Goal: Answer question/provide support: Share knowledge or assist other users

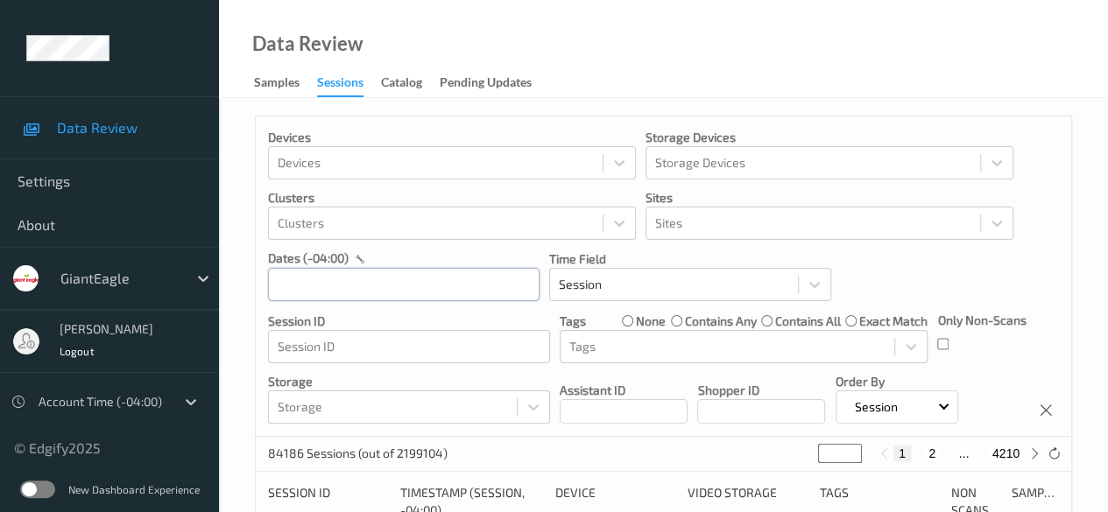
click at [377, 283] on input "text" at bounding box center [403, 284] width 271 height 33
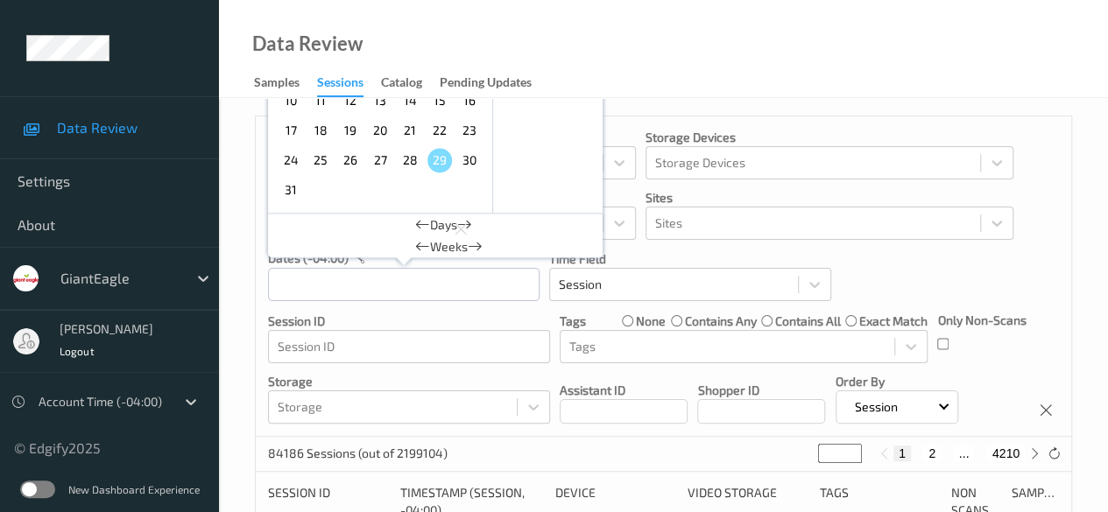
click at [318, 164] on span "25" at bounding box center [320, 160] width 25 height 25
click at [324, 158] on span "25" at bounding box center [320, 160] width 25 height 25
type input "[DATE] 00:00 -> [DATE] 23:59"
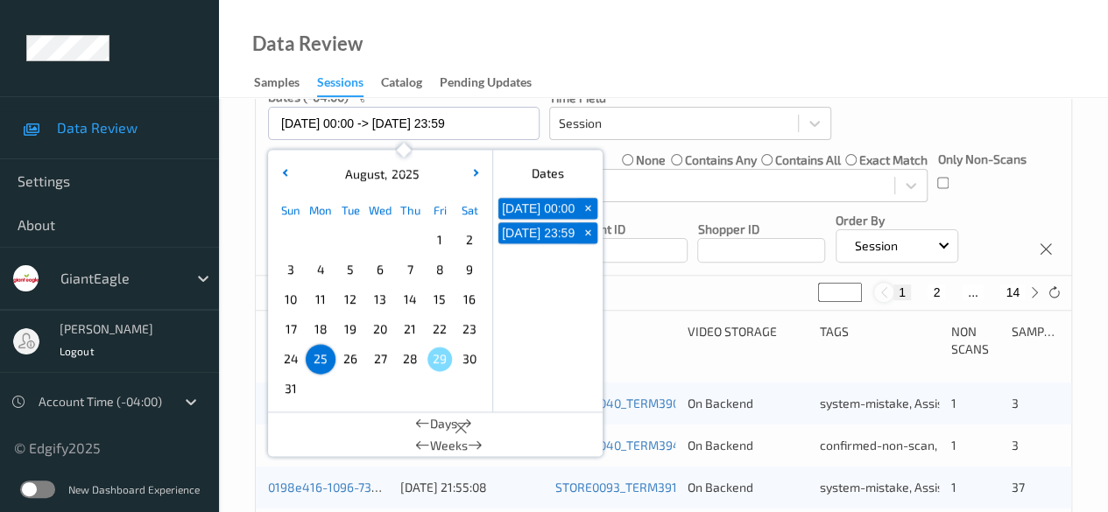
scroll to position [263, 0]
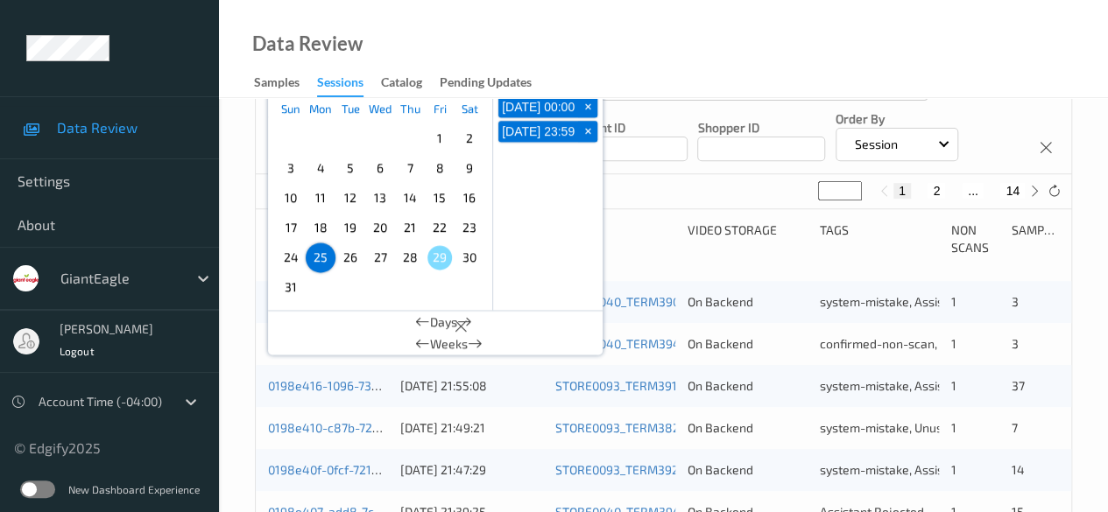
click at [646, 255] on div "Device" at bounding box center [615, 239] width 120 height 35
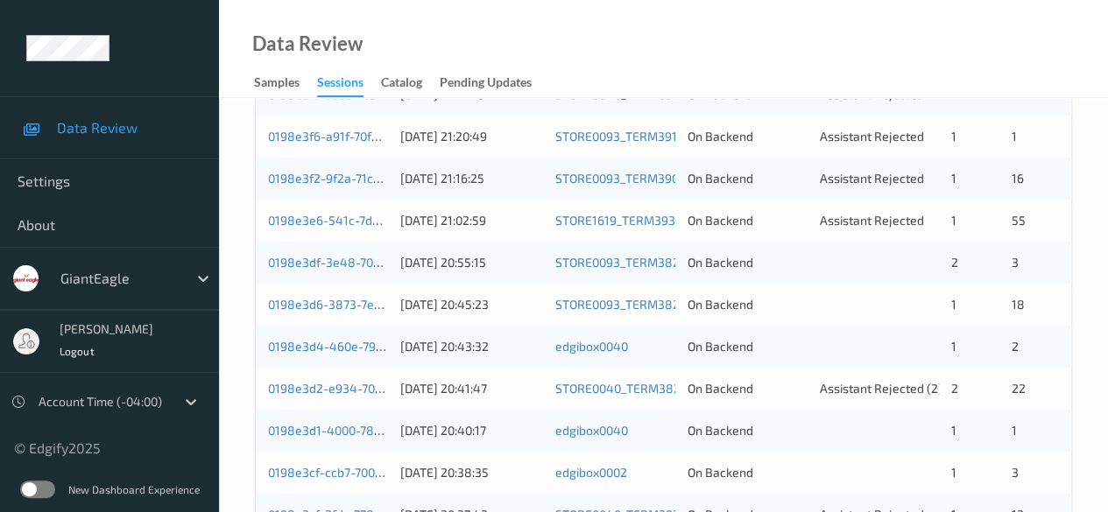
scroll to position [613, 0]
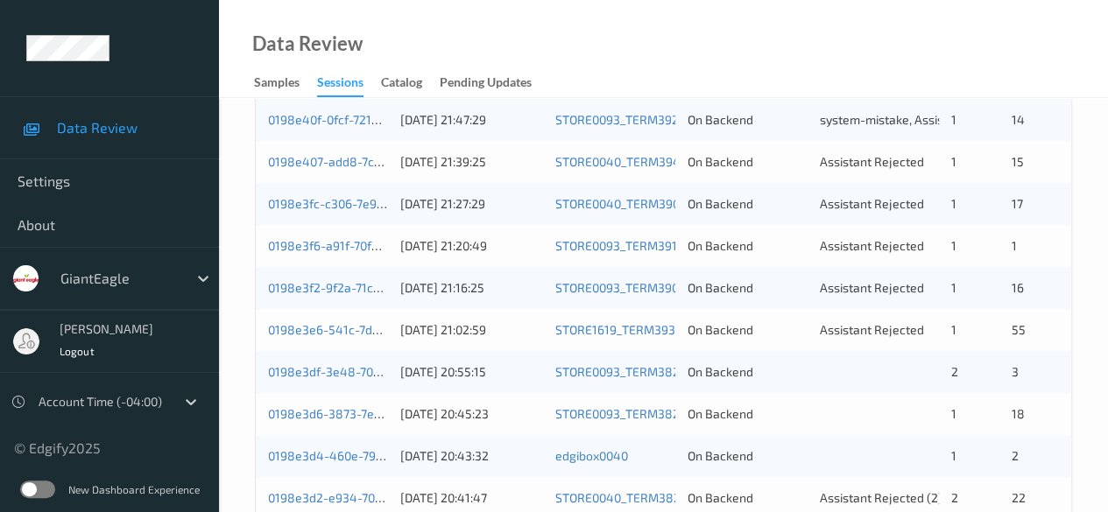
click at [310, 167] on div "0198e407-add8-7cea-a1fb-6113f4b2cb71" at bounding box center [328, 162] width 120 height 18
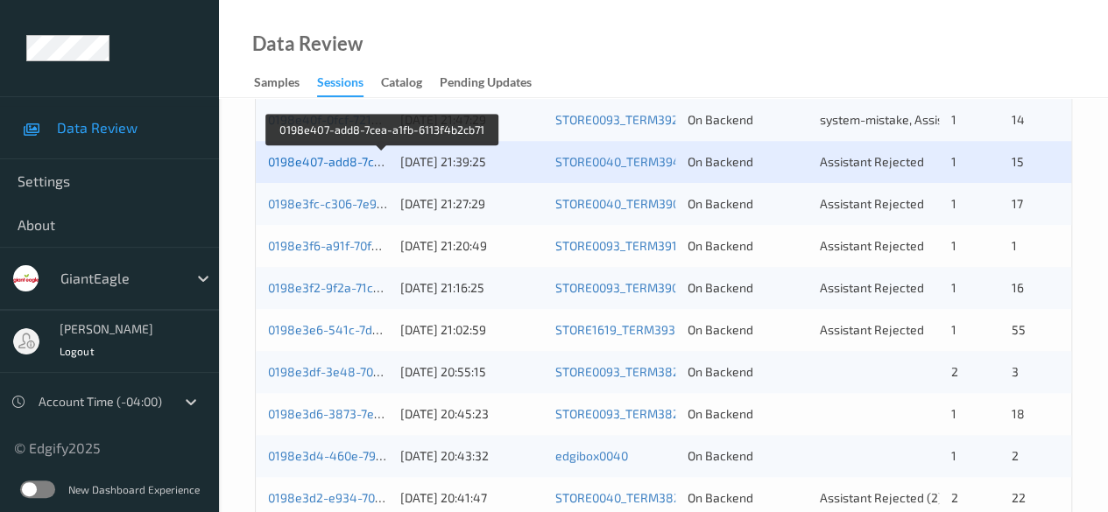
click at [315, 161] on link "0198e407-add8-7cea-a1fb-6113f4b2cb71" at bounding box center [382, 161] width 229 height 15
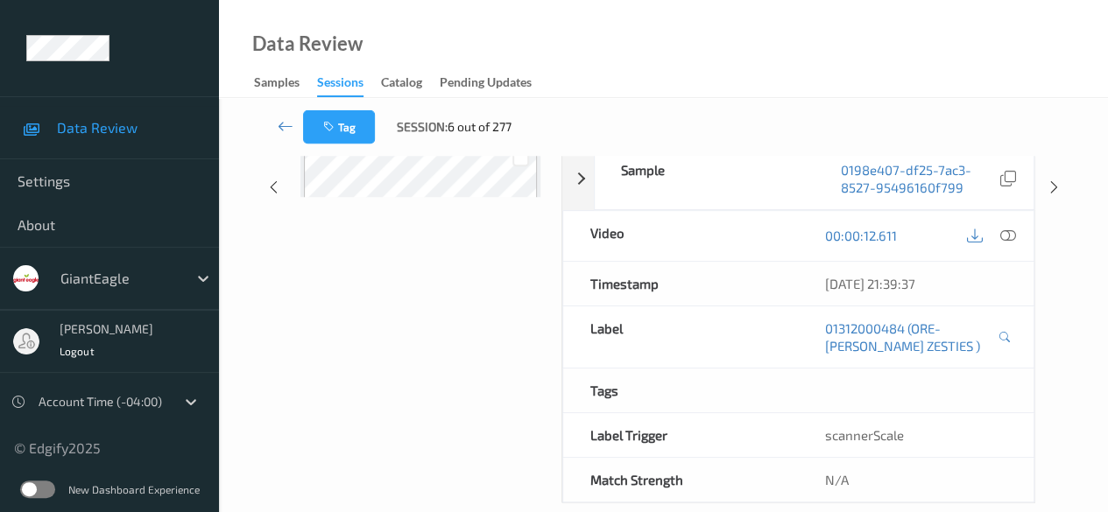
scroll to position [307, 0]
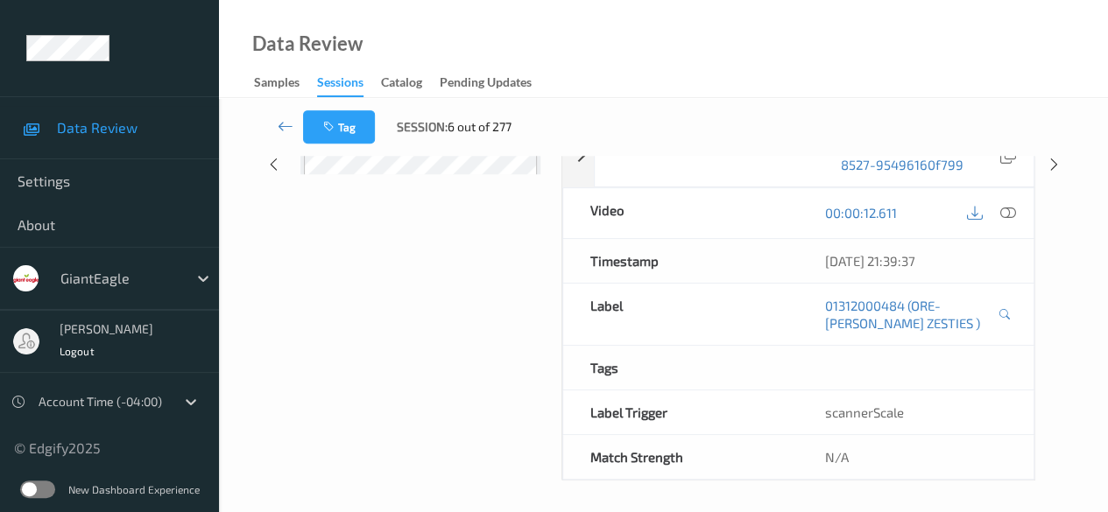
click at [607, 20] on div "Data Review Samples Sessions Catalog Pending Updates" at bounding box center [663, 49] width 889 height 98
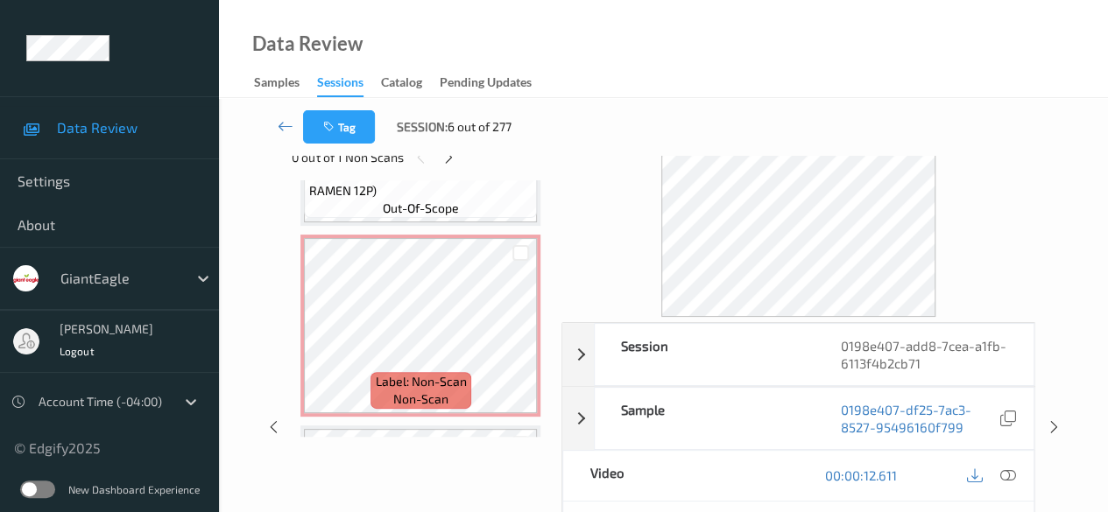
scroll to position [2715, 0]
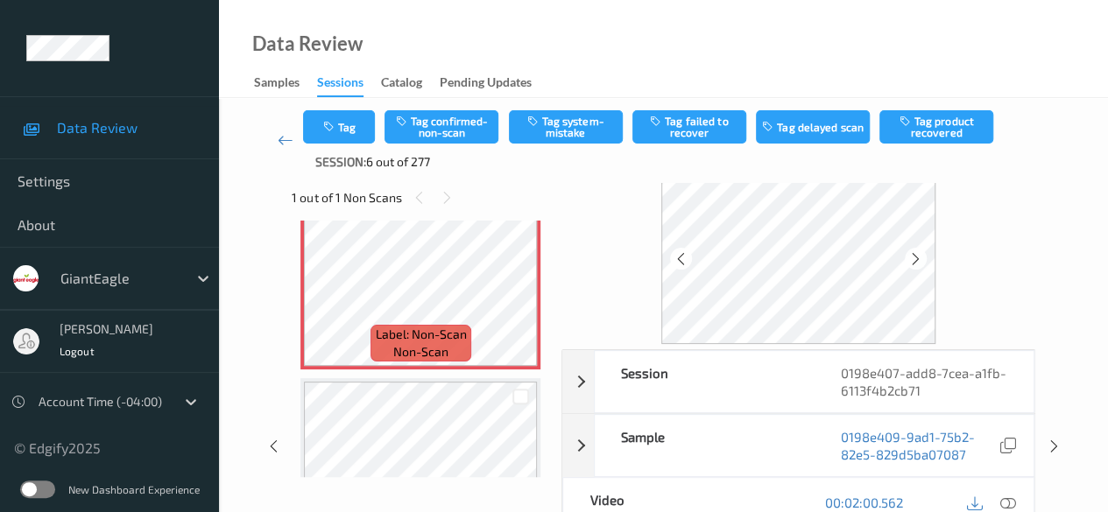
click at [893, 488] on icon at bounding box center [1008, 503] width 16 height 16
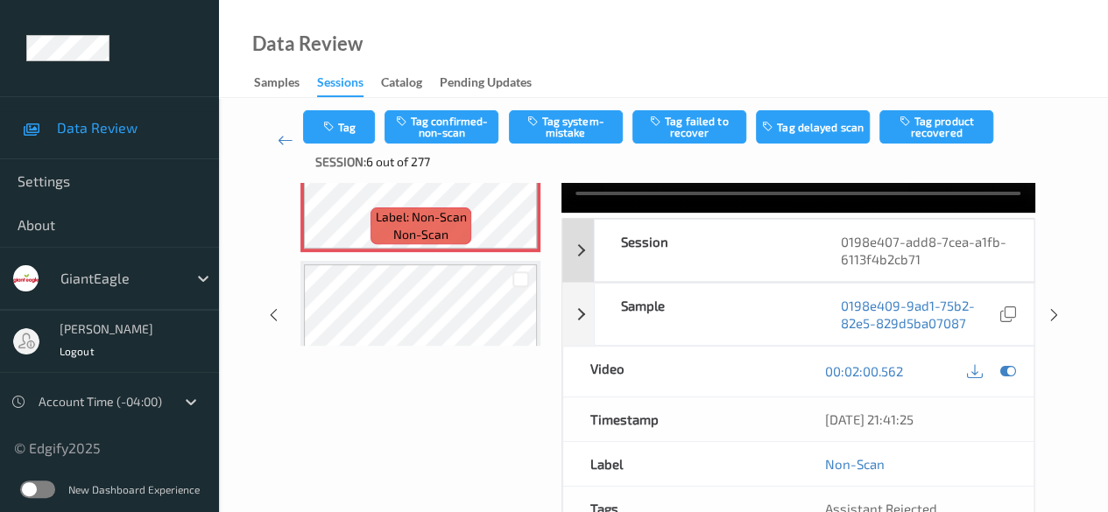
scroll to position [0, 0]
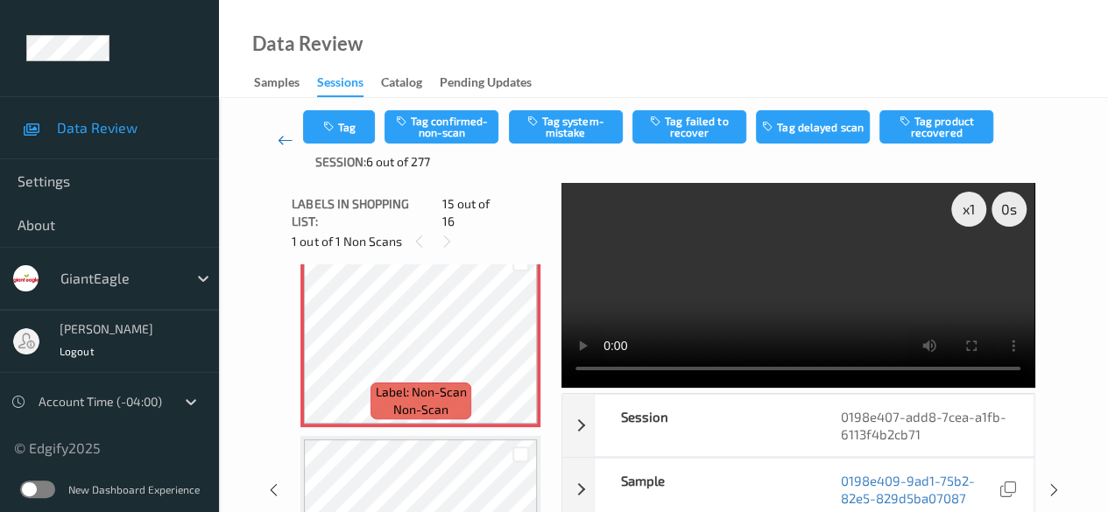
click at [279, 143] on icon at bounding box center [286, 140] width 16 height 18
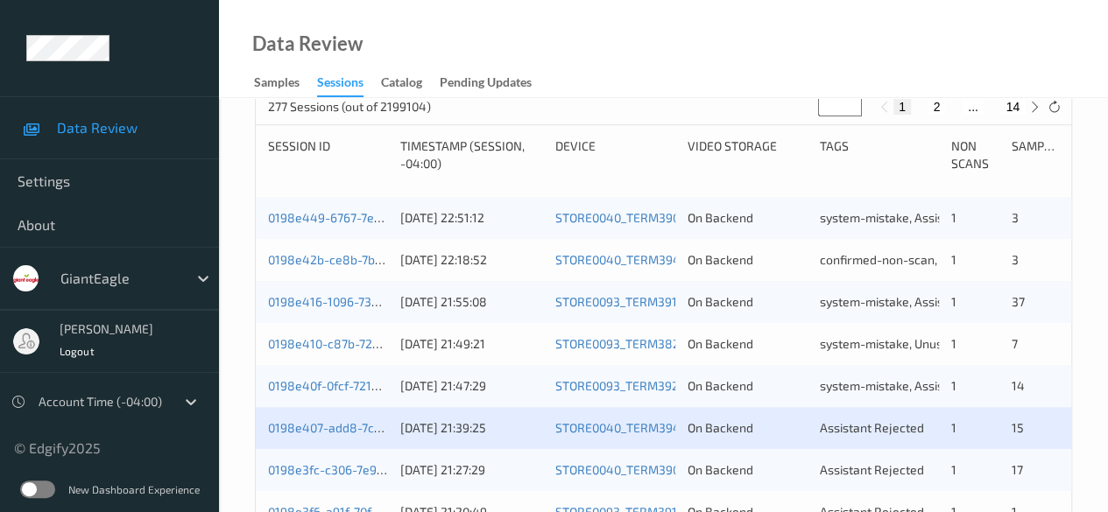
scroll to position [350, 0]
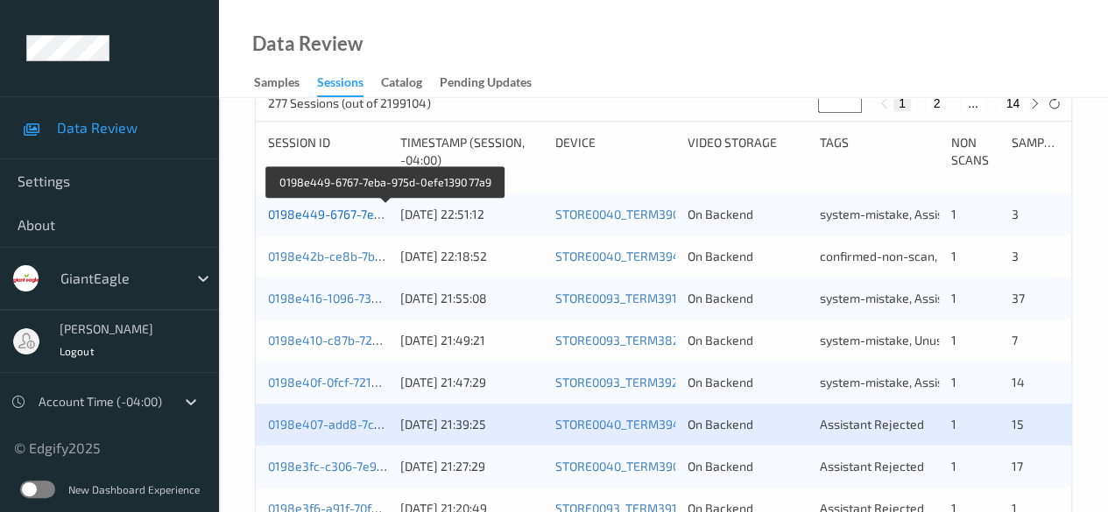
click at [331, 218] on link "0198e449-6767-7eba-975d-0efe139077a9" at bounding box center [386, 214] width 236 height 15
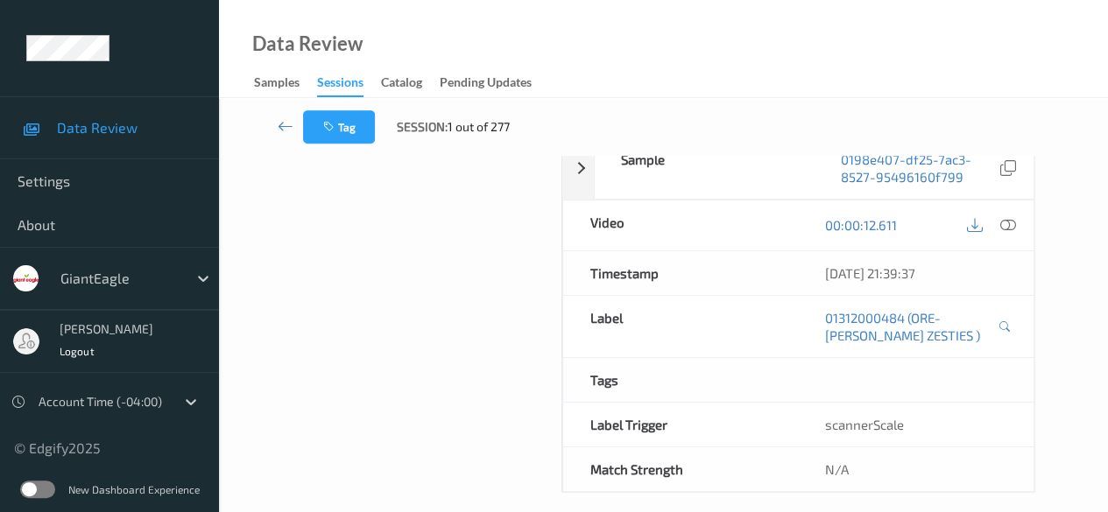
scroll to position [307, 0]
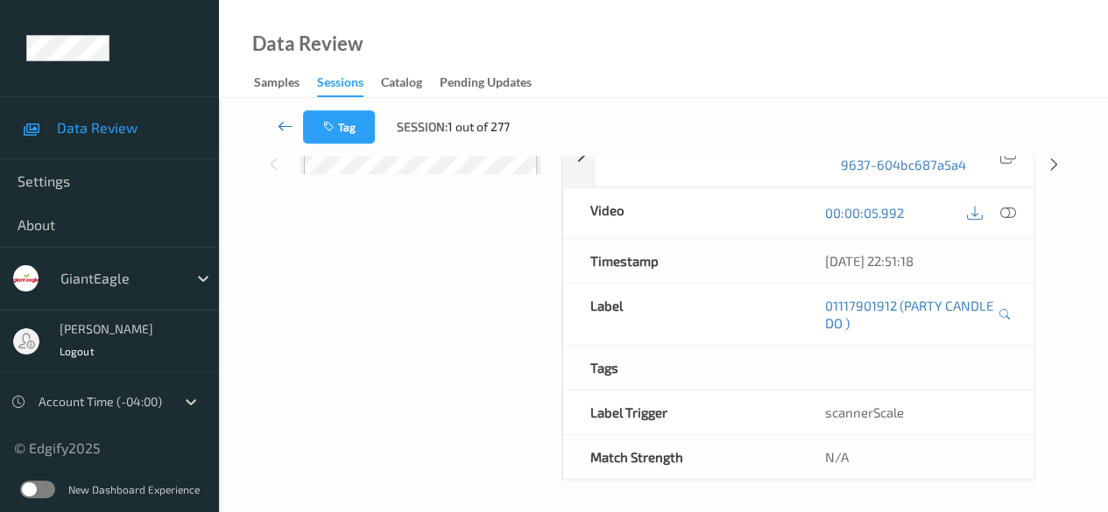
click at [289, 123] on icon at bounding box center [286, 126] width 16 height 18
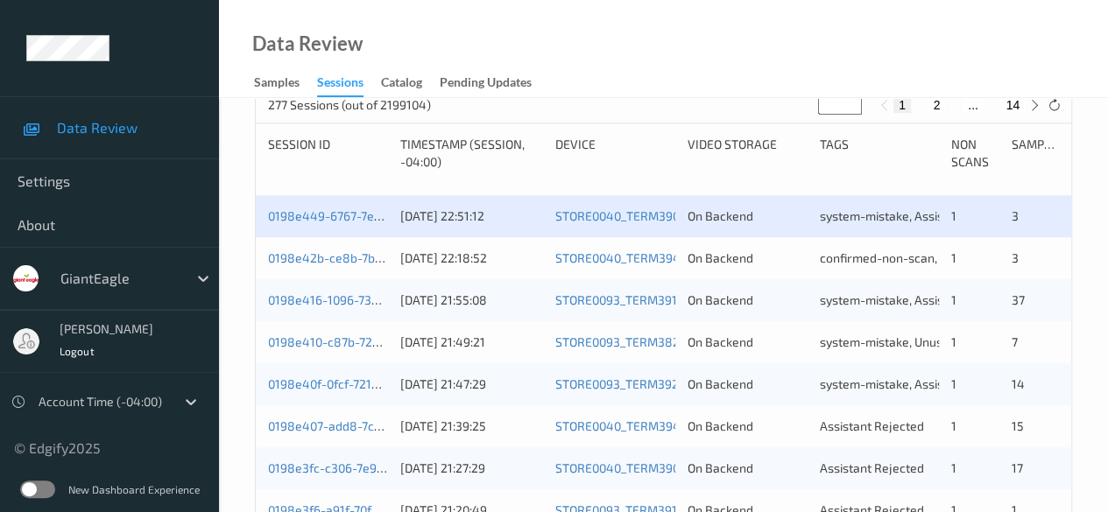
scroll to position [525, 0]
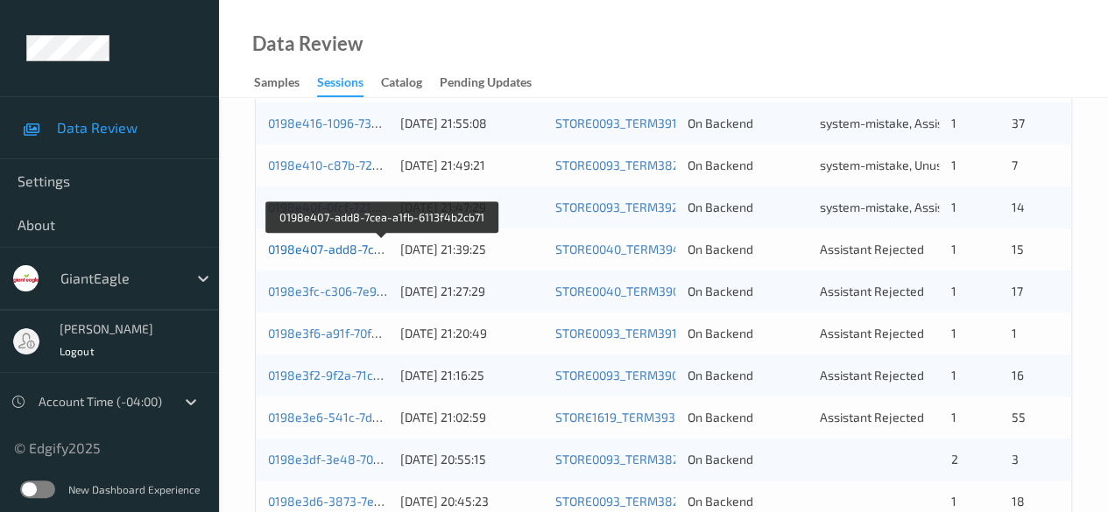
click at [326, 251] on link "0198e407-add8-7cea-a1fb-6113f4b2cb71" at bounding box center [382, 249] width 229 height 15
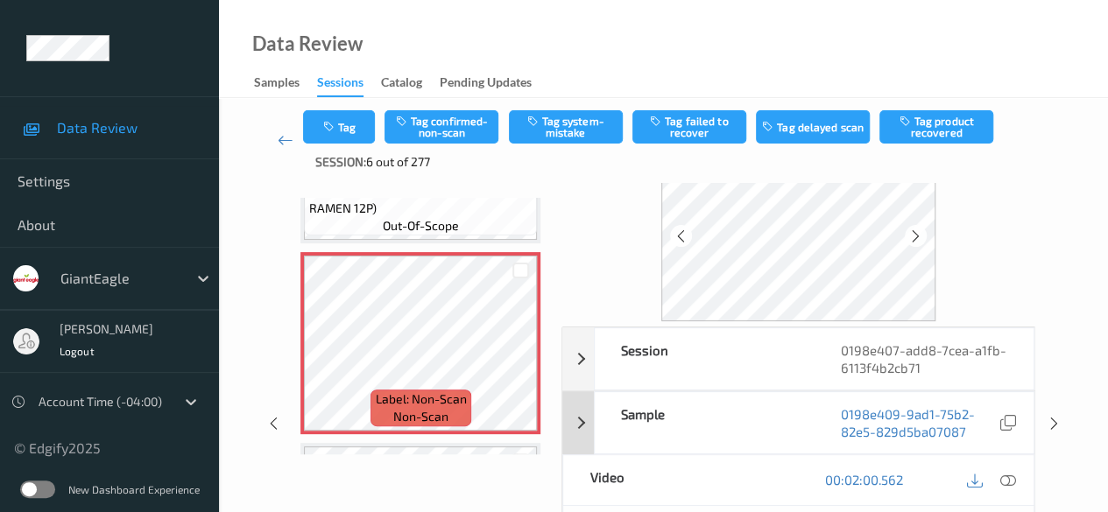
scroll to position [131, 0]
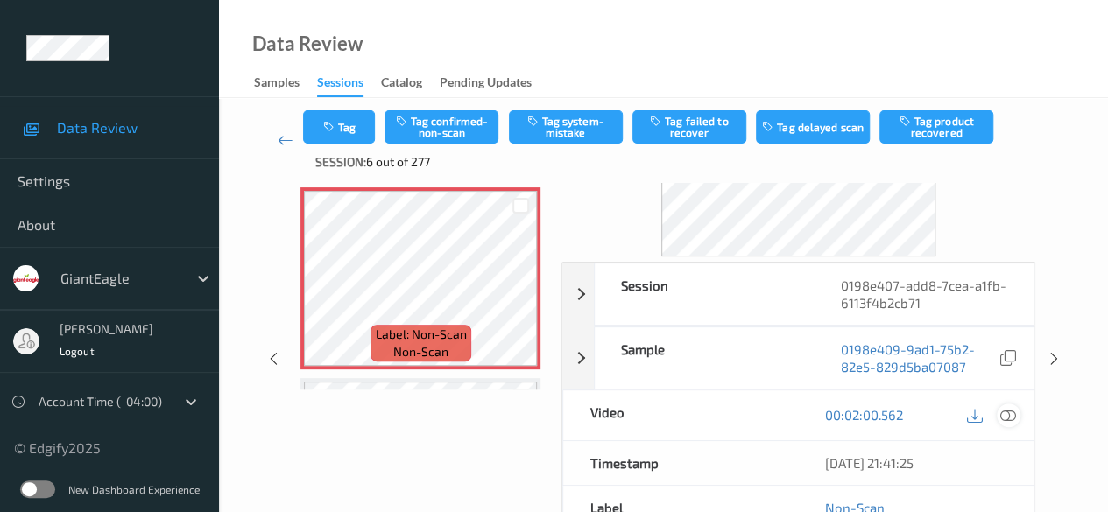
click at [893, 417] on icon at bounding box center [1008, 415] width 16 height 16
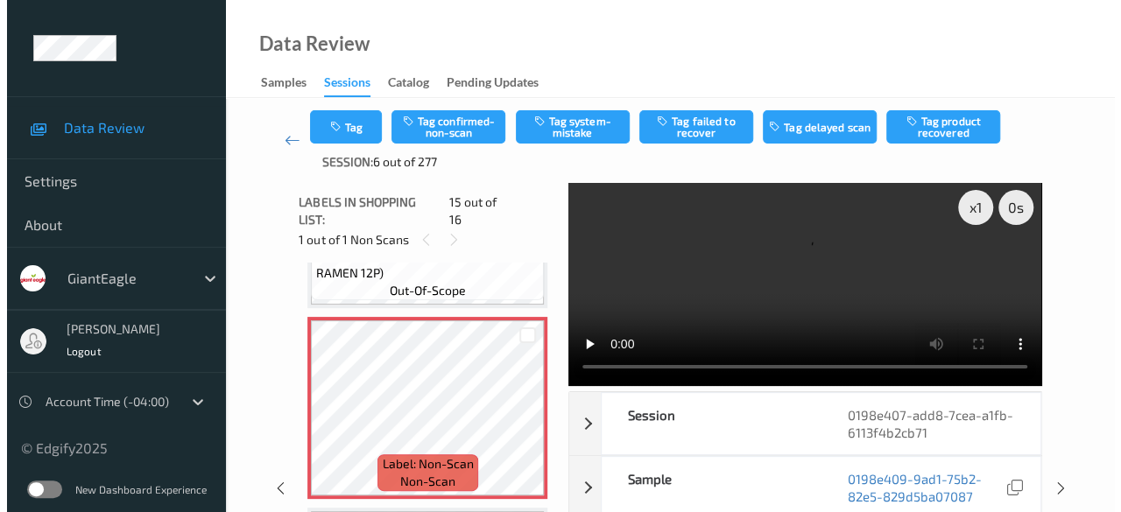
scroll to position [0, 0]
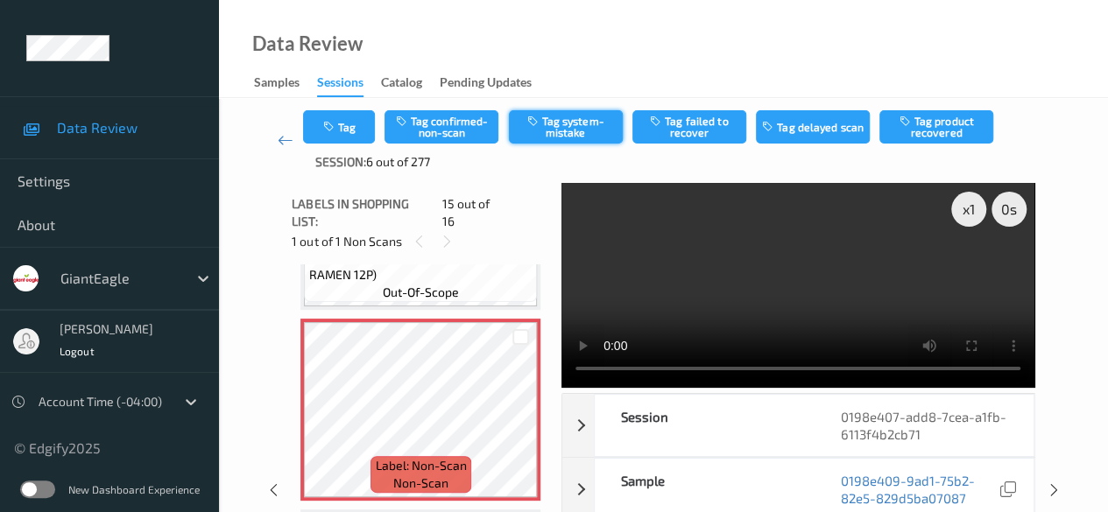
click at [566, 120] on button "Tag system-mistake" at bounding box center [566, 126] width 114 height 33
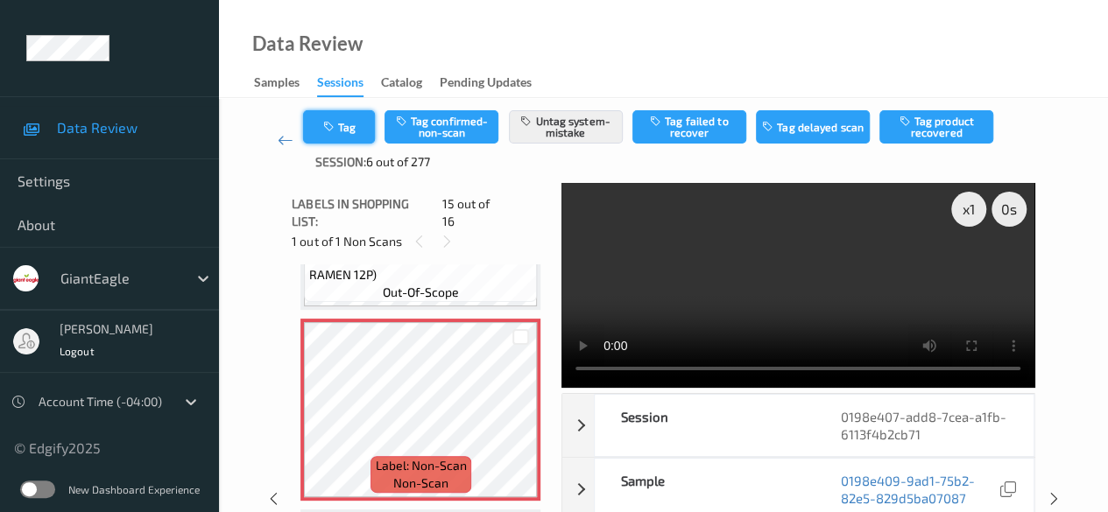
click at [340, 132] on button "Tag" at bounding box center [339, 126] width 72 height 33
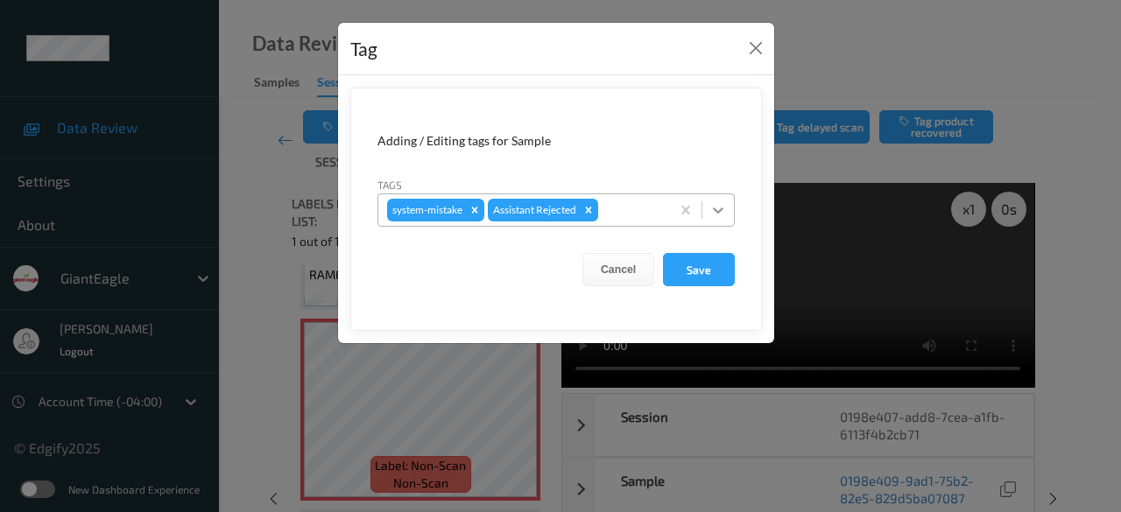
click at [713, 215] on icon at bounding box center [718, 210] width 18 height 18
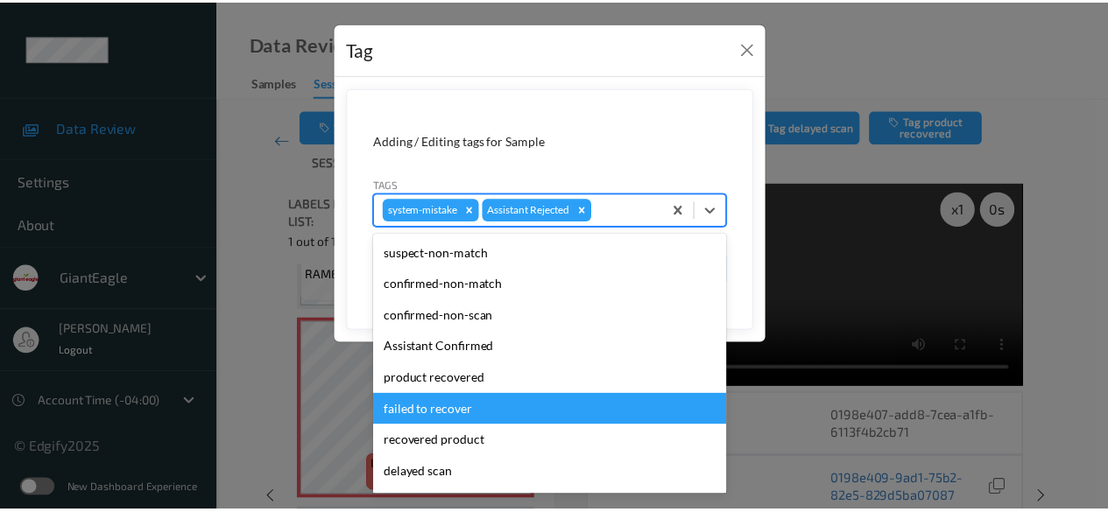
scroll to position [154, 0]
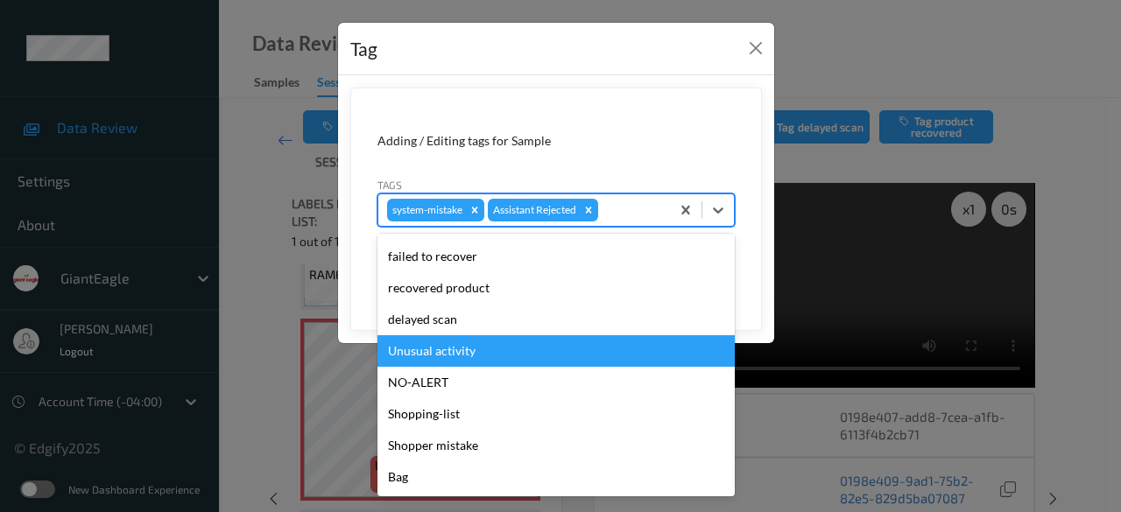
click at [476, 351] on div "Unusual activity" at bounding box center [555, 351] width 357 height 32
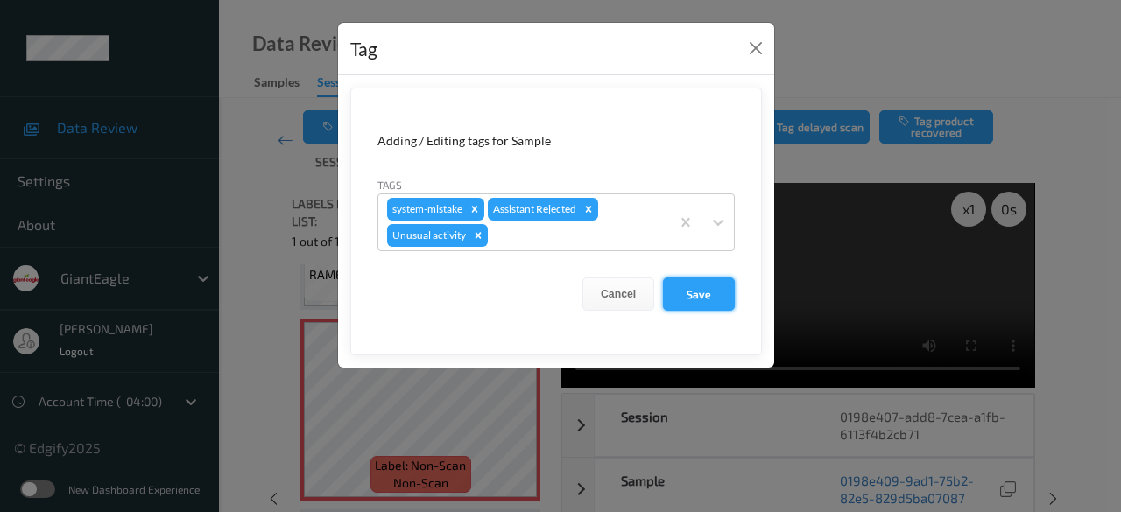
click at [693, 299] on button "Save" at bounding box center [699, 294] width 72 height 33
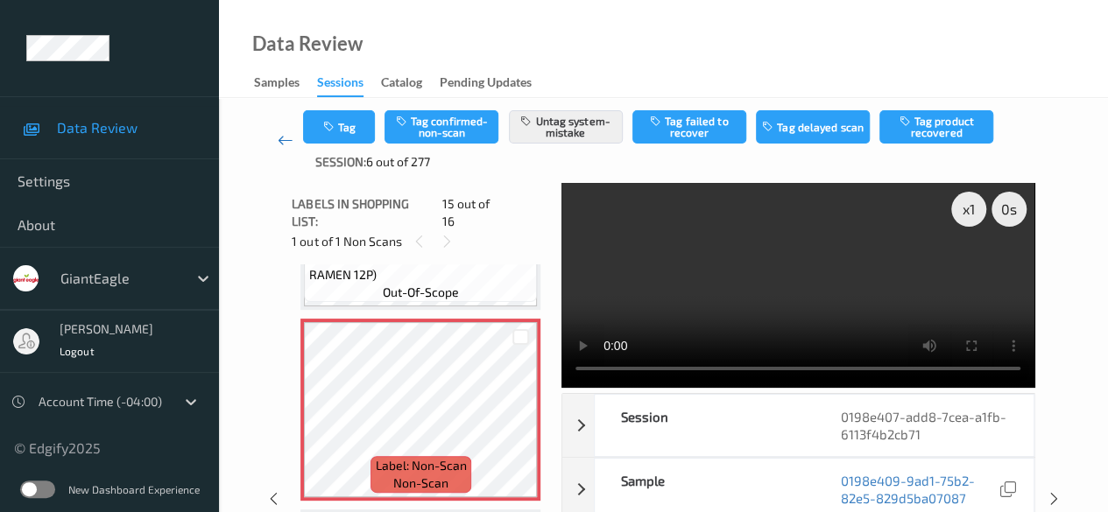
click at [279, 137] on icon at bounding box center [286, 140] width 16 height 18
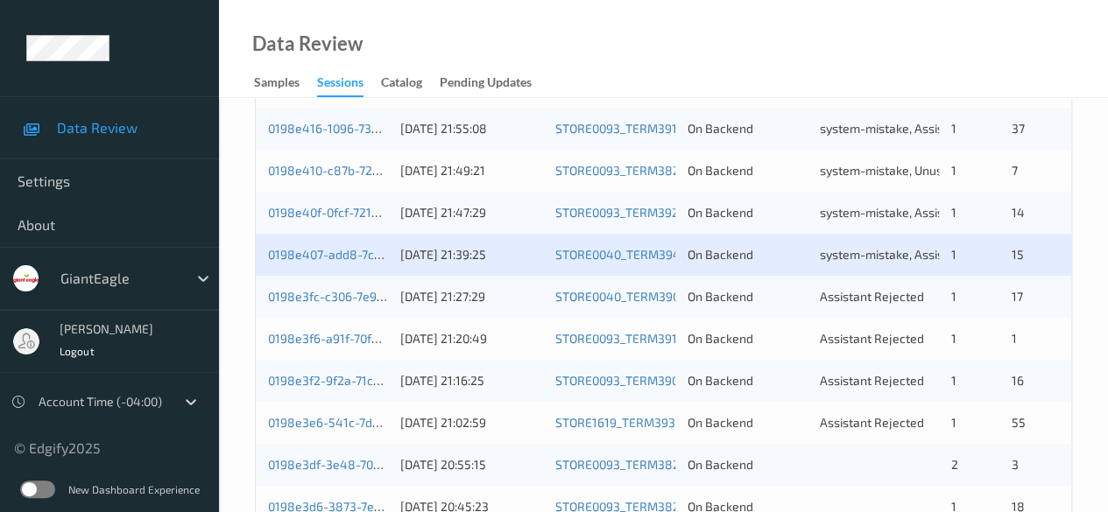
scroll to position [613, 0]
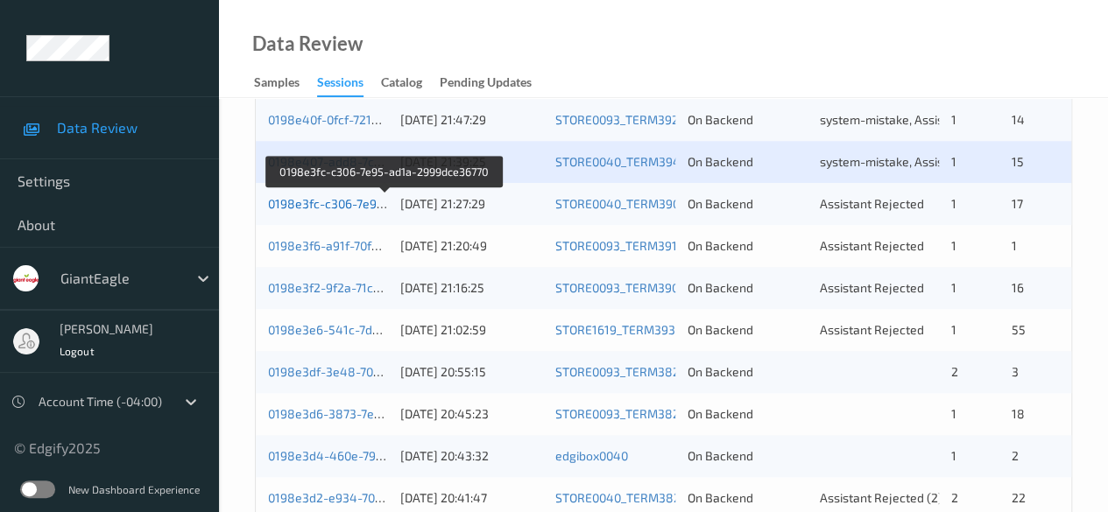
click at [340, 208] on link "0198e3fc-c306-7e95-ad1a-2999dce36770" at bounding box center [385, 203] width 234 height 15
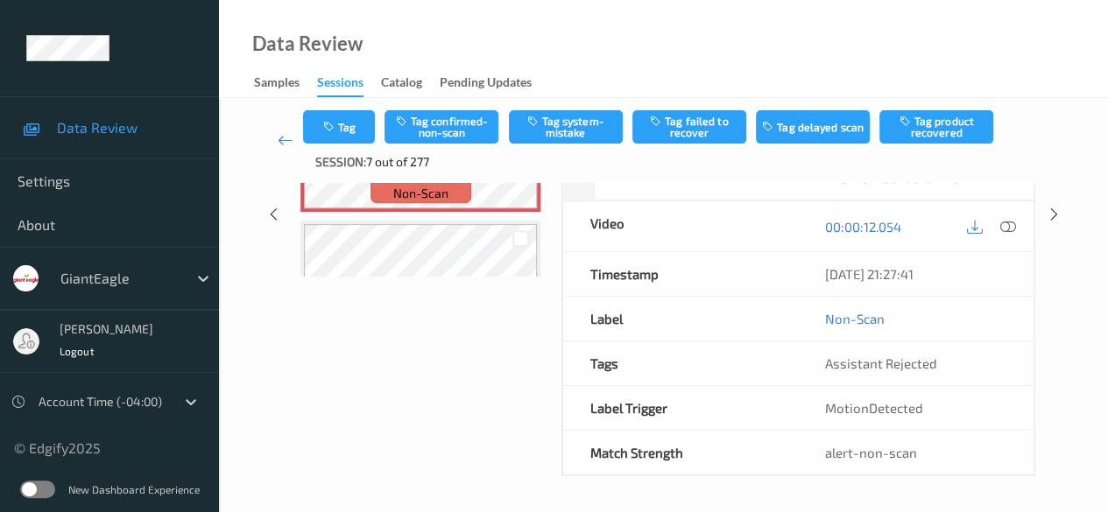
scroll to position [227, 0]
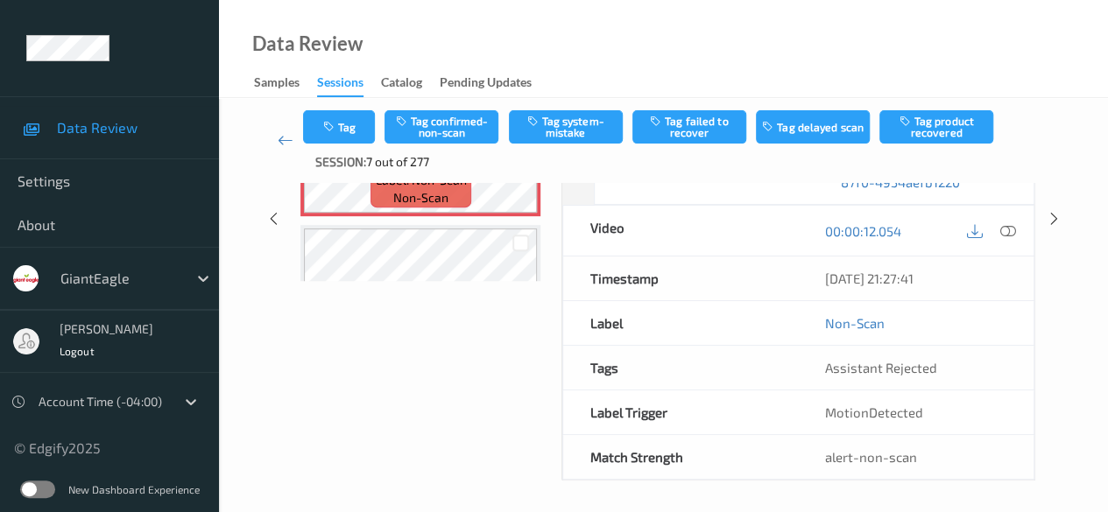
click at [463, 22] on div "Data Review Samples Sessions Catalog Pending Updates" at bounding box center [663, 49] width 889 height 98
click at [282, 139] on icon at bounding box center [286, 140] width 16 height 18
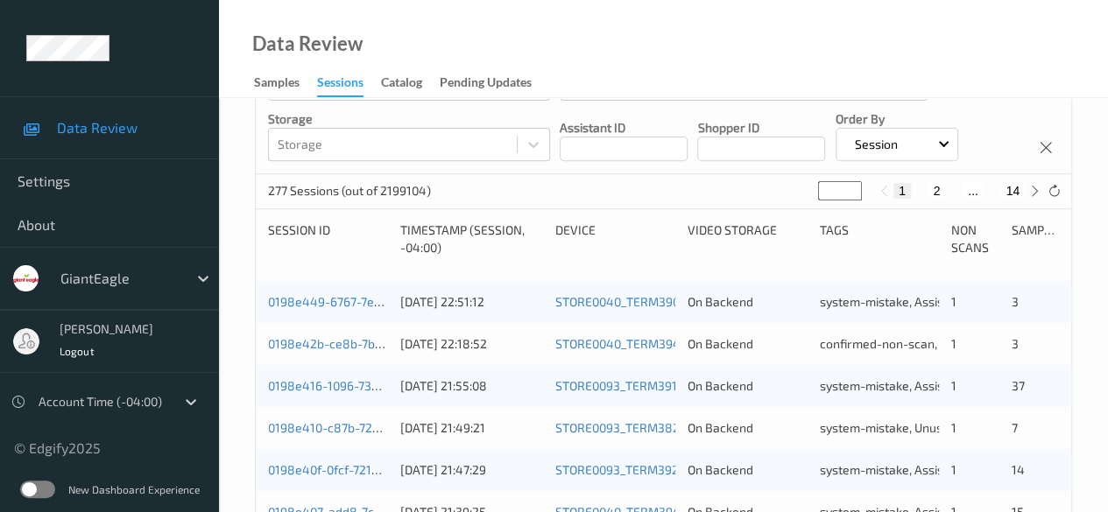
scroll to position [525, 0]
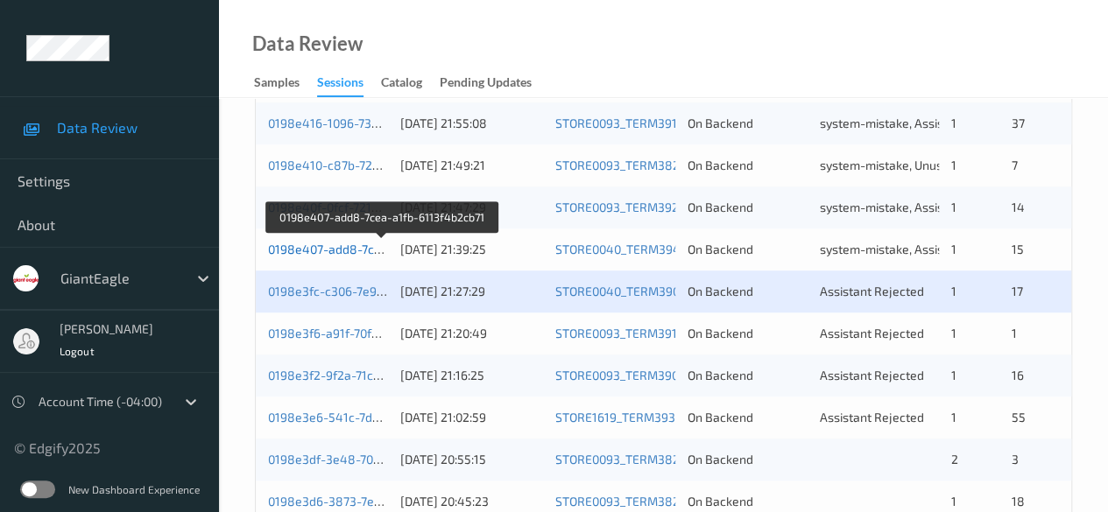
click at [346, 252] on link "0198e407-add8-7cea-a1fb-6113f4b2cb71" at bounding box center [382, 249] width 229 height 15
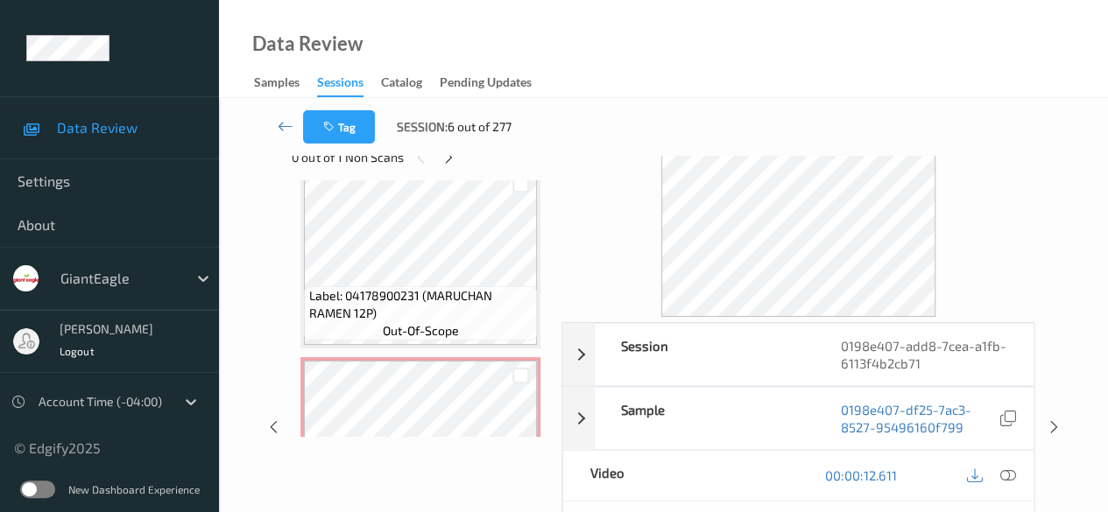
scroll to position [2456, 0]
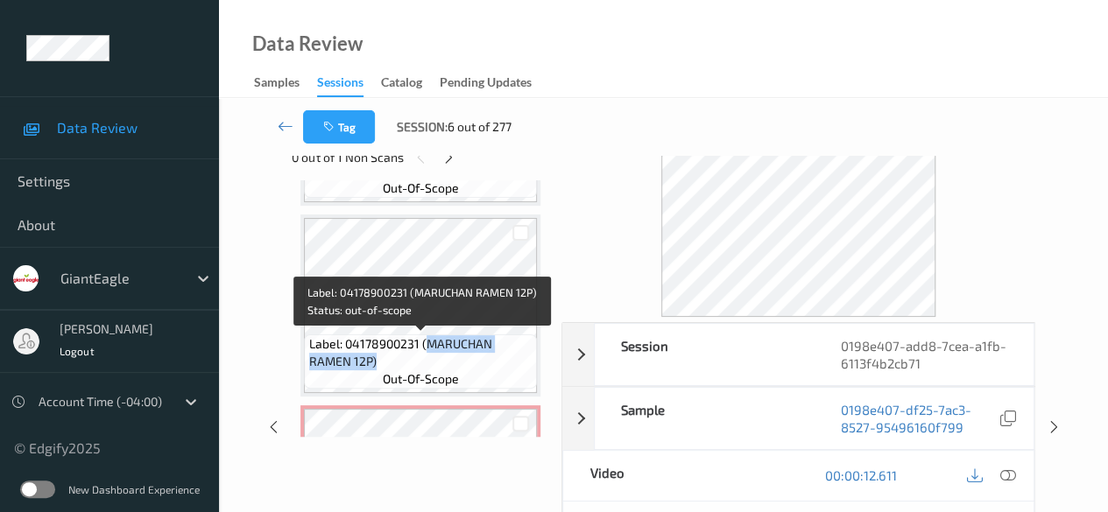
drag, startPoint x: 424, startPoint y: 344, endPoint x: 503, endPoint y: 353, distance: 79.3
click at [503, 353] on span "Label: 04178900231 (MARUCHAN RAMEN 12P)" at bounding box center [421, 352] width 224 height 35
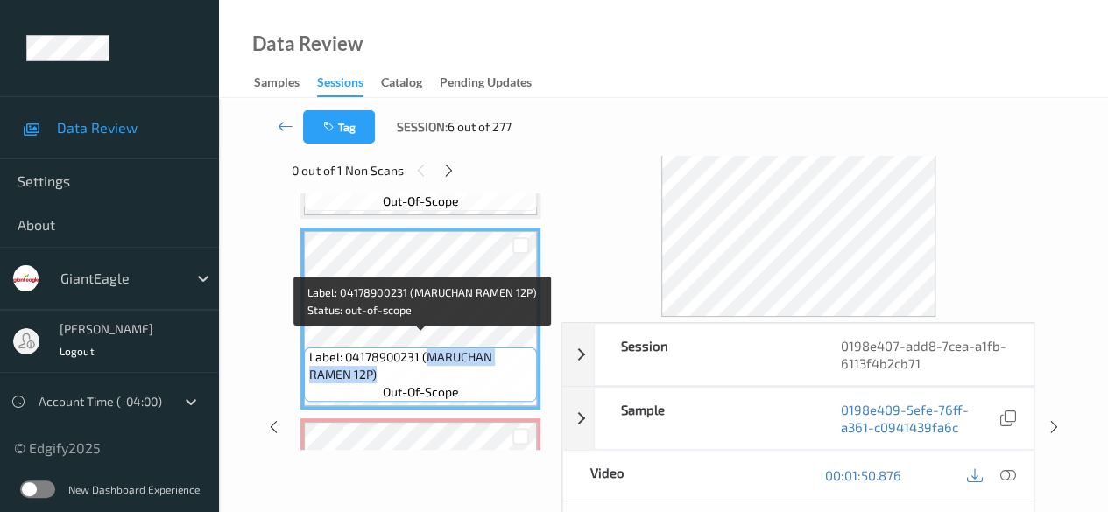
copy span "MARUCHAN RAMEN 12P)"
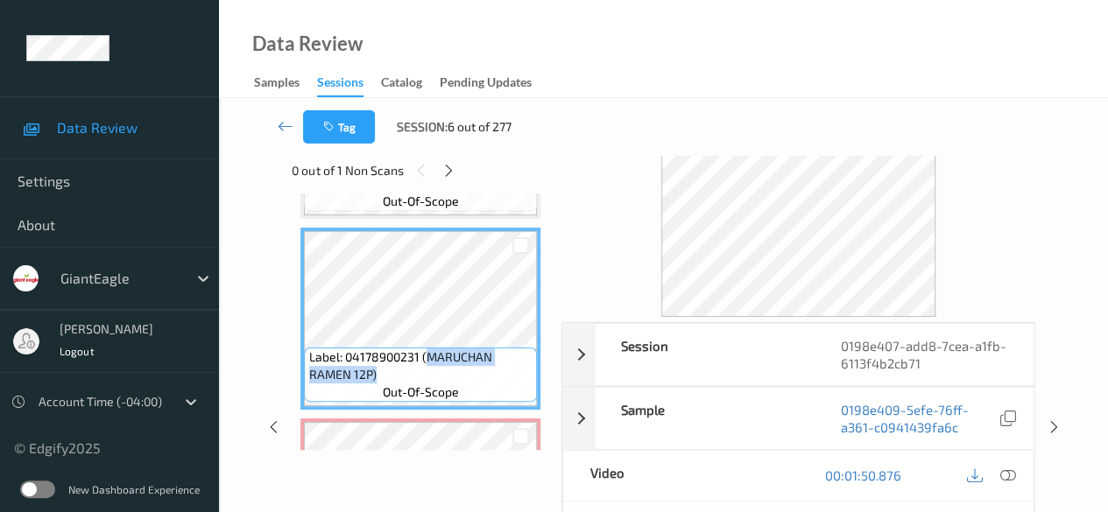
drag, startPoint x: 283, startPoint y: 119, endPoint x: 266, endPoint y: 70, distance: 51.8
click at [283, 119] on icon at bounding box center [286, 126] width 16 height 18
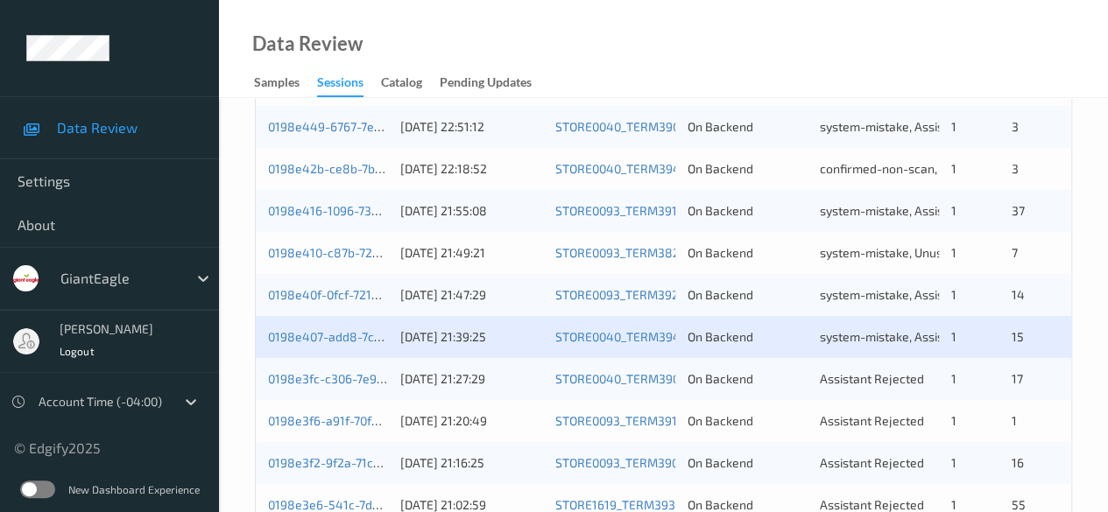
scroll to position [525, 0]
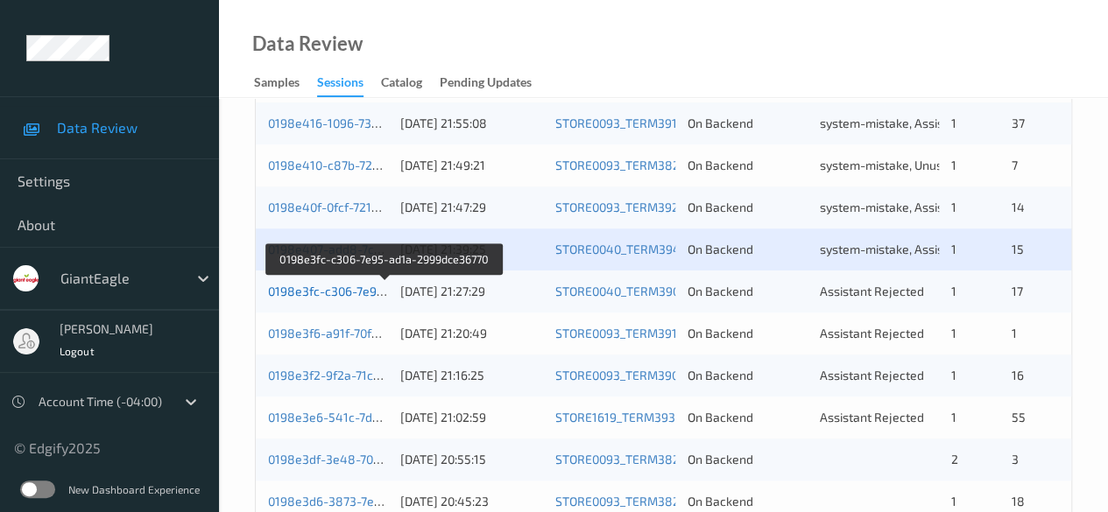
click at [340, 295] on link "0198e3fc-c306-7e95-ad1a-2999dce36770" at bounding box center [385, 291] width 234 height 15
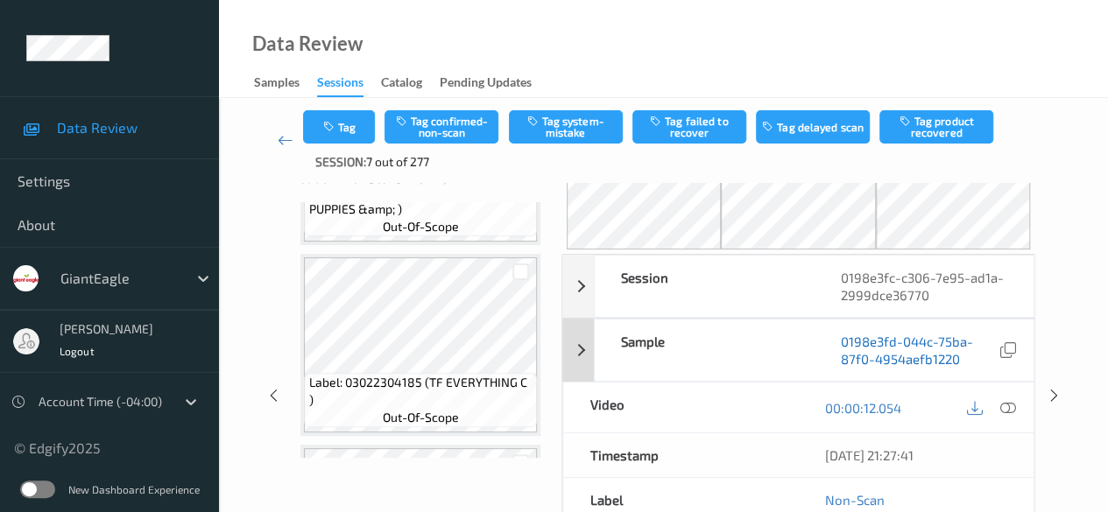
scroll to position [88, 0]
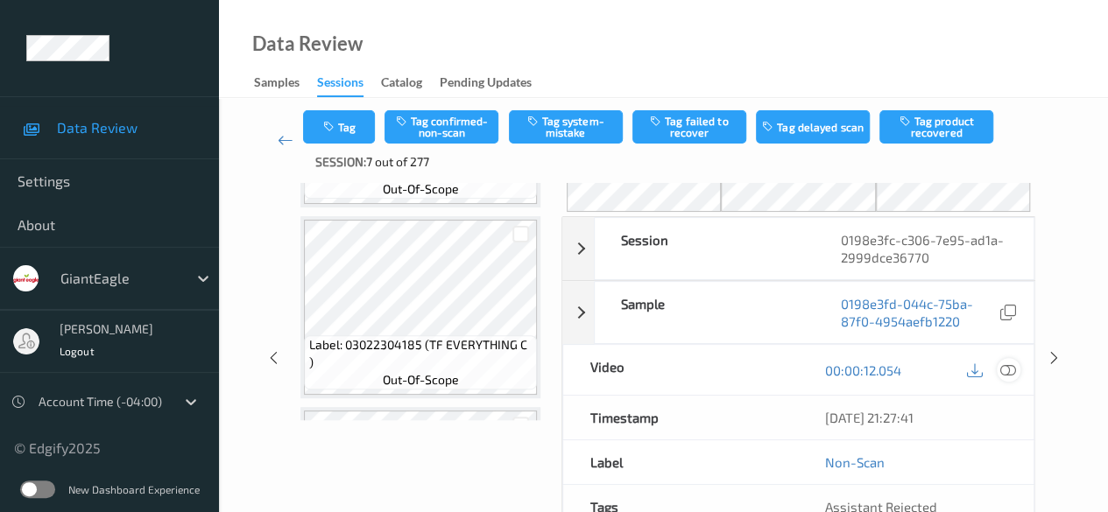
click at [893, 371] on icon at bounding box center [1008, 371] width 16 height 16
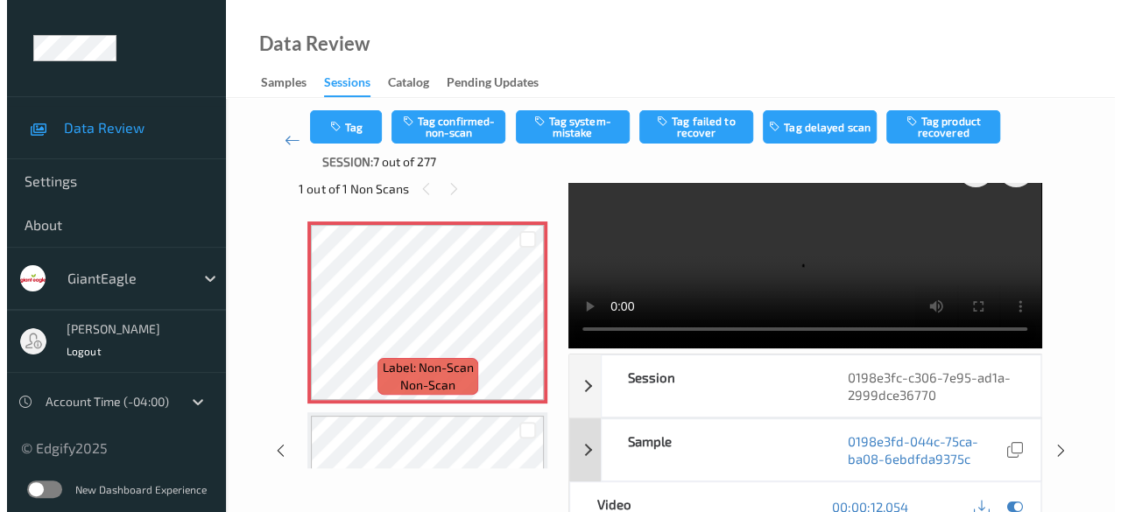
scroll to position [0, 0]
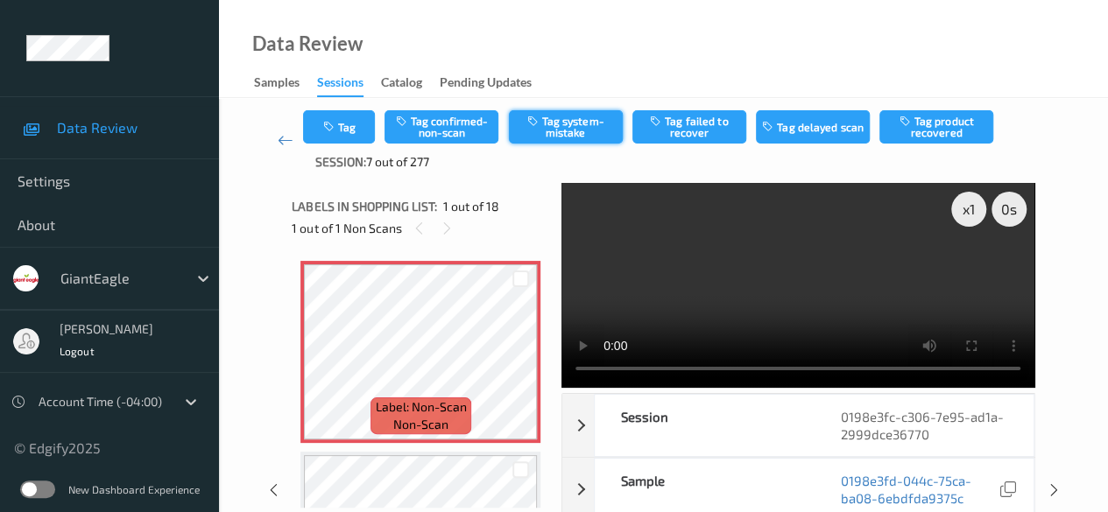
click at [555, 129] on button "Tag system-mistake" at bounding box center [566, 126] width 114 height 33
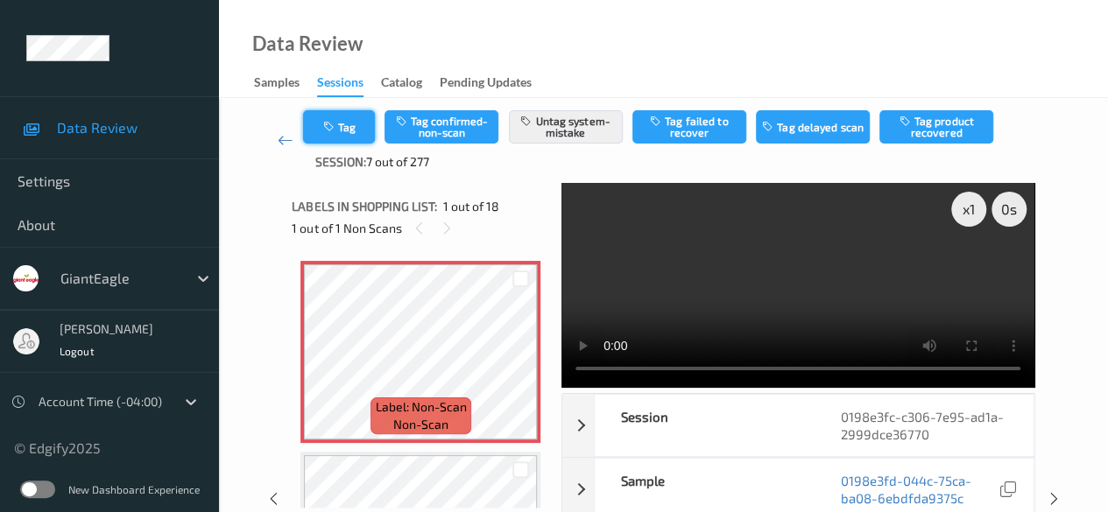
click at [356, 132] on button "Tag" at bounding box center [339, 126] width 72 height 33
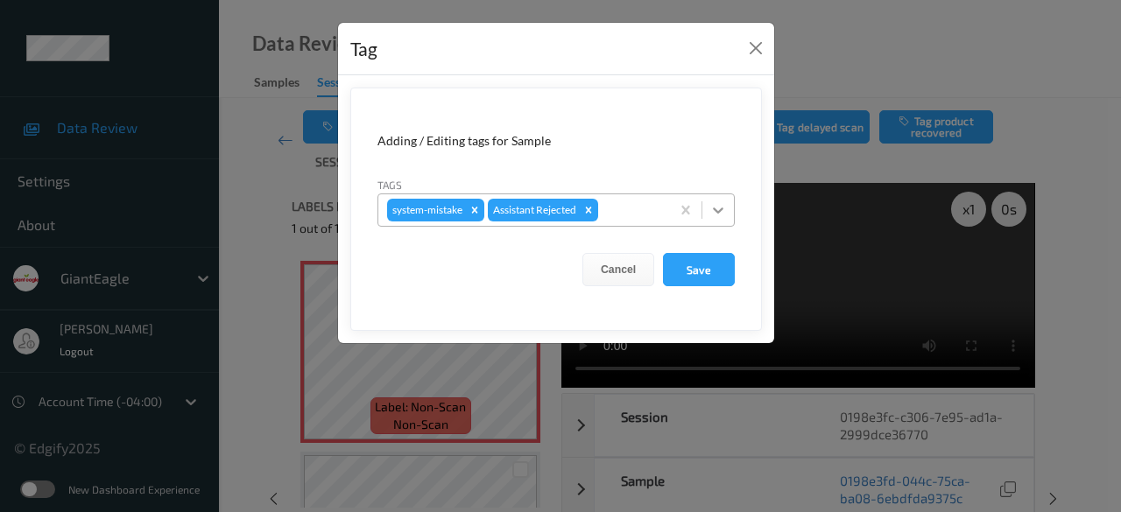
click at [717, 216] on icon at bounding box center [718, 210] width 18 height 18
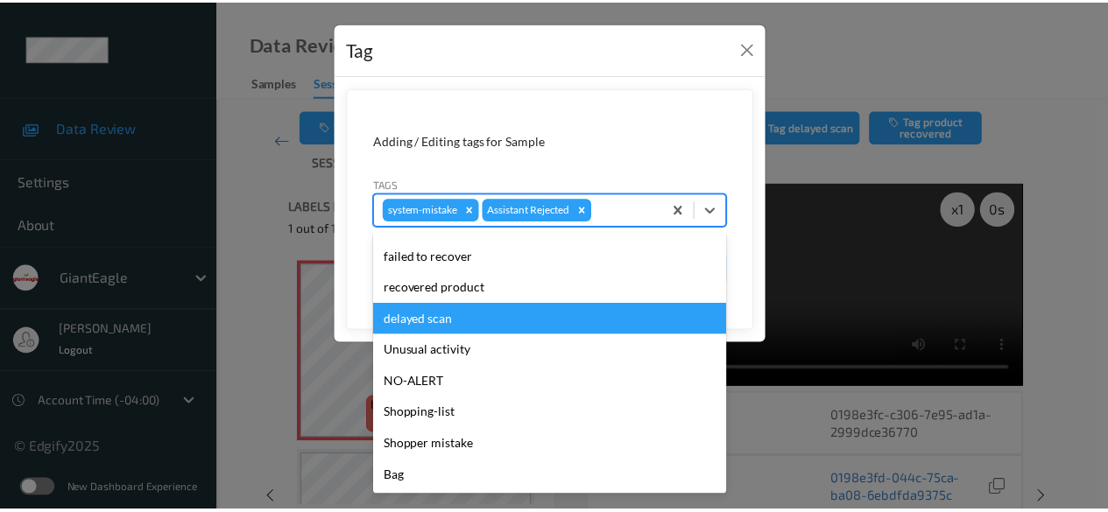
scroll to position [154, 0]
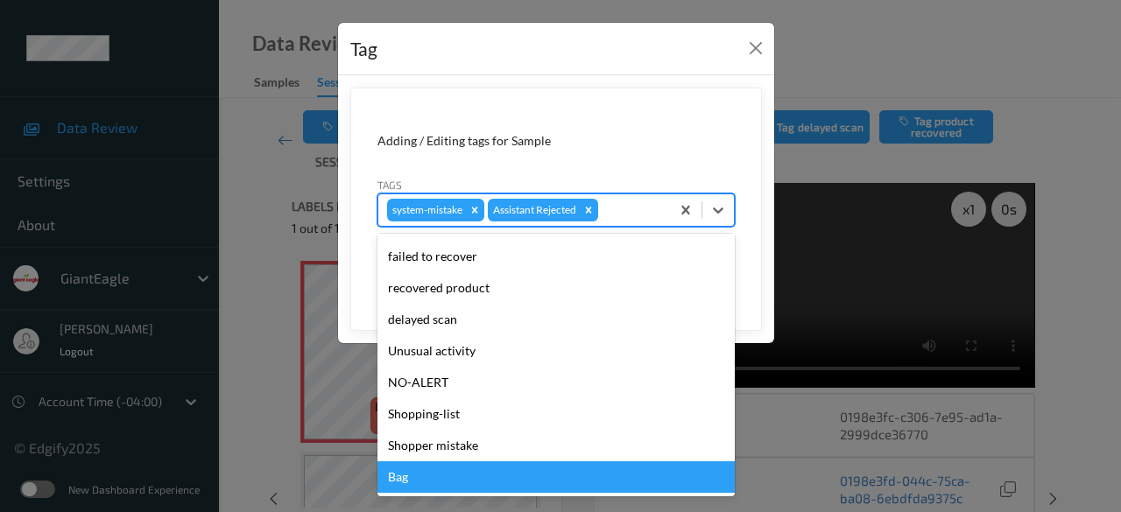
click at [446, 479] on div "Bag" at bounding box center [555, 478] width 357 height 32
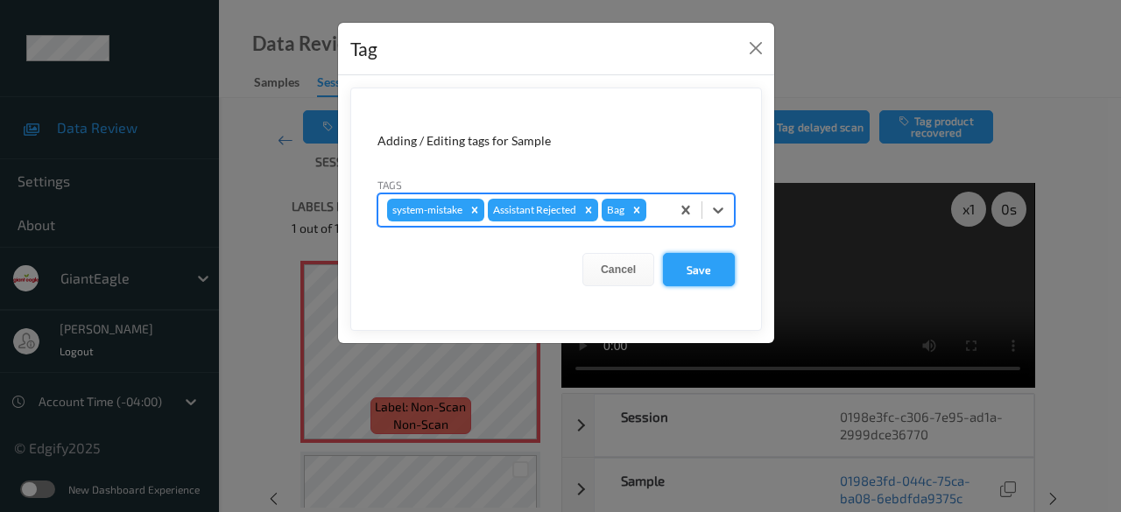
click at [694, 274] on button "Save" at bounding box center [699, 269] width 72 height 33
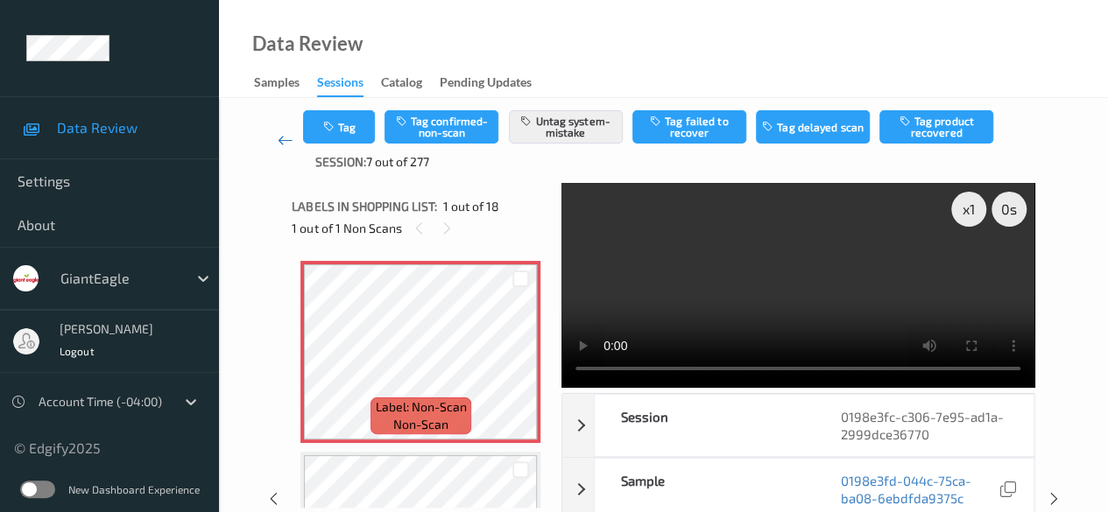
click at [283, 143] on icon at bounding box center [286, 140] width 16 height 18
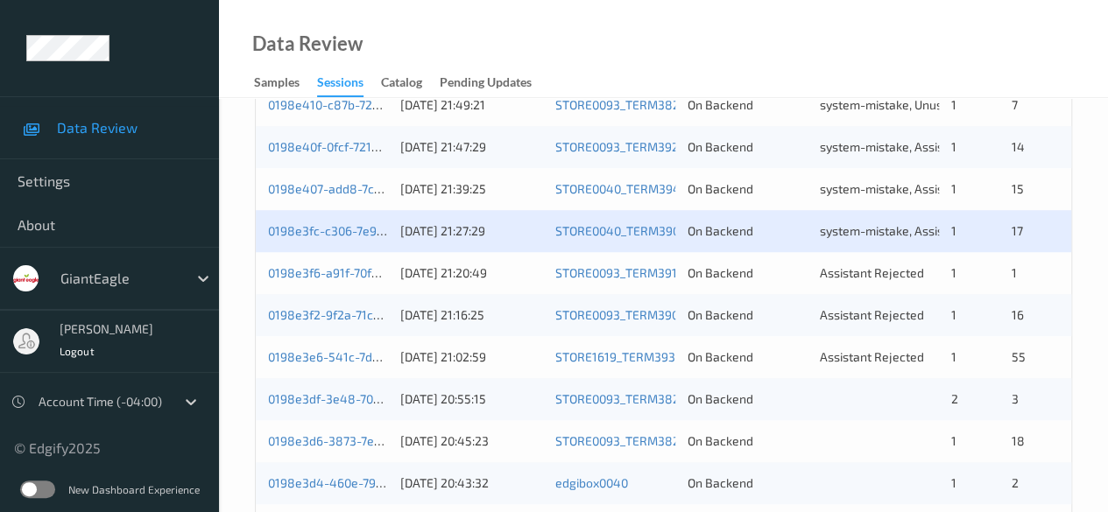
scroll to position [613, 0]
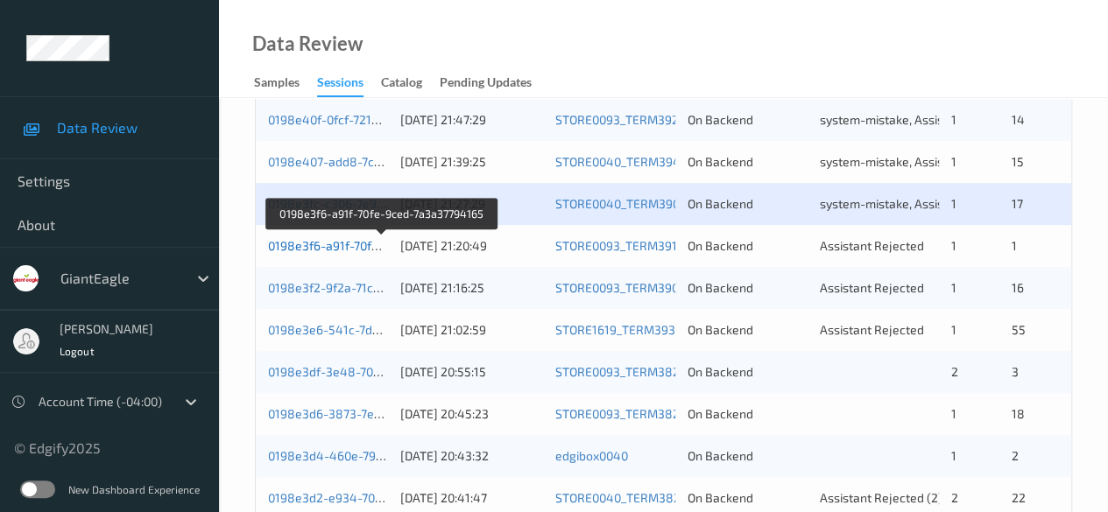
click at [338, 241] on link "0198e3f6-a91f-70fe-9ced-7a3a37794165" at bounding box center [382, 245] width 228 height 15
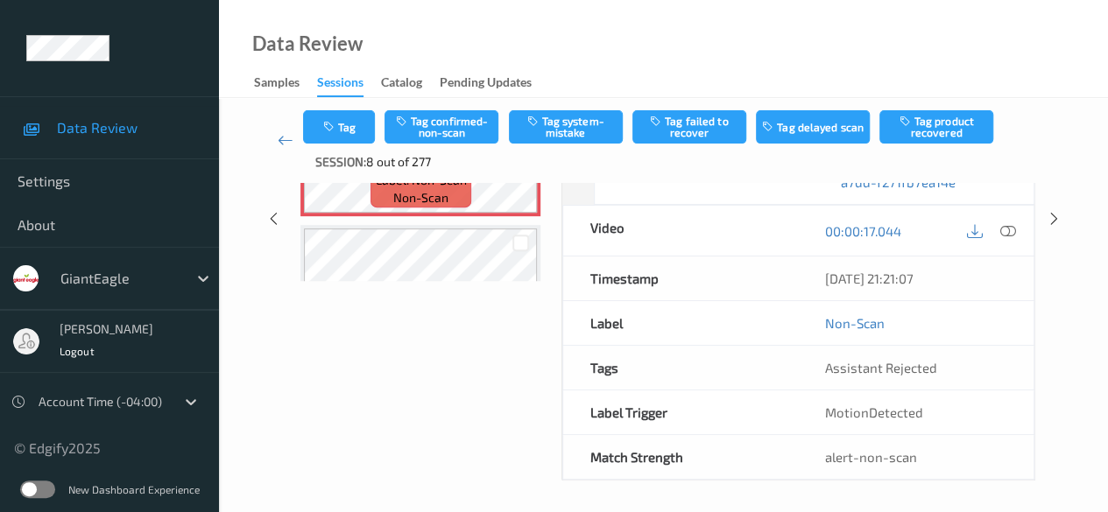
scroll to position [52, 0]
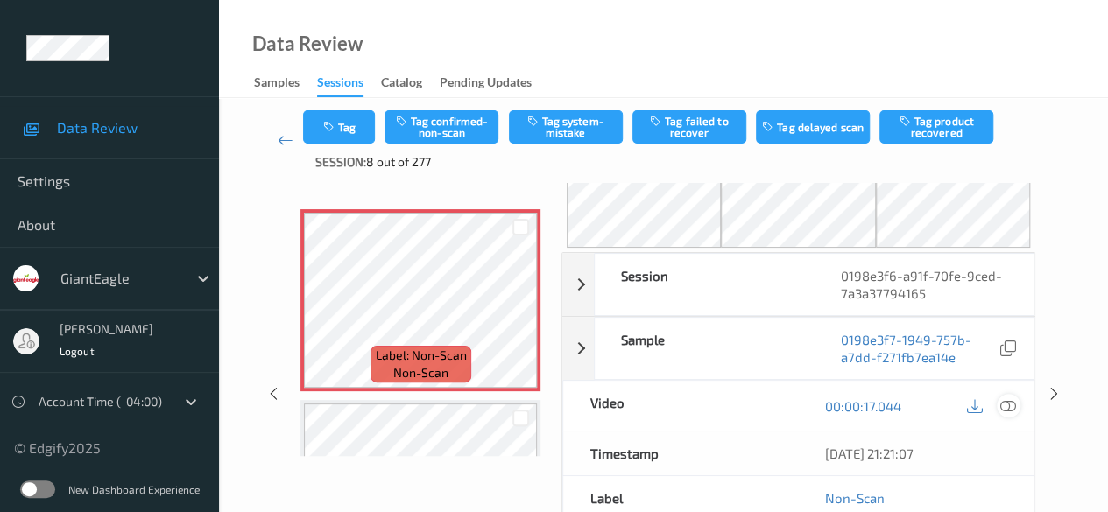
click at [893, 405] on icon at bounding box center [1008, 406] width 16 height 16
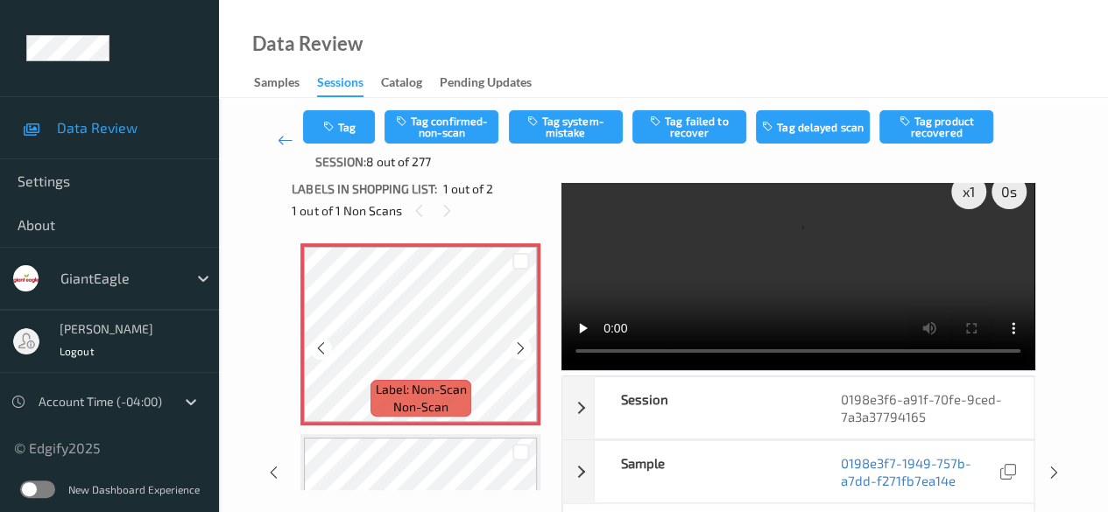
scroll to position [0, 0]
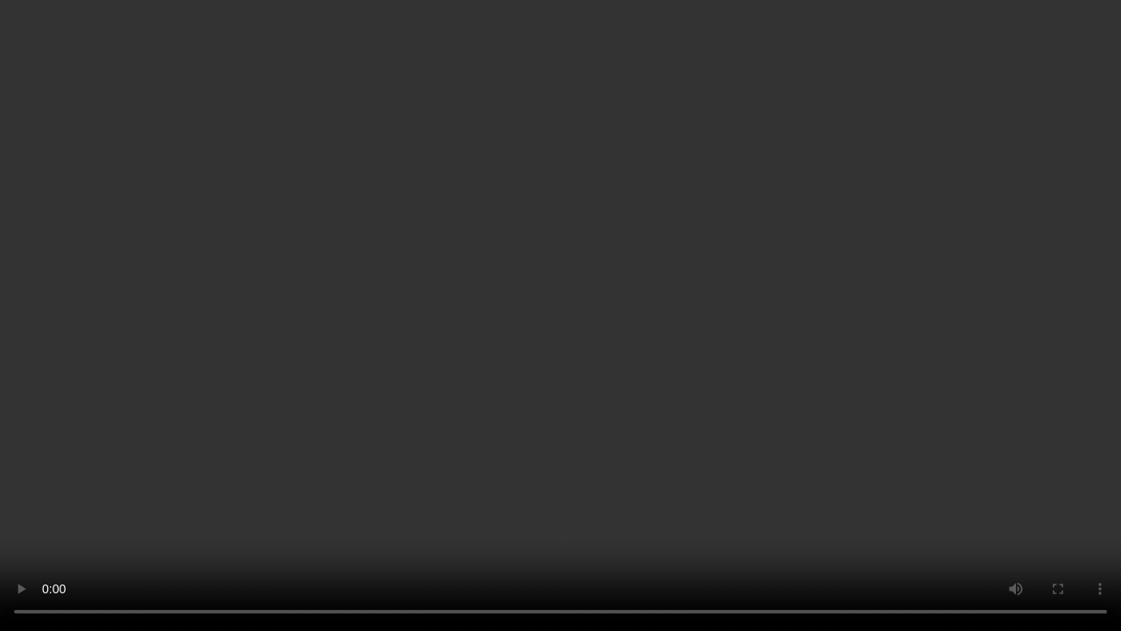
click at [538, 488] on video at bounding box center [560, 315] width 1121 height 631
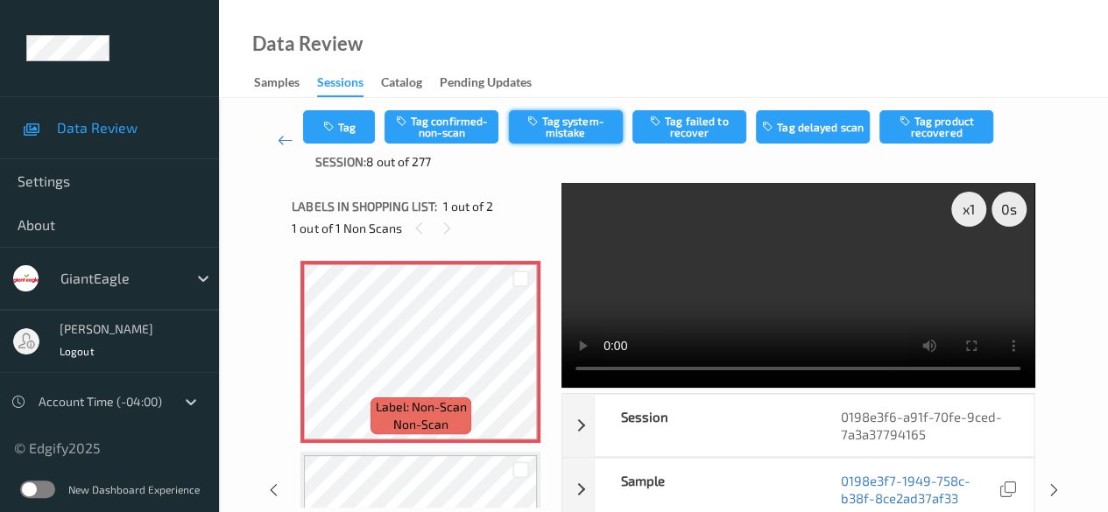
click at [579, 118] on button "Tag system-mistake" at bounding box center [566, 126] width 114 height 33
click at [291, 143] on icon at bounding box center [286, 140] width 16 height 18
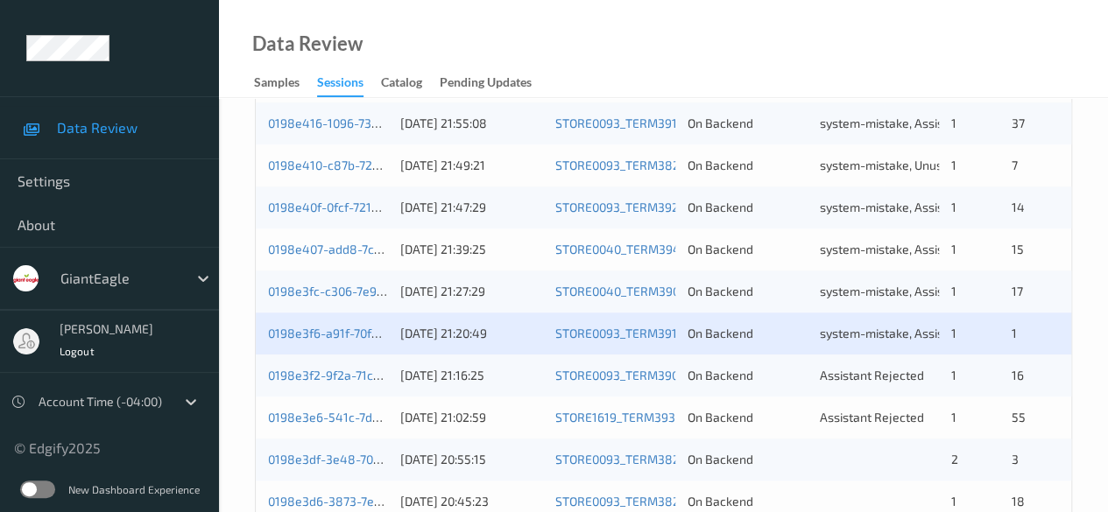
scroll to position [613, 0]
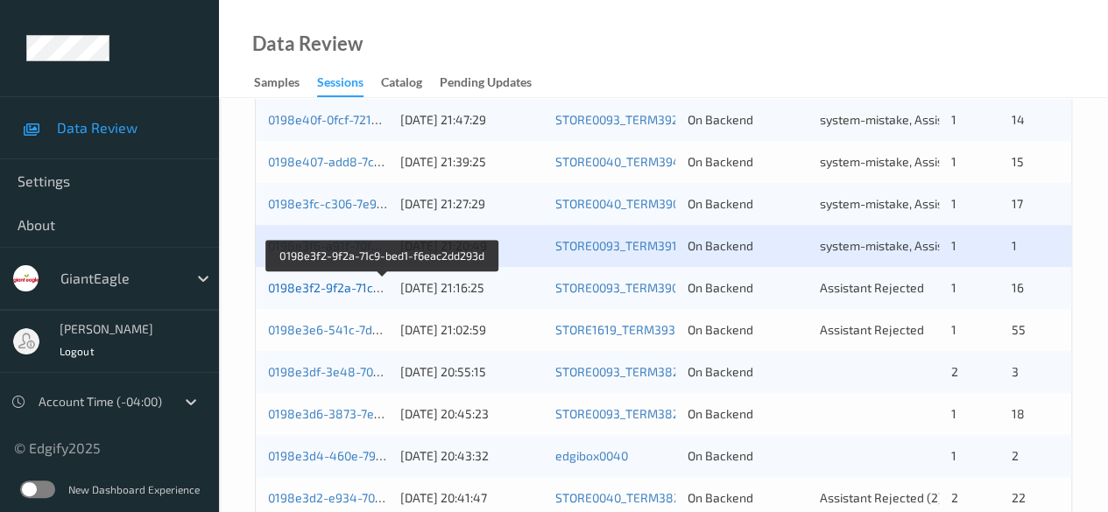
click at [340, 292] on link "0198e3f2-9f2a-71c9-bed1-f6eac2dd293d" at bounding box center [382, 287] width 229 height 15
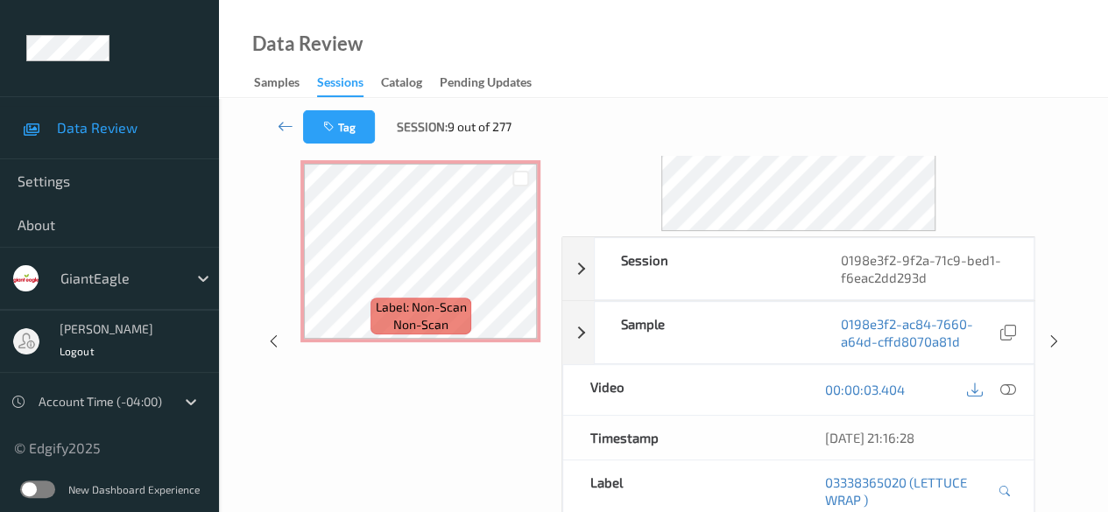
scroll to position [131, 0]
click at [893, 384] on icon at bounding box center [1008, 388] width 16 height 16
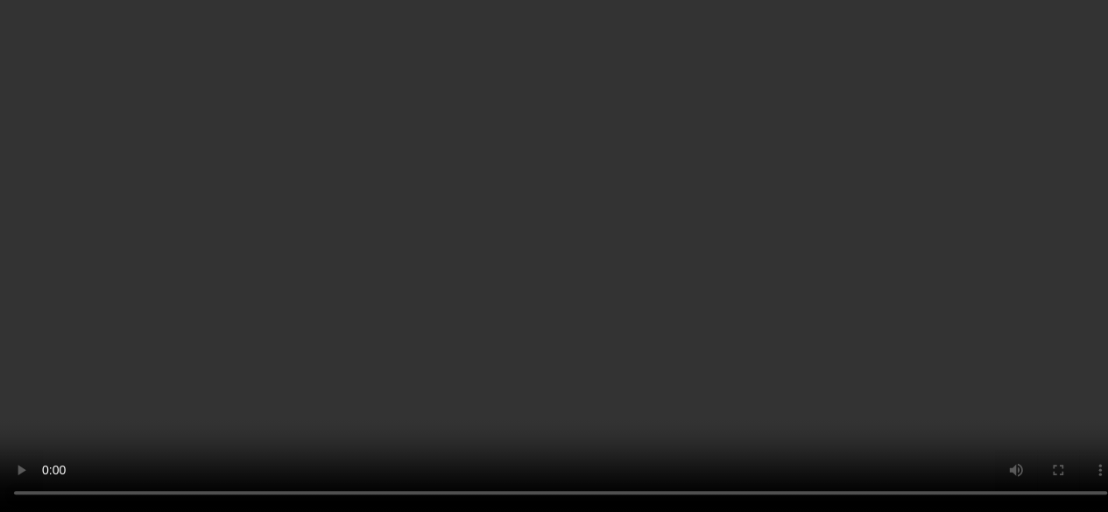
scroll to position [2998, 0]
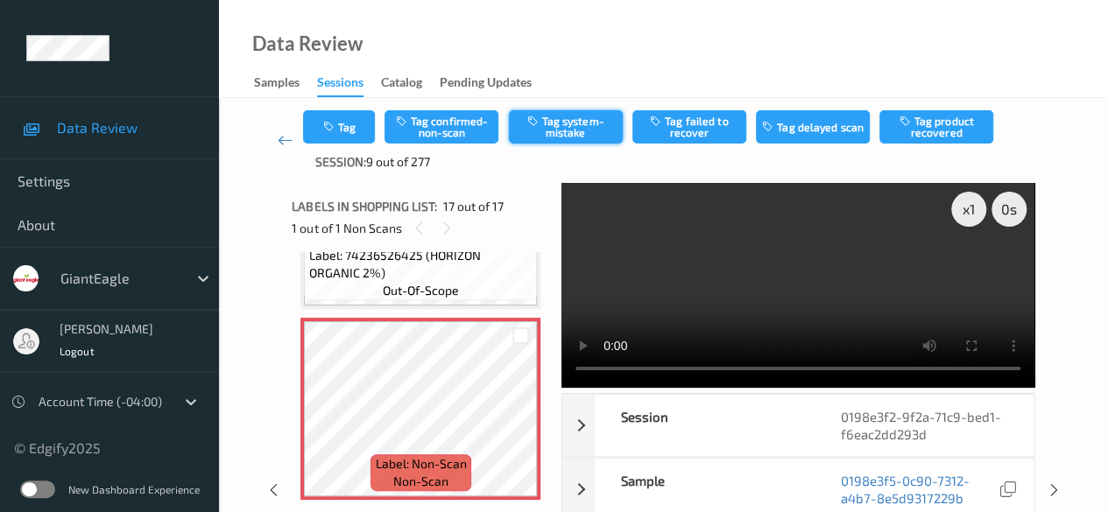
click at [566, 127] on button "Tag system-mistake" at bounding box center [566, 126] width 114 height 33
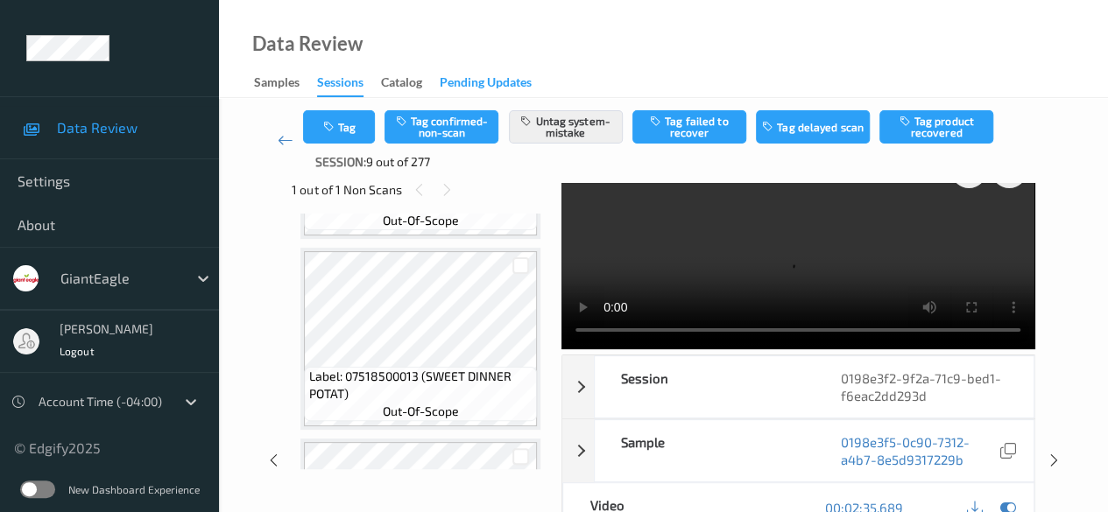
scroll to position [0, 0]
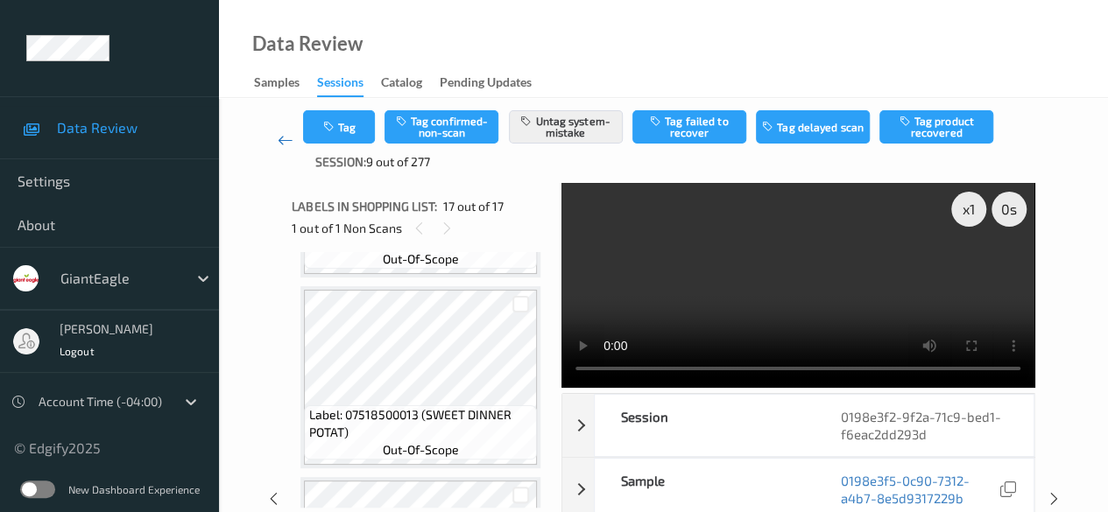
click at [282, 136] on icon at bounding box center [286, 140] width 16 height 18
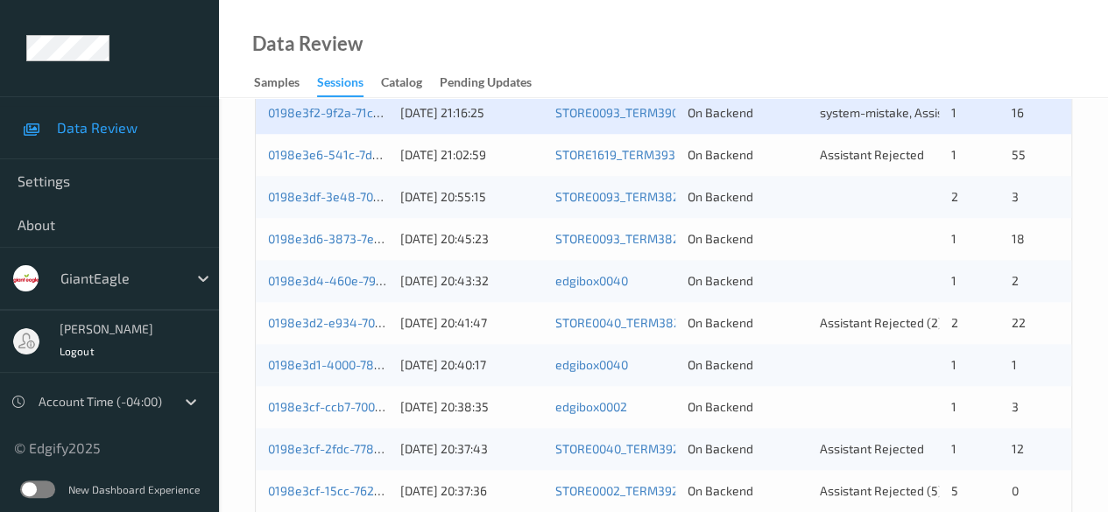
scroll to position [701, 0]
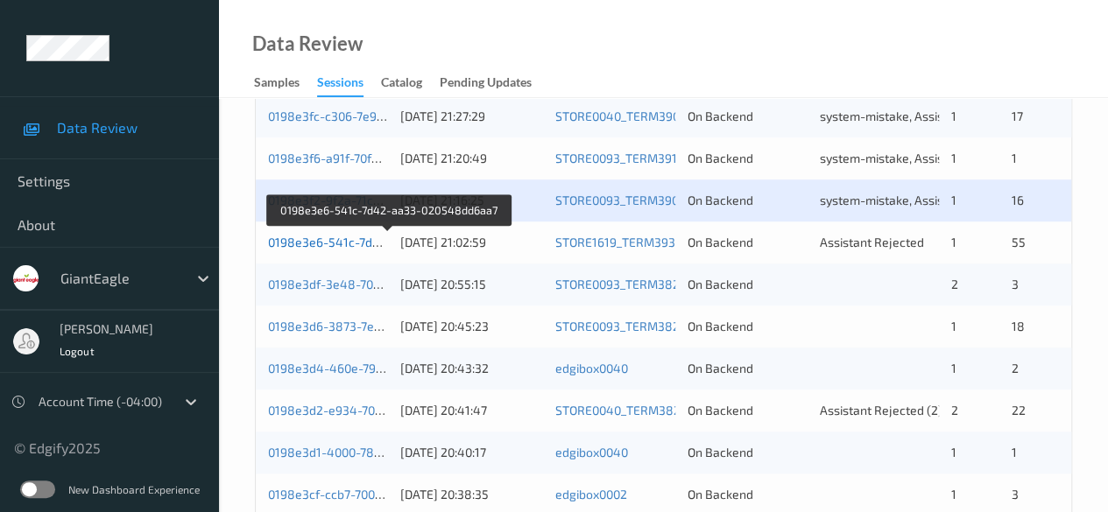
click at [336, 240] on link "0198e3e6-541c-7d42-aa33-020548dd6aa7" at bounding box center [389, 242] width 243 height 15
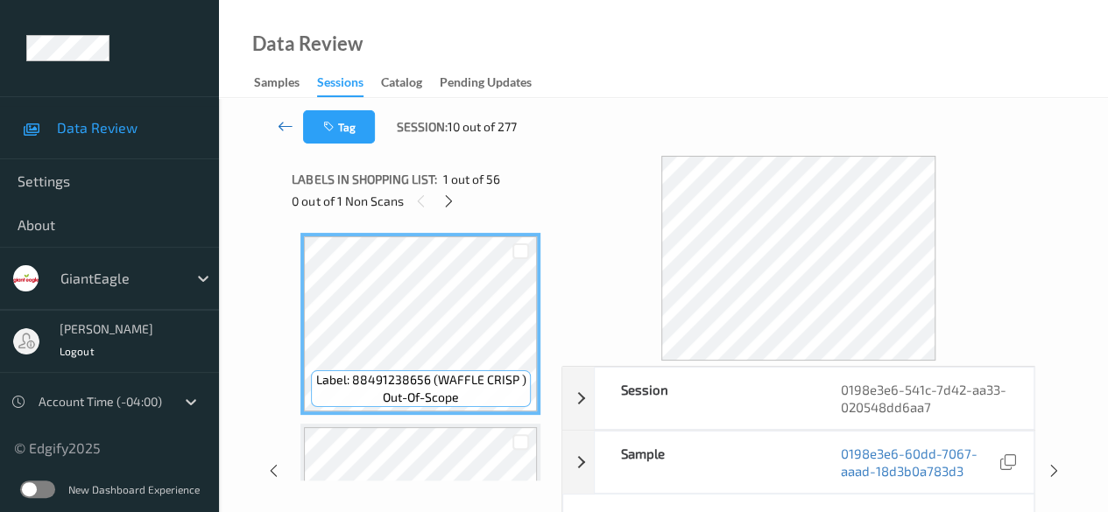
click at [288, 129] on icon at bounding box center [286, 126] width 16 height 18
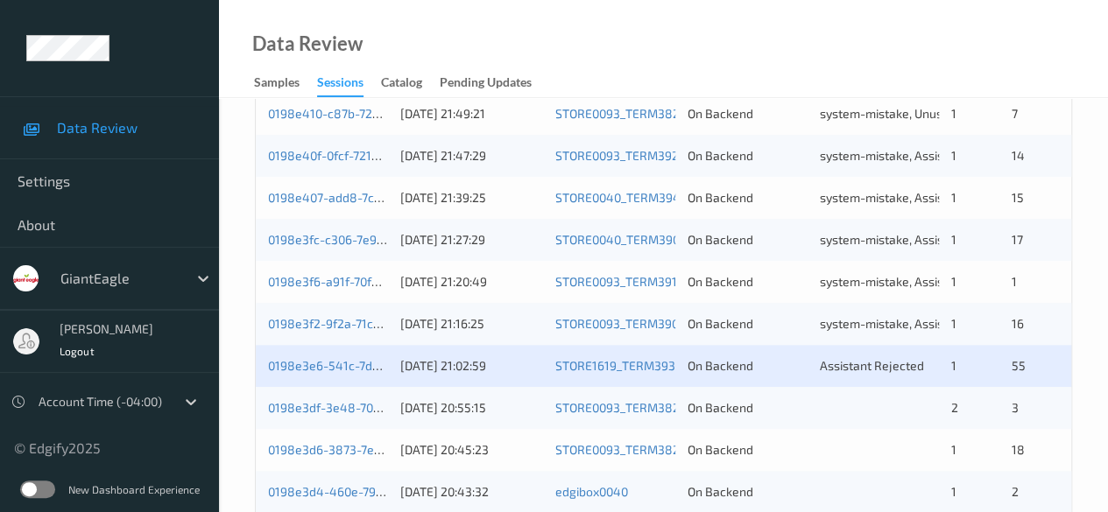
scroll to position [613, 0]
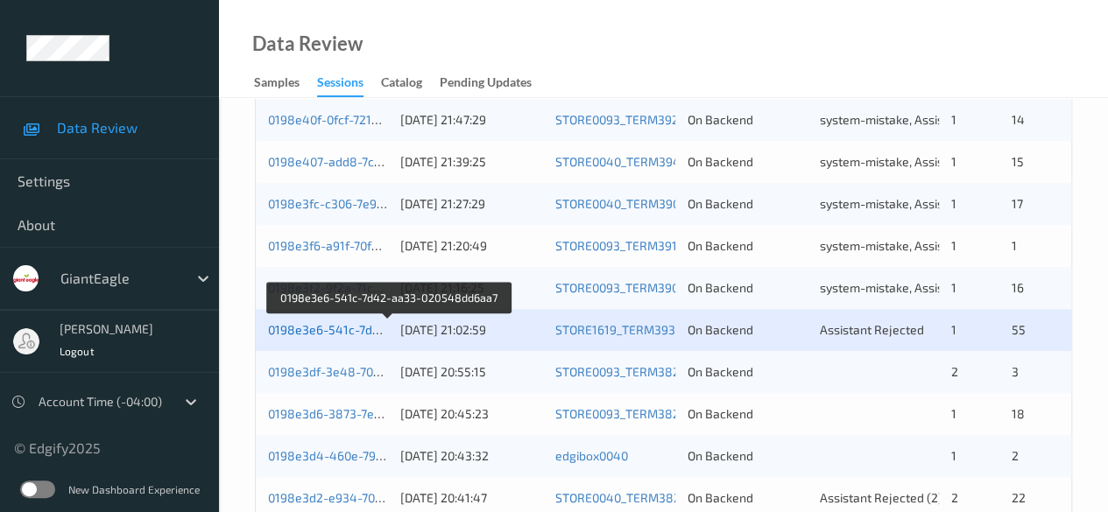
click at [303, 328] on link "0198e3e6-541c-7d42-aa33-020548dd6aa7" at bounding box center [389, 329] width 243 height 15
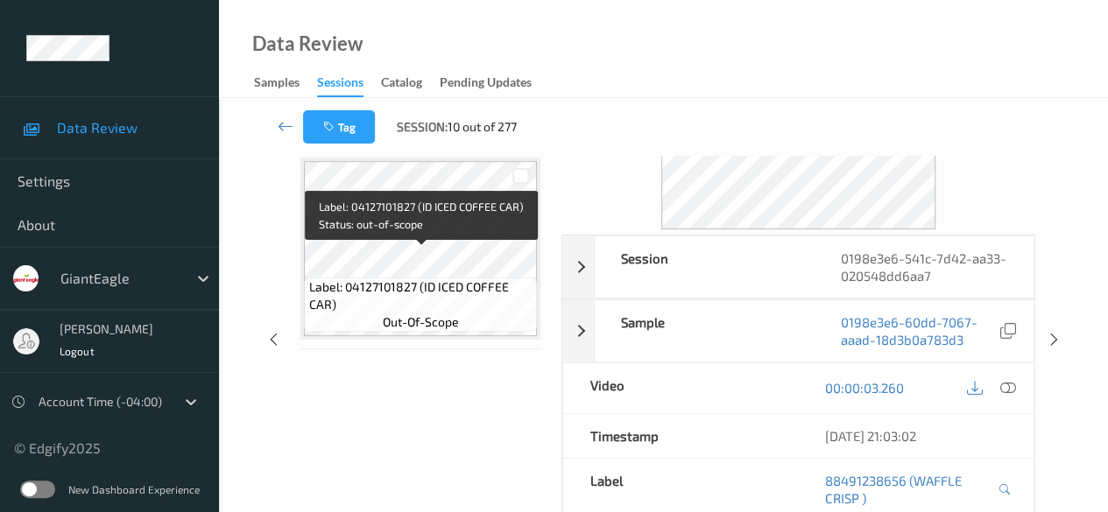
scroll to position [6831, 0]
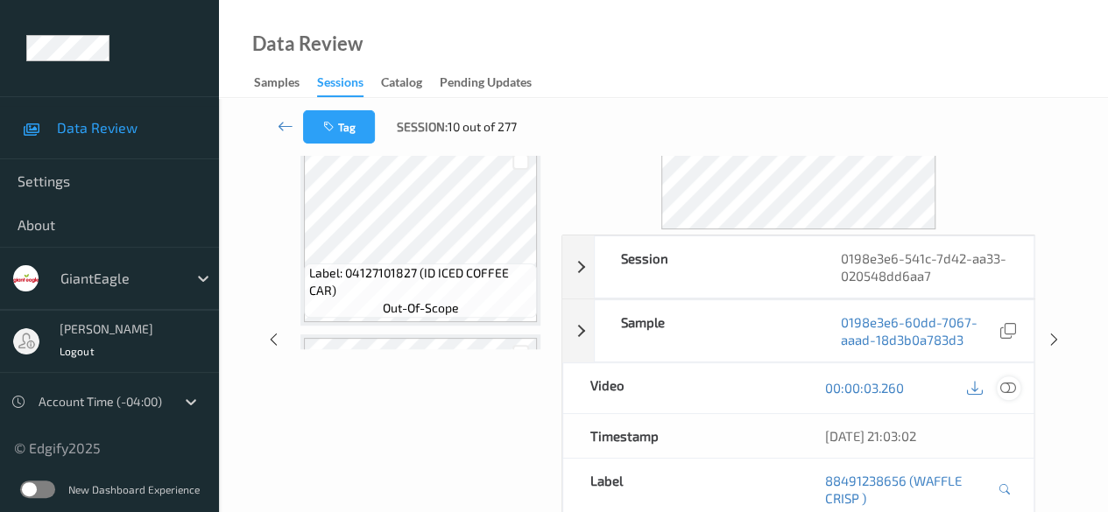
click at [893, 389] on icon at bounding box center [1008, 388] width 16 height 16
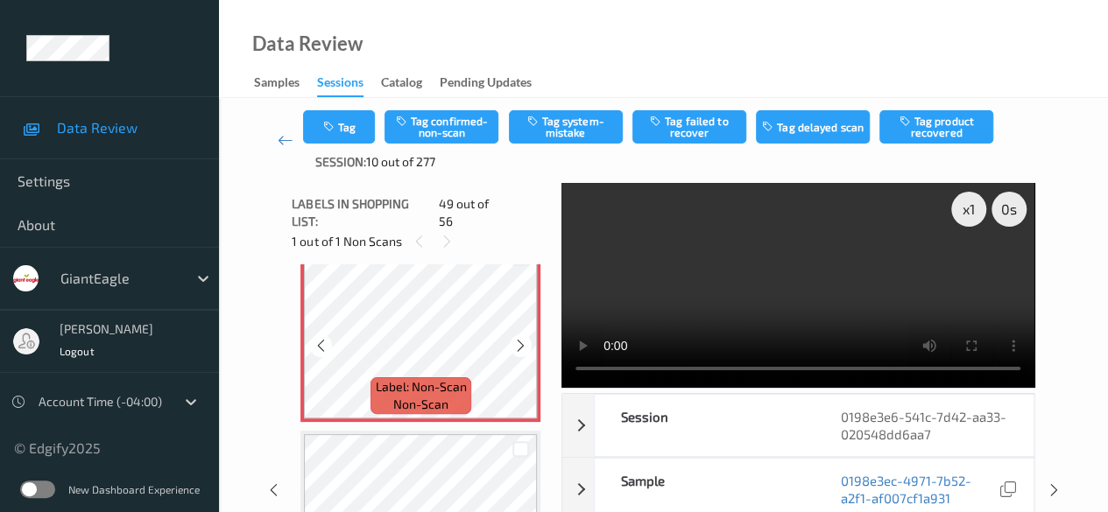
scroll to position [9195, 0]
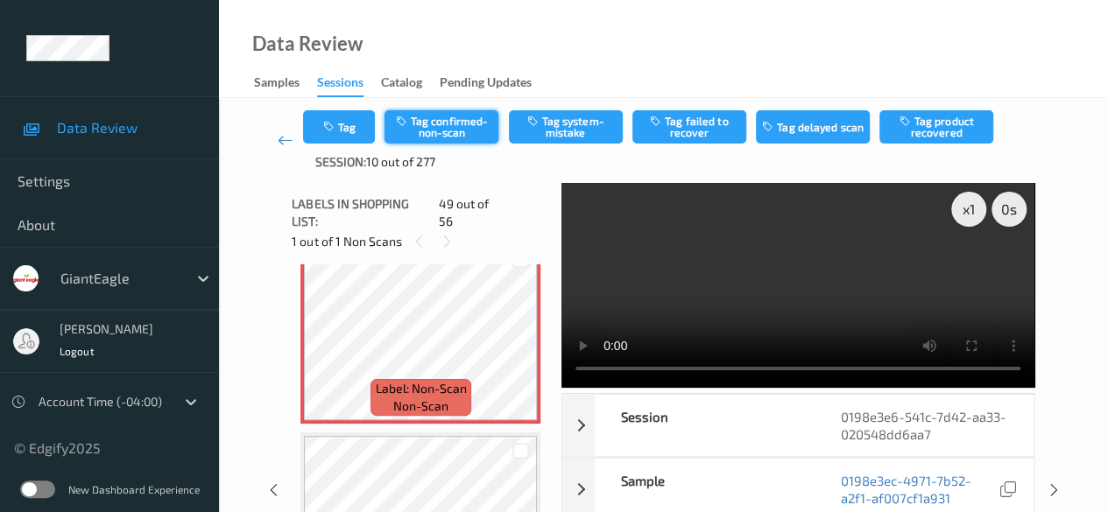
click at [447, 123] on button "Tag confirmed-non-scan" at bounding box center [441, 126] width 114 height 33
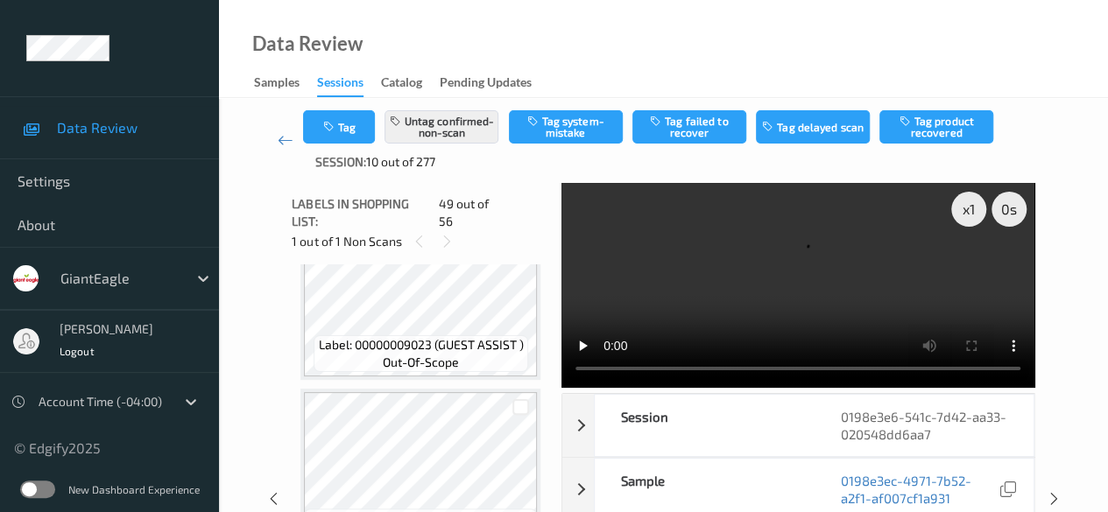
scroll to position [9458, 0]
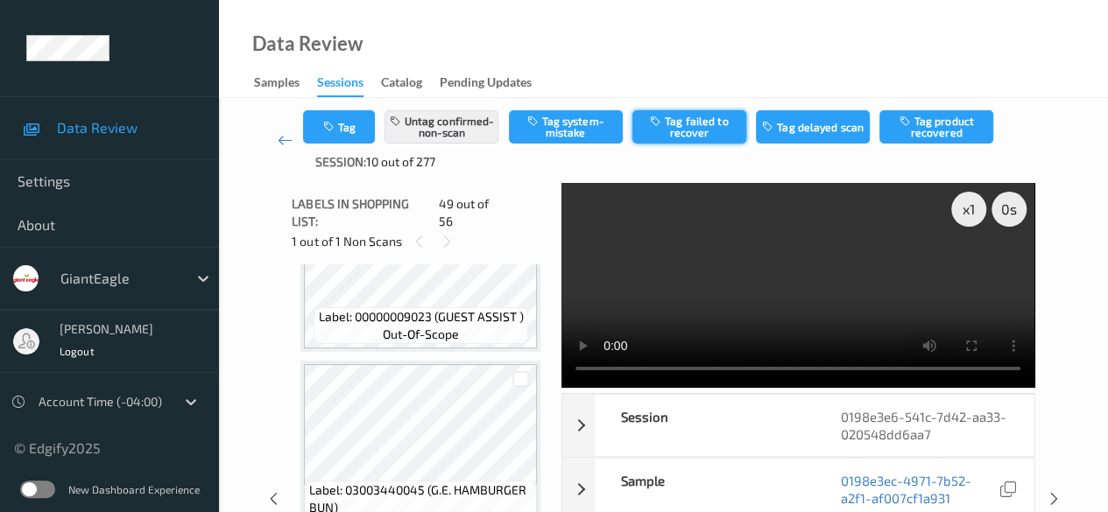
click at [697, 134] on button "Tag failed to recover" at bounding box center [689, 126] width 114 height 33
click at [278, 139] on icon at bounding box center [286, 140] width 16 height 18
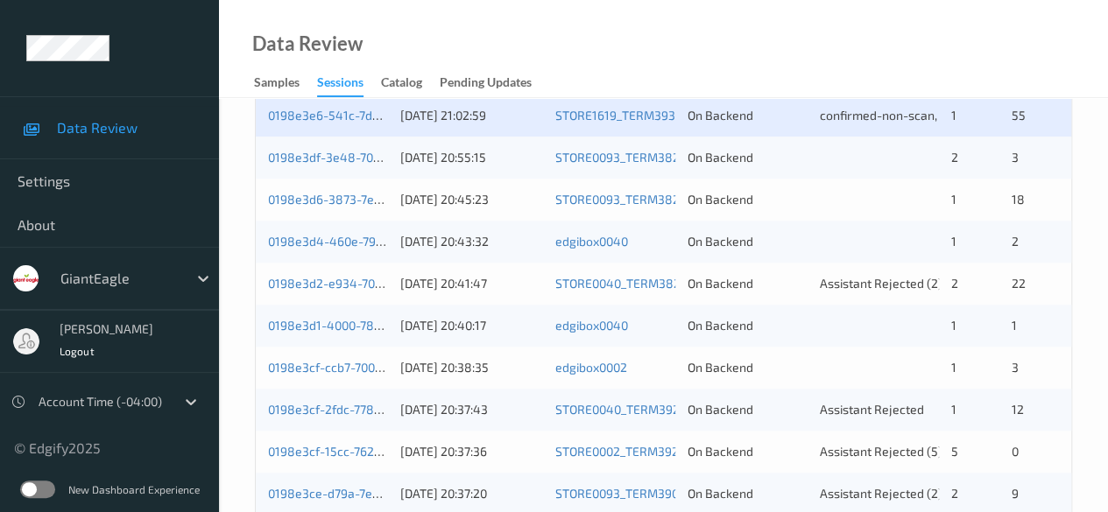
scroll to position [788, 0]
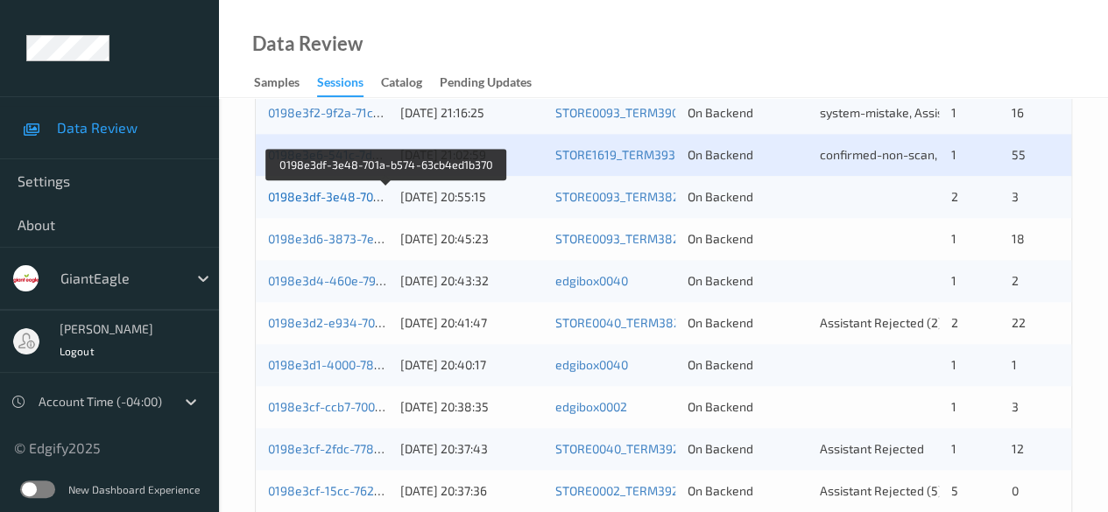
click at [337, 198] on link "0198e3df-3e48-701a-b574-63cb4ed1b370" at bounding box center [386, 196] width 237 height 15
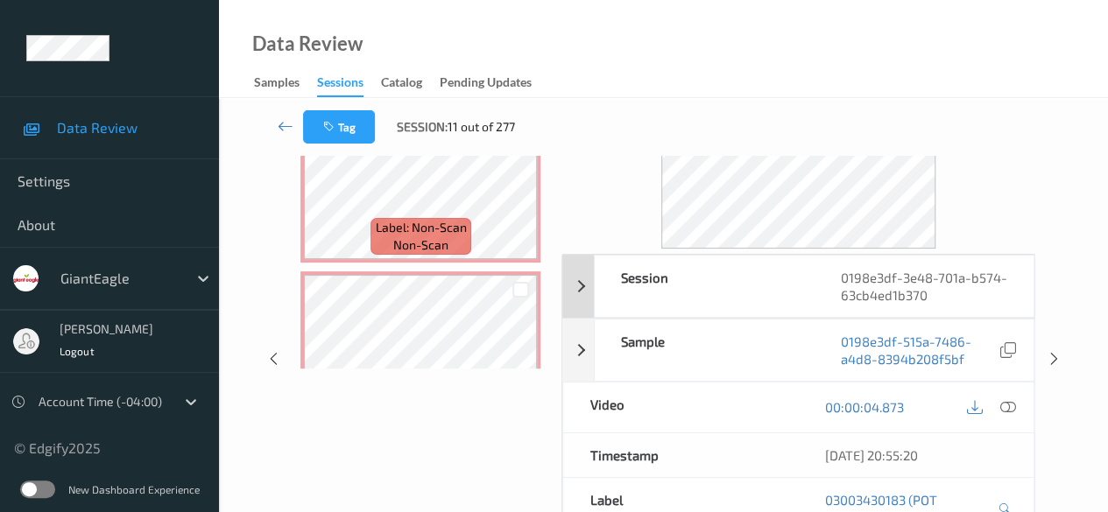
scroll to position [175, 0]
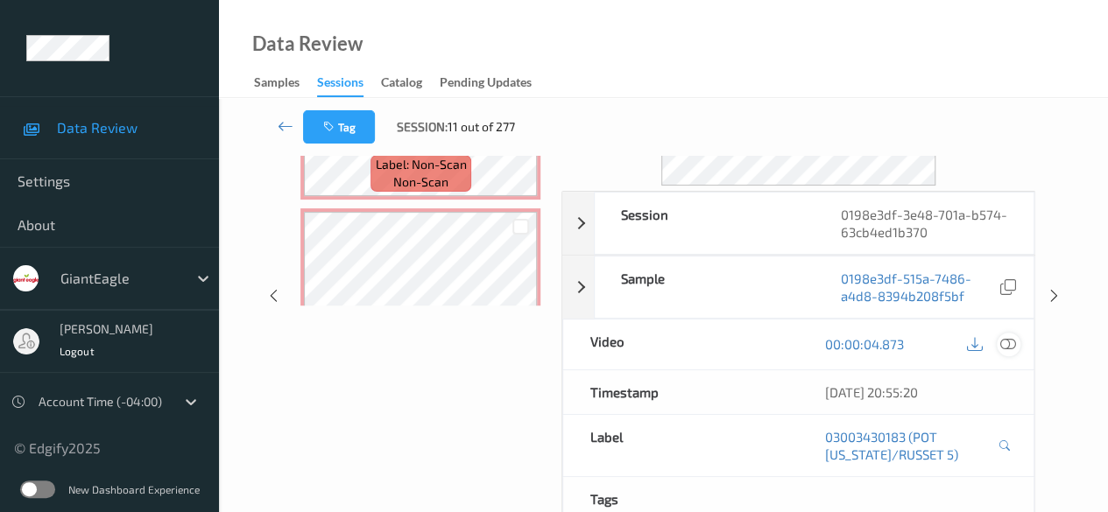
click at [893, 336] on icon at bounding box center [1008, 344] width 16 height 16
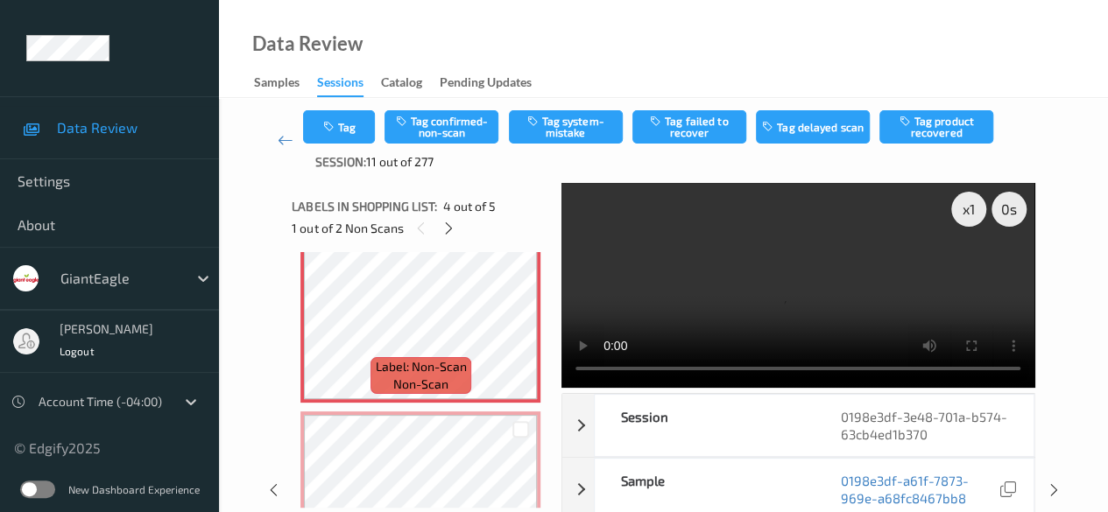
scroll to position [601, 0]
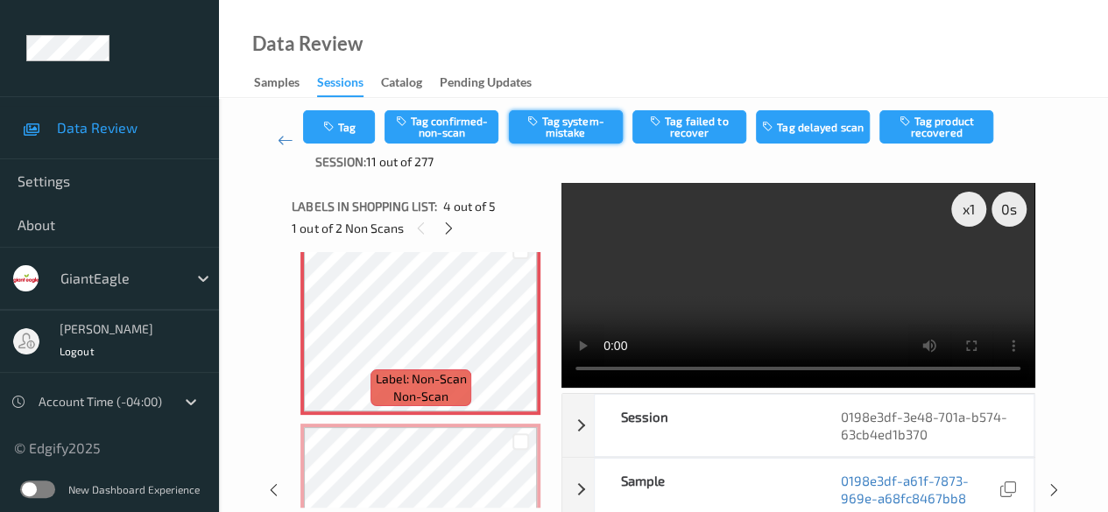
click at [580, 130] on button "Tag system-mistake" at bounding box center [566, 126] width 114 height 33
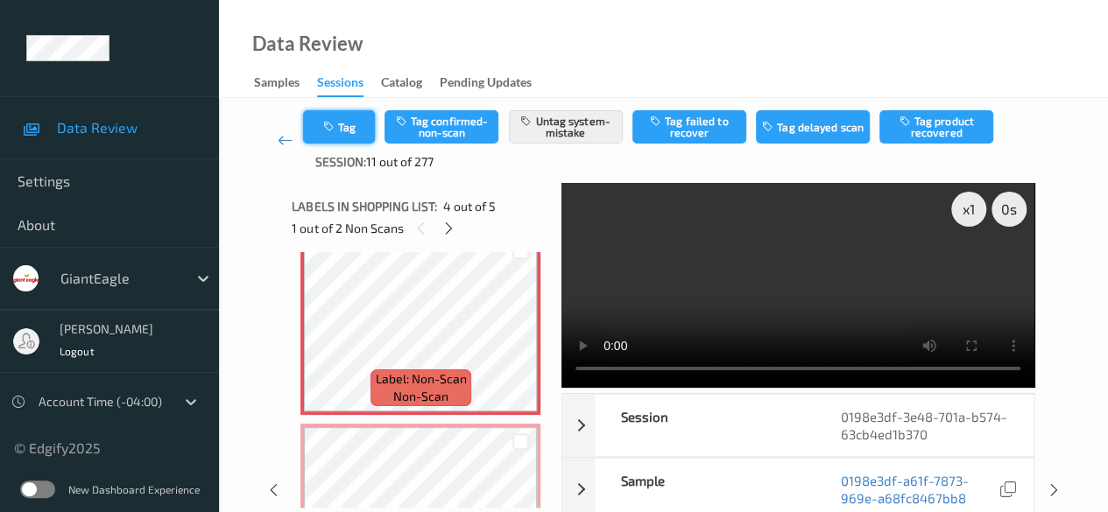
click at [319, 123] on button "Tag" at bounding box center [339, 126] width 72 height 33
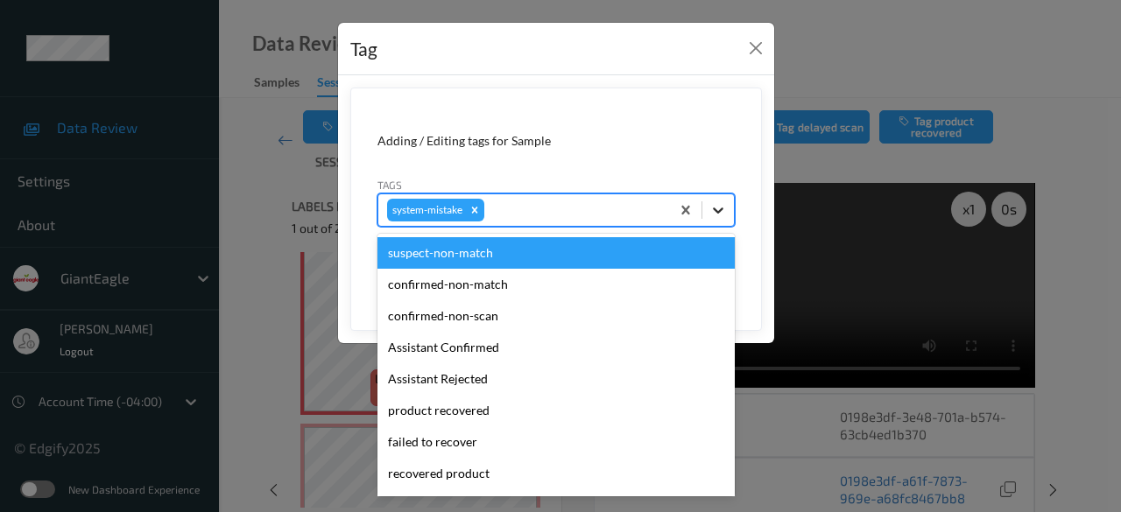
click at [715, 209] on icon at bounding box center [718, 211] width 11 height 6
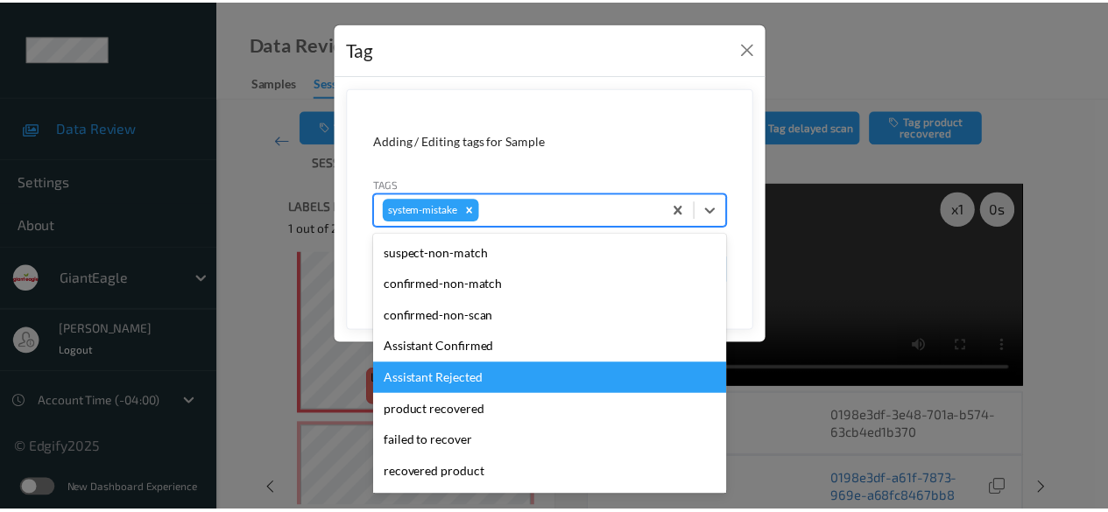
scroll to position [186, 0]
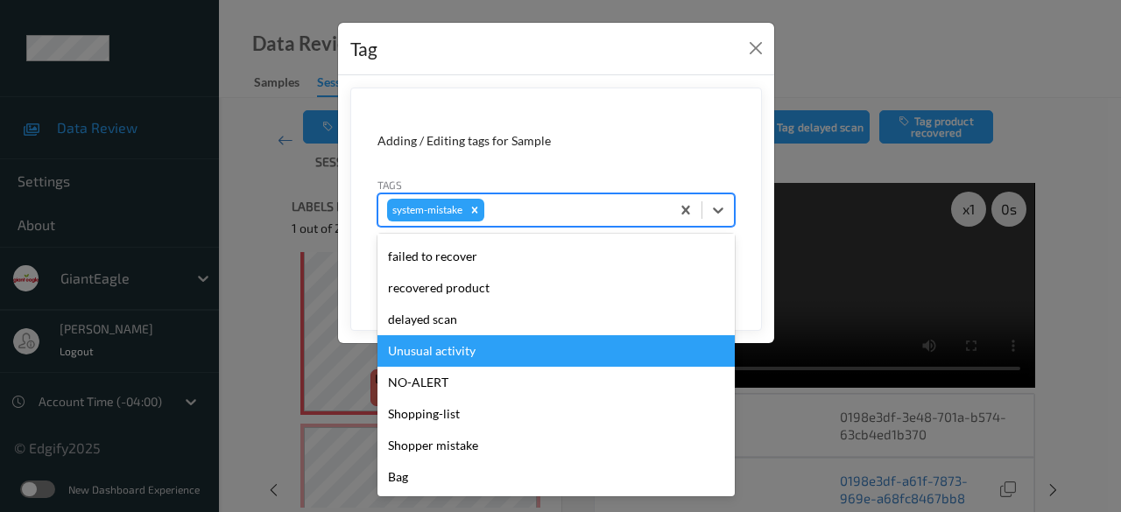
click at [489, 356] on div "Unusual activity" at bounding box center [555, 351] width 357 height 32
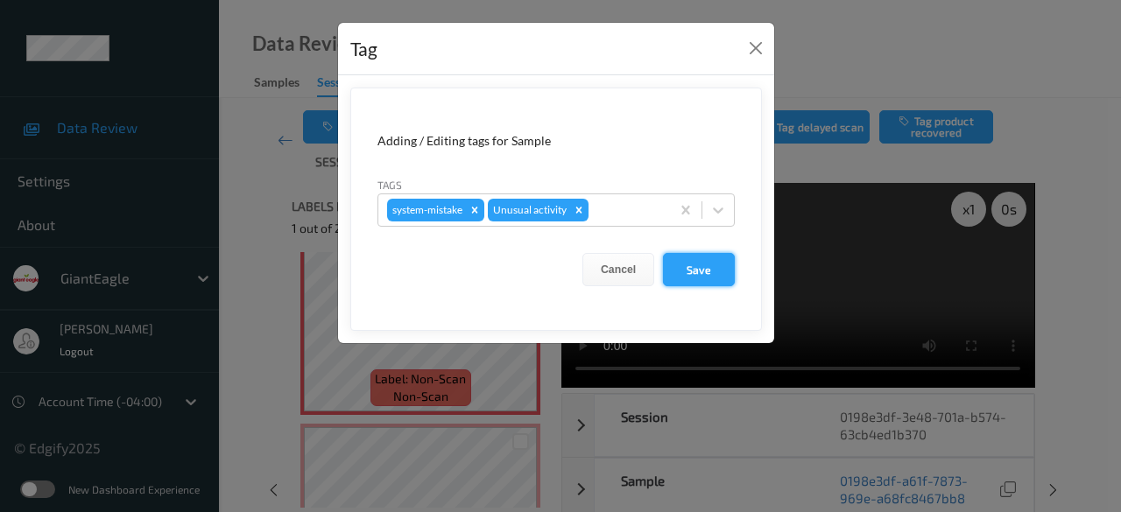
click at [706, 272] on button "Save" at bounding box center [699, 269] width 72 height 33
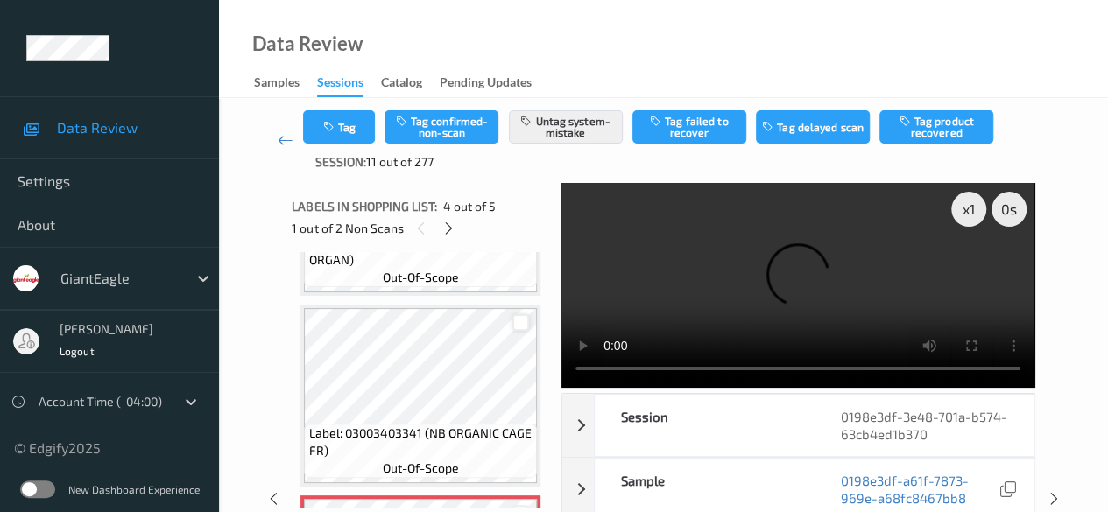
scroll to position [0, 0]
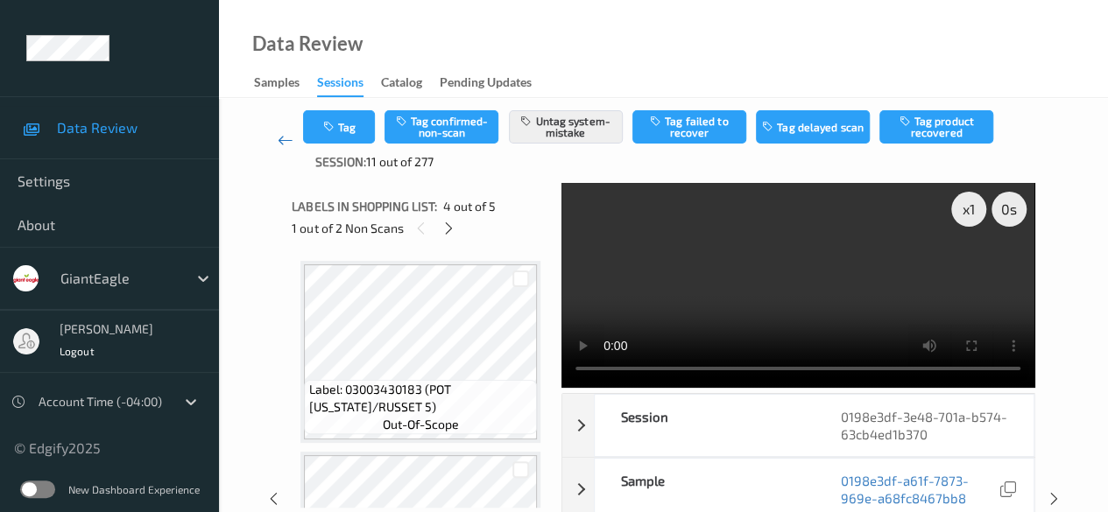
click at [286, 143] on icon at bounding box center [286, 140] width 16 height 18
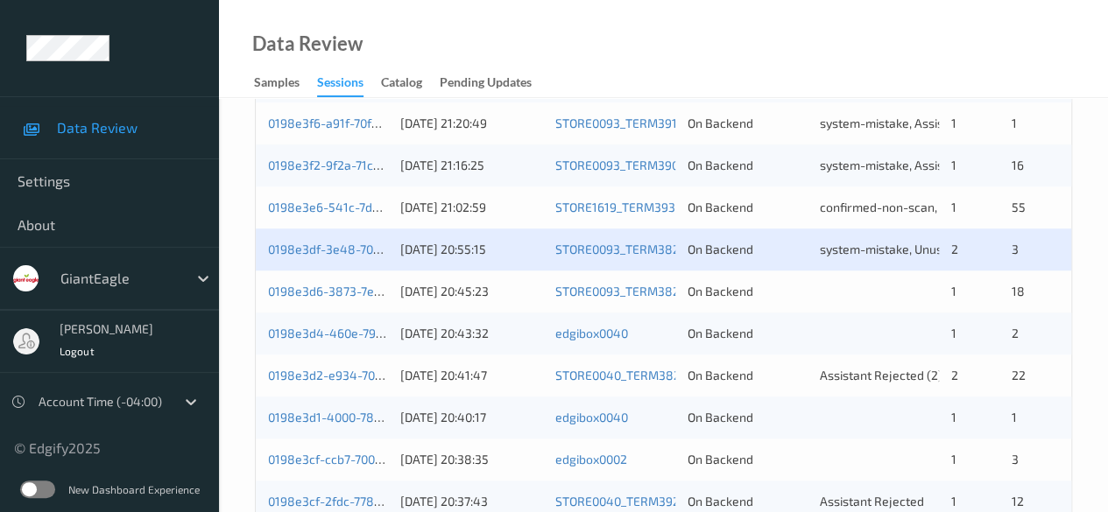
scroll to position [876, 0]
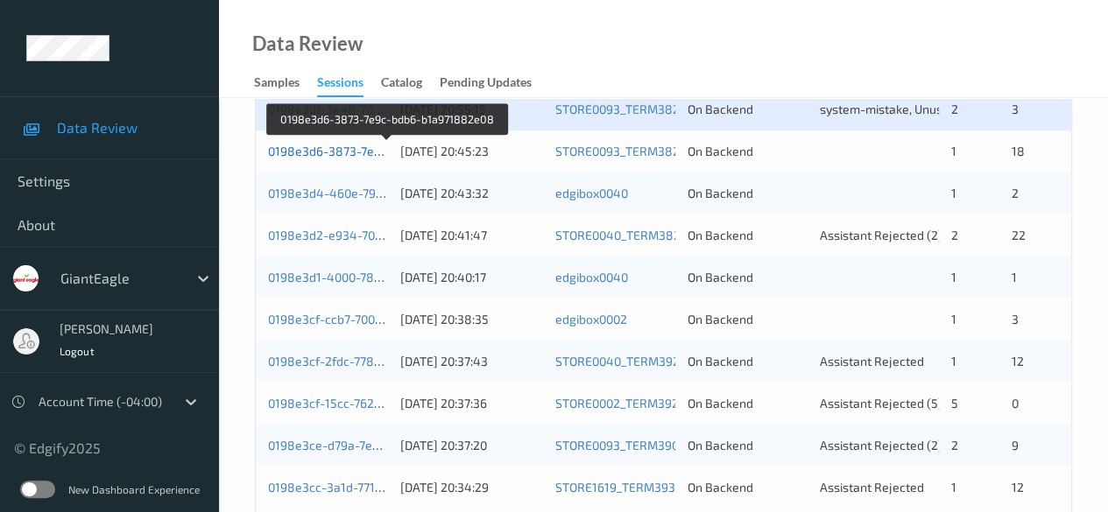
click at [359, 149] on link "0198e3d6-3873-7e9c-bdb6-b1a971882e08" at bounding box center [388, 151] width 240 height 15
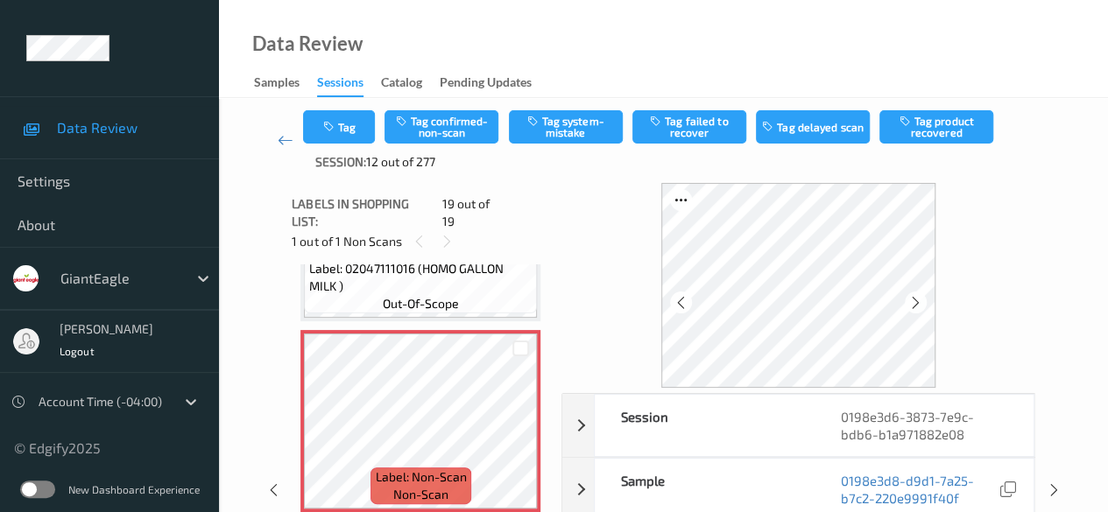
scroll to position [175, 0]
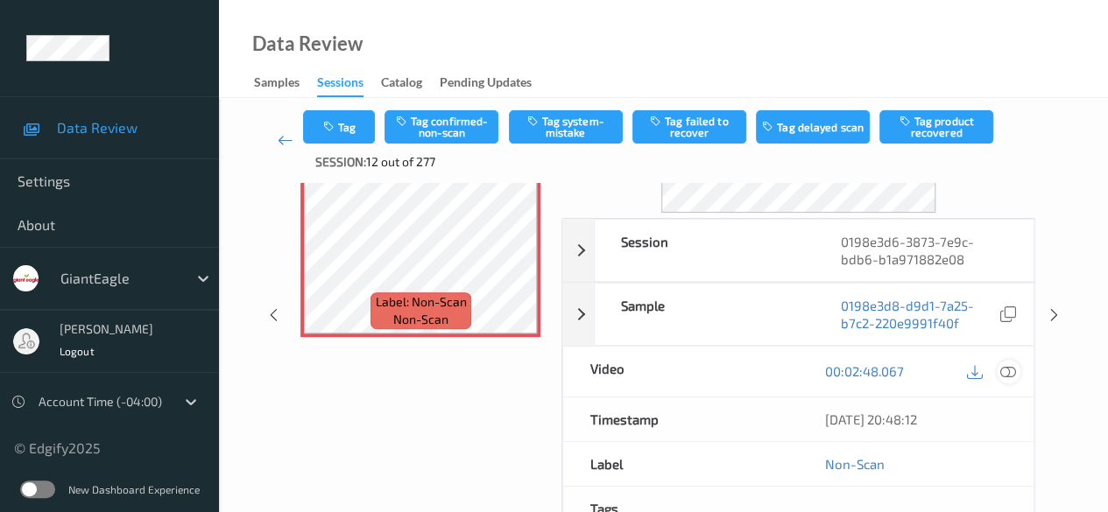
click at [893, 372] on icon at bounding box center [1008, 371] width 16 height 16
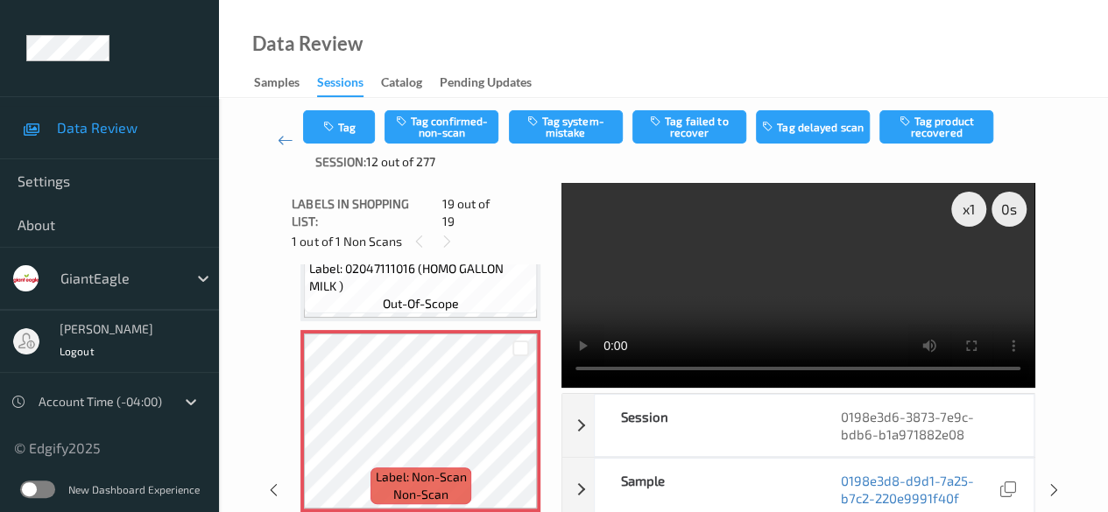
scroll to position [3273, 0]
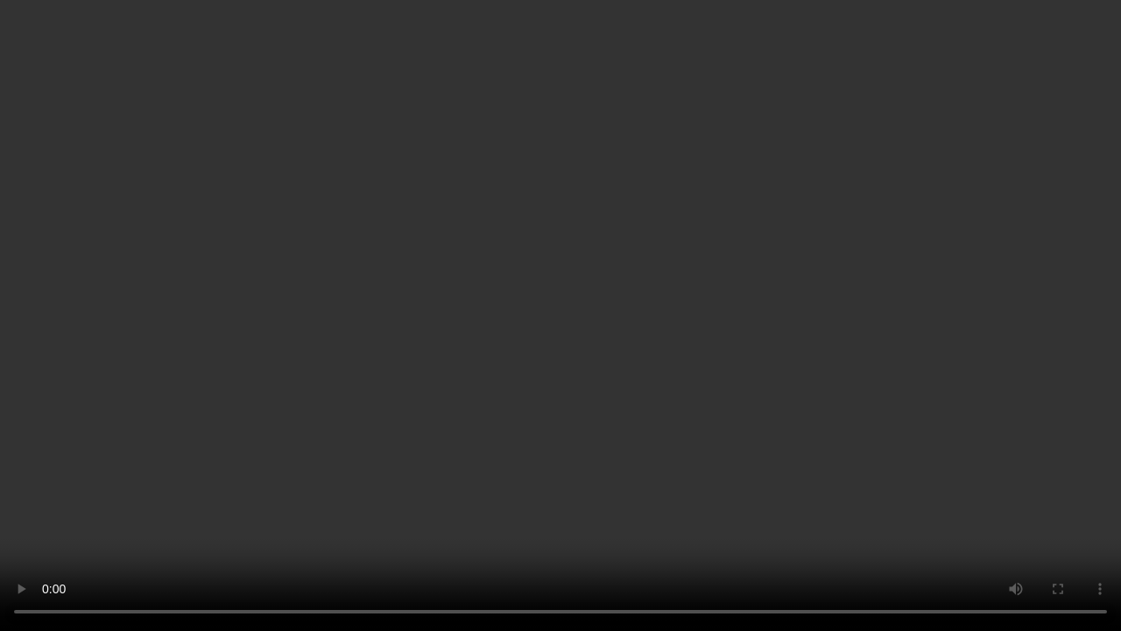
click at [737, 488] on video at bounding box center [560, 315] width 1121 height 631
click at [764, 488] on video at bounding box center [560, 315] width 1121 height 631
click at [694, 488] on video at bounding box center [560, 315] width 1121 height 631
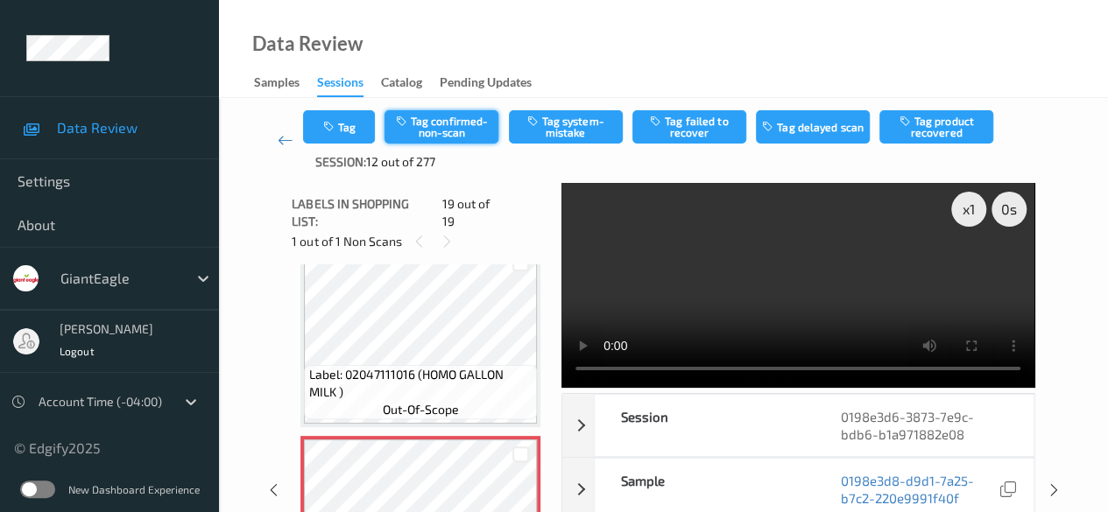
click at [459, 125] on button "Tag confirmed-non-scan" at bounding box center [441, 126] width 114 height 33
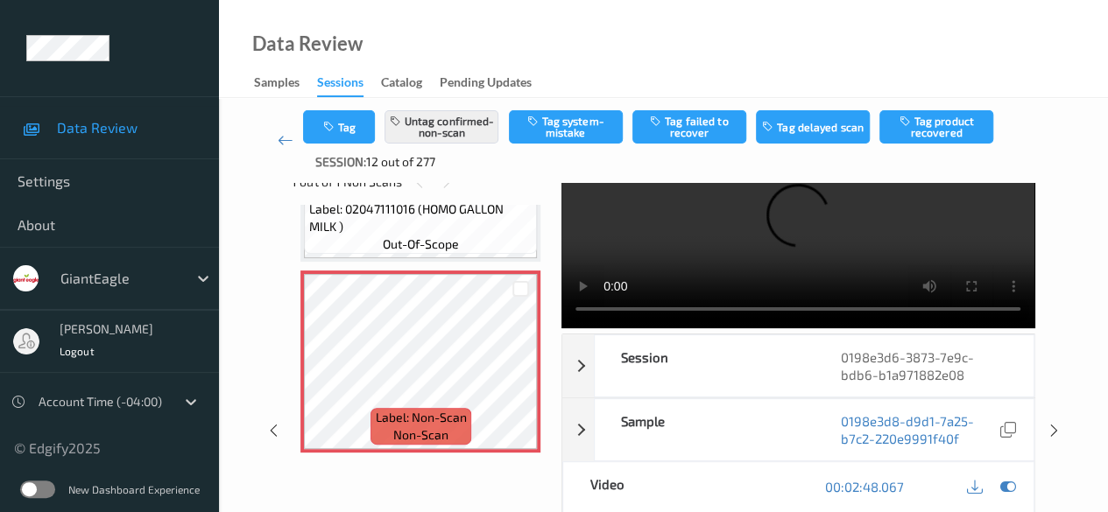
scroll to position [0, 0]
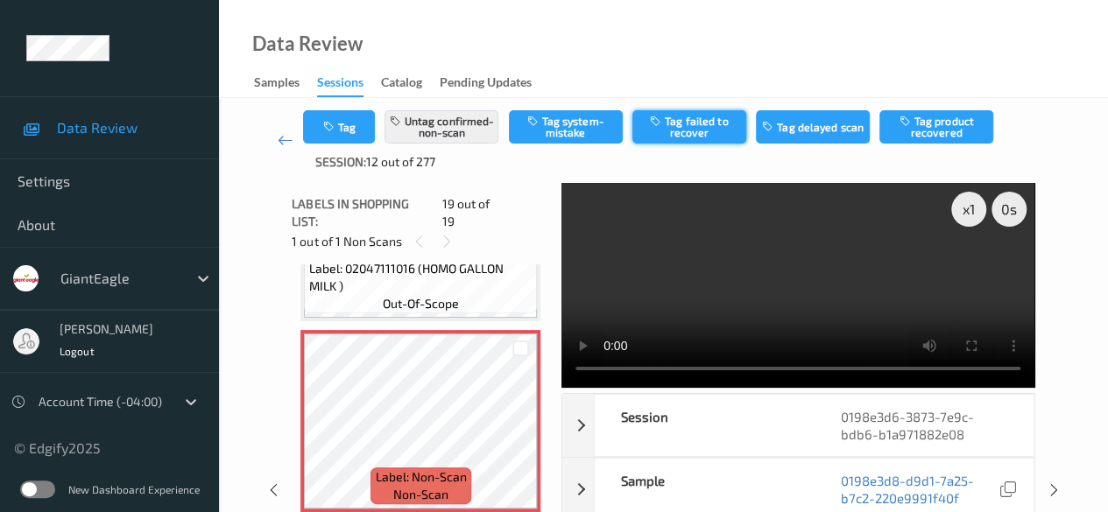
click at [701, 123] on button "Tag failed to recover" at bounding box center [689, 126] width 114 height 33
click at [284, 144] on icon at bounding box center [286, 140] width 16 height 18
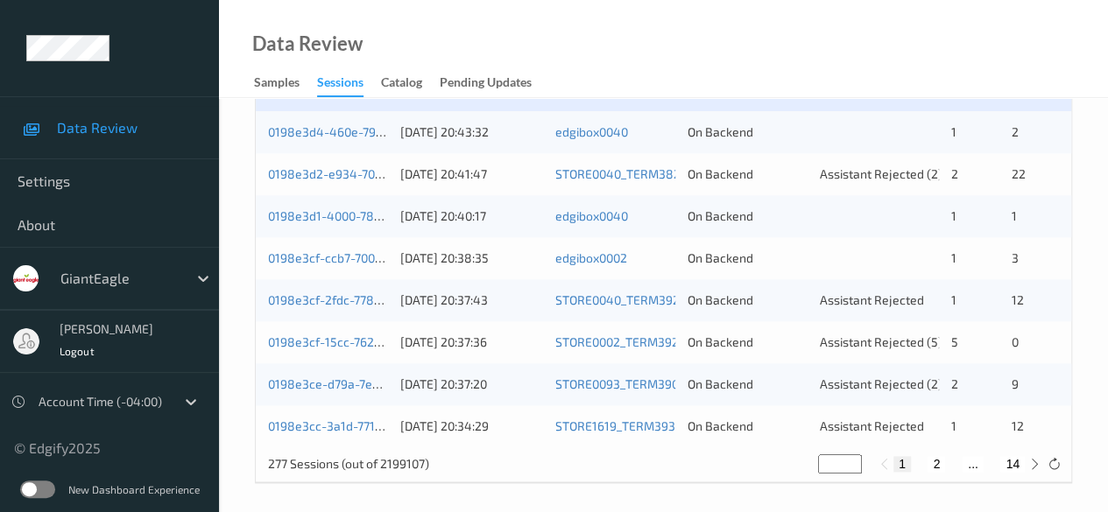
scroll to position [767, 0]
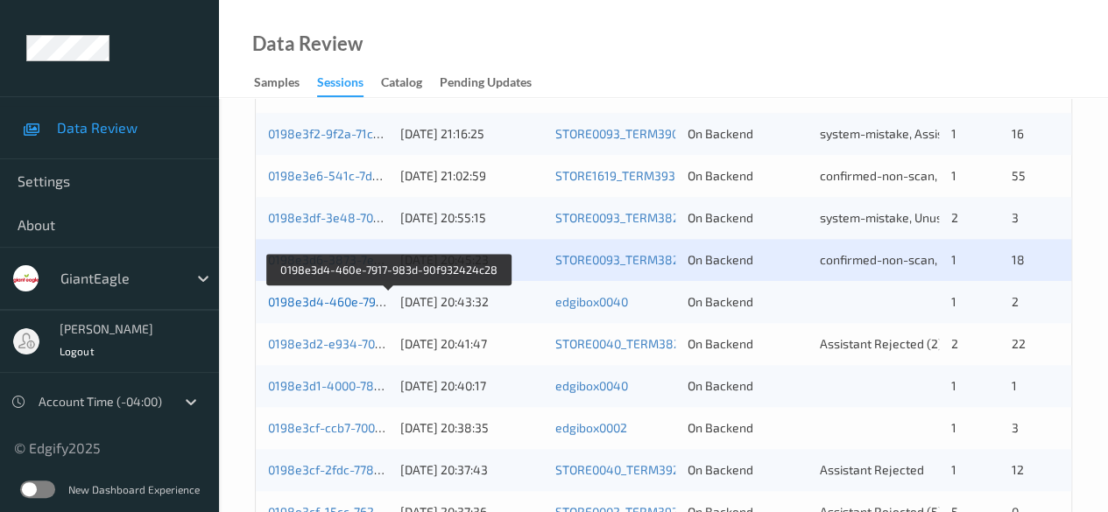
click at [343, 302] on link "0198e3d4-460e-7917-983d-90f932424c28" at bounding box center [389, 301] width 242 height 15
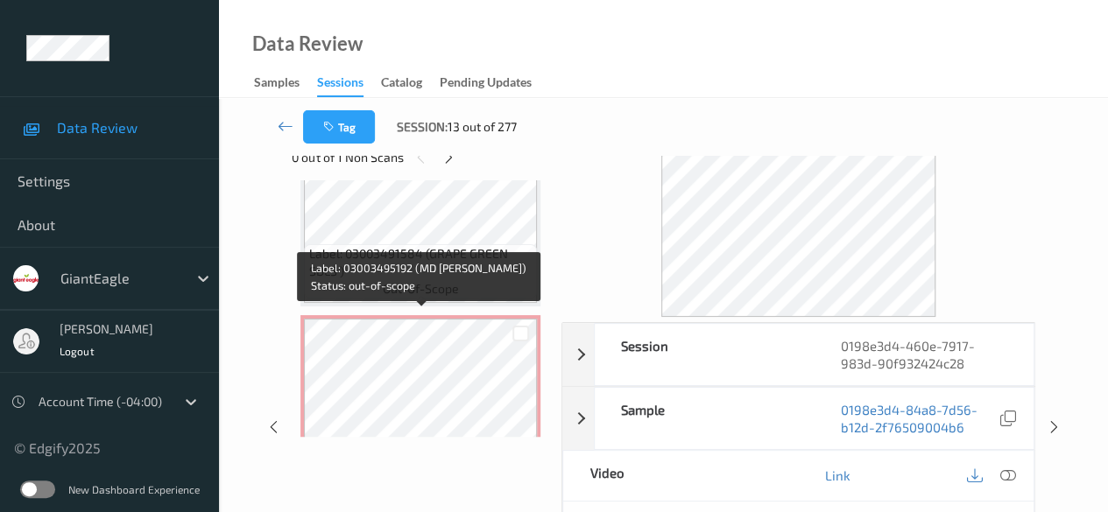
scroll to position [325, 0]
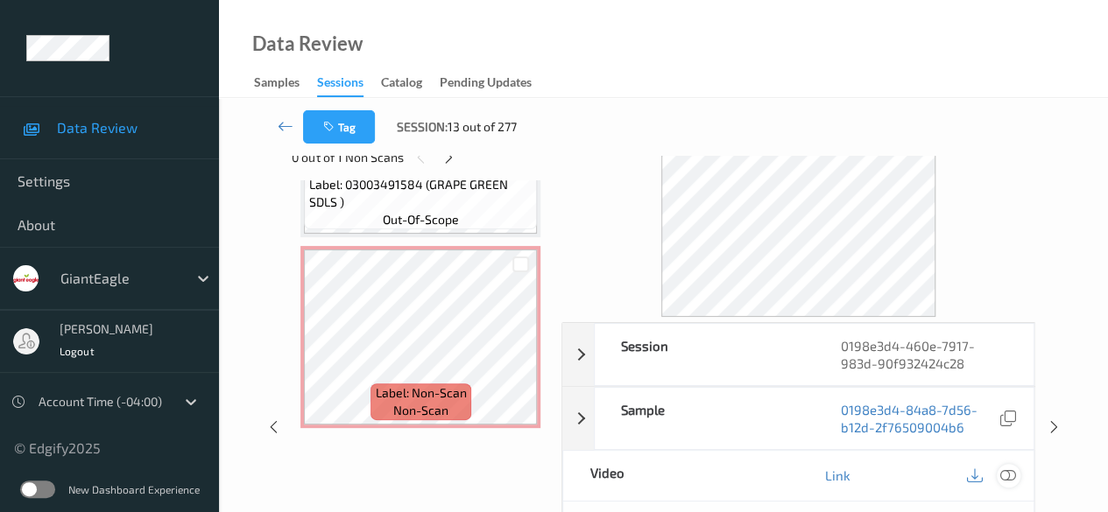
click at [893, 470] on icon at bounding box center [1008, 476] width 16 height 16
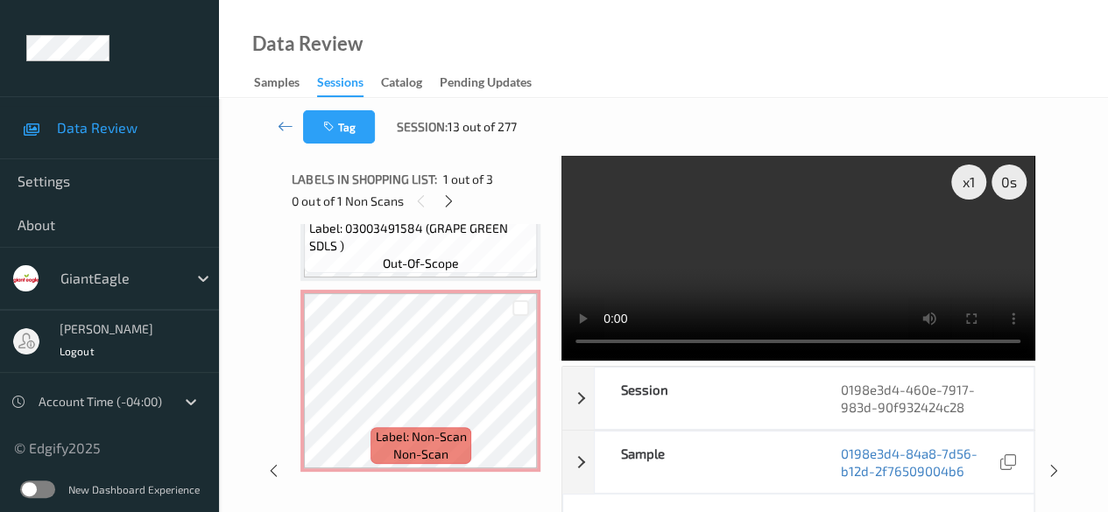
scroll to position [219, 0]
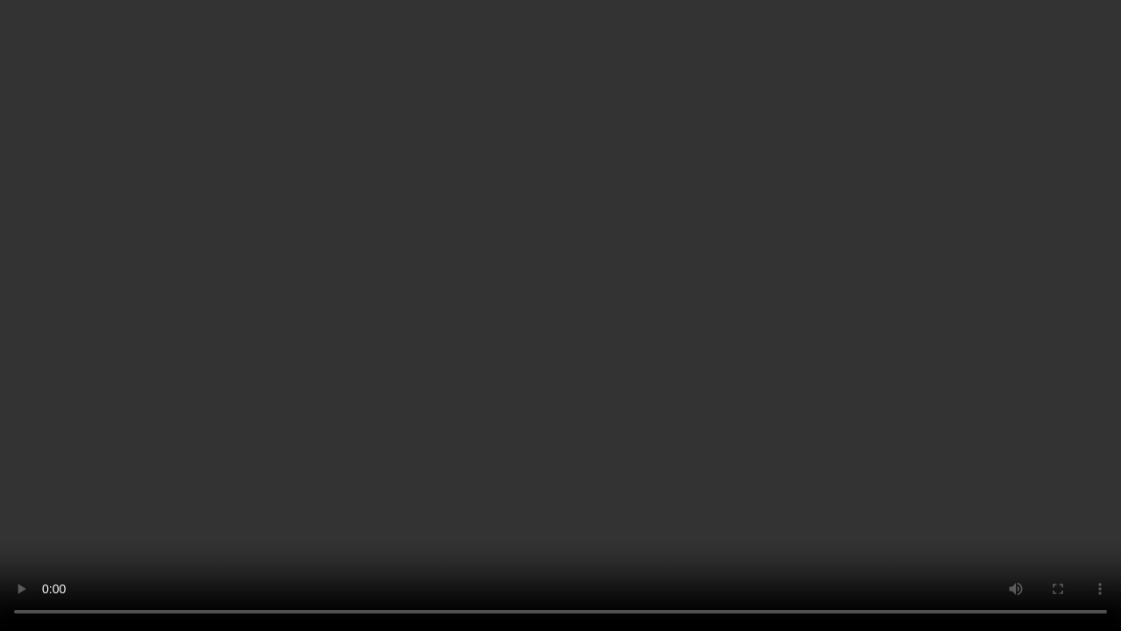
click at [710, 488] on video at bounding box center [560, 315] width 1121 height 631
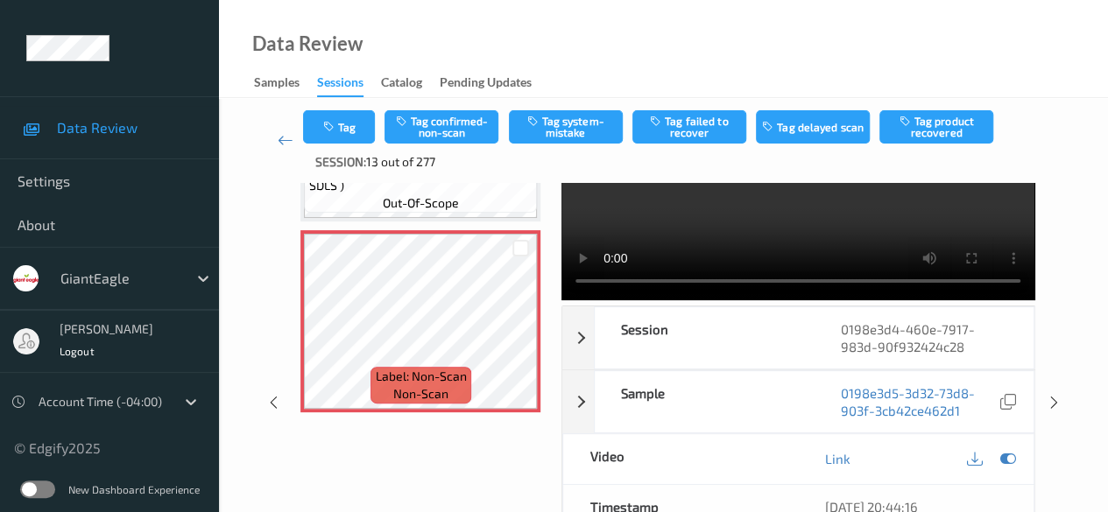
scroll to position [0, 0]
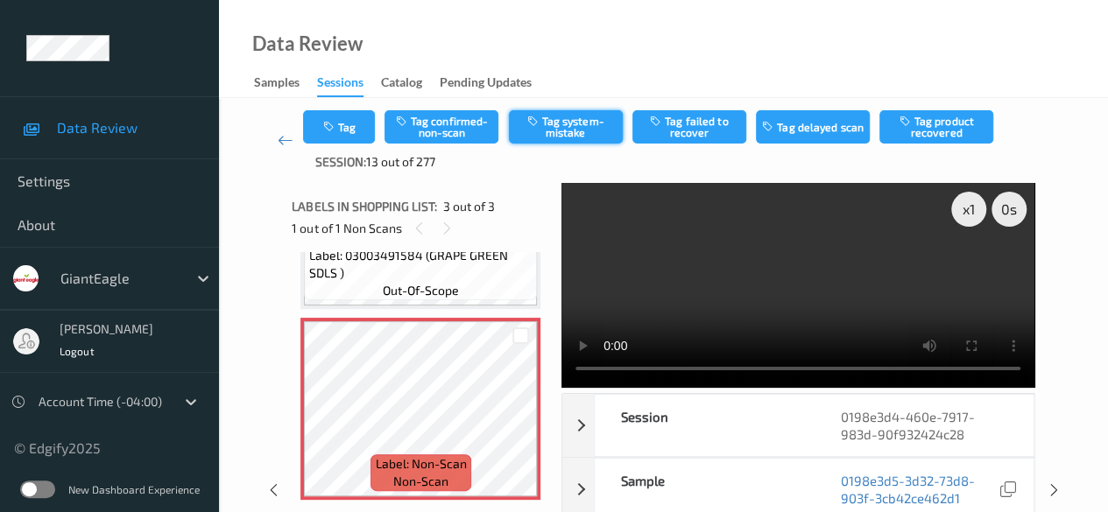
click at [573, 131] on button "Tag system-mistake" at bounding box center [566, 126] width 114 height 33
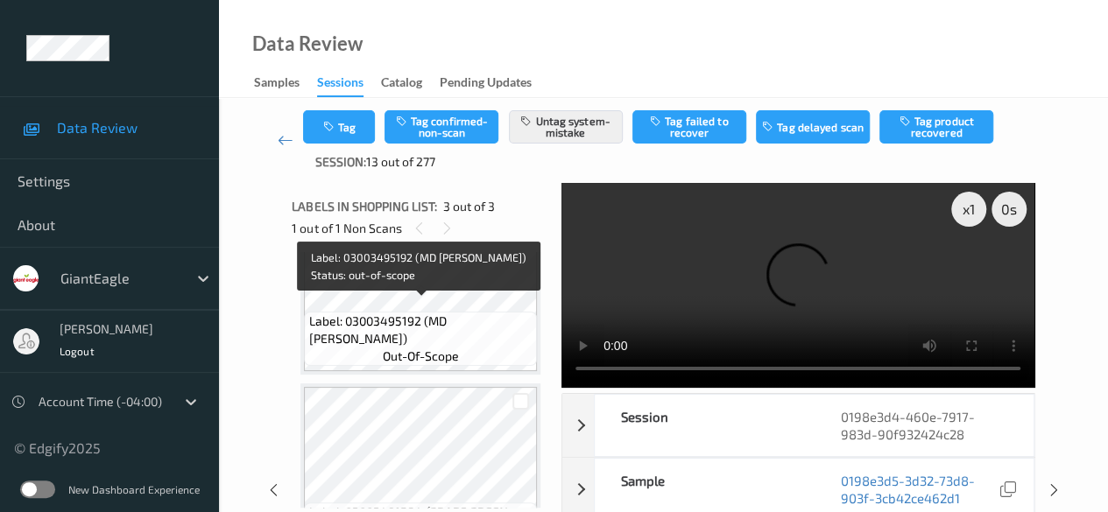
scroll to position [62, 0]
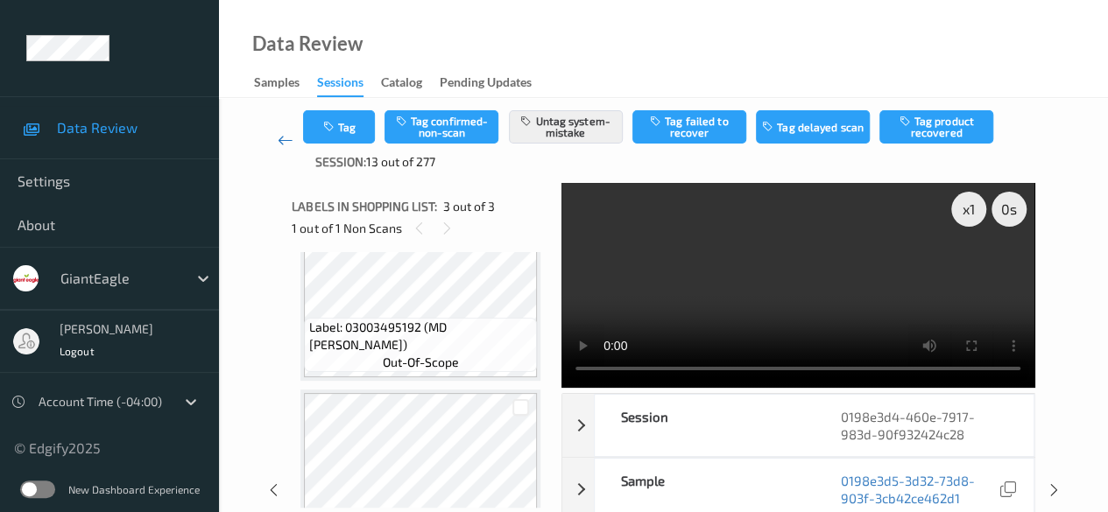
click at [287, 146] on icon at bounding box center [286, 140] width 16 height 18
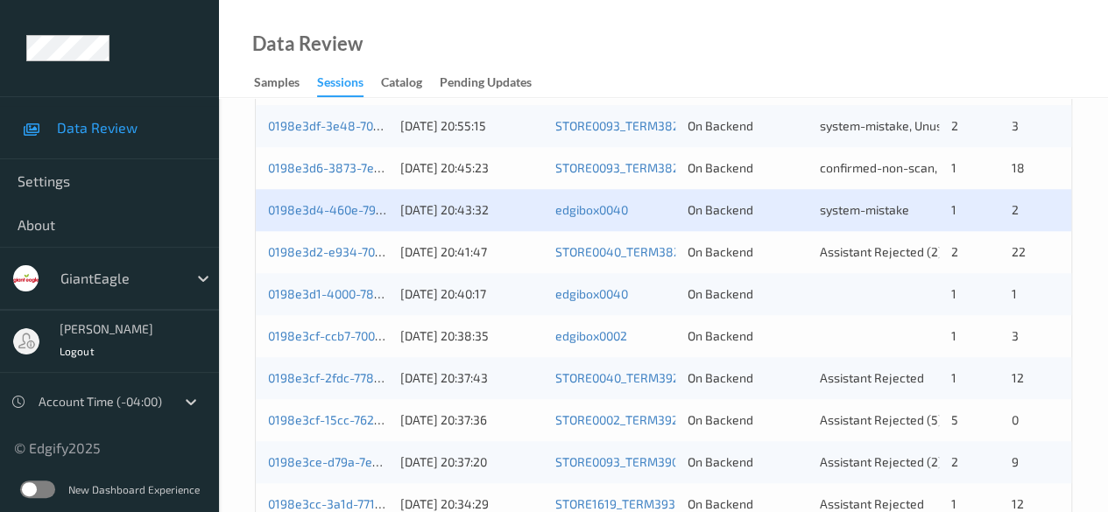
scroll to position [942, 0]
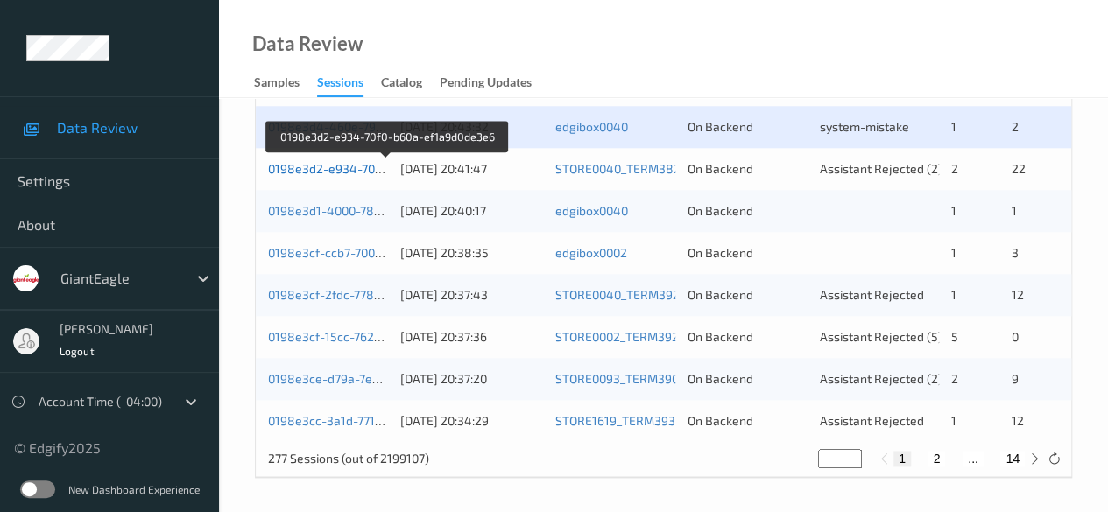
click at [314, 166] on link "0198e3d2-e934-70f0-b60a-ef1a9d0de3e6" at bounding box center [386, 168] width 236 height 15
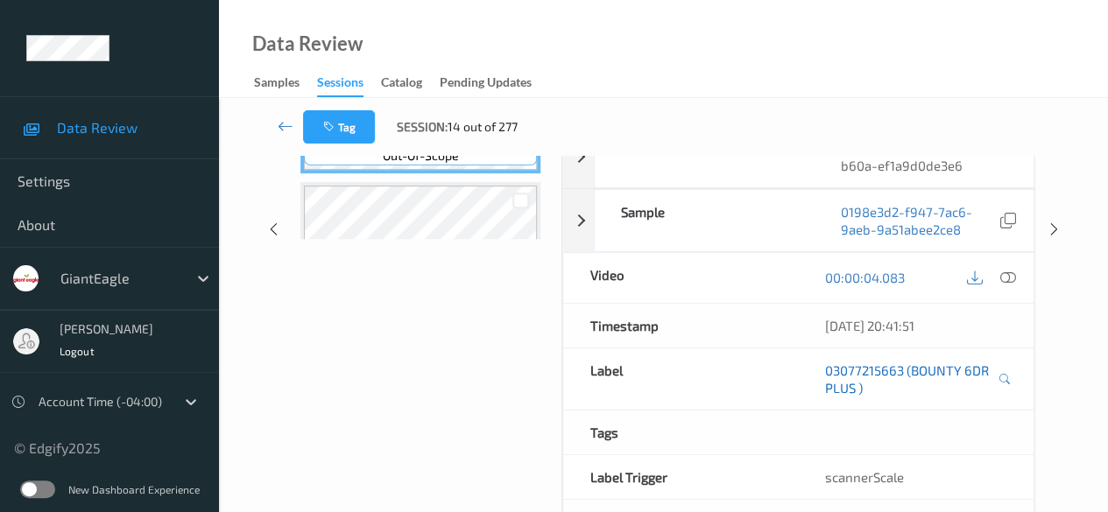
scroll to position [219, 0]
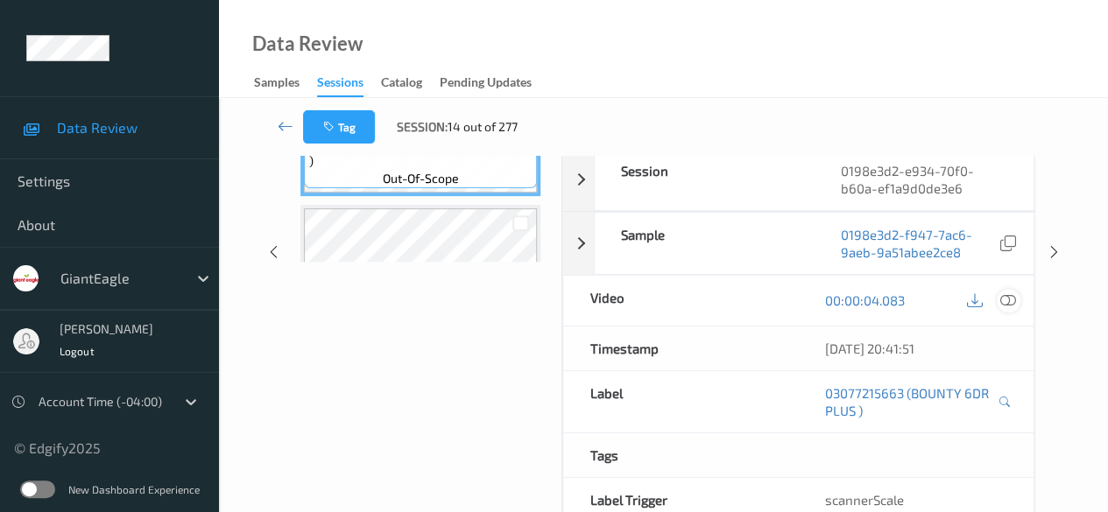
click at [893, 302] on icon at bounding box center [1008, 300] width 16 height 16
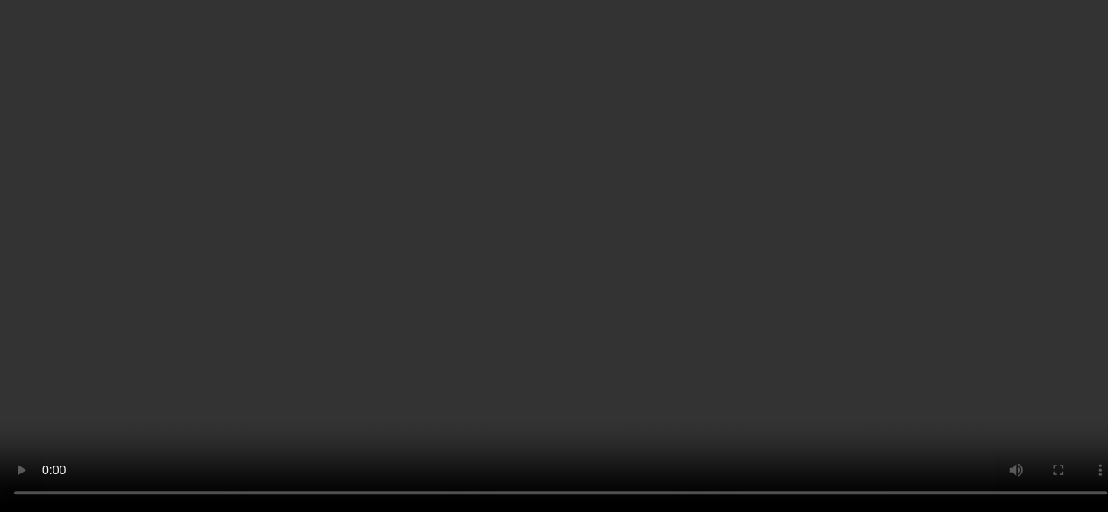
scroll to position [0, 0]
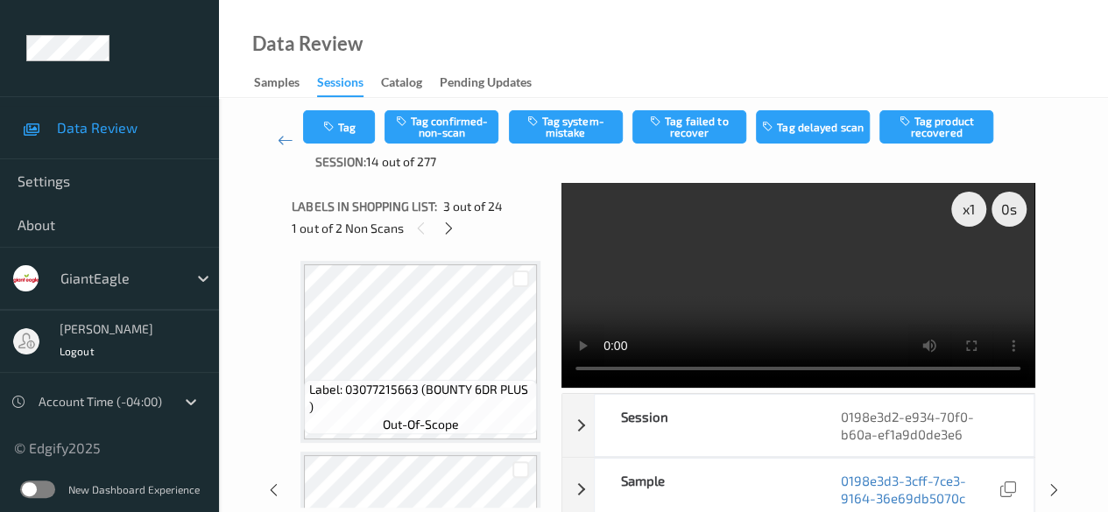
click at [277, 17] on div "Data Review Samples Sessions Catalog Pending Updates" at bounding box center [663, 49] width 889 height 98
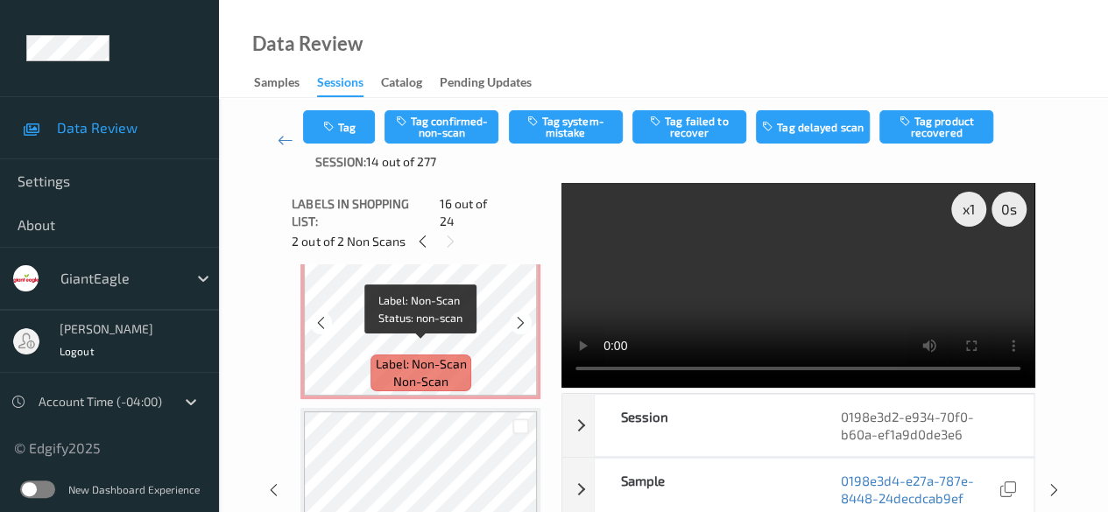
scroll to position [350, 0]
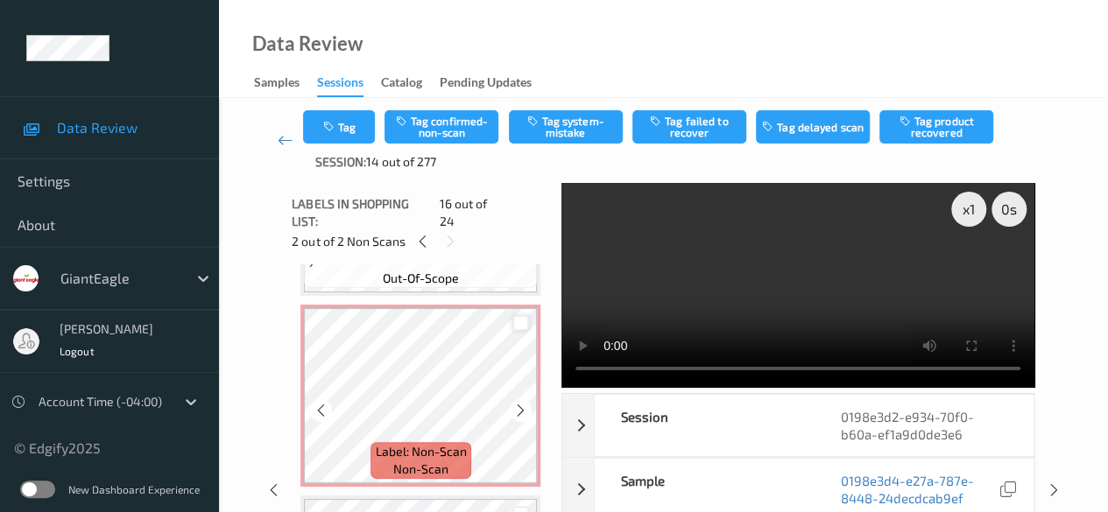
click at [525, 315] on div at bounding box center [520, 323] width 17 height 17
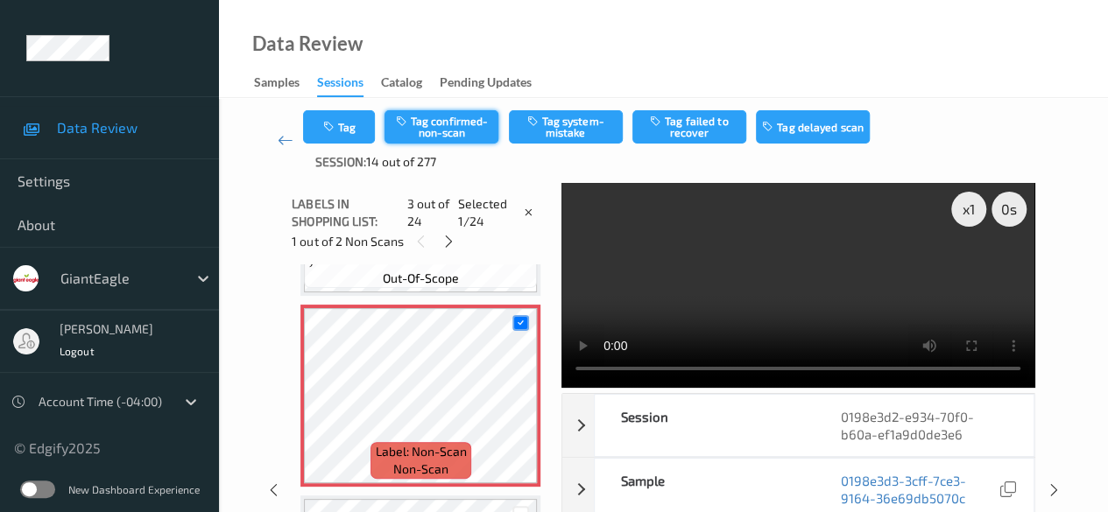
click at [451, 125] on button "Tag confirmed-non-scan" at bounding box center [441, 126] width 114 height 33
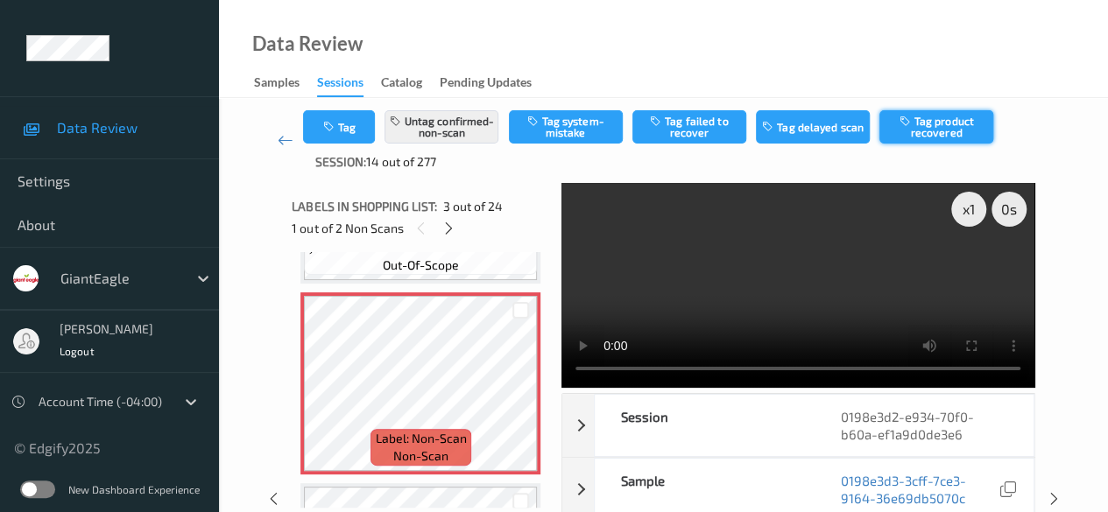
click at [893, 130] on button "Tag product recovered" at bounding box center [936, 126] width 114 height 33
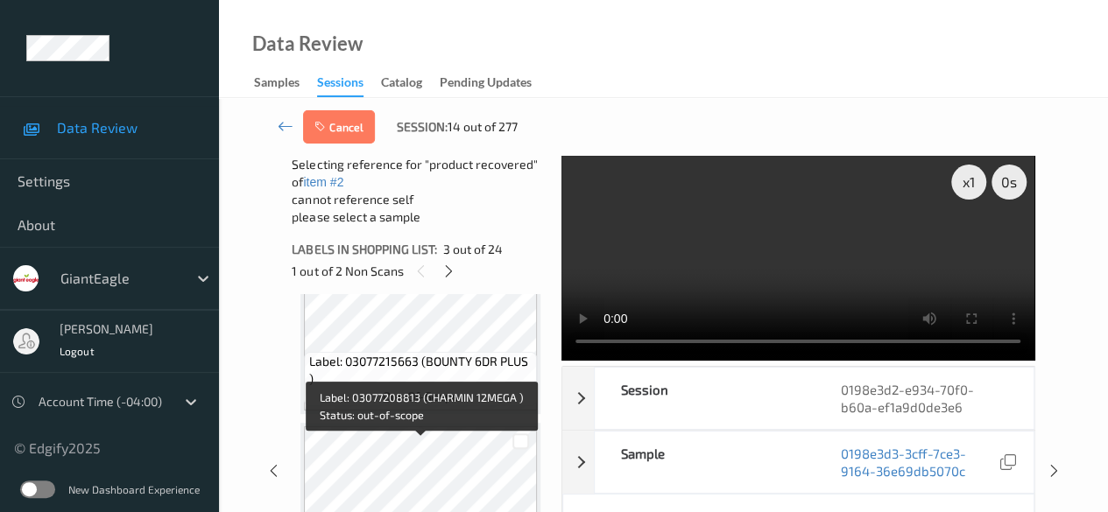
scroll to position [0, 0]
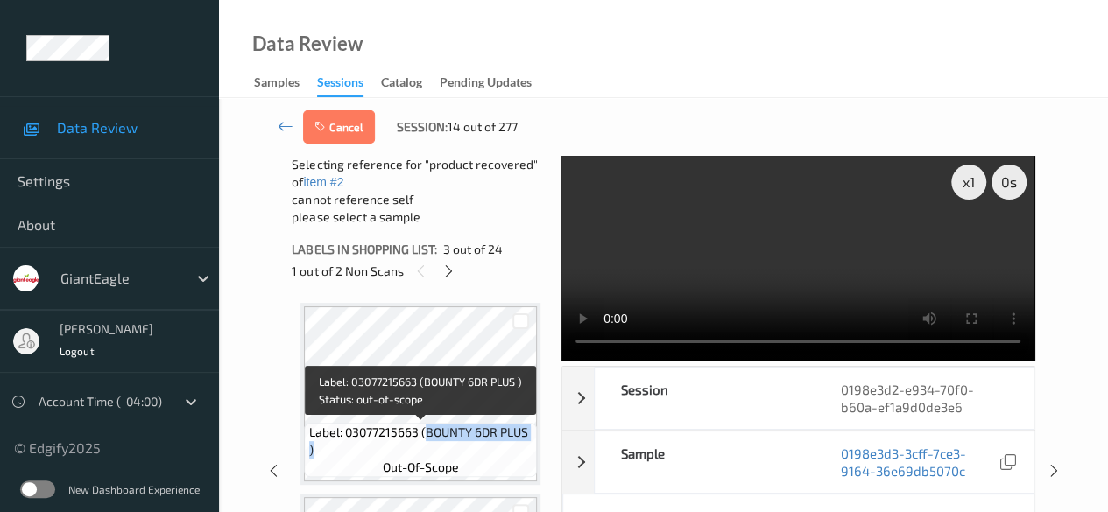
drag, startPoint x: 424, startPoint y: 430, endPoint x: 525, endPoint y: 444, distance: 102.5
click at [525, 444] on span "Label: 03077215663 (BOUNTY 6DR PLUS )" at bounding box center [421, 441] width 224 height 35
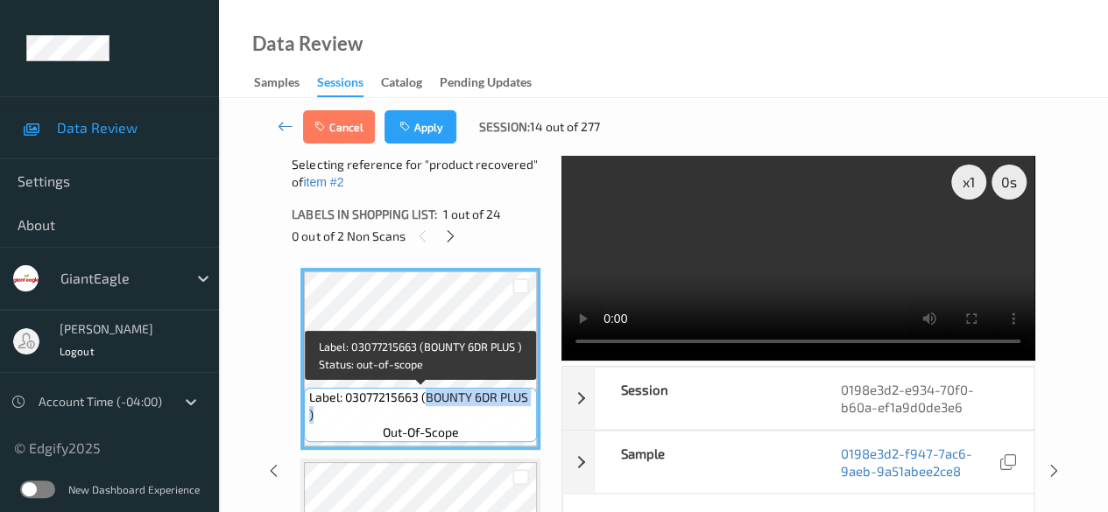
copy span "BOUNTY 6DR PLUS )"
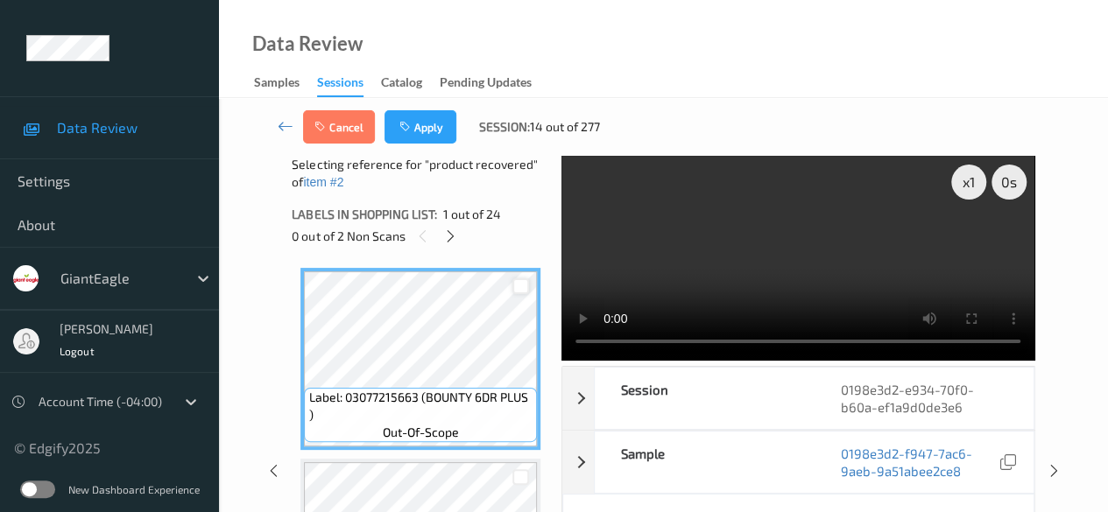
click at [520, 286] on div at bounding box center [520, 286] width 17 height 17
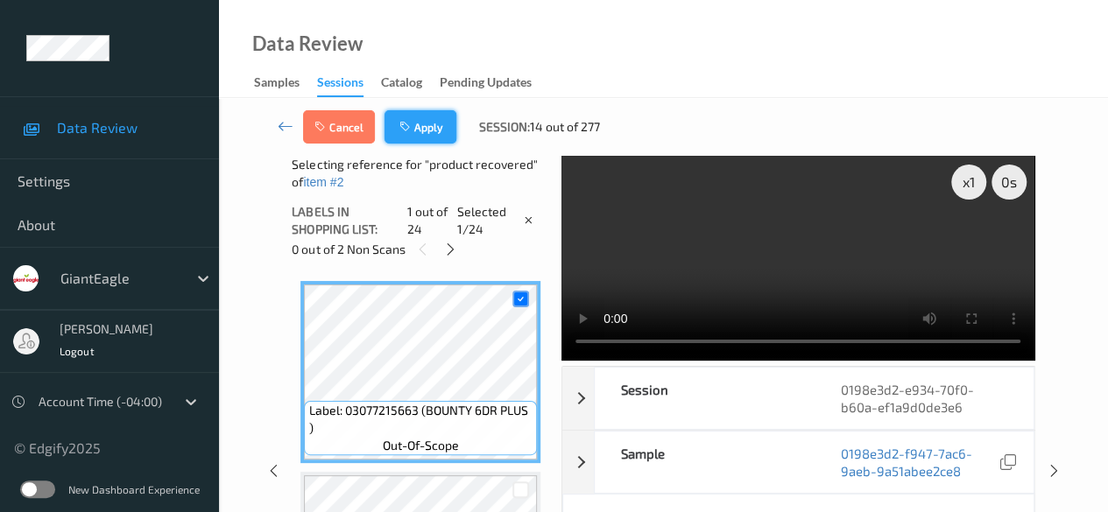
click at [426, 129] on button "Apply" at bounding box center [420, 126] width 72 height 33
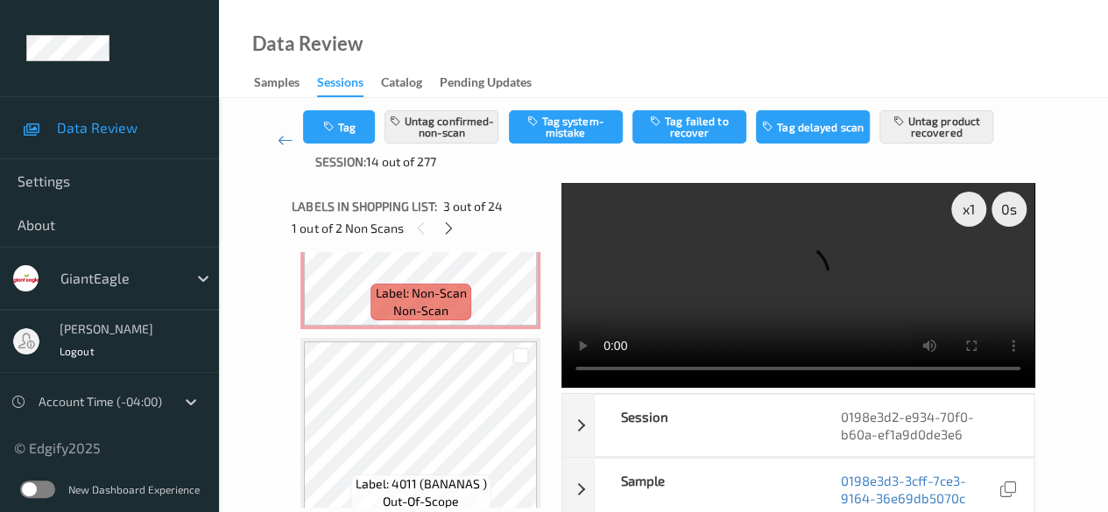
scroll to position [2802, 0]
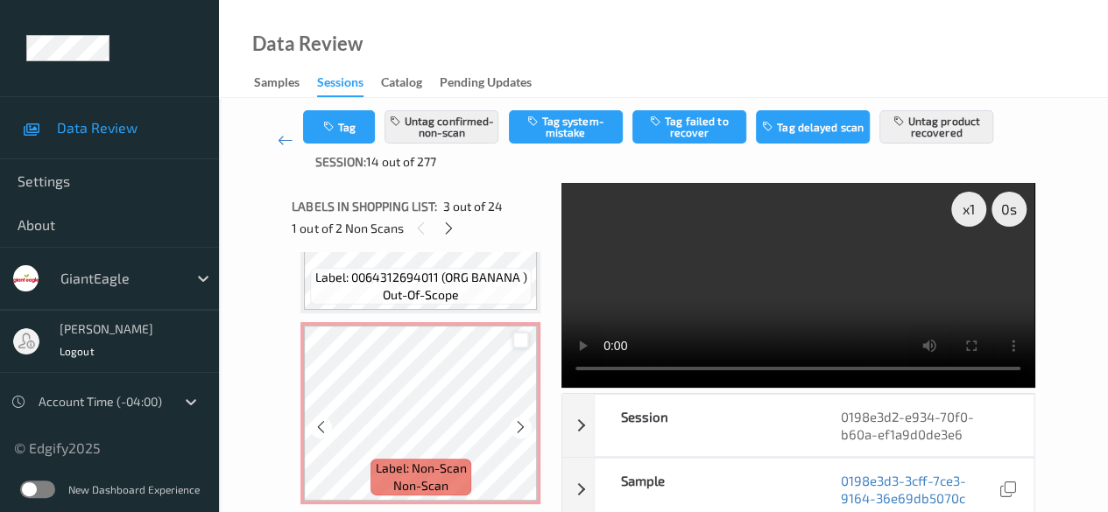
click at [524, 346] on div at bounding box center [520, 340] width 17 height 17
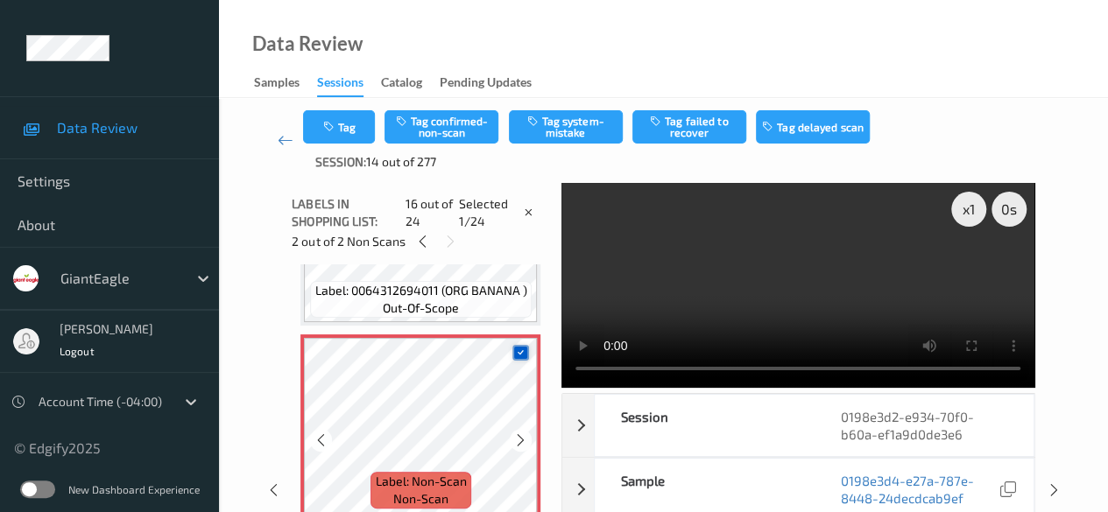
click at [518, 353] on icon at bounding box center [520, 352] width 11 height 11
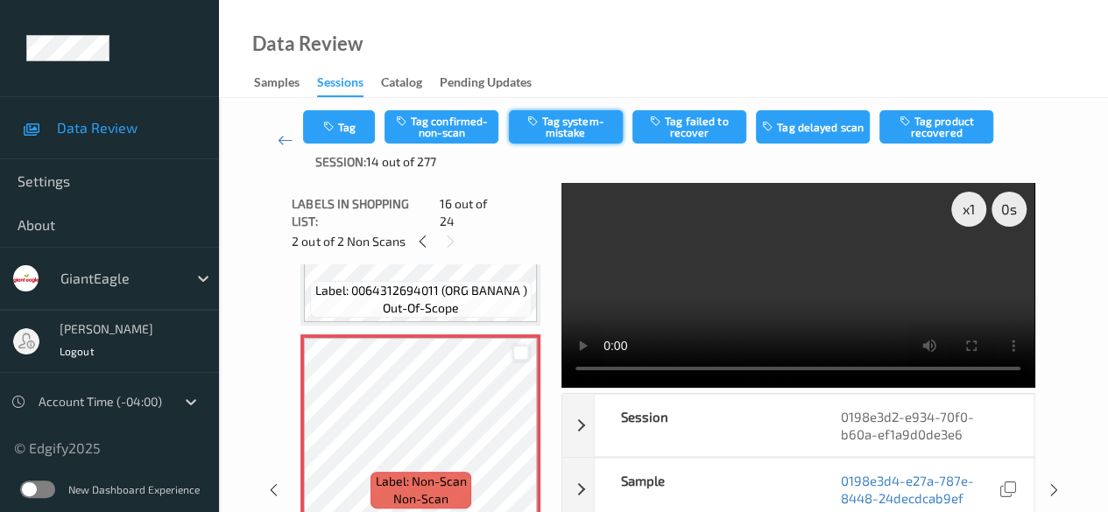
click at [574, 124] on button "Tag system-mistake" at bounding box center [566, 126] width 114 height 33
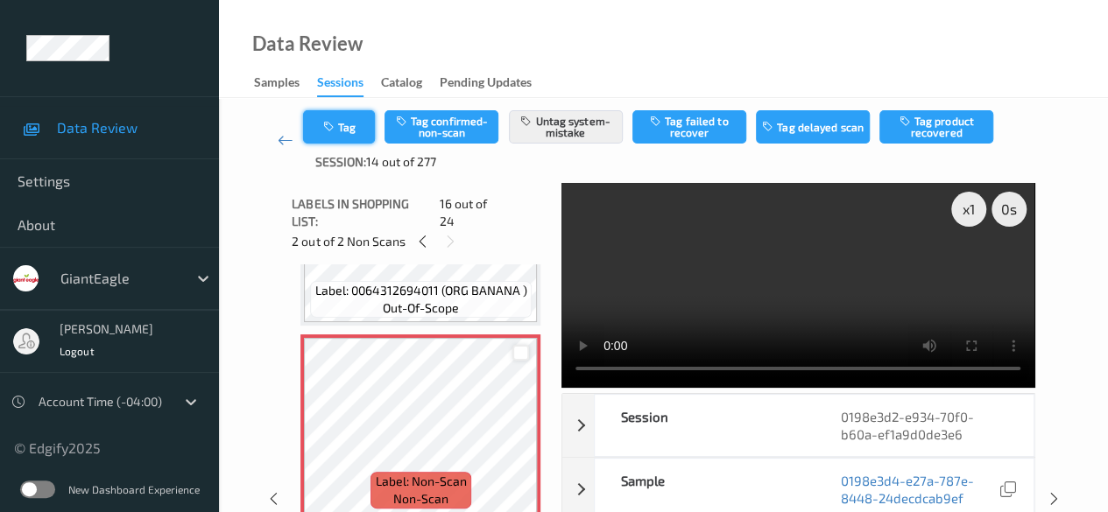
click at [358, 127] on button "Tag" at bounding box center [339, 126] width 72 height 33
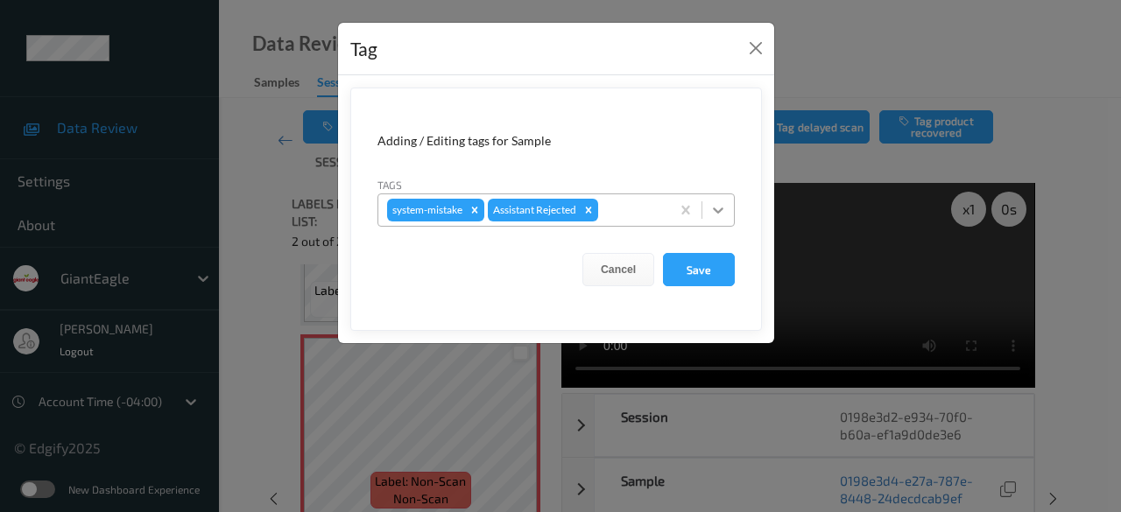
click at [720, 215] on icon at bounding box center [718, 210] width 18 height 18
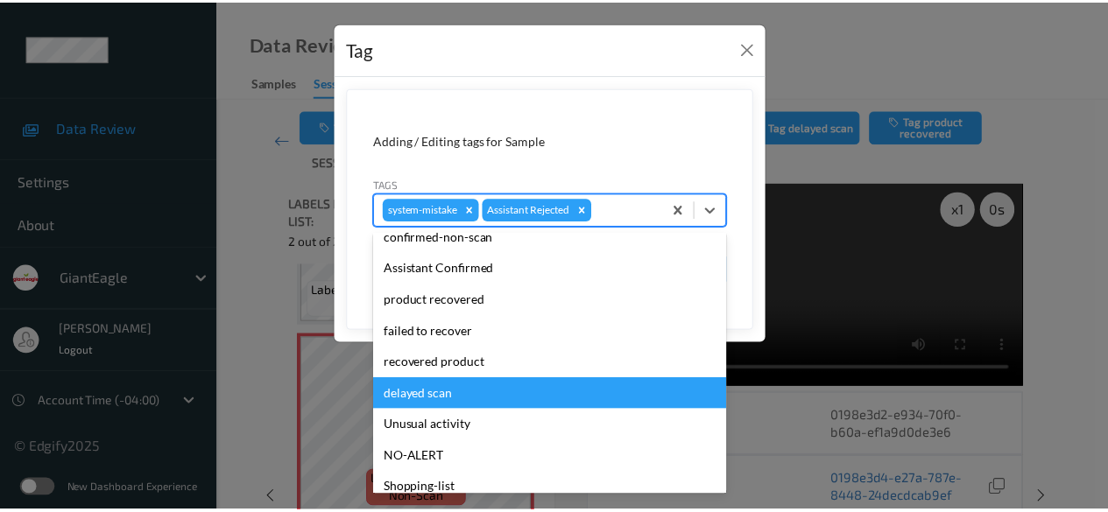
scroll to position [154, 0]
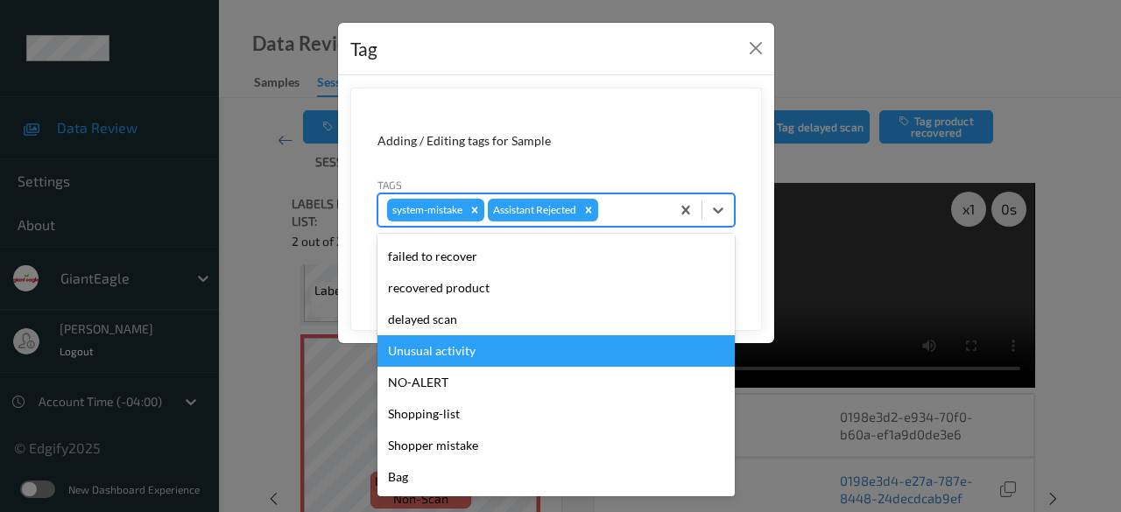
click at [501, 351] on div "Unusual activity" at bounding box center [555, 351] width 357 height 32
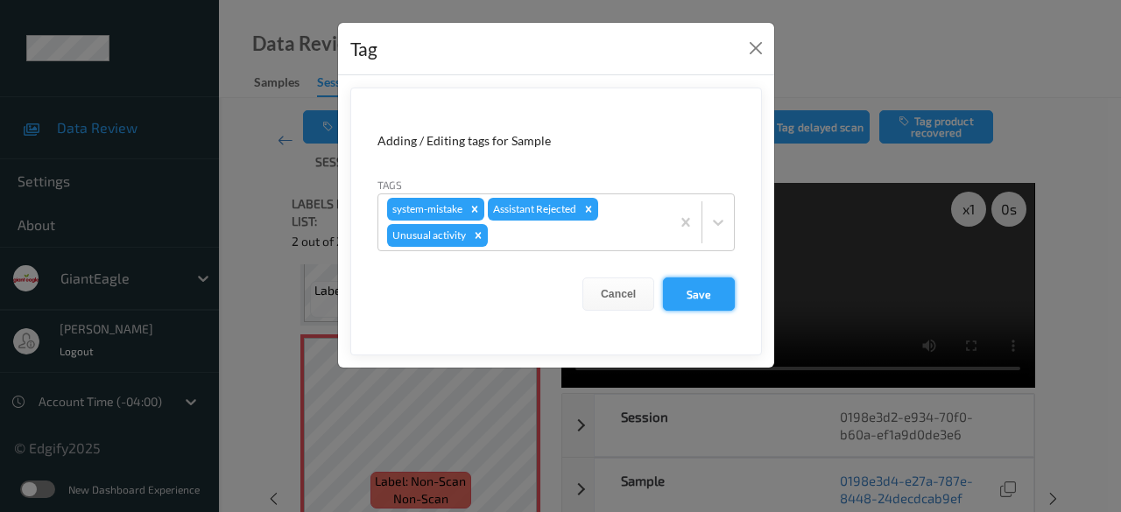
click at [702, 299] on button "Save" at bounding box center [699, 294] width 72 height 33
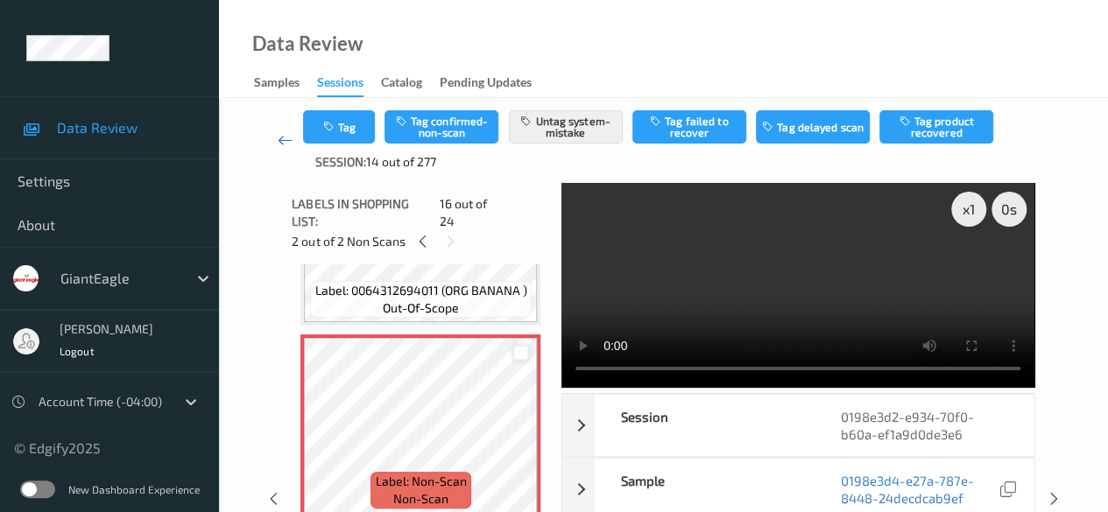
click at [278, 141] on icon at bounding box center [286, 140] width 16 height 18
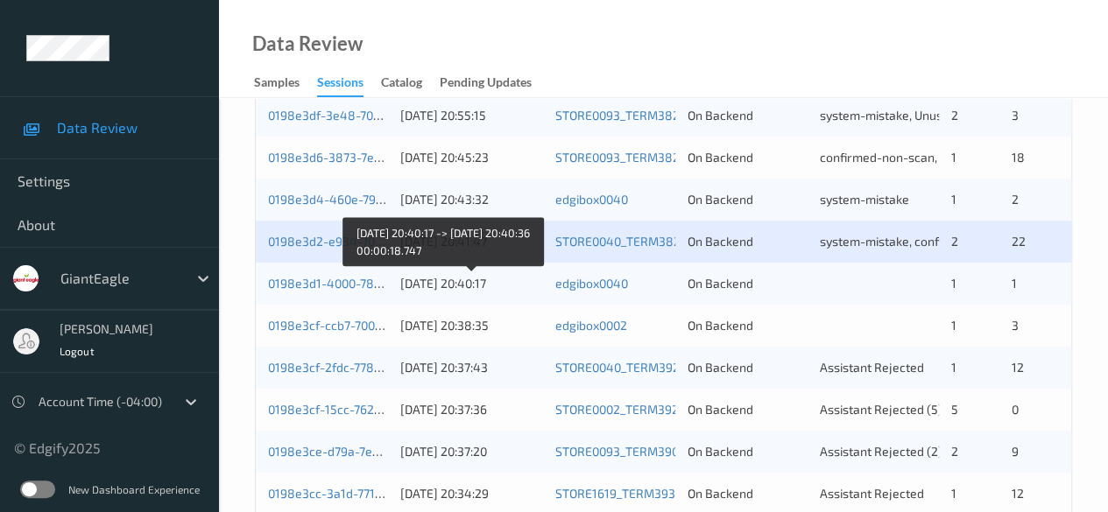
scroll to position [942, 0]
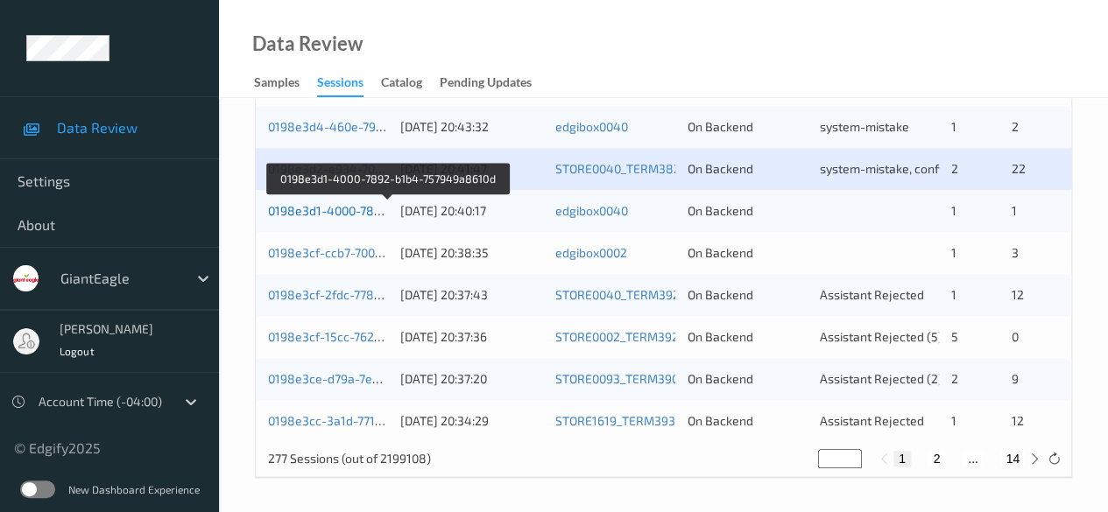
click at [346, 214] on link "0198e3d1-4000-7892-b1b4-757949a8610d" at bounding box center [387, 210] width 239 height 15
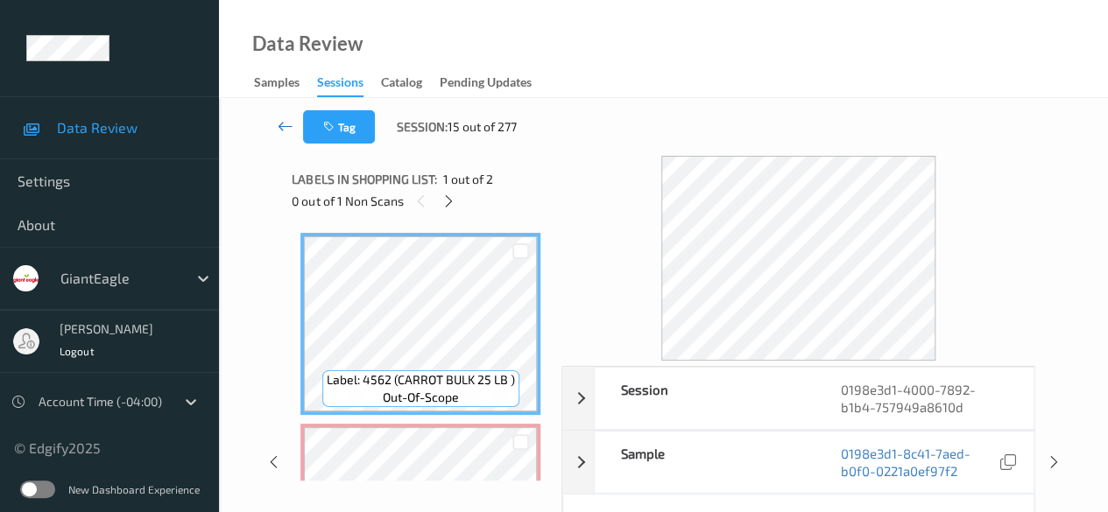
click at [283, 127] on icon at bounding box center [286, 126] width 16 height 18
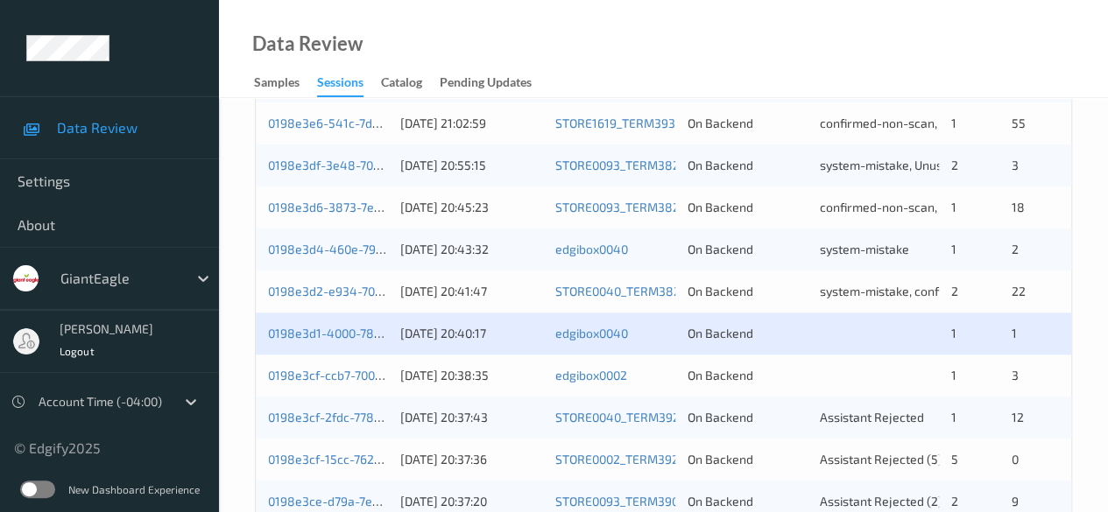
scroll to position [942, 0]
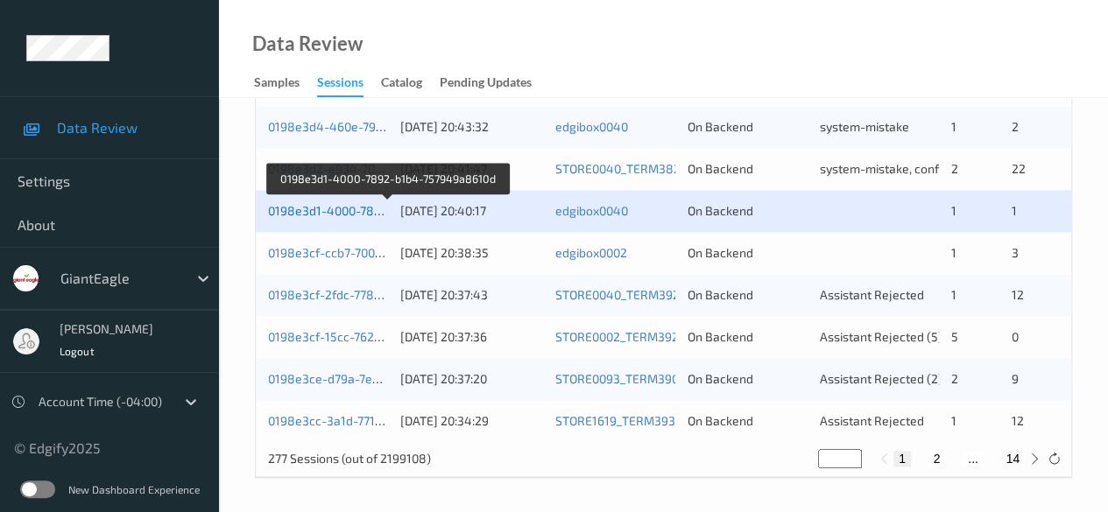
click at [331, 214] on link "0198e3d1-4000-7892-b1b4-757949a8610d" at bounding box center [387, 210] width 239 height 15
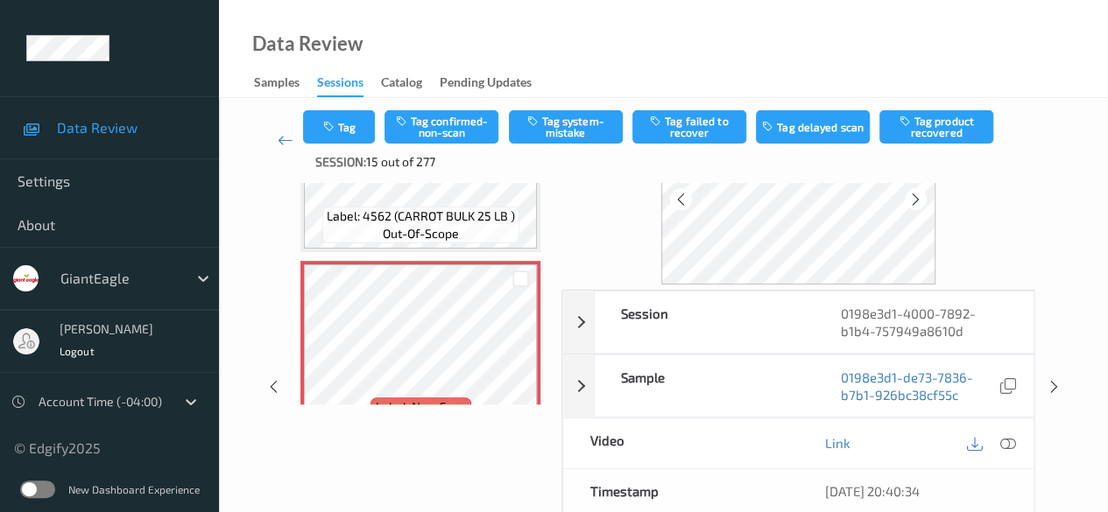
scroll to position [289, 0]
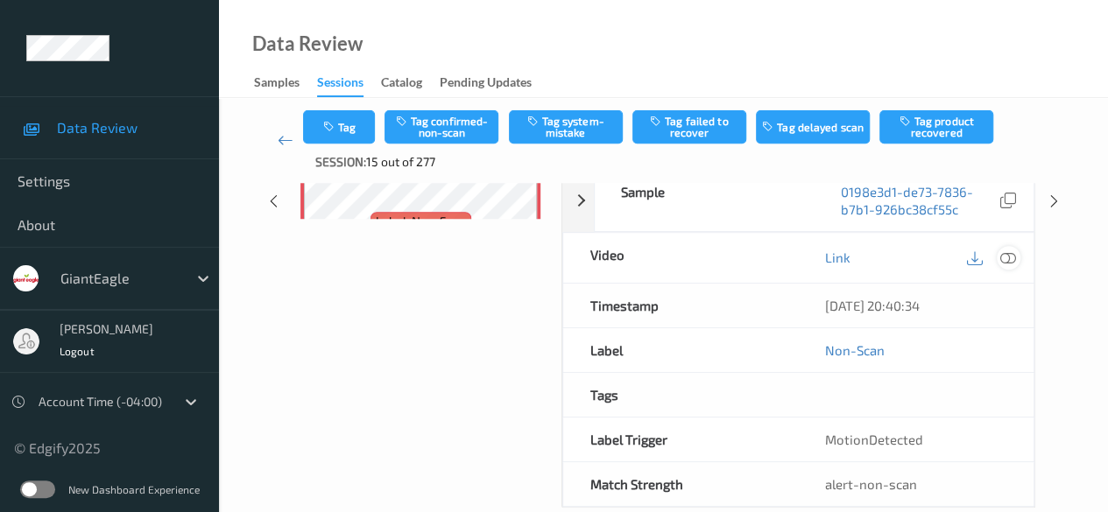
click at [893, 259] on icon at bounding box center [1008, 258] width 16 height 16
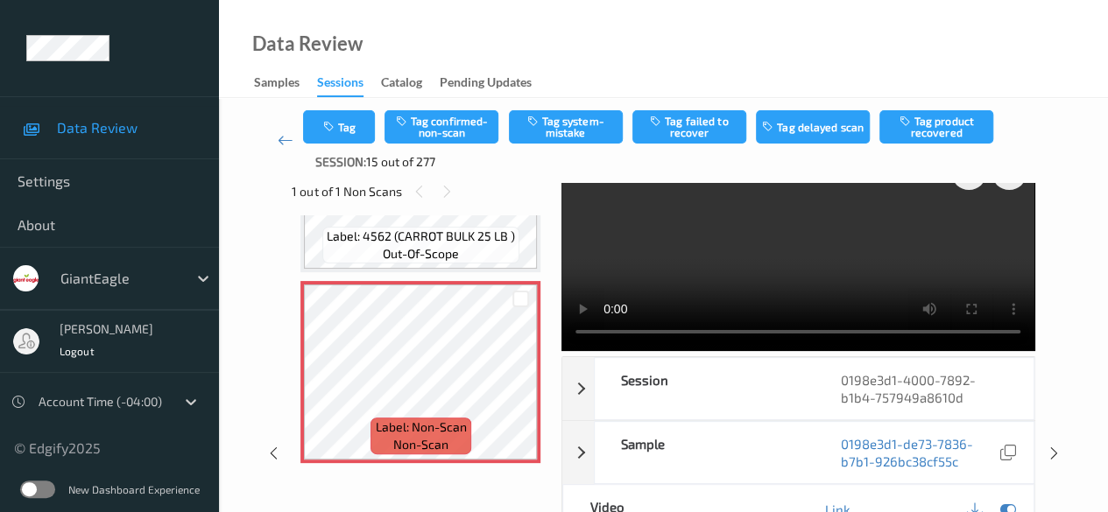
scroll to position [0, 0]
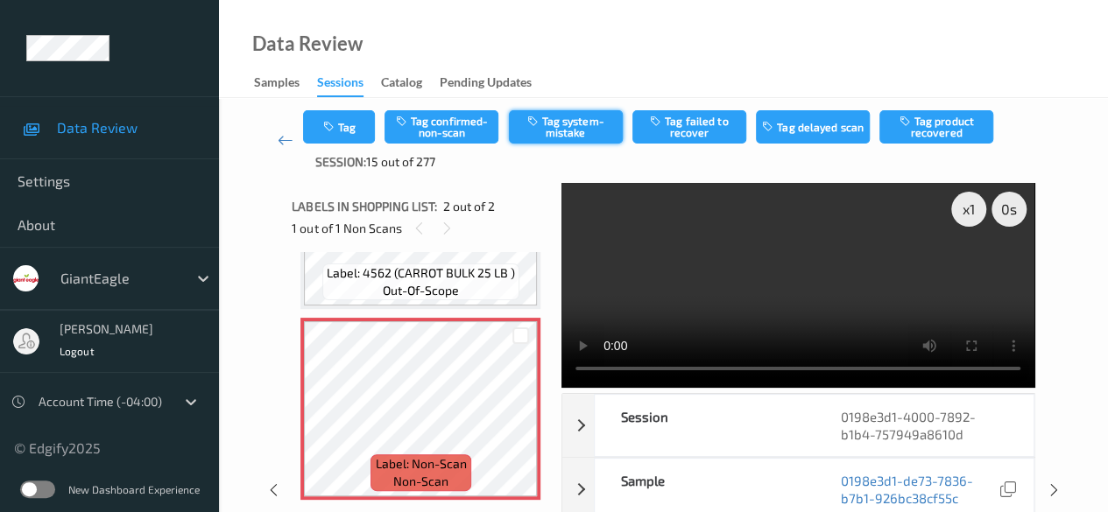
click at [585, 125] on button "Tag system-mistake" at bounding box center [566, 126] width 114 height 33
click at [285, 141] on icon at bounding box center [286, 140] width 16 height 18
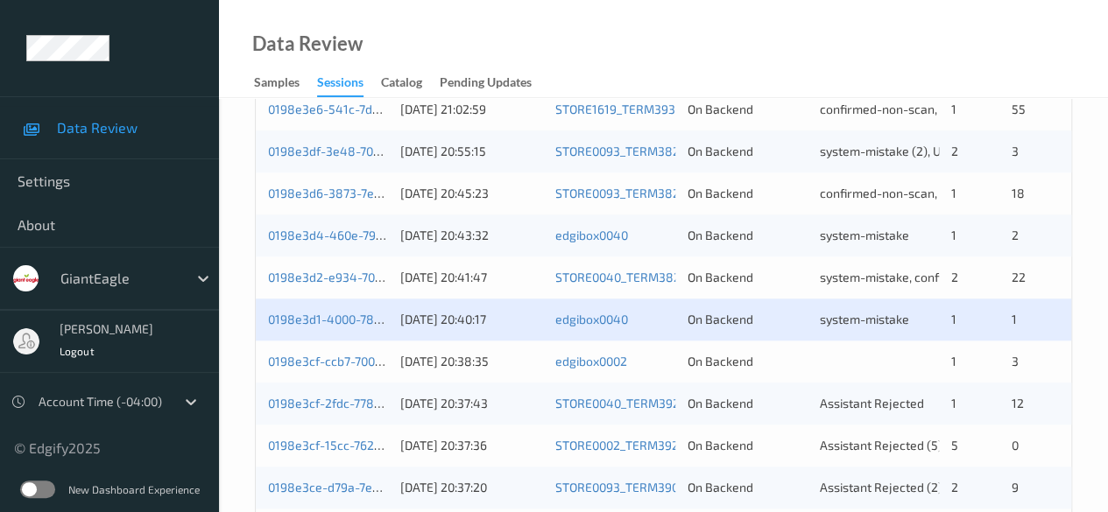
scroll to position [942, 0]
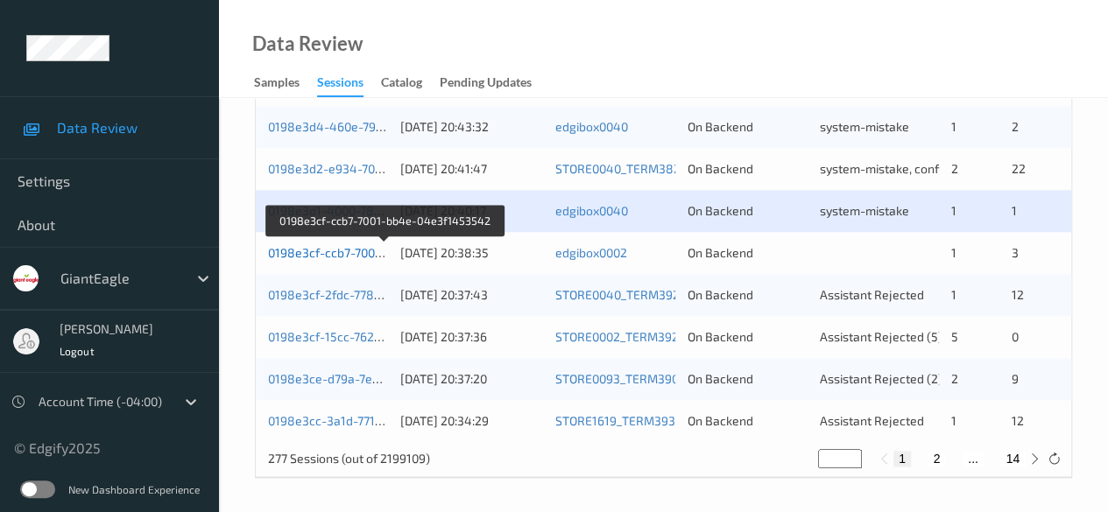
click at [359, 252] on link "0198e3cf-ccb7-7001-bb4e-04e3f1453542" at bounding box center [385, 252] width 234 height 15
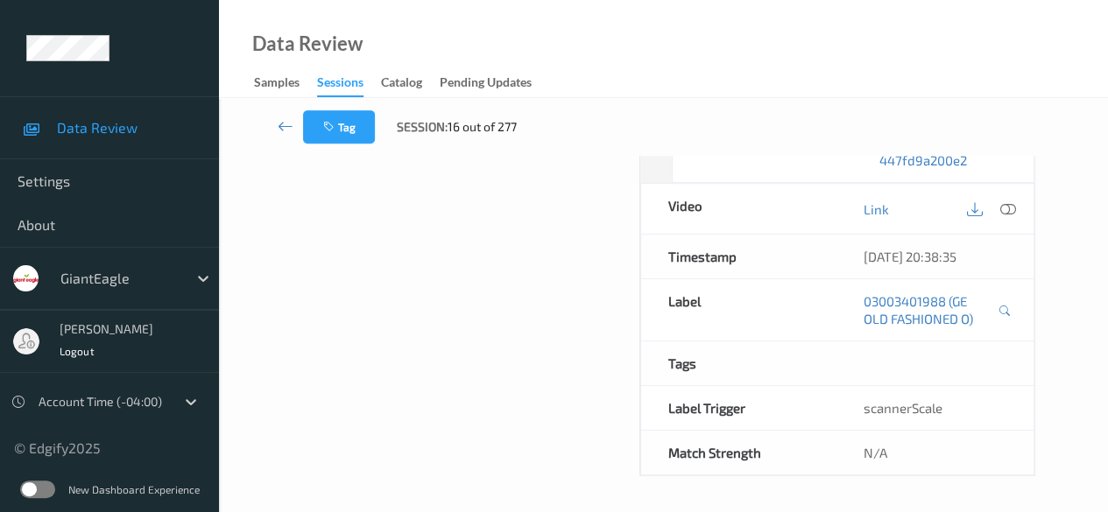
scroll to position [342, 0]
click at [893, 214] on icon at bounding box center [1008, 209] width 16 height 16
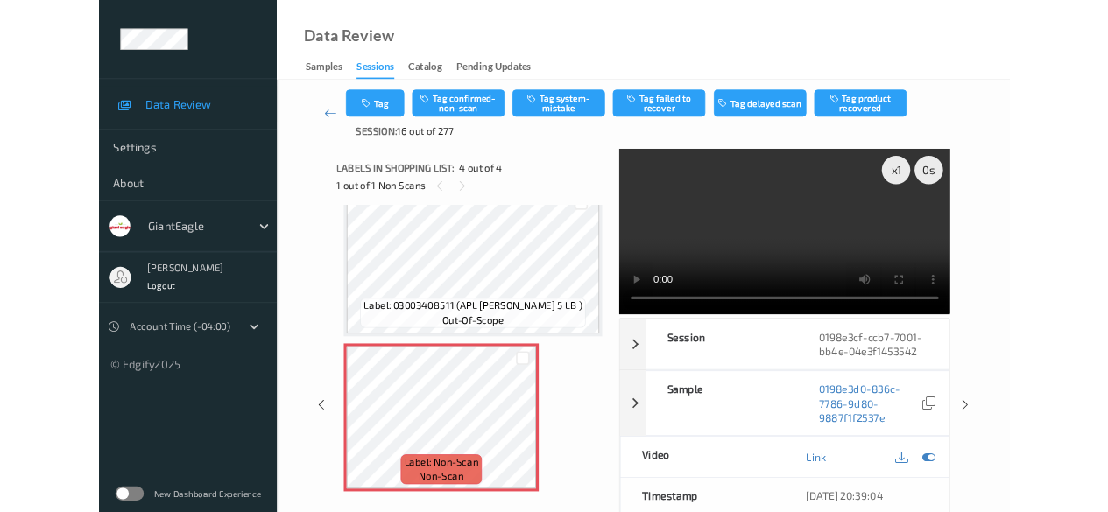
scroll to position [410, 0]
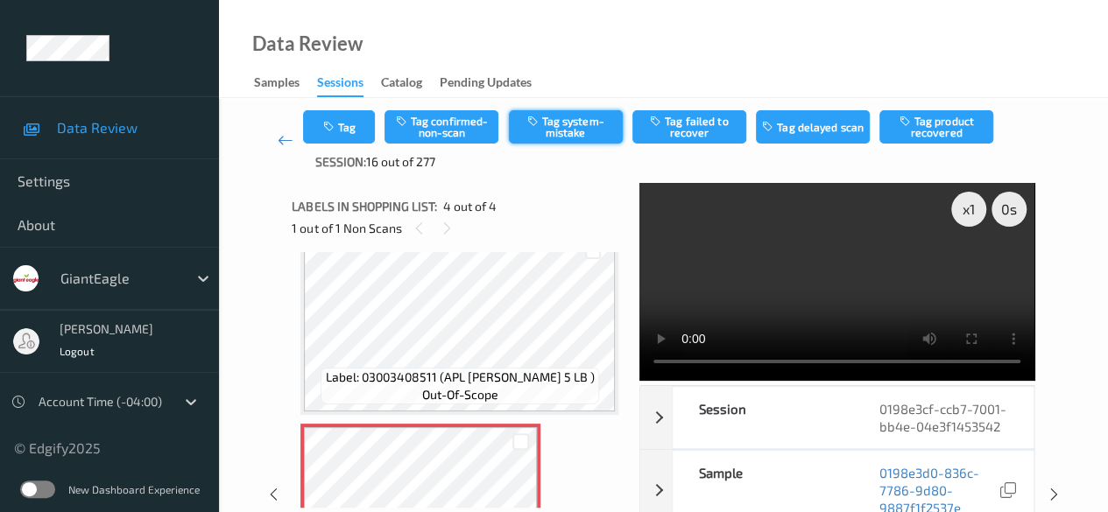
click at [567, 130] on button "Tag system-mistake" at bounding box center [566, 126] width 114 height 33
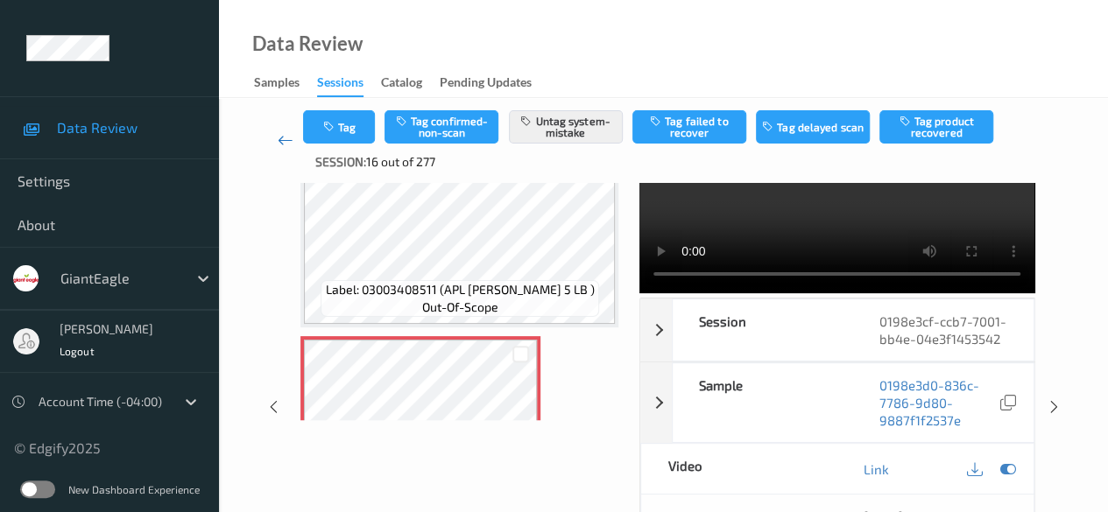
click at [287, 143] on icon at bounding box center [286, 140] width 16 height 18
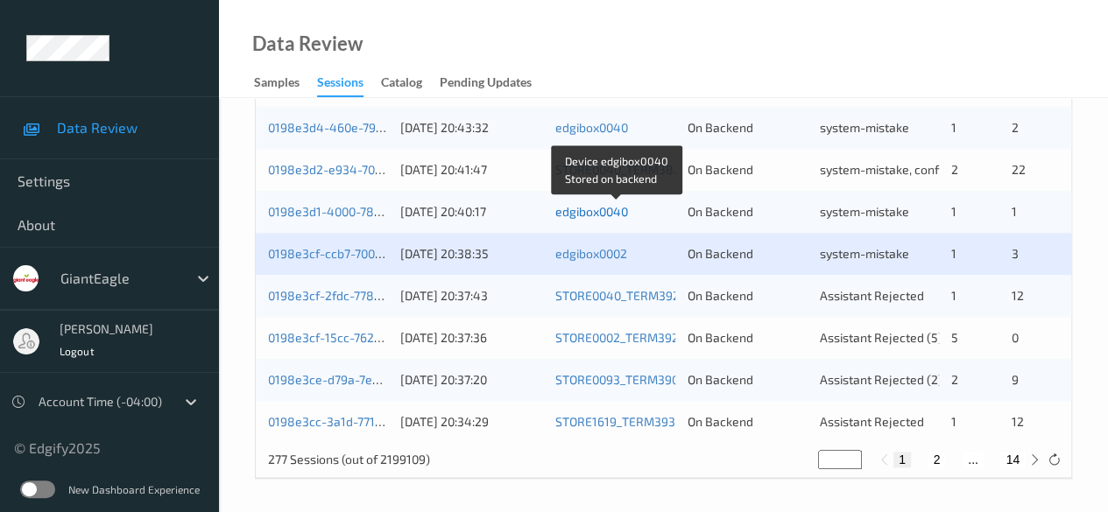
scroll to position [942, 0]
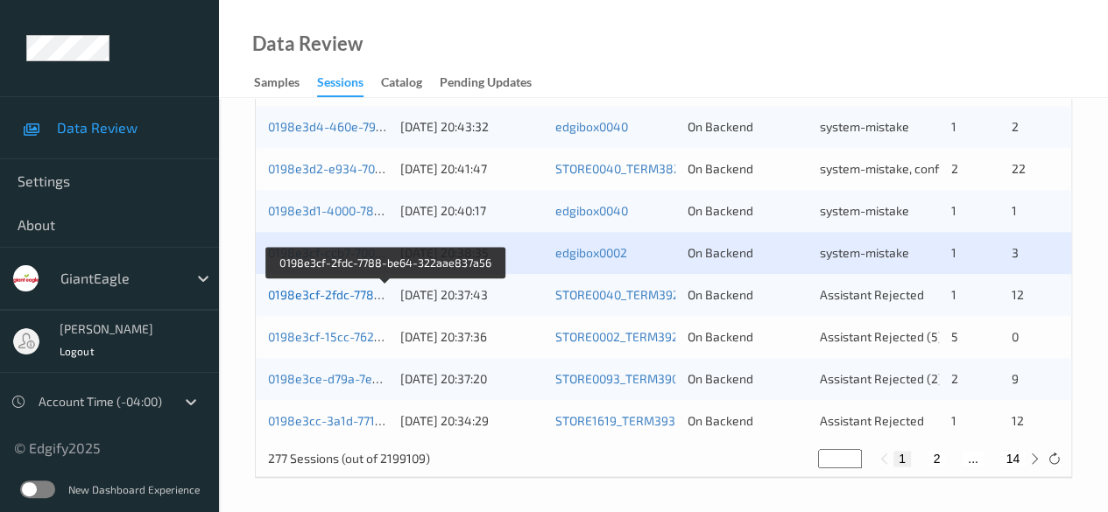
click at [322, 297] on link "0198e3cf-2fdc-7788-be64-322aae837a56" at bounding box center [386, 294] width 237 height 15
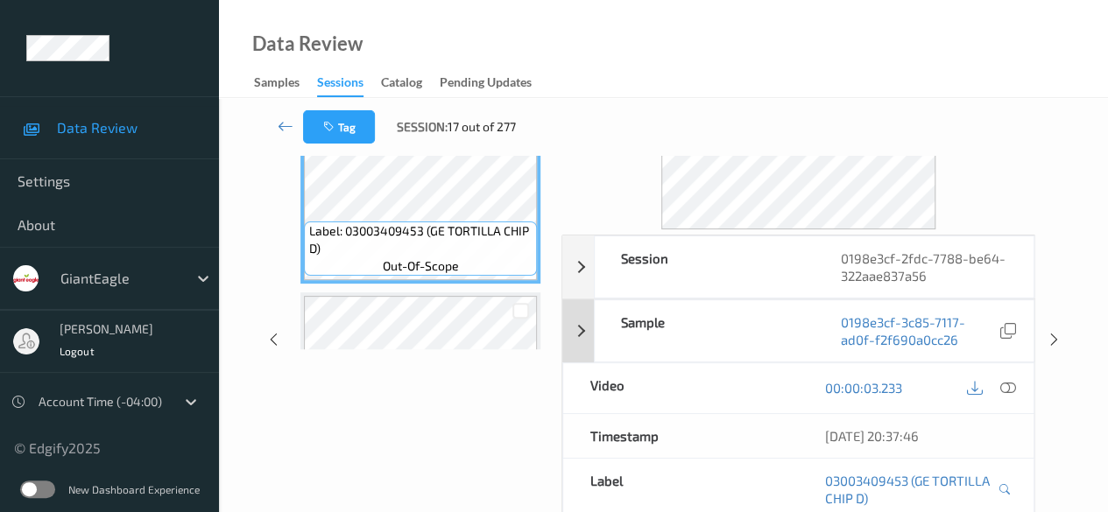
scroll to position [131, 0]
click at [893, 383] on icon at bounding box center [1008, 388] width 16 height 16
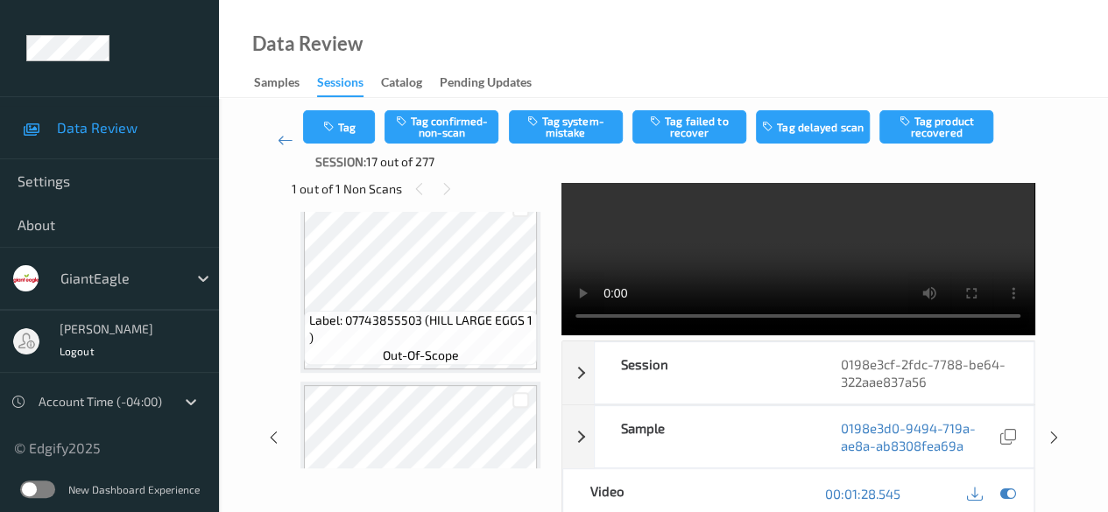
scroll to position [1709, 0]
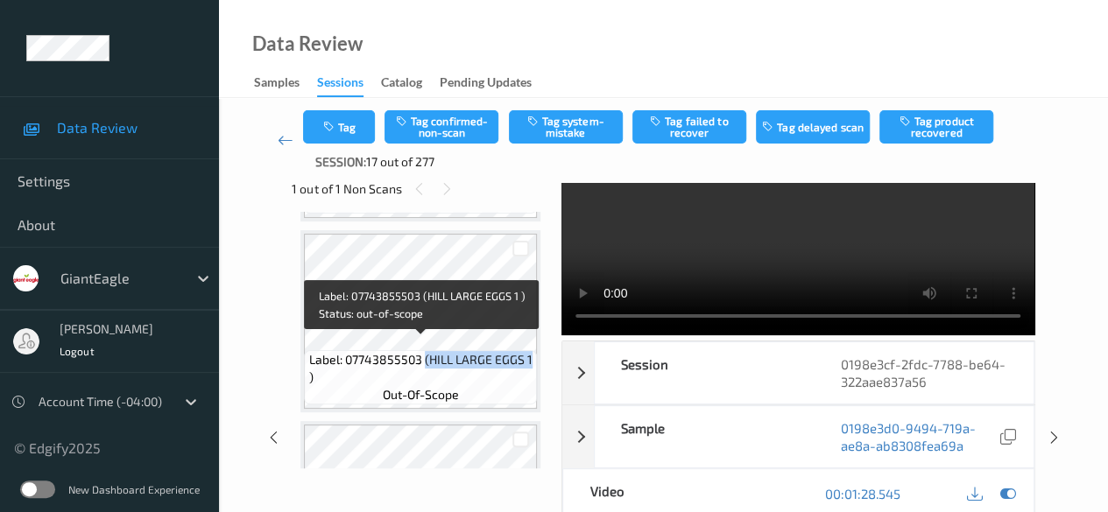
drag, startPoint x: 424, startPoint y: 344, endPoint x: 529, endPoint y: 346, distance: 105.1
click at [529, 351] on span "Label: 07743855503 (HILL LARGE EGGS 1 )" at bounding box center [421, 368] width 224 height 35
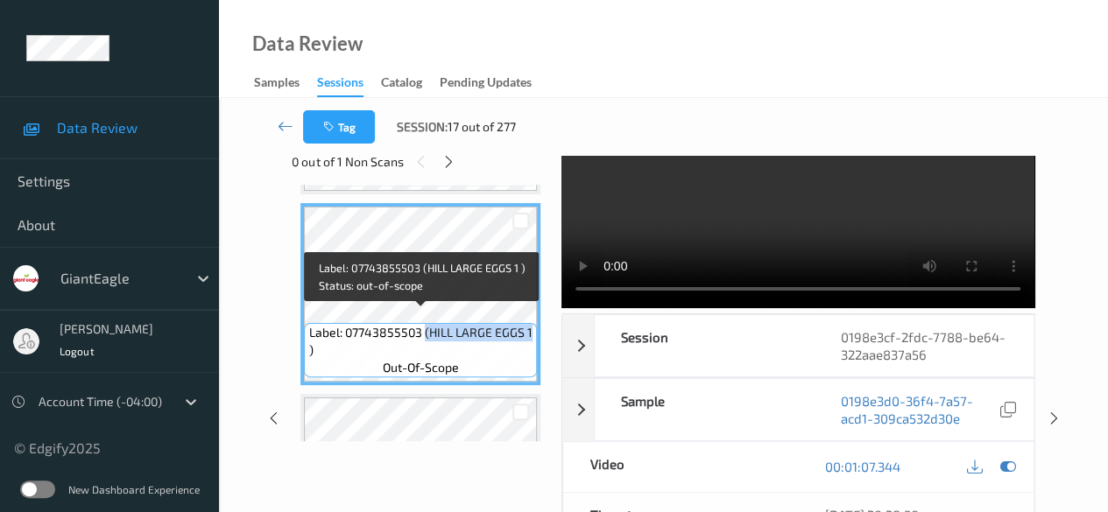
copy span "(HILL LARGE EGGS 1"
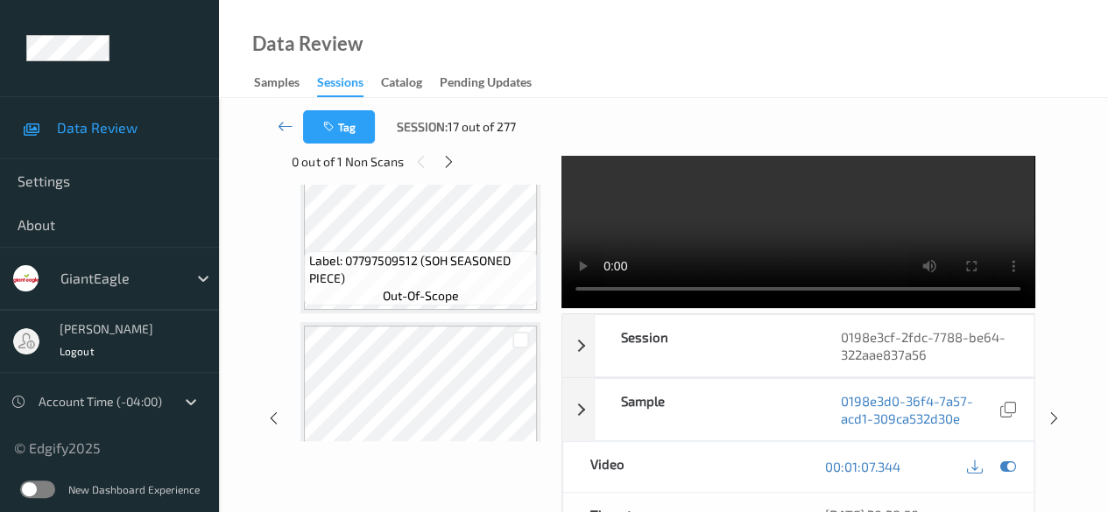
scroll to position [2234, 0]
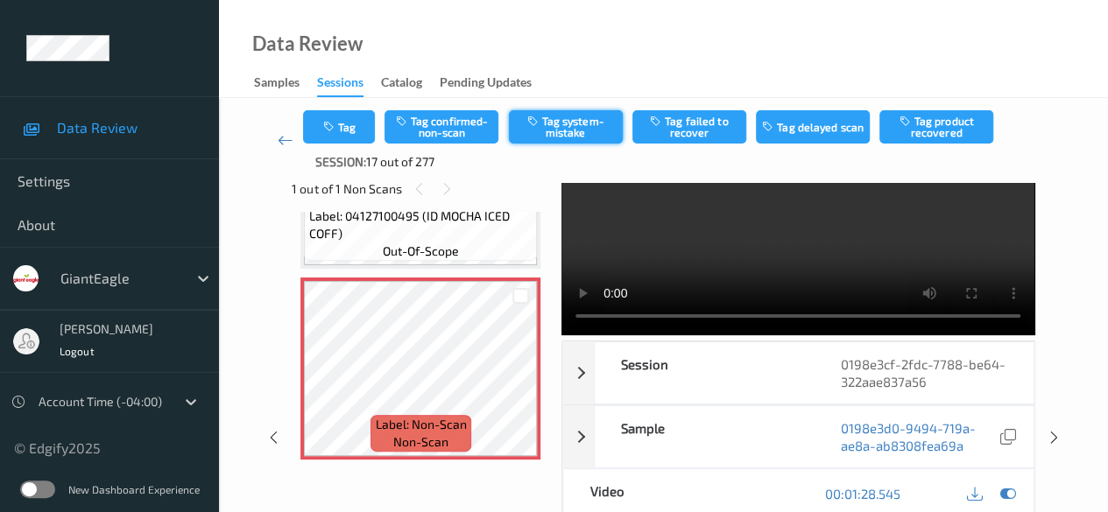
click at [561, 132] on button "Tag system-mistake" at bounding box center [566, 126] width 114 height 33
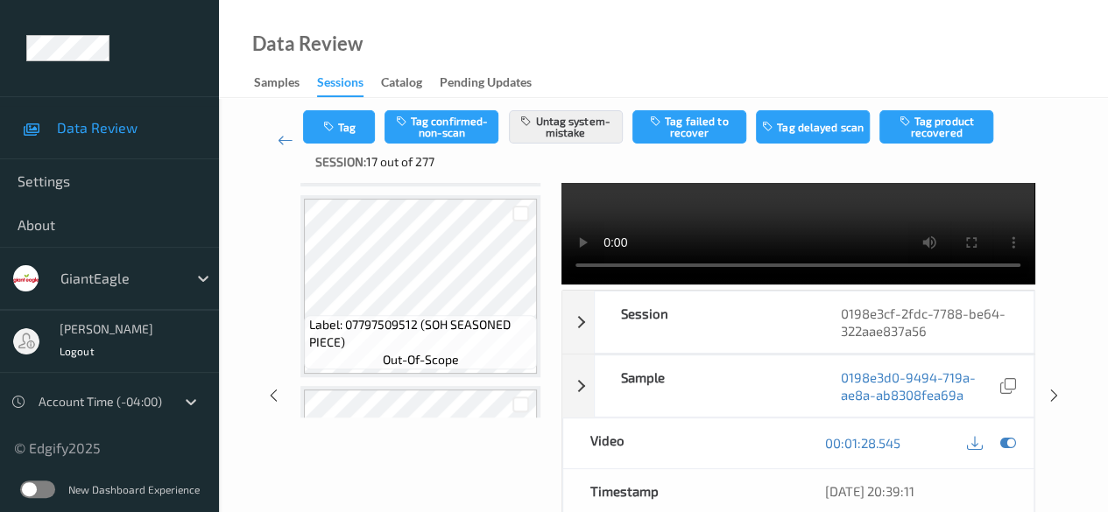
scroll to position [88, 0]
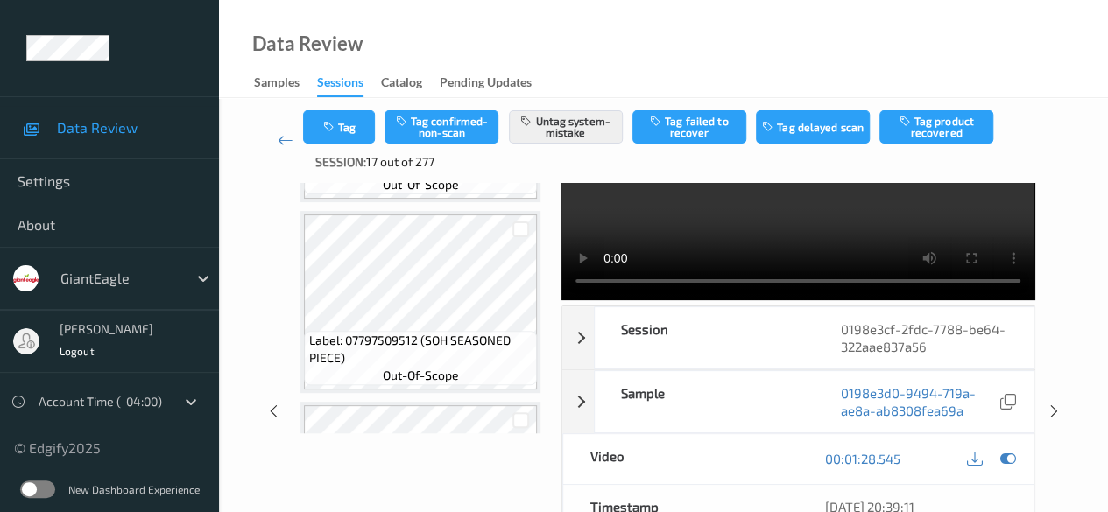
click at [480, 469] on div "Labels in shopping list: 13 out of 13 1 out of 1 Non Scans Label: 03003409453 (…" at bounding box center [420, 410] width 257 height 631
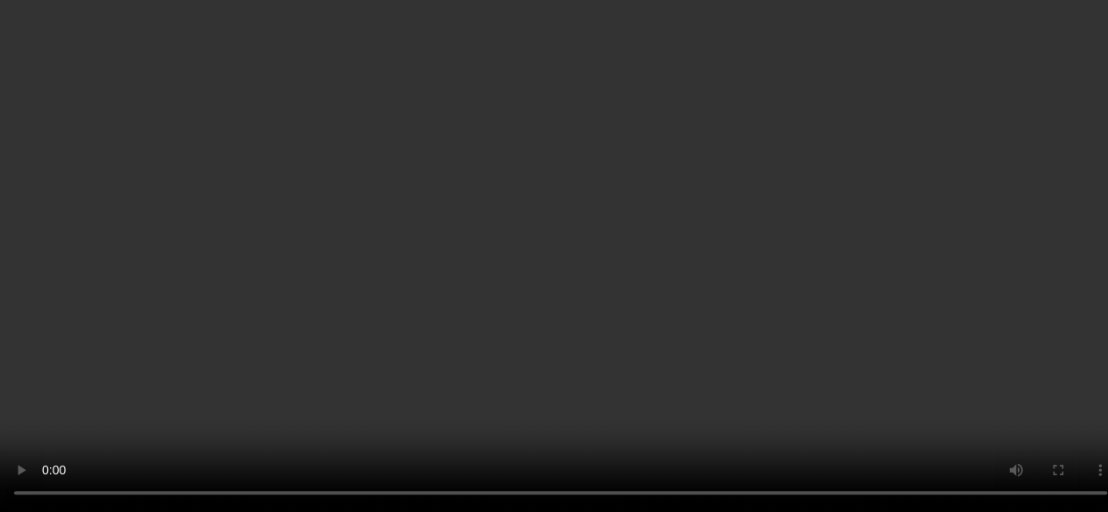
scroll to position [2128, 0]
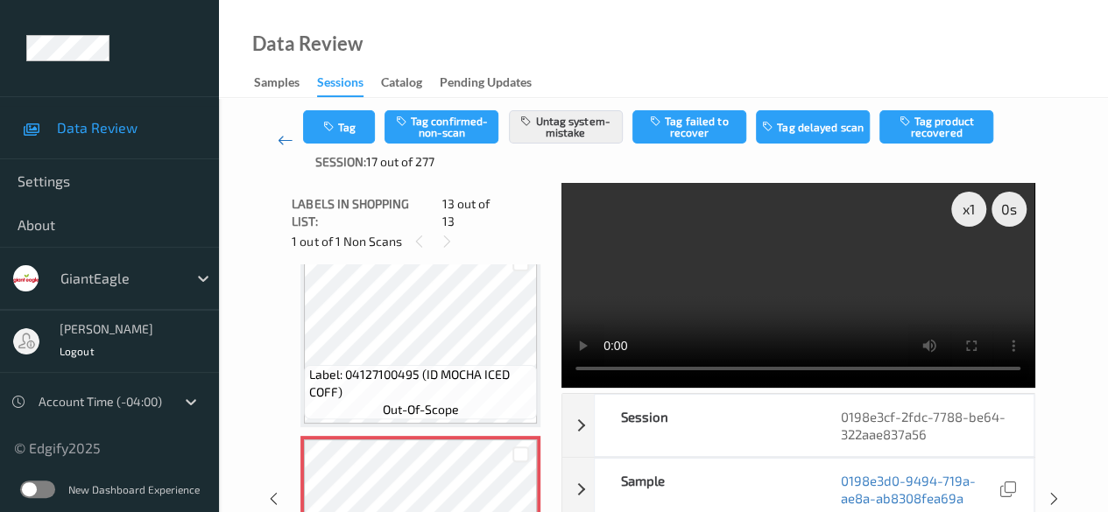
click at [282, 146] on icon at bounding box center [286, 140] width 16 height 18
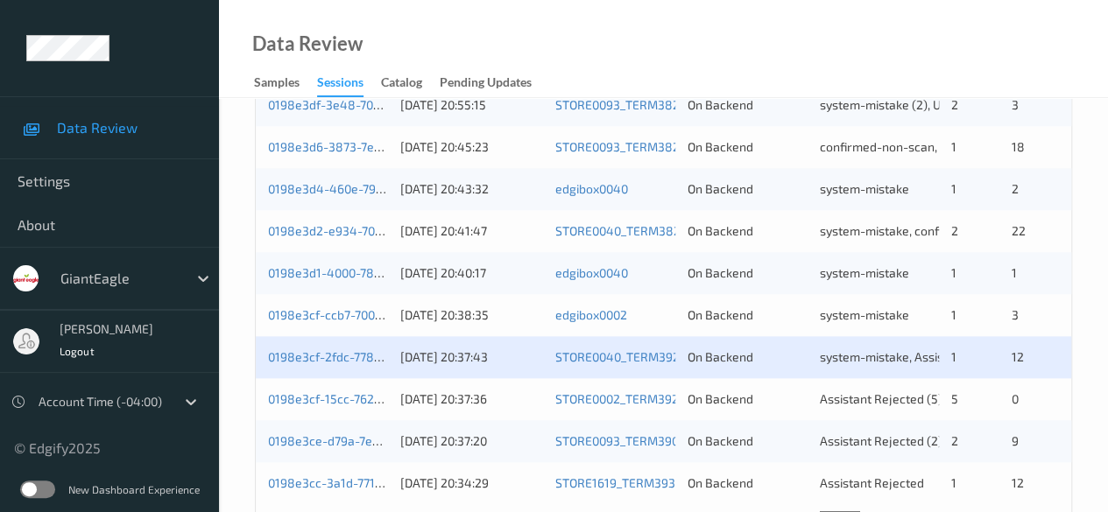
scroll to position [942, 0]
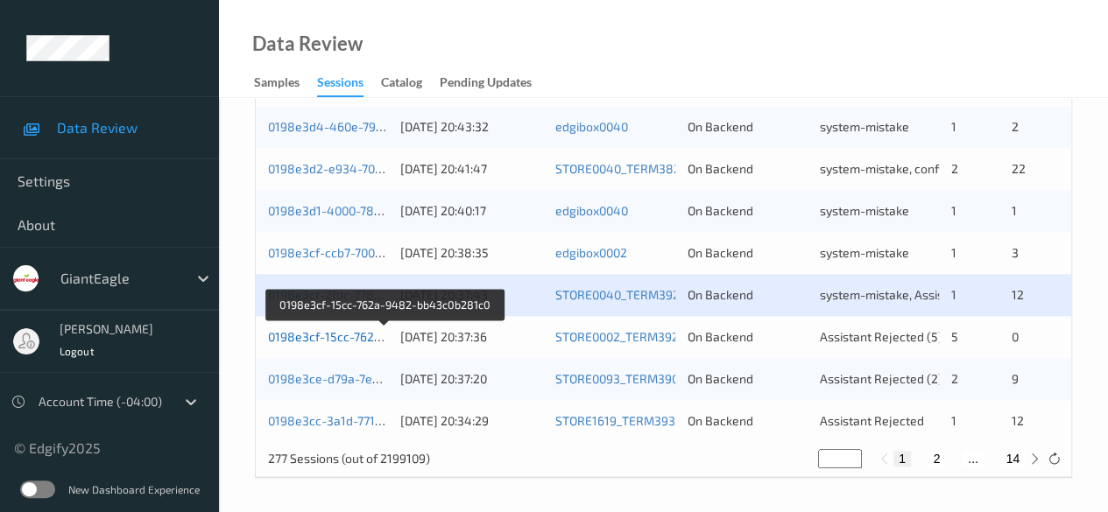
click at [343, 333] on link "0198e3cf-15cc-762a-9482-bb43c0b281c0" at bounding box center [386, 336] width 236 height 15
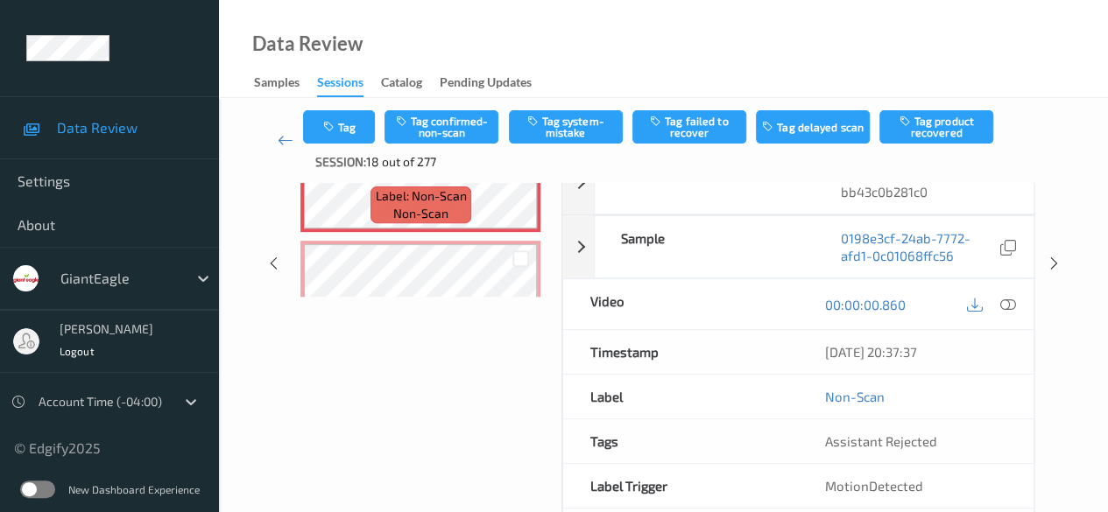
scroll to position [285, 0]
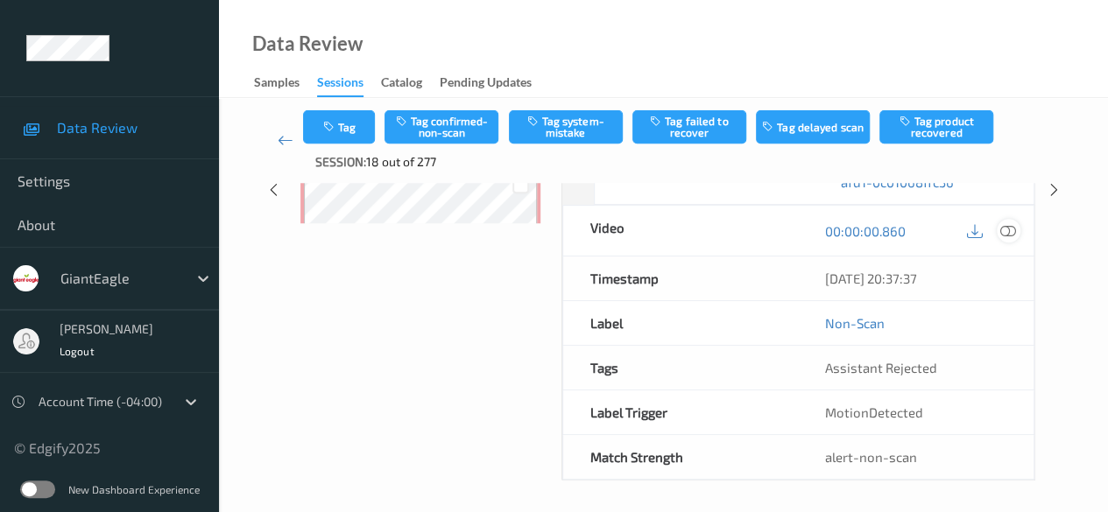
click at [893, 234] on icon at bounding box center [1008, 231] width 16 height 16
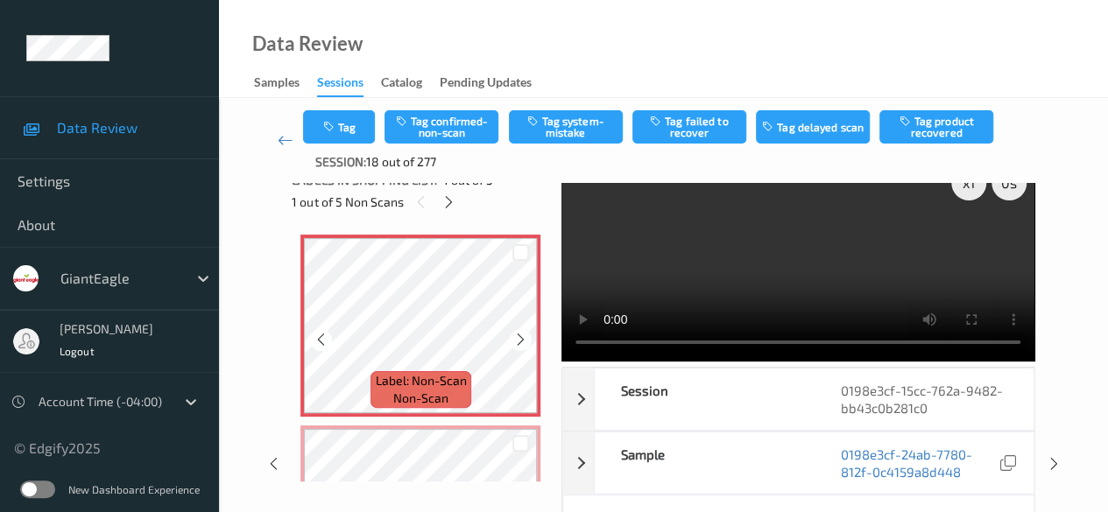
scroll to position [0, 0]
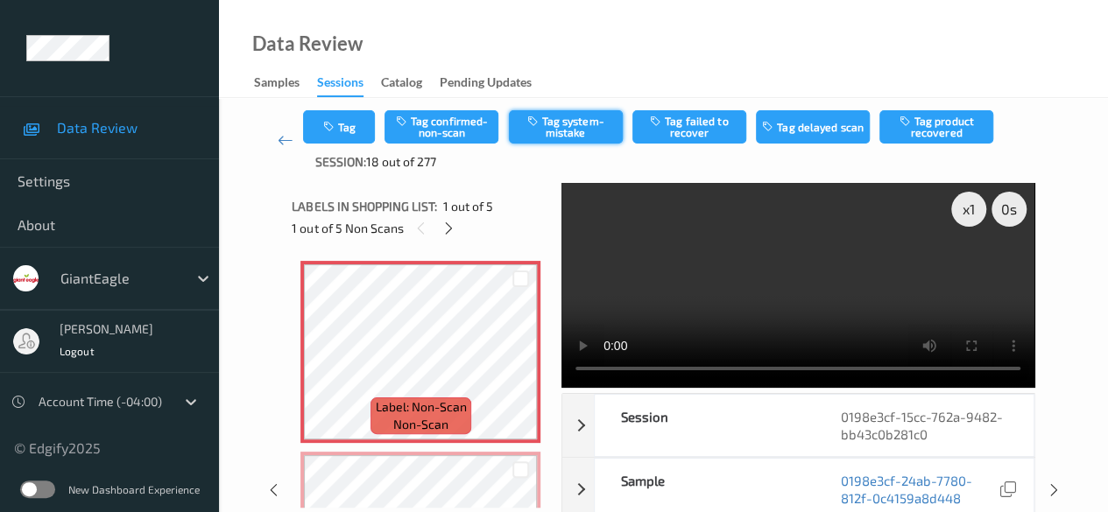
click at [579, 132] on button "Tag system-mistake" at bounding box center [566, 126] width 114 height 33
click at [585, 123] on button "Untag system-mistake" at bounding box center [566, 126] width 114 height 33
click at [448, 230] on icon at bounding box center [448, 229] width 15 height 16
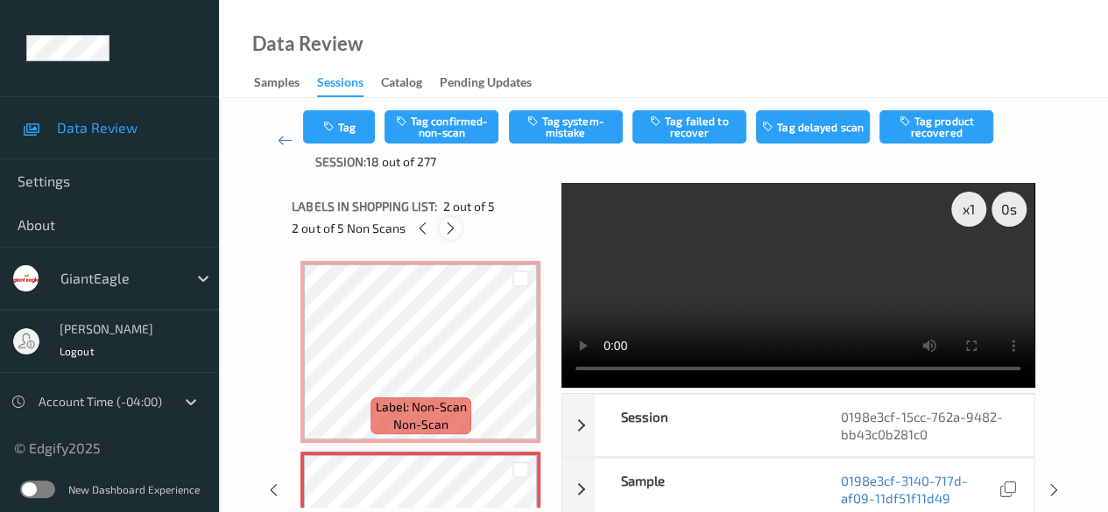
scroll to position [9, 0]
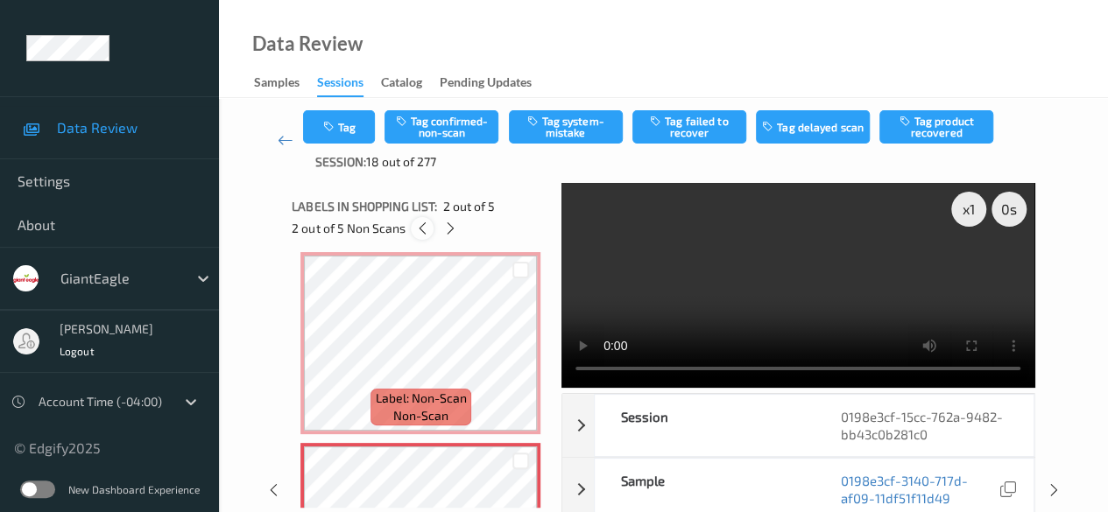
click at [422, 230] on icon at bounding box center [422, 229] width 15 height 16
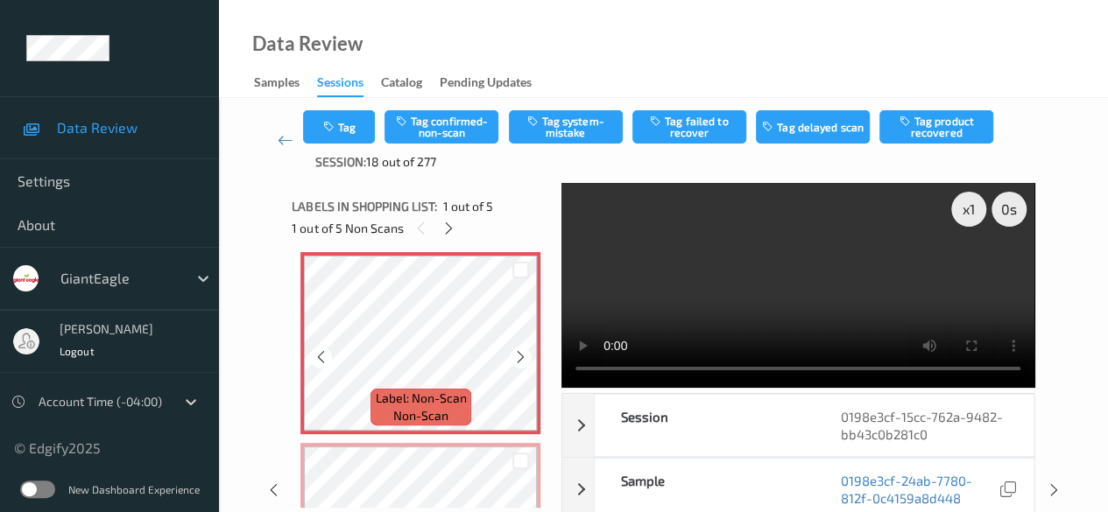
scroll to position [0, 0]
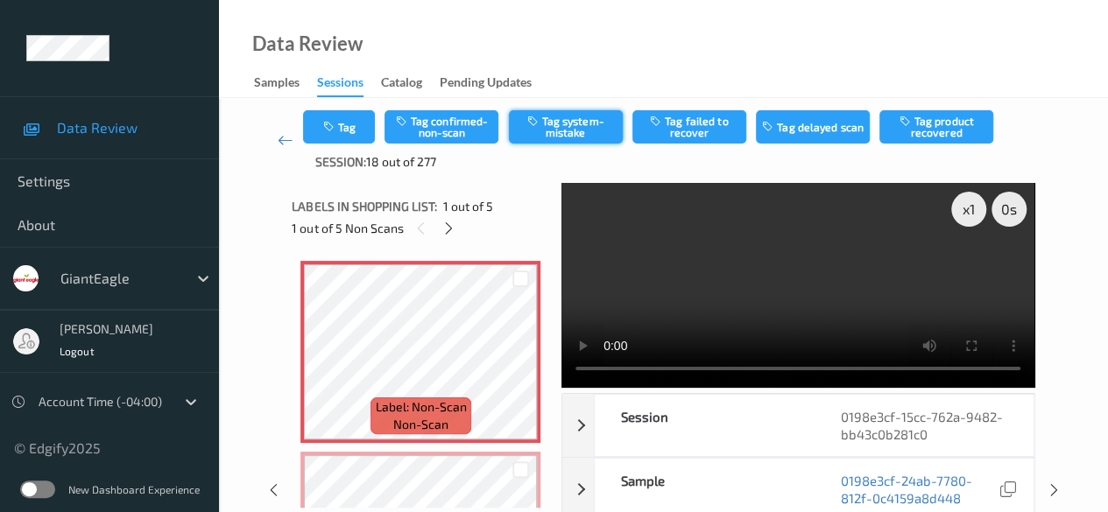
click at [559, 130] on button "Tag system-mistake" at bounding box center [566, 126] width 114 height 33
click at [451, 225] on icon at bounding box center [448, 229] width 15 height 16
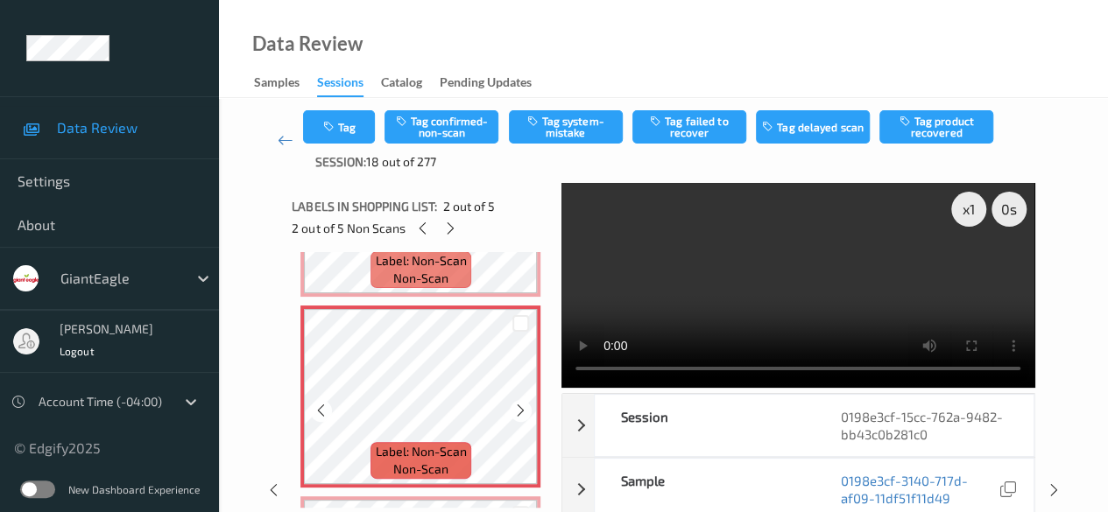
scroll to position [184, 0]
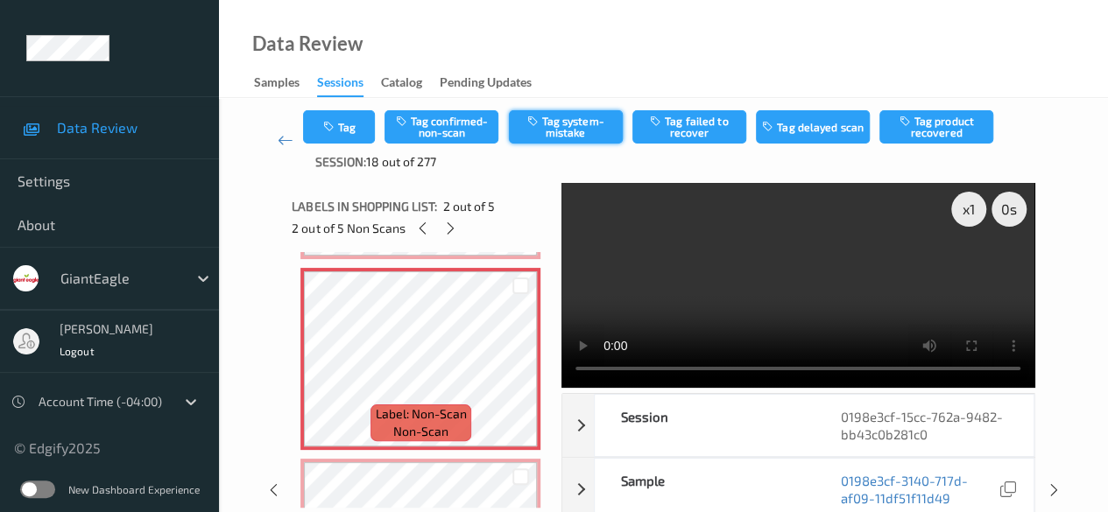
click at [576, 131] on button "Tag system-mistake" at bounding box center [566, 126] width 114 height 33
click at [448, 225] on icon at bounding box center [450, 229] width 15 height 16
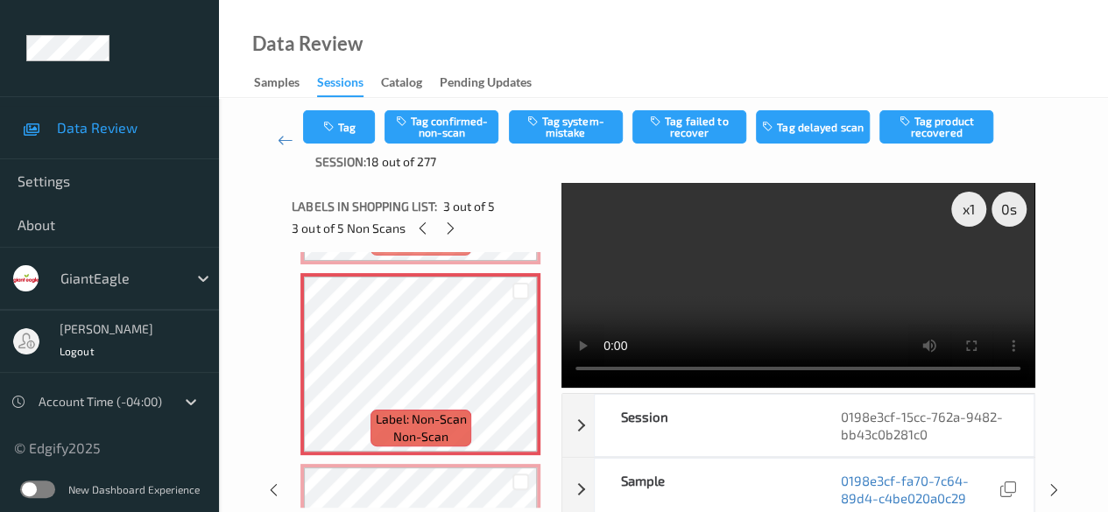
scroll to position [375, 0]
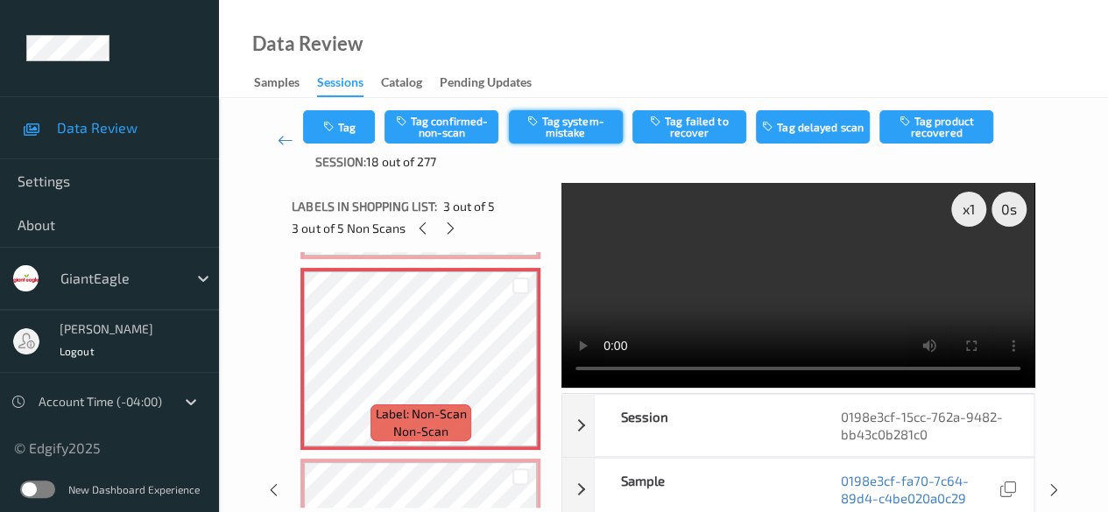
click at [578, 128] on button "Tag system-mistake" at bounding box center [566, 126] width 114 height 33
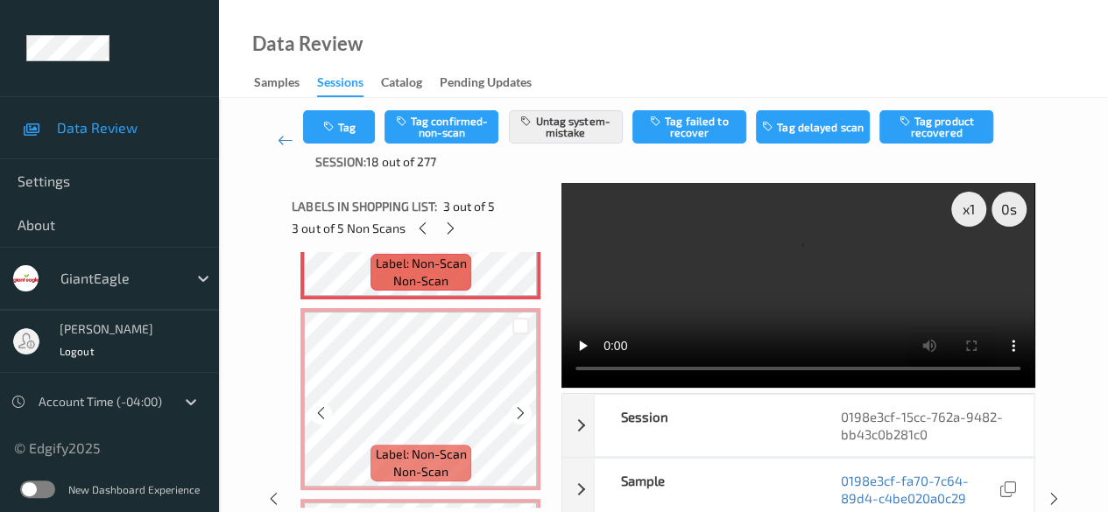
scroll to position [550, 0]
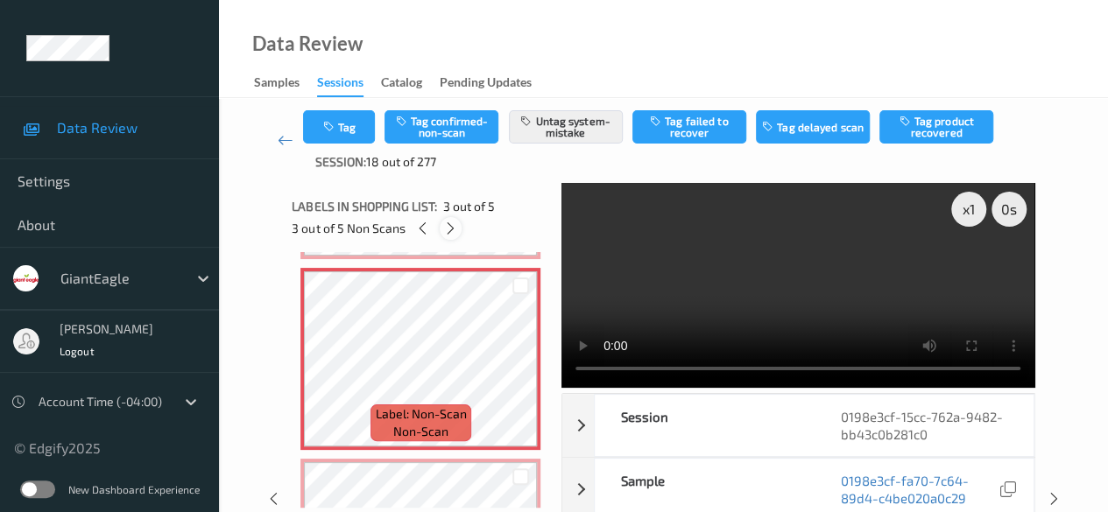
click at [453, 229] on icon at bounding box center [450, 229] width 15 height 16
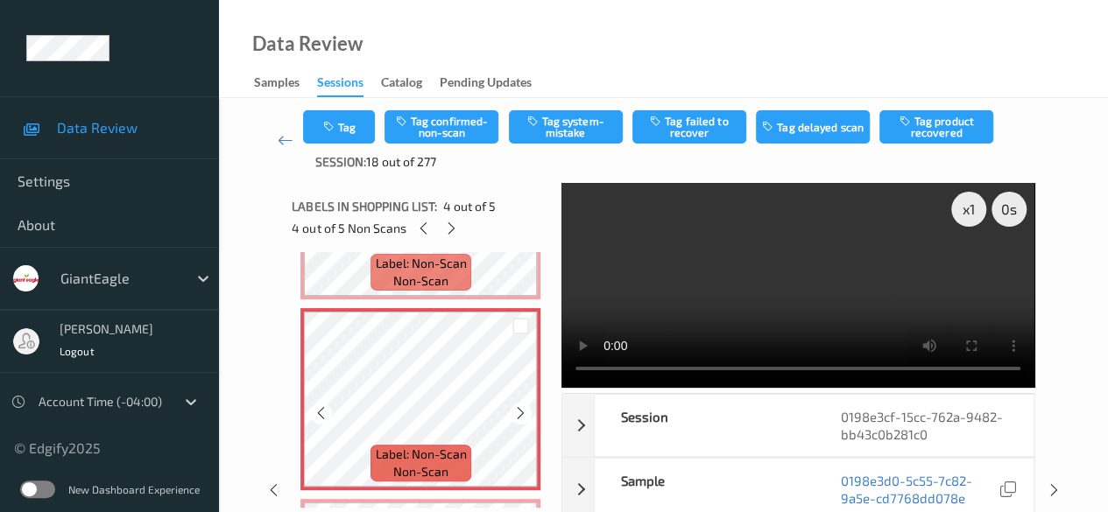
scroll to position [566, 0]
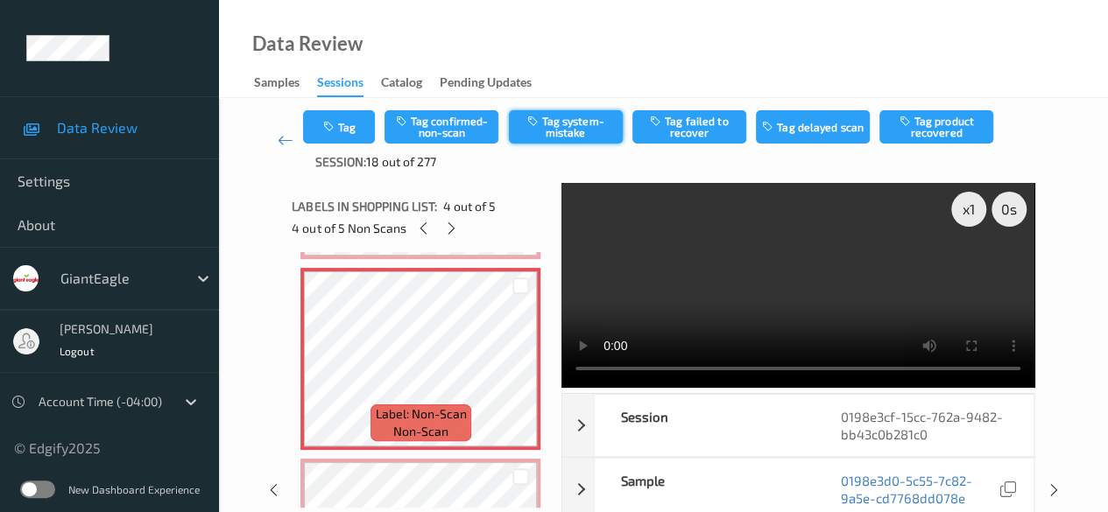
click at [574, 135] on button "Tag system-mistake" at bounding box center [566, 126] width 114 height 33
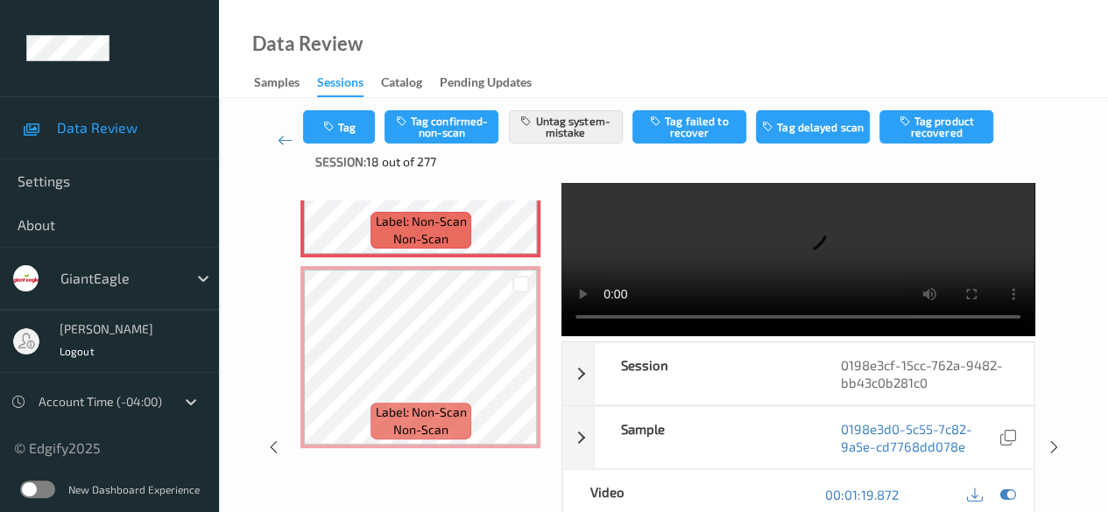
scroll to position [0, 0]
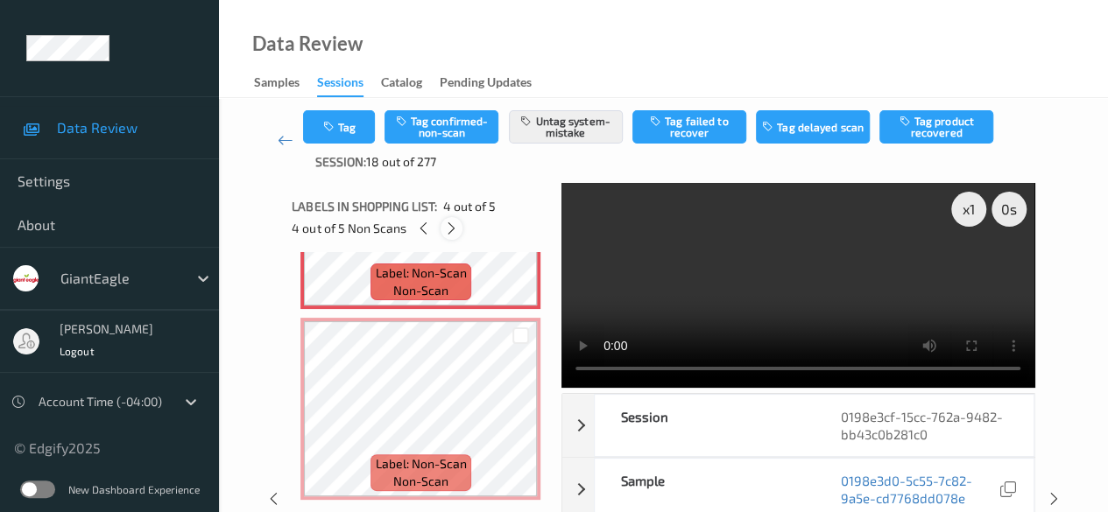
click at [450, 229] on icon at bounding box center [451, 229] width 15 height 16
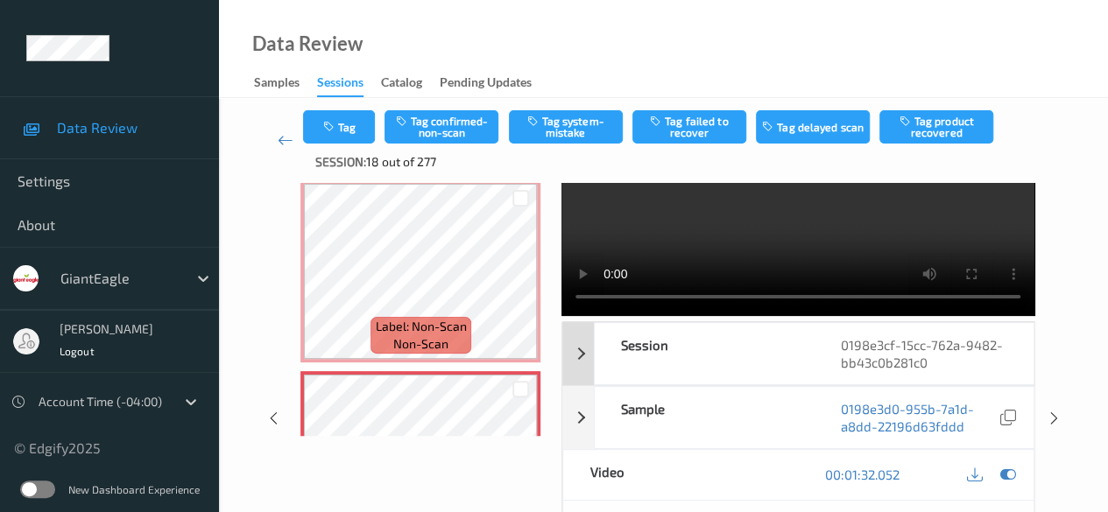
scroll to position [88, 0]
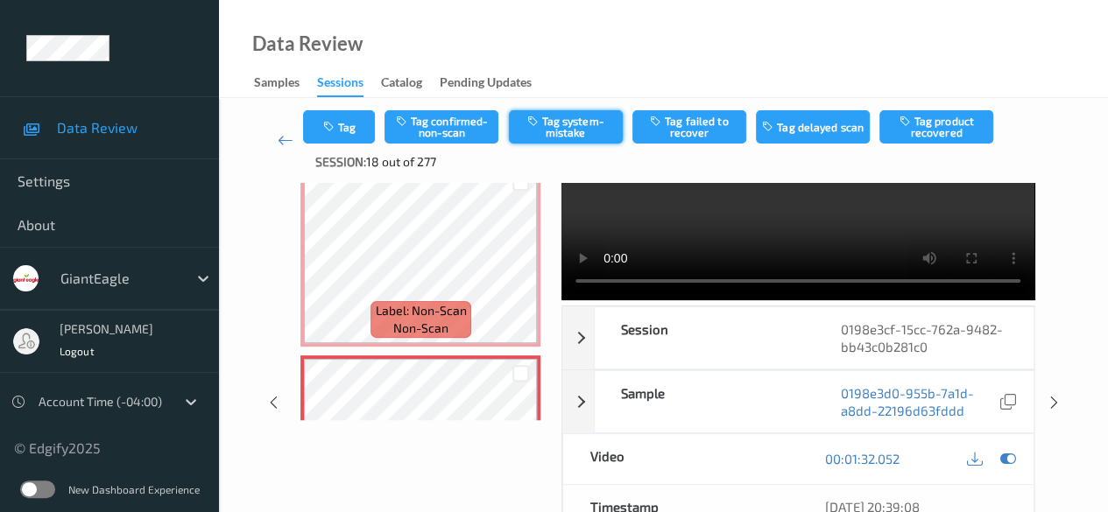
click at [580, 127] on button "Tag system-mistake" at bounding box center [566, 126] width 114 height 33
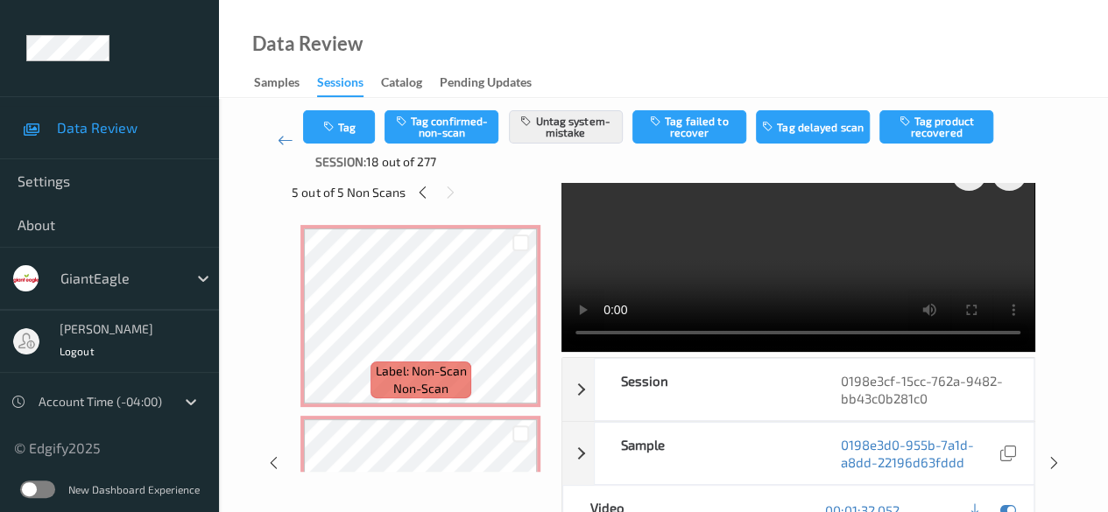
scroll to position [0, 0]
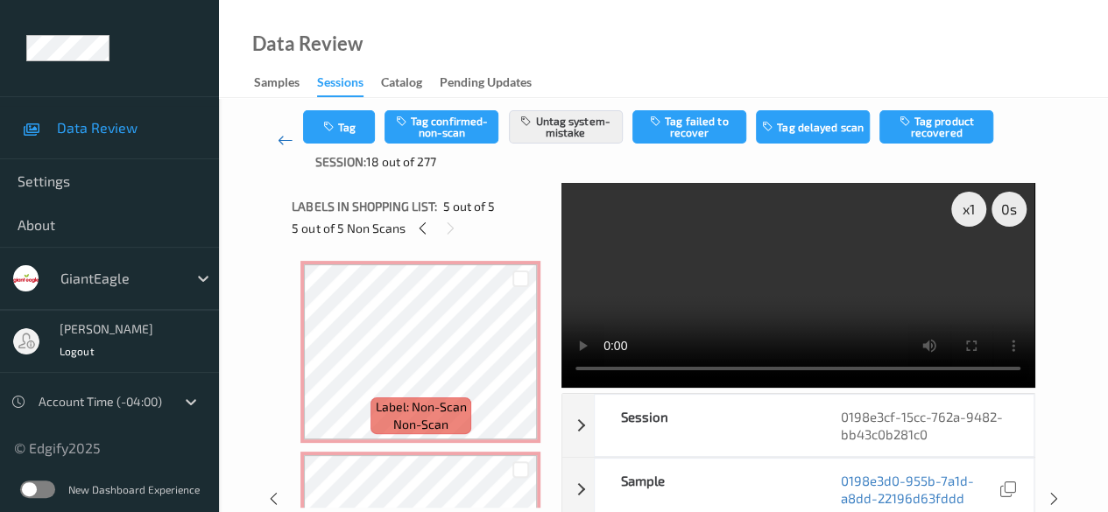
click at [281, 141] on icon at bounding box center [286, 140] width 16 height 18
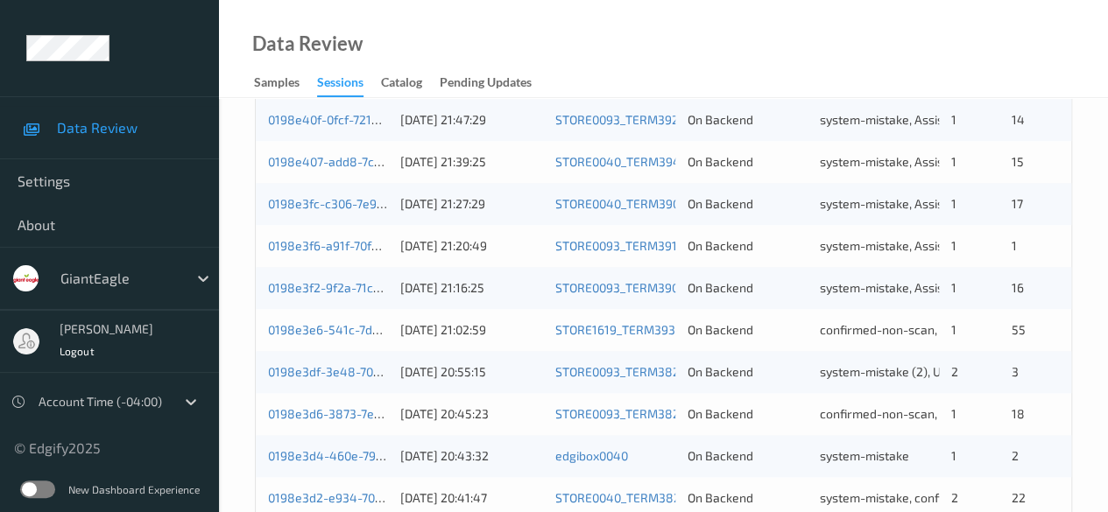
scroll to position [942, 0]
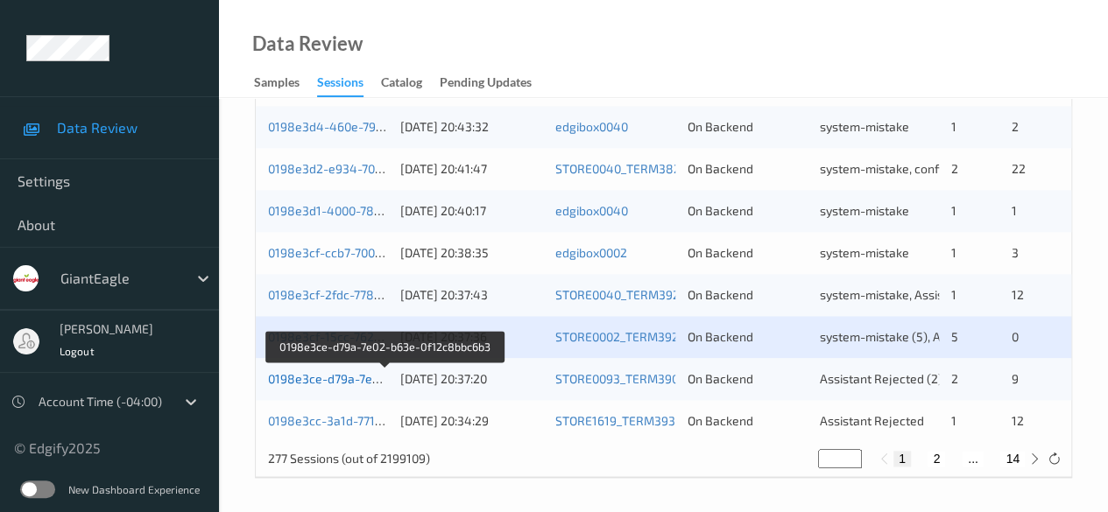
click at [348, 376] on link "0198e3ce-d79a-7e02-b63e-0f12c8bbc6b3" at bounding box center [386, 378] width 236 height 15
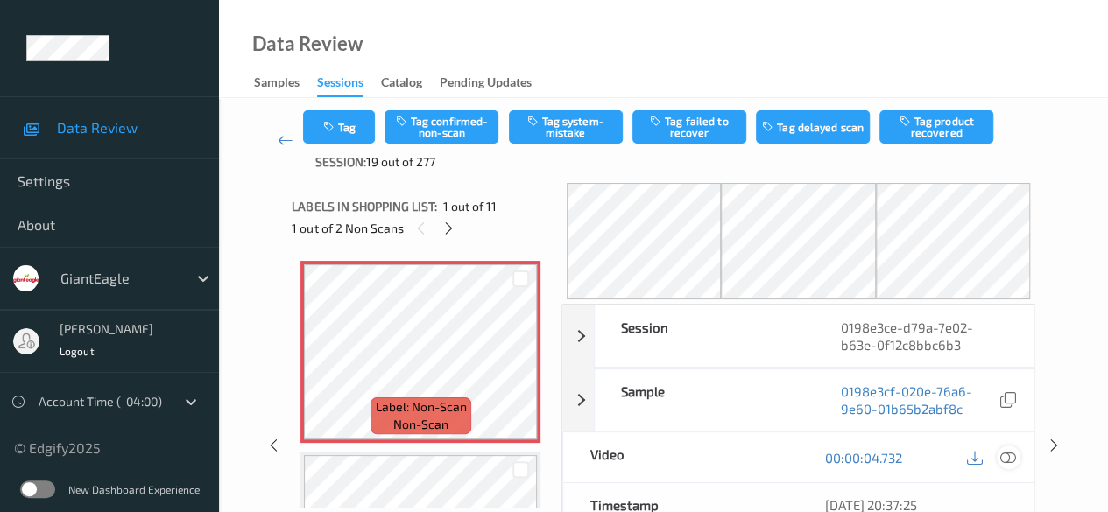
click at [893, 455] on icon at bounding box center [1008, 458] width 16 height 16
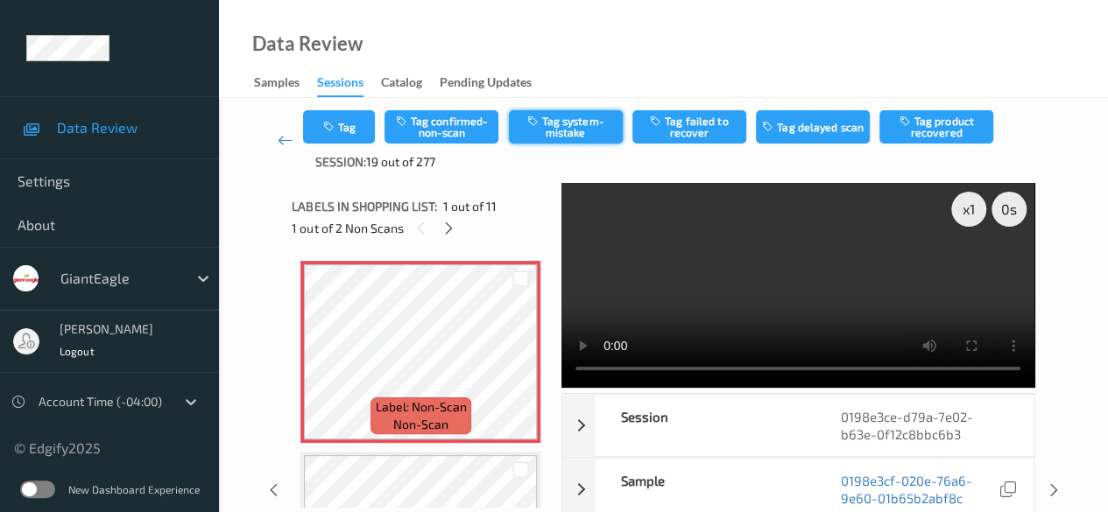
click at [571, 131] on button "Tag system-mistake" at bounding box center [566, 126] width 114 height 33
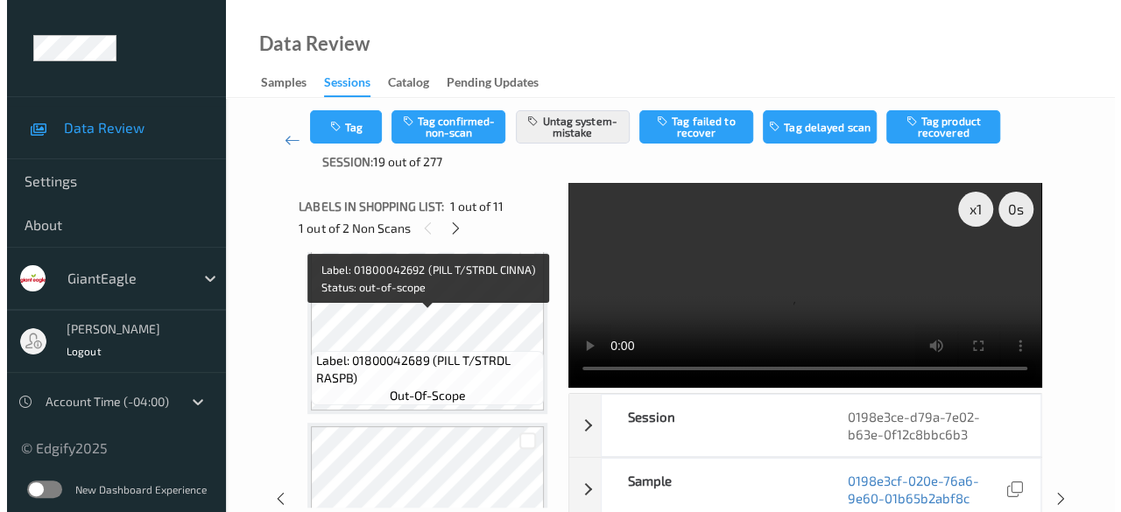
scroll to position [101, 0]
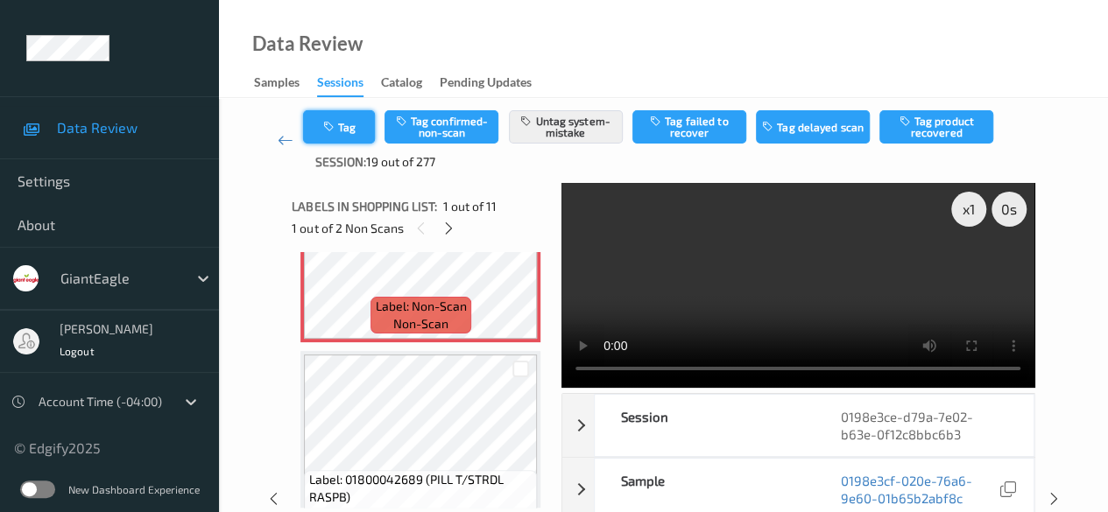
click at [343, 122] on button "Tag" at bounding box center [339, 126] width 72 height 33
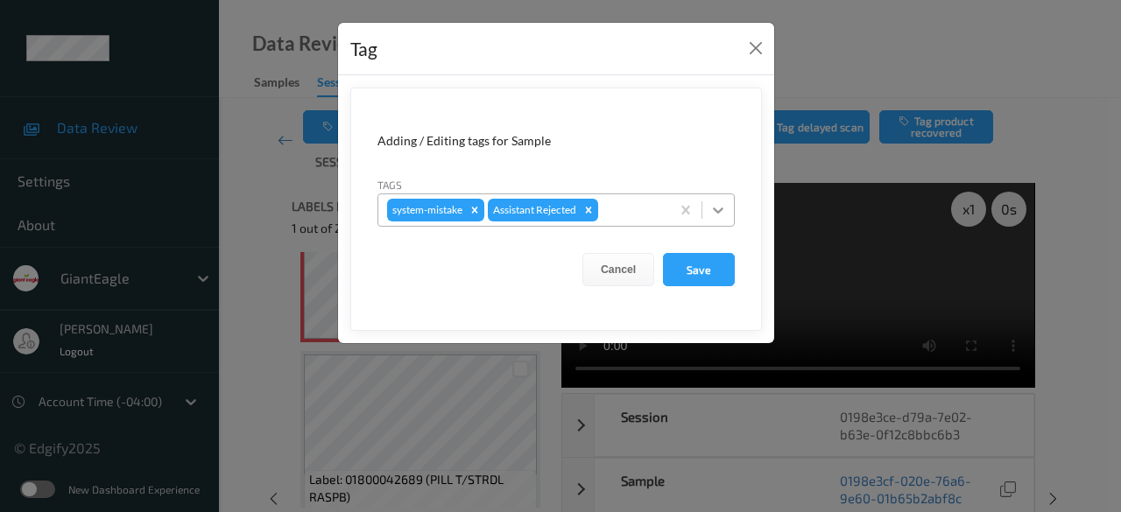
click at [723, 216] on icon at bounding box center [718, 210] width 18 height 18
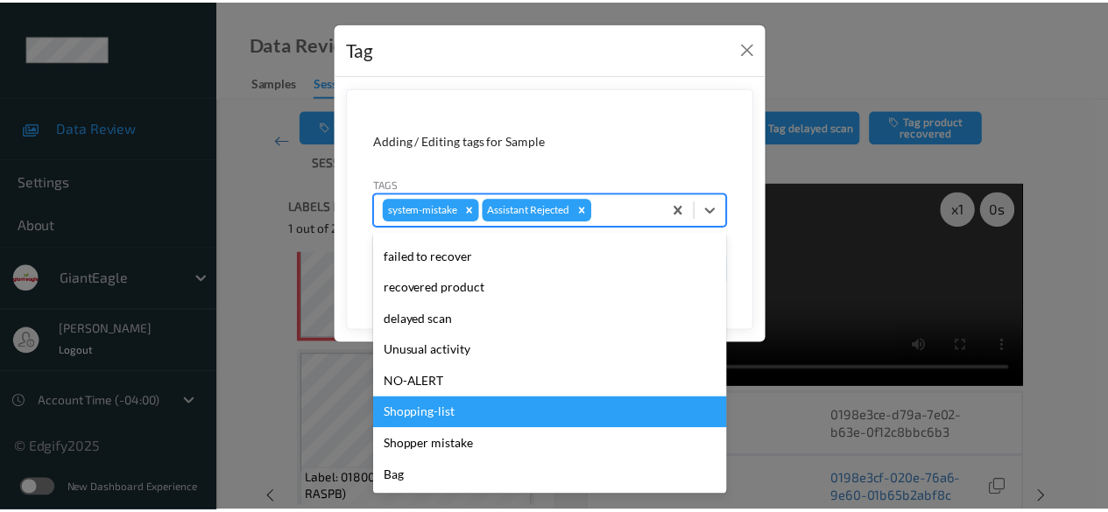
scroll to position [154, 0]
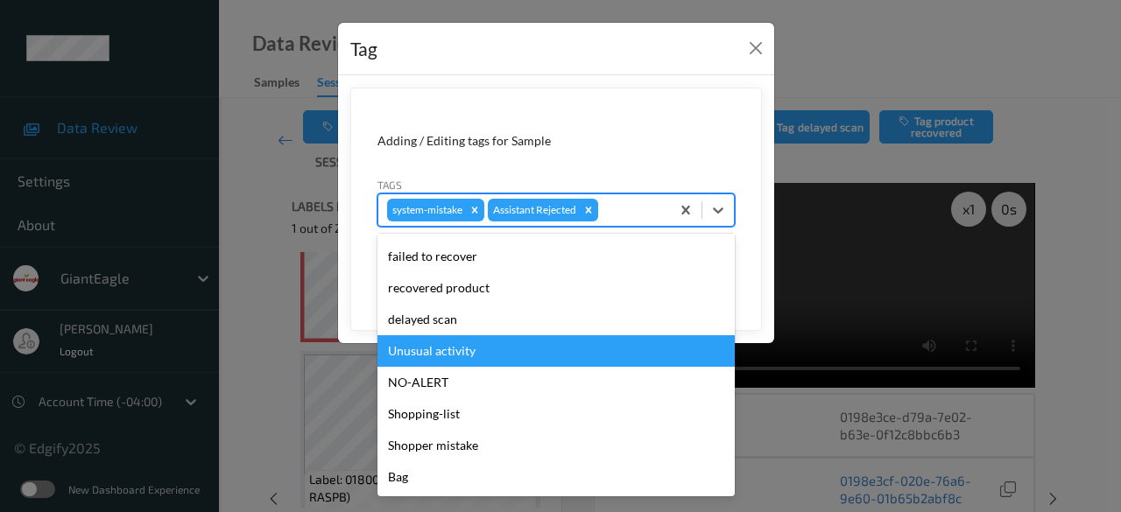
click at [476, 349] on div "Unusual activity" at bounding box center [555, 351] width 357 height 32
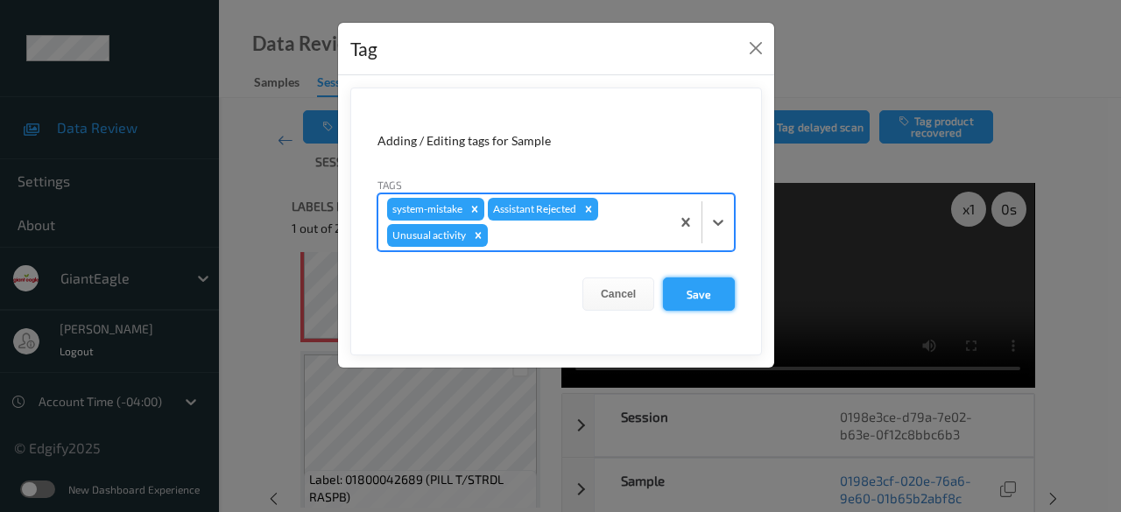
click at [706, 299] on button "Save" at bounding box center [699, 294] width 72 height 33
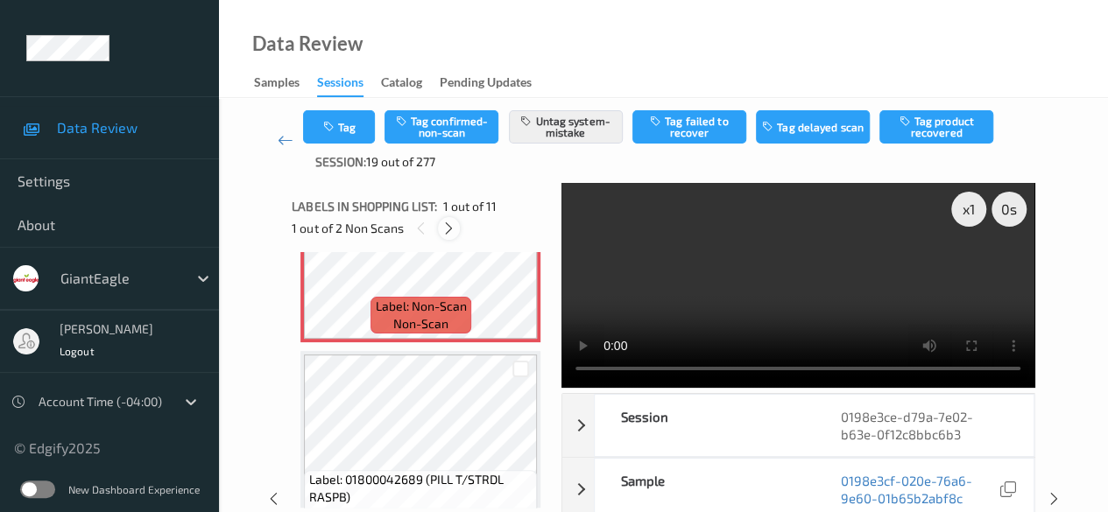
click at [452, 230] on icon at bounding box center [448, 229] width 15 height 16
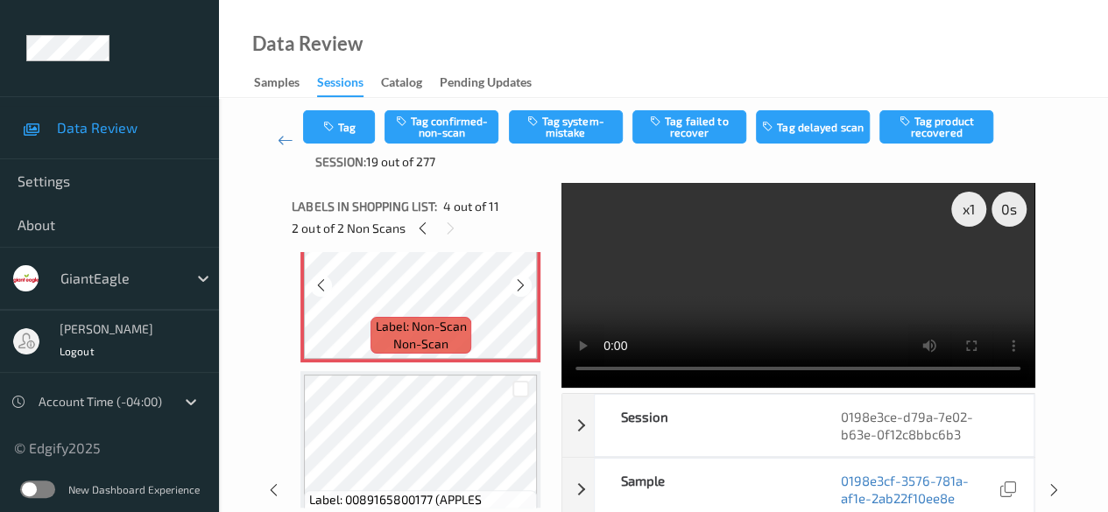
scroll to position [566, 0]
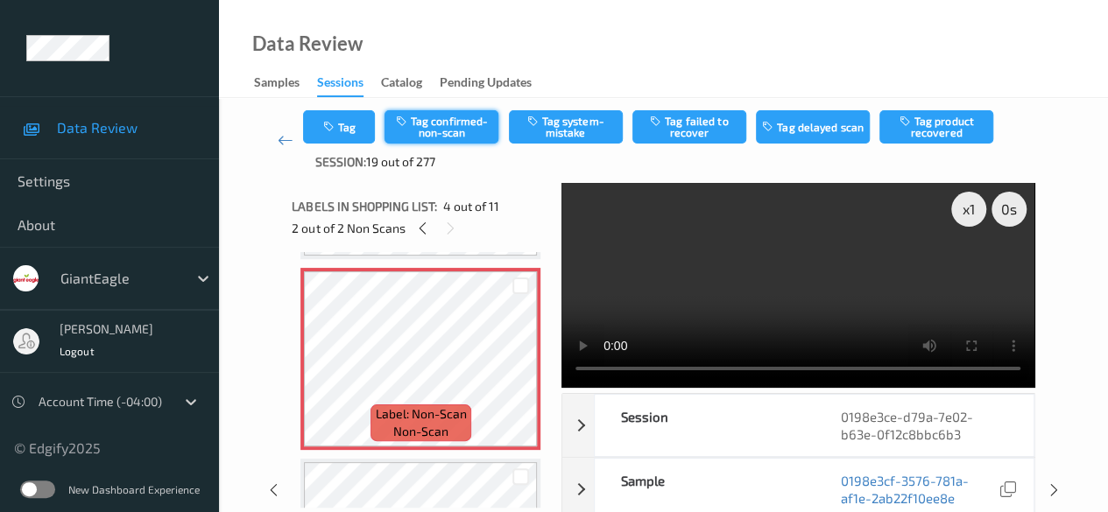
click at [462, 119] on button "Tag confirmed-non-scan" at bounding box center [441, 126] width 114 height 33
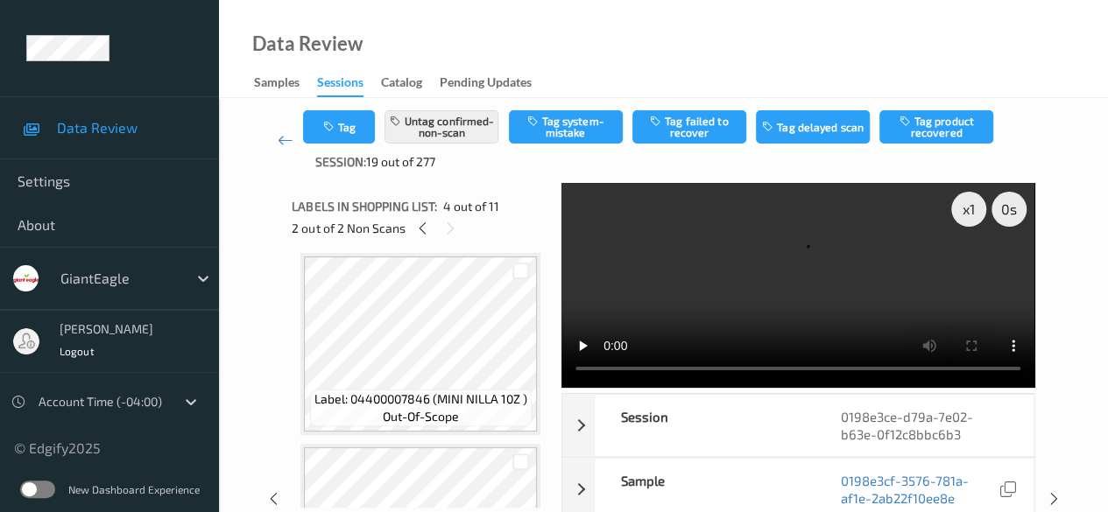
scroll to position [1179, 0]
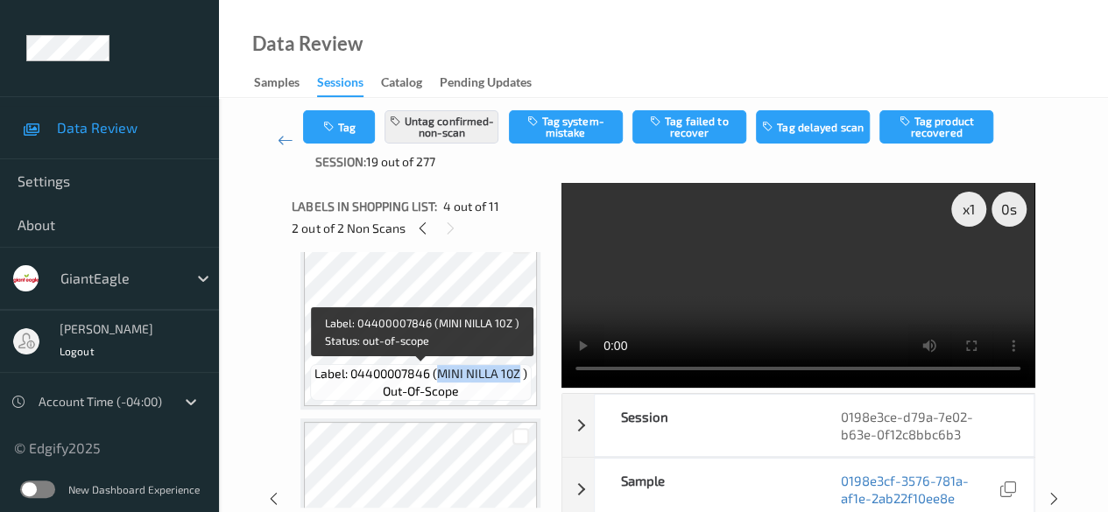
drag, startPoint x: 436, startPoint y: 374, endPoint x: 517, endPoint y: 373, distance: 80.6
click at [517, 373] on span "Label: 04400007846 (MINI NILLA 10Z )" at bounding box center [420, 374] width 213 height 18
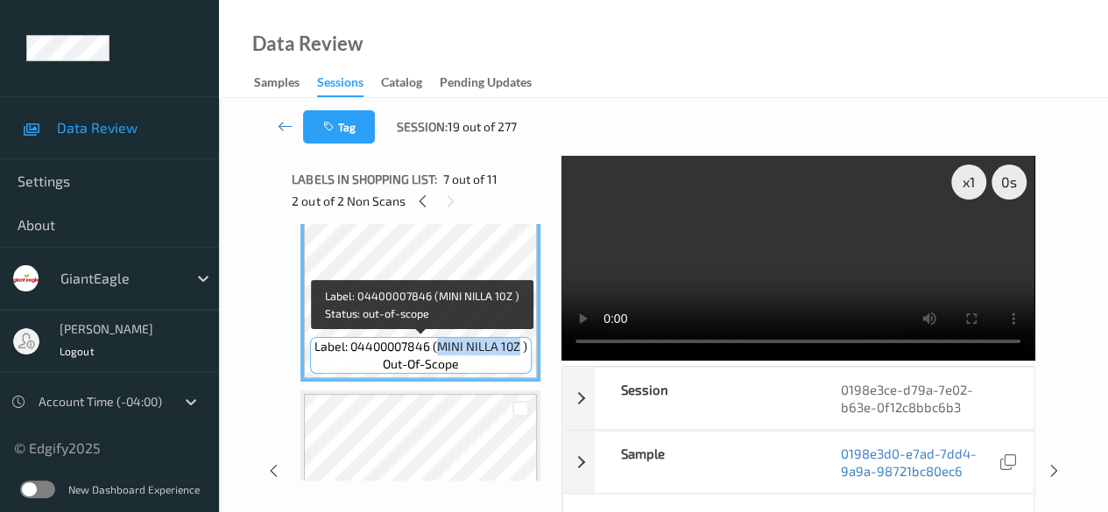
copy span "MINI NILLA 10Z"
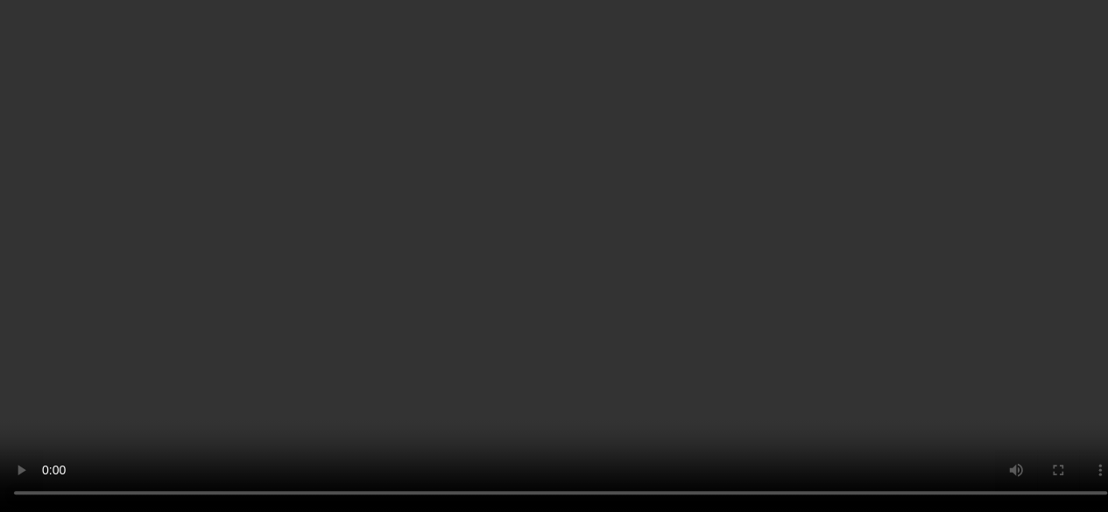
scroll to position [566, 0]
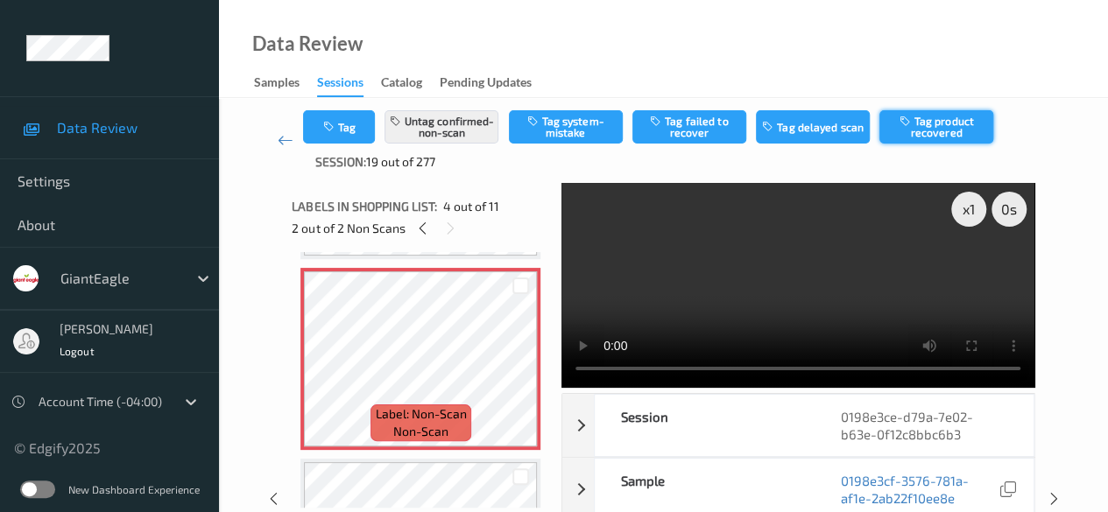
click at [893, 124] on button "Tag product recovered" at bounding box center [936, 126] width 114 height 33
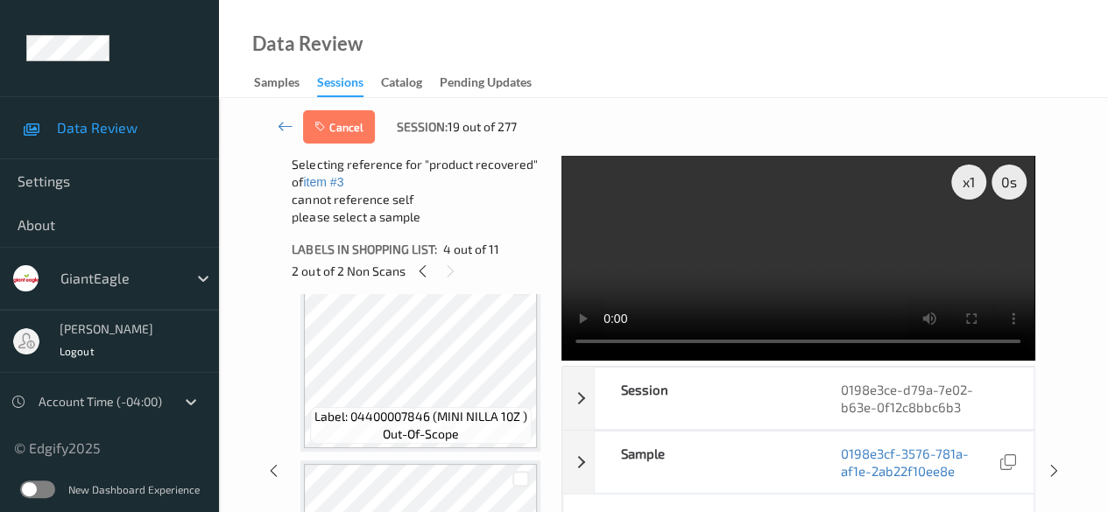
scroll to position [1091, 0]
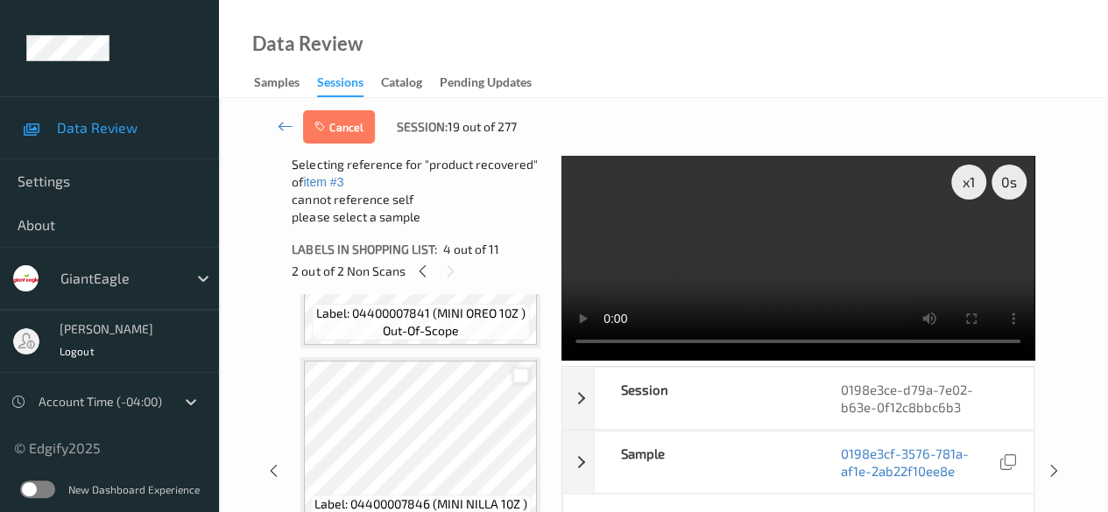
click at [520, 377] on div at bounding box center [520, 376] width 17 height 17
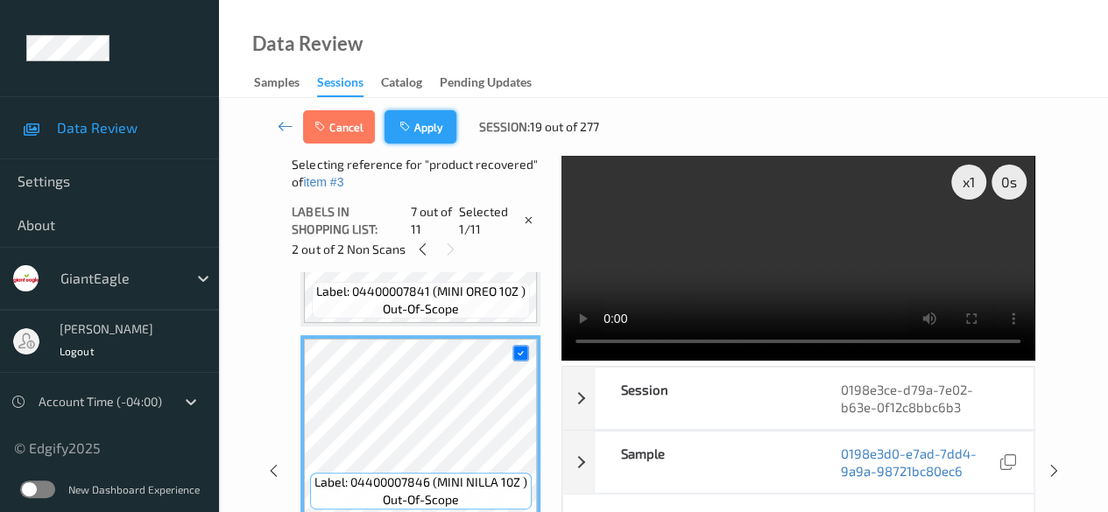
click at [430, 125] on button "Apply" at bounding box center [420, 126] width 72 height 33
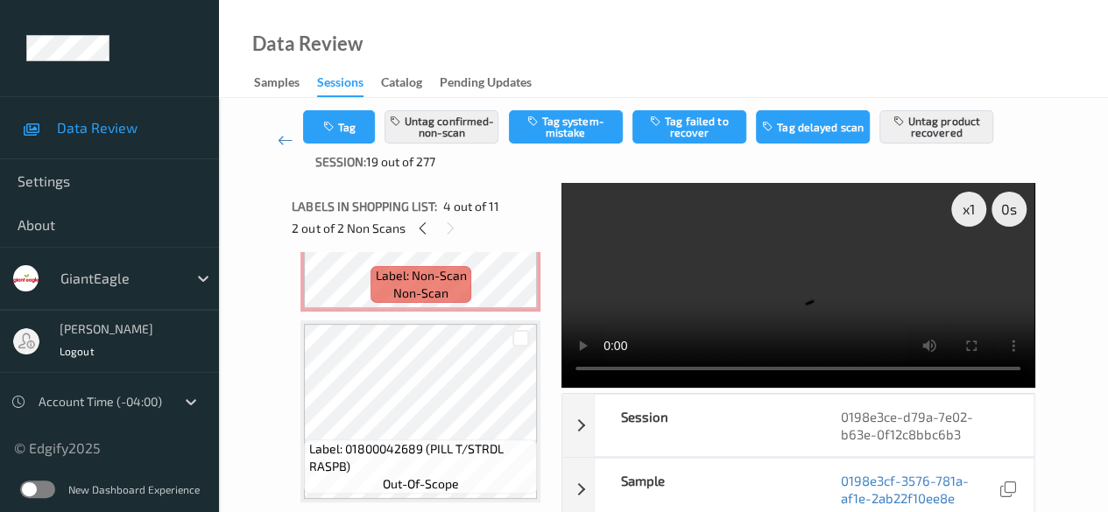
scroll to position [128, 0]
click at [281, 145] on icon at bounding box center [286, 140] width 16 height 18
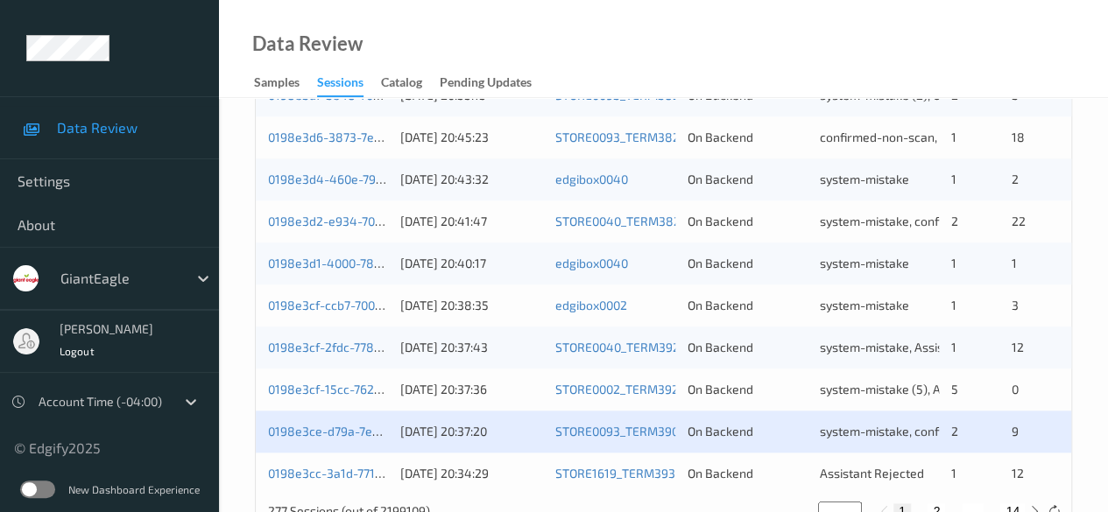
scroll to position [942, 0]
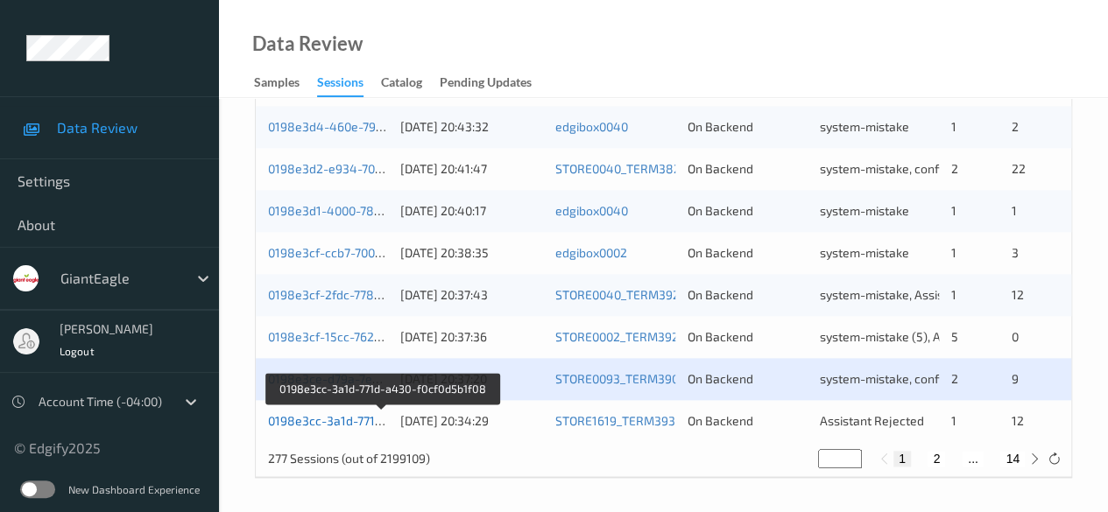
click at [347, 423] on link "0198e3cc-3a1d-771d-a430-f0cf0d5b1f08" at bounding box center [382, 420] width 228 height 15
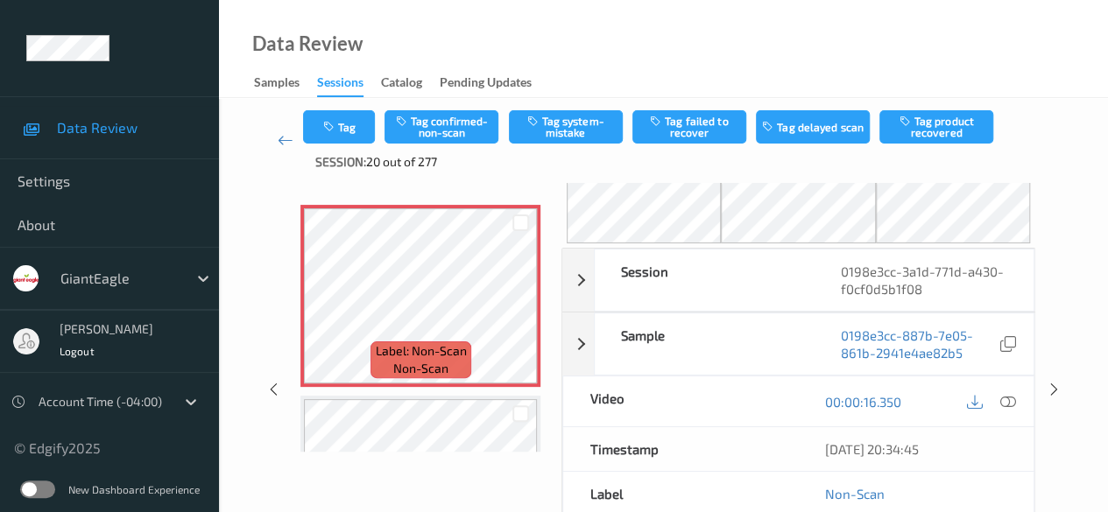
scroll to position [52, 0]
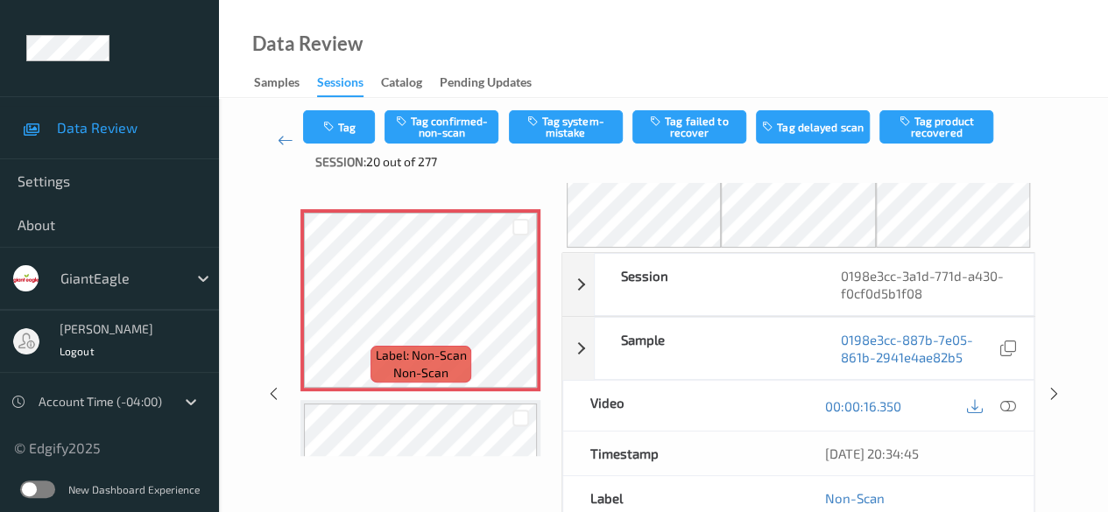
drag, startPoint x: 1002, startPoint y: 399, endPoint x: 988, endPoint y: 398, distance: 14.0
click at [893, 399] on icon at bounding box center [1008, 406] width 16 height 16
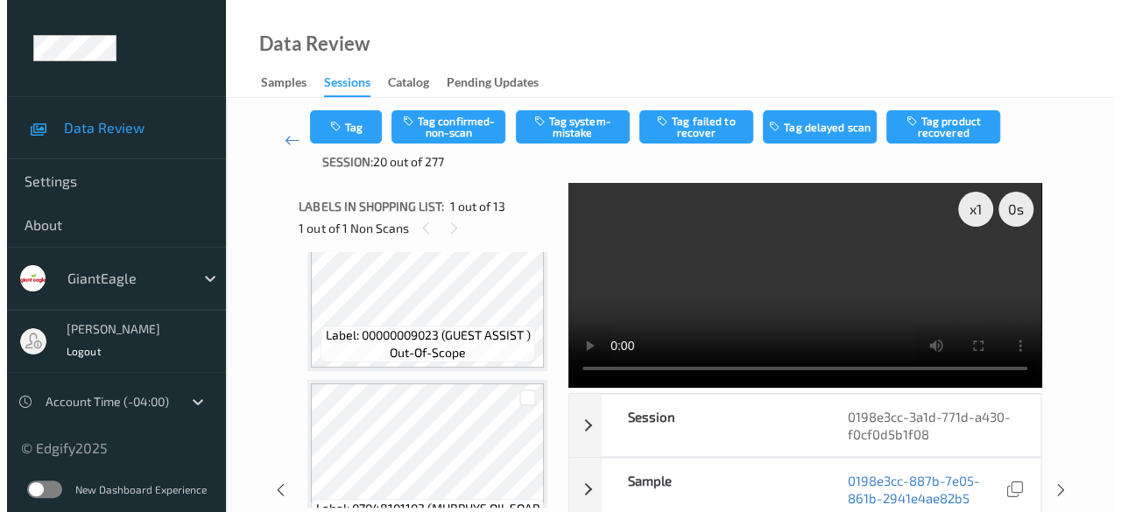
scroll to position [0, 0]
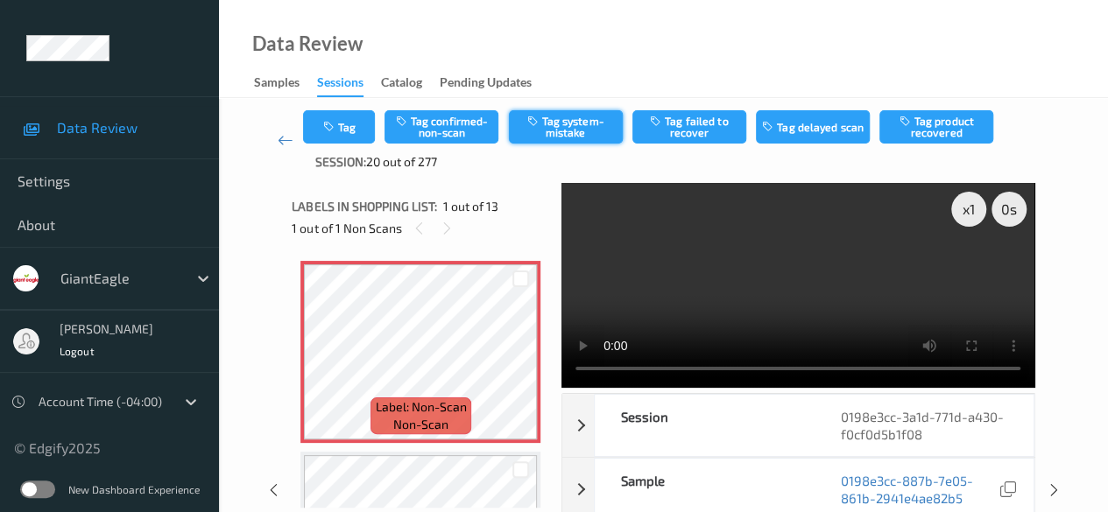
click at [570, 130] on button "Tag system-mistake" at bounding box center [566, 126] width 114 height 33
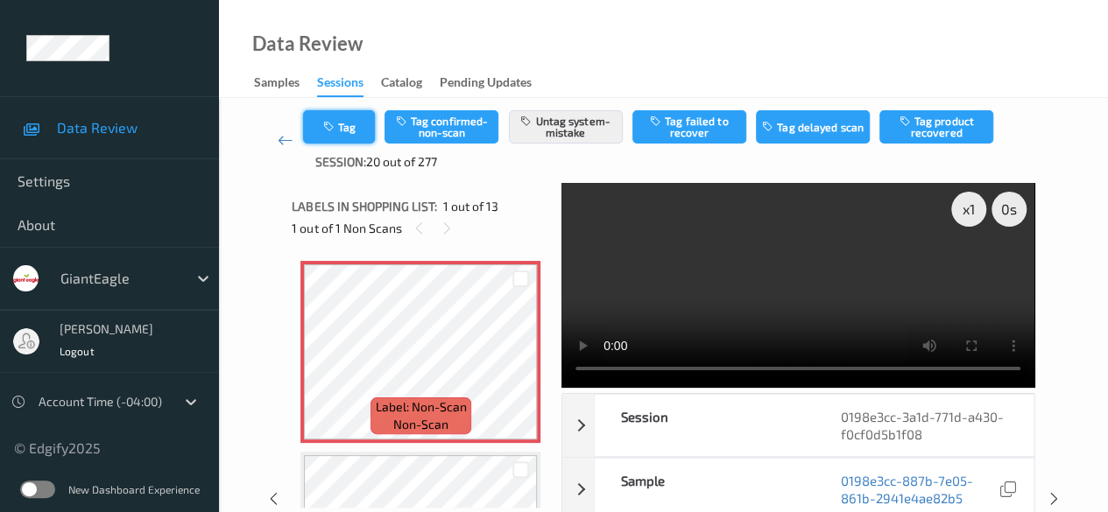
click at [348, 124] on button "Tag" at bounding box center [339, 126] width 72 height 33
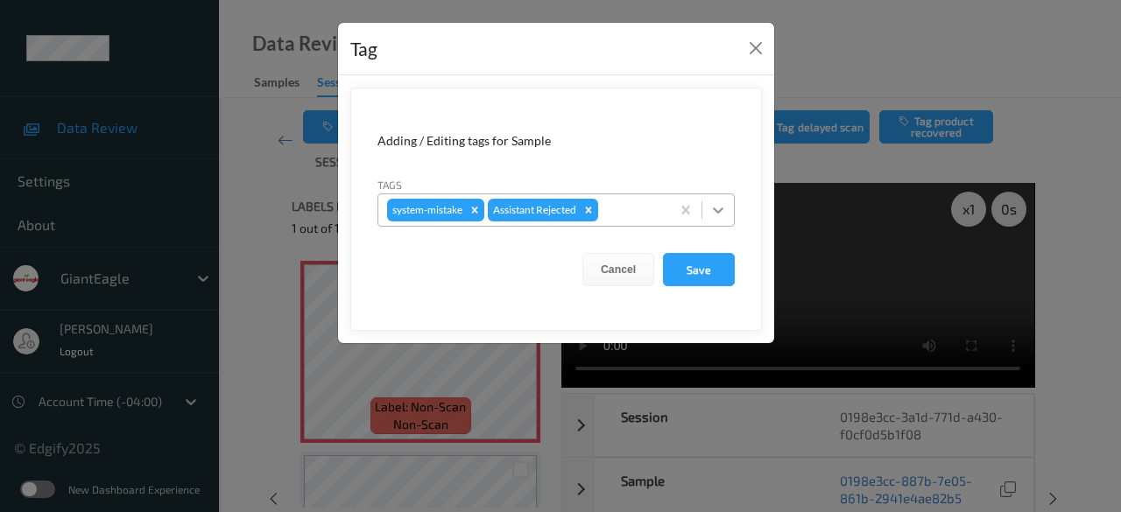
click at [718, 215] on icon at bounding box center [718, 210] width 18 height 18
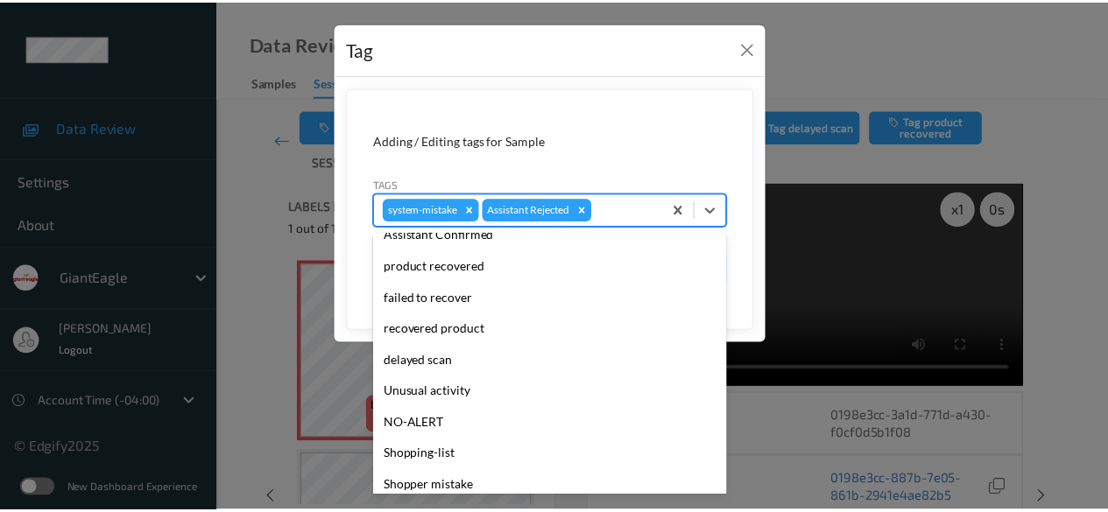
scroll to position [154, 0]
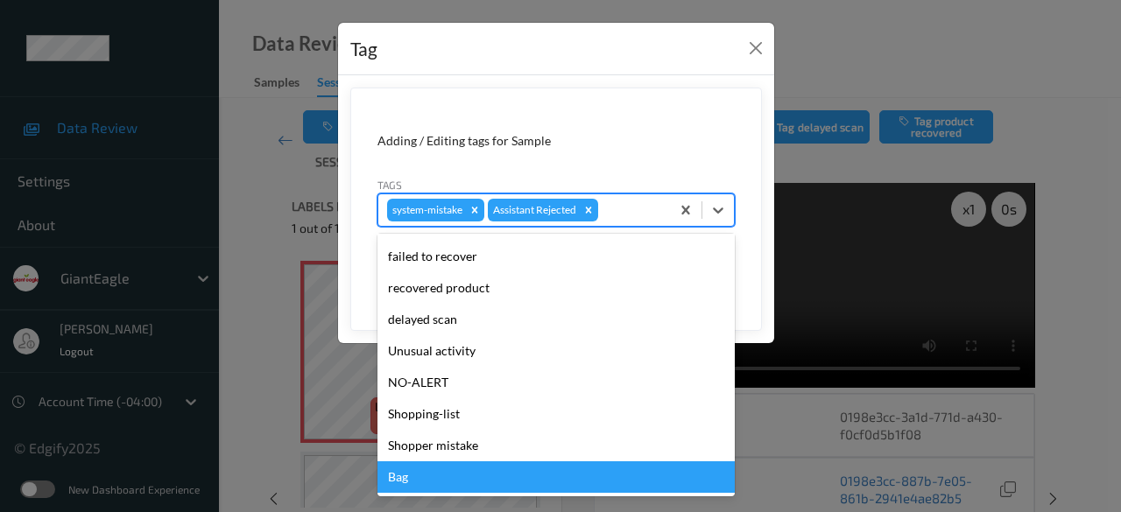
click at [480, 475] on div "Bag" at bounding box center [555, 478] width 357 height 32
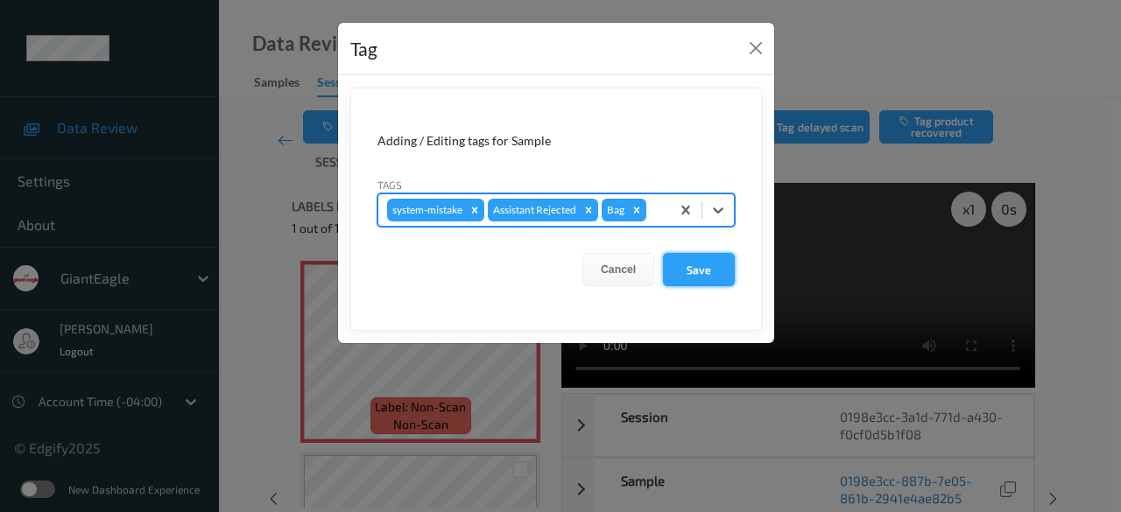
click at [701, 260] on button "Save" at bounding box center [699, 269] width 72 height 33
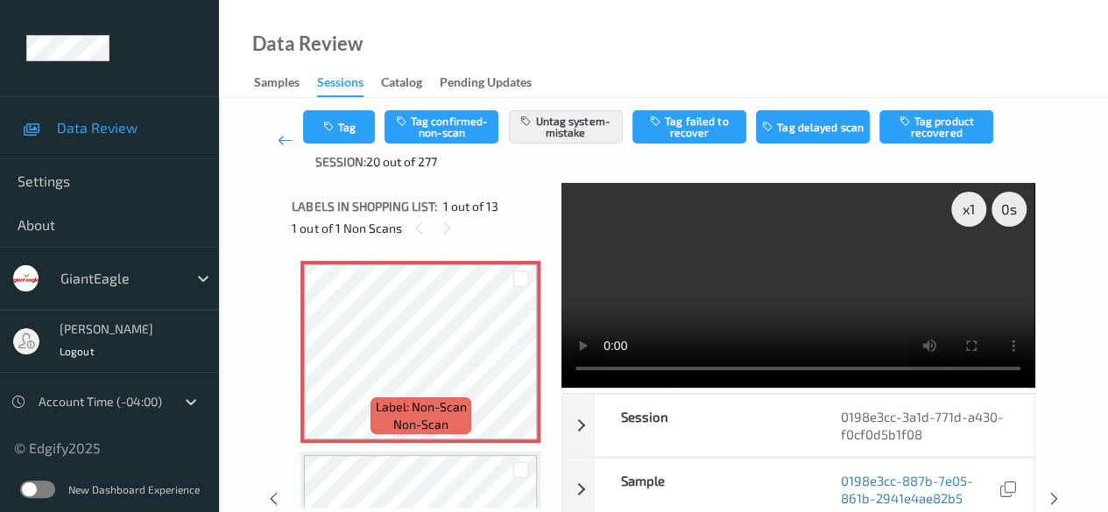
drag, startPoint x: 287, startPoint y: 144, endPoint x: 287, endPoint y: 113, distance: 31.5
click at [287, 144] on icon at bounding box center [286, 140] width 16 height 18
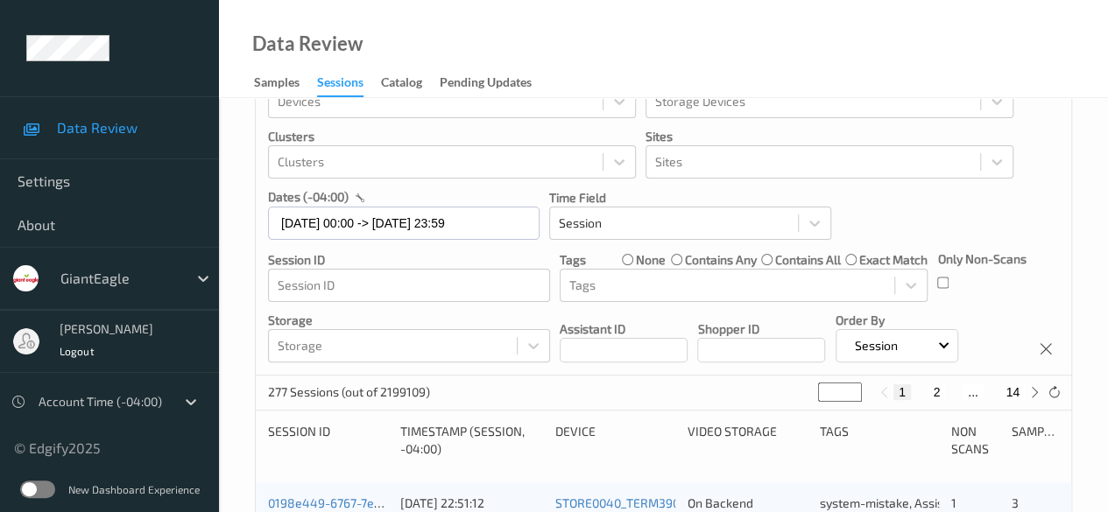
scroll to position [88, 0]
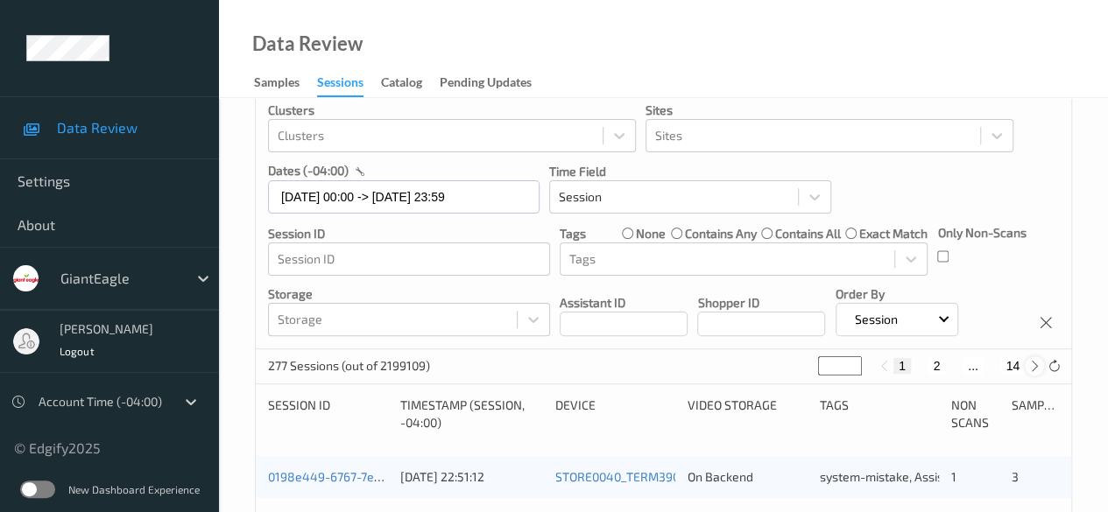
click at [893, 364] on icon at bounding box center [1034, 366] width 13 height 13
type input "*"
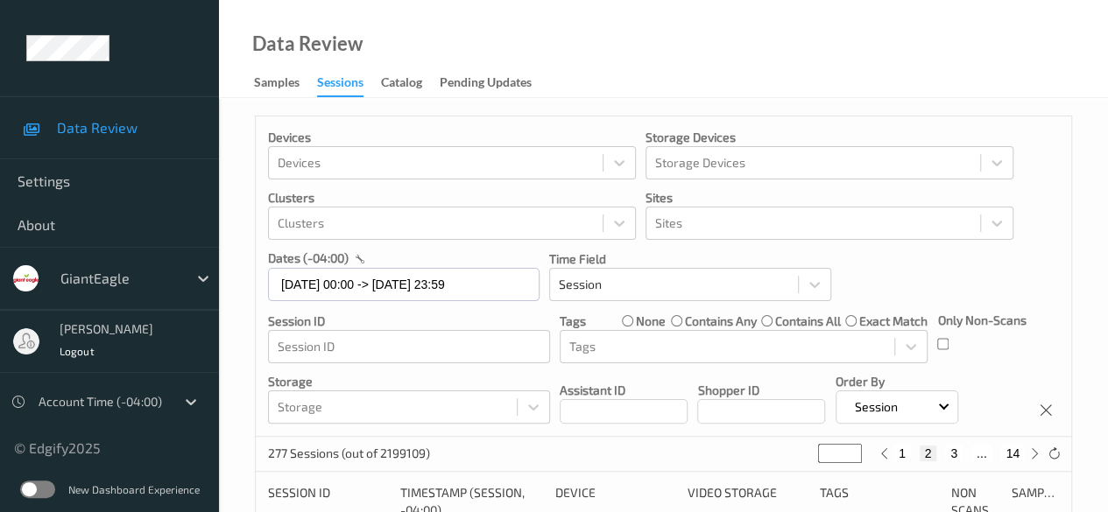
click at [893, 456] on button "3" at bounding box center [954, 454] width 18 height 16
type input "*"
click at [893, 456] on button "4" at bounding box center [964, 454] width 18 height 16
type input "*"
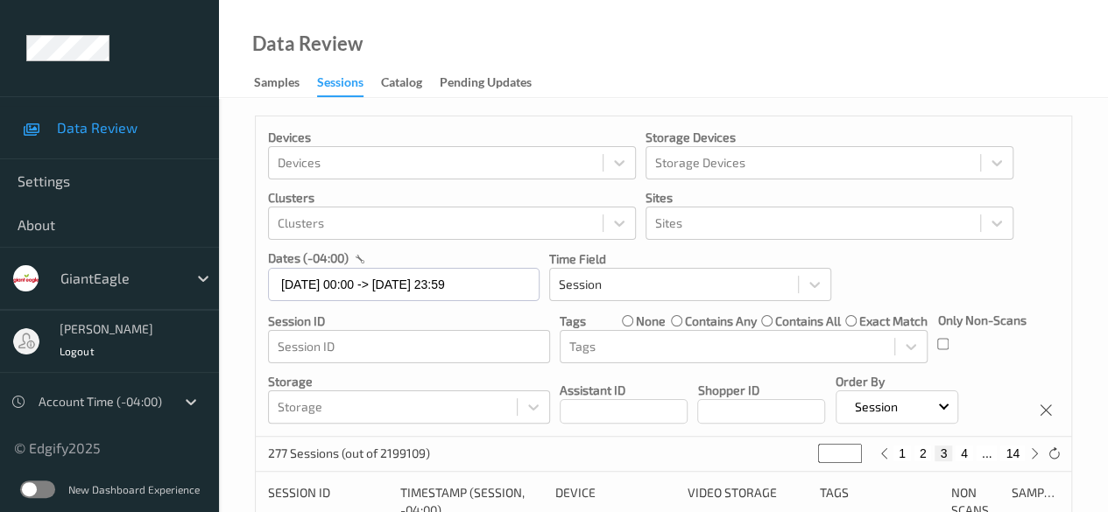
type input "*"
click at [893, 456] on button "5" at bounding box center [971, 454] width 18 height 16
type input "*"
click at [893, 456] on button "6" at bounding box center [971, 454] width 18 height 16
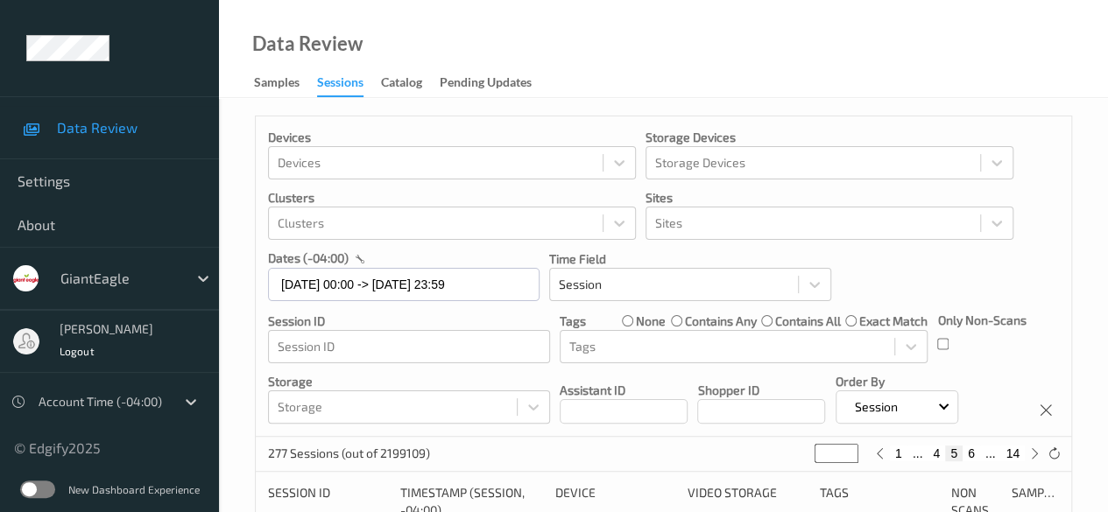
type input "*"
click at [893, 456] on button "7" at bounding box center [971, 454] width 18 height 16
type input "*"
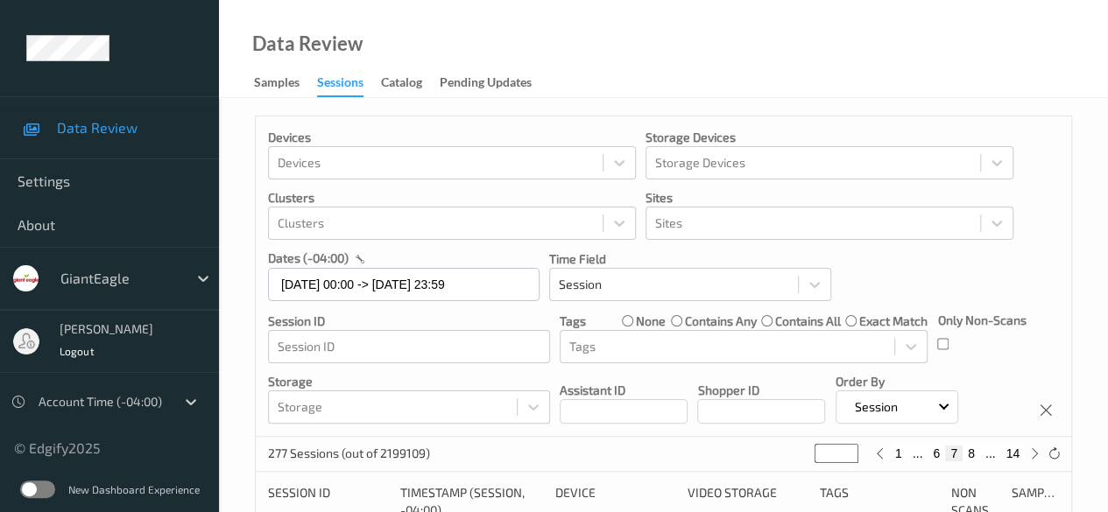
click at [893, 456] on button "8" at bounding box center [971, 454] width 18 height 16
type input "*"
click at [893, 457] on button "9" at bounding box center [971, 454] width 18 height 16
type input "*"
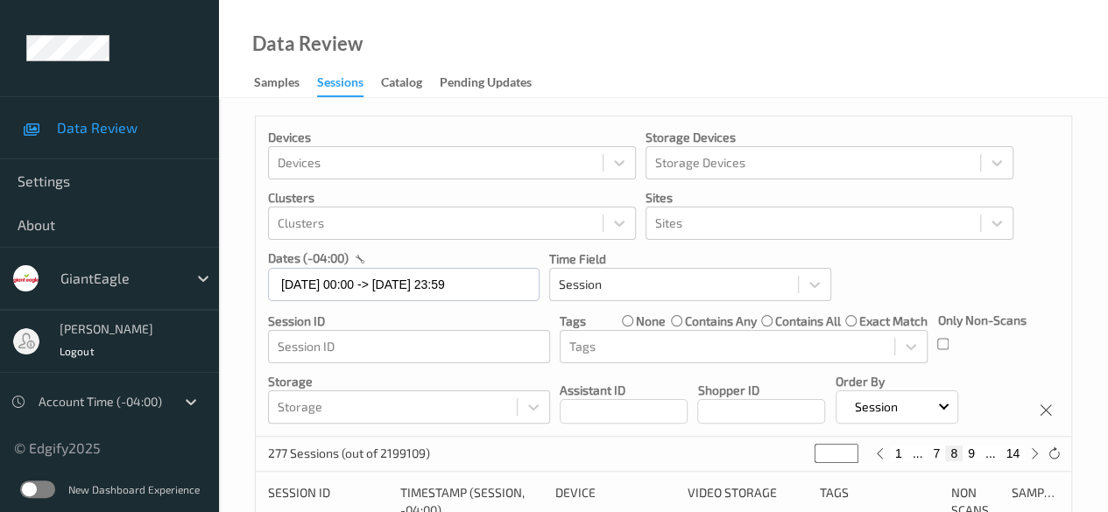
type input "*"
click at [893, 457] on button "10" at bounding box center [967, 454] width 25 height 16
type input "**"
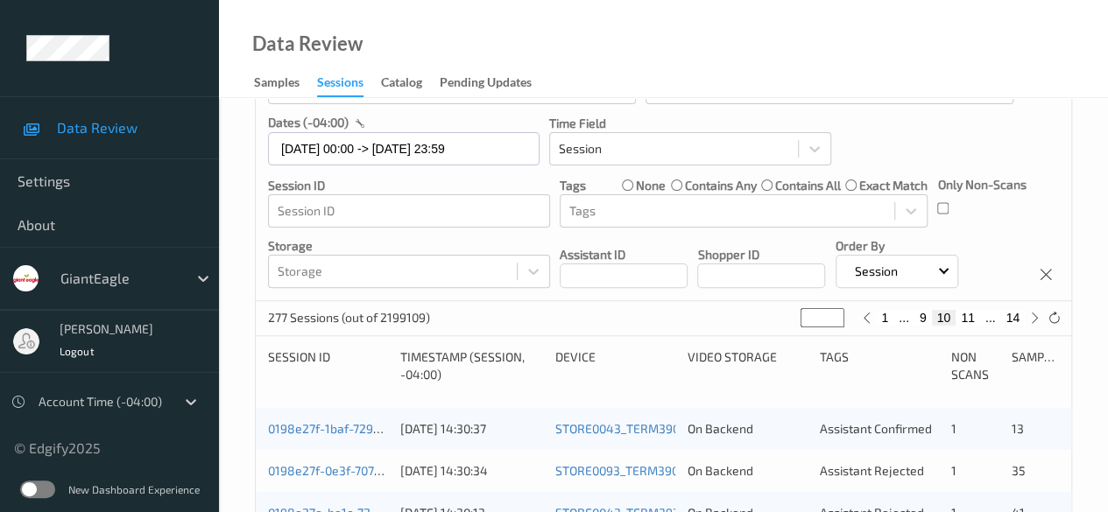
scroll to position [350, 0]
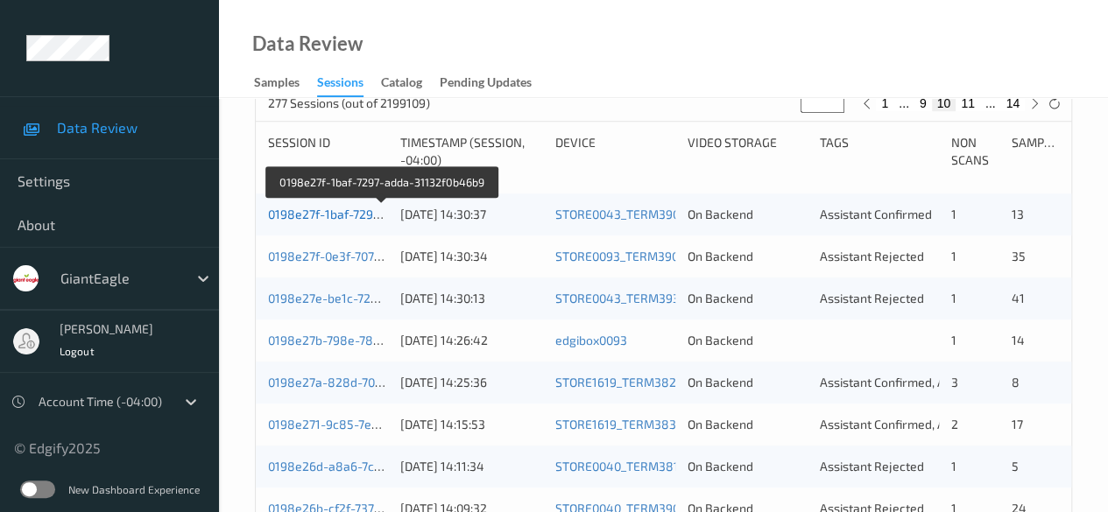
click at [333, 218] on link "0198e27f-1baf-7297-adda-31132f0b46b9" at bounding box center [382, 214] width 229 height 15
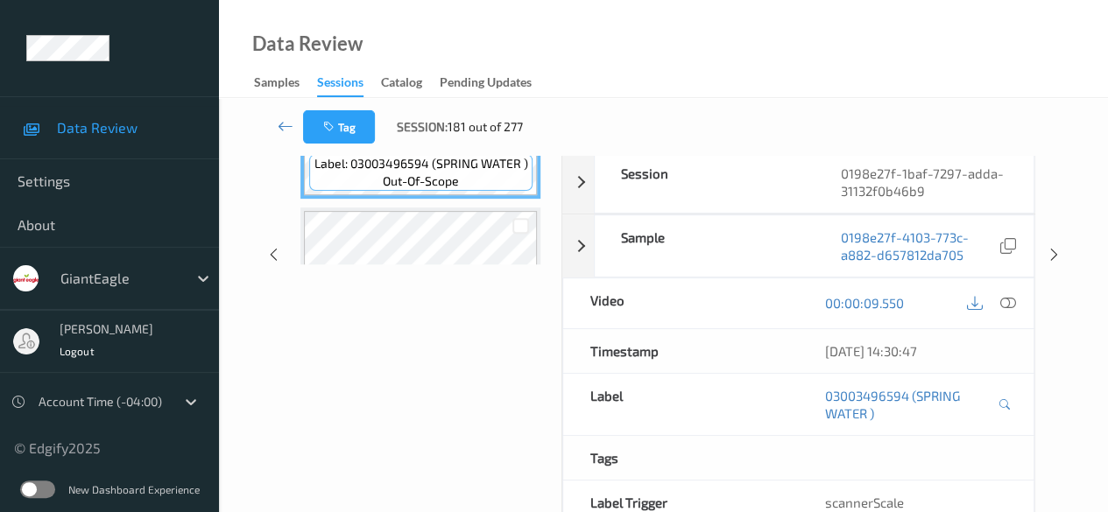
scroll to position [131, 0]
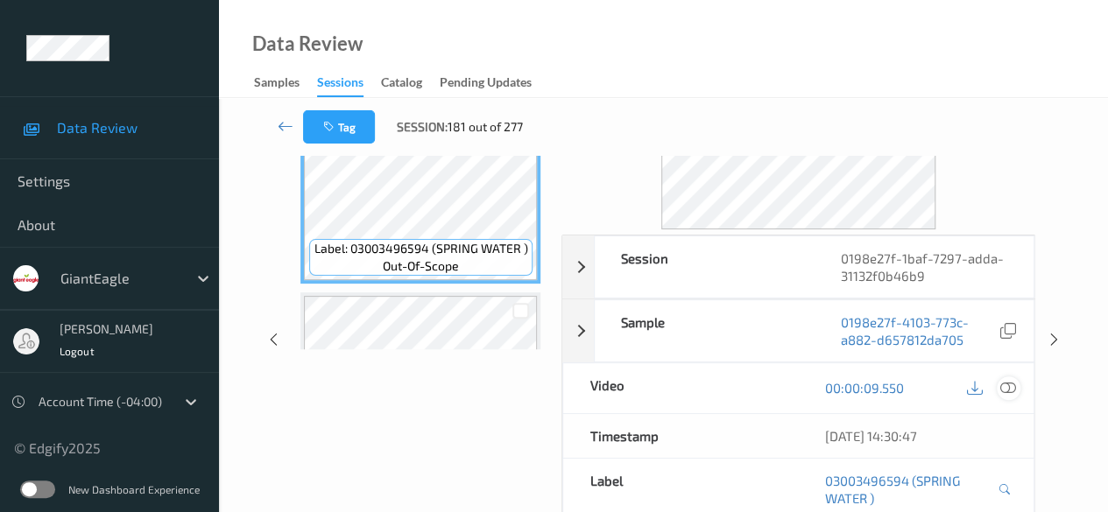
click at [893, 383] on icon at bounding box center [1008, 388] width 16 height 16
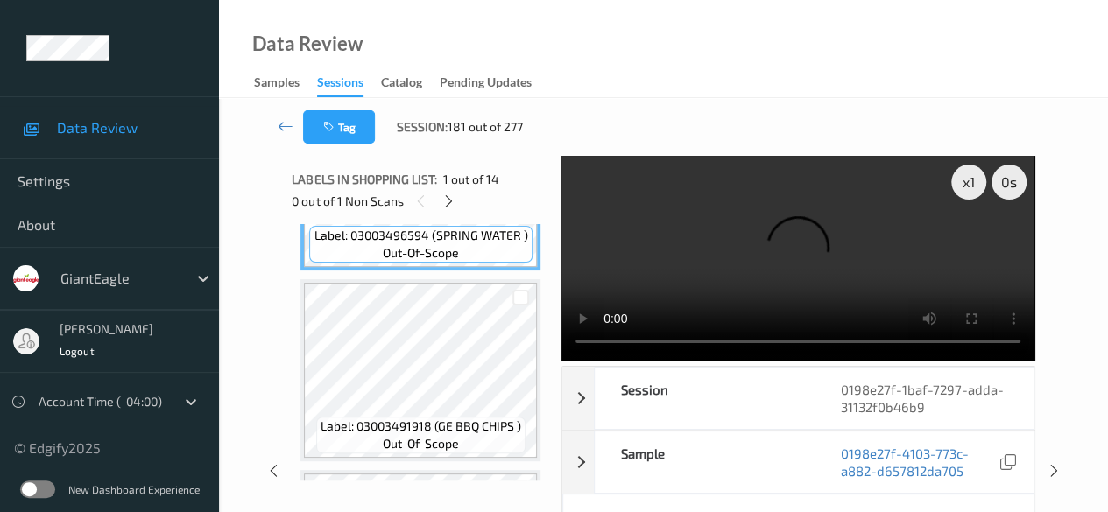
scroll to position [263, 0]
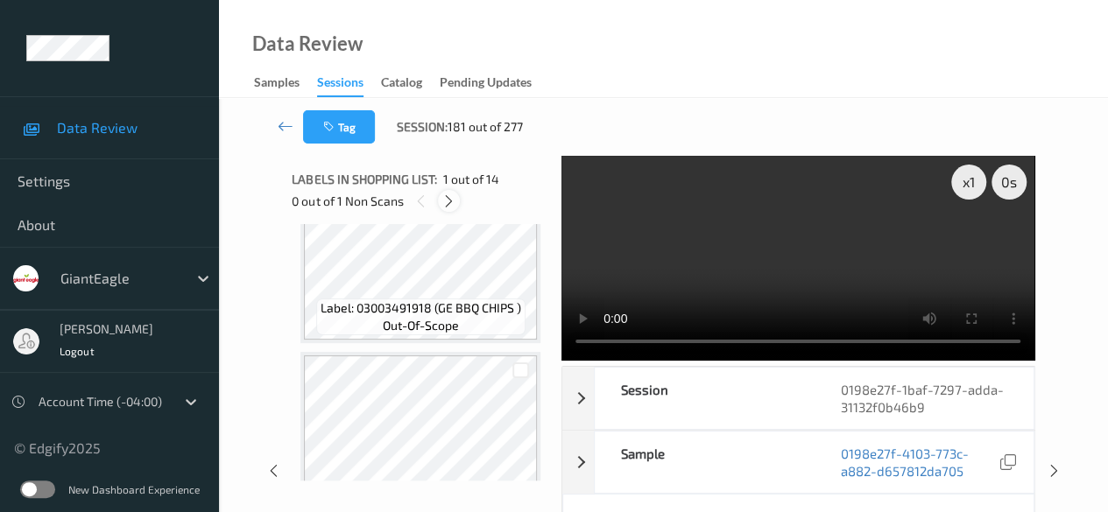
click at [450, 206] on icon at bounding box center [448, 202] width 15 height 16
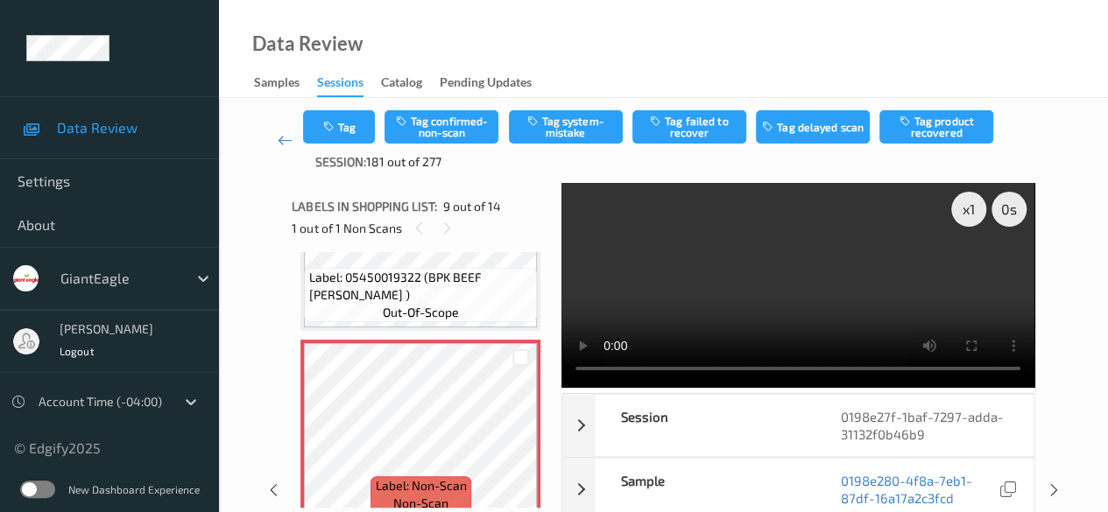
scroll to position [1433, 0]
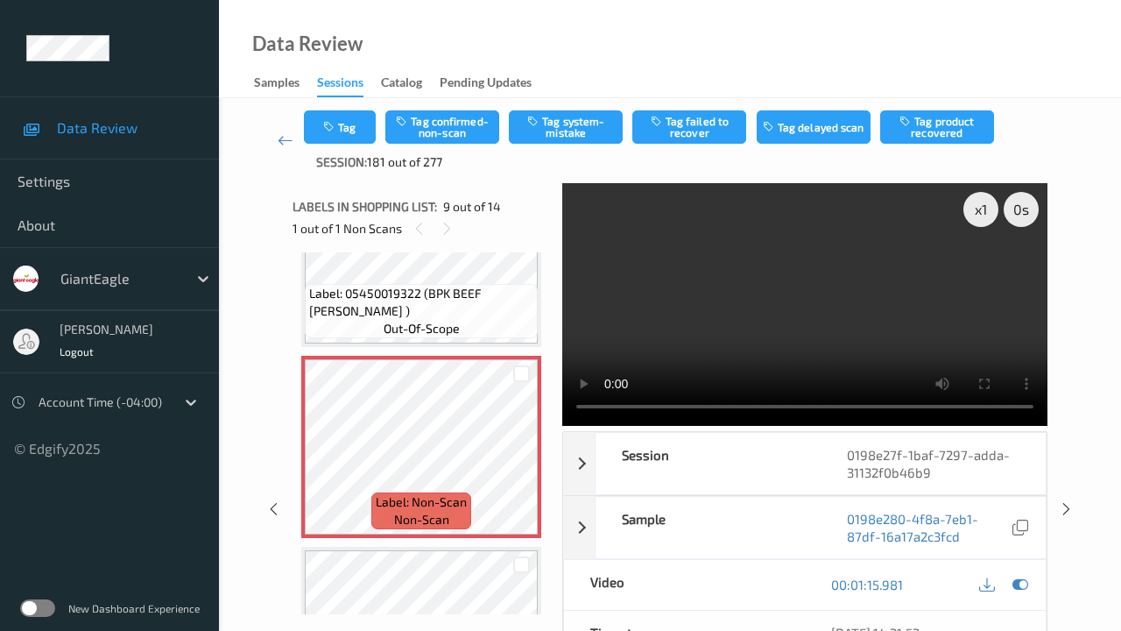
click at [562, 426] on video at bounding box center [804, 304] width 485 height 243
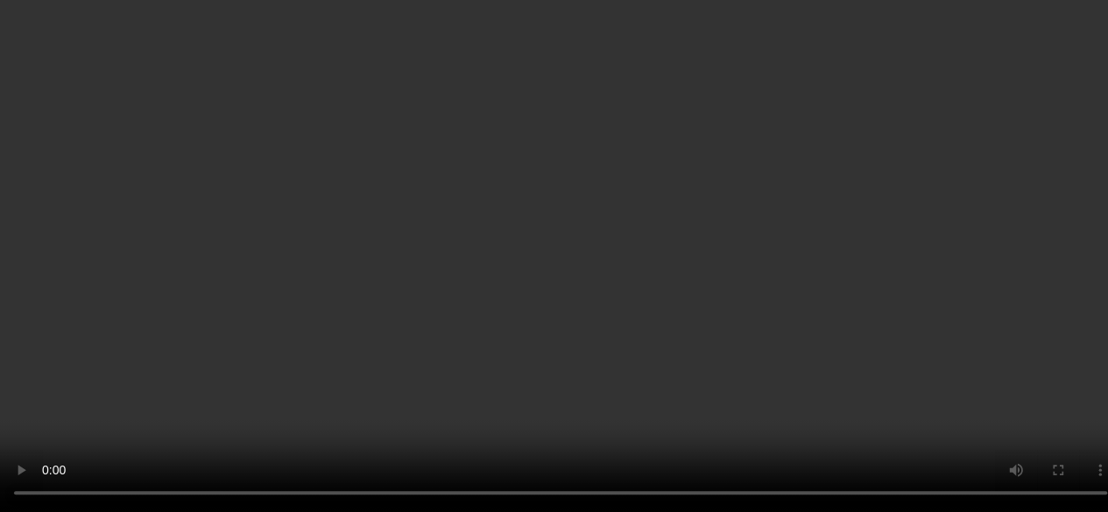
scroll to position [1520, 0]
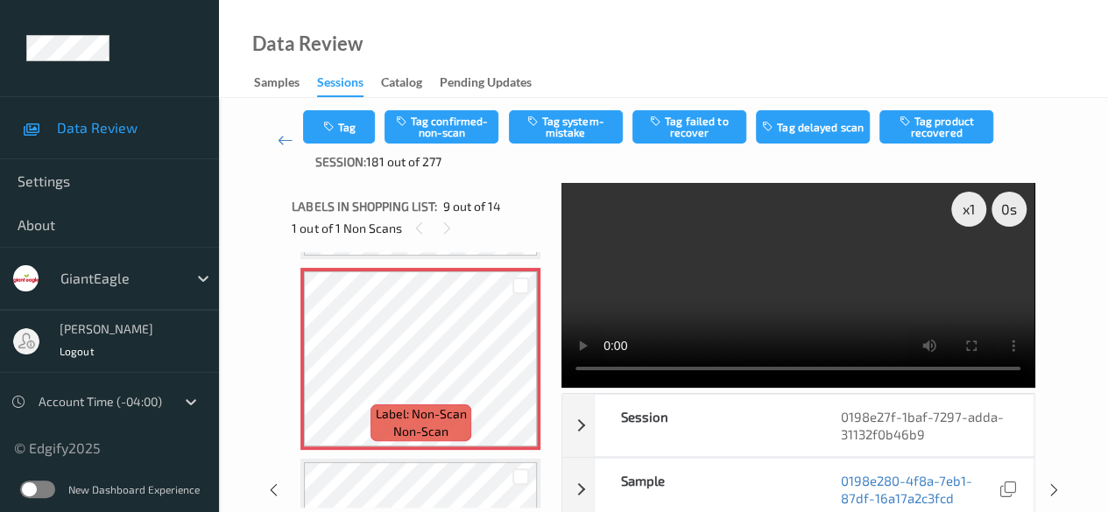
click at [767, 372] on video at bounding box center [797, 285] width 473 height 205
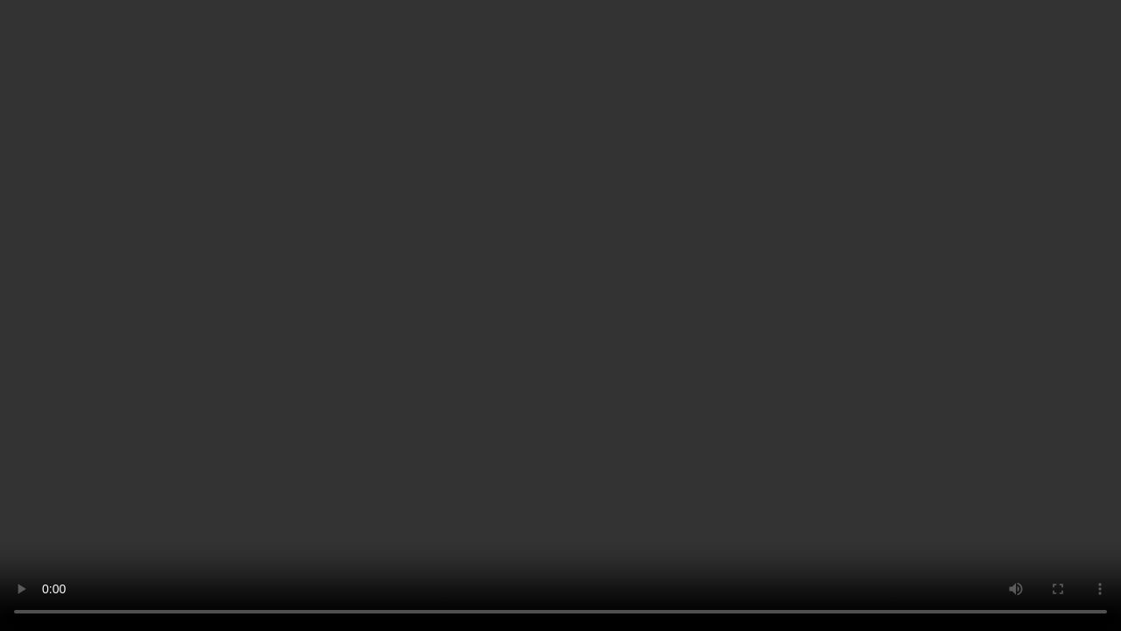
click at [135, 488] on video at bounding box center [560, 315] width 1121 height 631
click at [557, 488] on video at bounding box center [560, 315] width 1121 height 631
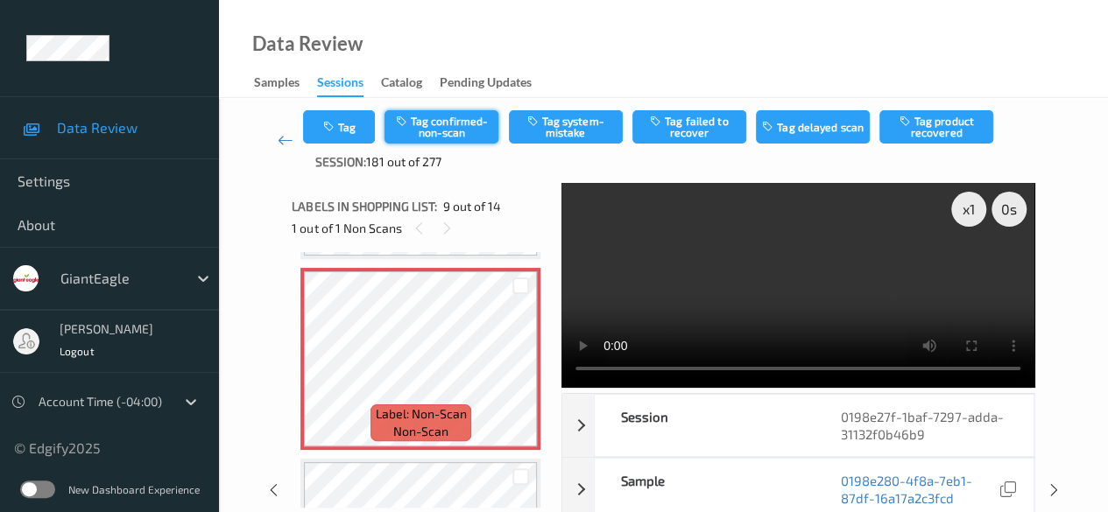
click at [443, 127] on button "Tag confirmed-non-scan" at bounding box center [441, 126] width 114 height 33
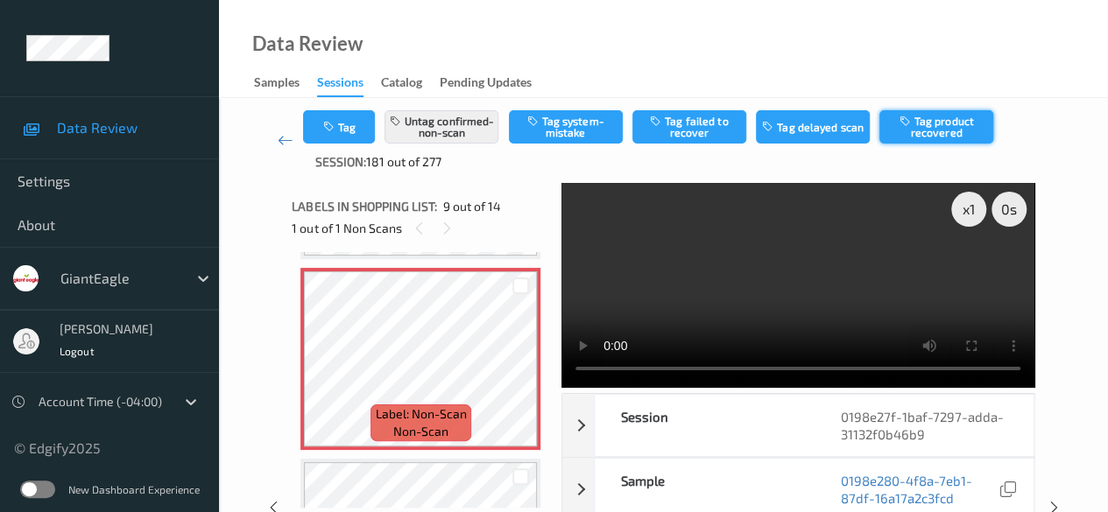
click at [893, 124] on button "Tag product recovered" at bounding box center [936, 126] width 114 height 33
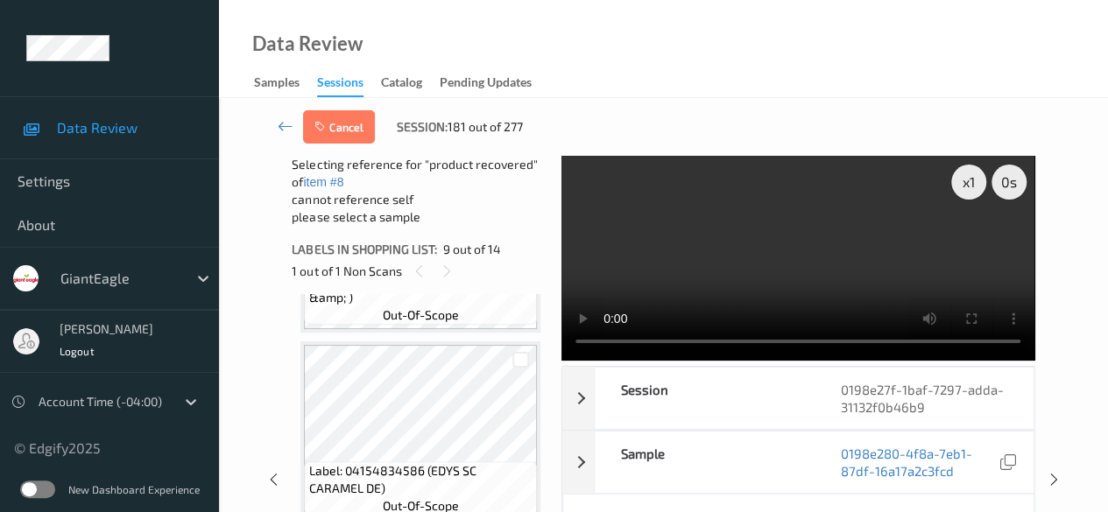
scroll to position [1695, 0]
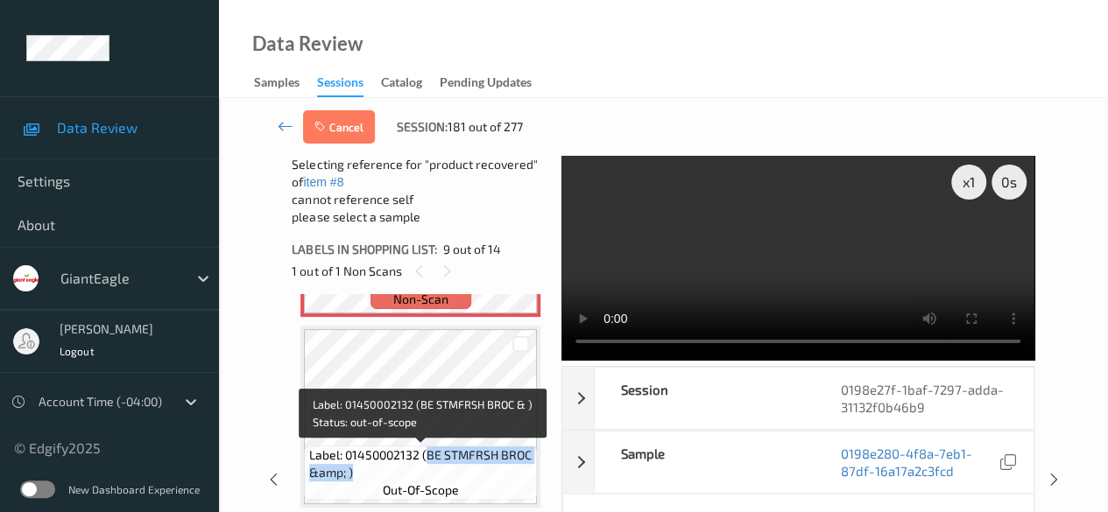
drag, startPoint x: 424, startPoint y: 455, endPoint x: 532, endPoint y: 472, distance: 110.0
click at [532, 472] on div "Label: 01450002132 (BE STMFRSH BROC &amp; ) out-of-scope" at bounding box center [420, 473] width 233 height 54
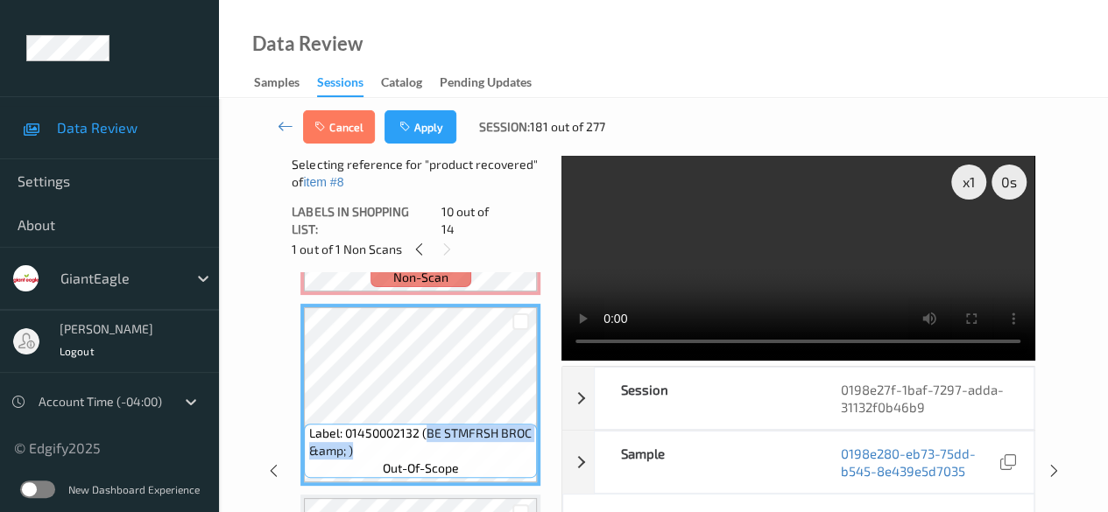
copy span "BE STMFRSH BROC &amp; )"
click at [518, 314] on div at bounding box center [520, 322] width 17 height 17
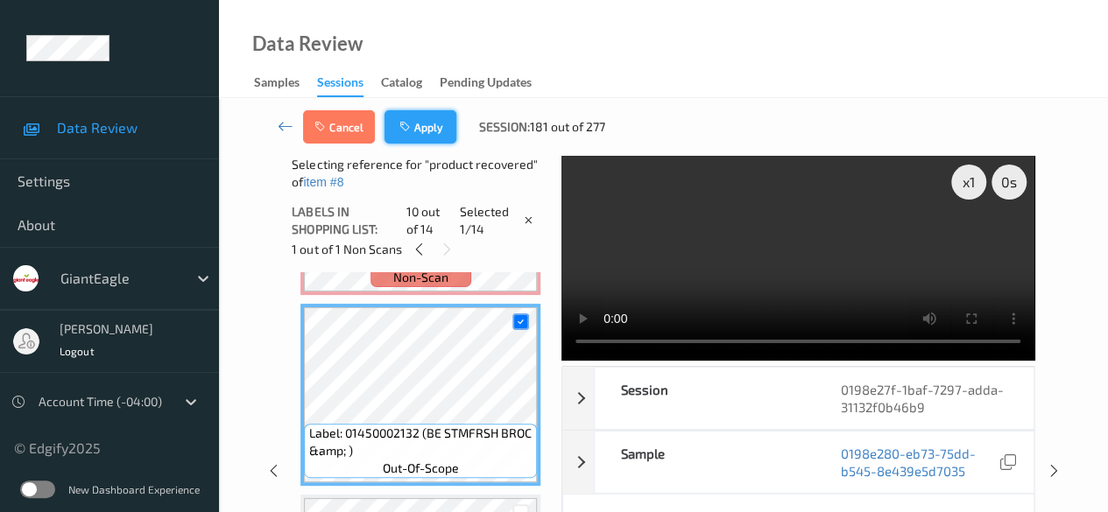
click at [421, 133] on button "Apply" at bounding box center [420, 126] width 72 height 33
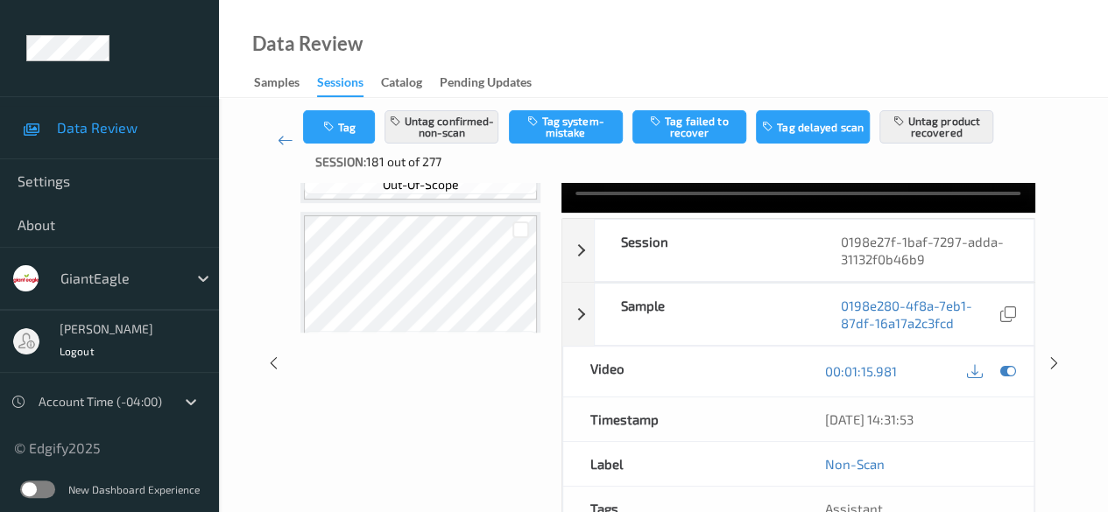
scroll to position [0, 0]
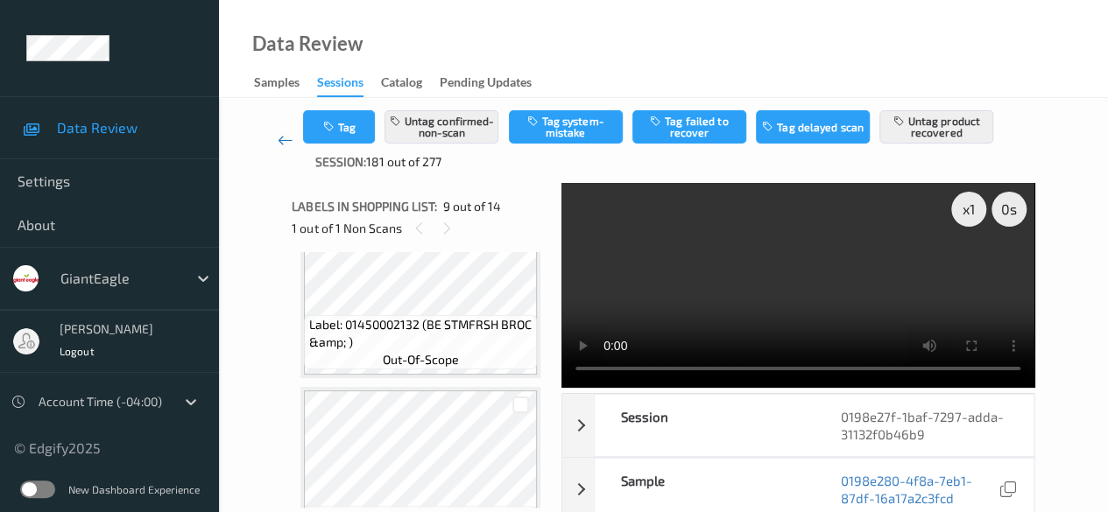
click at [282, 137] on icon at bounding box center [286, 140] width 16 height 18
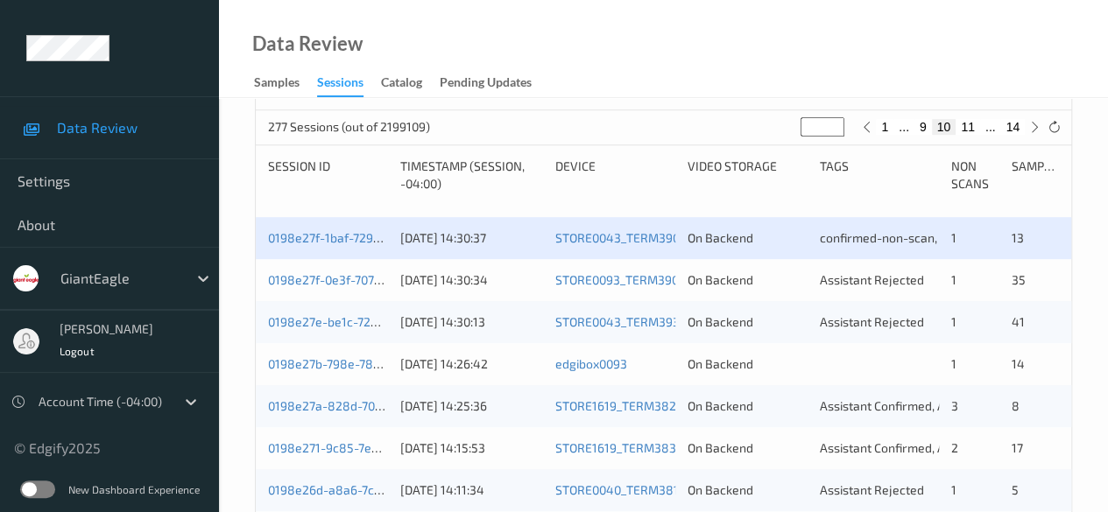
scroll to position [350, 0]
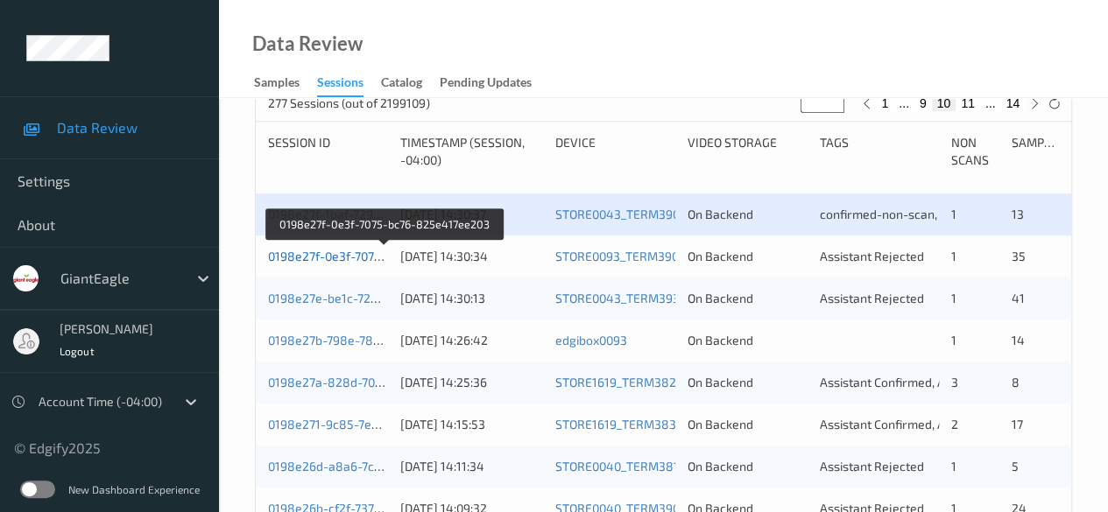
click at [315, 256] on link "0198e27f-0e3f-7075-bc76-825e417ee203" at bounding box center [384, 256] width 233 height 15
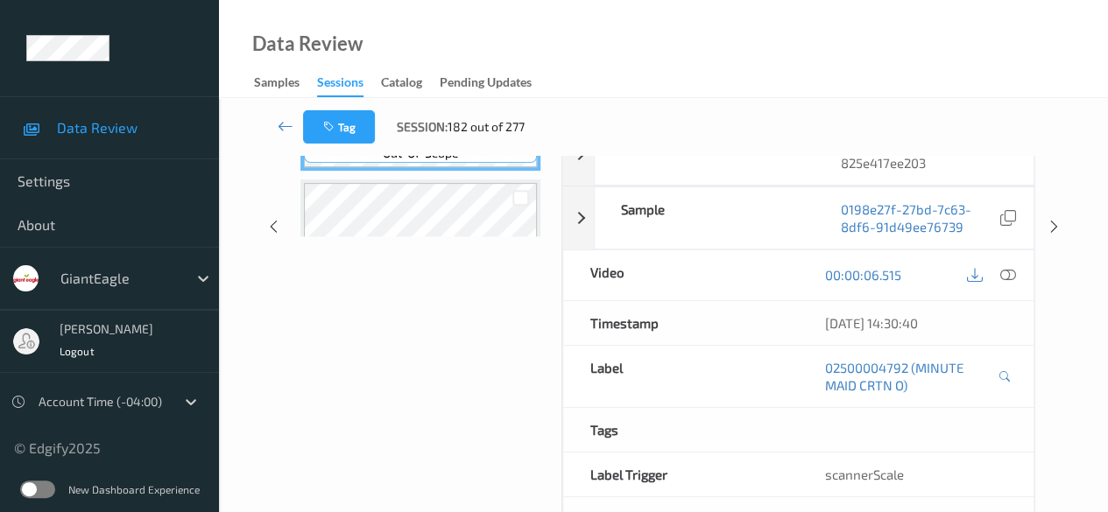
scroll to position [219, 0]
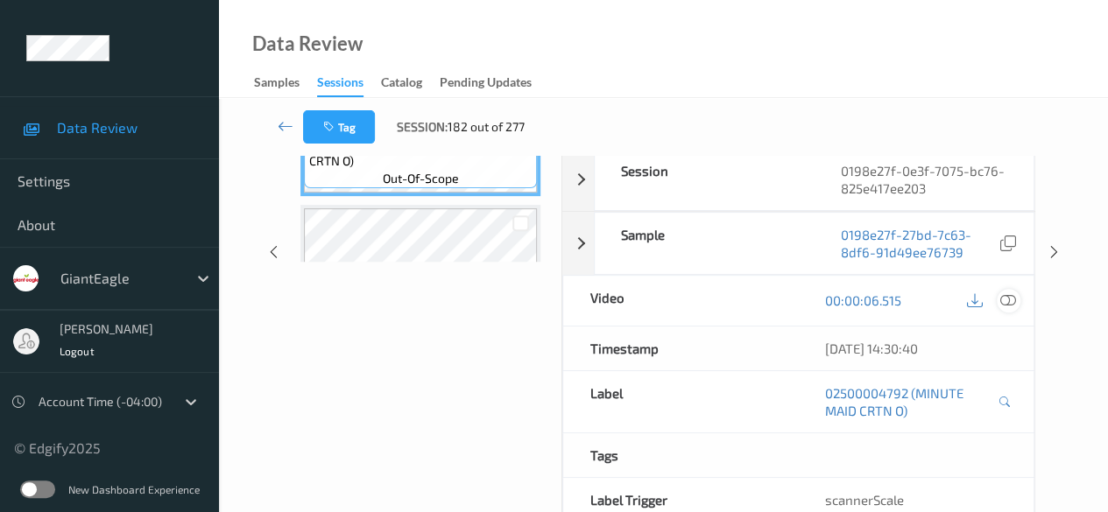
click at [893, 302] on icon at bounding box center [1008, 300] width 16 height 16
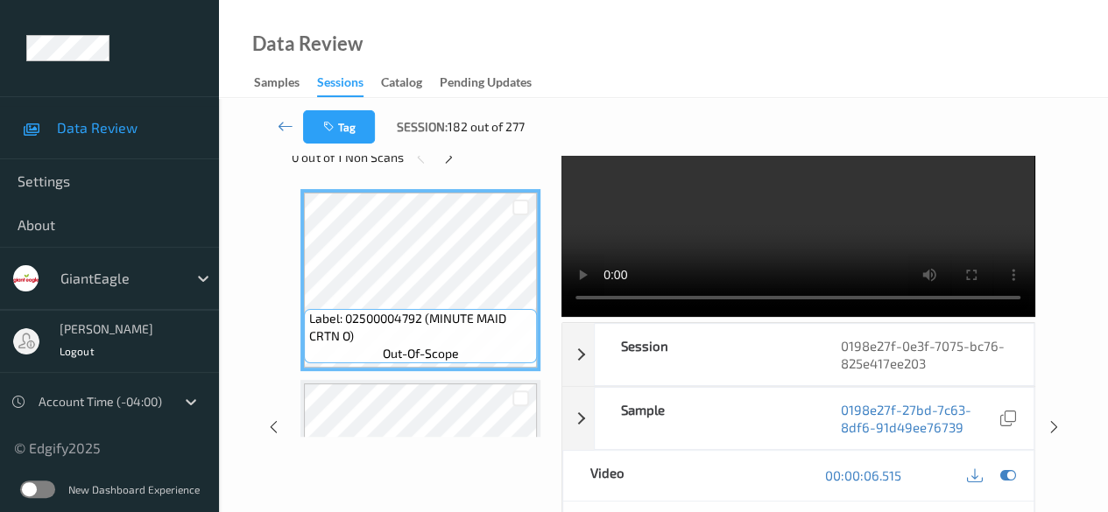
scroll to position [0, 0]
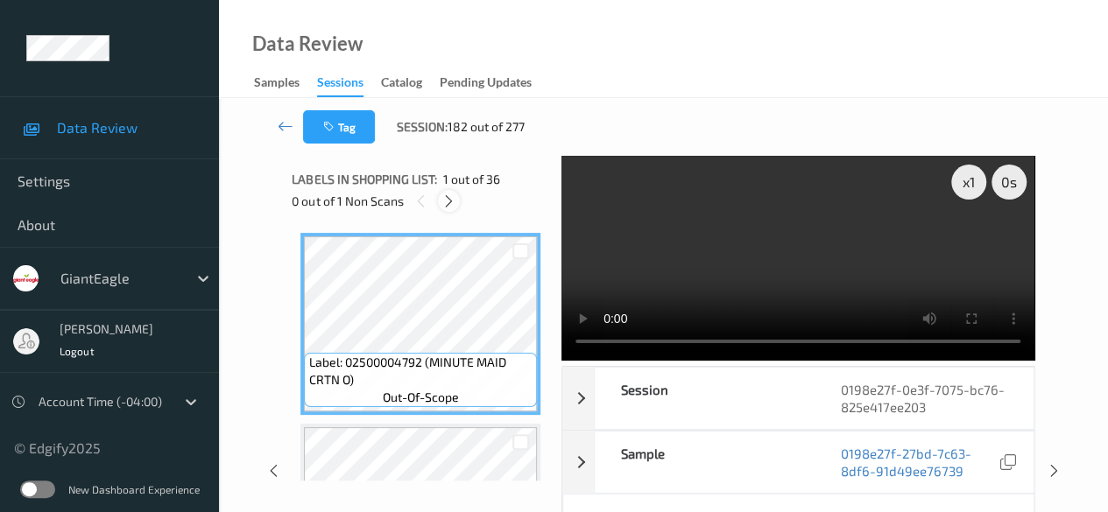
click at [454, 200] on icon at bounding box center [448, 202] width 15 height 16
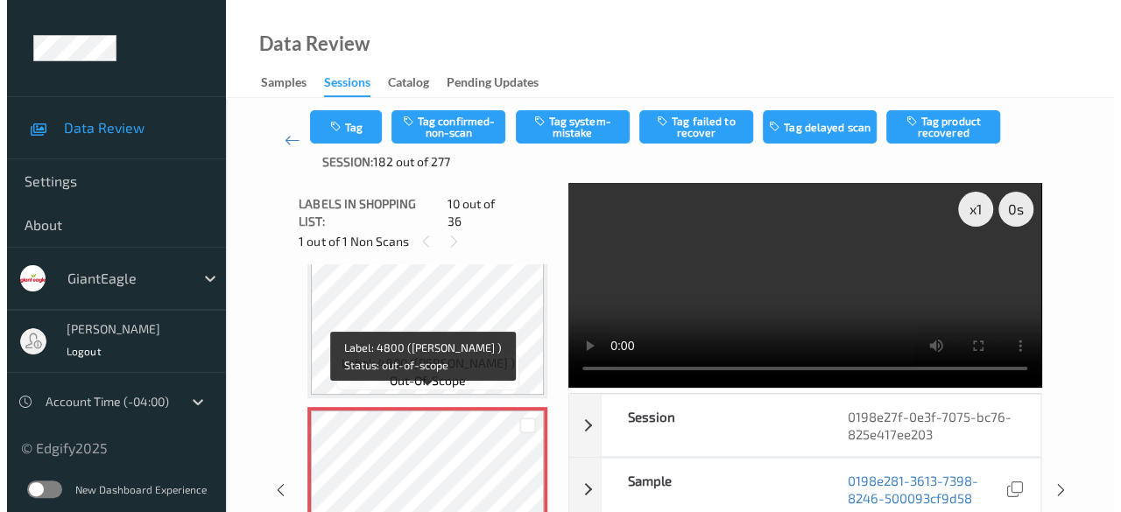
scroll to position [1624, 0]
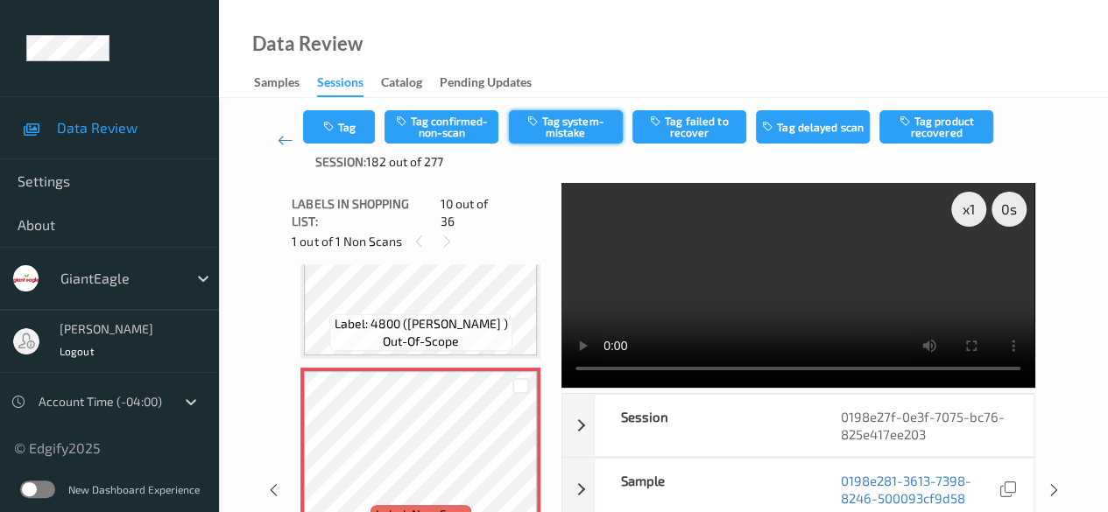
click at [579, 131] on button "Tag system-mistake" at bounding box center [566, 126] width 114 height 33
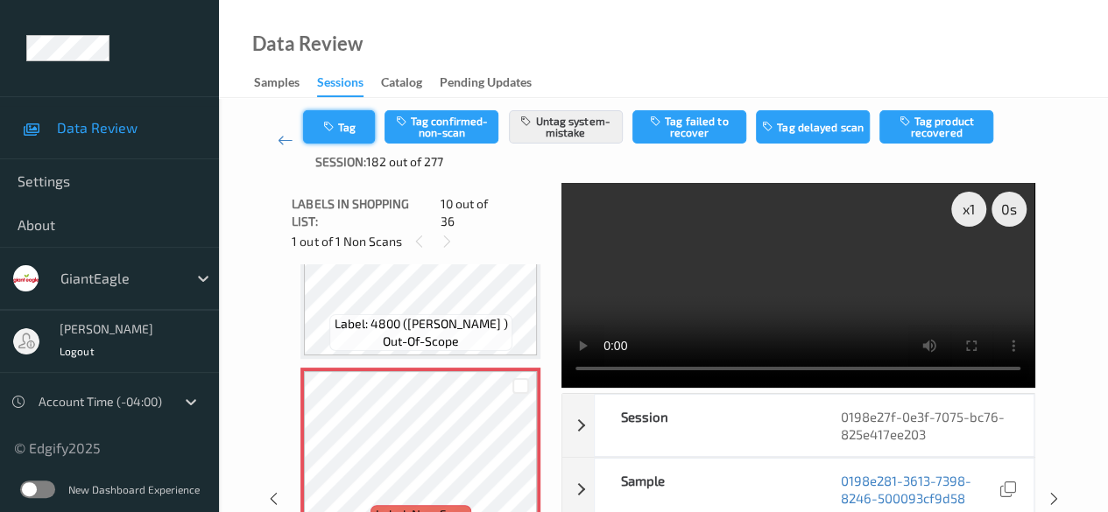
click at [356, 130] on button "Tag" at bounding box center [339, 126] width 72 height 33
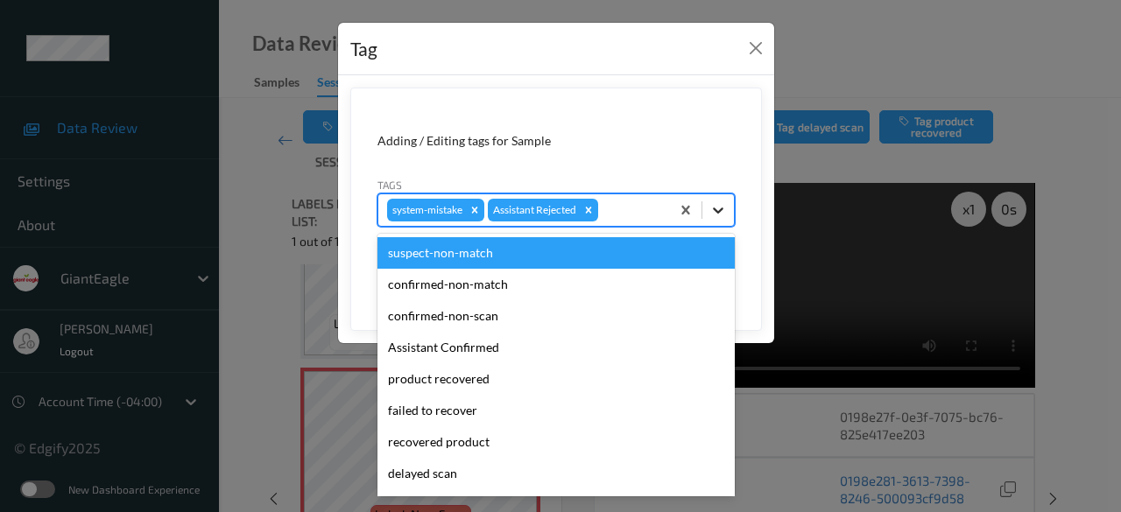
click at [713, 213] on icon at bounding box center [718, 210] width 18 height 18
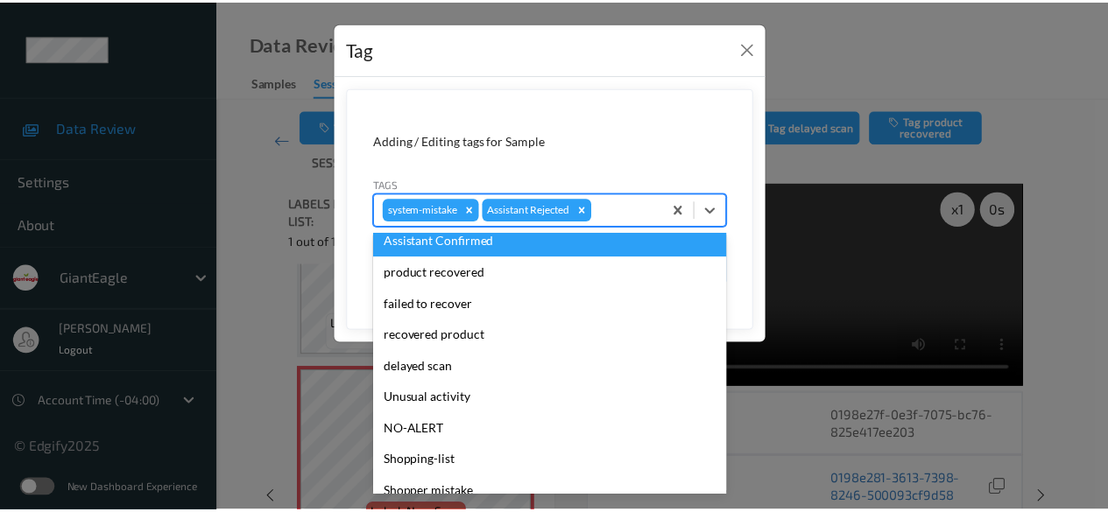
scroll to position [154, 0]
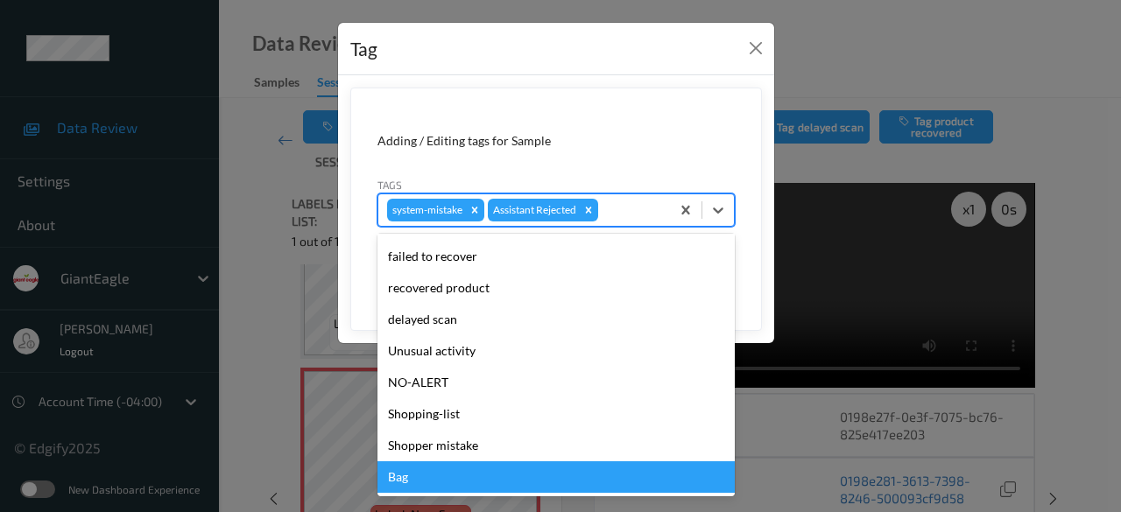
click at [443, 482] on div "Bag" at bounding box center [555, 478] width 357 height 32
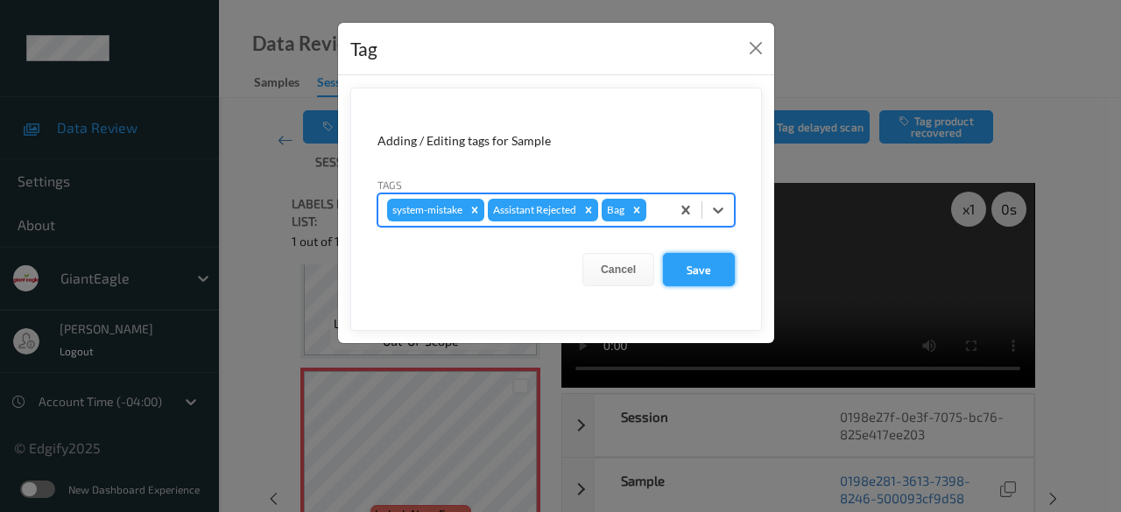
click at [689, 268] on button "Save" at bounding box center [699, 269] width 72 height 33
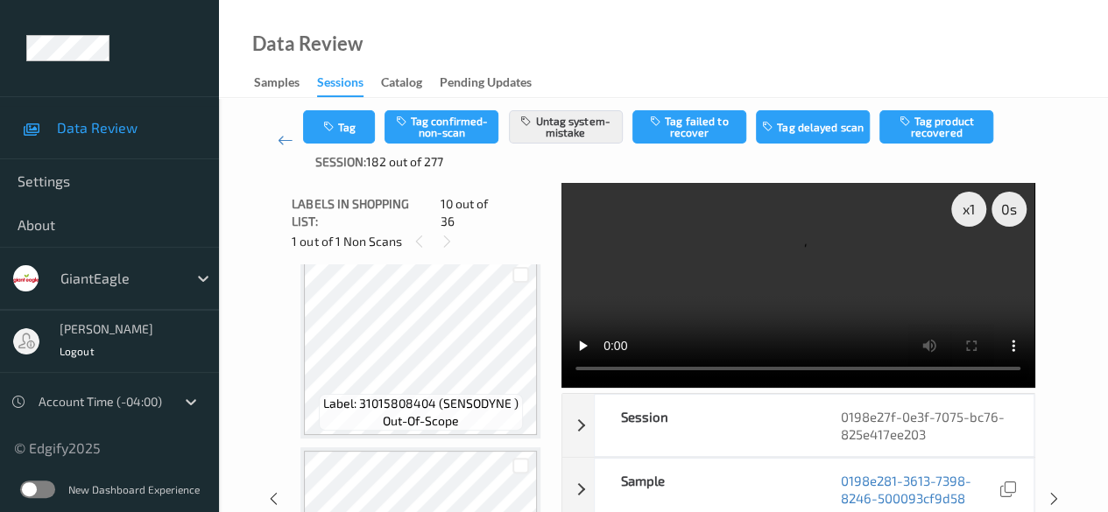
scroll to position [2324, 0]
click at [285, 135] on icon at bounding box center [286, 140] width 16 height 18
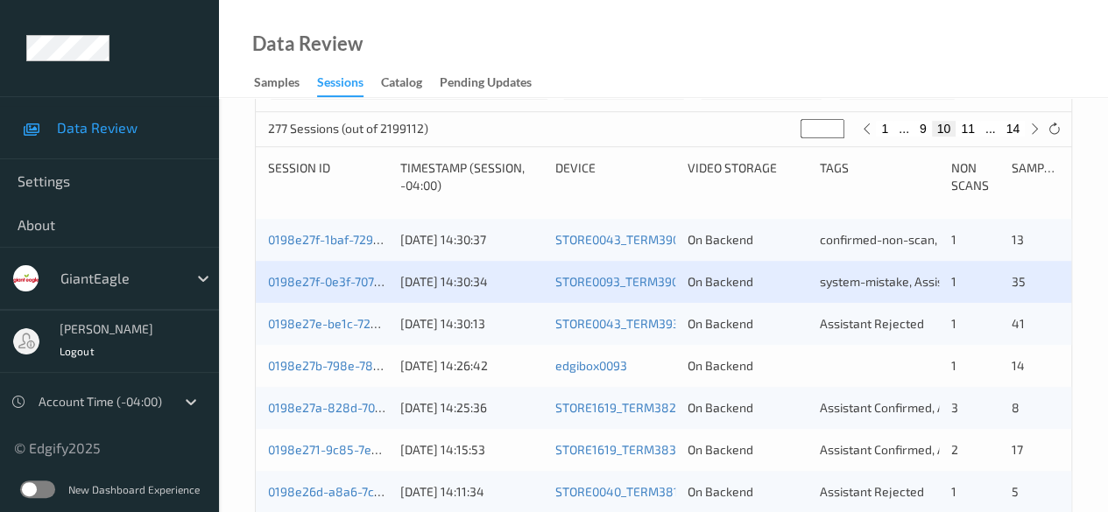
scroll to position [350, 0]
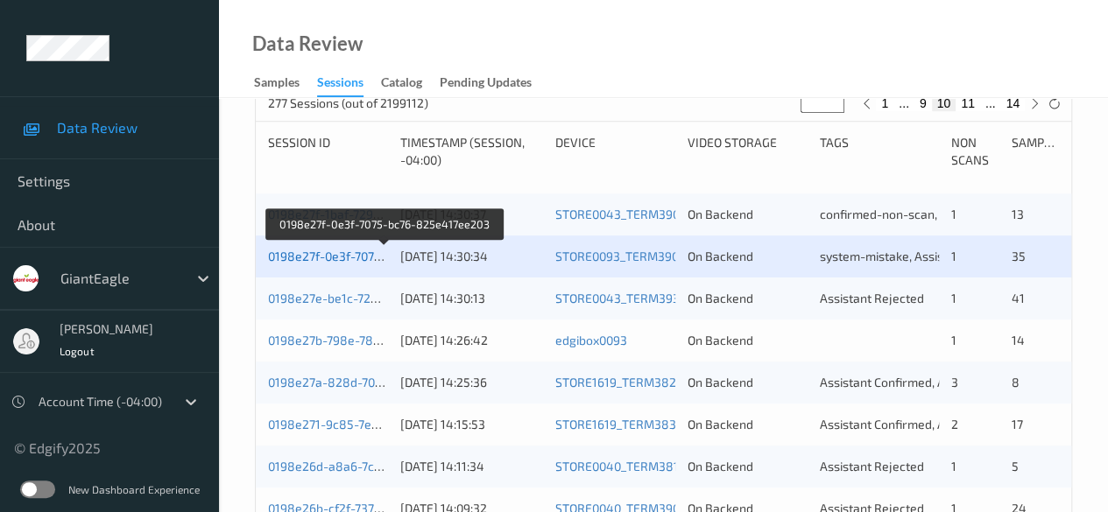
click at [333, 257] on link "0198e27f-0e3f-7075-bc76-825e417ee203" at bounding box center [384, 256] width 233 height 15
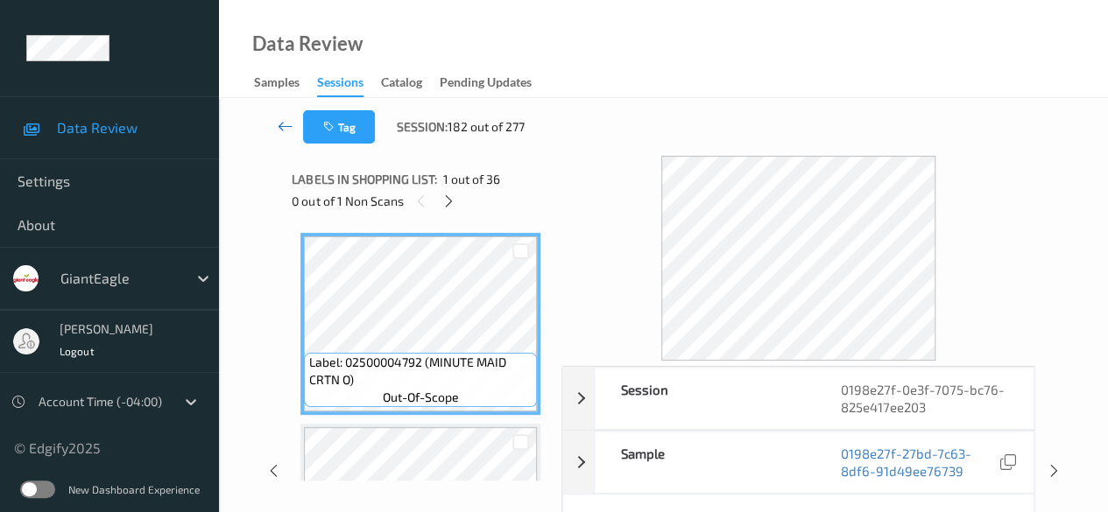
click at [289, 128] on icon at bounding box center [286, 126] width 16 height 18
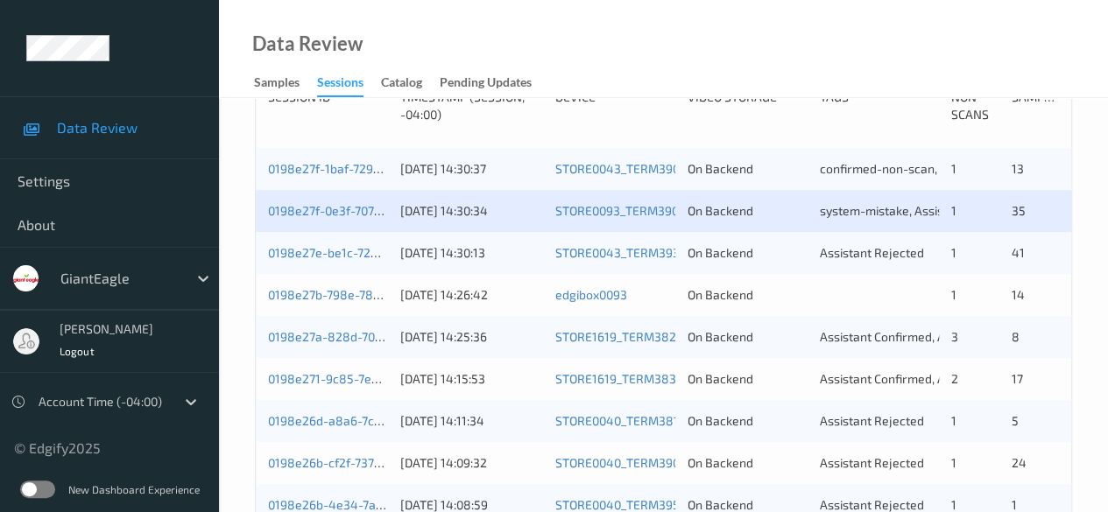
scroll to position [350, 0]
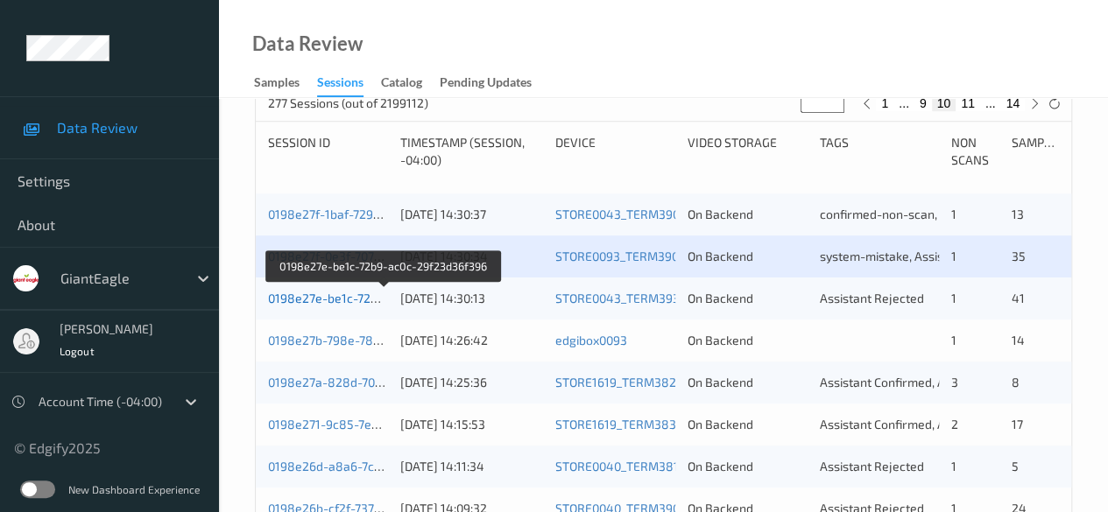
click at [347, 295] on link "0198e27e-be1c-72b9-ac0c-29f23d36f396" at bounding box center [384, 298] width 232 height 15
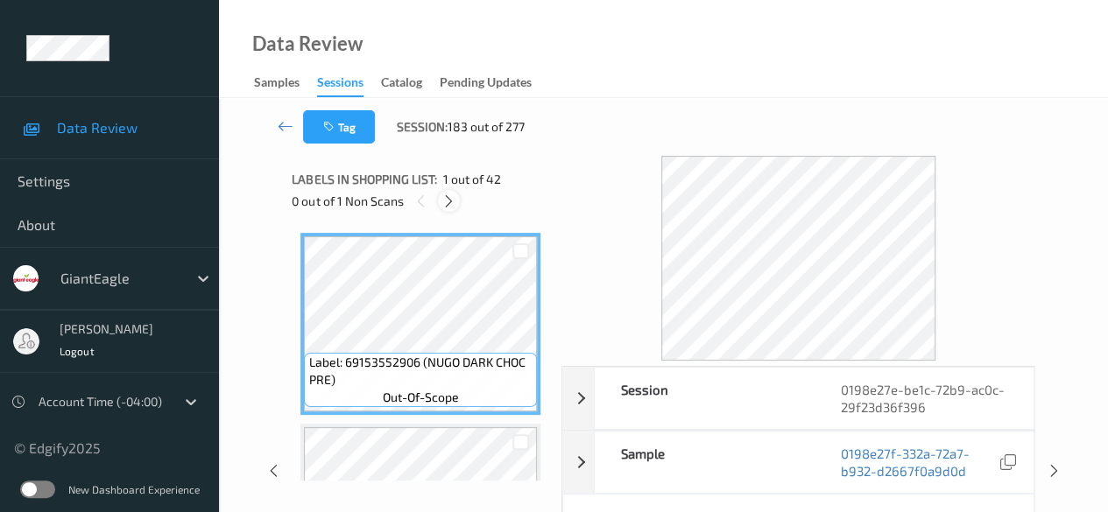
click at [450, 199] on icon at bounding box center [448, 202] width 15 height 16
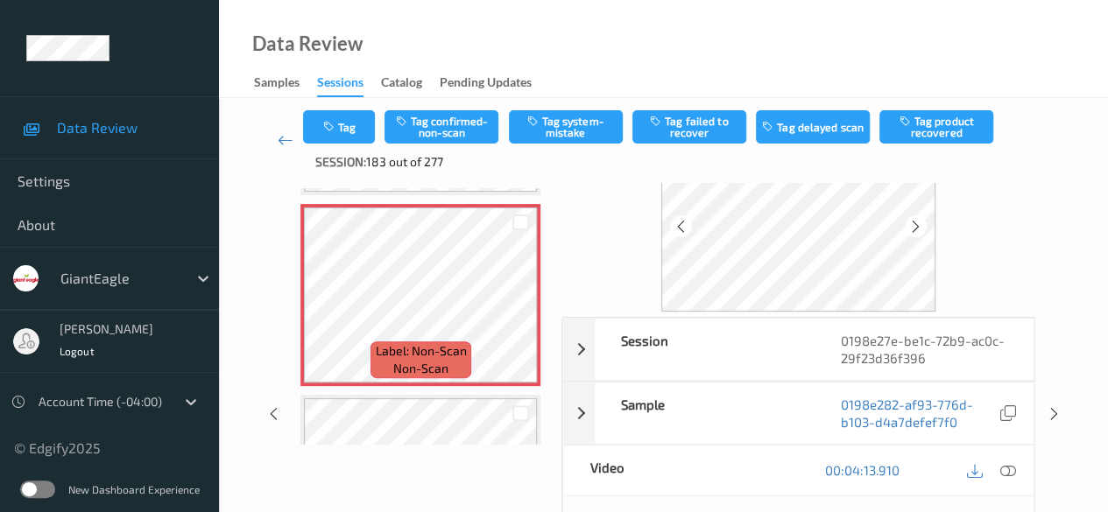
scroll to position [175, 0]
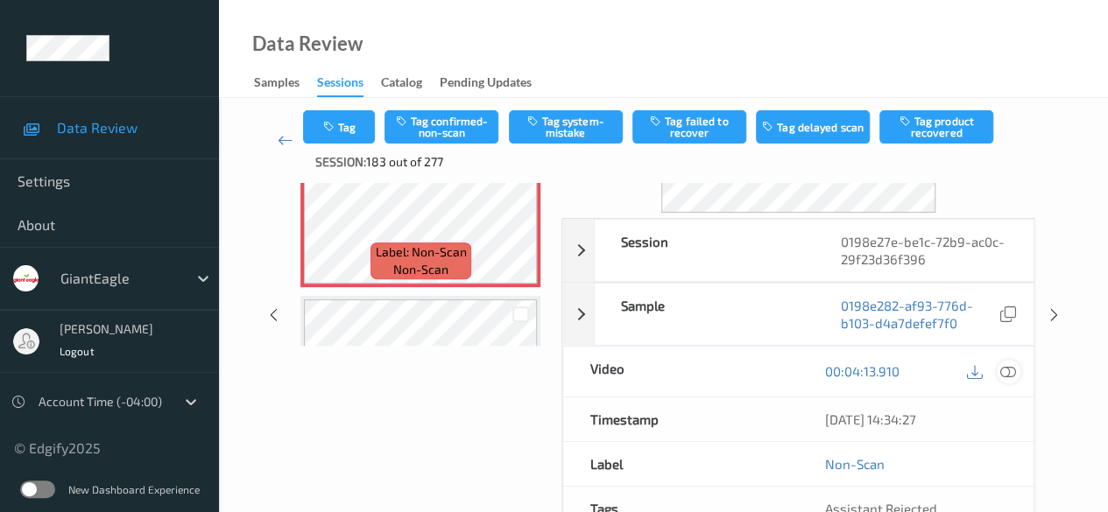
click at [893, 372] on icon at bounding box center [1008, 371] width 16 height 16
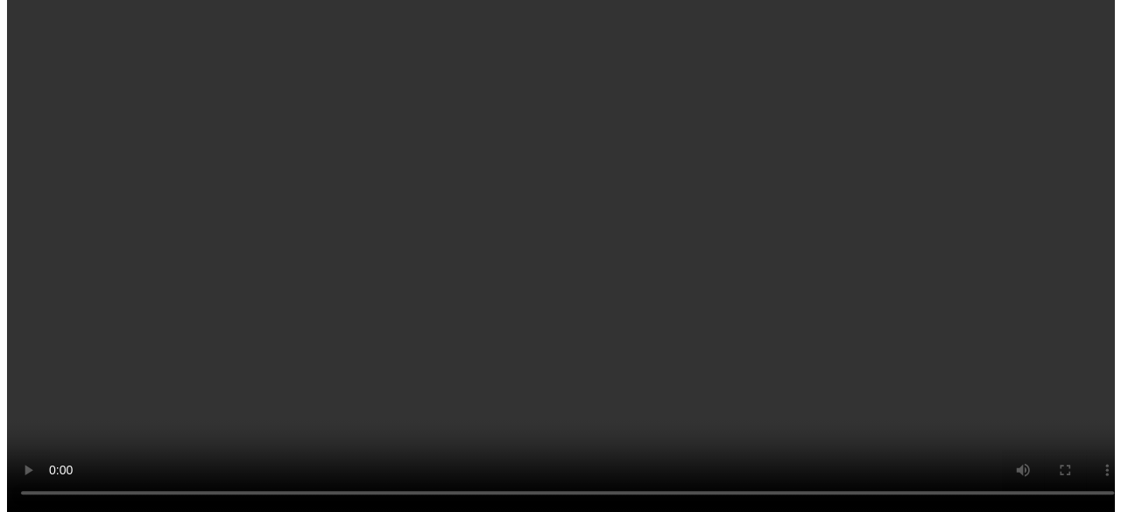
scroll to position [0, 0]
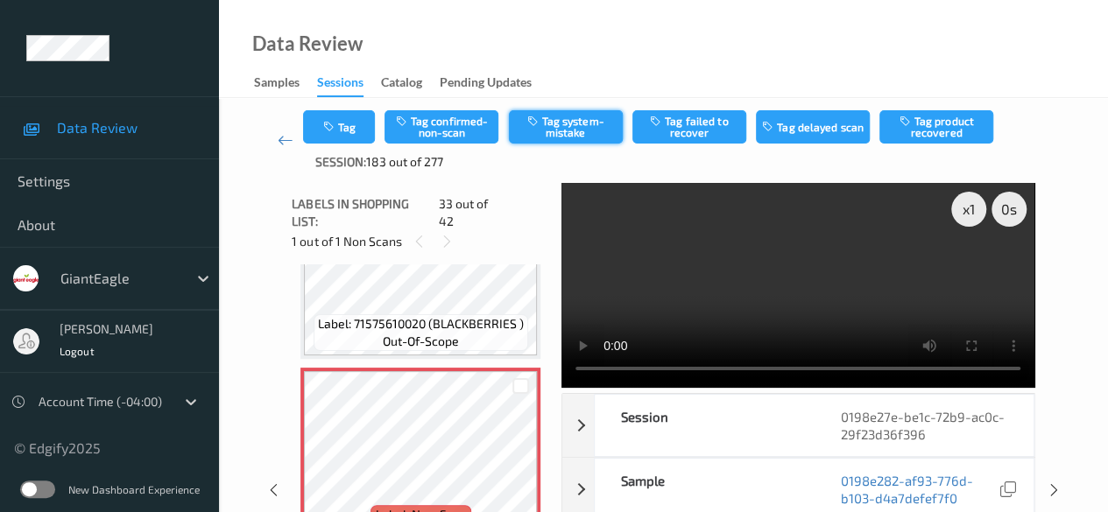
click at [556, 127] on button "Tag system-mistake" at bounding box center [566, 126] width 114 height 33
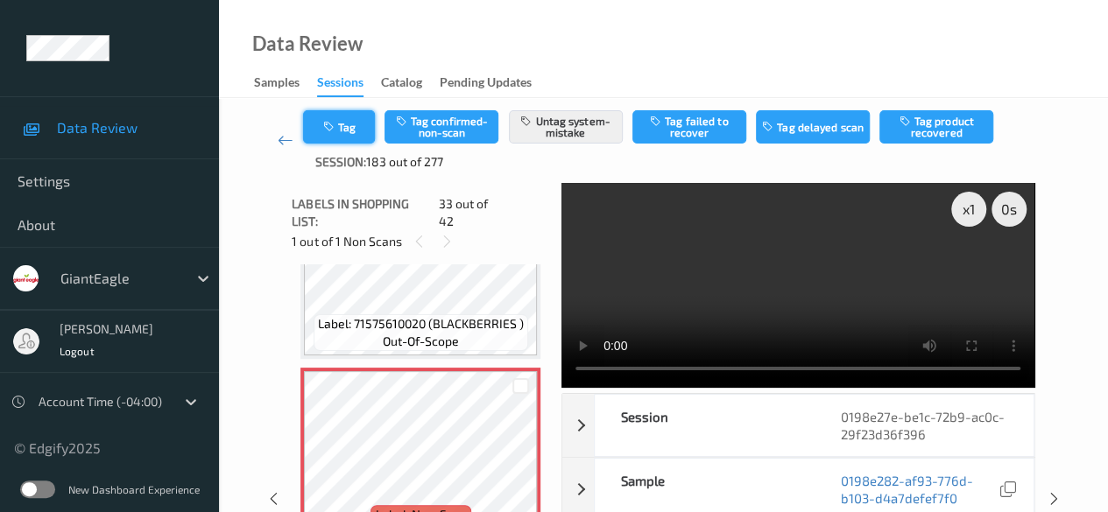
click at [335, 132] on icon "button" at bounding box center [329, 127] width 15 height 12
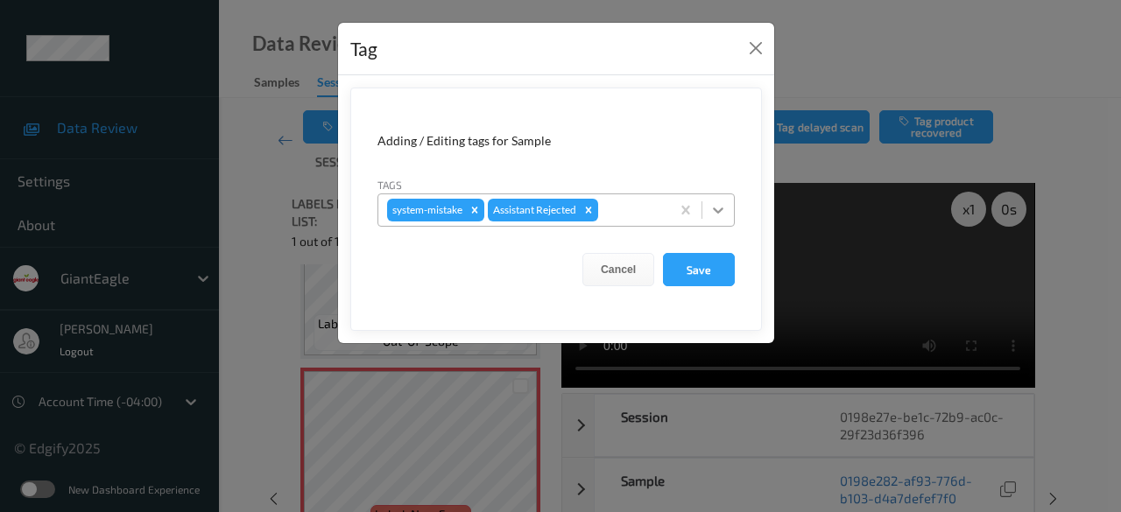
click at [718, 214] on icon at bounding box center [718, 210] width 18 height 18
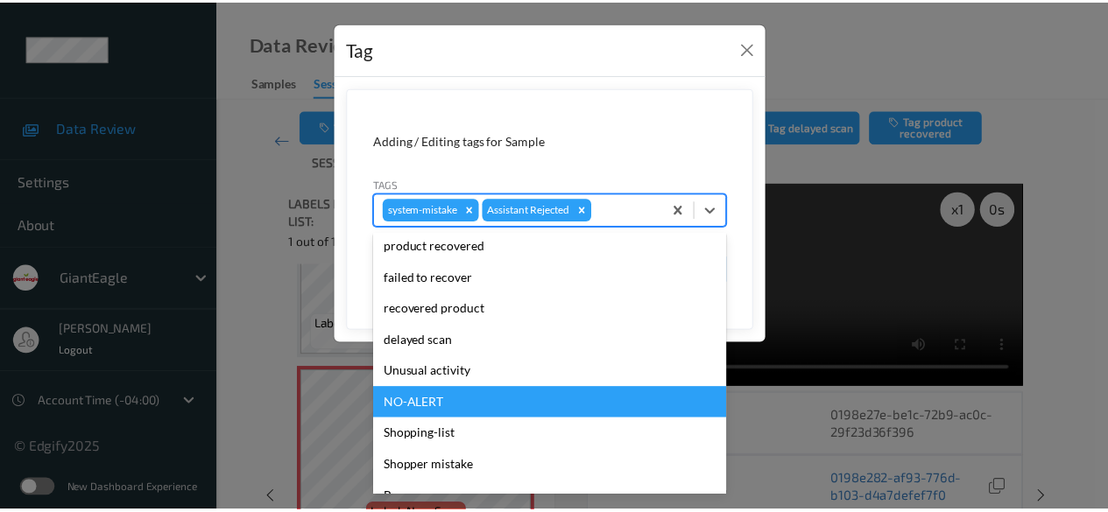
scroll to position [154, 0]
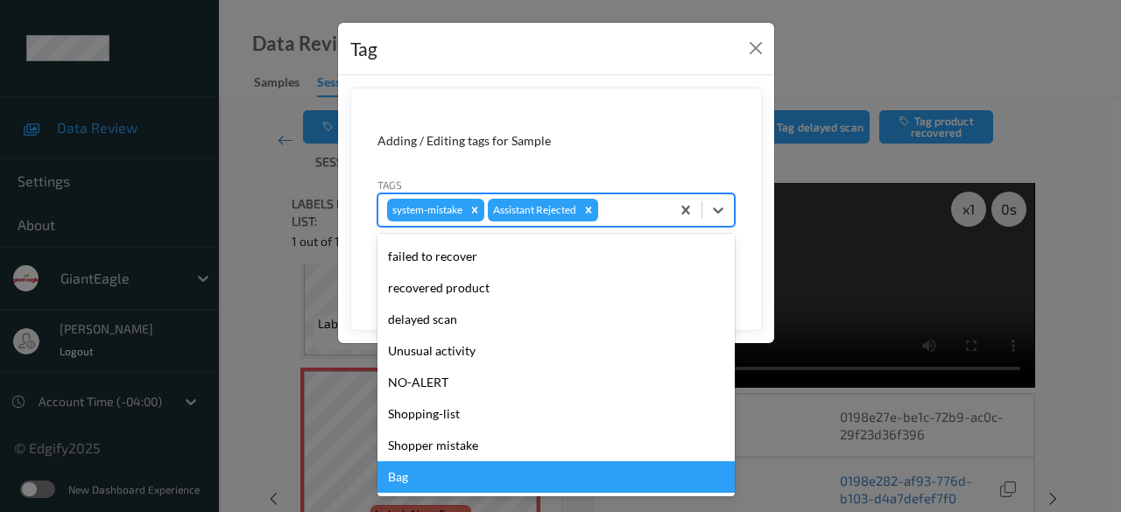
click at [475, 474] on div "Bag" at bounding box center [555, 478] width 357 height 32
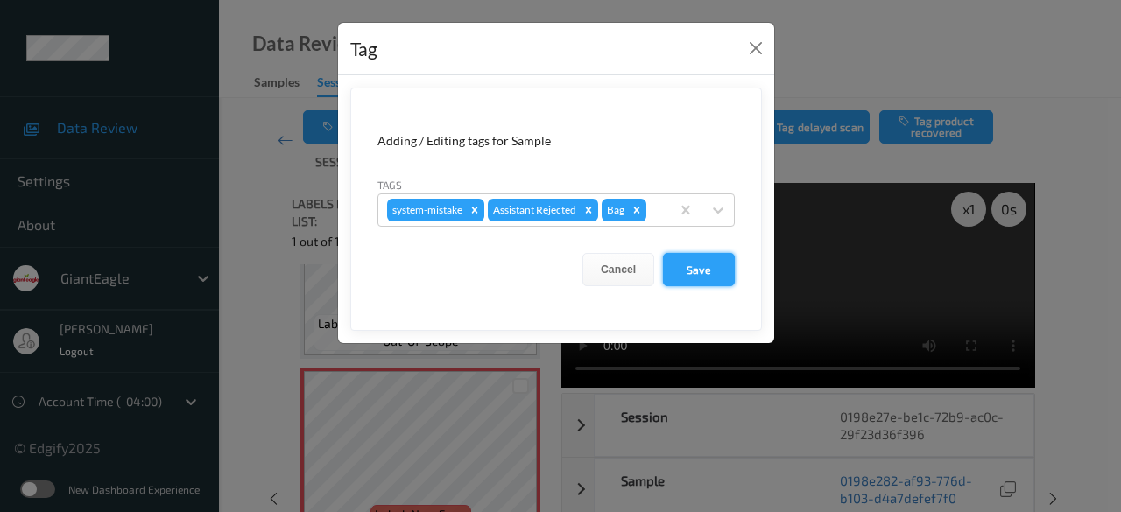
click at [694, 268] on button "Save" at bounding box center [699, 269] width 72 height 33
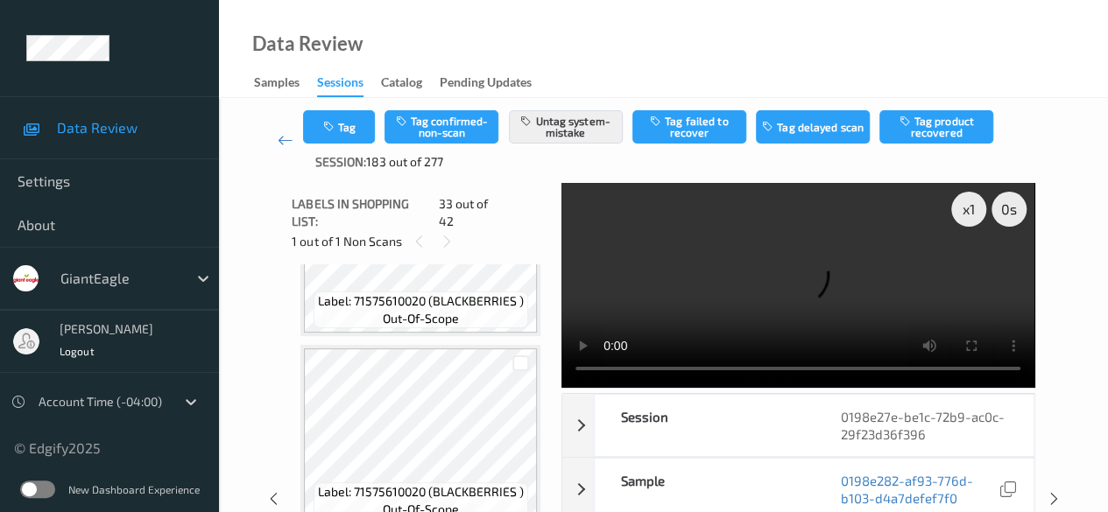
scroll to position [5839, 0]
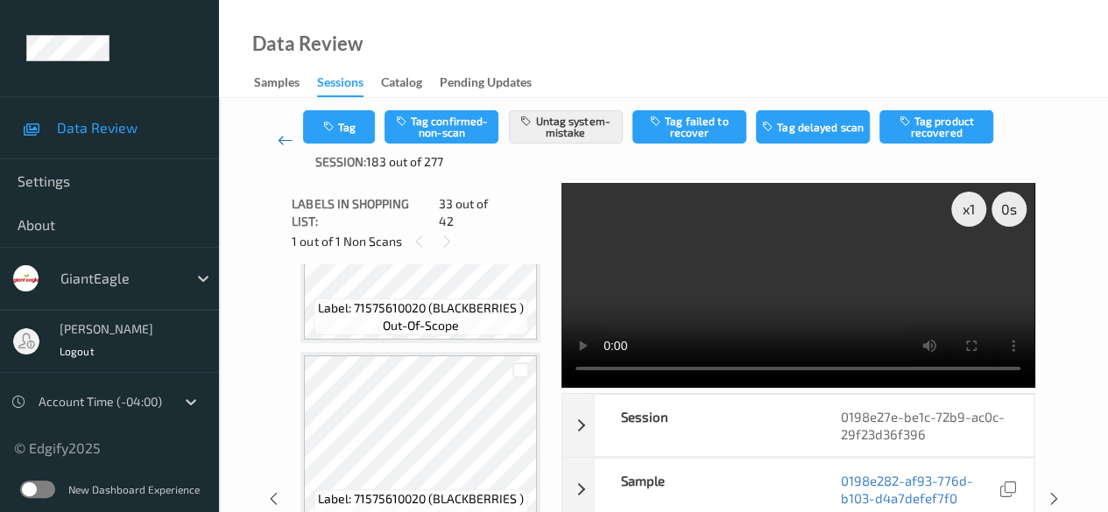
click at [281, 139] on icon at bounding box center [286, 140] width 16 height 18
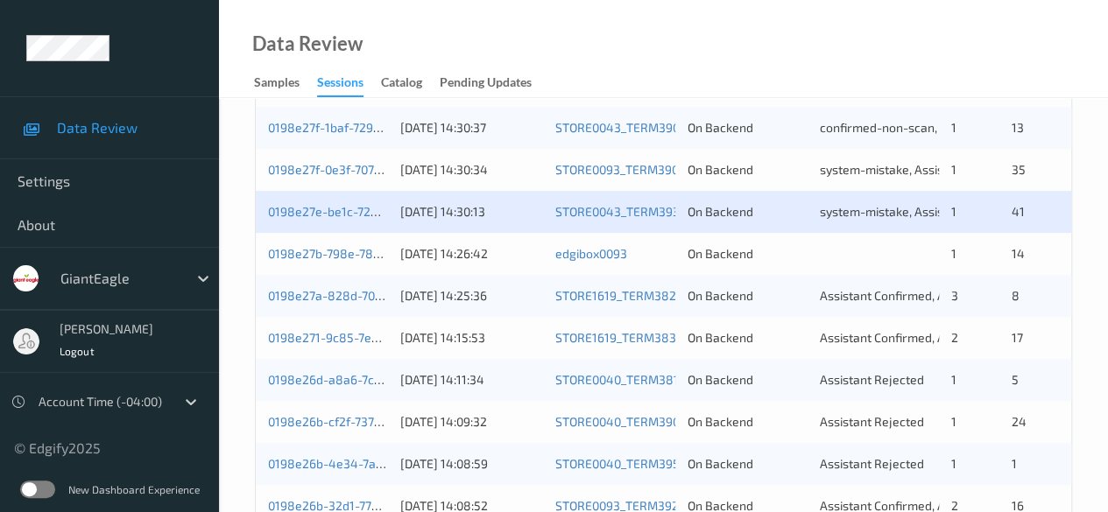
scroll to position [438, 0]
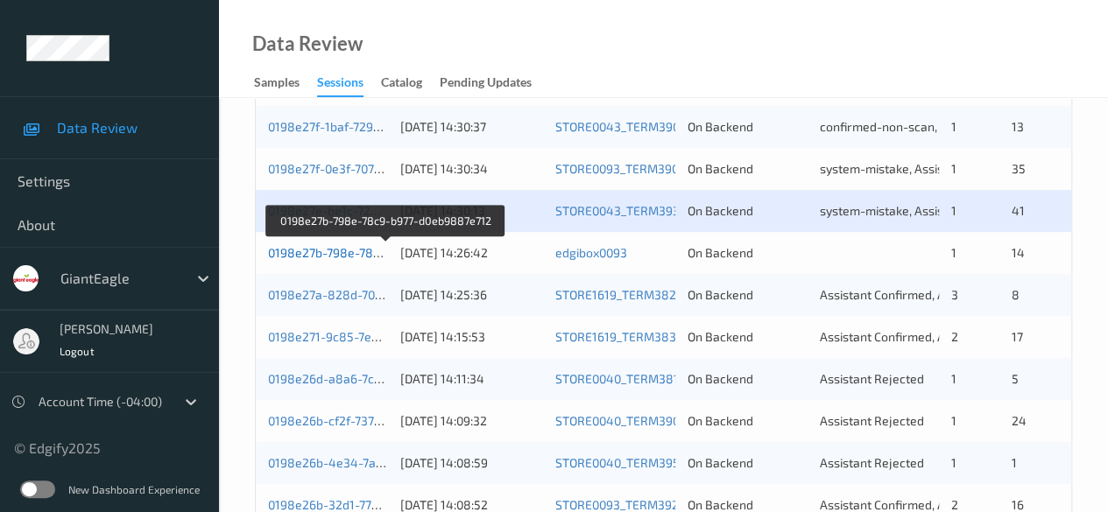
click at [345, 250] on link "0198e27b-798e-78c9-b977-d0eb9887e712" at bounding box center [386, 252] width 237 height 15
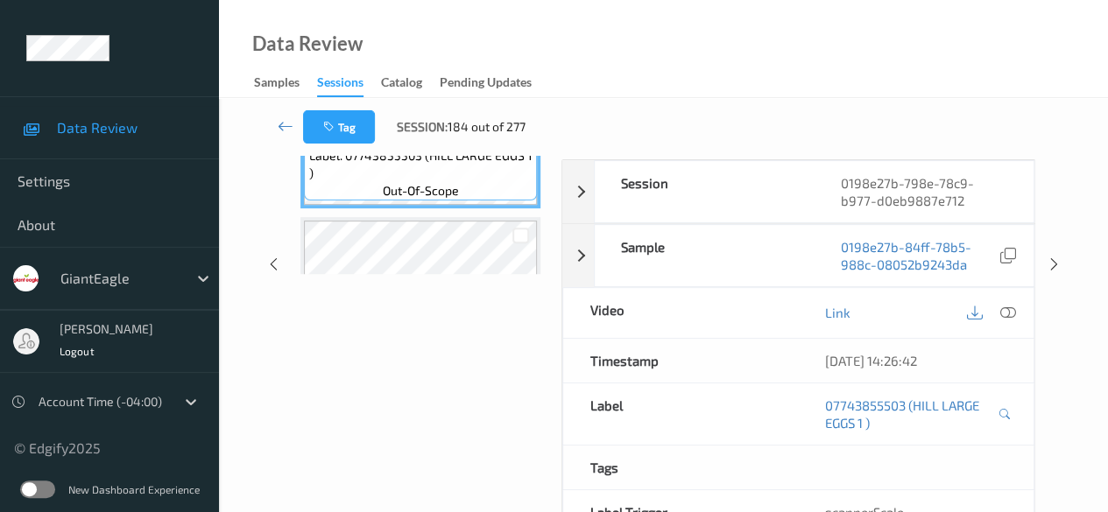
scroll to position [131, 0]
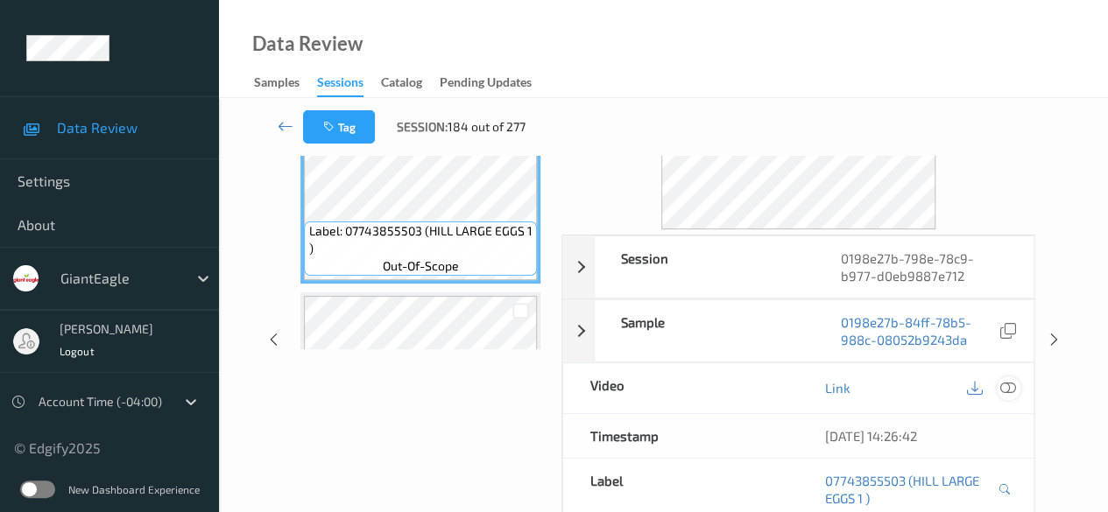
click at [893, 385] on icon at bounding box center [1008, 388] width 16 height 16
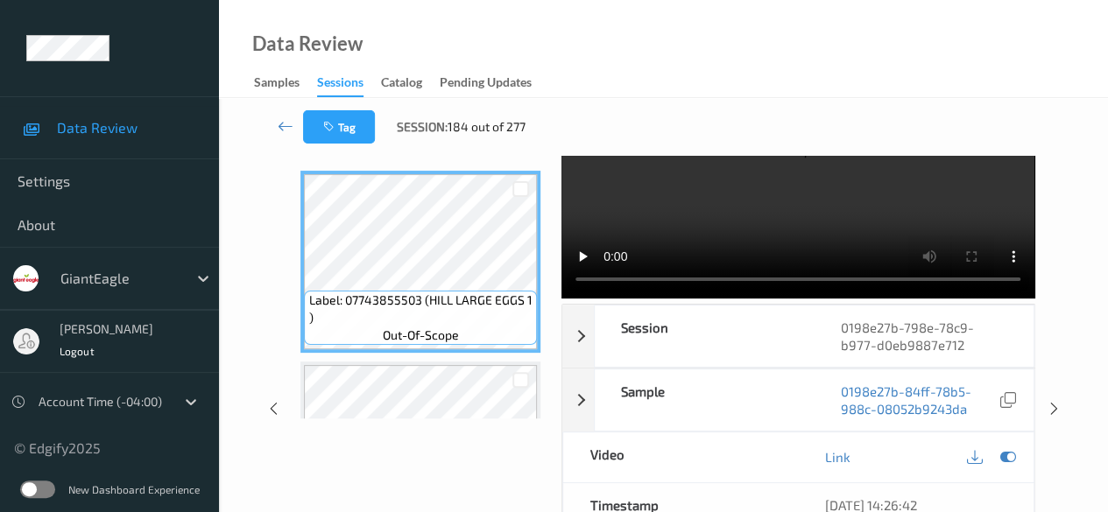
scroll to position [0, 0]
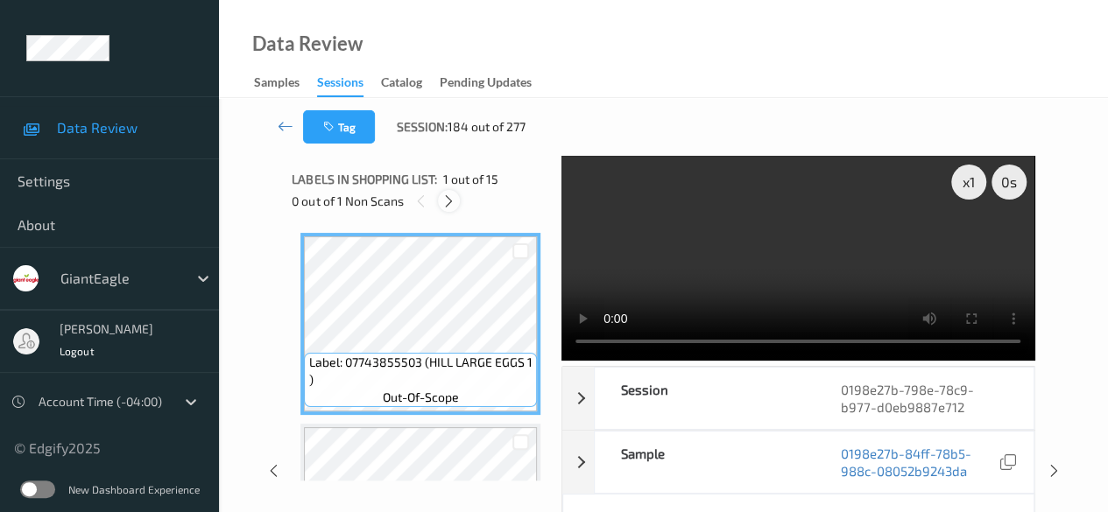
click at [448, 201] on icon at bounding box center [448, 202] width 15 height 16
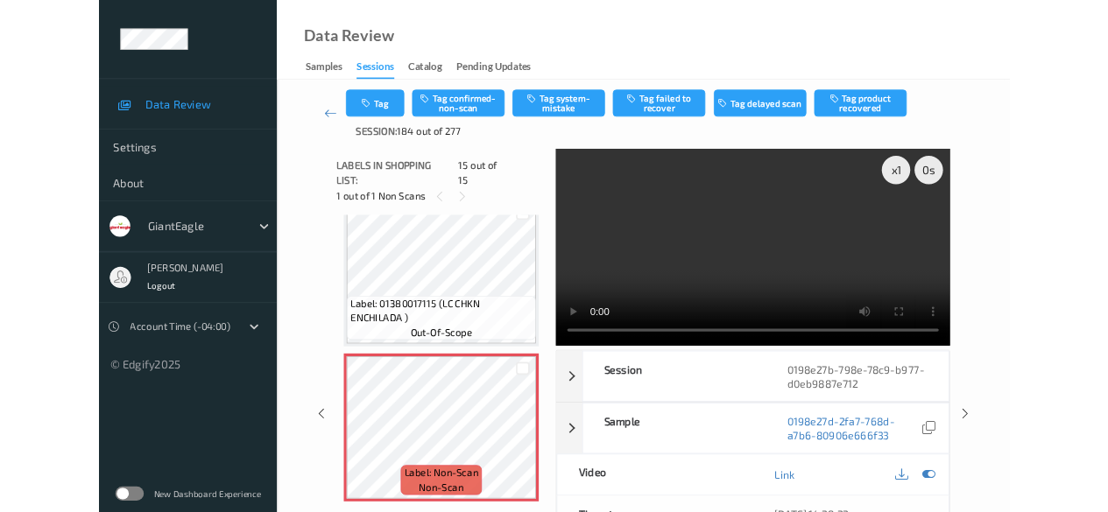
scroll to position [2510, 0]
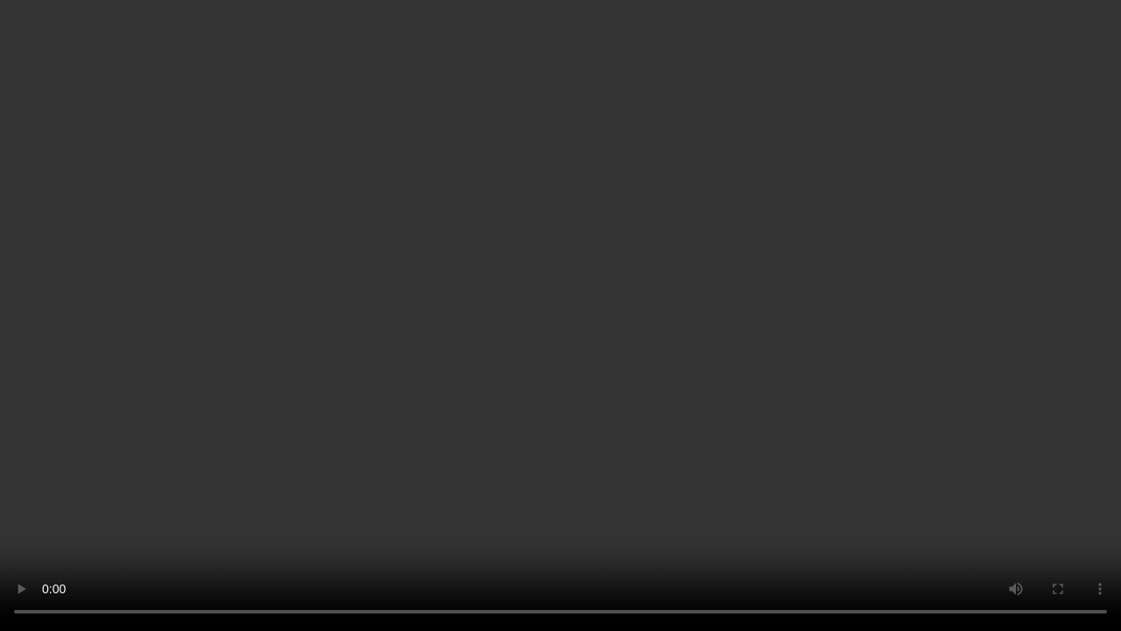
click at [863, 488] on video at bounding box center [560, 315] width 1121 height 631
click at [893, 488] on video at bounding box center [560, 315] width 1121 height 631
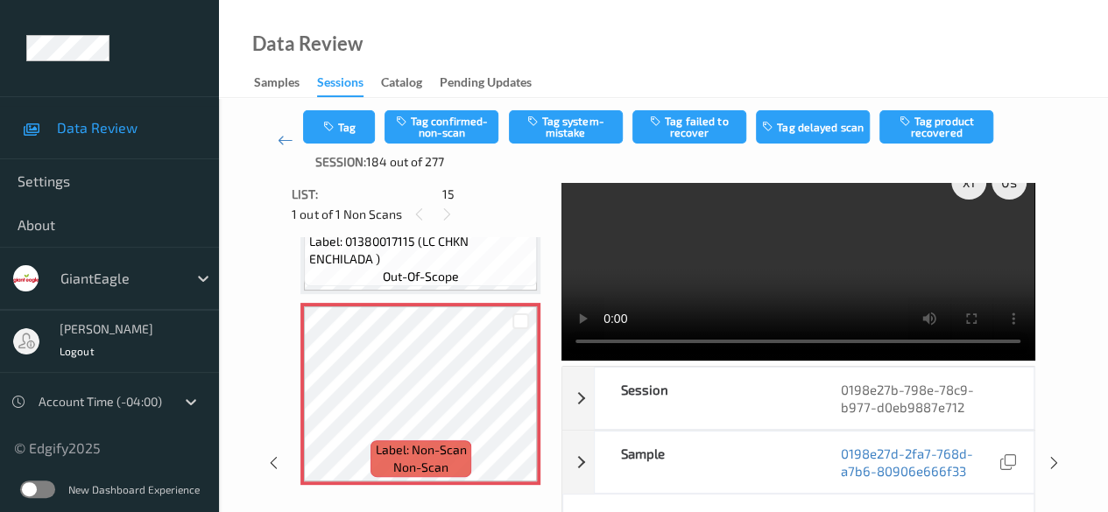
scroll to position [0, 0]
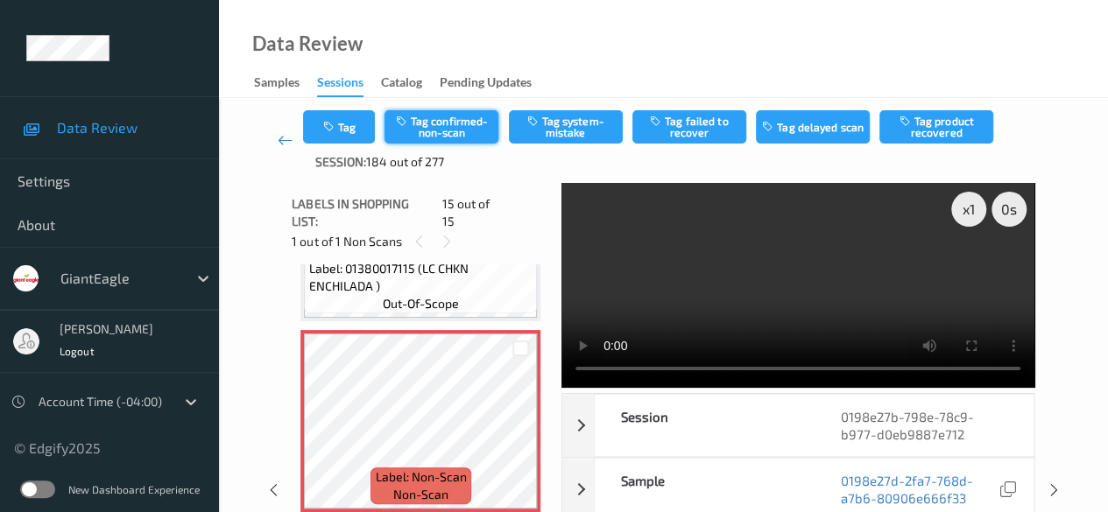
click at [443, 125] on button "Tag confirmed-non-scan" at bounding box center [441, 126] width 114 height 33
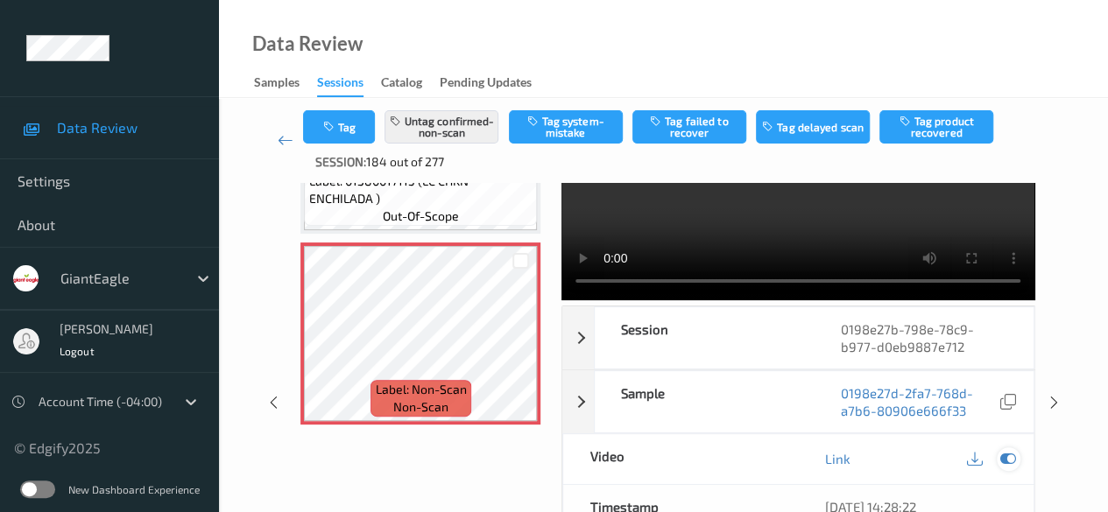
click at [893, 458] on icon at bounding box center [1008, 459] width 16 height 16
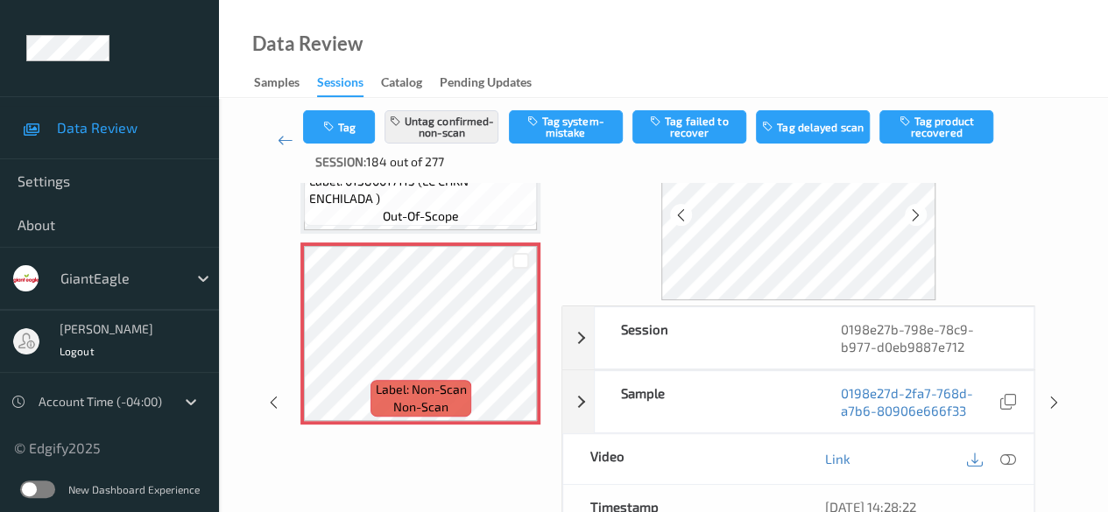
scroll to position [175, 0]
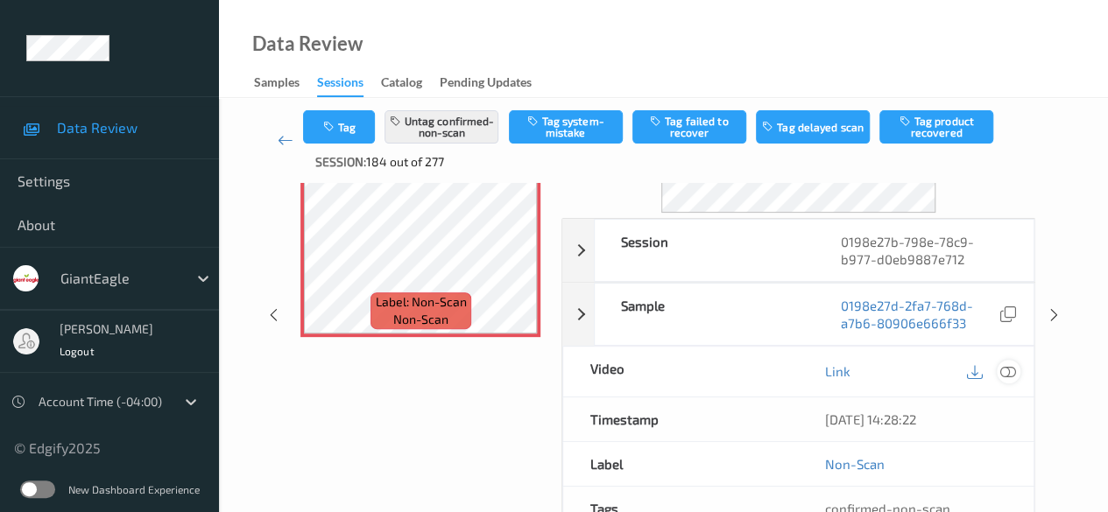
click at [893, 374] on icon at bounding box center [1008, 371] width 16 height 16
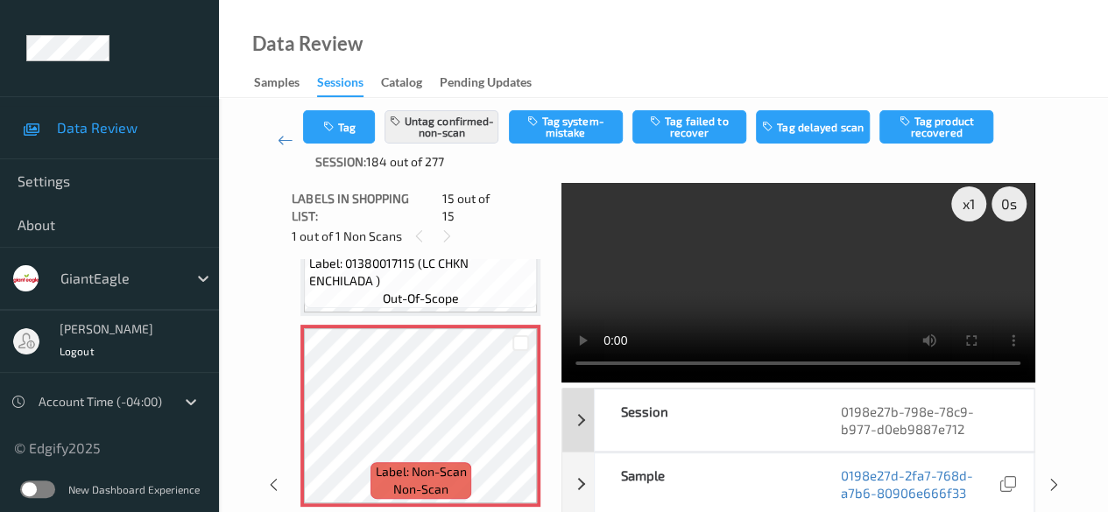
scroll to position [88, 0]
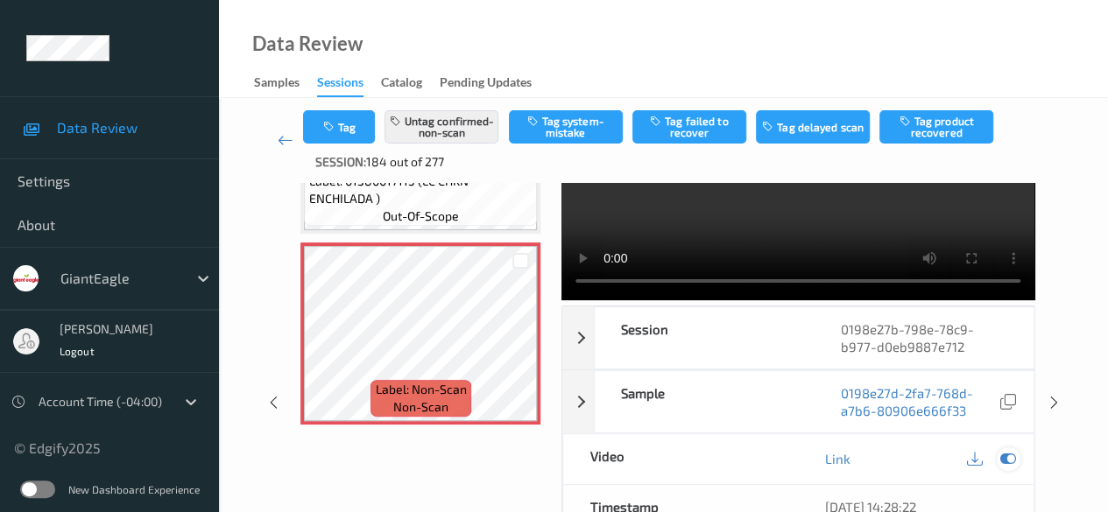
click at [893, 455] on icon at bounding box center [1008, 459] width 16 height 16
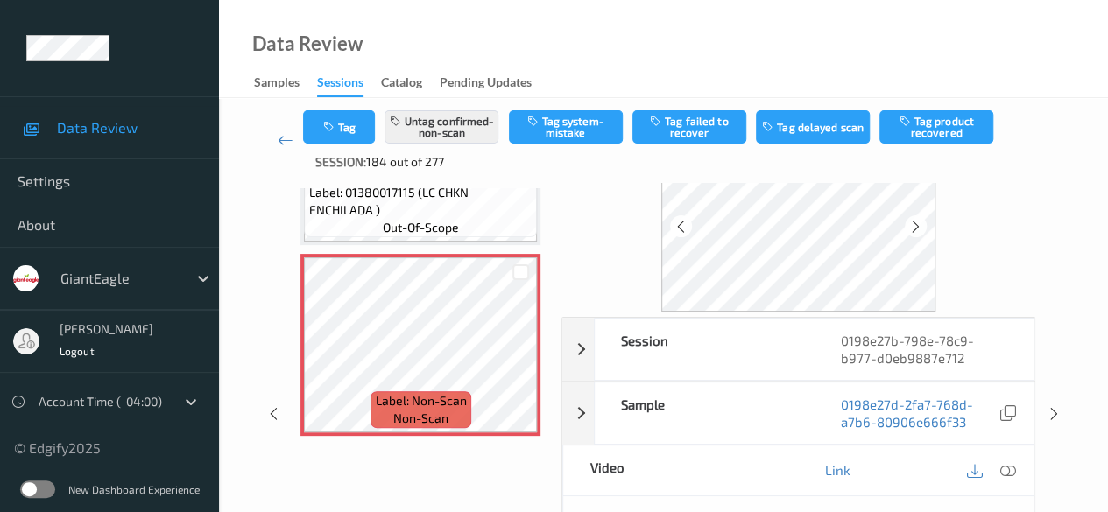
scroll to position [53, 0]
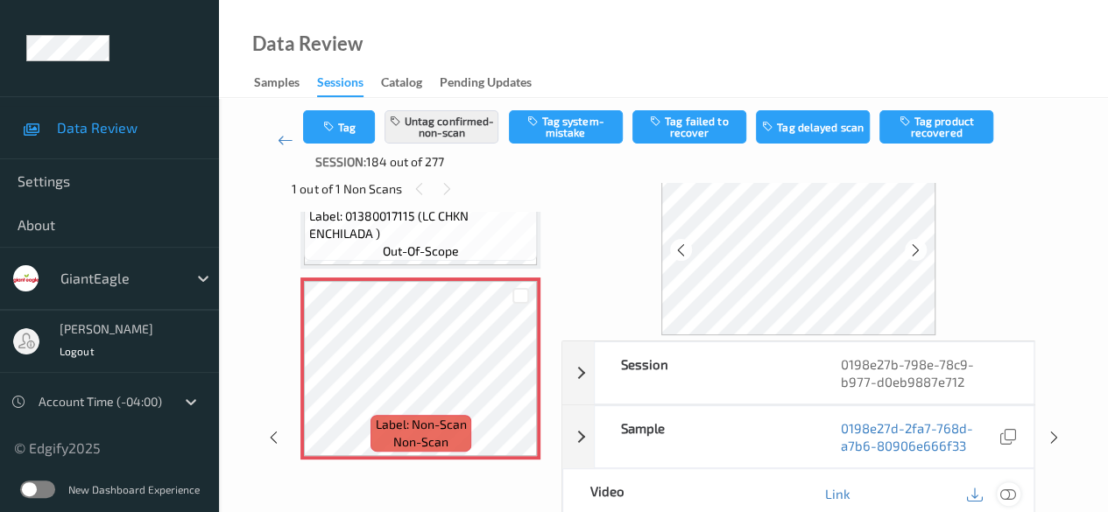
click at [893, 488] on icon at bounding box center [1008, 494] width 16 height 16
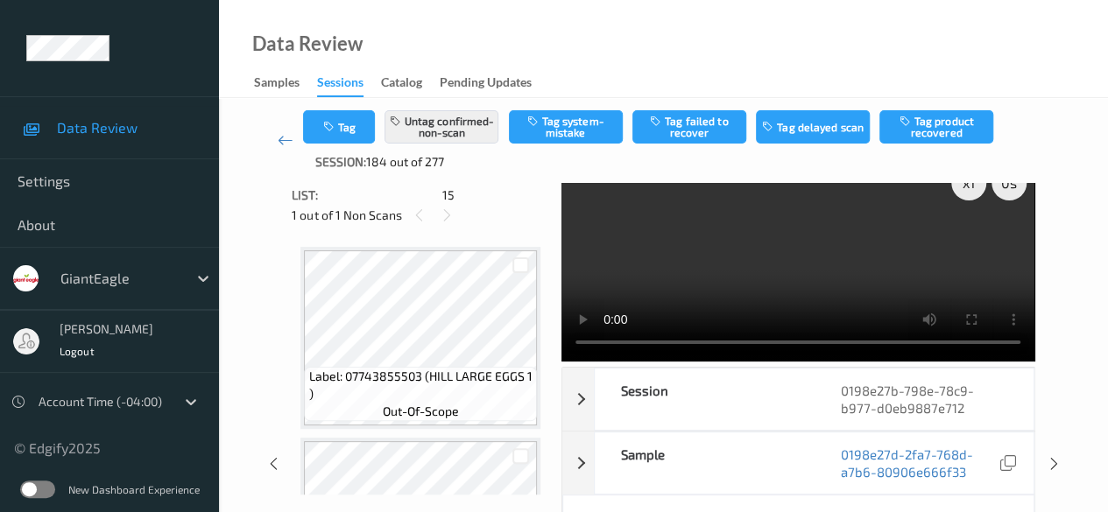
scroll to position [0, 0]
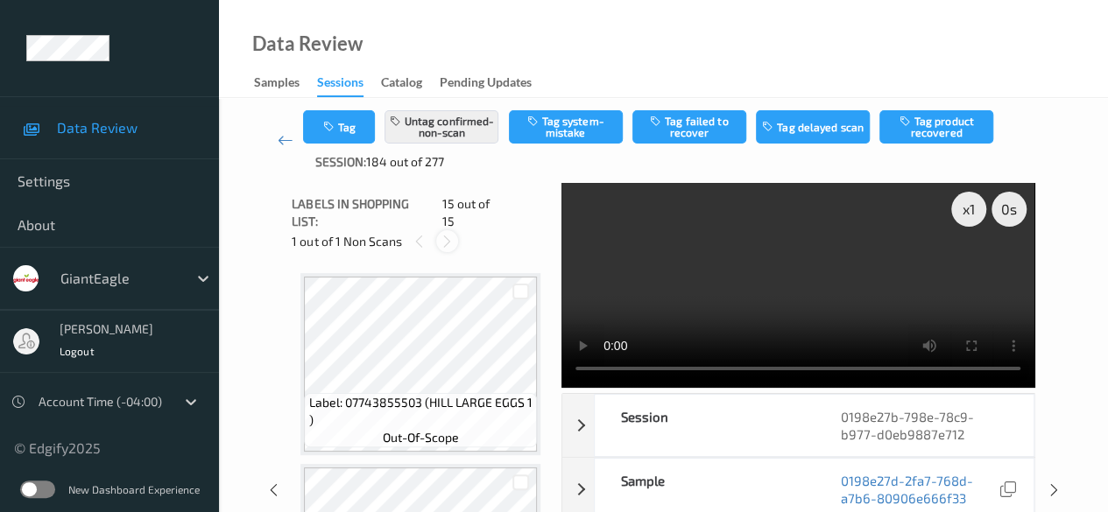
click at [448, 234] on icon at bounding box center [447, 242] width 15 height 16
click at [417, 234] on icon at bounding box center [419, 242] width 15 height 16
click at [280, 180] on div "Tag Untag confirmed-non-scan Tag system-mistake Tag failed to recover Tag delay…" at bounding box center [663, 140] width 817 height 85
click at [447, 234] on icon at bounding box center [447, 242] width 15 height 16
click at [285, 135] on icon at bounding box center [286, 140] width 16 height 18
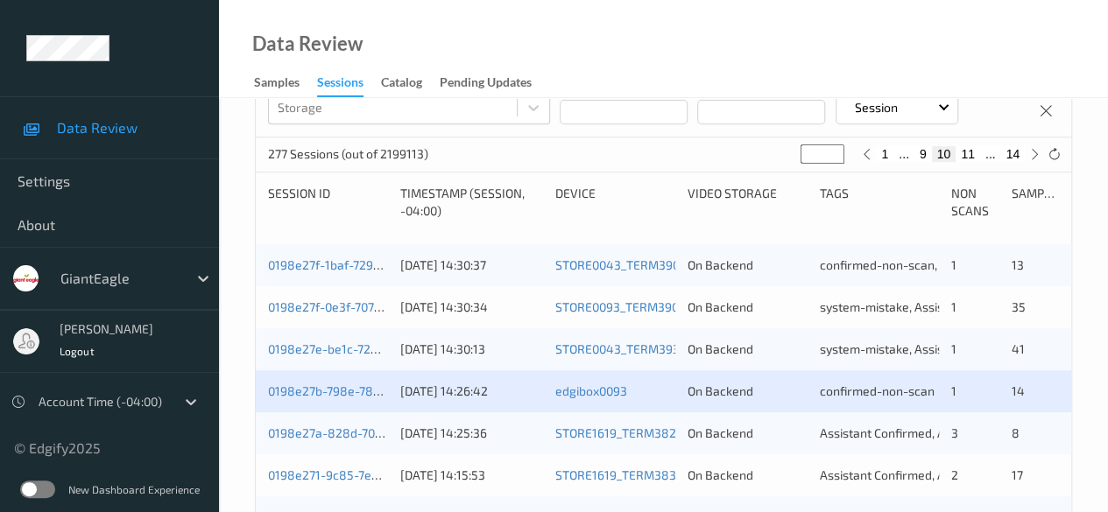
scroll to position [438, 0]
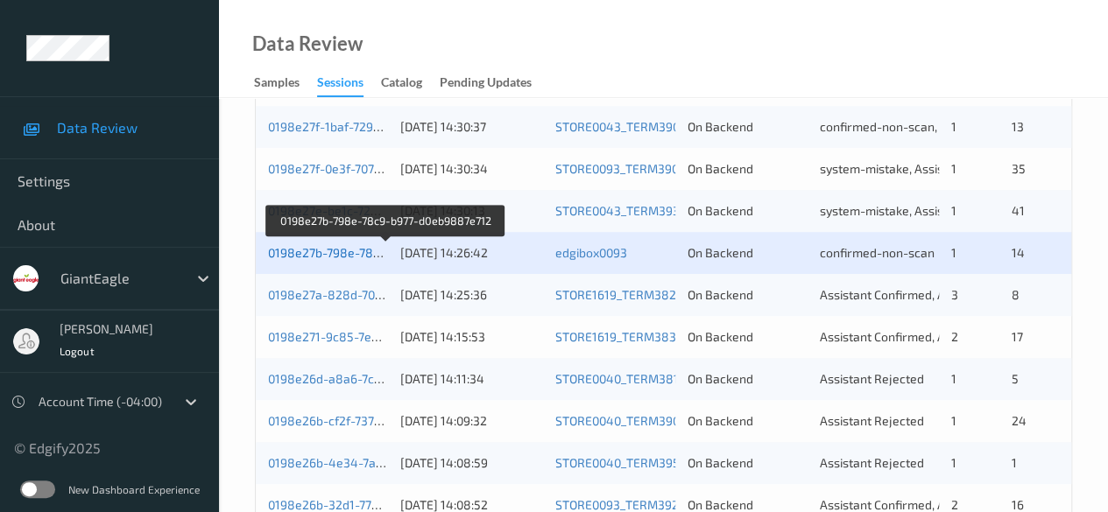
click at [335, 255] on link "0198e27b-798e-78c9-b977-d0eb9887e712" at bounding box center [386, 252] width 237 height 15
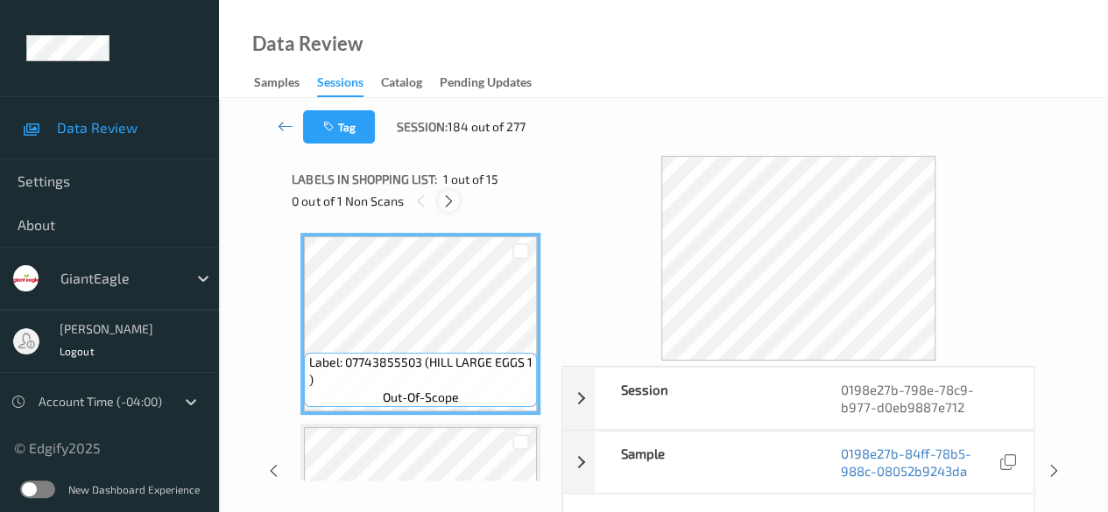
click at [450, 202] on icon at bounding box center [448, 202] width 15 height 16
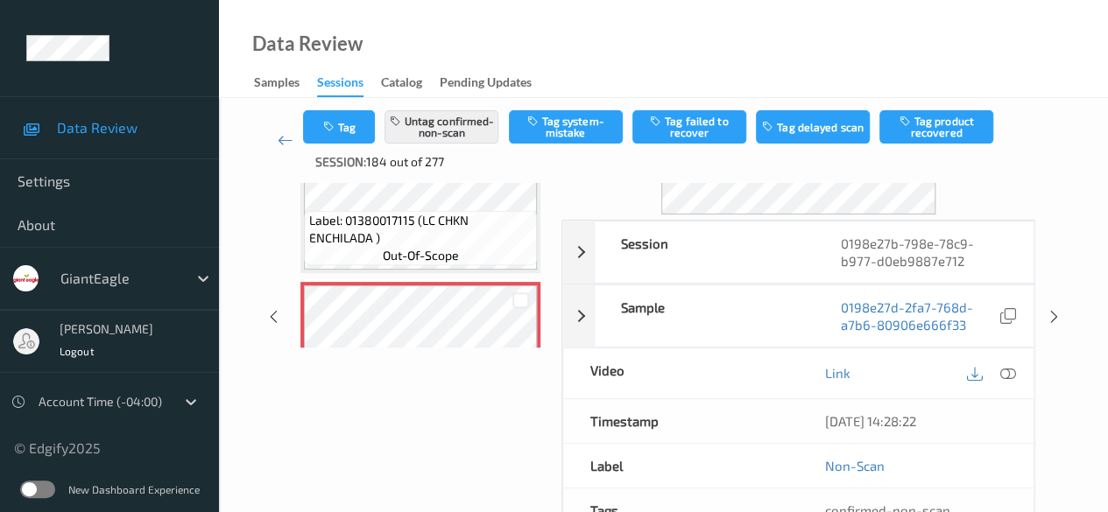
scroll to position [175, 0]
click at [893, 370] on icon at bounding box center [1008, 371] width 16 height 16
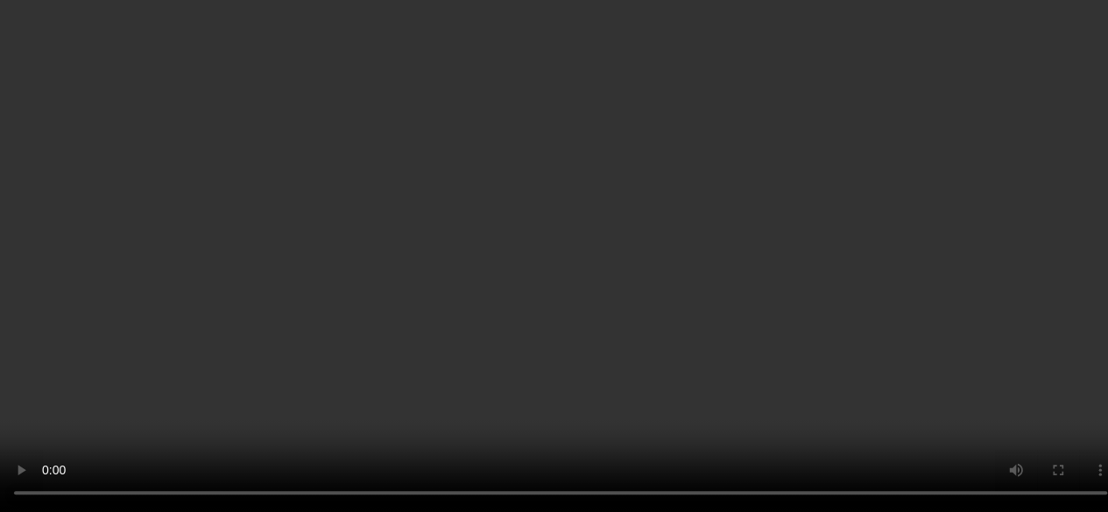
scroll to position [2597, 0]
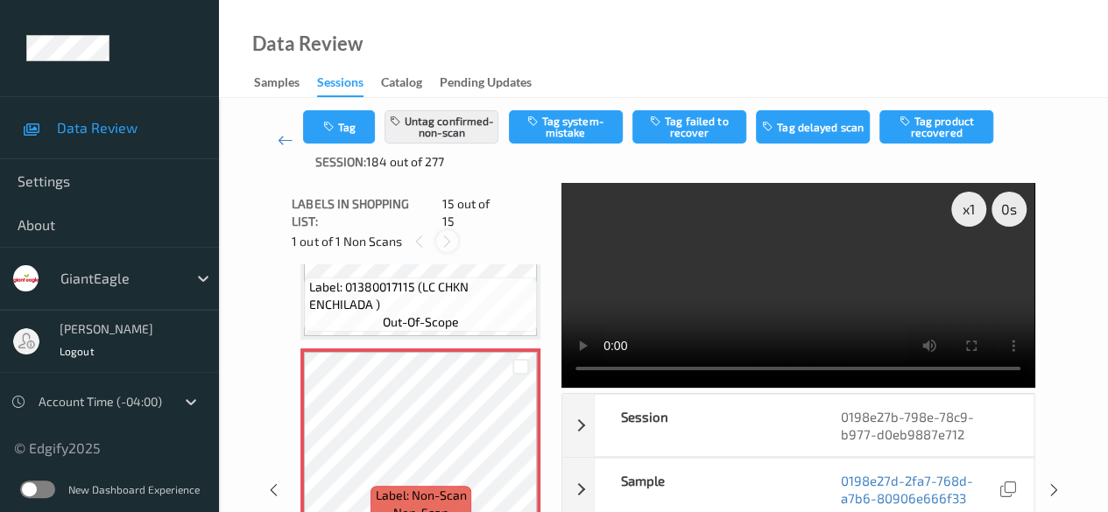
click at [450, 234] on icon at bounding box center [447, 242] width 15 height 16
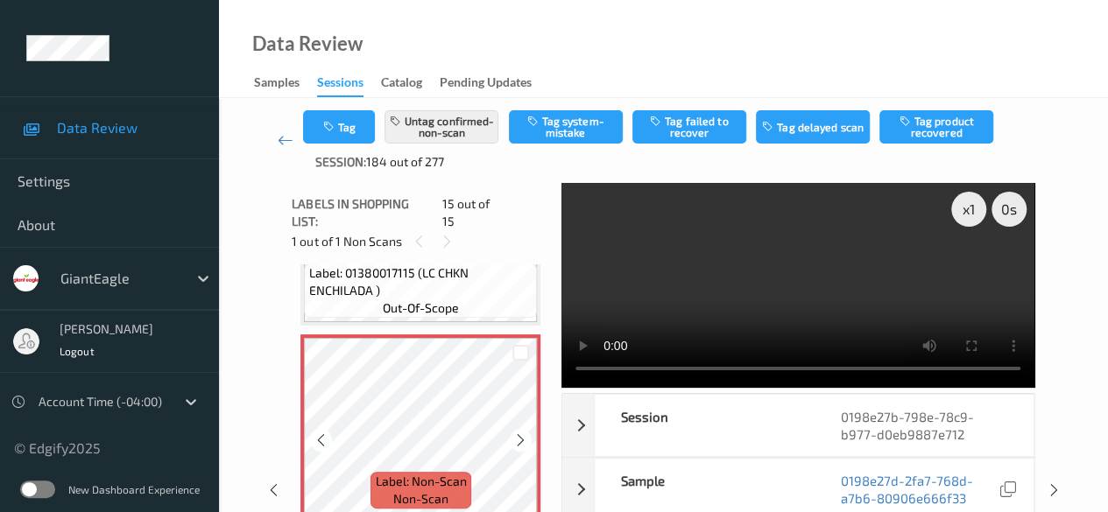
scroll to position [2616, 0]
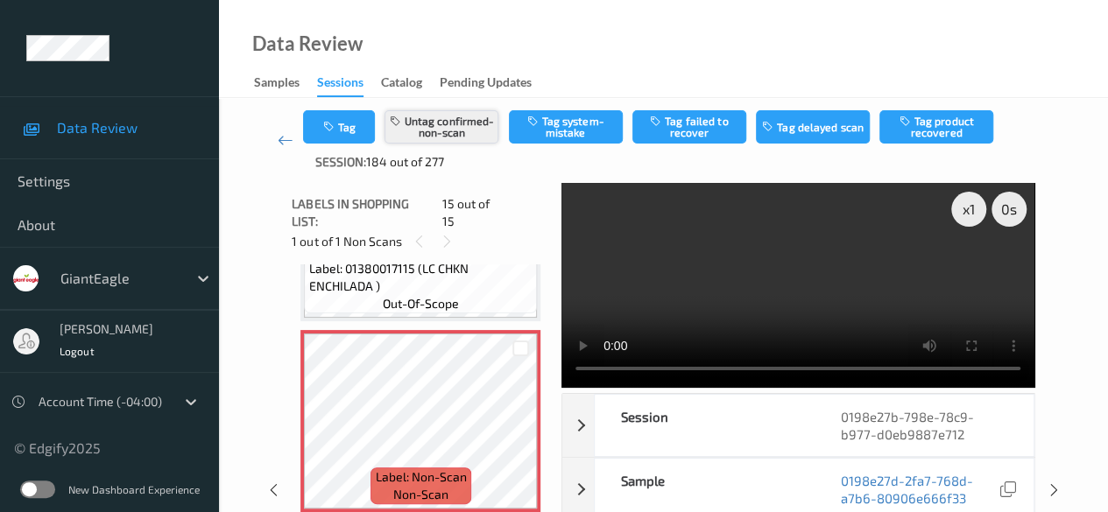
click at [454, 131] on button "Untag confirmed-non-scan" at bounding box center [441, 126] width 114 height 33
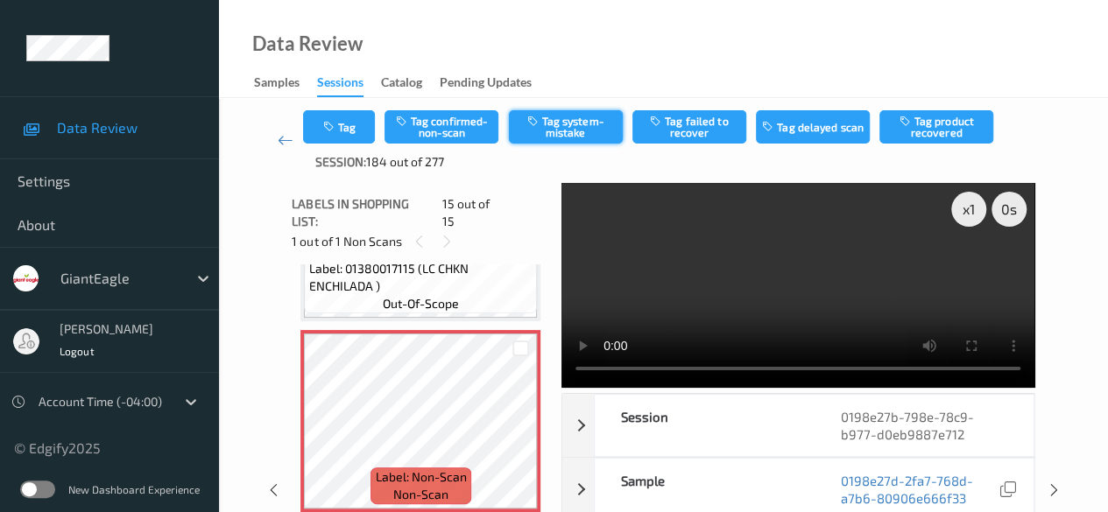
click at [574, 129] on button "Tag system-mistake" at bounding box center [566, 126] width 114 height 33
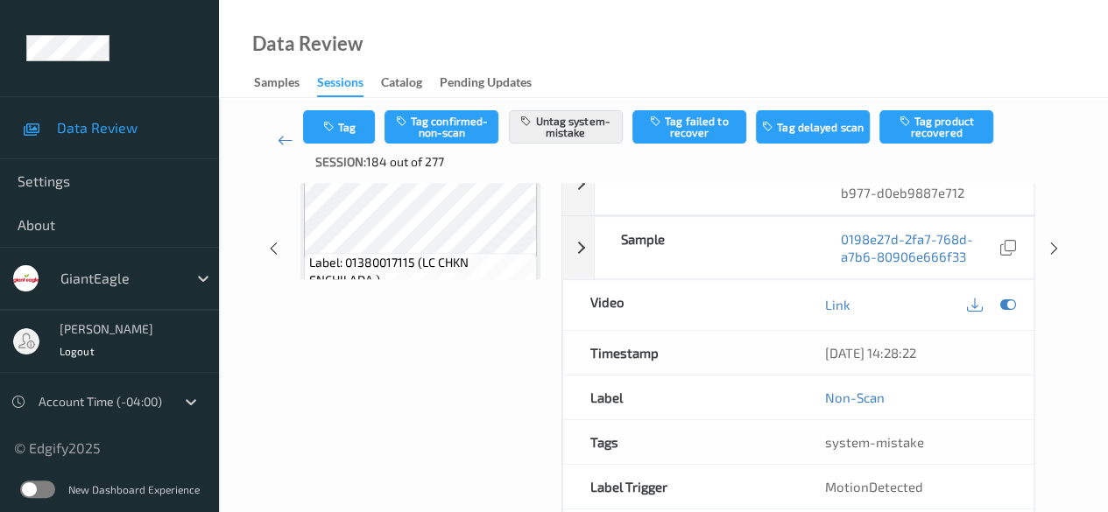
scroll to position [2353, 0]
click at [285, 141] on icon at bounding box center [286, 140] width 16 height 18
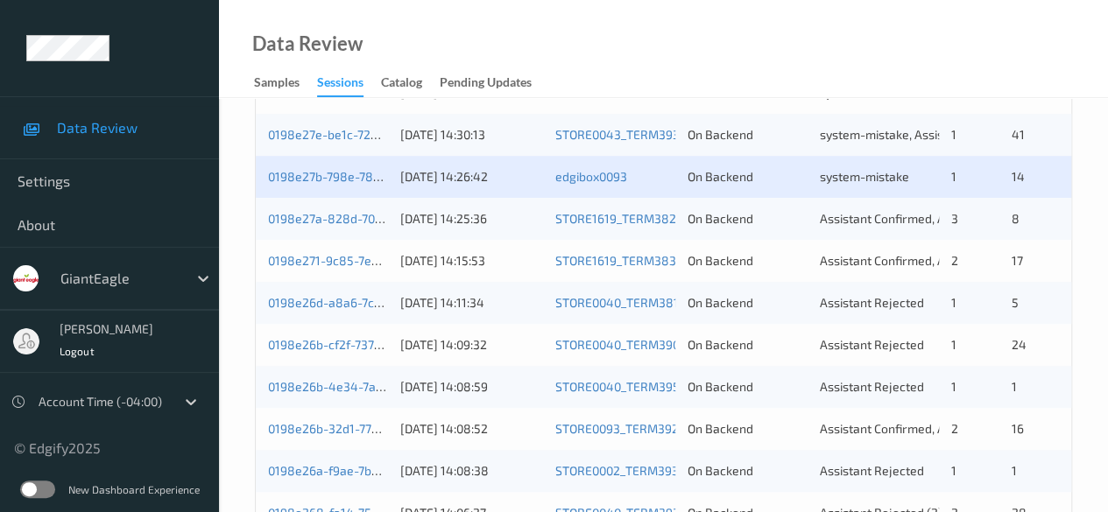
scroll to position [525, 0]
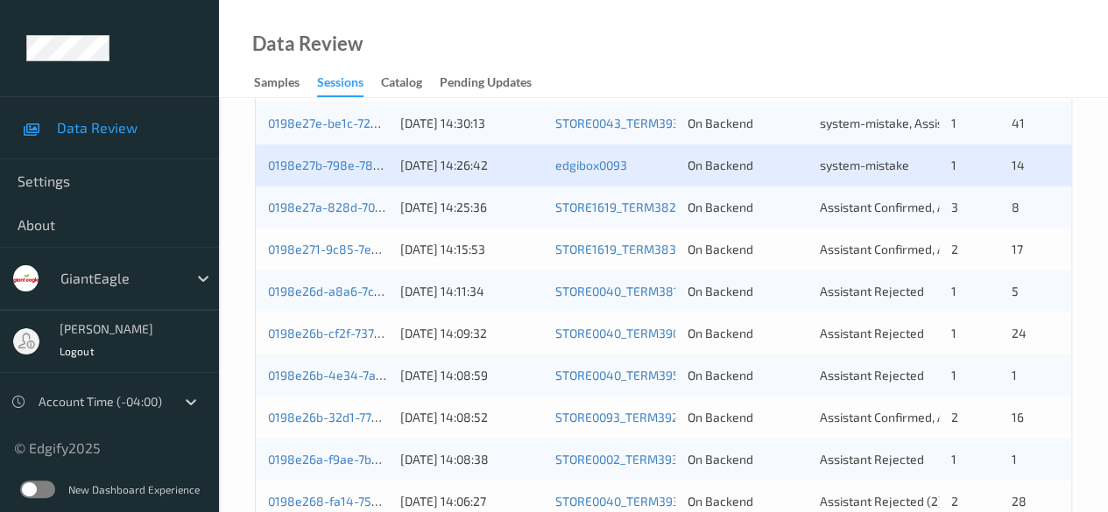
click at [368, 213] on div "0198e27a-828d-7026-83e0-7dde2a5b467a" at bounding box center [328, 208] width 120 height 18
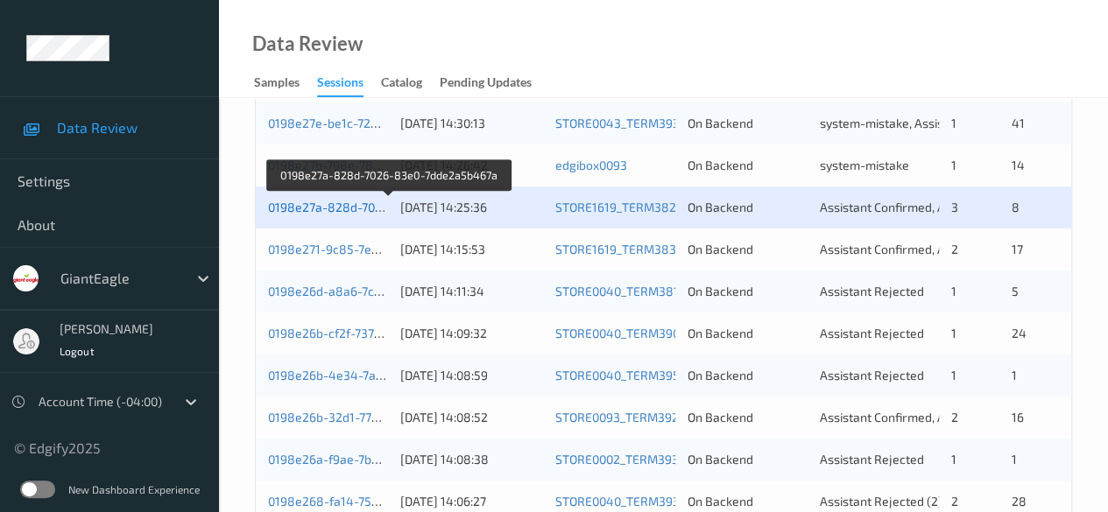
click at [324, 208] on link "0198e27a-828d-7026-83e0-7dde2a5b467a" at bounding box center [389, 207] width 243 height 15
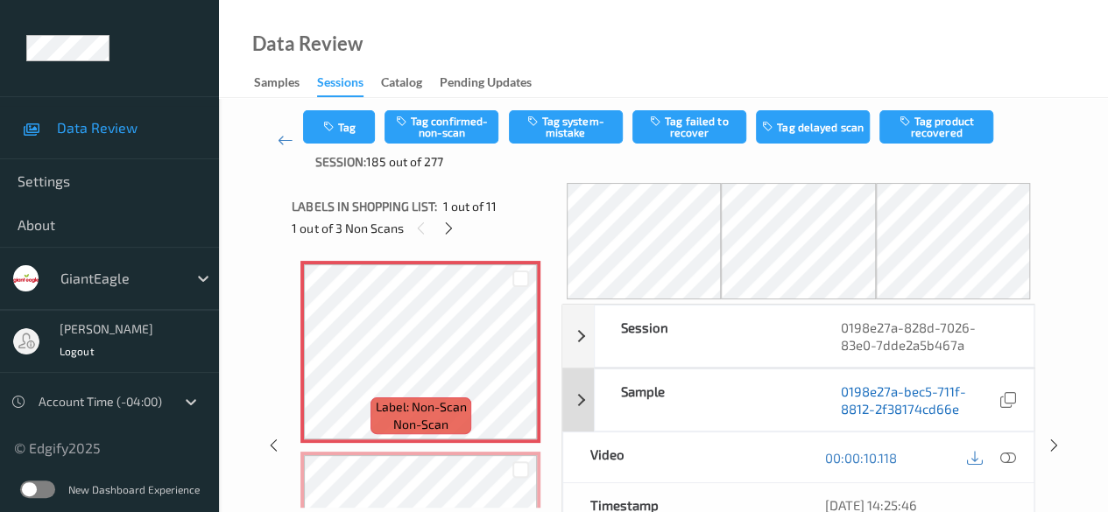
scroll to position [88, 0]
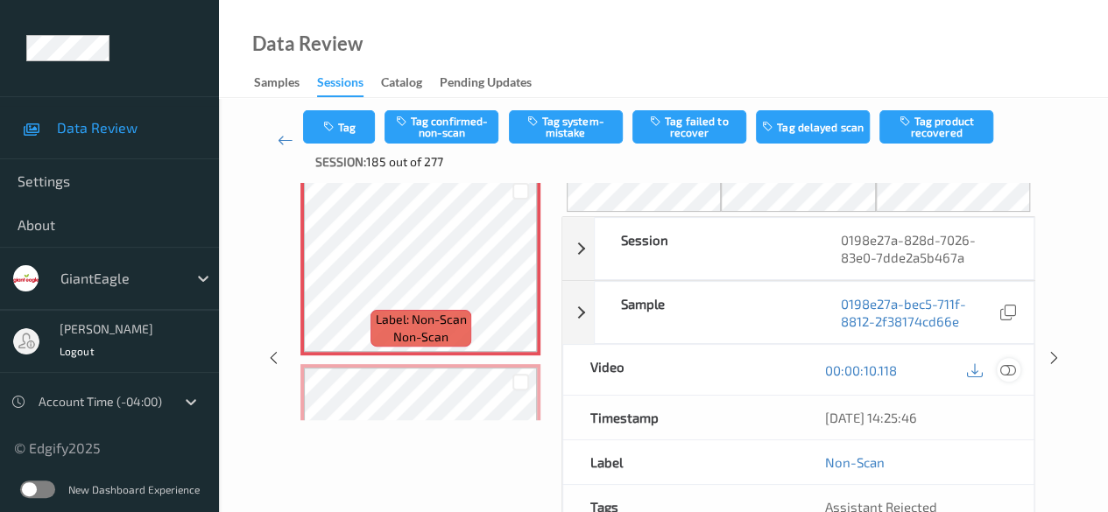
click at [893, 365] on icon at bounding box center [1008, 371] width 16 height 16
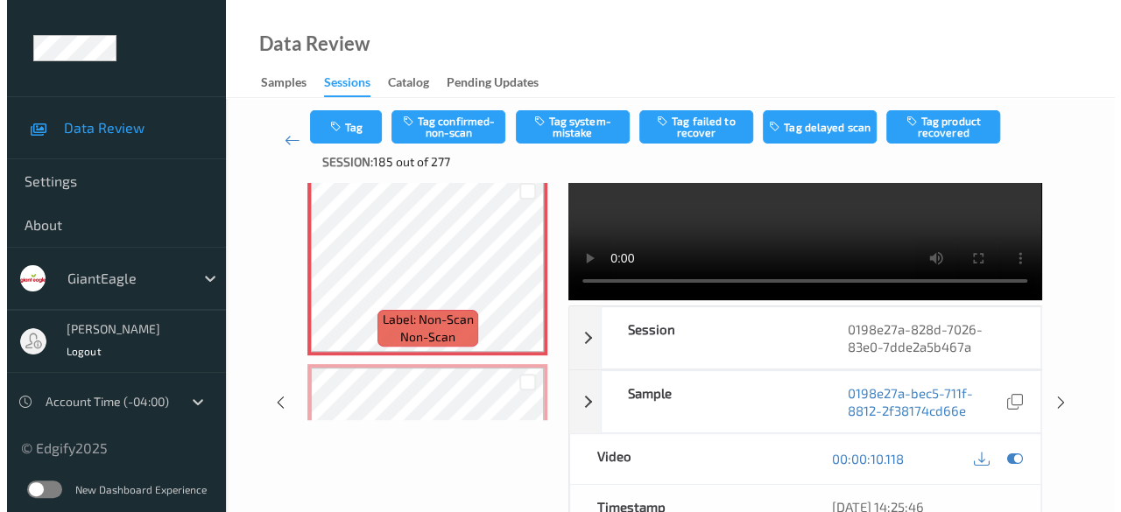
scroll to position [0, 0]
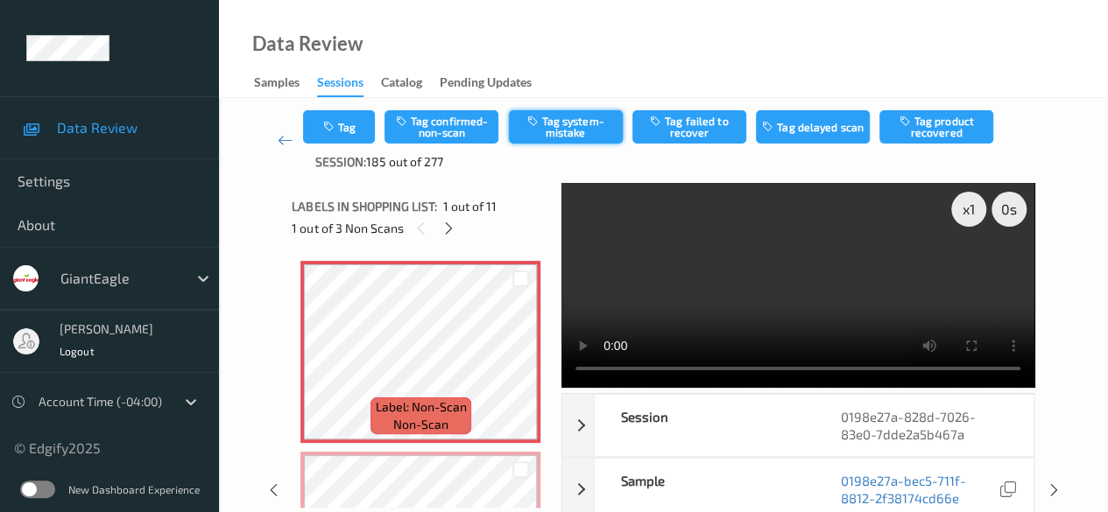
click at [561, 128] on button "Tag system-mistake" at bounding box center [566, 126] width 114 height 33
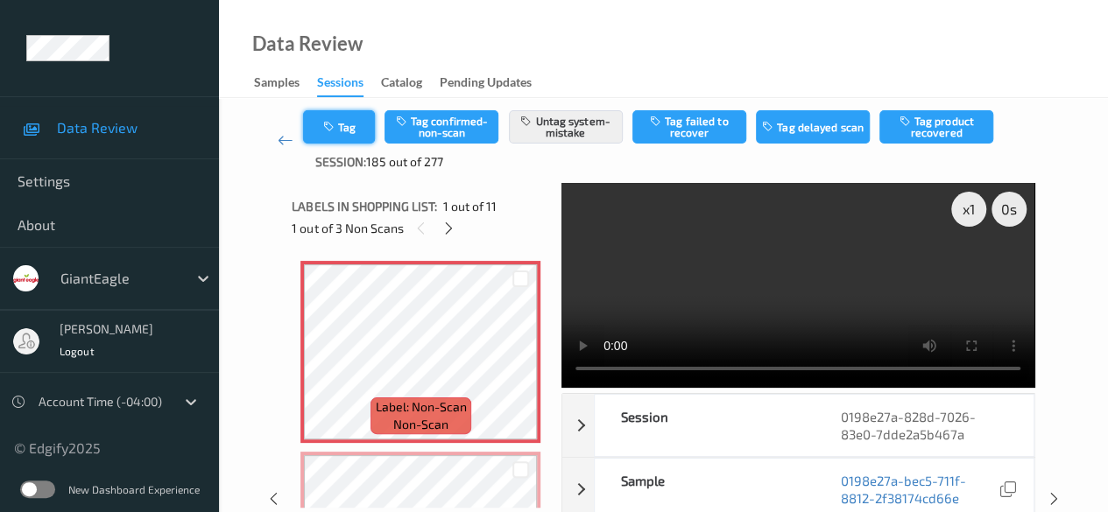
click at [332, 125] on icon "button" at bounding box center [329, 127] width 15 height 12
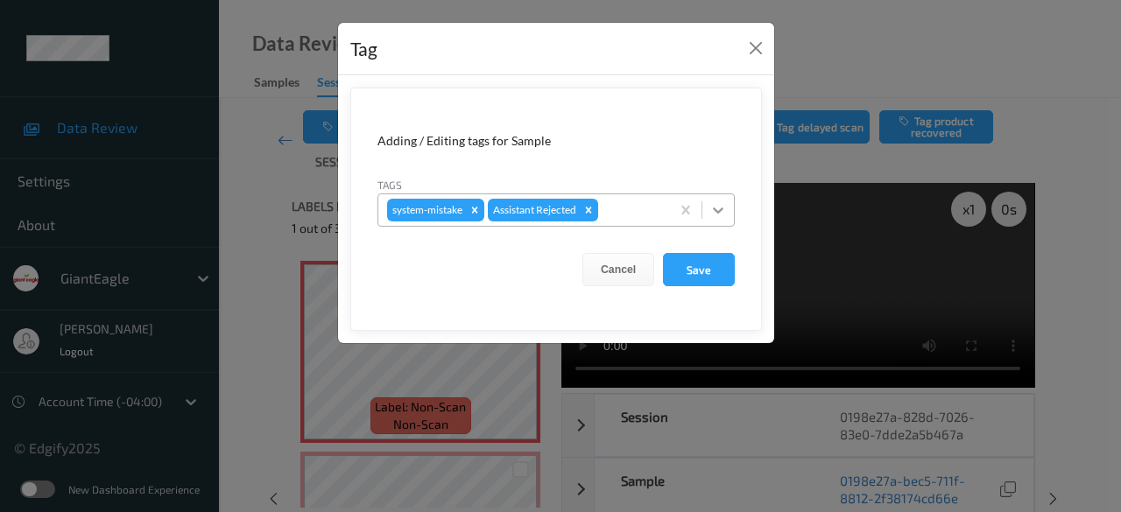
click at [715, 209] on icon at bounding box center [718, 211] width 11 height 6
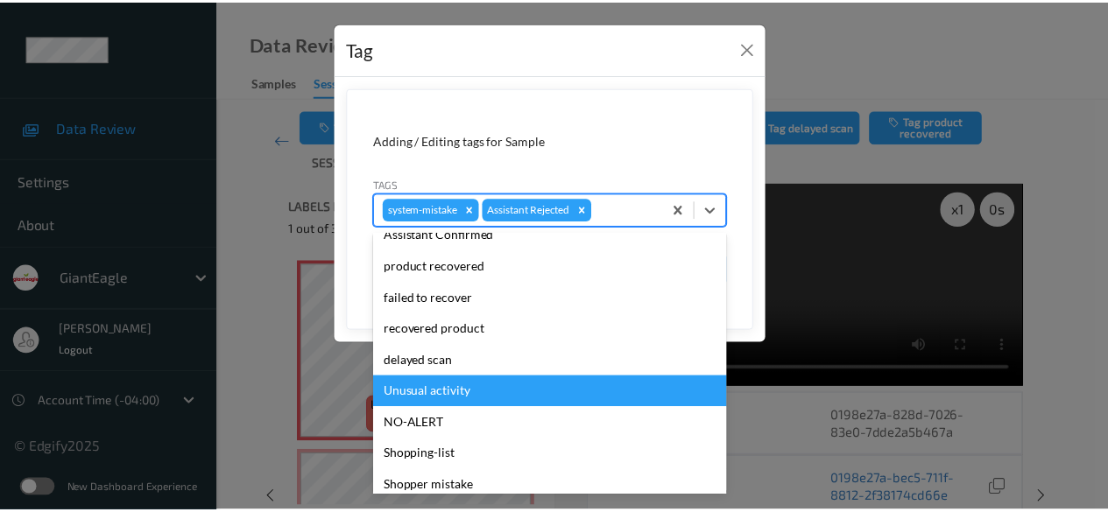
scroll to position [154, 0]
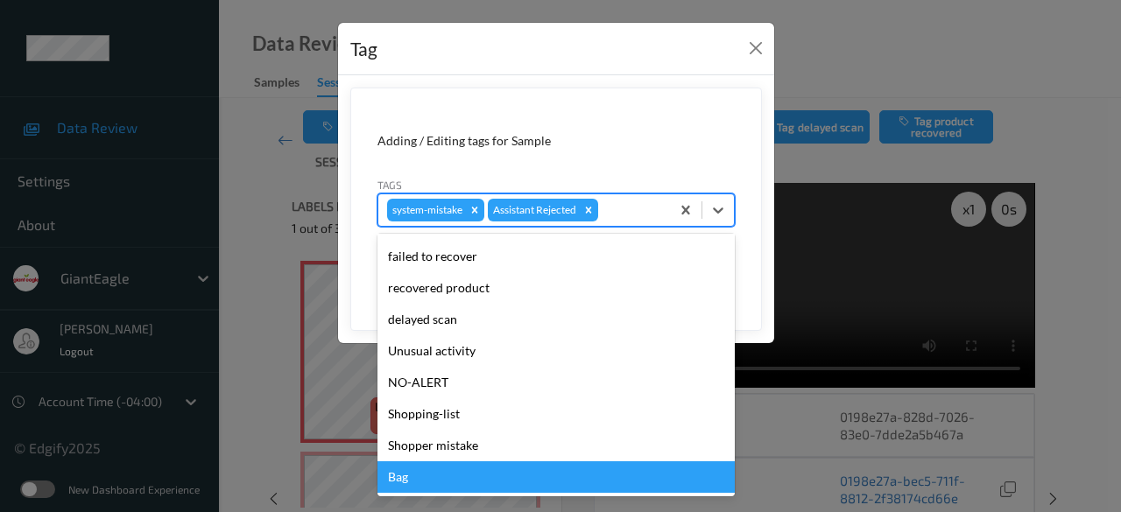
click at [448, 488] on div "Bag" at bounding box center [555, 478] width 357 height 32
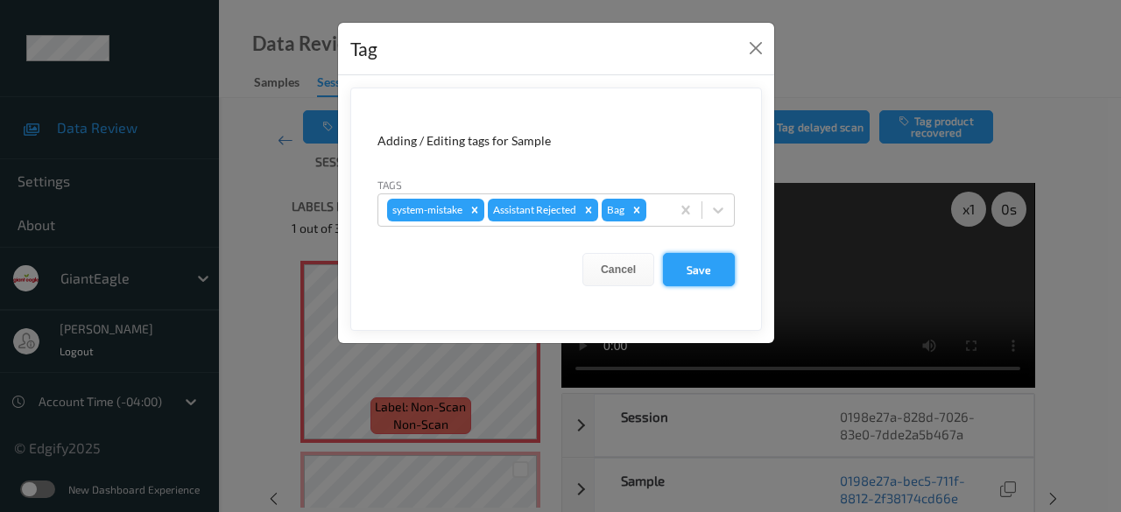
click at [706, 260] on button "Save" at bounding box center [699, 269] width 72 height 33
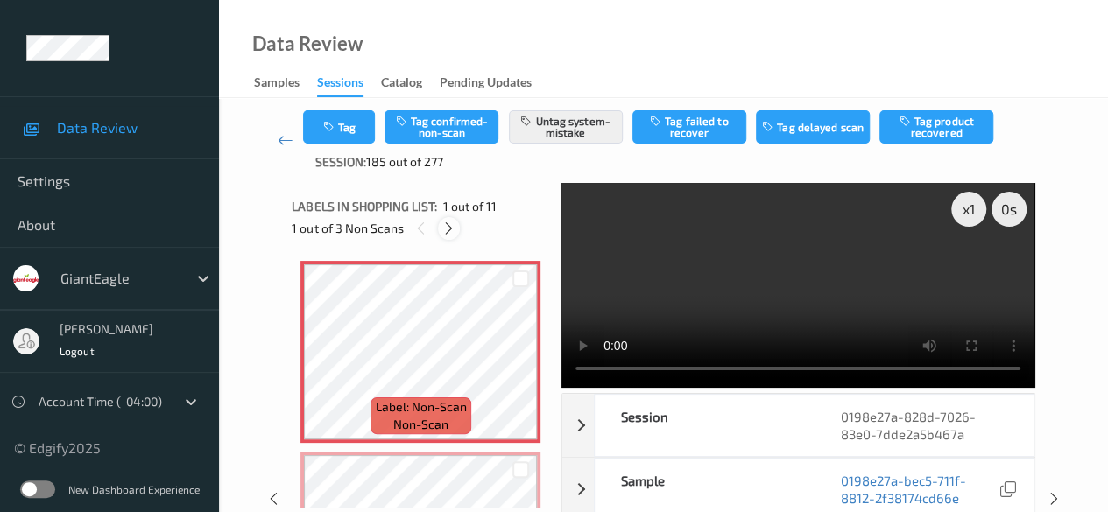
click at [452, 225] on icon at bounding box center [448, 229] width 15 height 16
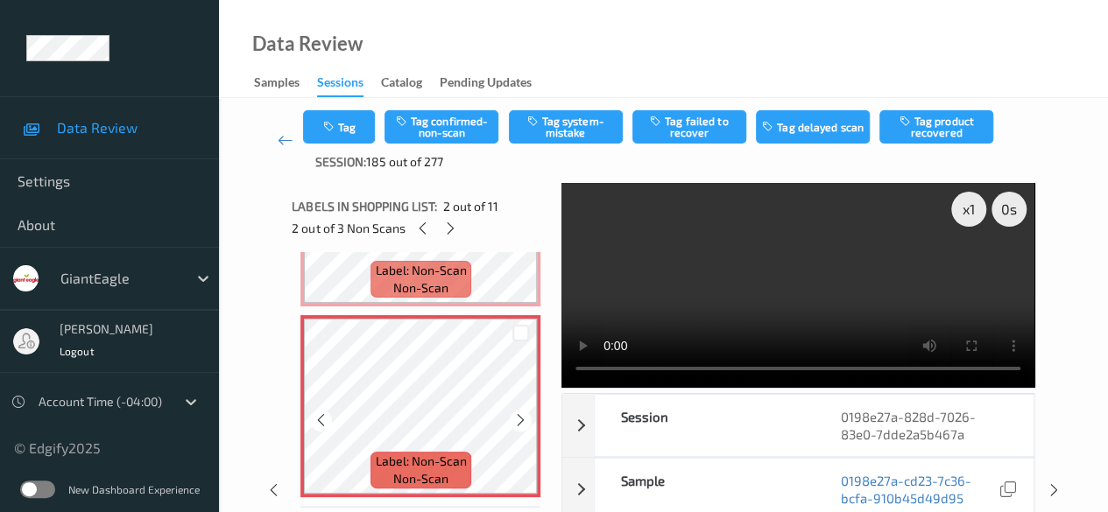
scroll to position [175, 0]
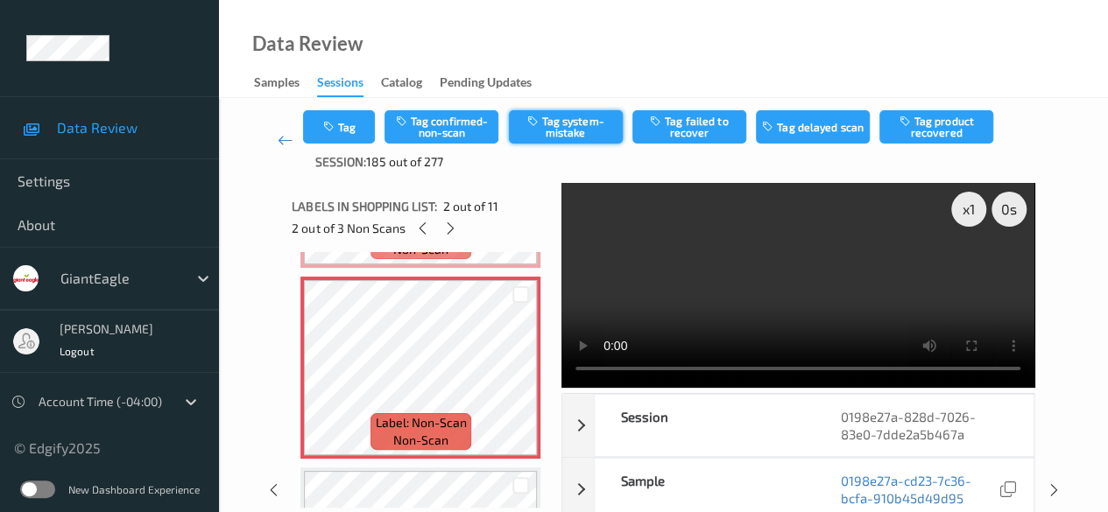
click at [578, 122] on button "Tag system-mistake" at bounding box center [566, 126] width 114 height 33
click at [453, 229] on icon at bounding box center [450, 229] width 15 height 16
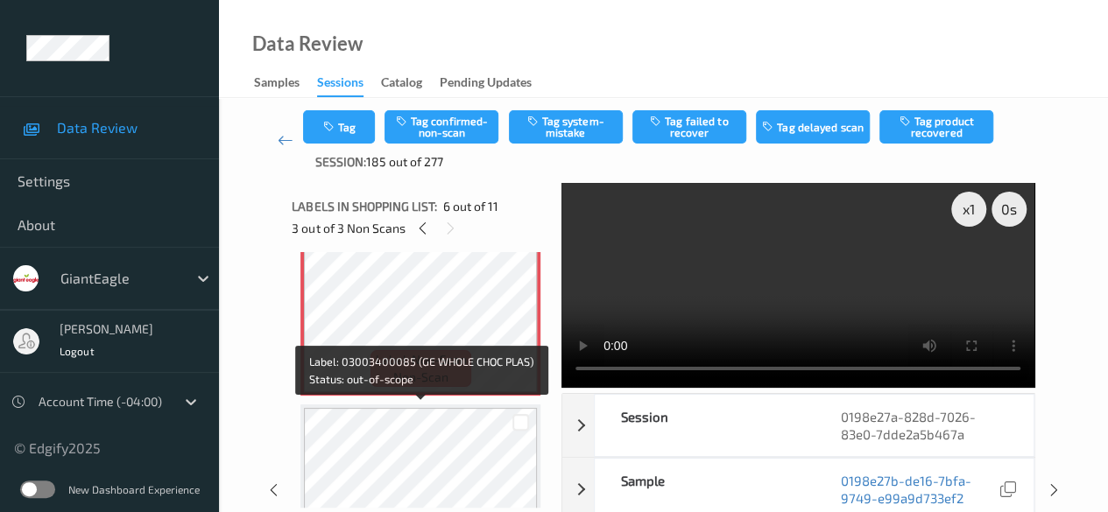
scroll to position [948, 0]
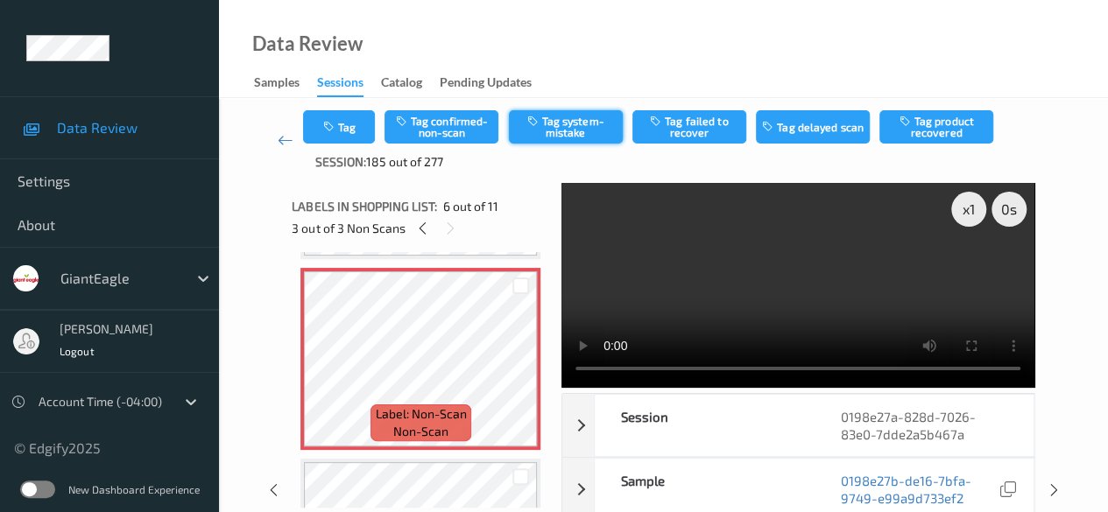
click at [579, 127] on button "Tag system-mistake" at bounding box center [566, 126] width 114 height 33
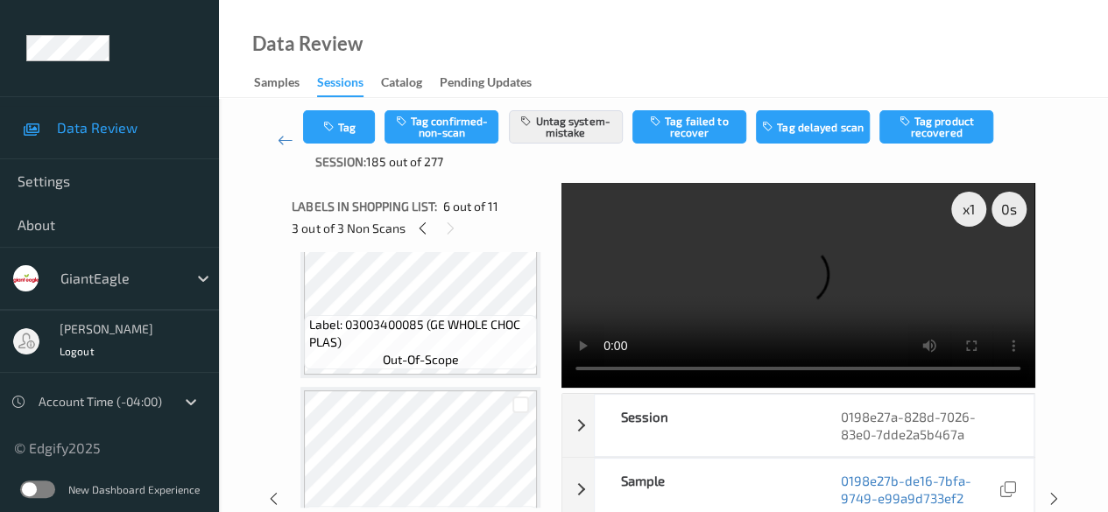
scroll to position [1123, 0]
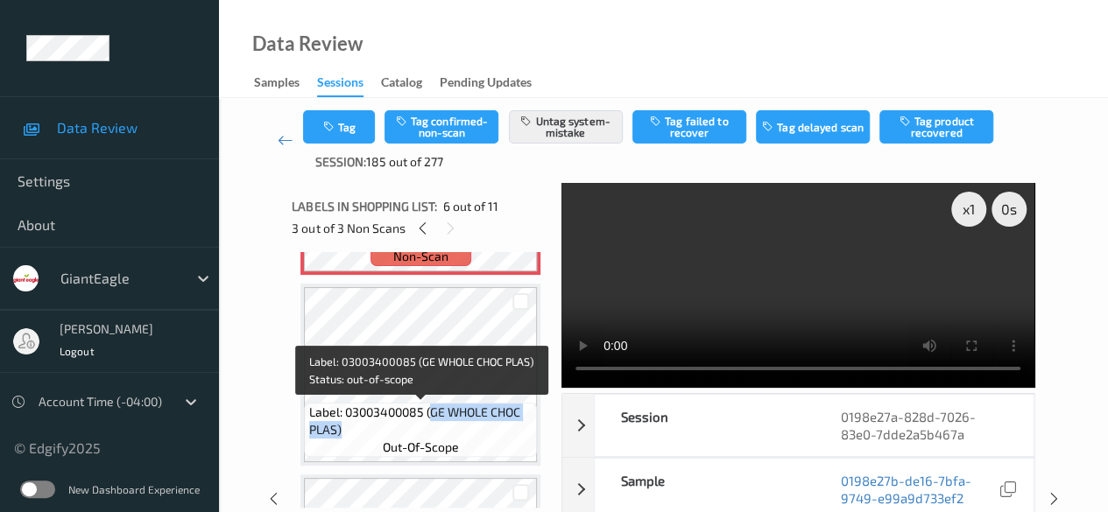
drag, startPoint x: 433, startPoint y: 411, endPoint x: 525, endPoint y: 432, distance: 95.2
click at [525, 432] on span "Label: 03003400085 (GE WHOLE CHOC PLAS)" at bounding box center [421, 421] width 224 height 35
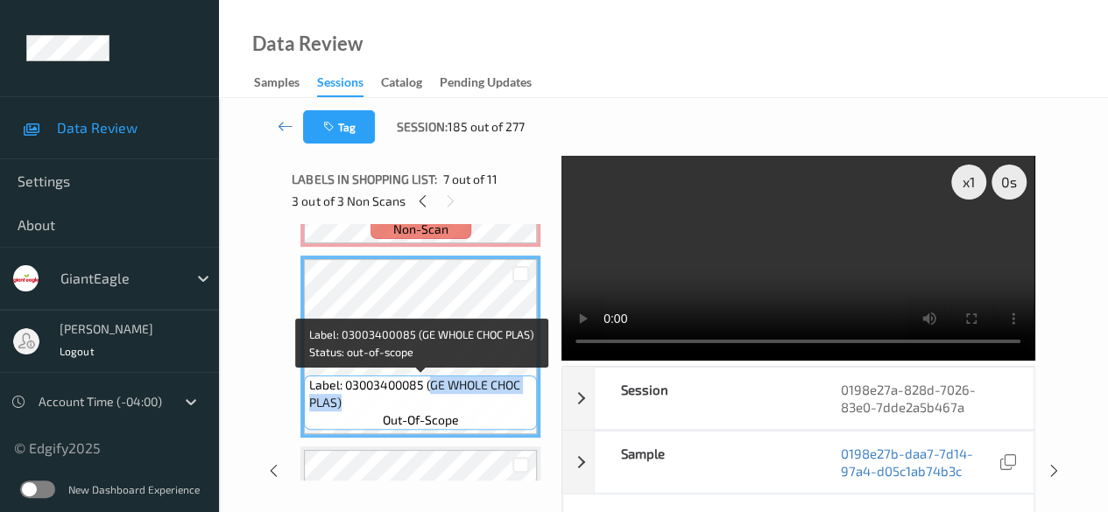
copy span "GE WHOLE CHOC PLAS)"
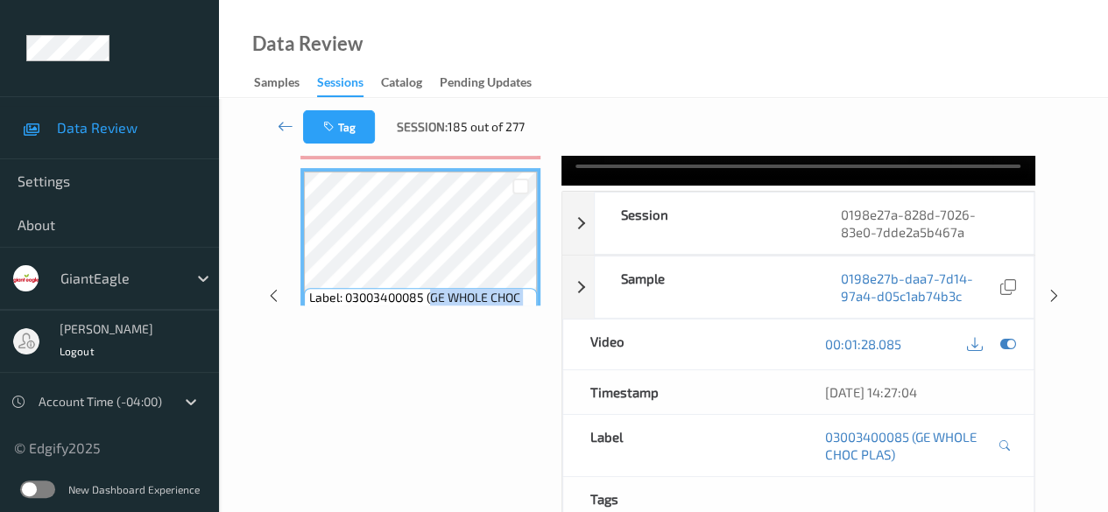
scroll to position [0, 0]
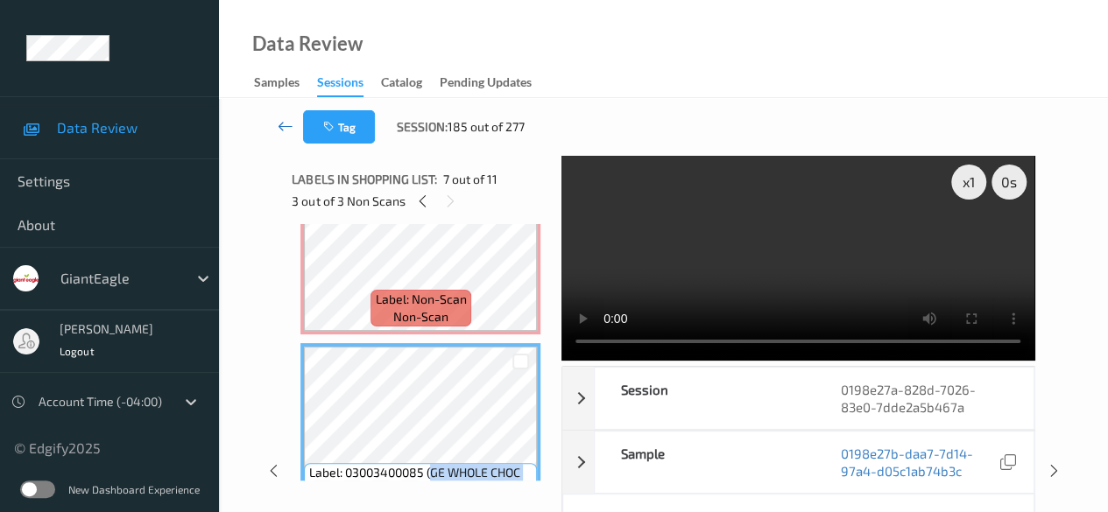
click at [289, 129] on icon at bounding box center [286, 126] width 16 height 18
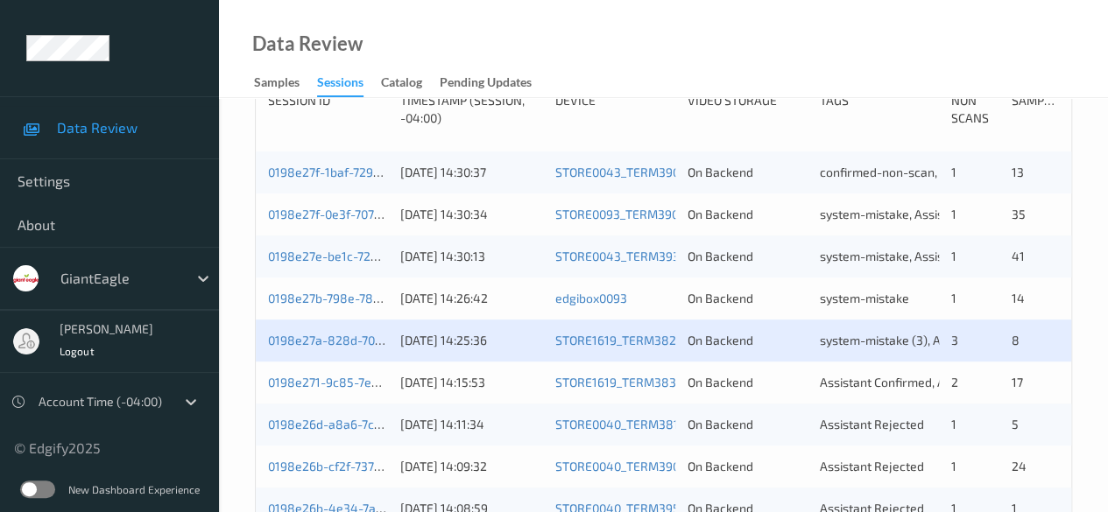
scroll to position [613, 0]
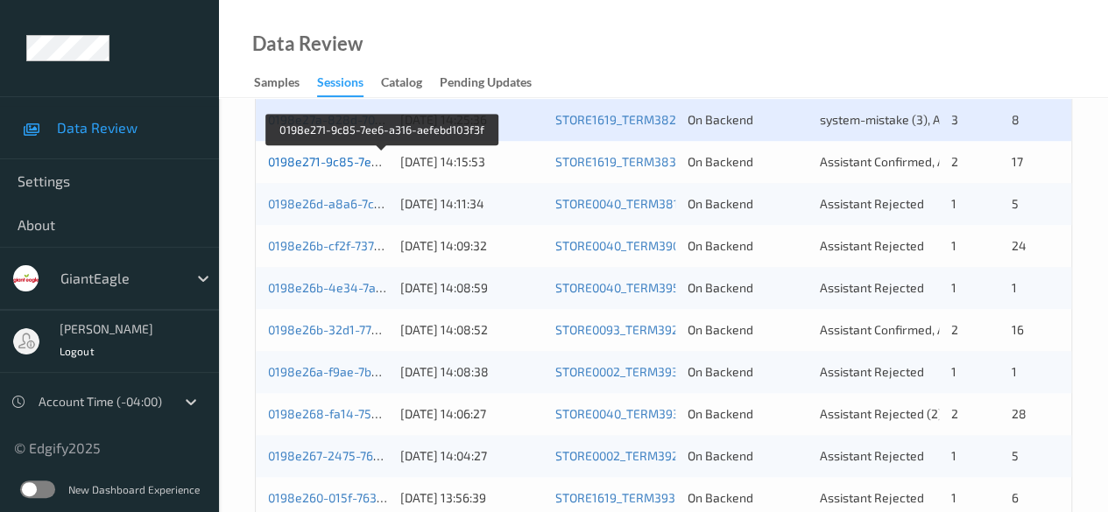
click at [355, 157] on link "0198e271-9c85-7ee6-a316-aefebd103f3f" at bounding box center [382, 161] width 229 height 15
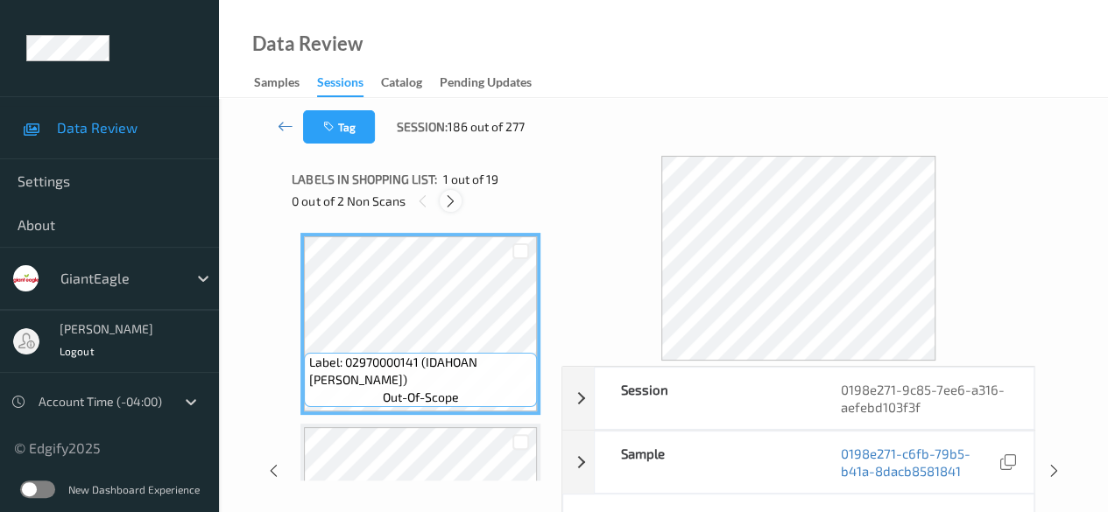
click at [450, 202] on icon at bounding box center [450, 202] width 15 height 16
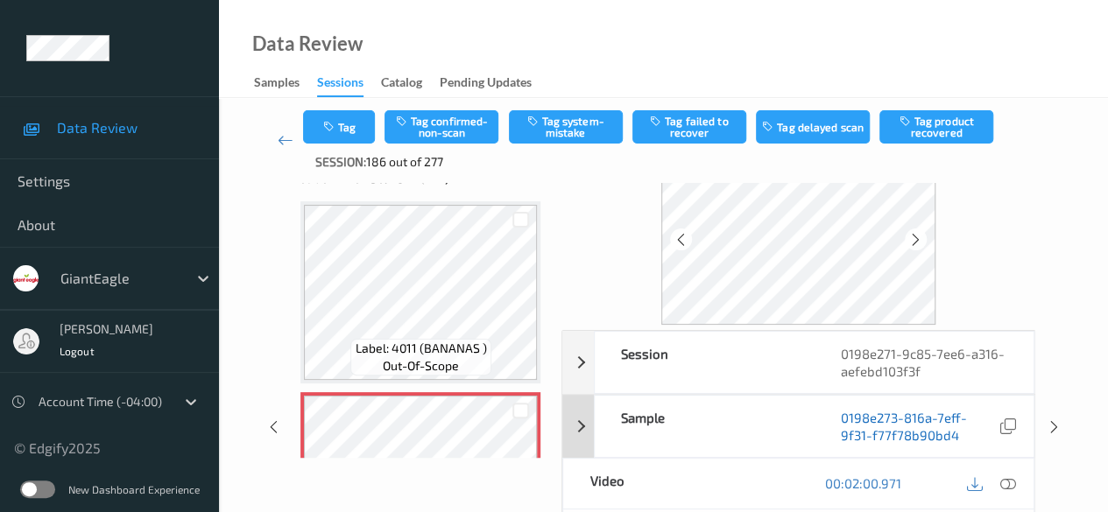
scroll to position [88, 0]
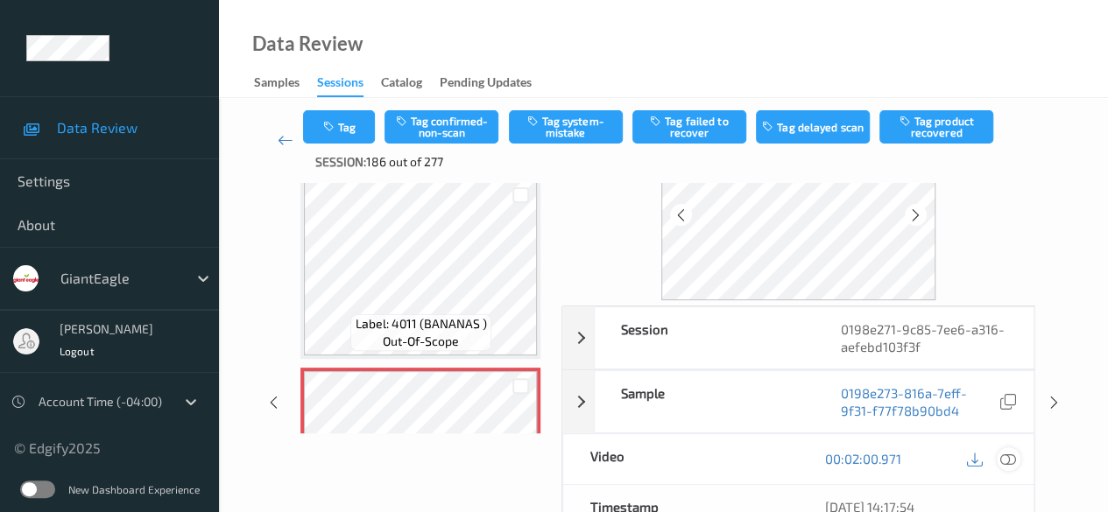
click at [893, 456] on icon at bounding box center [1008, 459] width 16 height 16
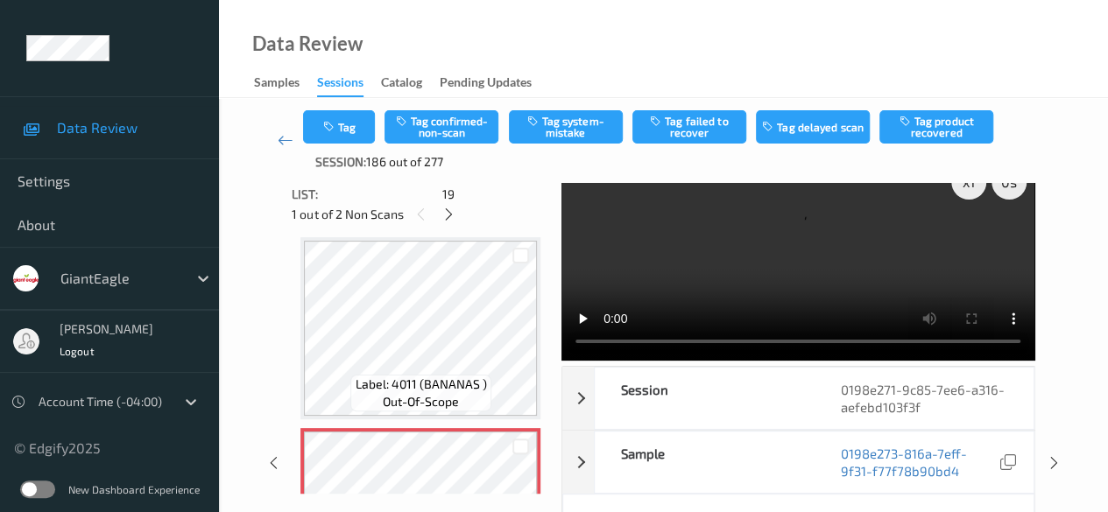
scroll to position [0, 0]
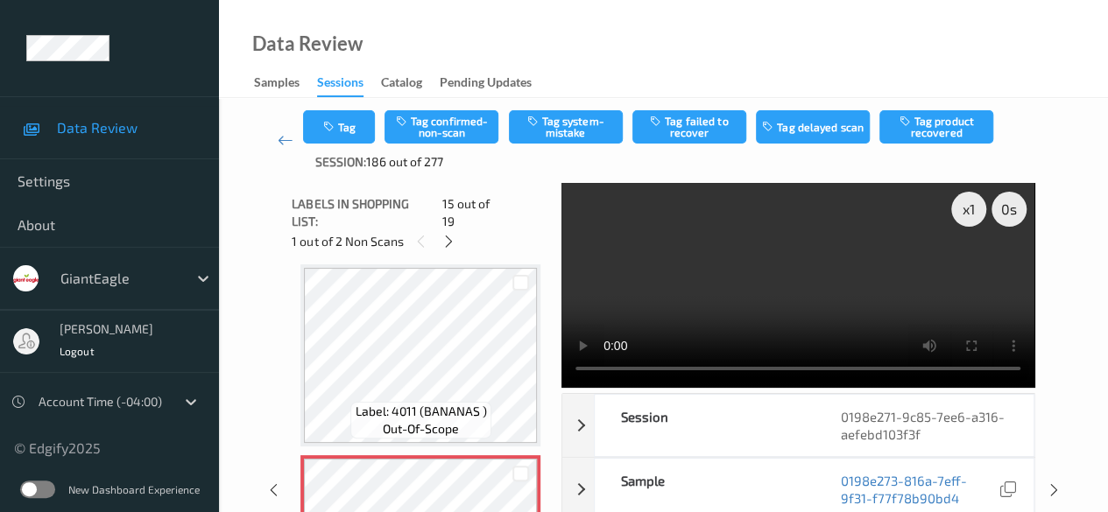
click at [893, 277] on video at bounding box center [797, 285] width 473 height 205
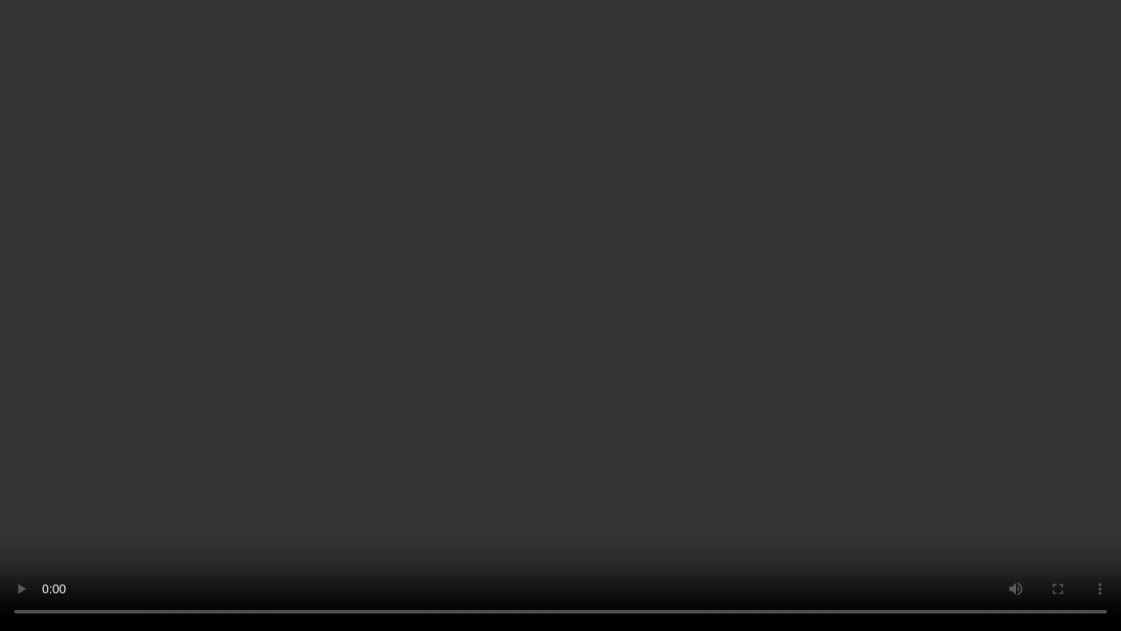
click at [455, 488] on video at bounding box center [560, 315] width 1121 height 631
click at [542, 488] on video at bounding box center [560, 315] width 1121 height 631
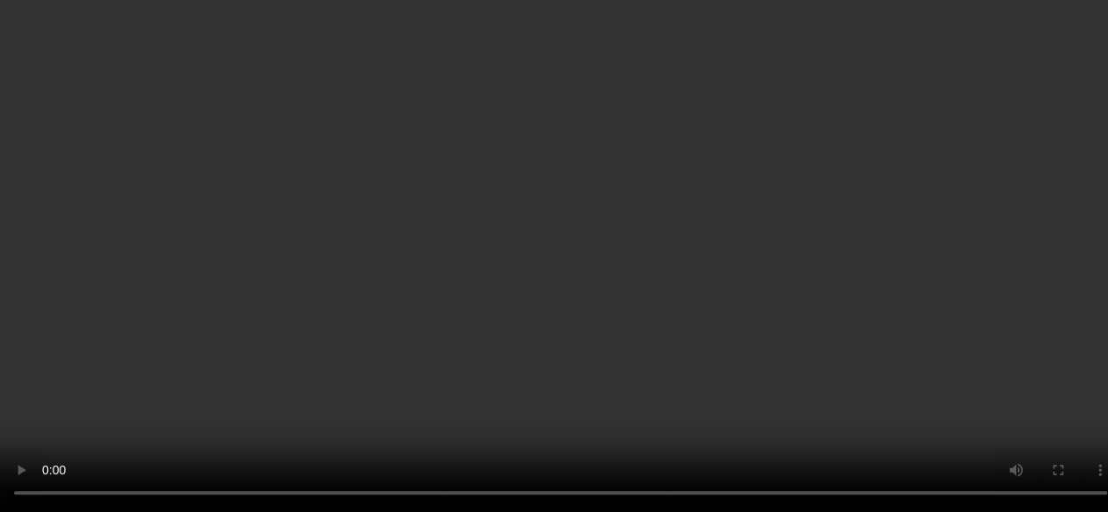
scroll to position [2578, 0]
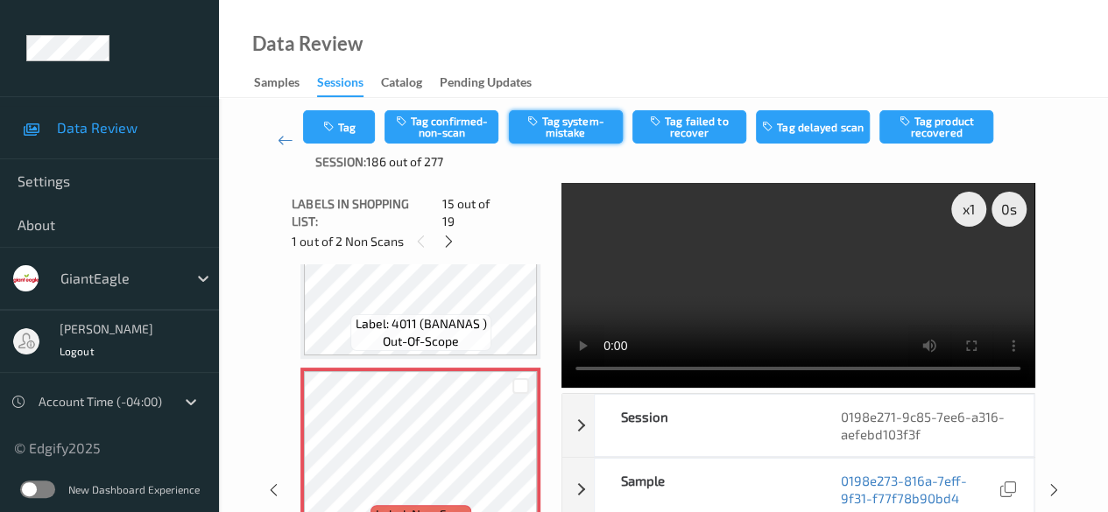
click at [588, 127] on button "Tag system-mistake" at bounding box center [566, 126] width 114 height 33
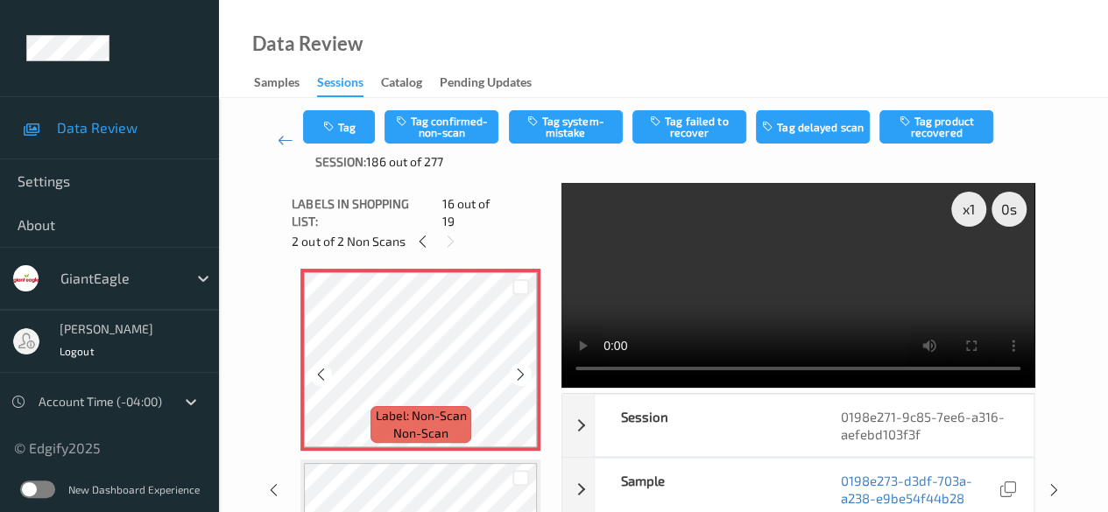
scroll to position [2841, 0]
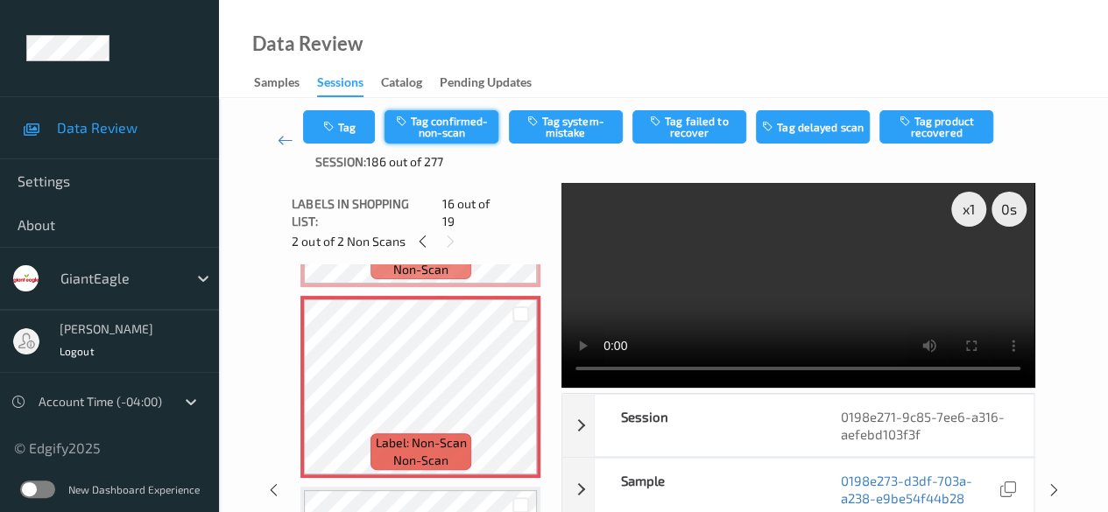
click at [450, 124] on button "Tag confirmed-non-scan" at bounding box center [441, 126] width 114 height 33
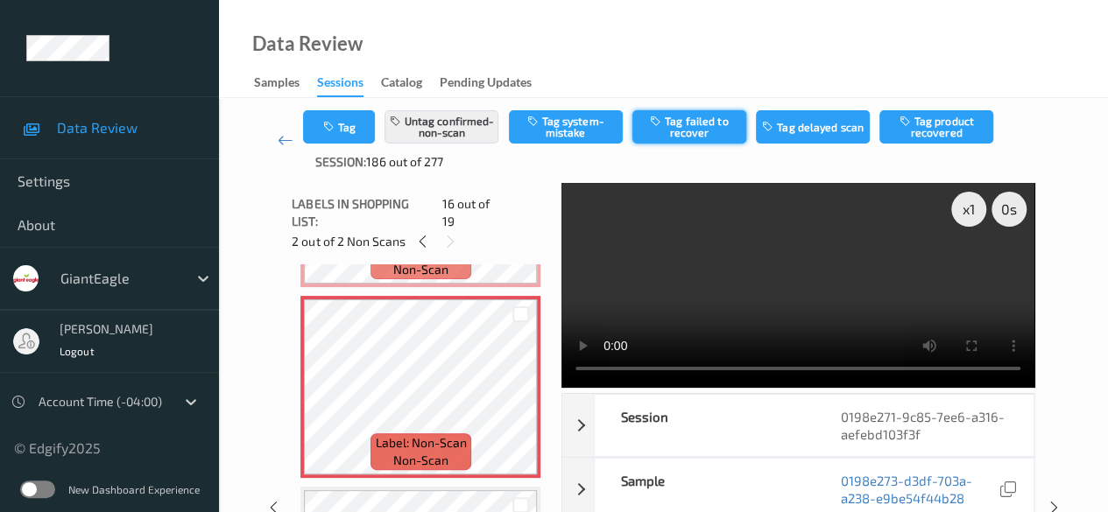
click at [704, 126] on button "Tag failed to recover" at bounding box center [689, 126] width 114 height 33
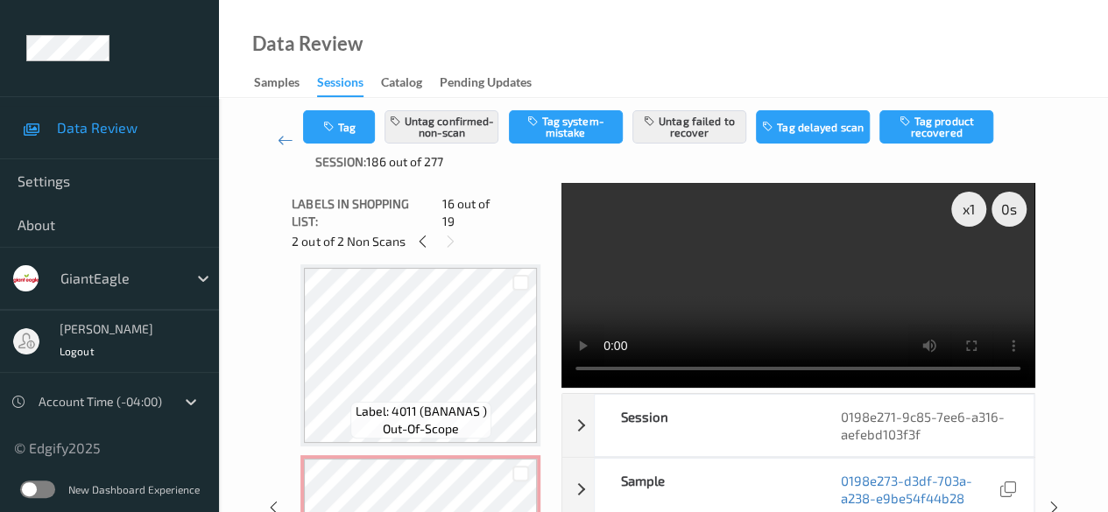
scroll to position [0, 0]
click at [281, 141] on icon at bounding box center [286, 140] width 16 height 18
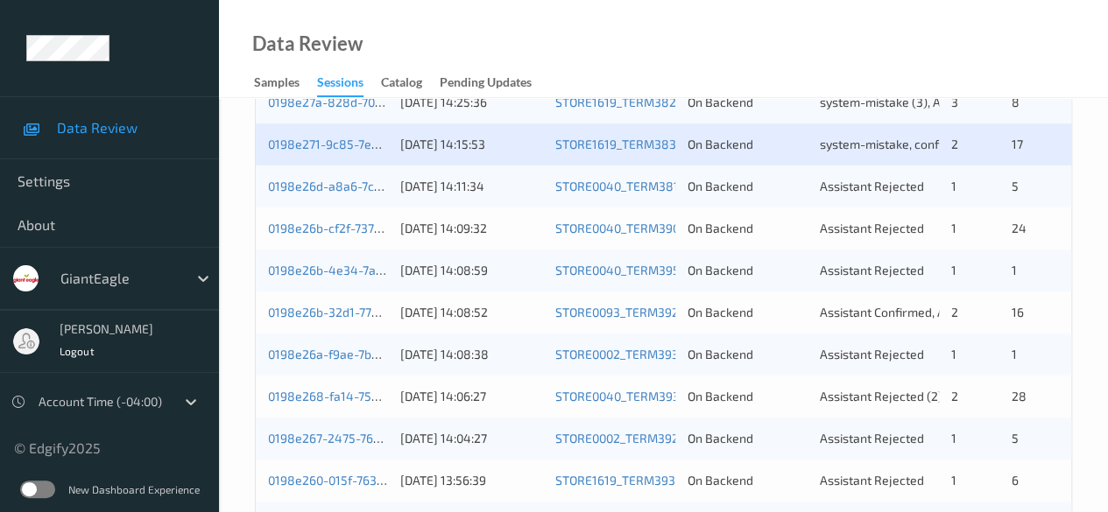
scroll to position [592, 0]
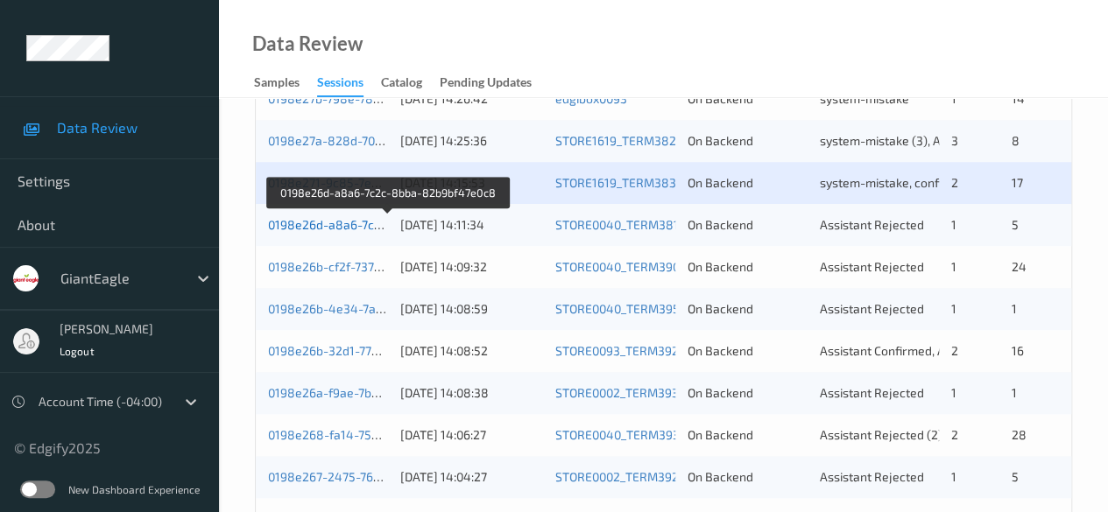
click at [312, 223] on link "0198e26d-a8a6-7c2c-8bba-82b9bf47e0c8" at bounding box center [388, 224] width 241 height 15
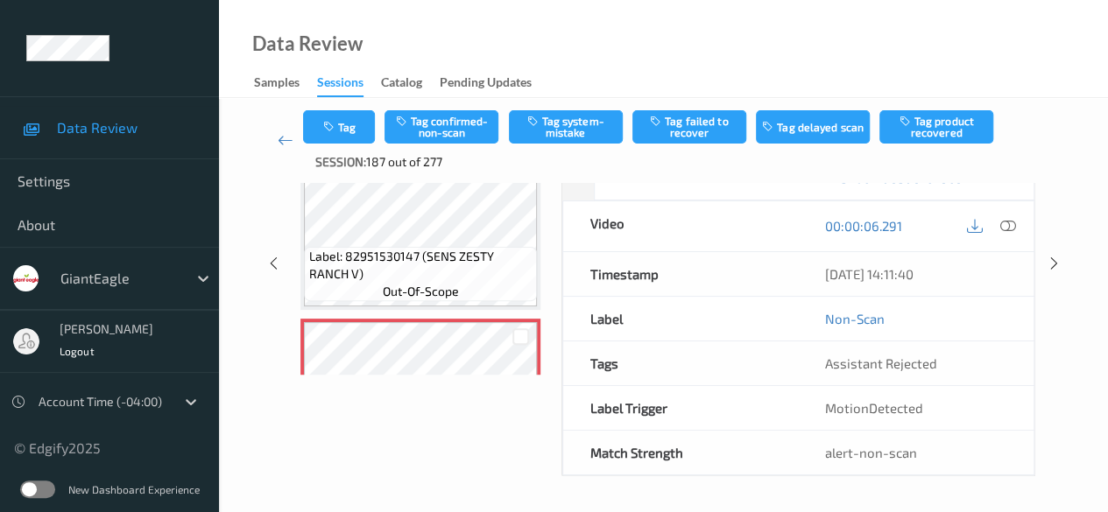
scroll to position [219, 0]
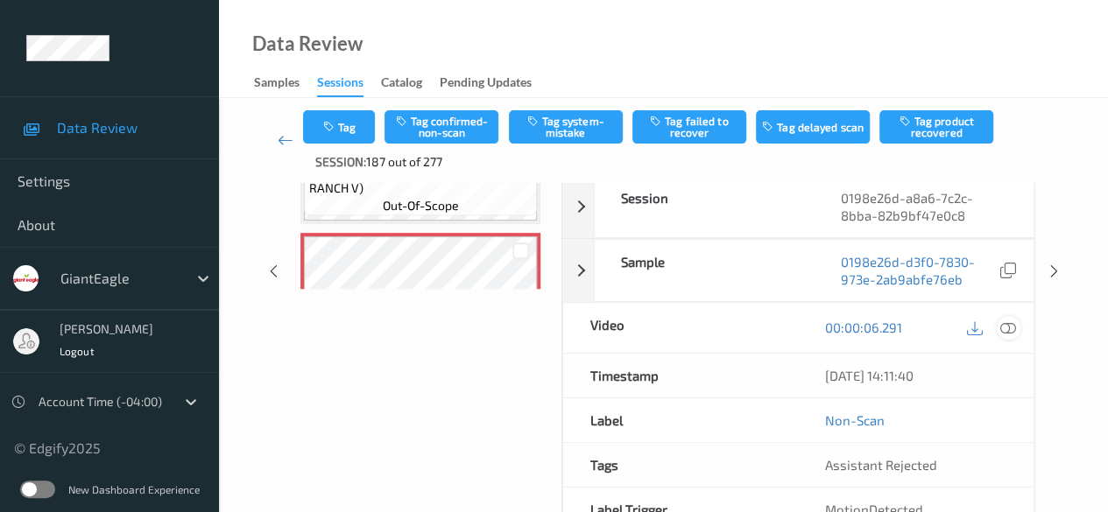
click at [893, 328] on icon at bounding box center [1008, 328] width 16 height 16
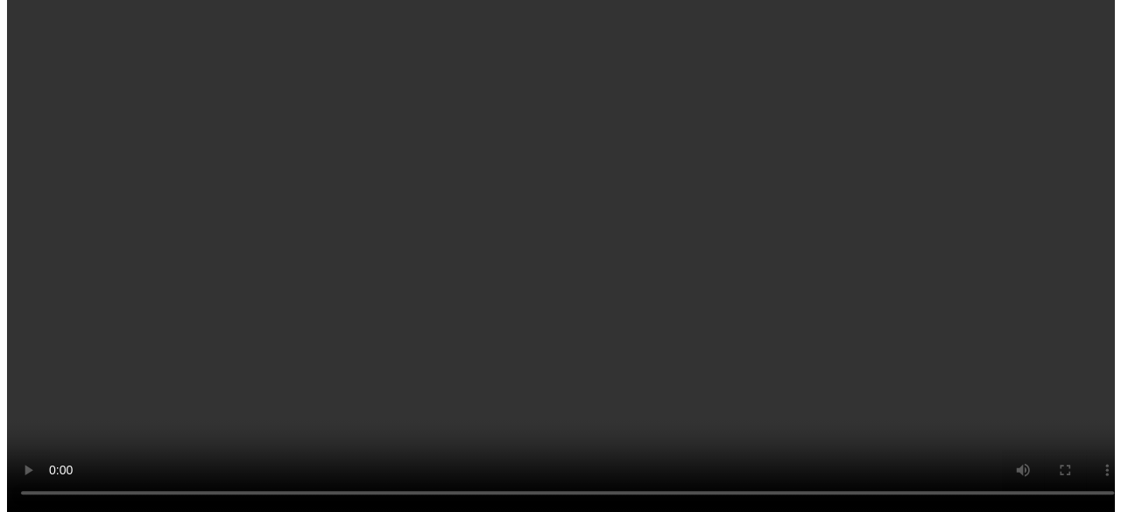
scroll to position [263, 0]
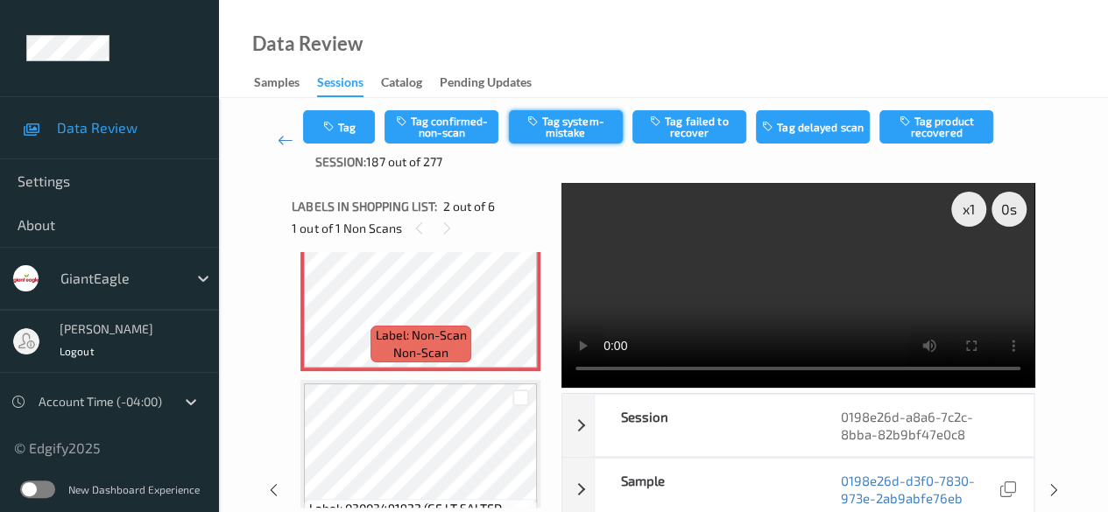
click at [550, 122] on button "Tag system-mistake" at bounding box center [566, 126] width 114 height 33
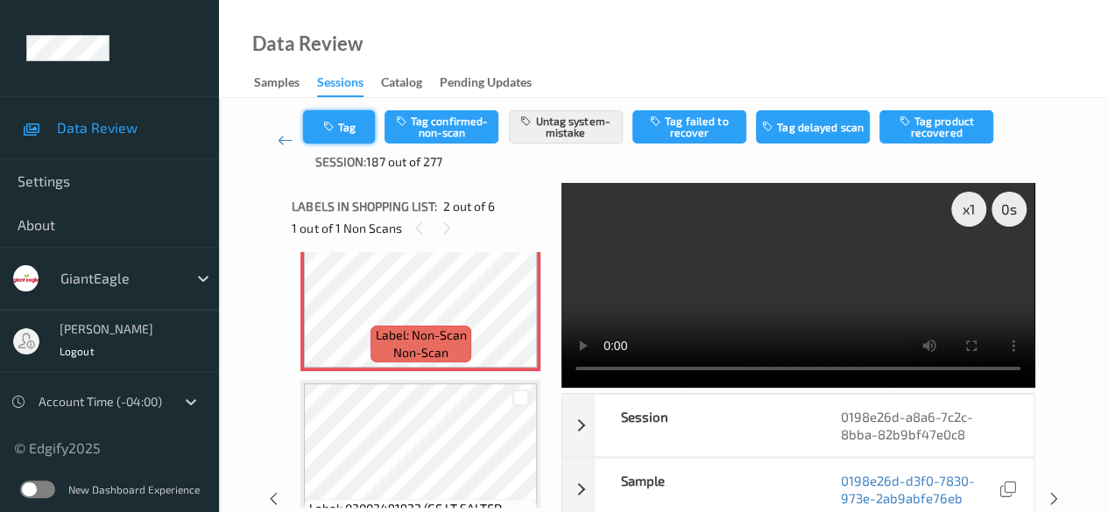
click at [350, 120] on button "Tag" at bounding box center [339, 126] width 72 height 33
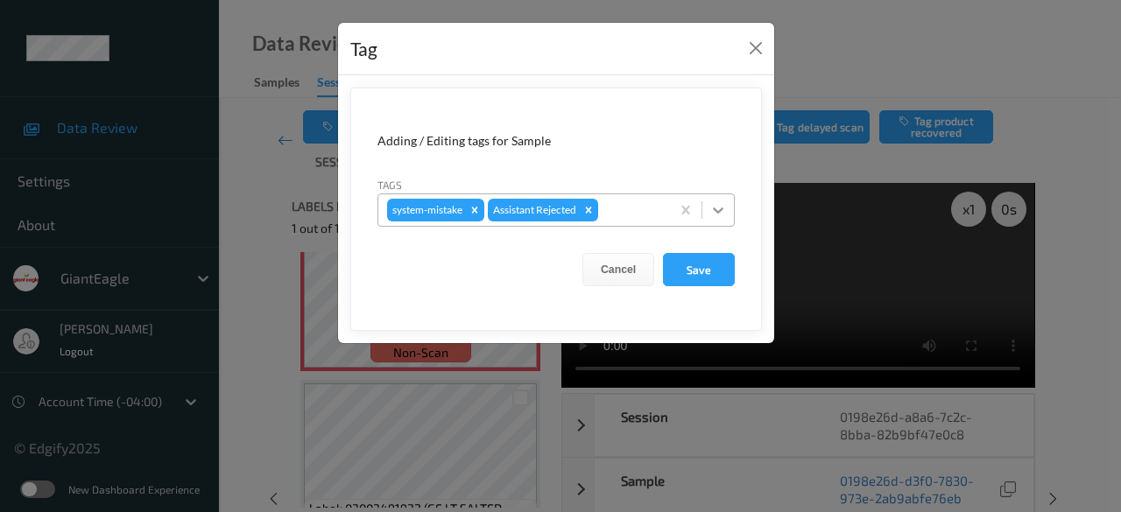
click at [720, 209] on icon at bounding box center [718, 211] width 11 height 6
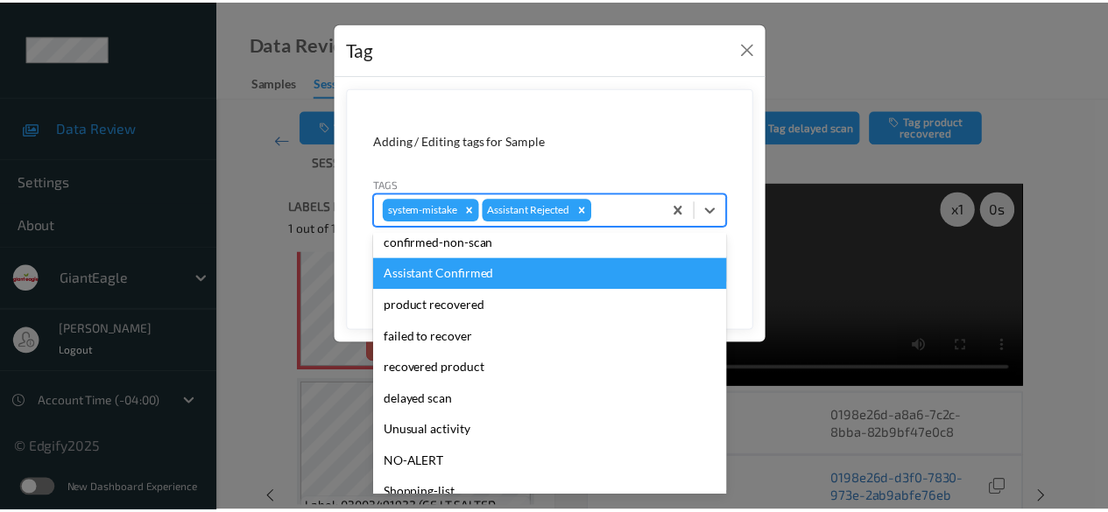
scroll to position [154, 0]
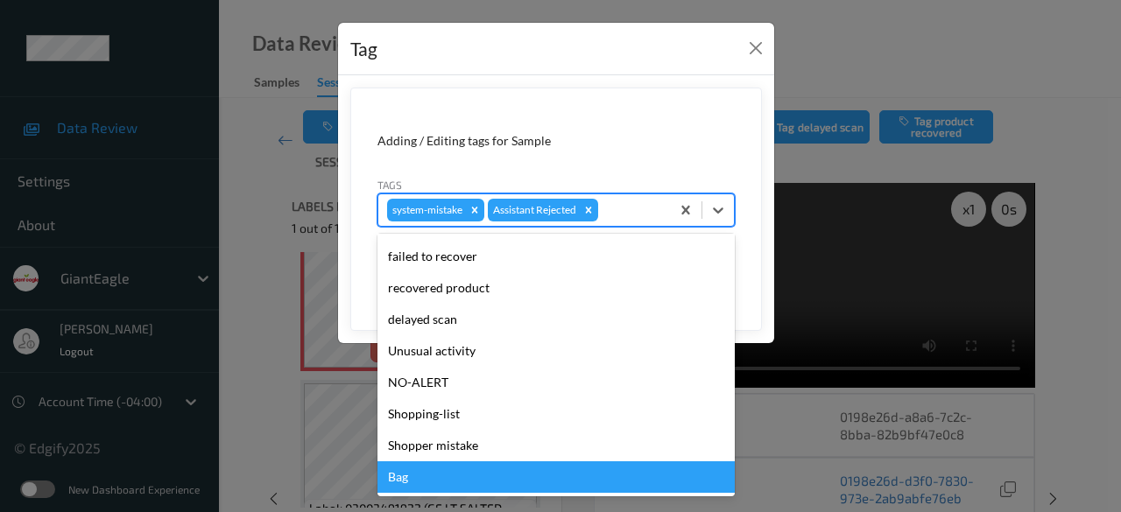
click at [487, 475] on div "Bag" at bounding box center [555, 478] width 357 height 32
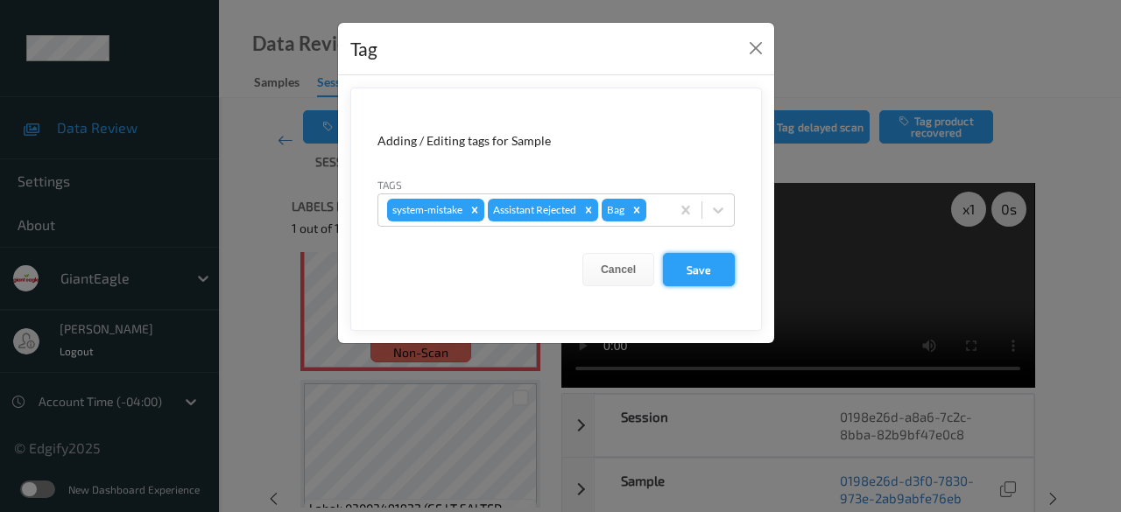
click at [700, 267] on button "Save" at bounding box center [699, 269] width 72 height 33
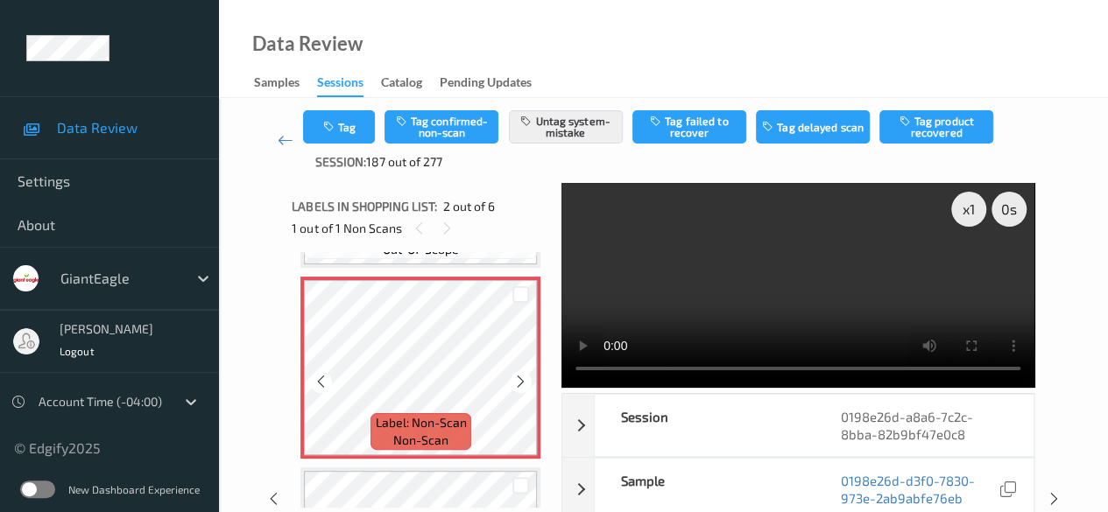
scroll to position [88, 0]
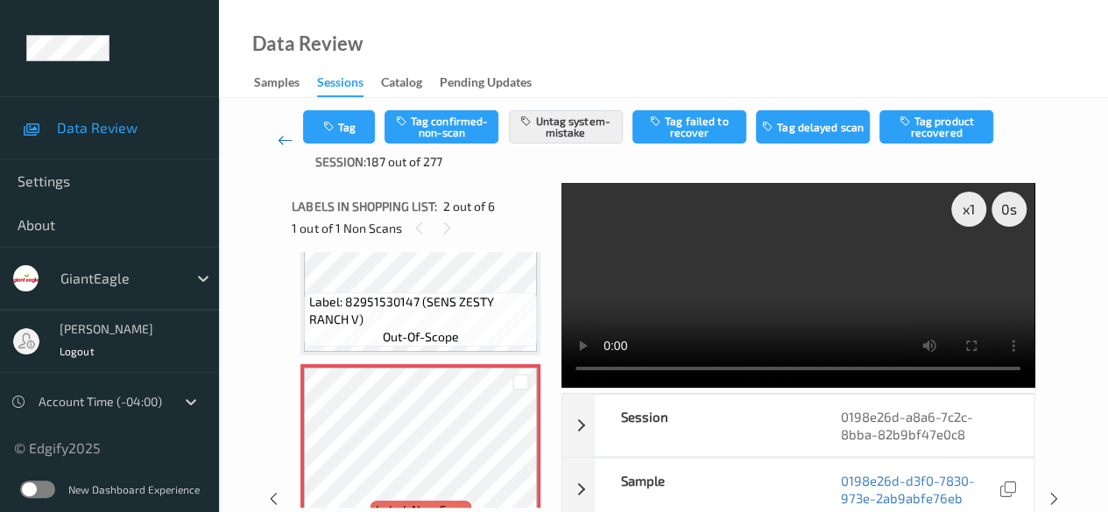
click at [282, 137] on icon at bounding box center [286, 140] width 16 height 18
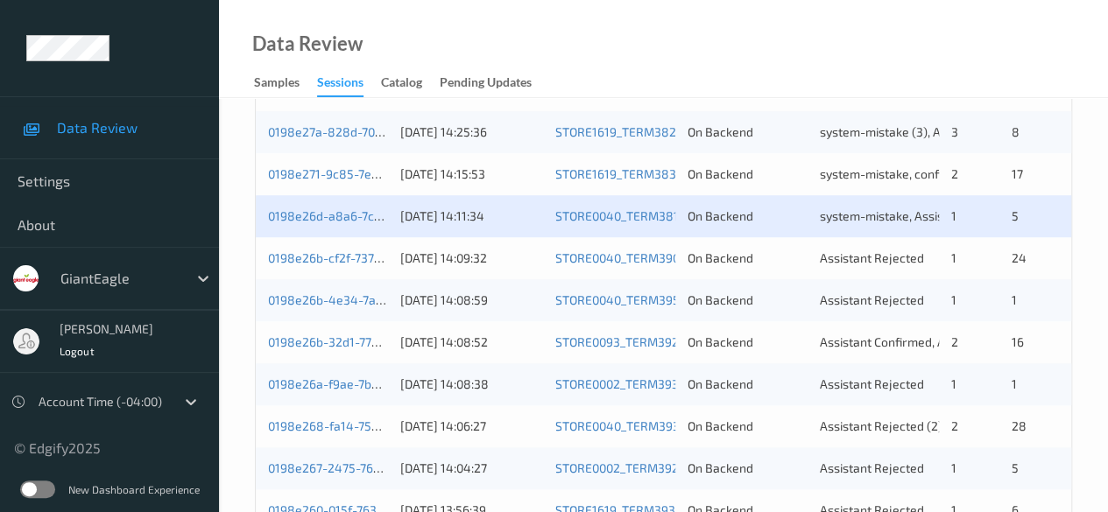
scroll to position [613, 0]
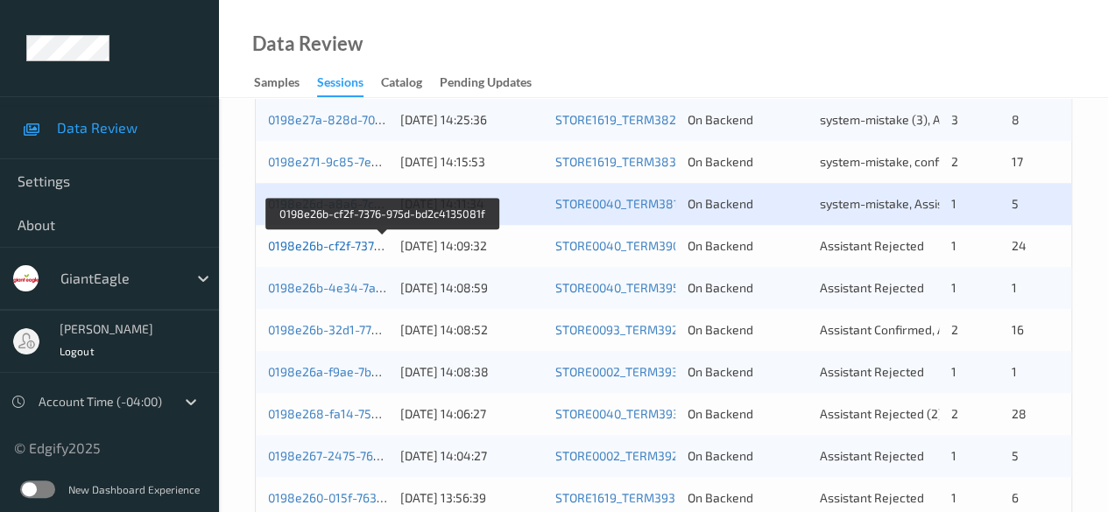
click at [371, 245] on link "0198e26b-cf2f-7376-975d-bd2c4135081f" at bounding box center [382, 245] width 229 height 15
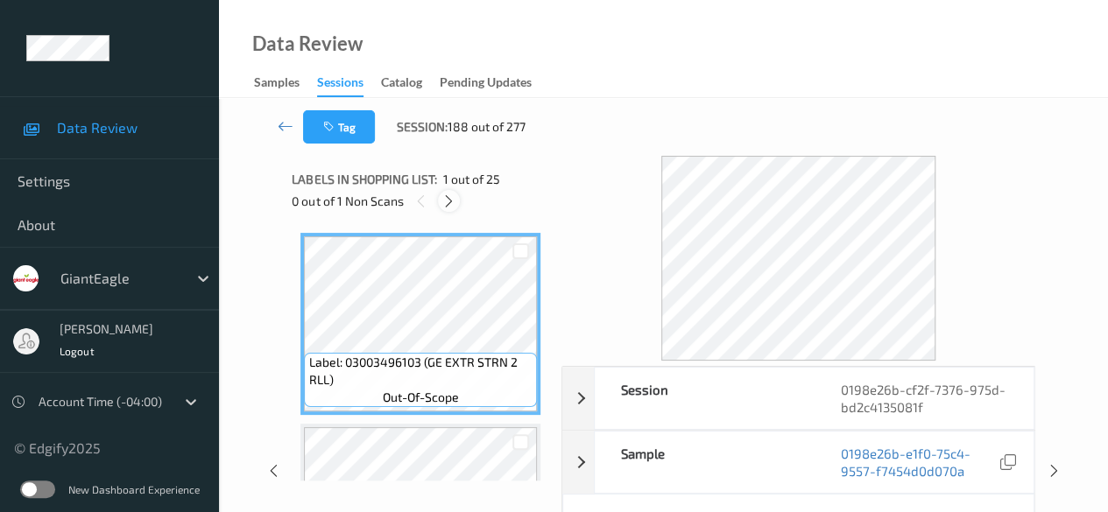
click at [452, 194] on icon at bounding box center [448, 202] width 15 height 16
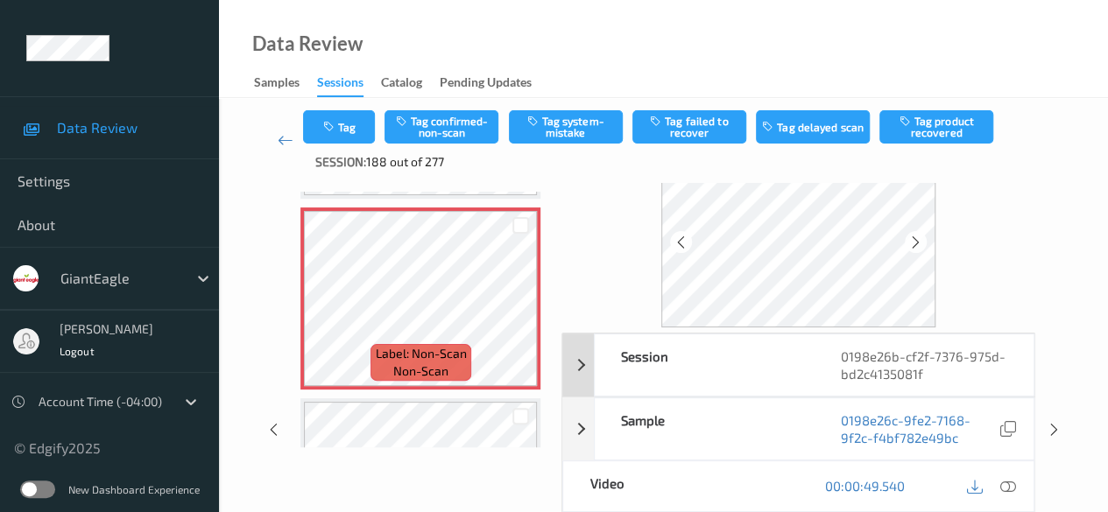
scroll to position [88, 0]
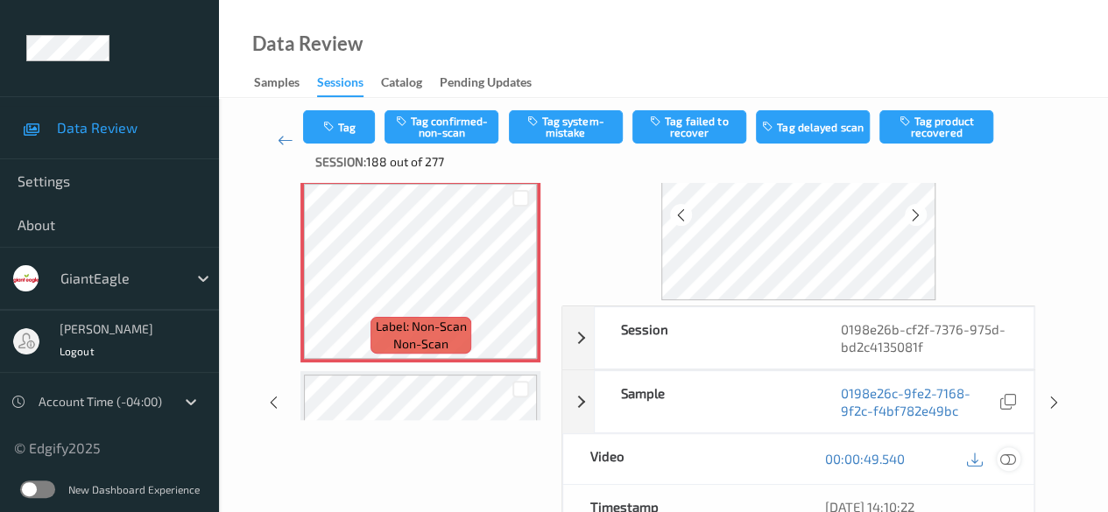
click at [893, 455] on div at bounding box center [1009, 459] width 24 height 24
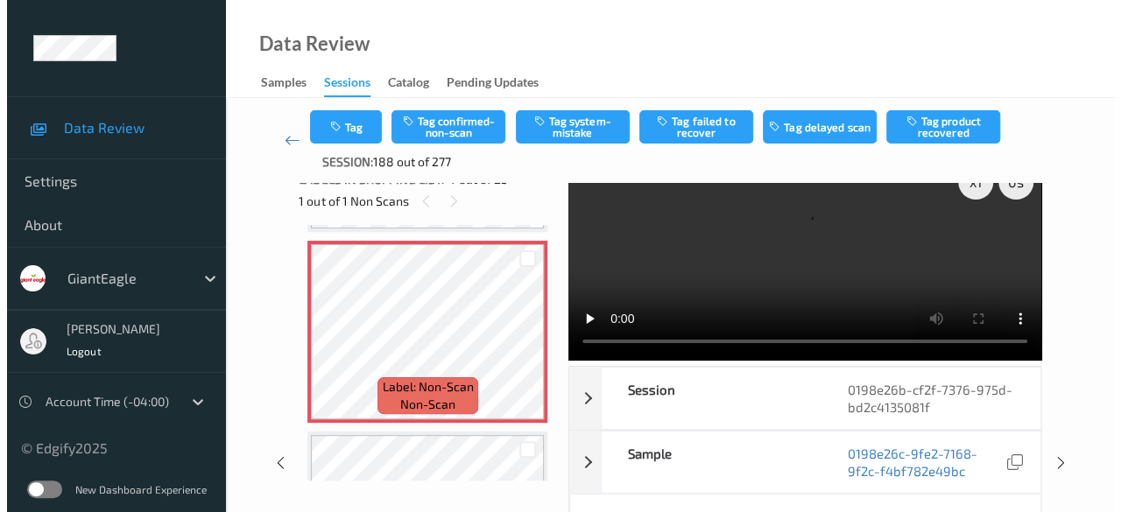
scroll to position [0, 0]
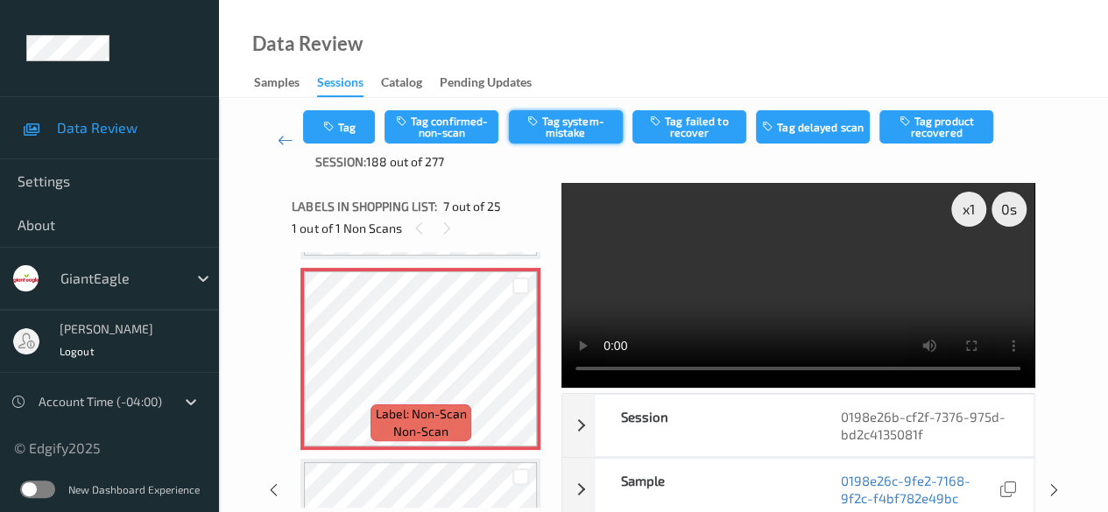
click at [569, 124] on button "Tag system-mistake" at bounding box center [566, 126] width 114 height 33
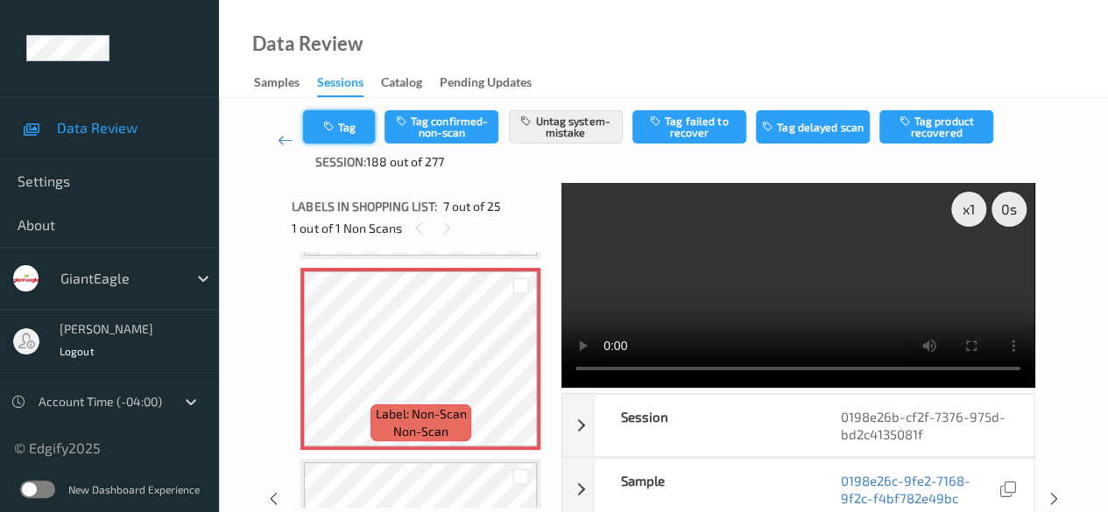
click at [349, 129] on button "Tag" at bounding box center [339, 126] width 72 height 33
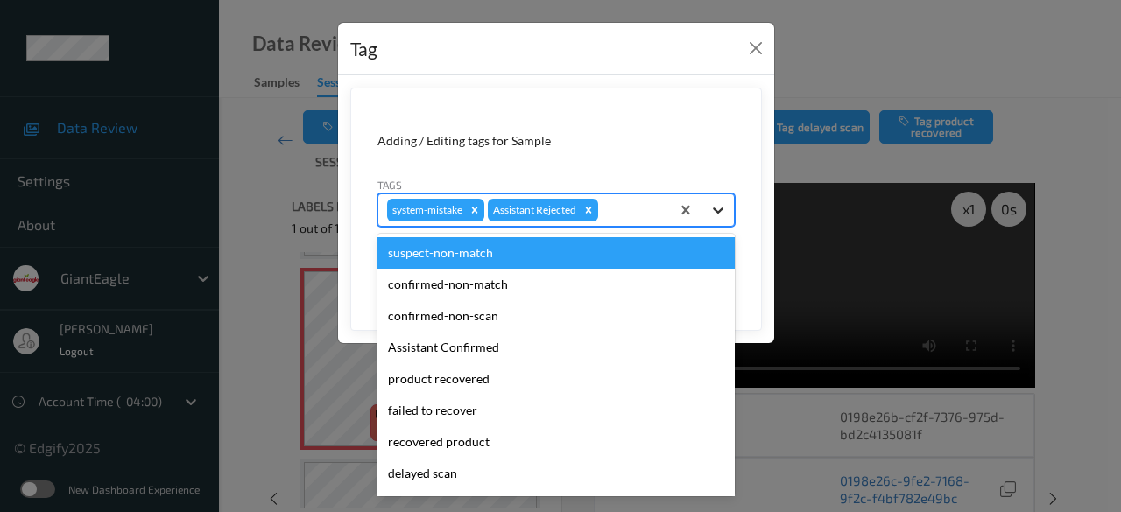
click at [717, 209] on icon at bounding box center [718, 211] width 11 height 6
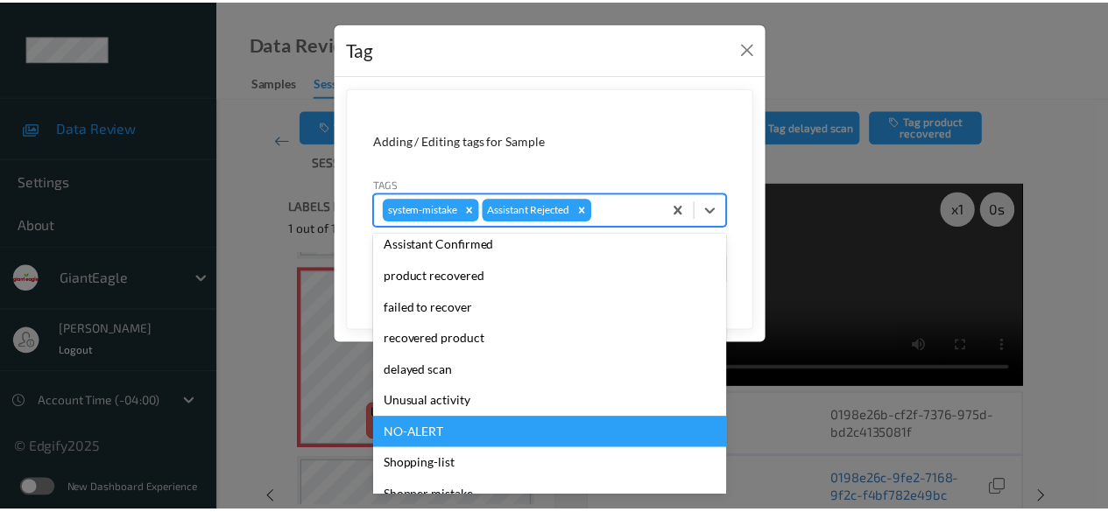
scroll to position [154, 0]
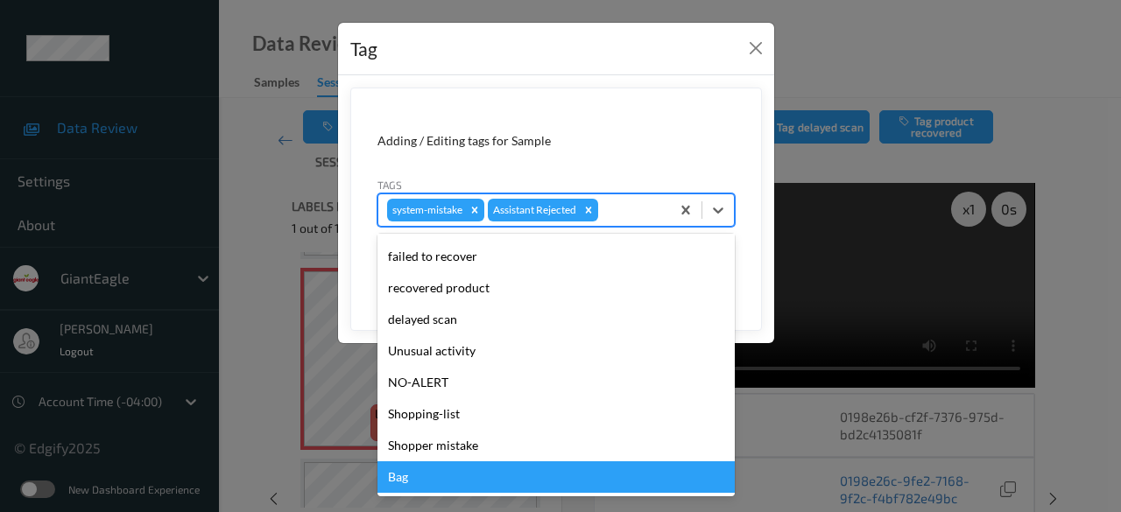
click at [473, 475] on div "Bag" at bounding box center [555, 478] width 357 height 32
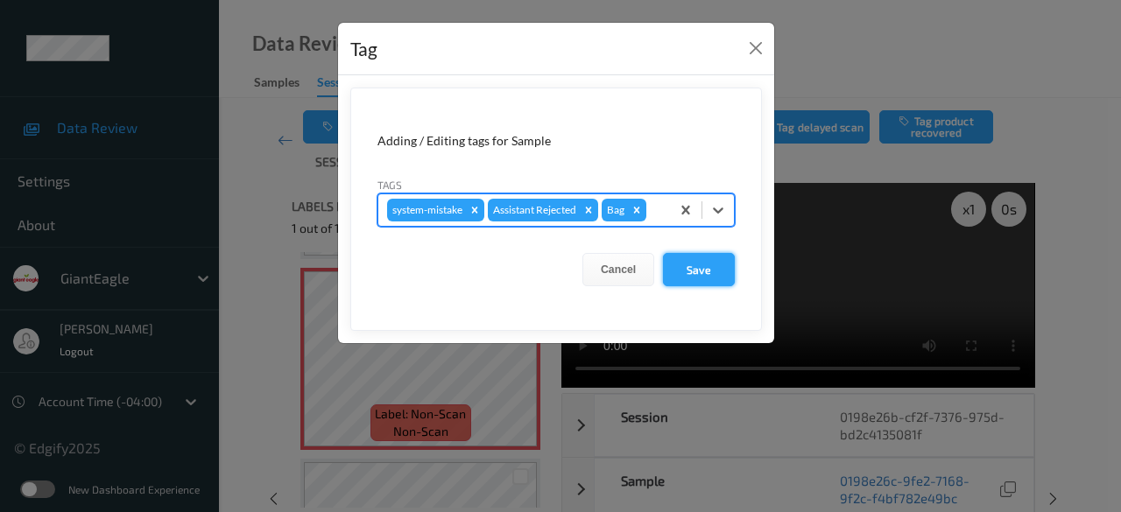
click at [688, 270] on button "Save" at bounding box center [699, 269] width 72 height 33
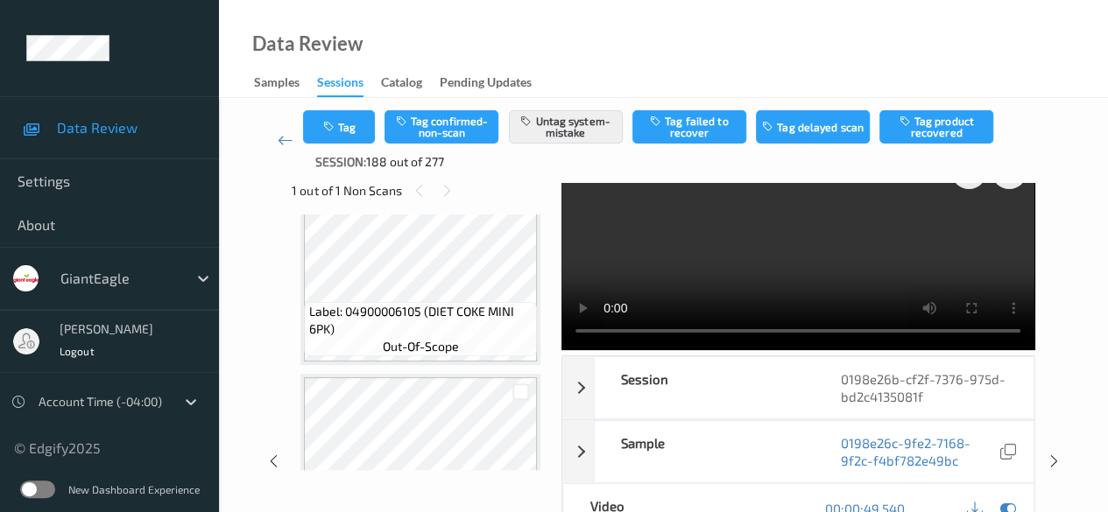
scroll to position [0, 0]
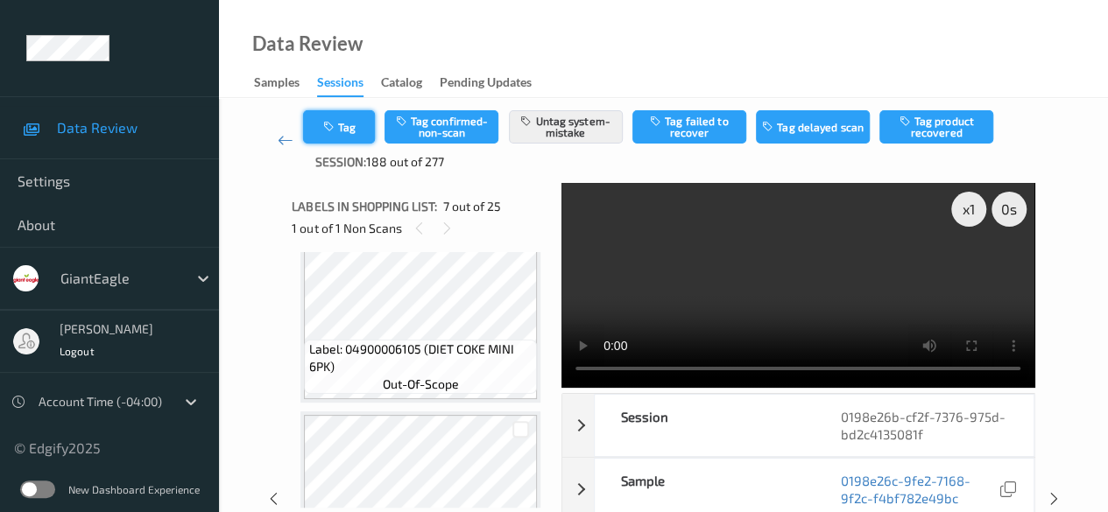
click at [332, 130] on icon "button" at bounding box center [329, 127] width 15 height 12
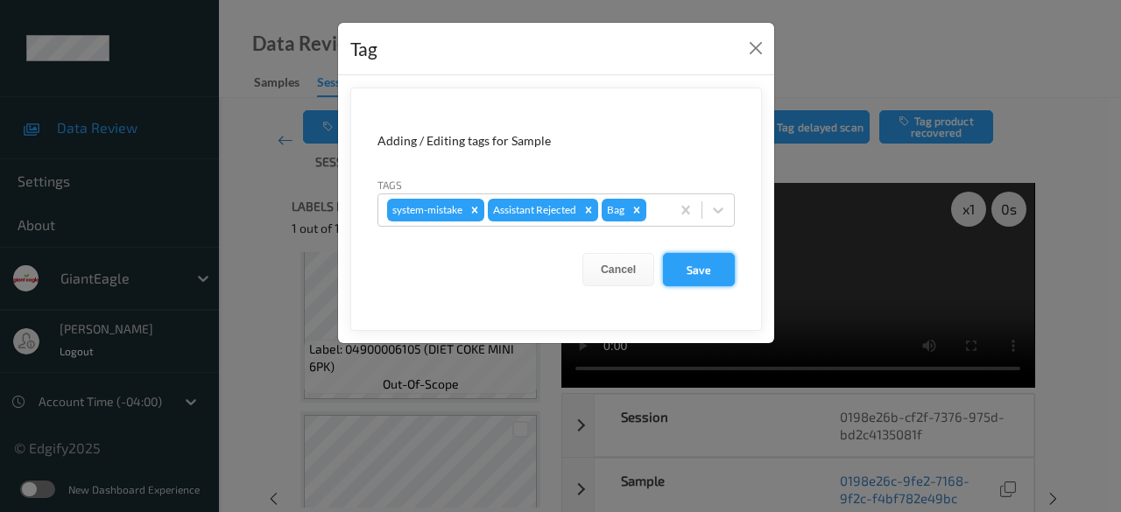
click at [708, 265] on button "Save" at bounding box center [699, 269] width 72 height 33
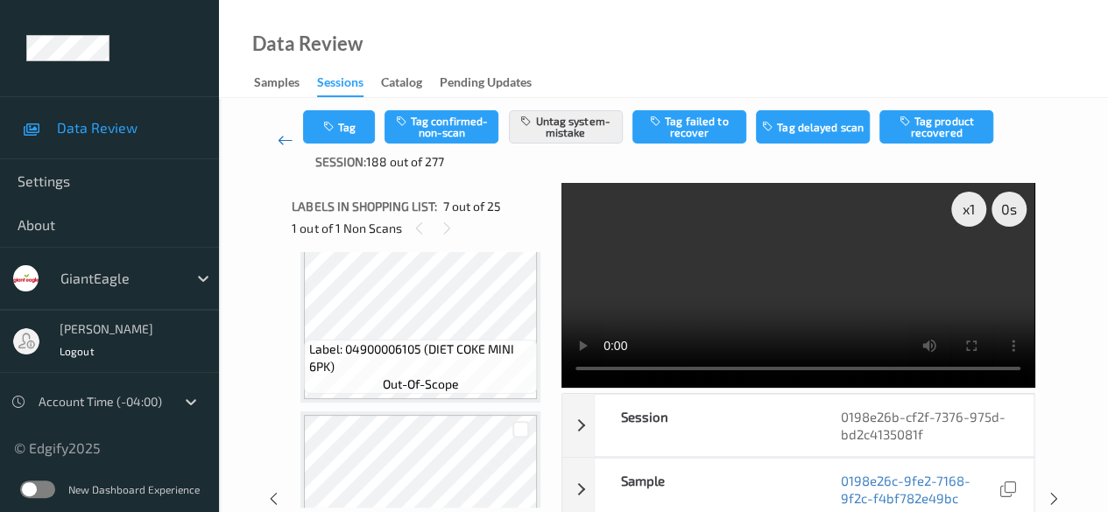
click at [284, 143] on icon at bounding box center [286, 140] width 16 height 18
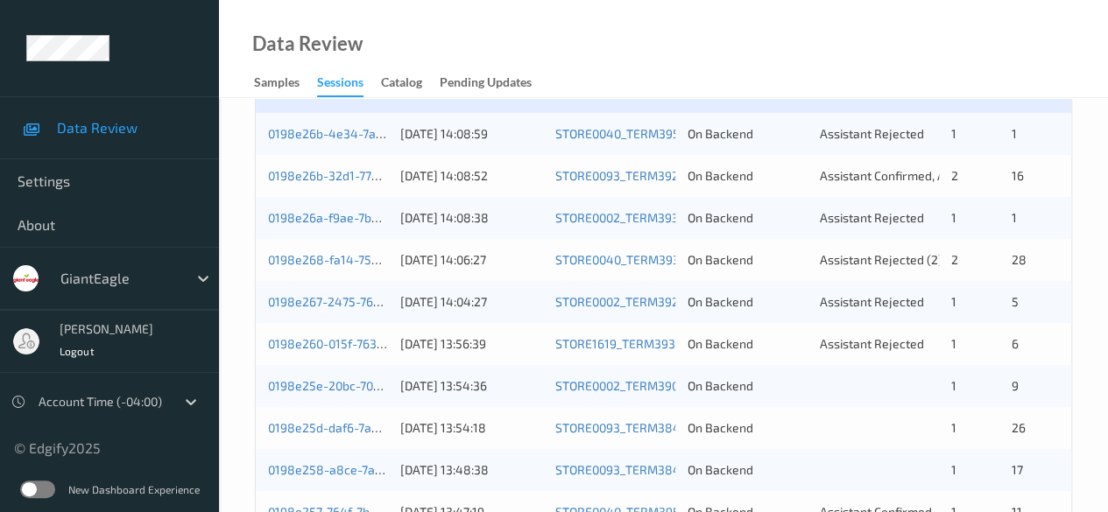
scroll to position [592, 0]
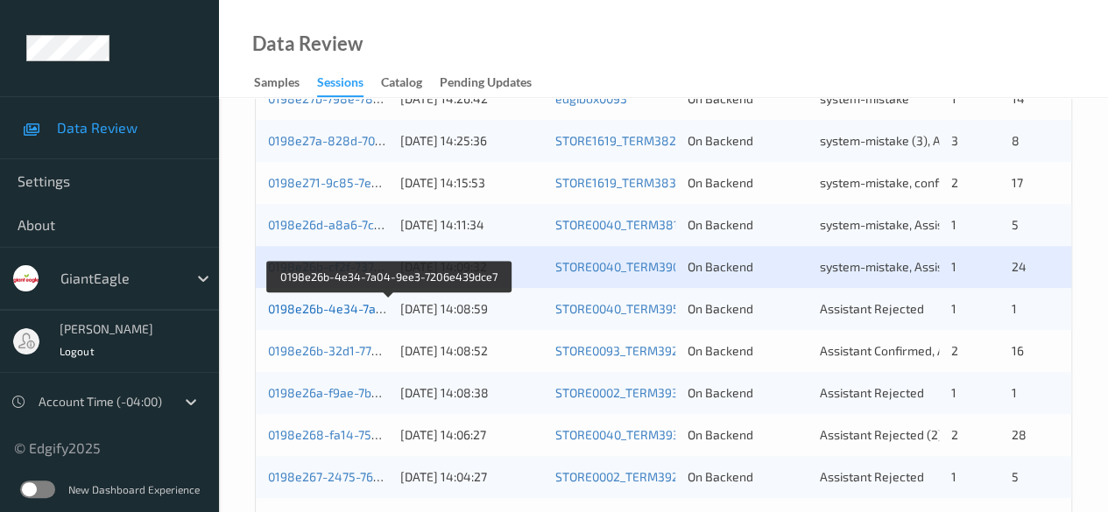
click at [305, 314] on link "0198e26b-4e34-7a04-9ee3-7206e439dce7" at bounding box center [389, 308] width 243 height 15
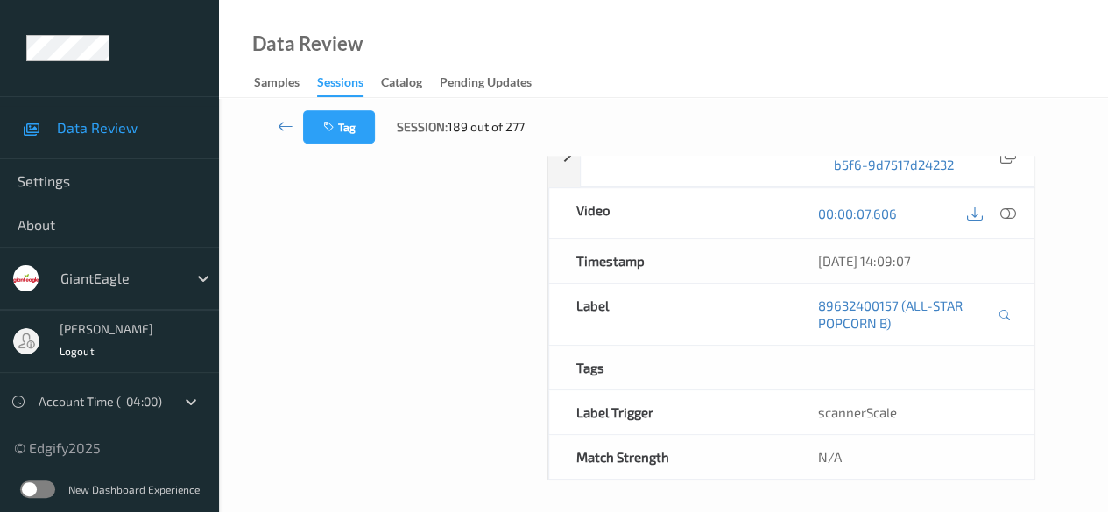
scroll to position [307, 0]
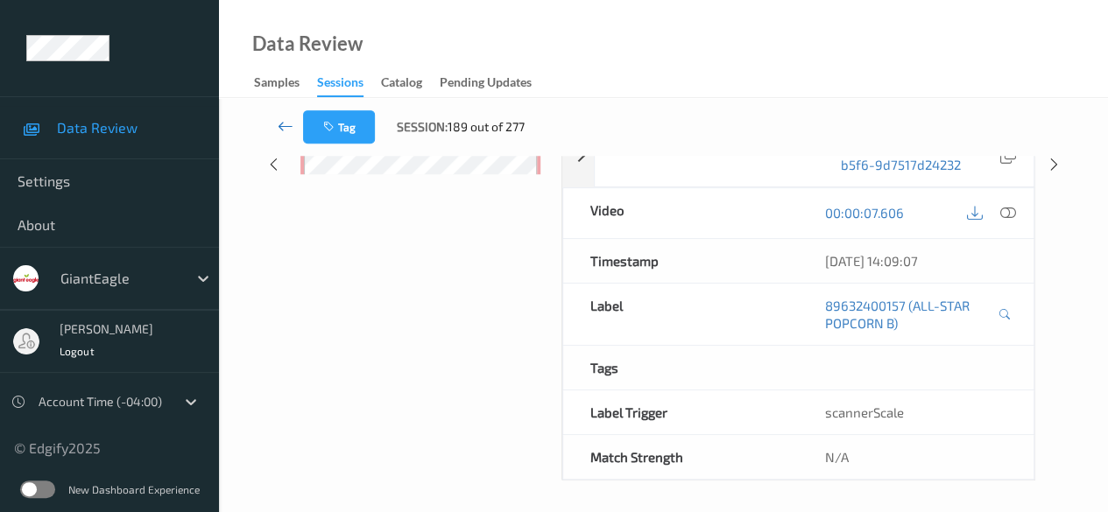
click at [282, 128] on icon at bounding box center [286, 126] width 16 height 18
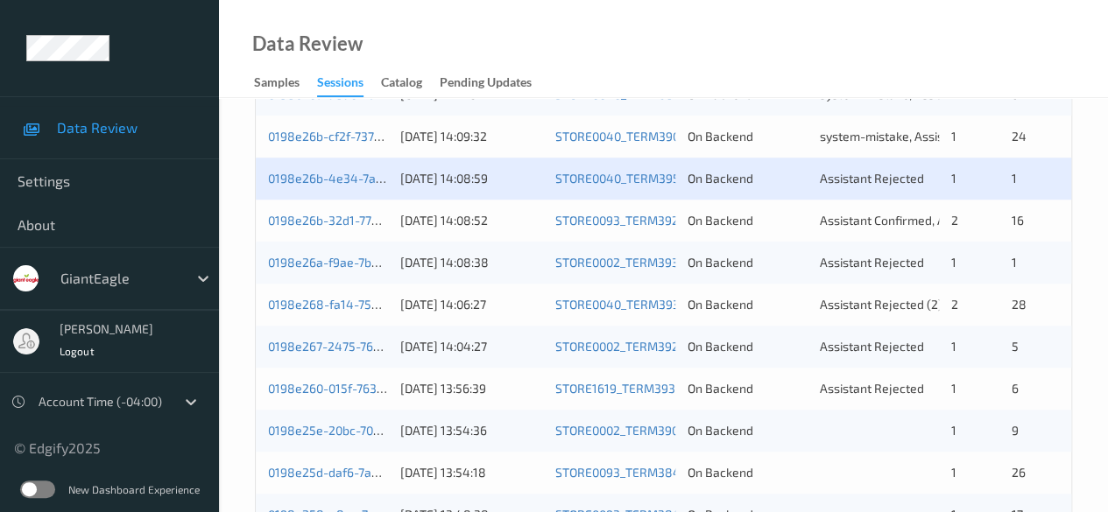
scroll to position [613, 0]
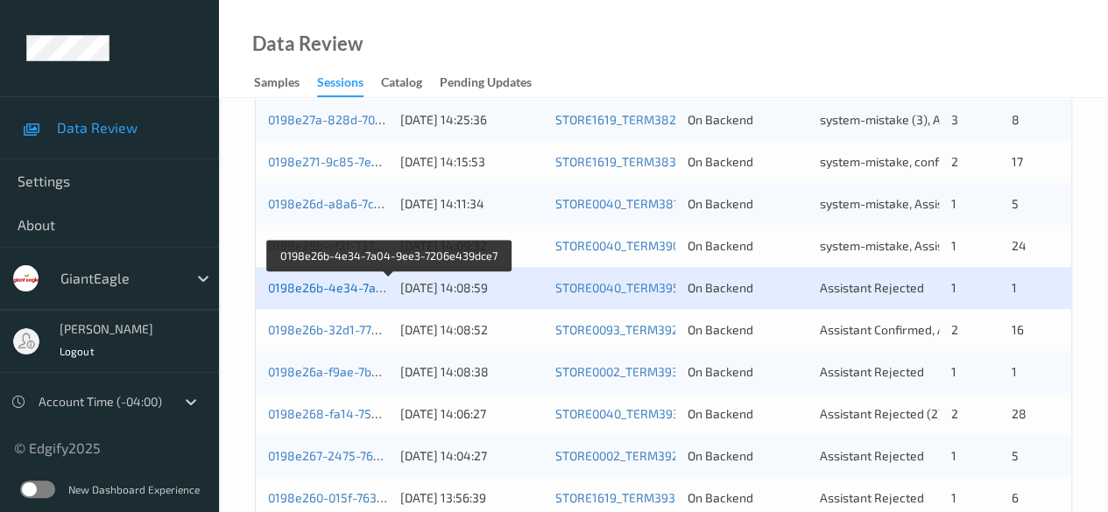
click at [356, 290] on link "0198e26b-4e34-7a04-9ee3-7206e439dce7" at bounding box center [389, 287] width 243 height 15
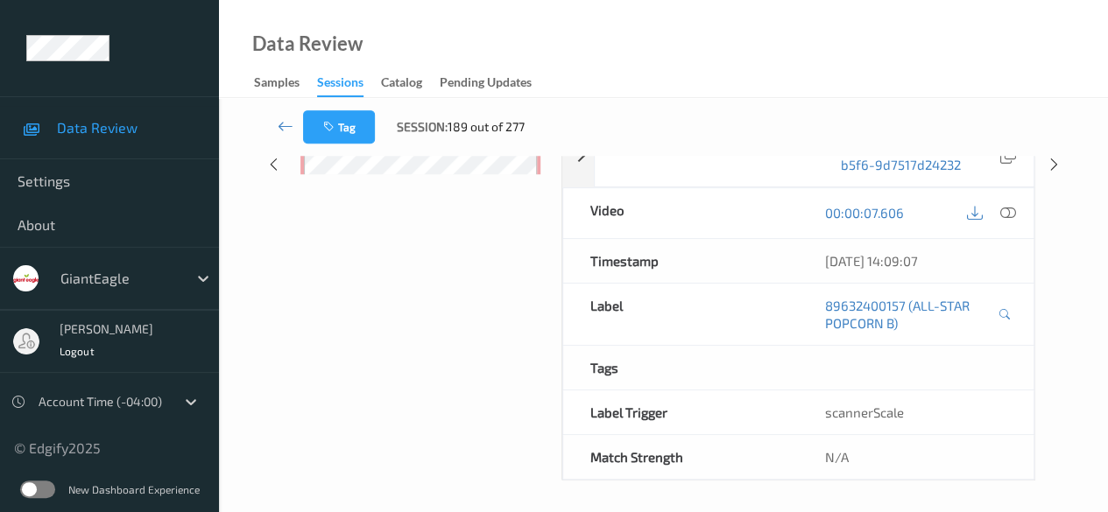
scroll to position [131, 0]
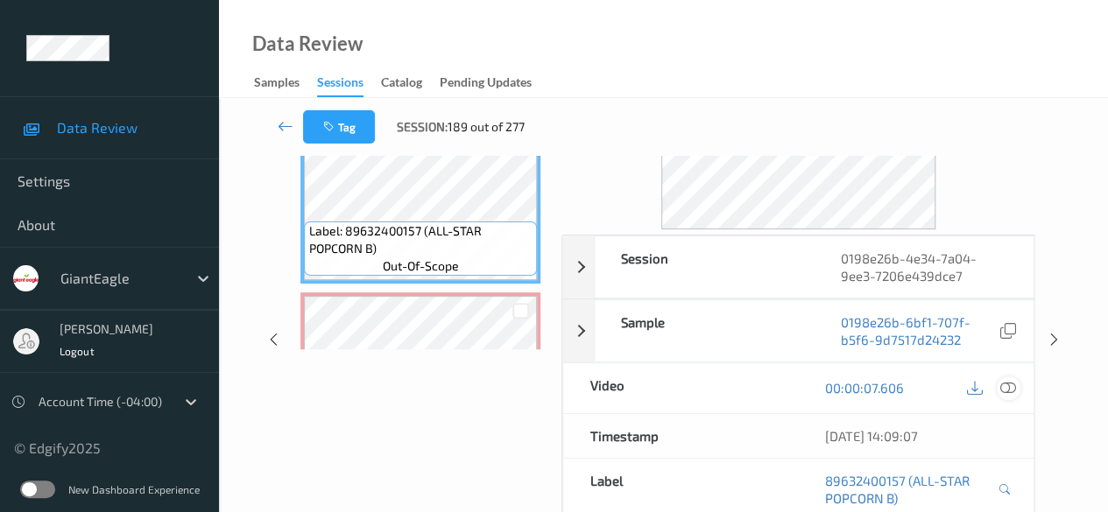
click at [893, 389] on icon at bounding box center [1008, 388] width 16 height 16
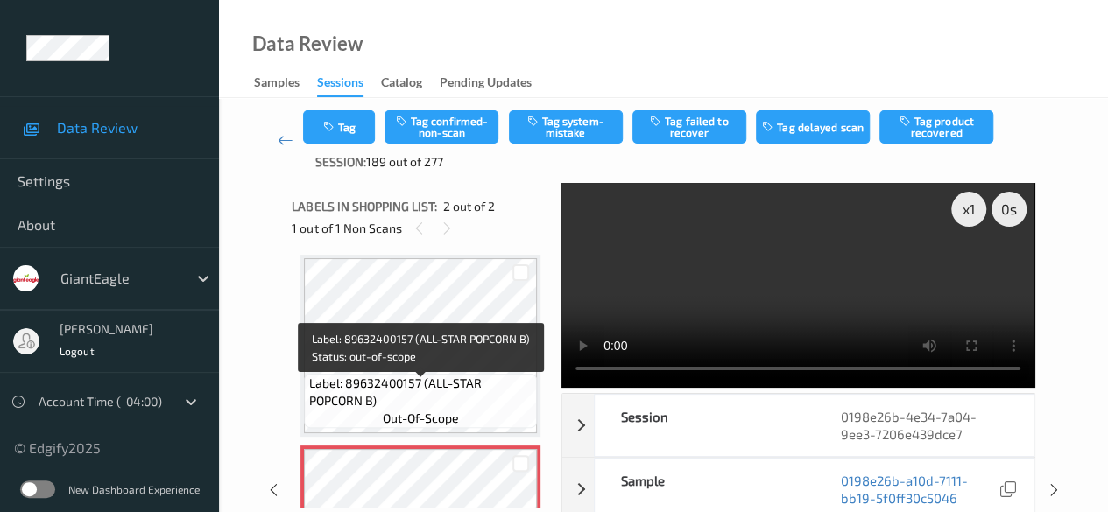
scroll to position [0, 0]
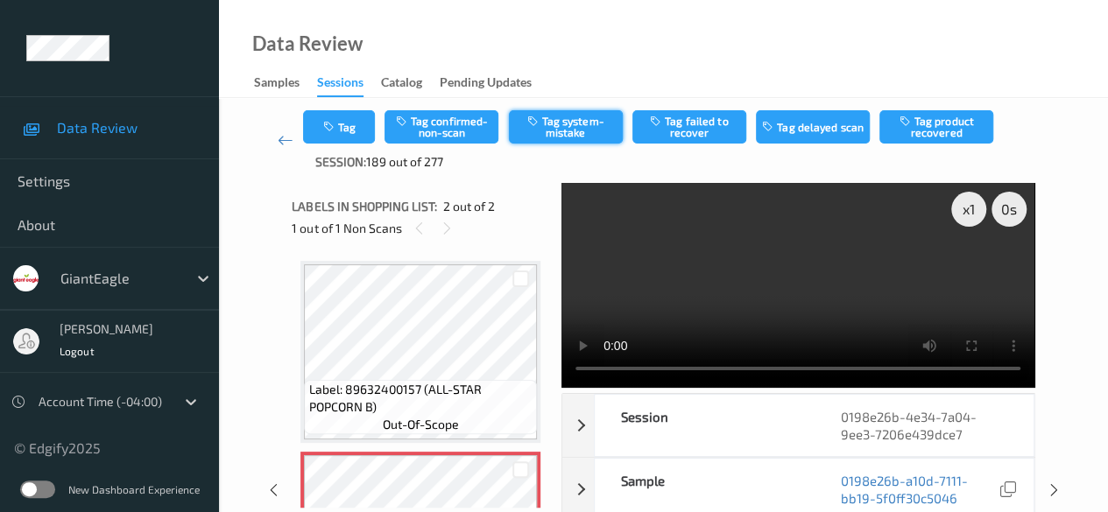
click at [567, 131] on button "Tag system-mistake" at bounding box center [566, 126] width 114 height 33
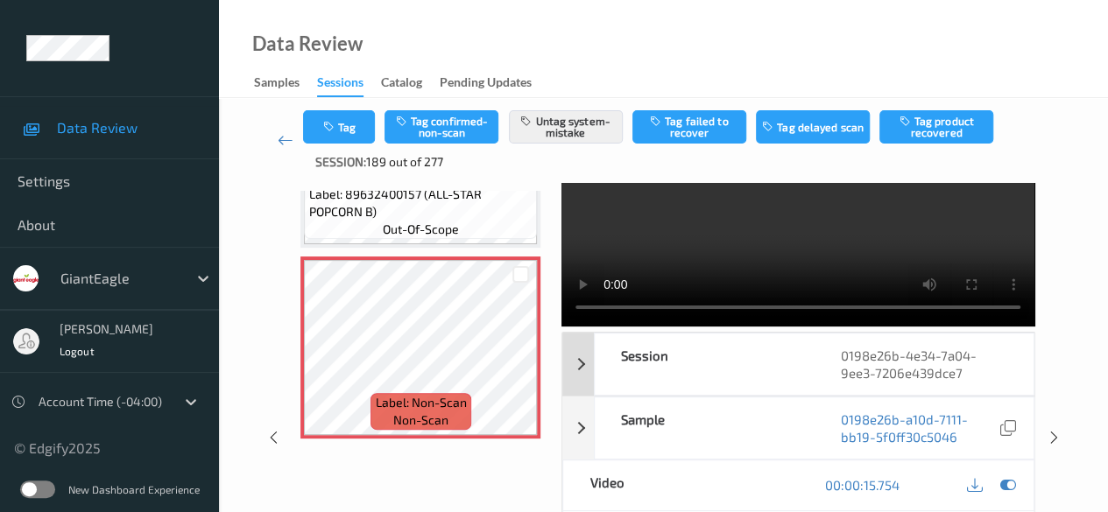
scroll to position [88, 0]
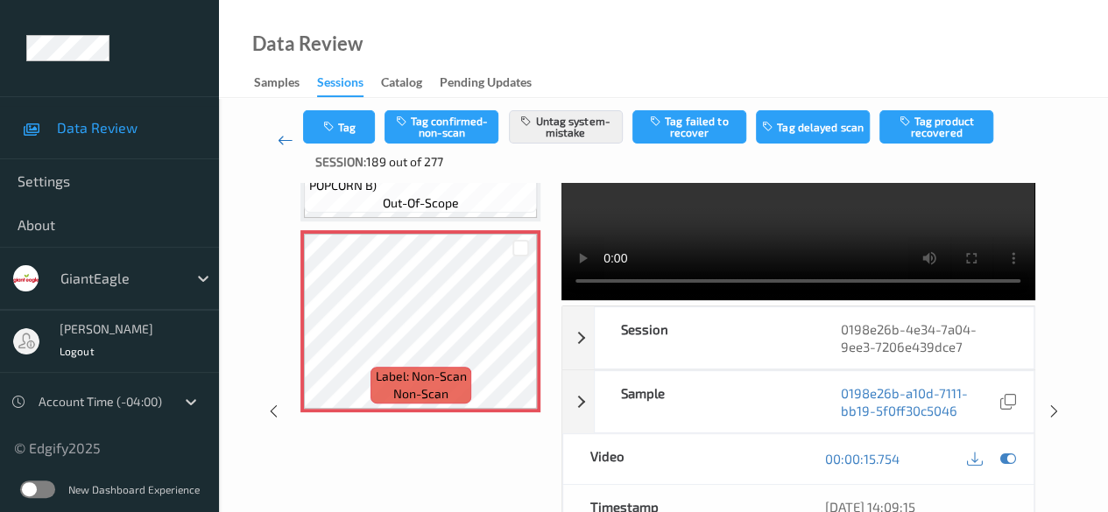
click at [287, 144] on icon at bounding box center [286, 140] width 16 height 18
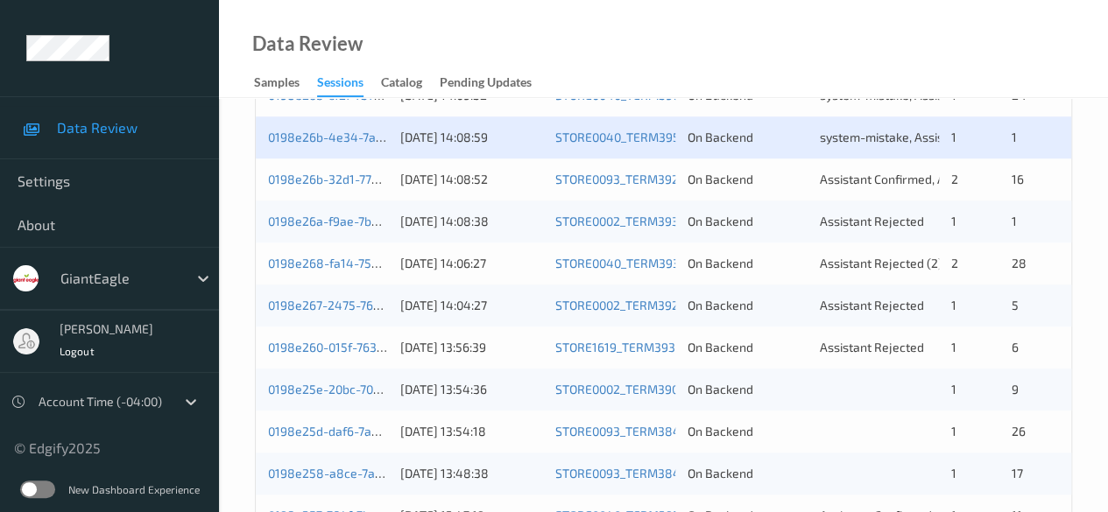
scroll to position [701, 0]
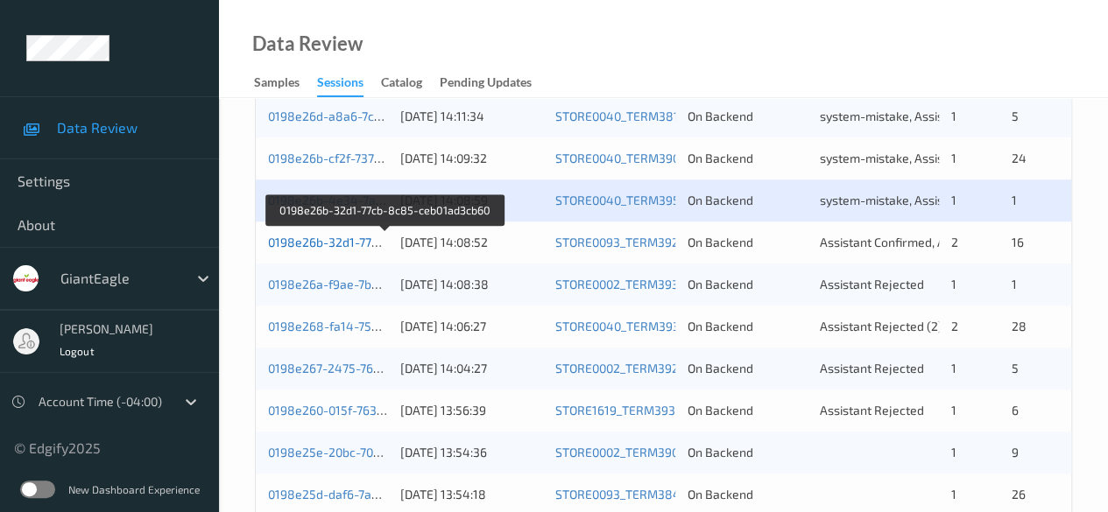
click at [370, 246] on link "0198e26b-32d1-77cb-8c85-ceb01ad3cb60" at bounding box center [386, 242] width 236 height 15
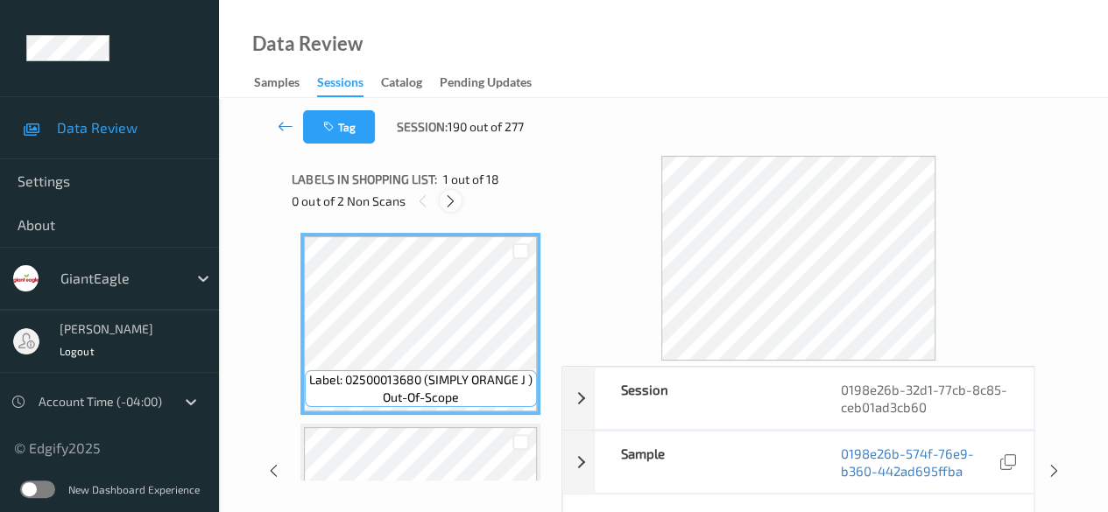
click at [448, 208] on div at bounding box center [451, 201] width 22 height 22
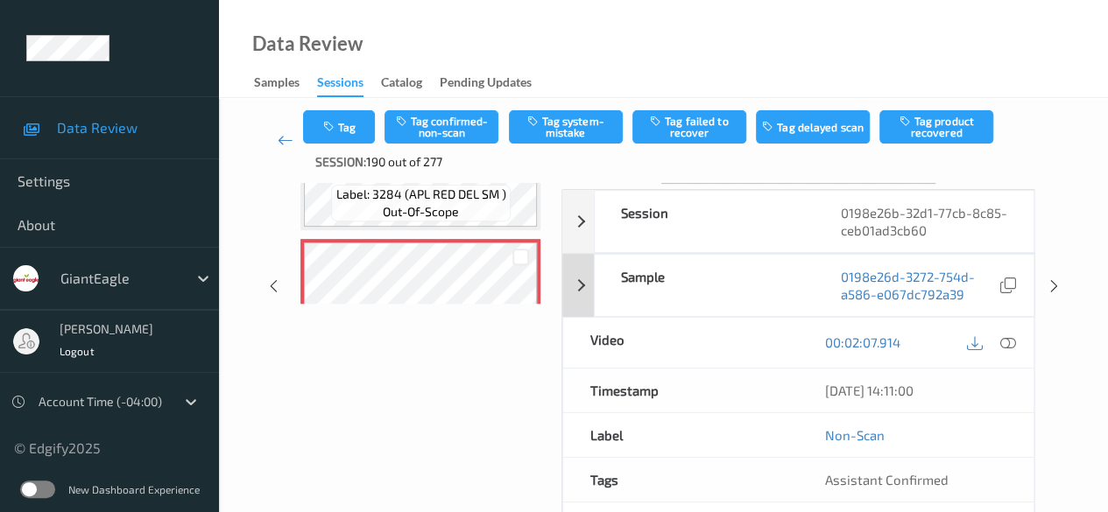
scroll to position [140, 0]
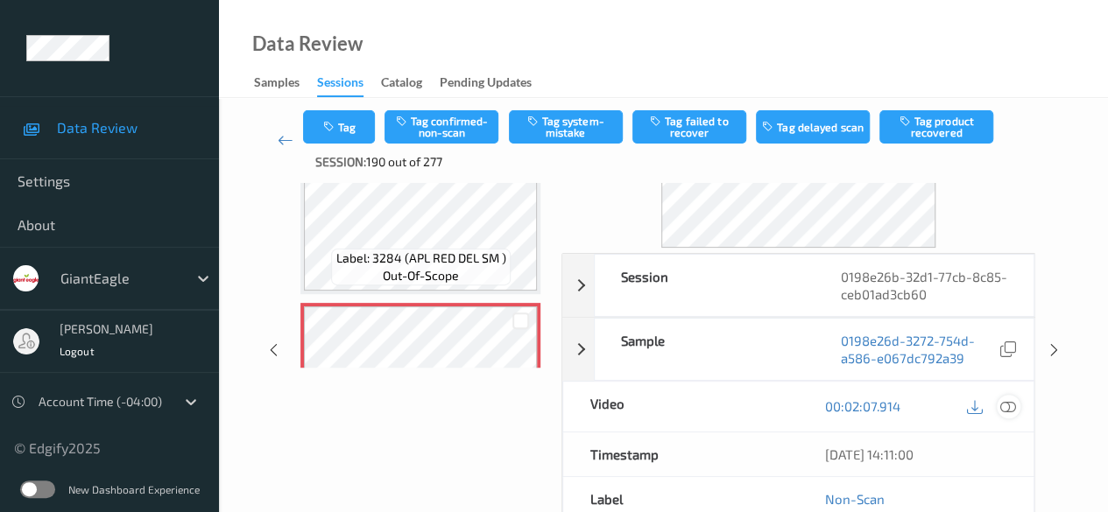
click at [893, 403] on icon at bounding box center [1008, 406] width 16 height 16
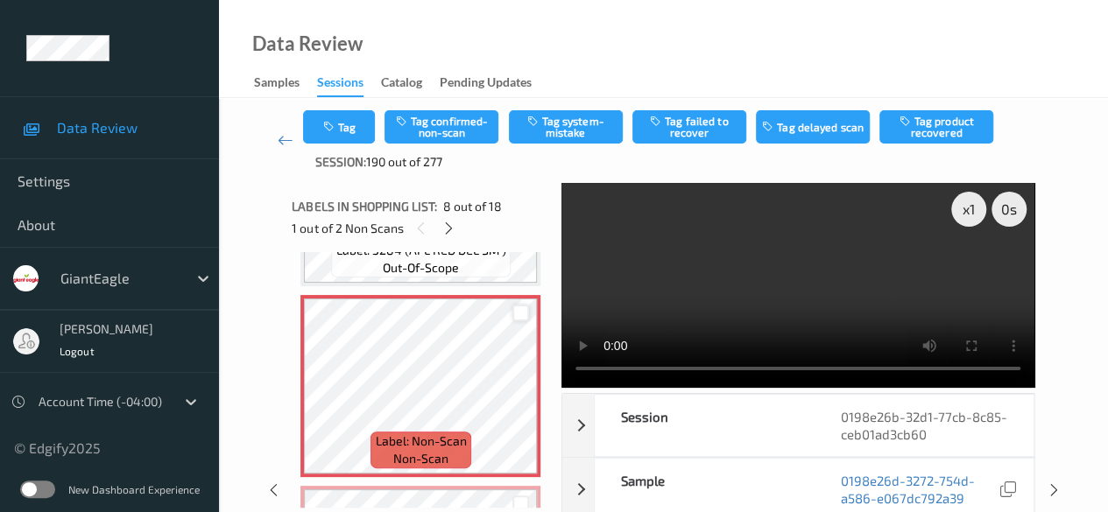
scroll to position [1329, 0]
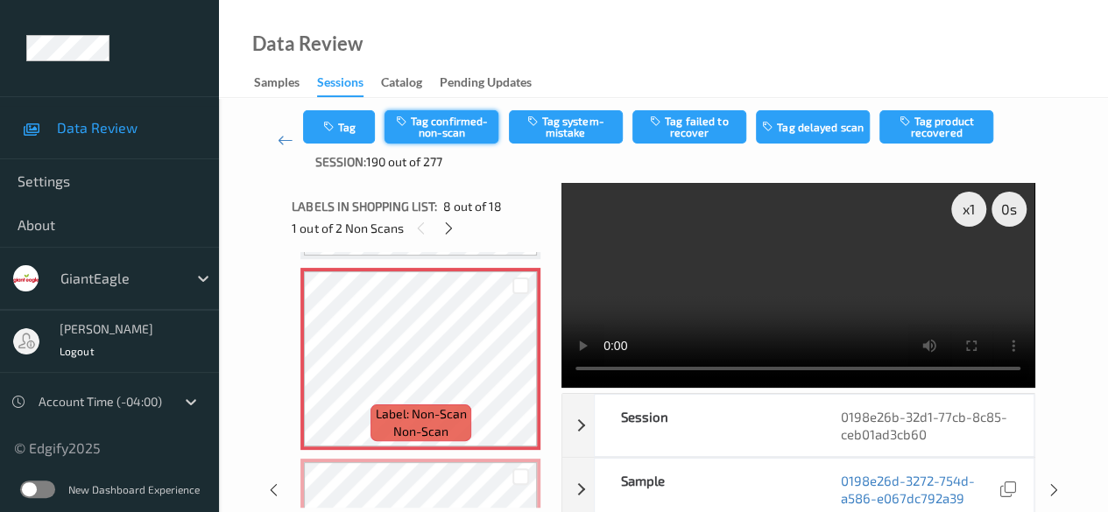
click at [469, 129] on button "Tag confirmed-non-scan" at bounding box center [441, 126] width 114 height 33
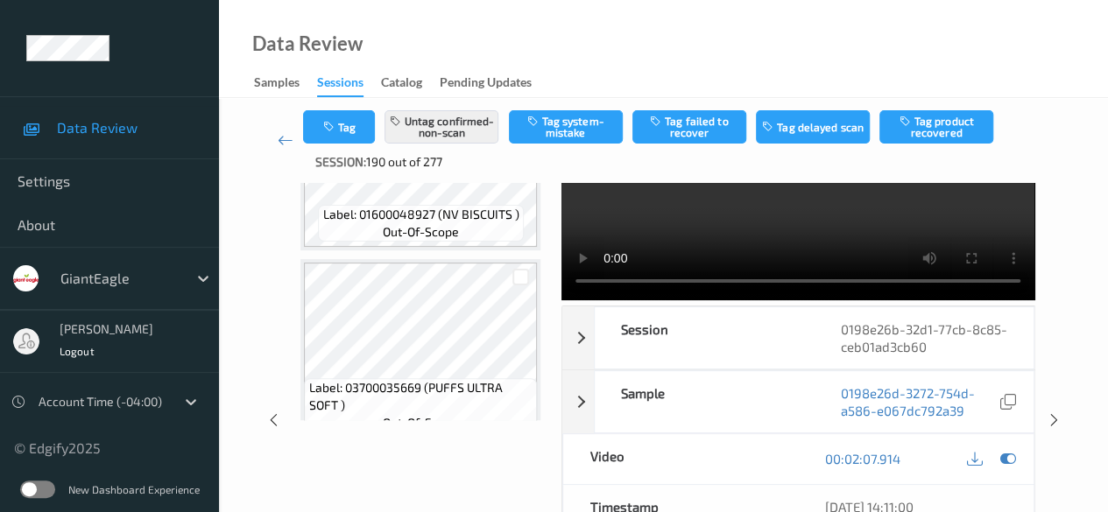
scroll to position [2293, 0]
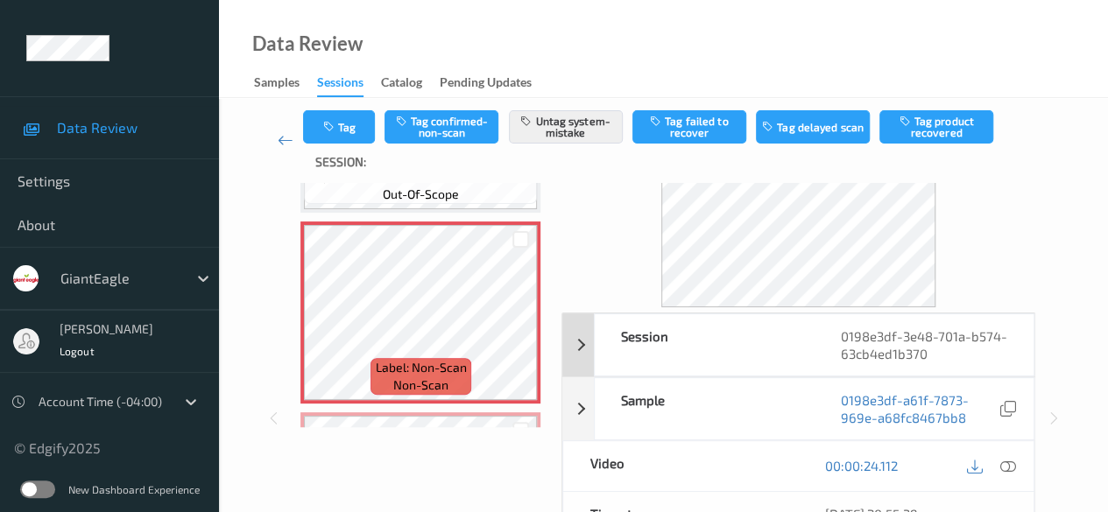
scroll to position [175, 0]
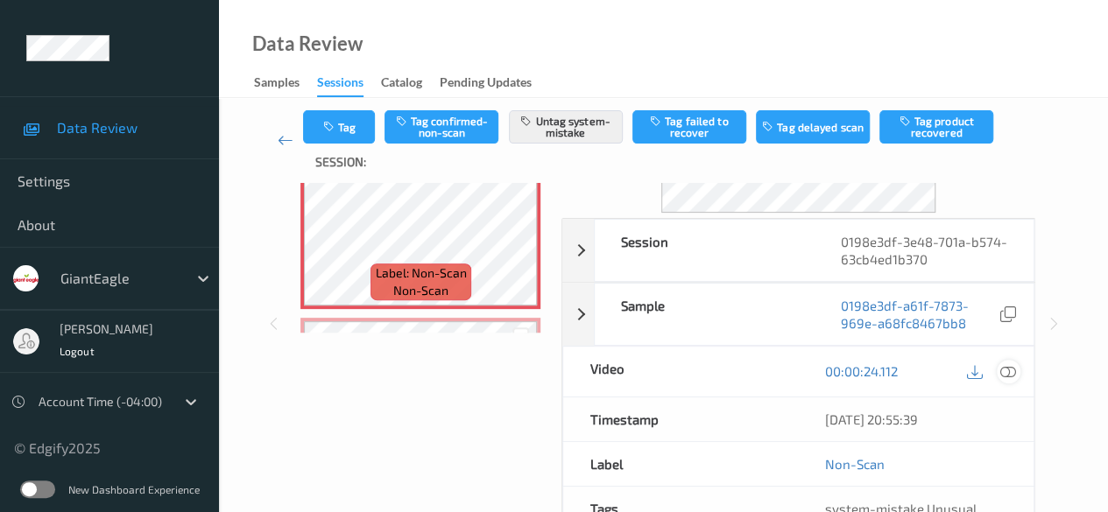
click at [1000, 369] on icon at bounding box center [1008, 371] width 16 height 16
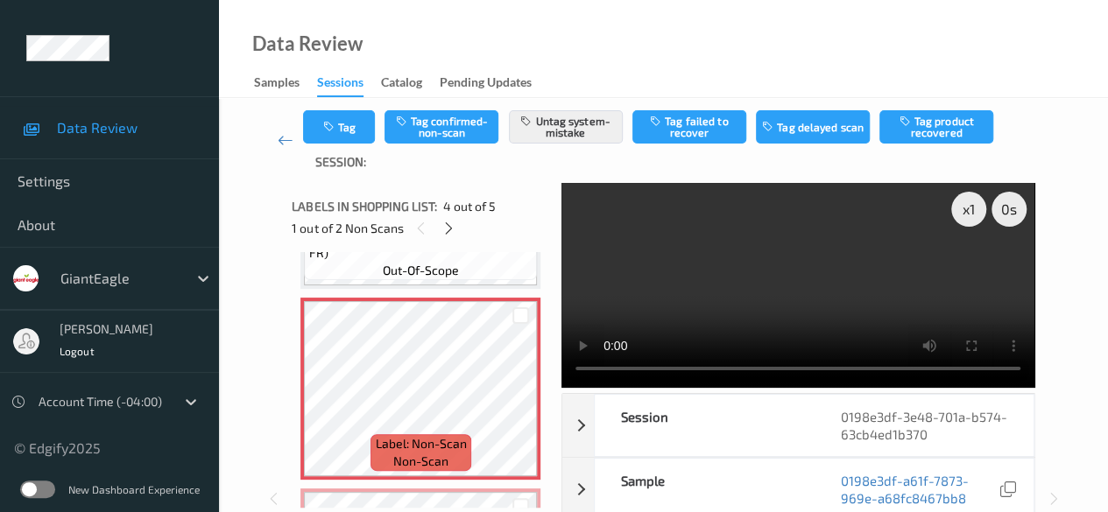
scroll to position [532, 0]
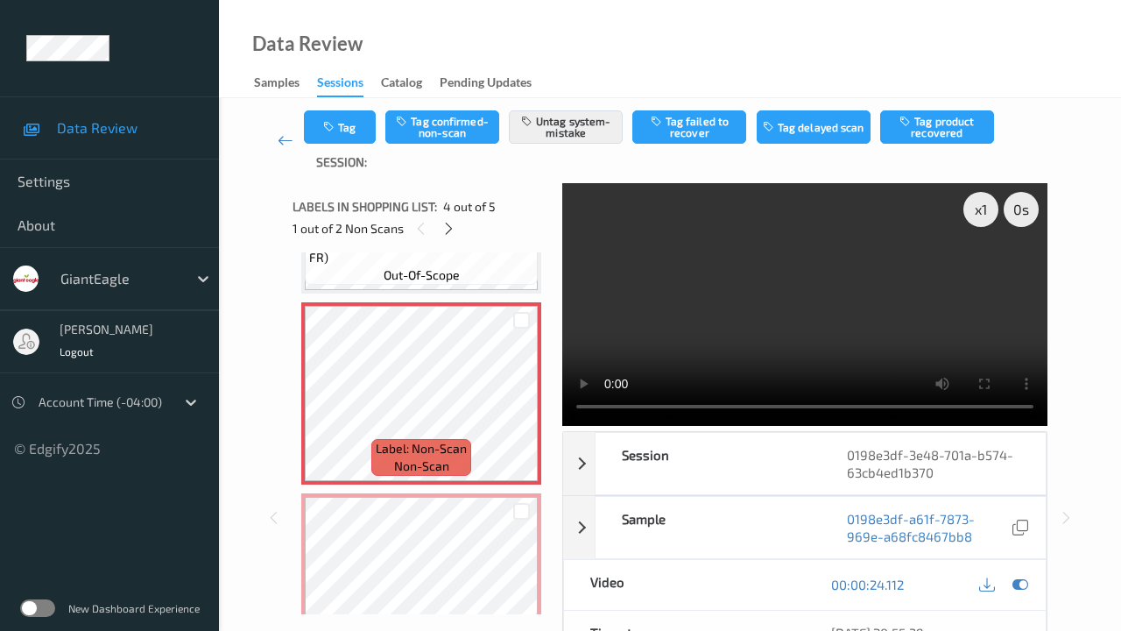
click at [562, 426] on video at bounding box center [804, 304] width 485 height 243
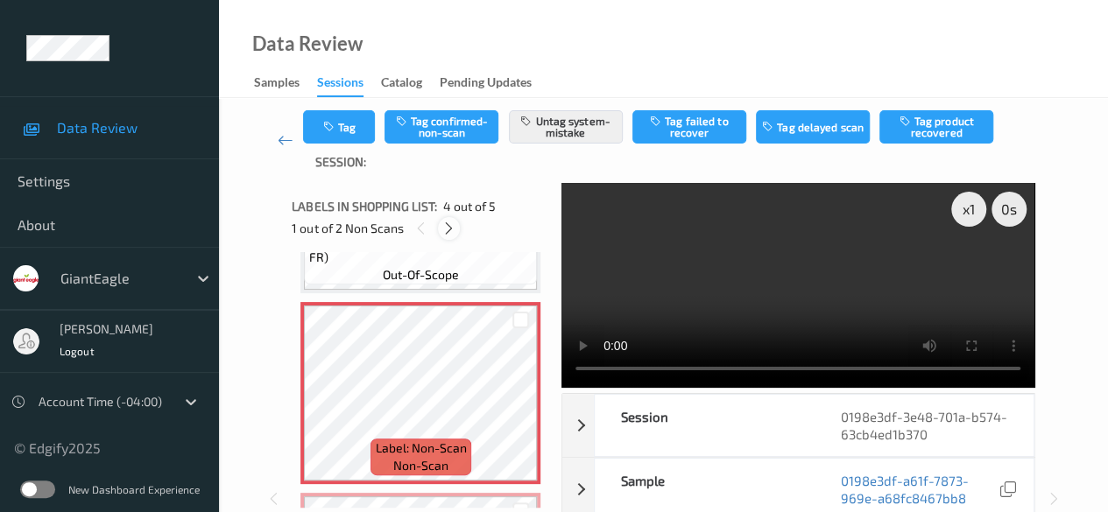
click at [452, 229] on icon at bounding box center [448, 229] width 15 height 16
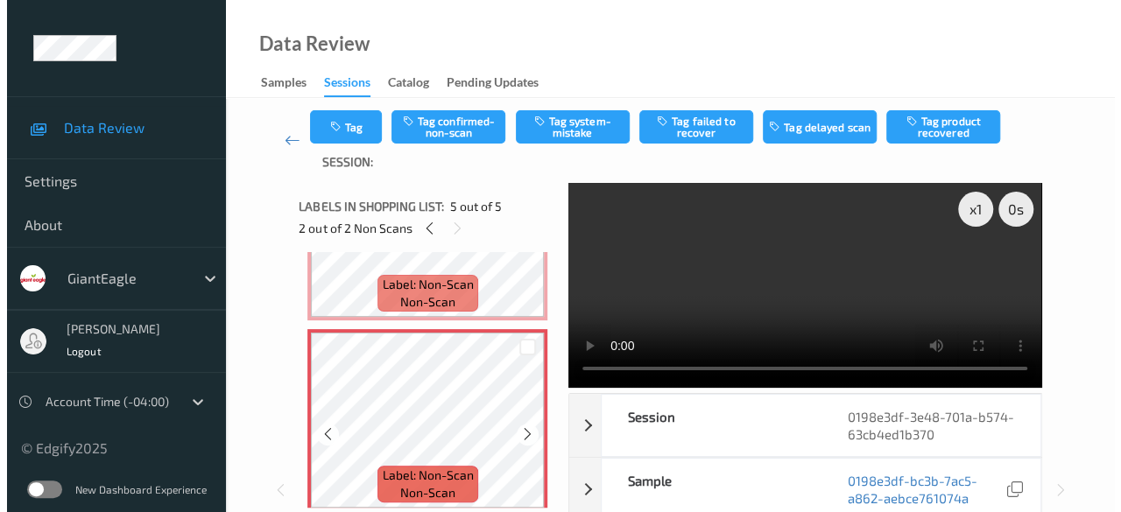
scroll to position [707, 0]
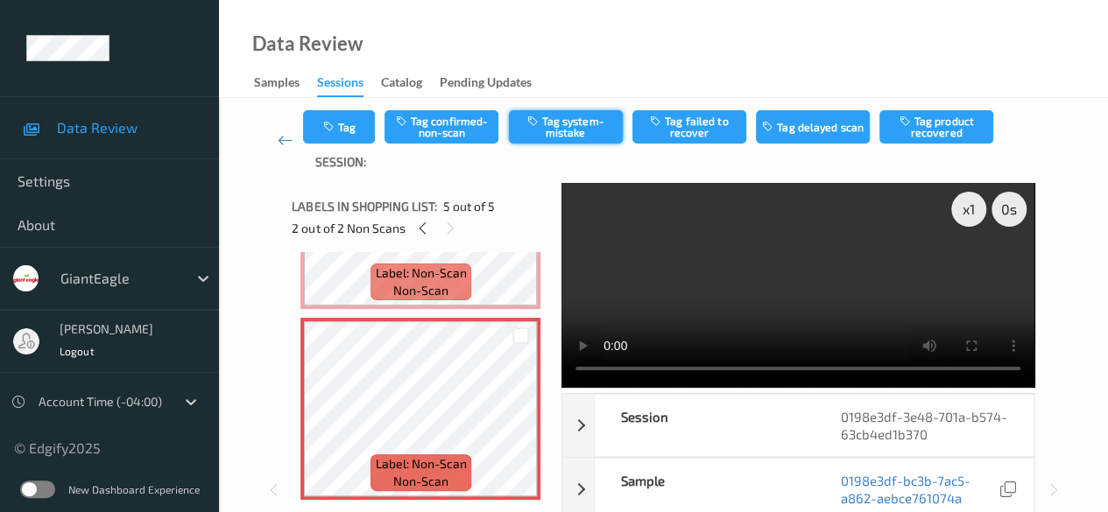
click at [566, 133] on button "Tag system-mistake" at bounding box center [566, 126] width 114 height 33
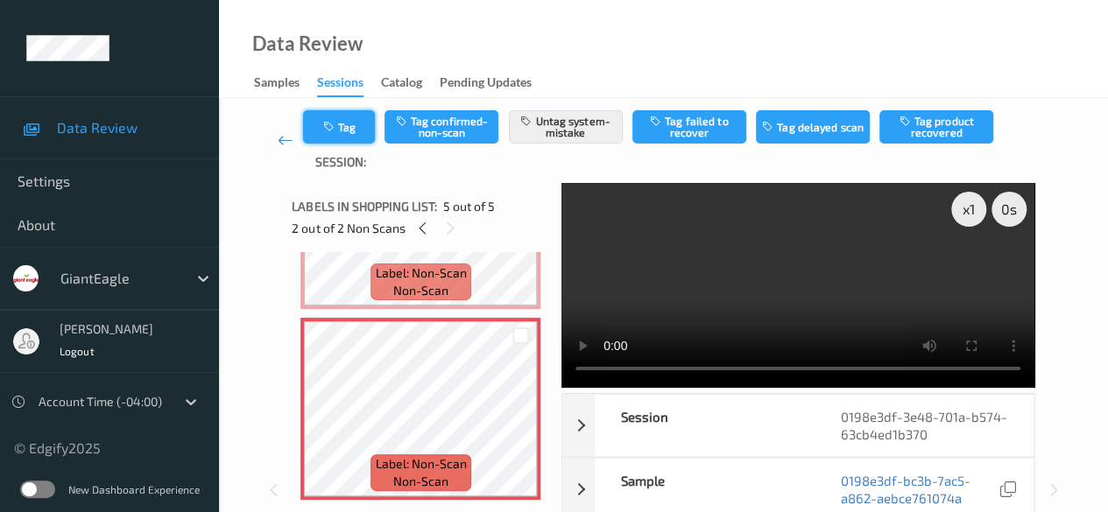
click at [352, 127] on button "Tag" at bounding box center [339, 126] width 72 height 33
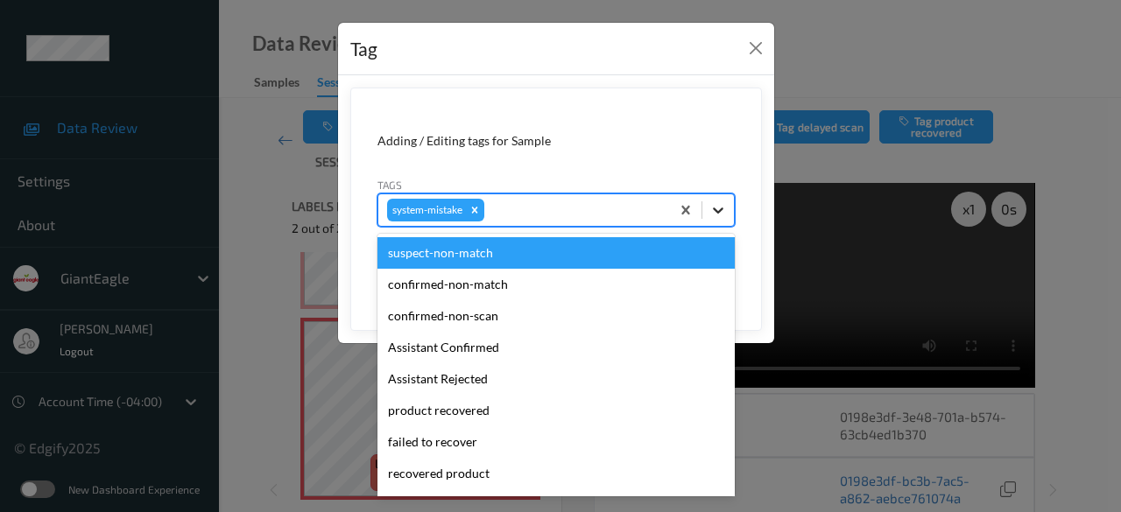
click at [720, 213] on icon at bounding box center [718, 210] width 18 height 18
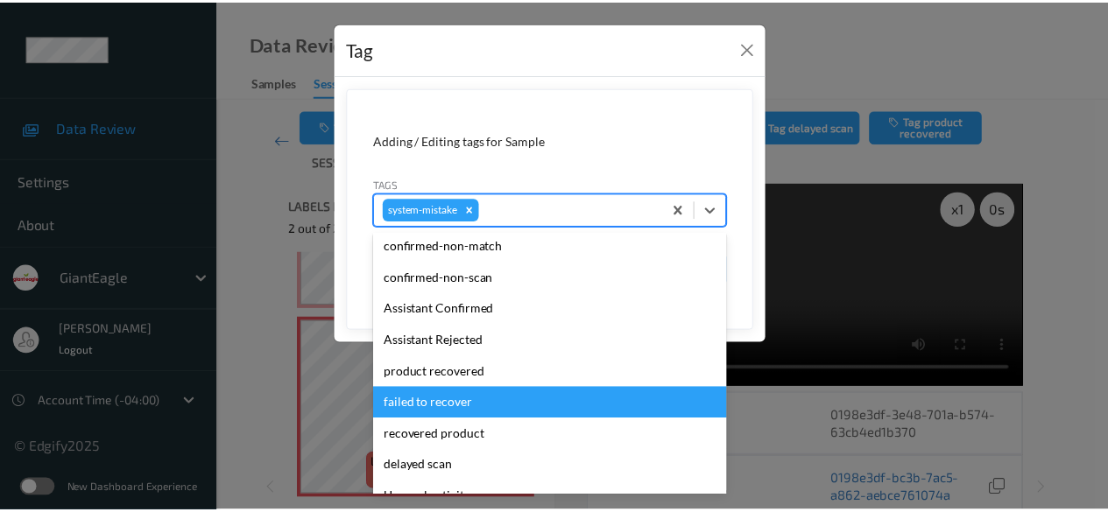
scroll to position [88, 0]
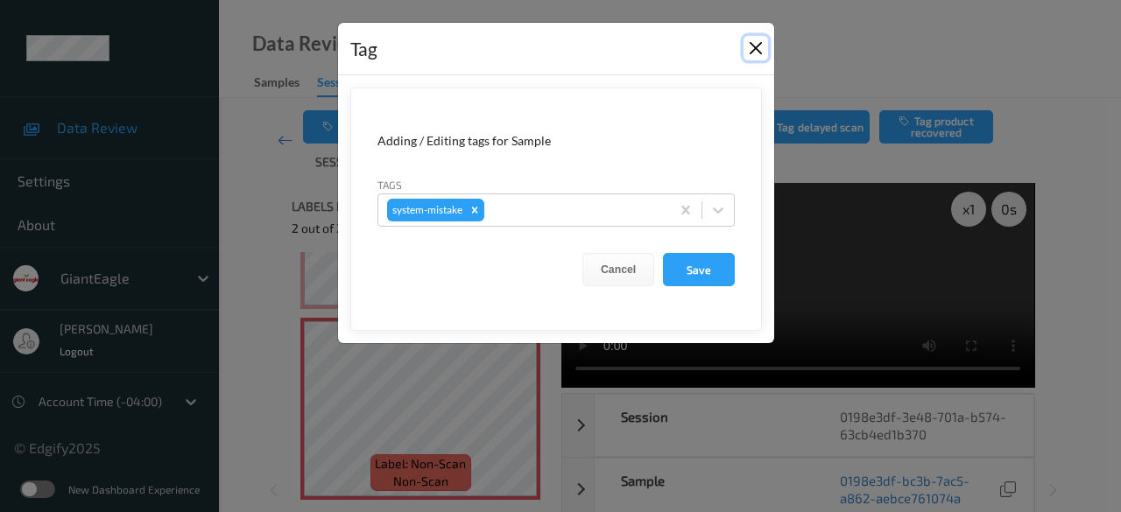
click at [753, 48] on button "Close" at bounding box center [755, 48] width 25 height 25
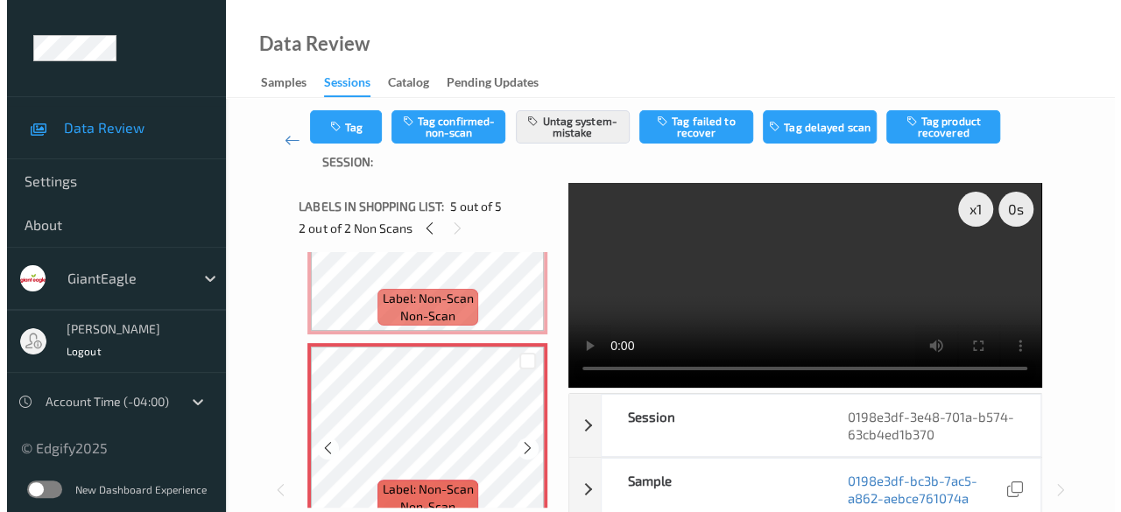
scroll to position [707, 0]
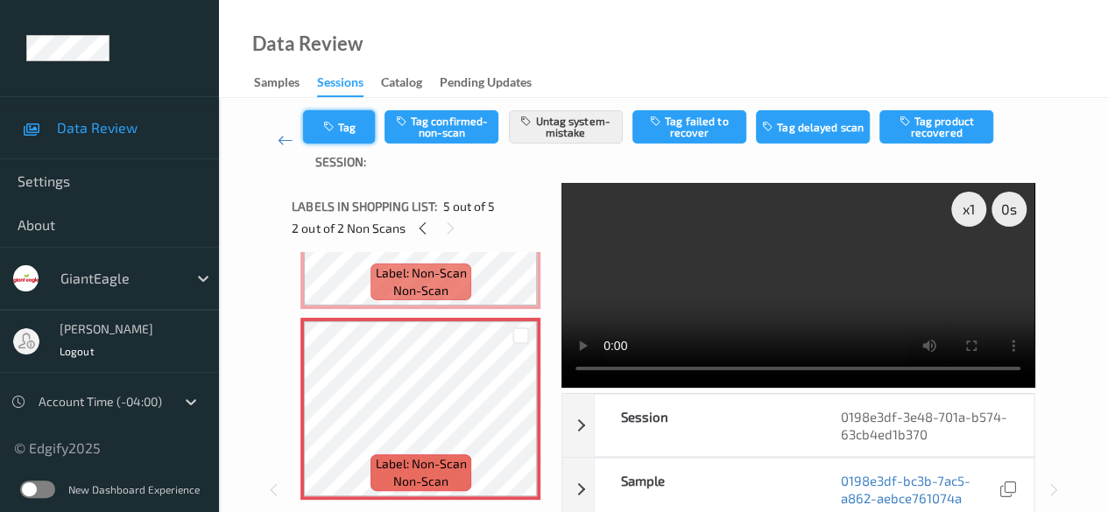
click at [352, 133] on button "Tag" at bounding box center [339, 126] width 72 height 33
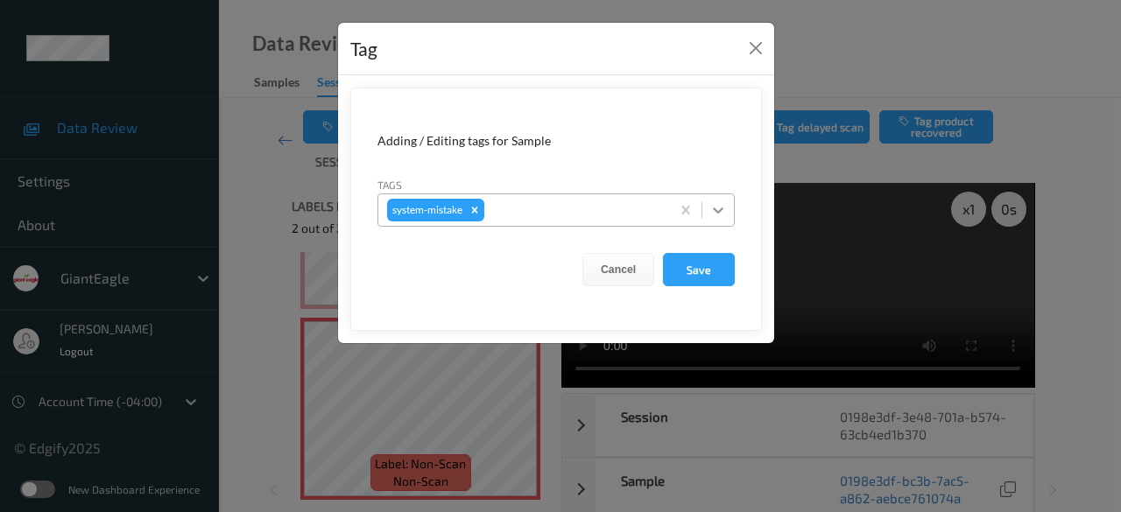
click at [711, 209] on icon at bounding box center [718, 210] width 18 height 18
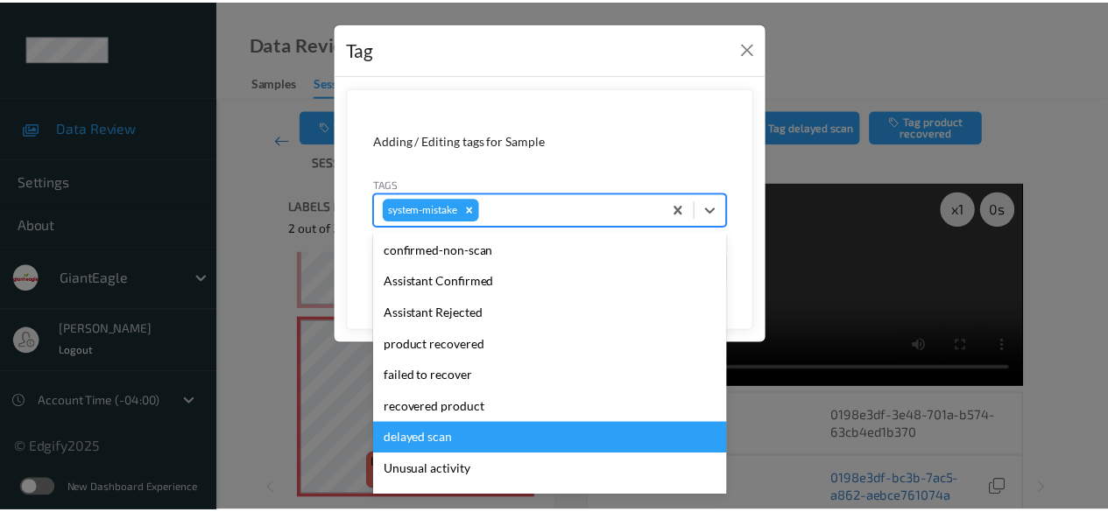
scroll to position [88, 0]
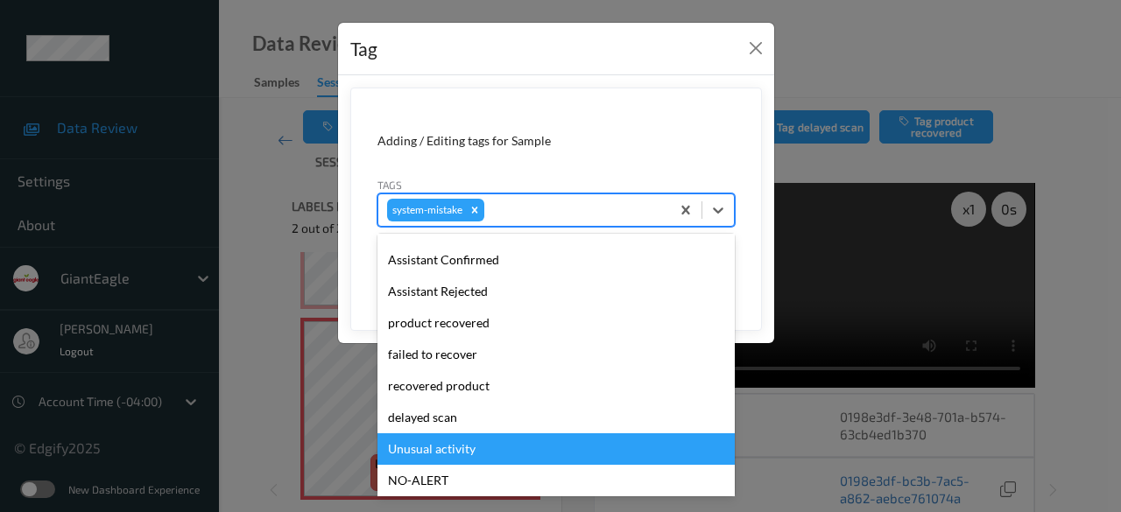
click at [504, 448] on div "Unusual activity" at bounding box center [555, 449] width 357 height 32
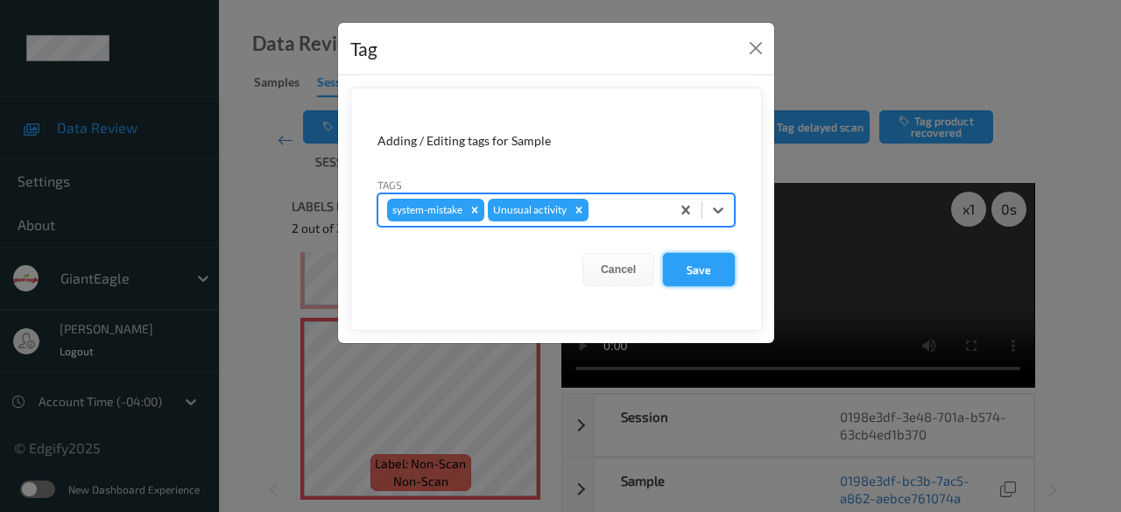
click at [704, 268] on button "Save" at bounding box center [699, 269] width 72 height 33
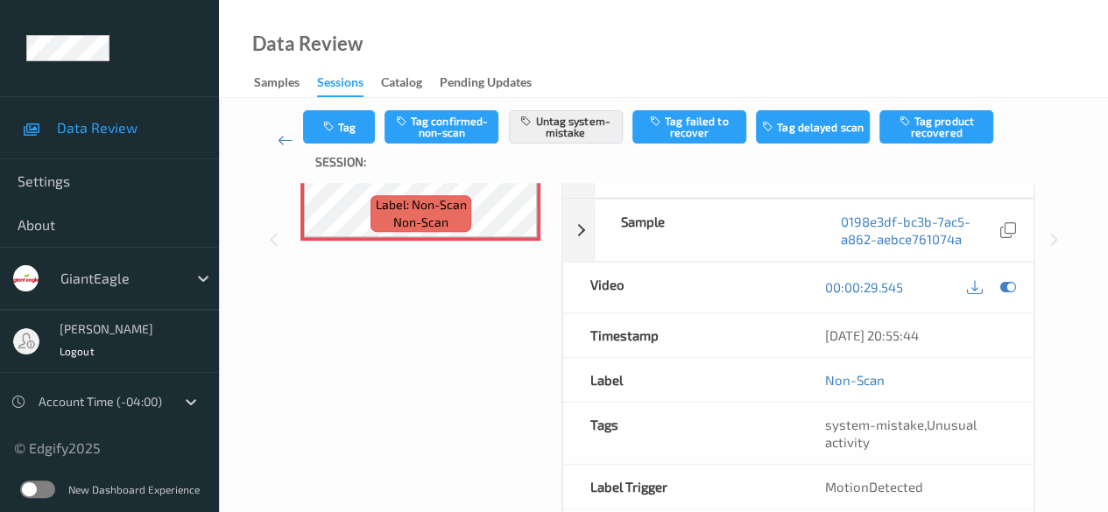
scroll to position [0, 0]
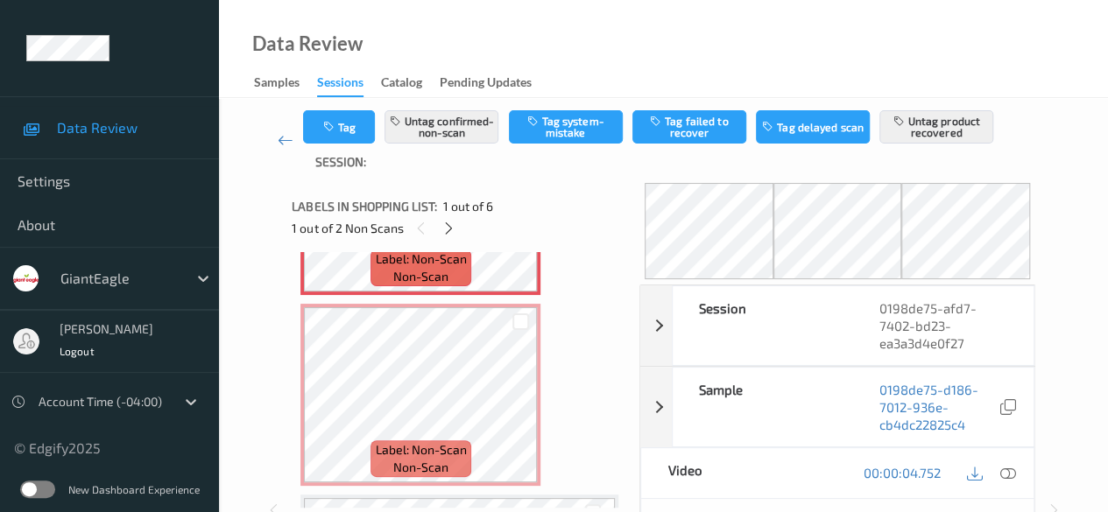
scroll to position [175, 0]
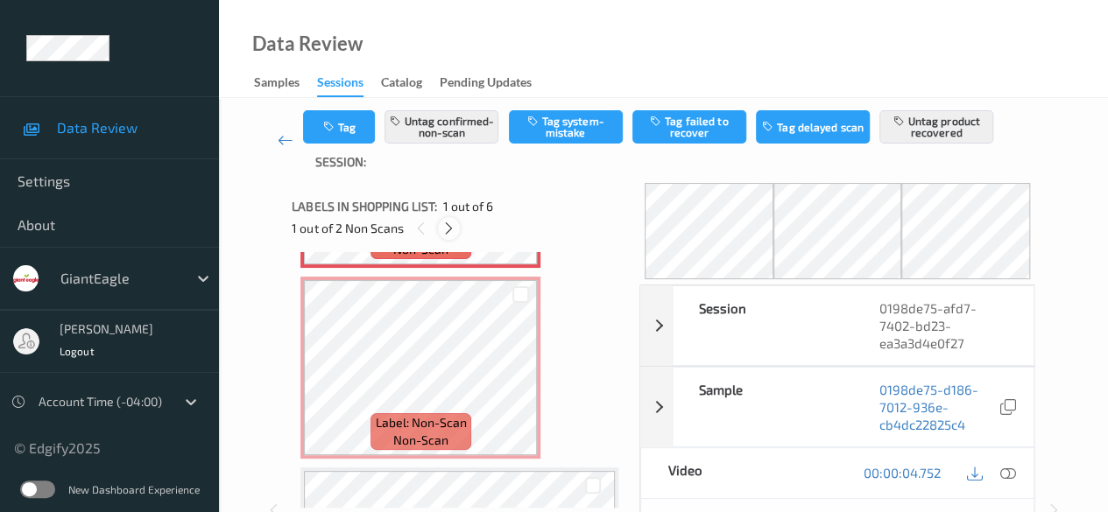
click at [450, 227] on icon at bounding box center [448, 229] width 15 height 16
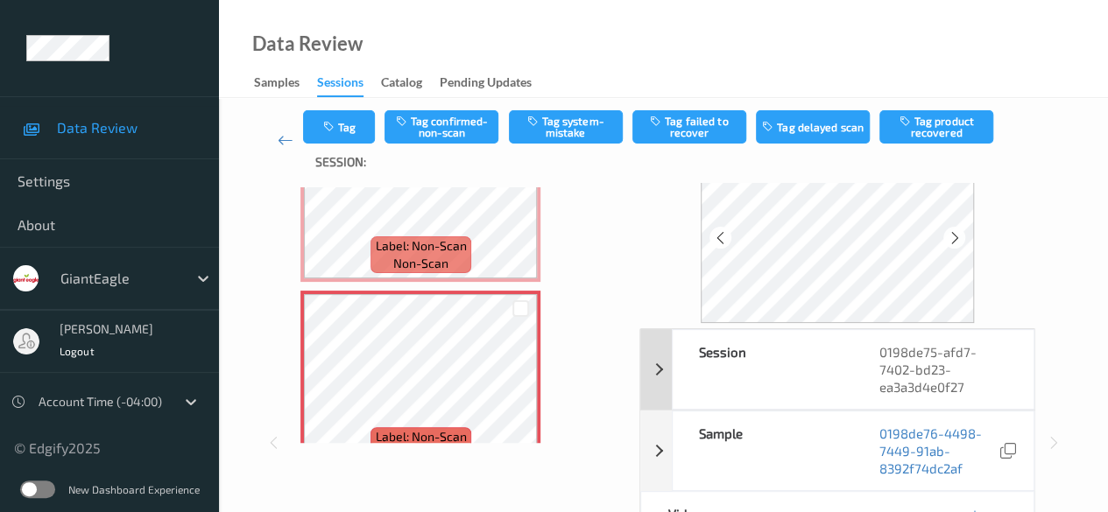
scroll to position [88, 0]
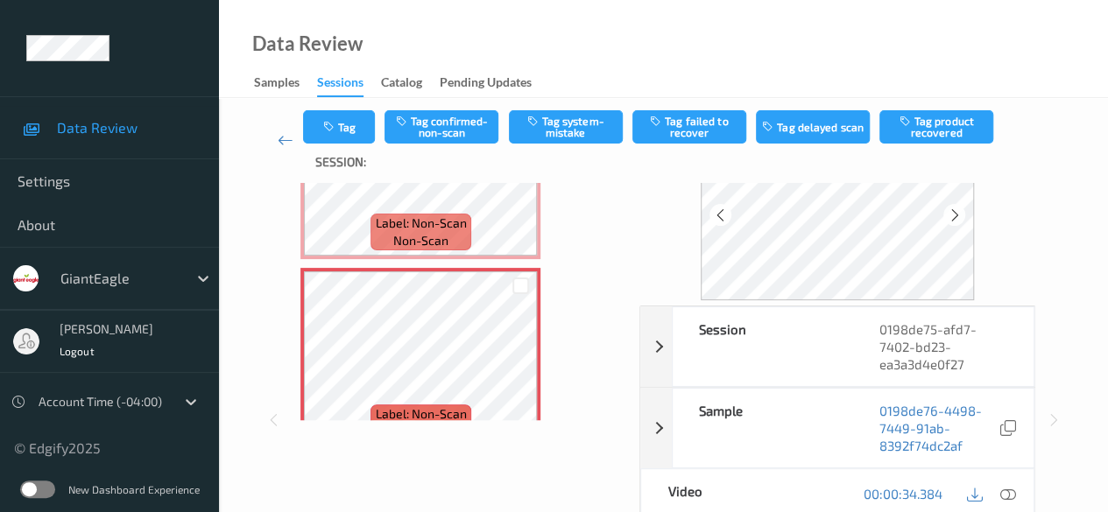
click at [1004, 490] on icon at bounding box center [1008, 494] width 16 height 16
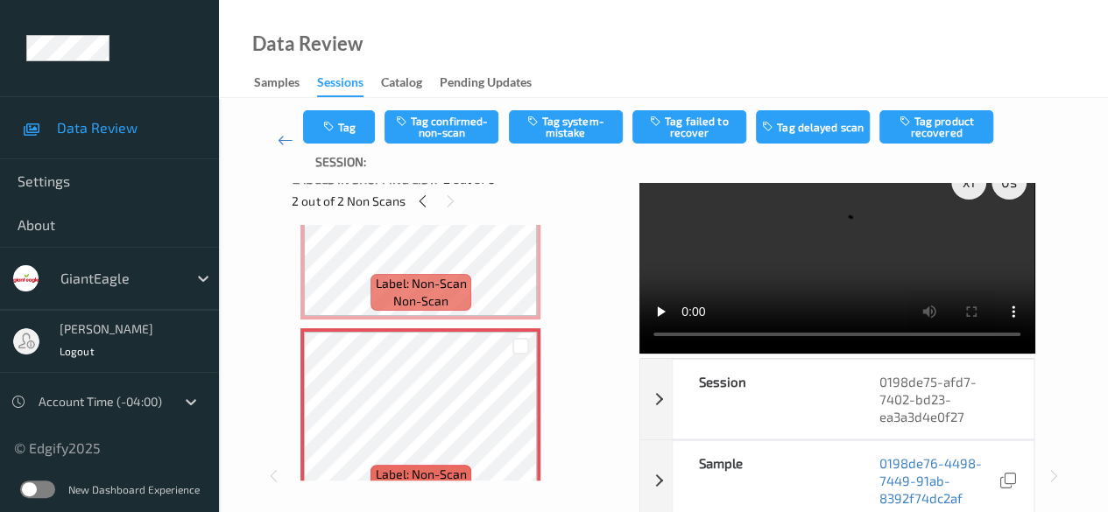
scroll to position [0, 0]
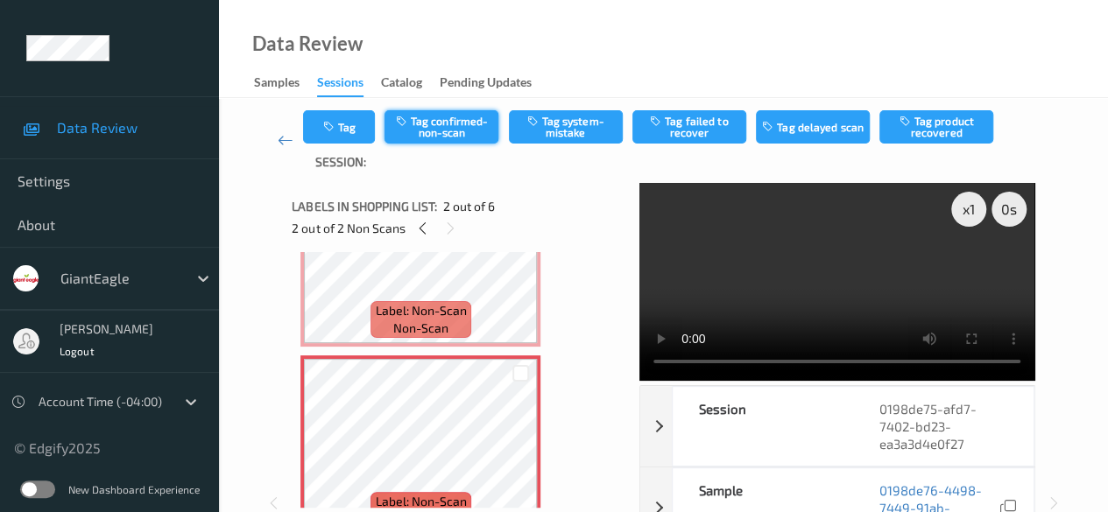
click at [461, 126] on button "Tag confirmed-non-scan" at bounding box center [441, 126] width 114 height 33
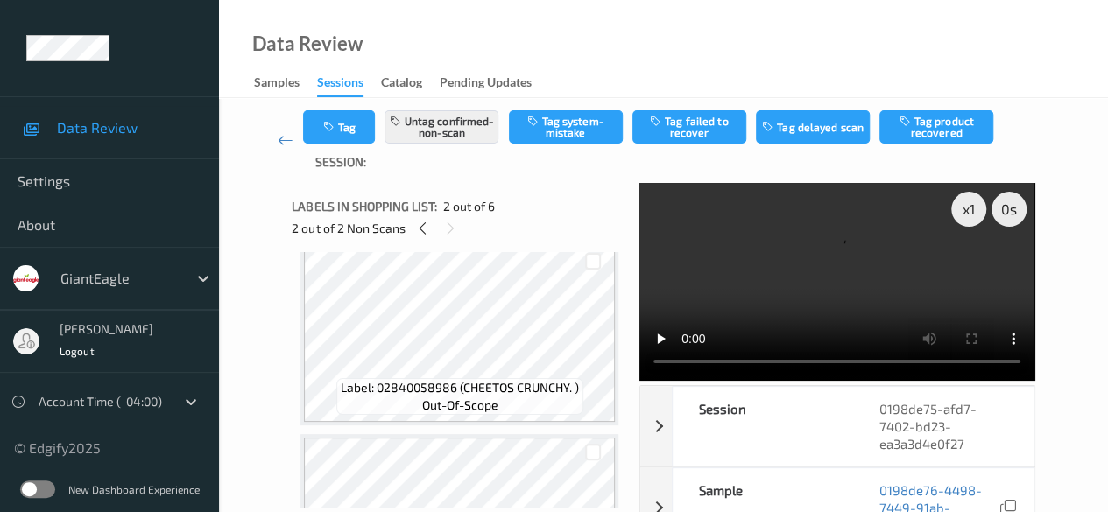
scroll to position [438, 0]
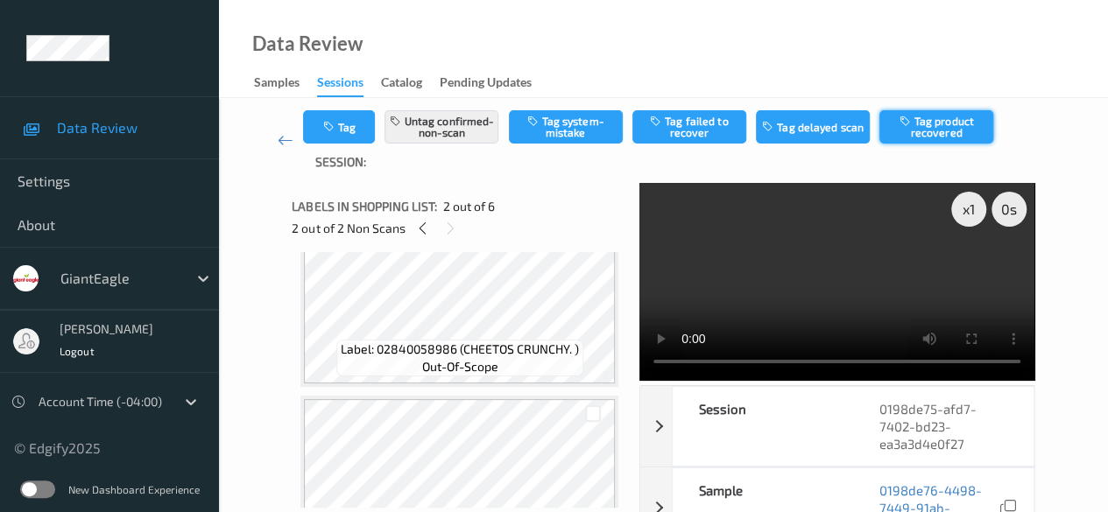
click at [932, 127] on button "Tag product recovered" at bounding box center [936, 126] width 114 height 33
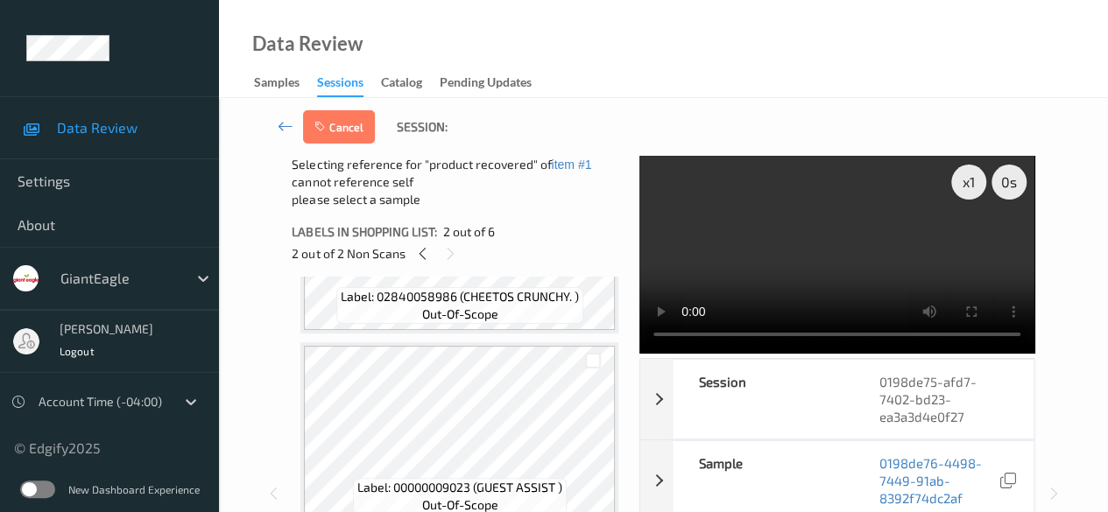
scroll to position [722, 0]
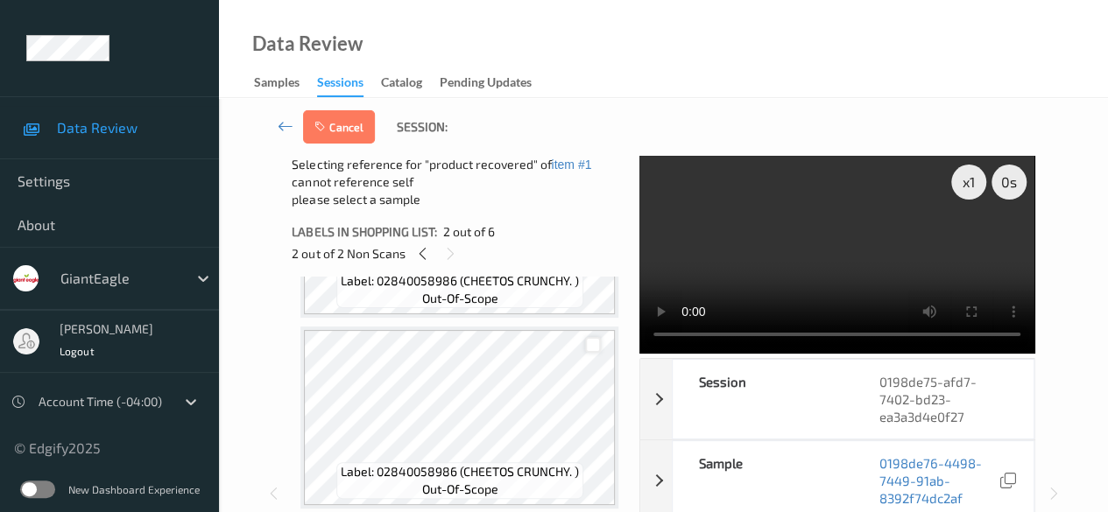
click at [592, 350] on div at bounding box center [593, 345] width 17 height 17
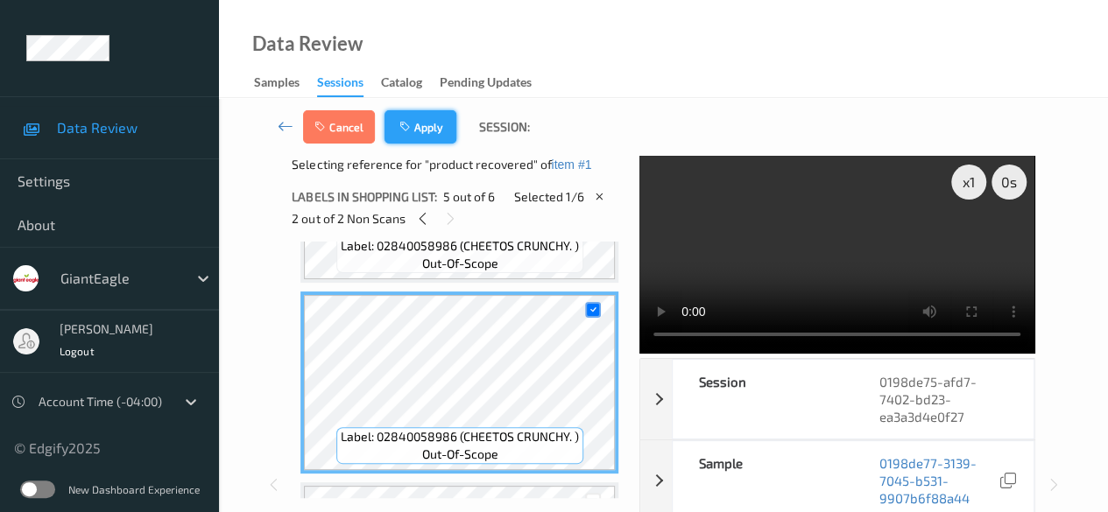
click at [432, 126] on button "Apply" at bounding box center [420, 126] width 72 height 33
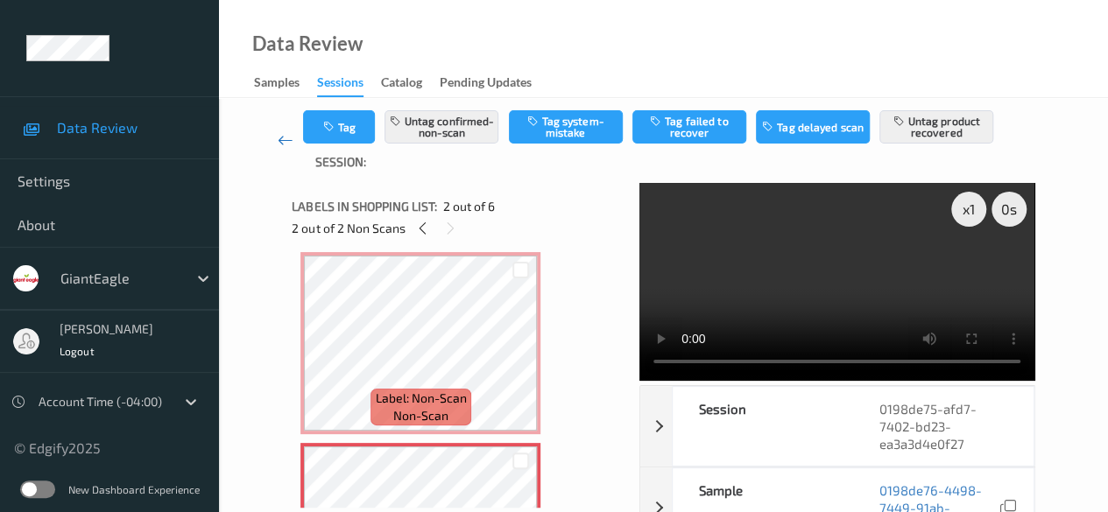
click at [285, 138] on icon at bounding box center [286, 140] width 16 height 18
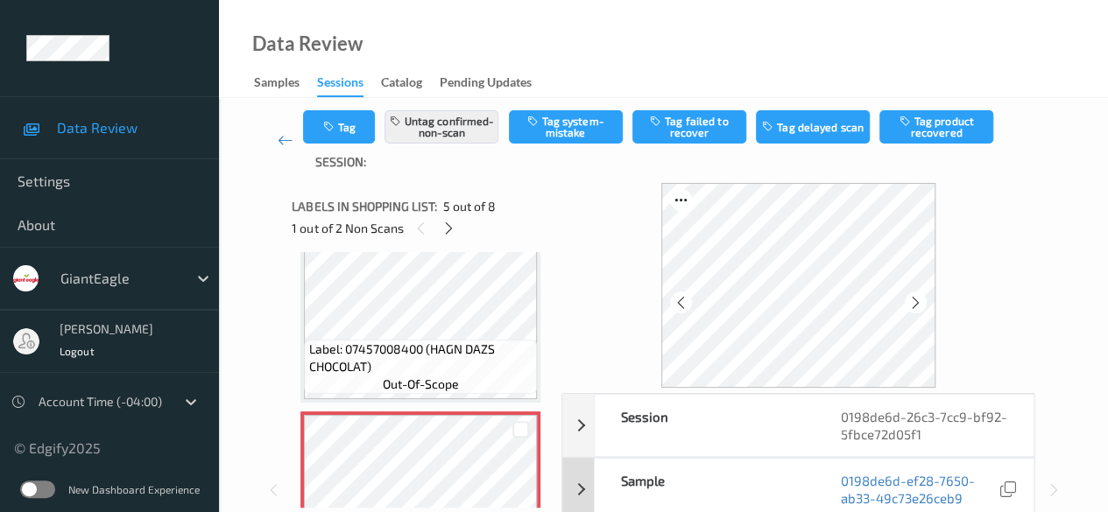
scroll to position [175, 0]
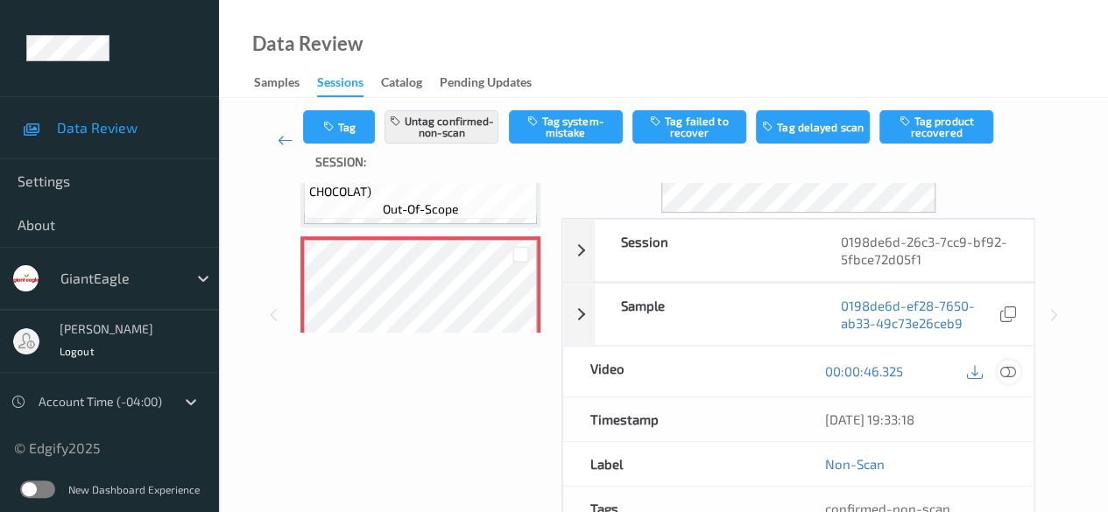
click at [1005, 374] on icon at bounding box center [1008, 371] width 16 height 16
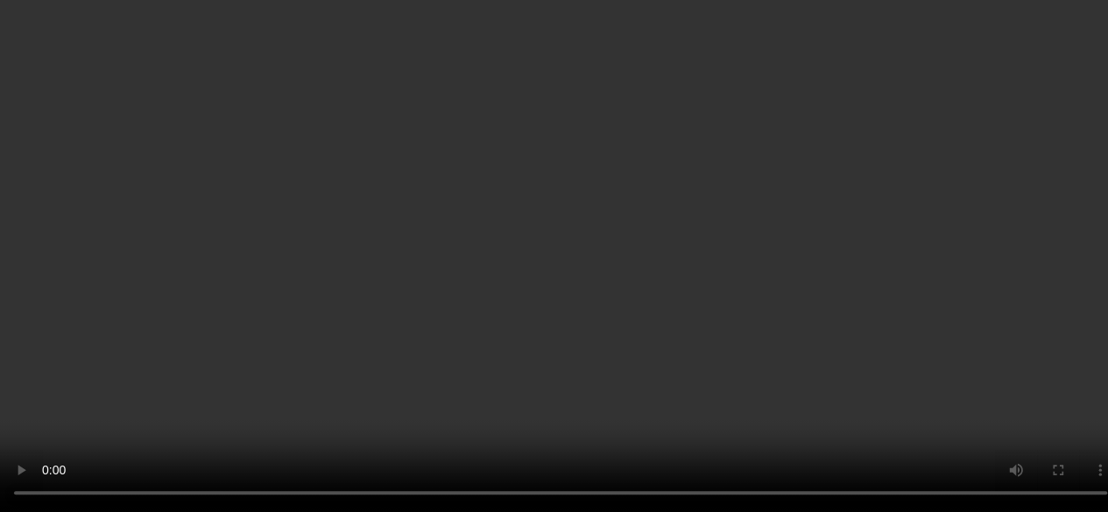
scroll to position [788, 0]
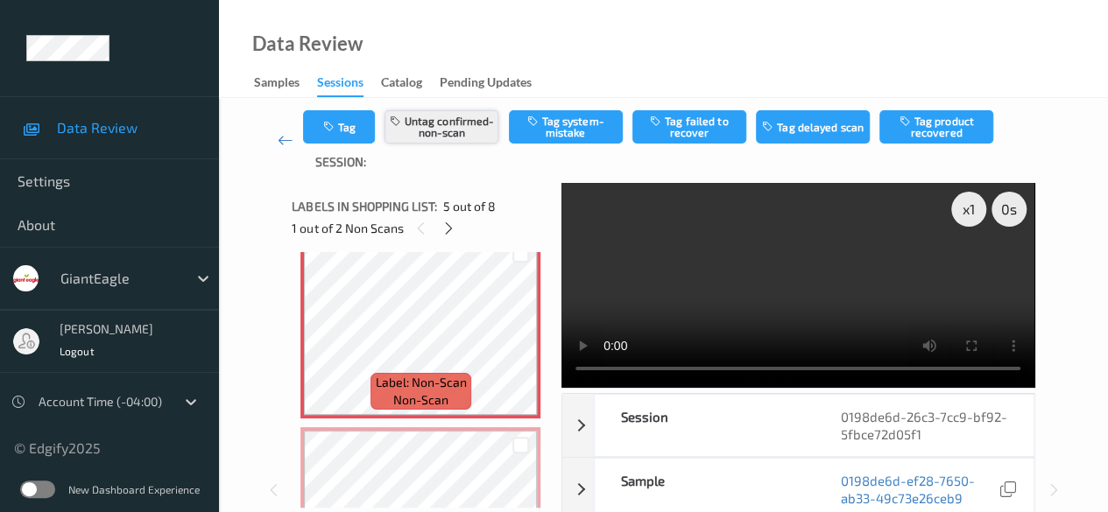
click at [438, 128] on button "Untag confirmed-non-scan" at bounding box center [441, 126] width 114 height 33
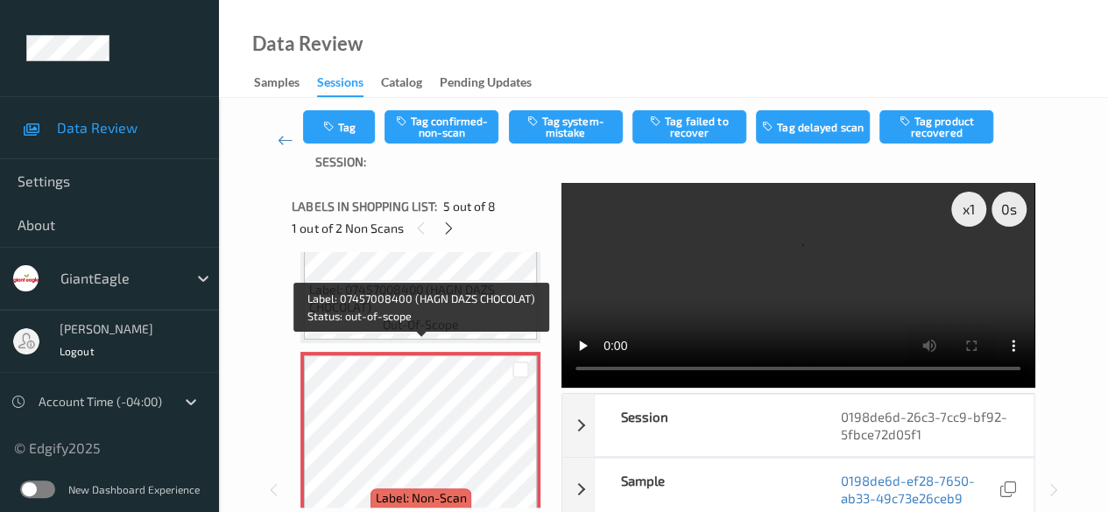
scroll to position [701, 0]
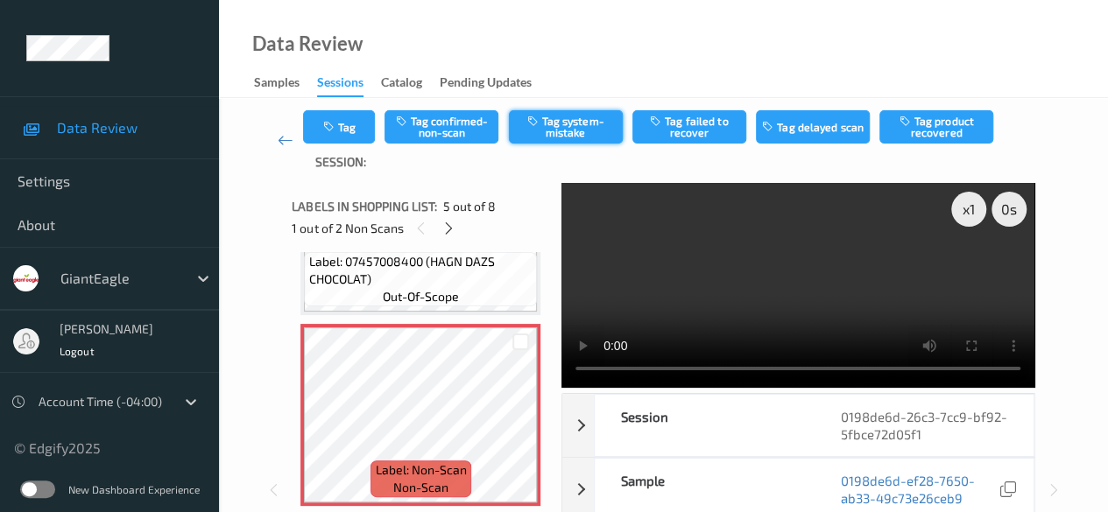
click at [581, 127] on button "Tag system-mistake" at bounding box center [566, 126] width 114 height 33
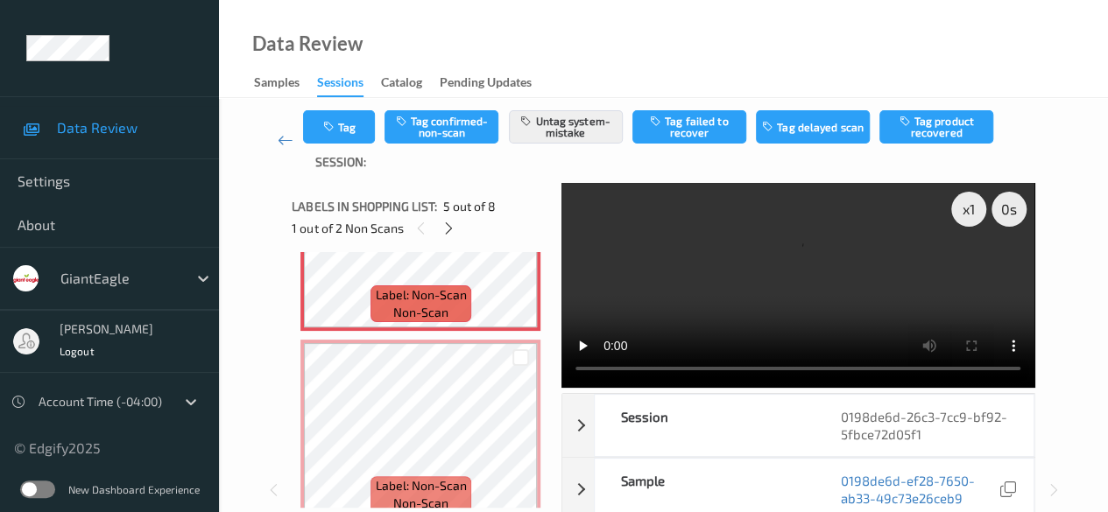
scroll to position [963, 0]
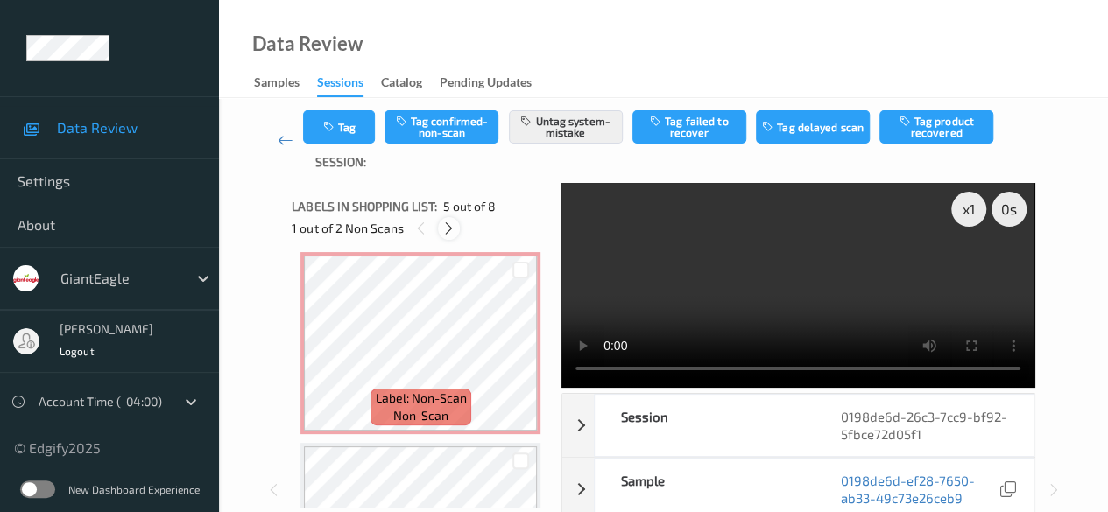
click at [452, 226] on icon at bounding box center [448, 229] width 15 height 16
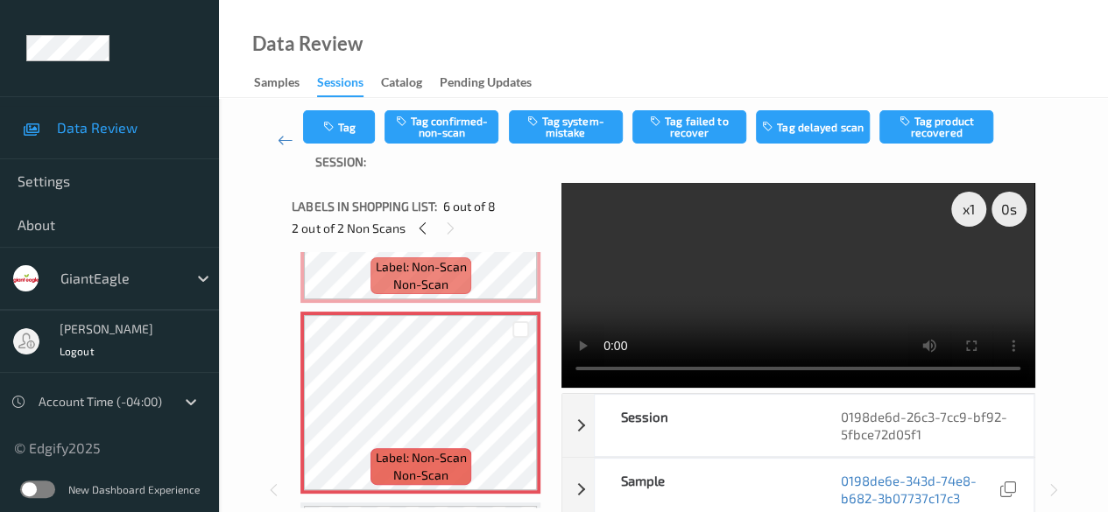
scroll to position [929, 0]
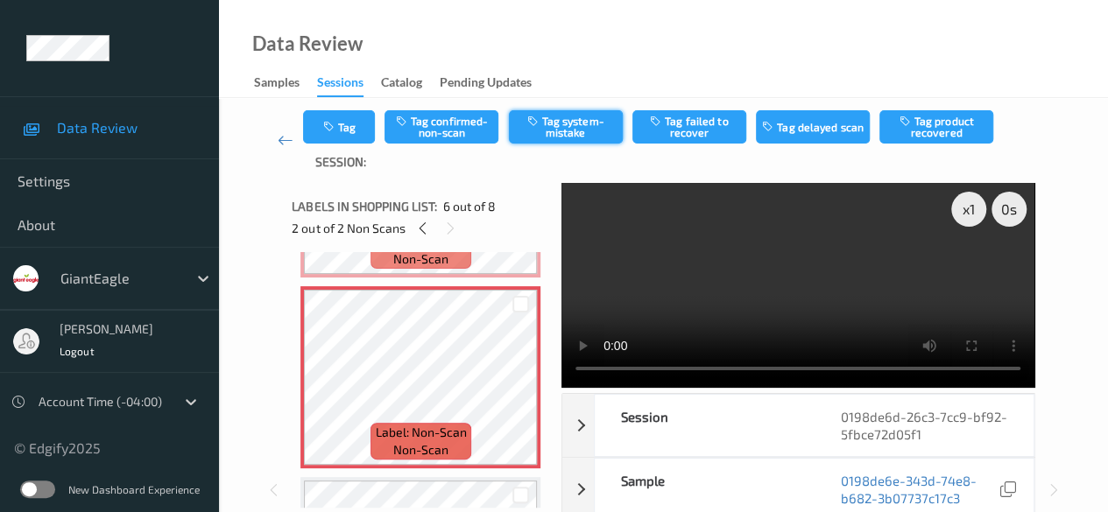
click at [559, 132] on button "Tag system-mistake" at bounding box center [566, 126] width 114 height 33
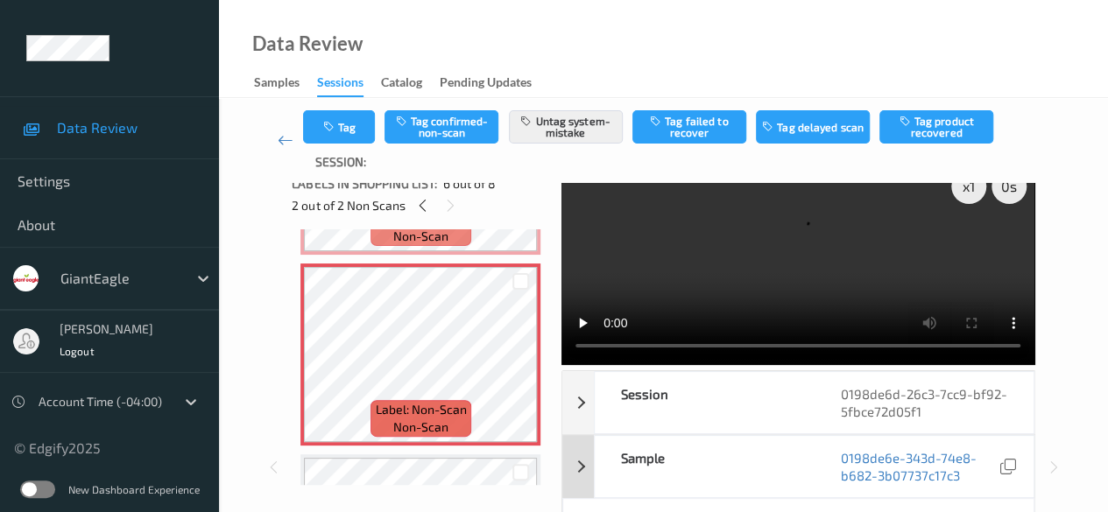
scroll to position [0, 0]
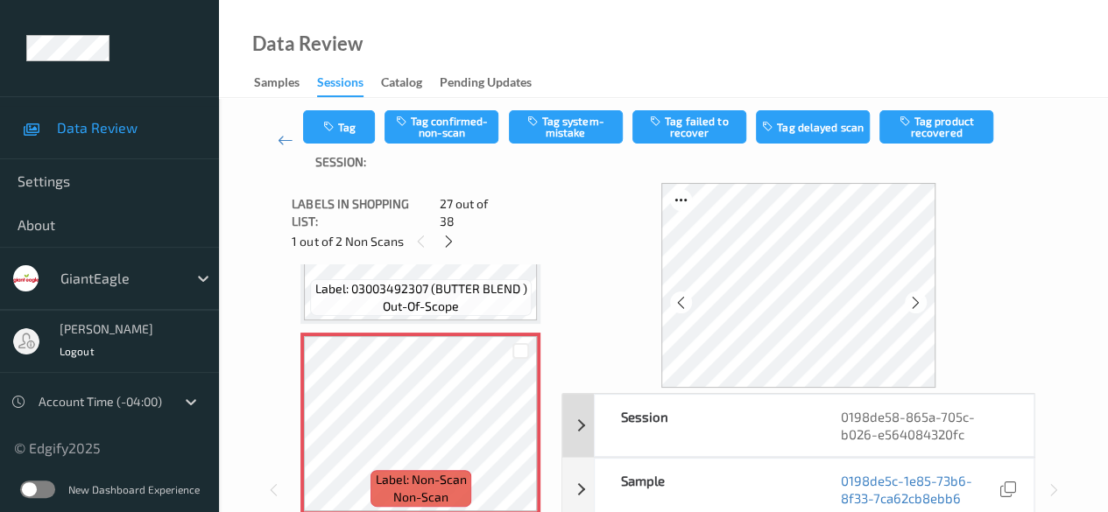
scroll to position [88, 0]
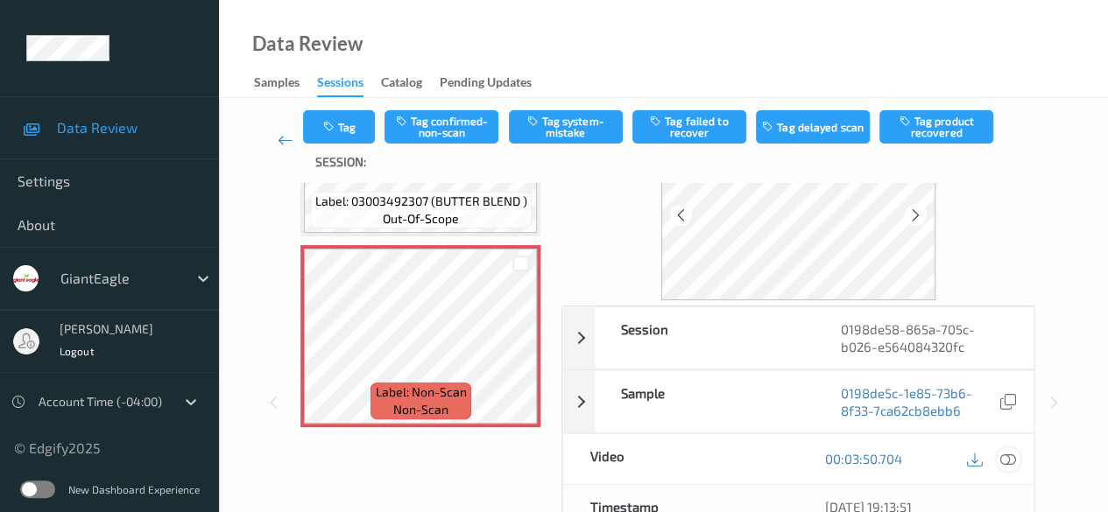
click at [1007, 457] on icon at bounding box center [1008, 459] width 16 height 16
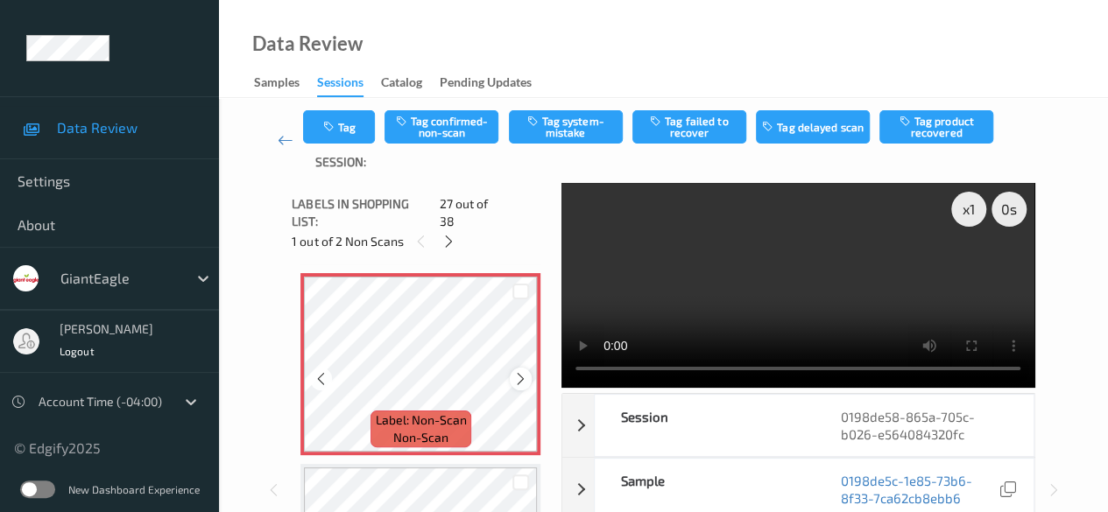
scroll to position [4992, 0]
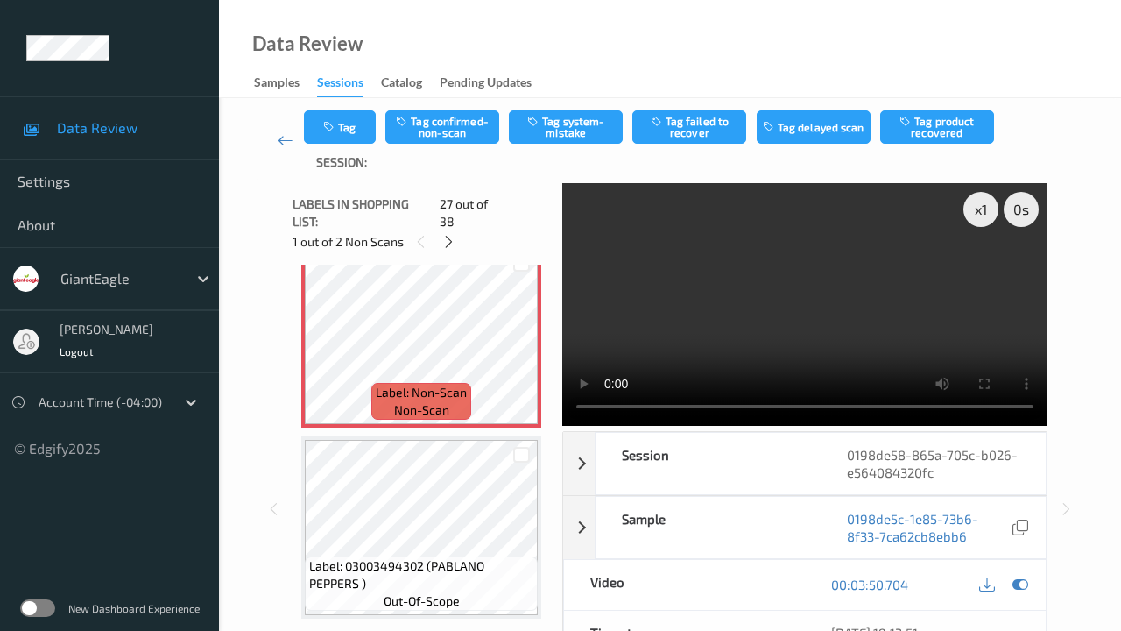
click at [695, 426] on video at bounding box center [804, 304] width 485 height 243
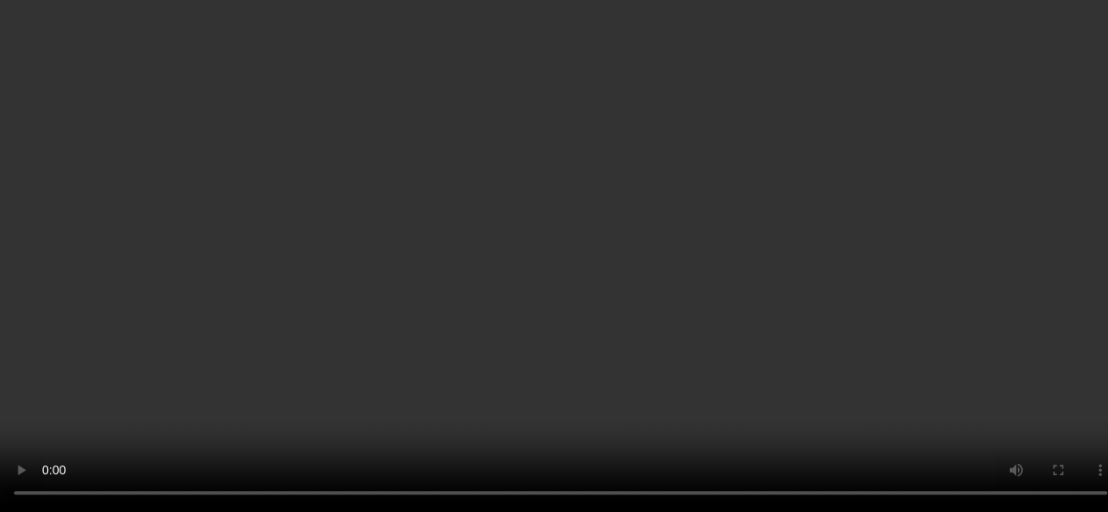
scroll to position [5167, 0]
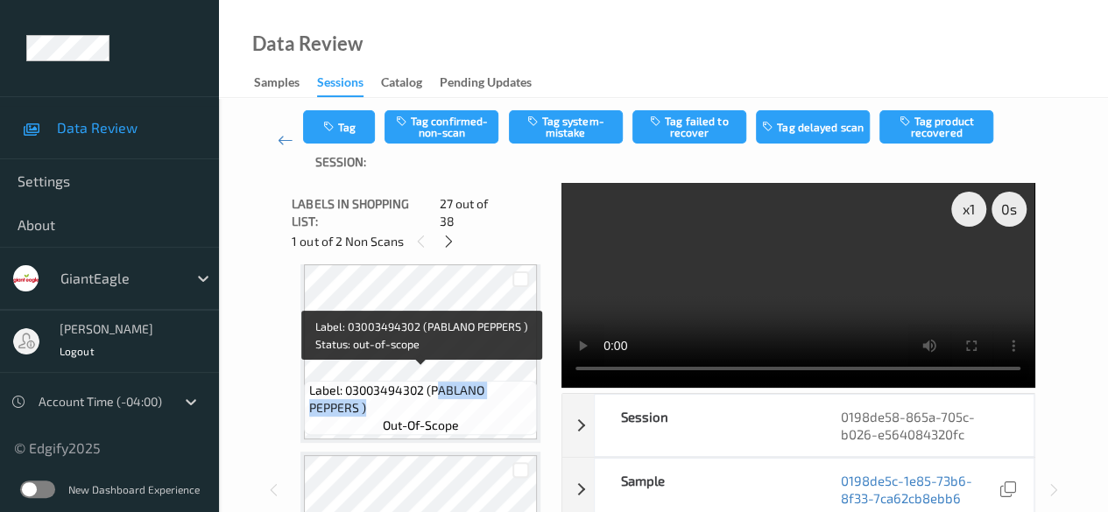
drag, startPoint x: 435, startPoint y: 383, endPoint x: 497, endPoint y: 391, distance: 62.8
click at [497, 391] on span "Label: 03003494302 (PABLANO PEPPERS )" at bounding box center [421, 399] width 224 height 35
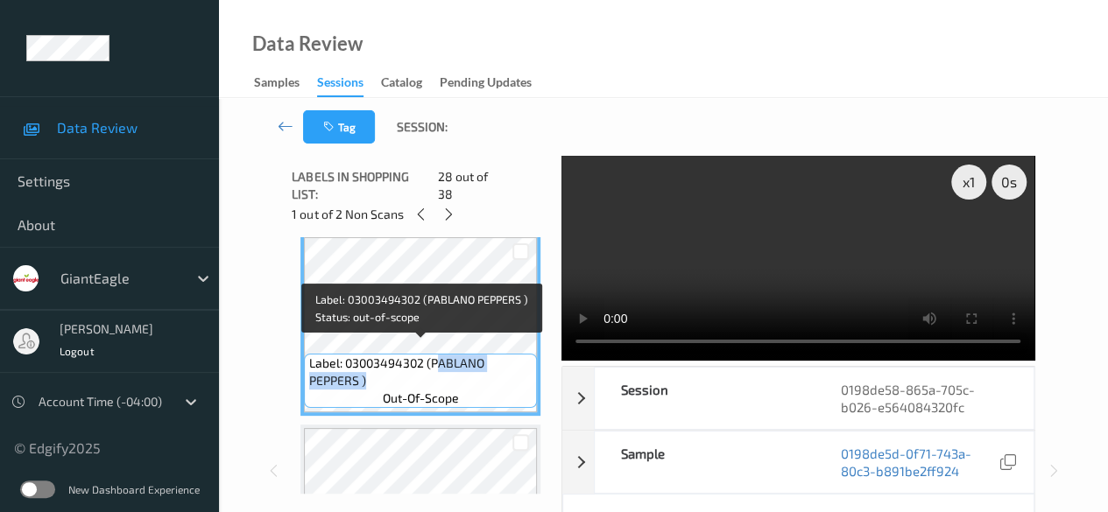
copy span "ABLANO PEPPERS )"
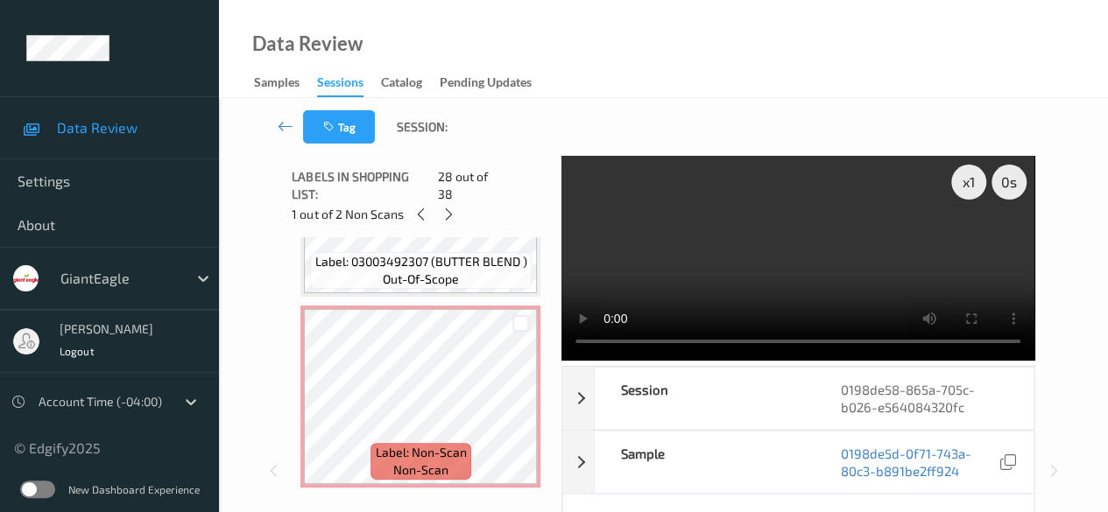
scroll to position [4729, 0]
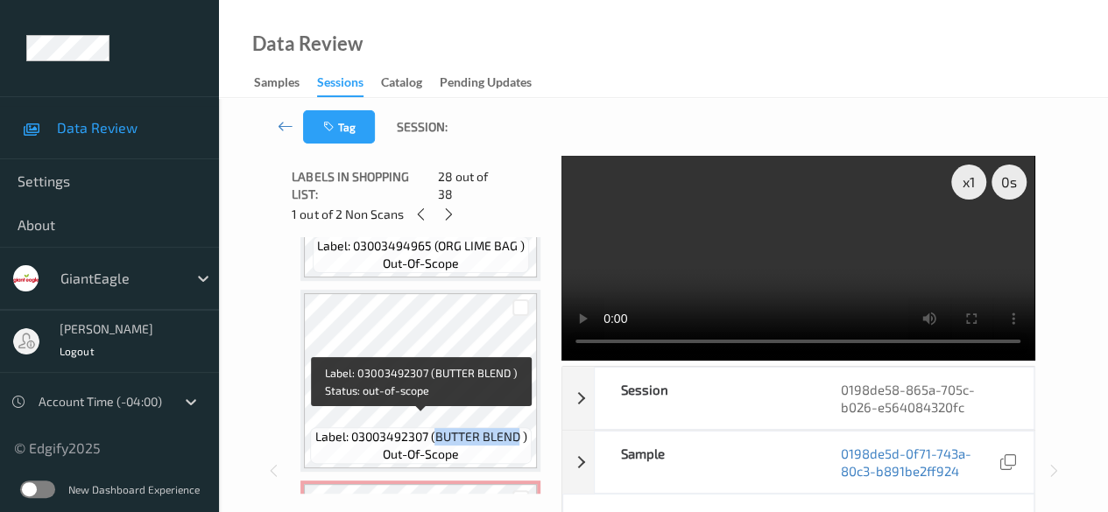
drag, startPoint x: 433, startPoint y: 421, endPoint x: 517, endPoint y: 430, distance: 83.7
click at [517, 430] on span "Label: 03003492307 (BUTTER BLEND )" at bounding box center [420, 437] width 212 height 18
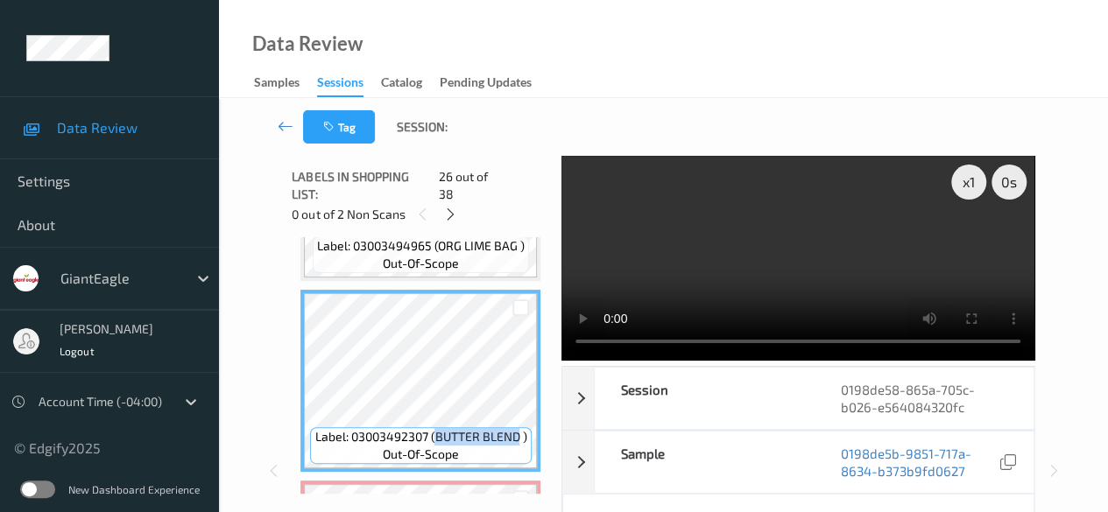
copy span "BUTTER BLEND"
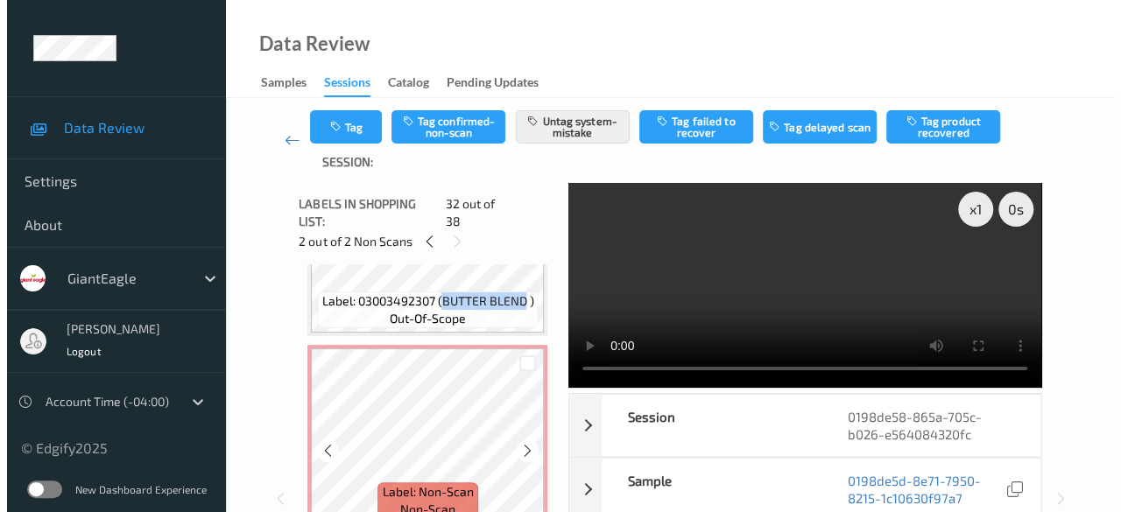
scroll to position [4905, 0]
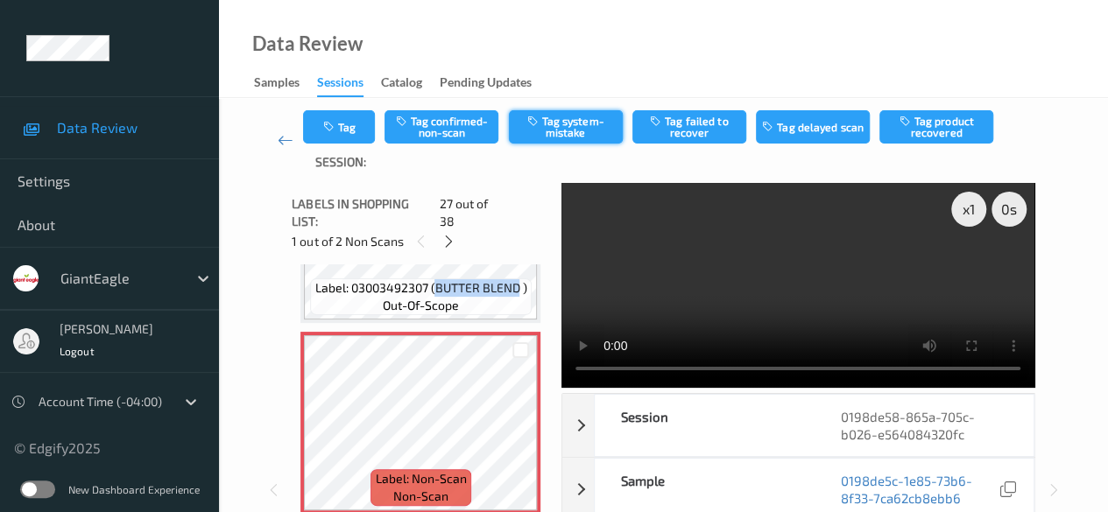
click at [571, 132] on button "Tag system-mistake" at bounding box center [566, 126] width 114 height 33
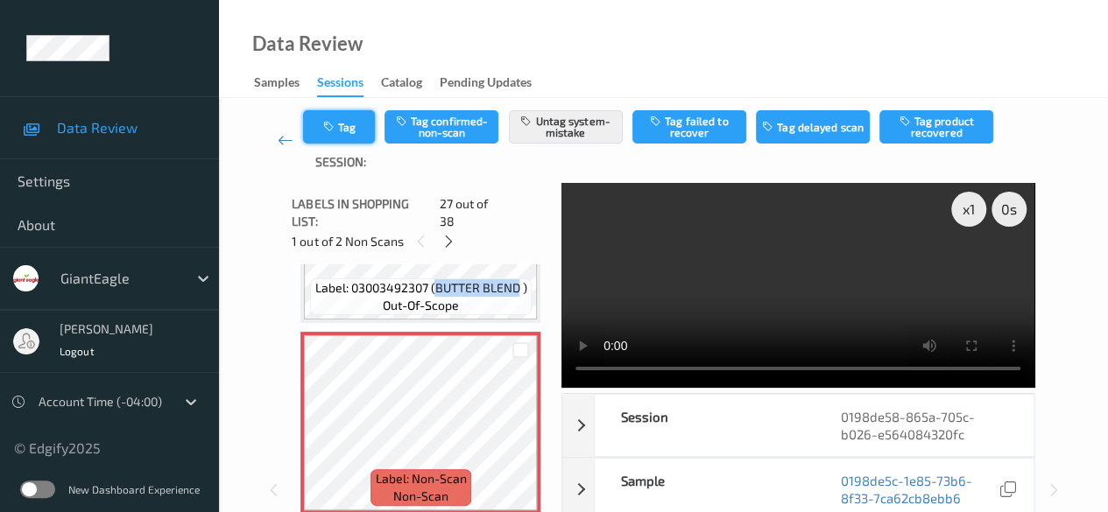
click at [351, 132] on button "Tag" at bounding box center [339, 126] width 72 height 33
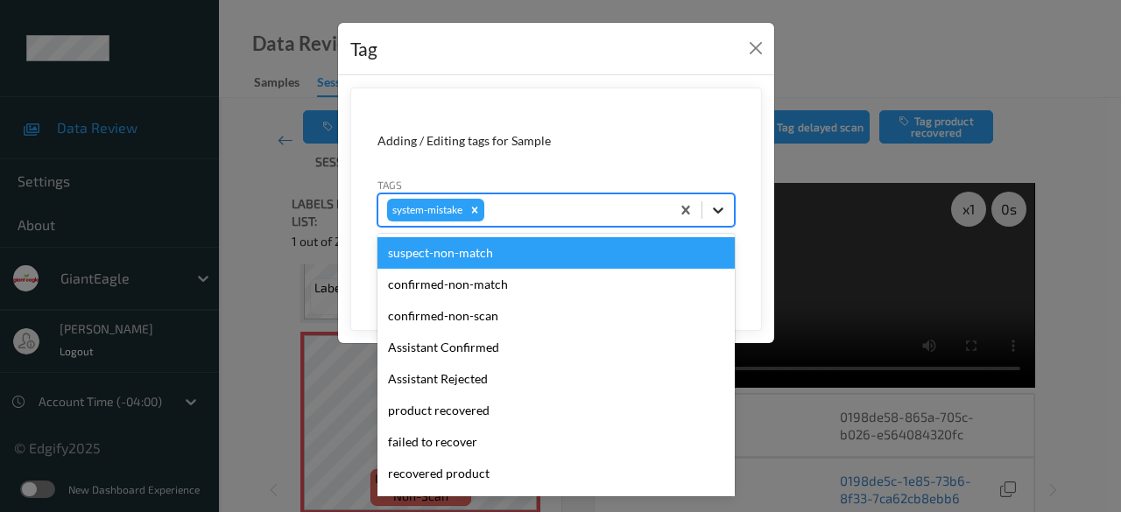
click at [715, 212] on icon at bounding box center [718, 210] width 18 height 18
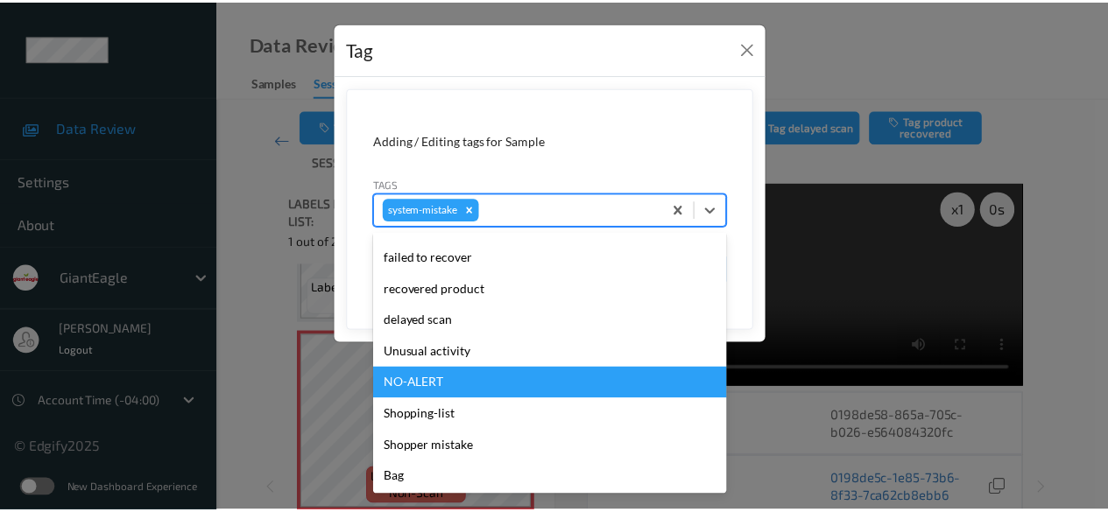
scroll to position [186, 0]
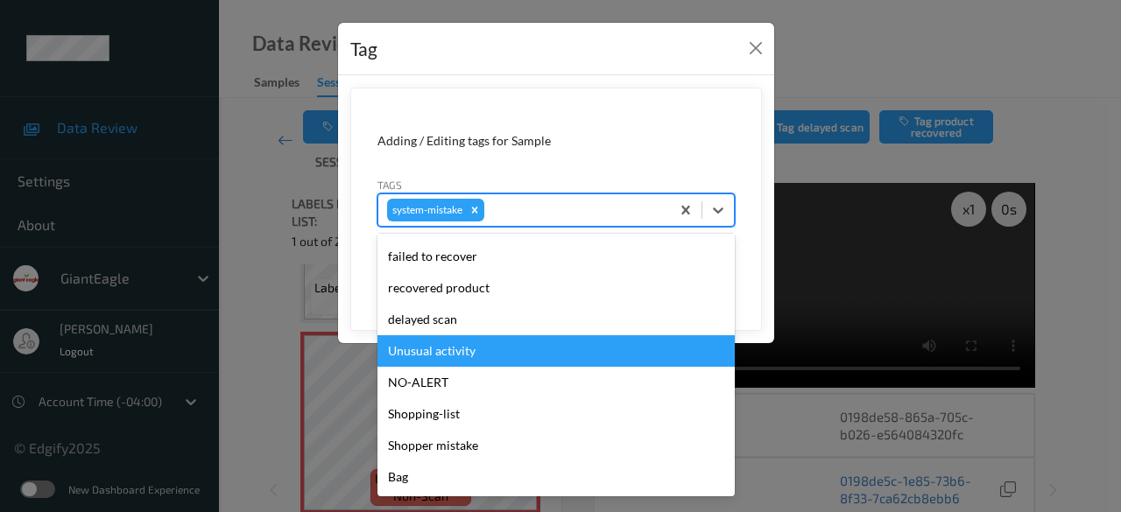
click at [479, 339] on div "Unusual activity" at bounding box center [555, 351] width 357 height 32
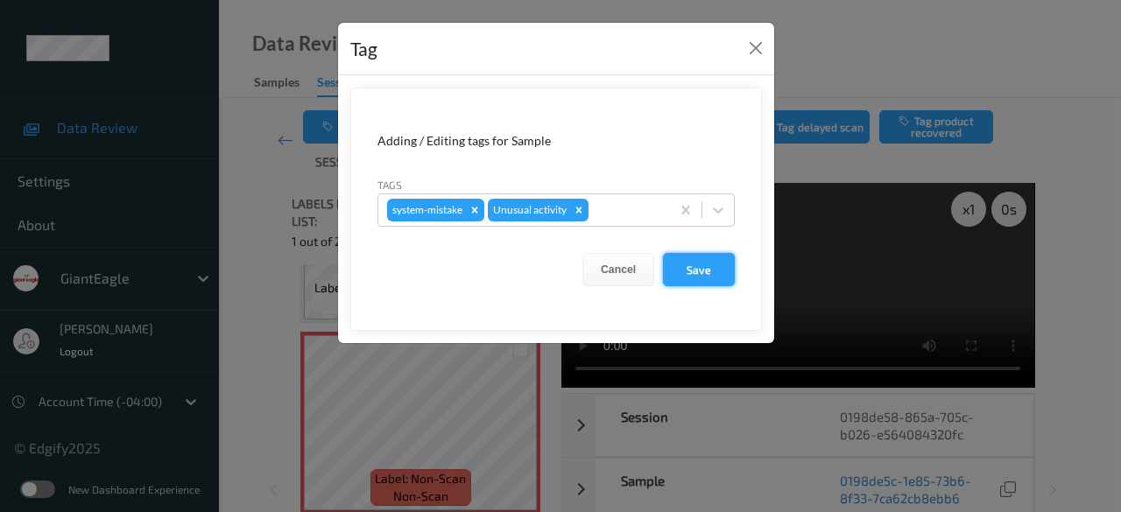
click at [712, 257] on button "Save" at bounding box center [699, 269] width 72 height 33
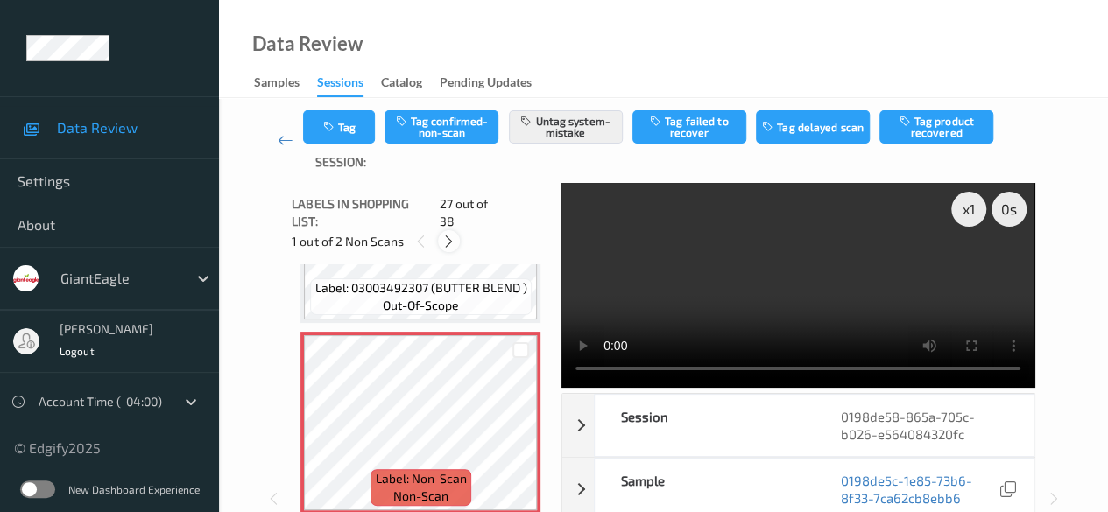
click at [451, 234] on icon at bounding box center [448, 242] width 15 height 16
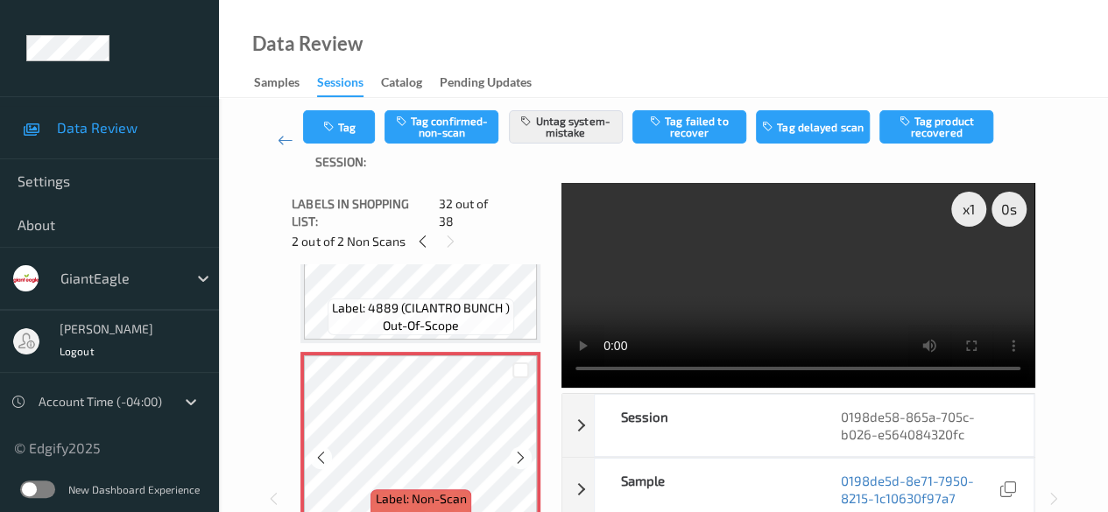
scroll to position [5824, 0]
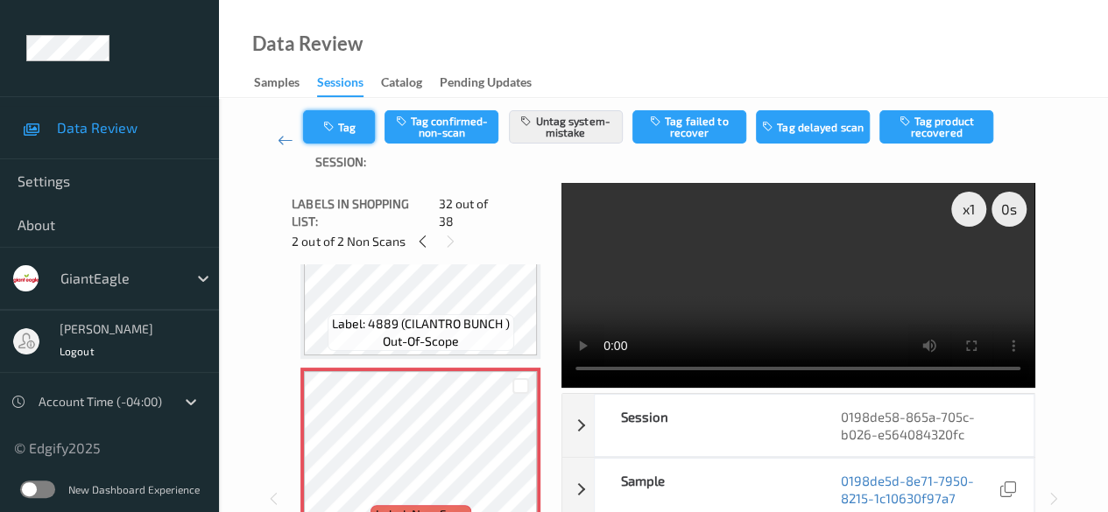
click at [356, 132] on button "Tag" at bounding box center [339, 126] width 72 height 33
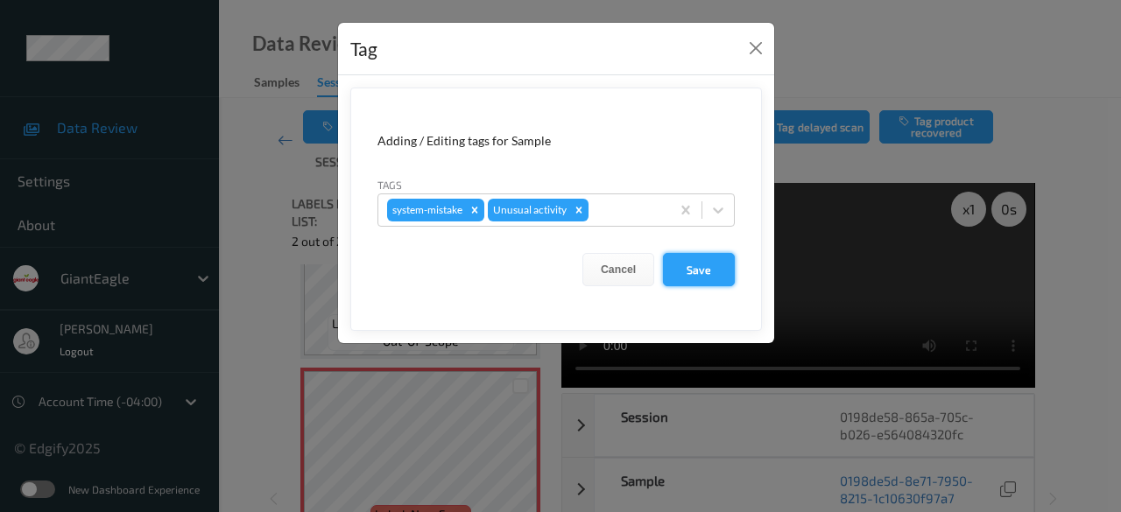
click at [697, 275] on button "Save" at bounding box center [699, 269] width 72 height 33
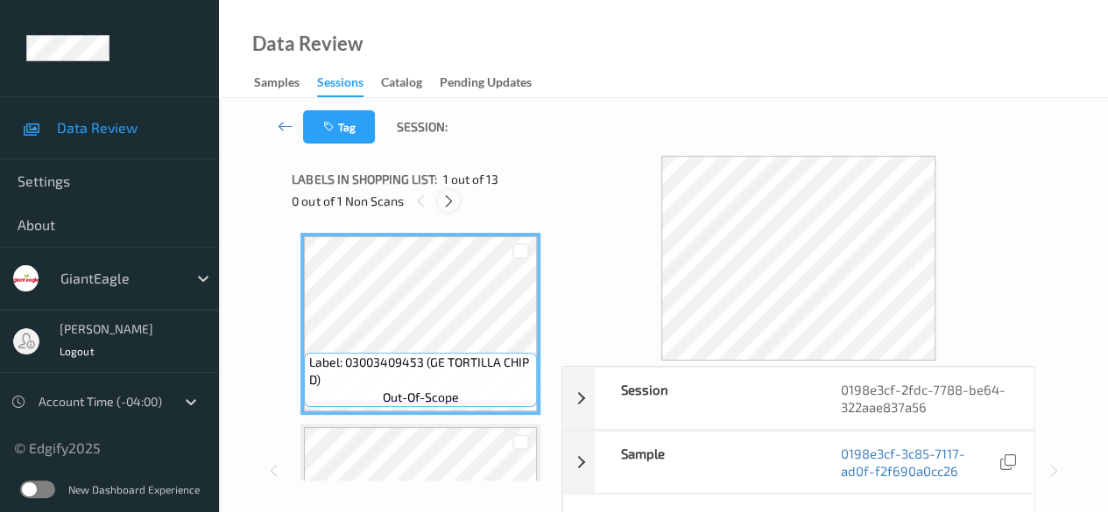
click at [454, 202] on icon at bounding box center [448, 202] width 15 height 16
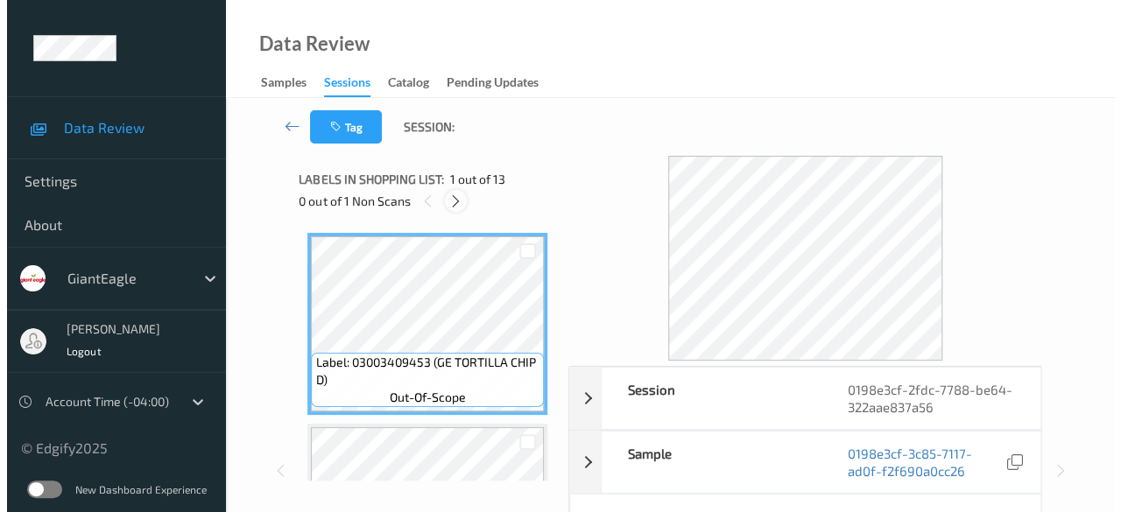
scroll to position [2109, 0]
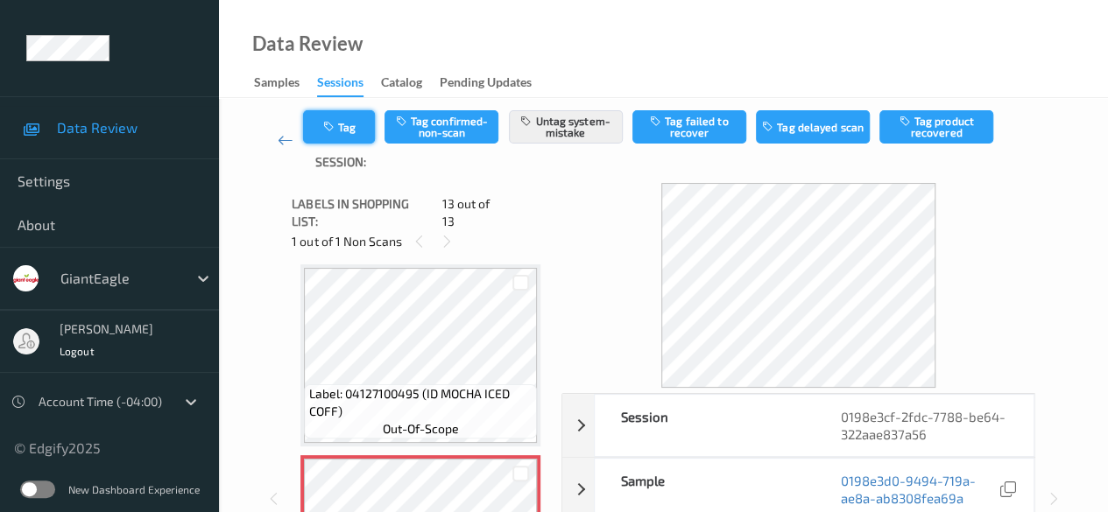
click at [341, 137] on button "Tag" at bounding box center [339, 126] width 72 height 33
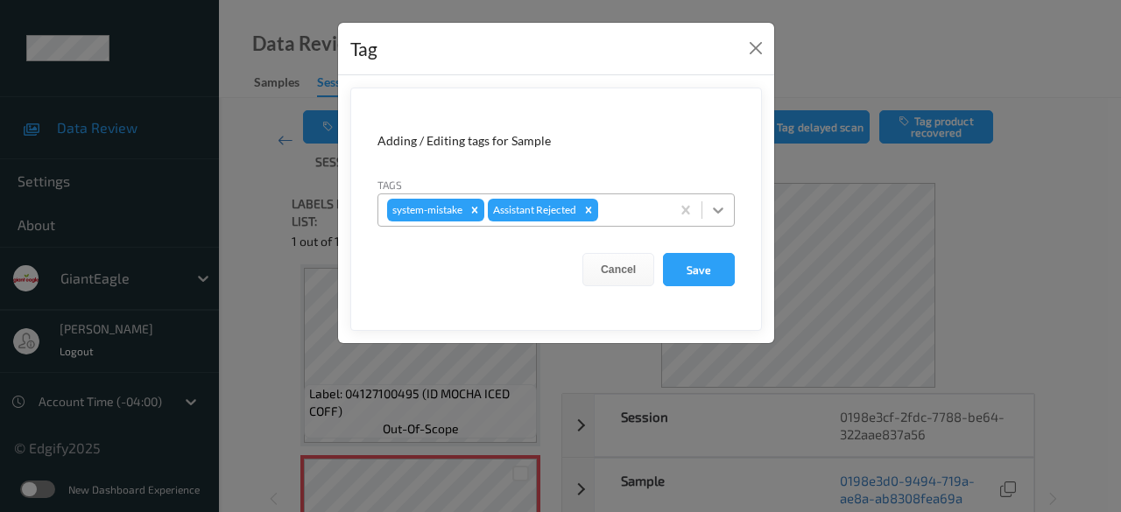
click at [721, 210] on icon at bounding box center [718, 211] width 11 height 6
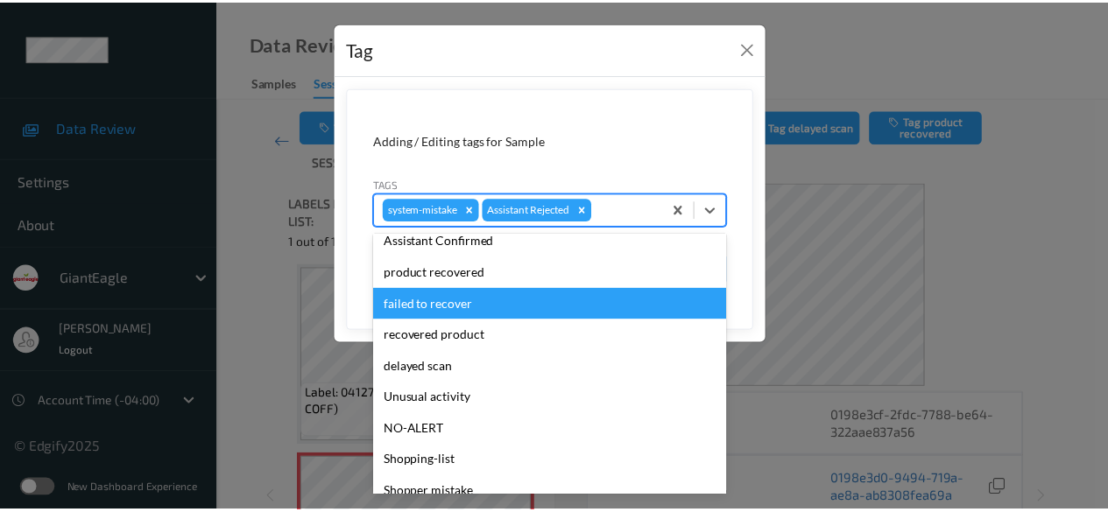
scroll to position [154, 0]
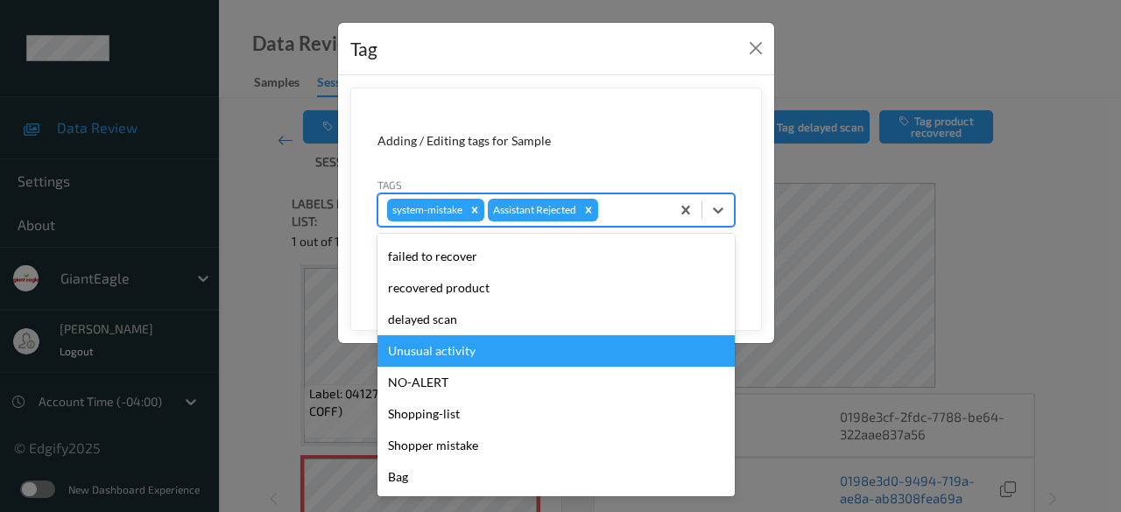
click at [470, 350] on div "Unusual activity" at bounding box center [555, 351] width 357 height 32
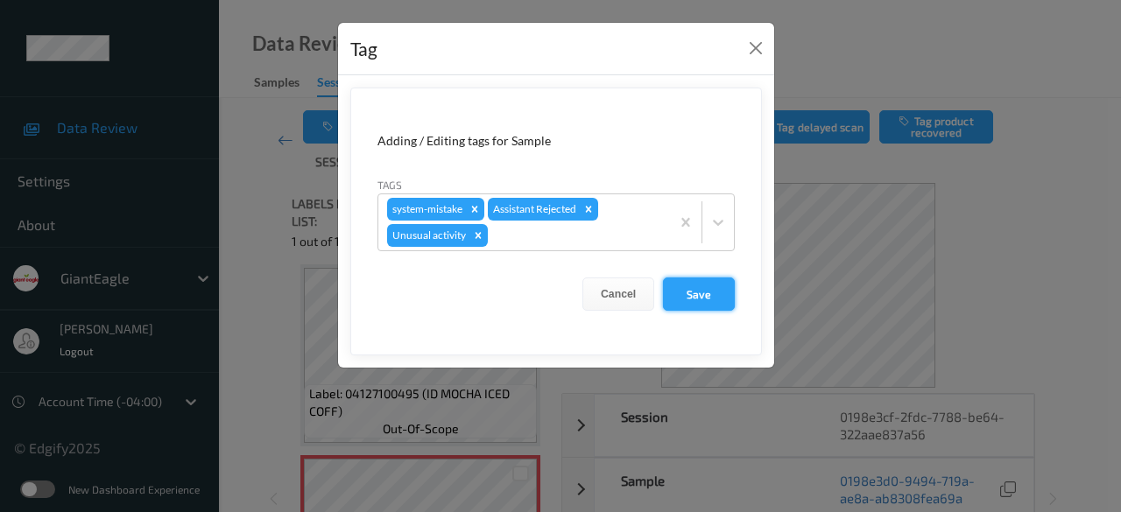
click at [708, 295] on button "Save" at bounding box center [699, 294] width 72 height 33
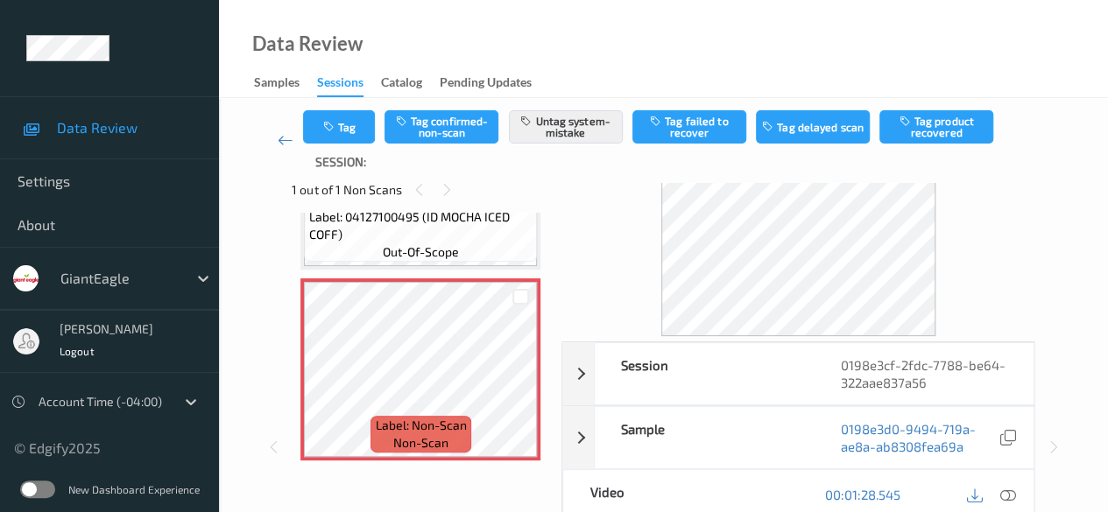
scroll to position [88, 0]
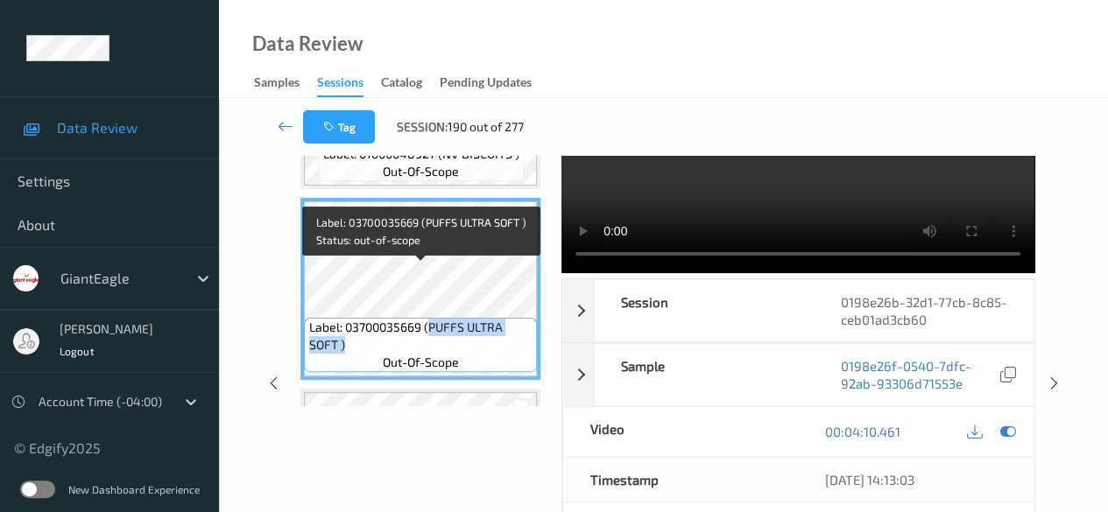
scroll to position [2118, 0]
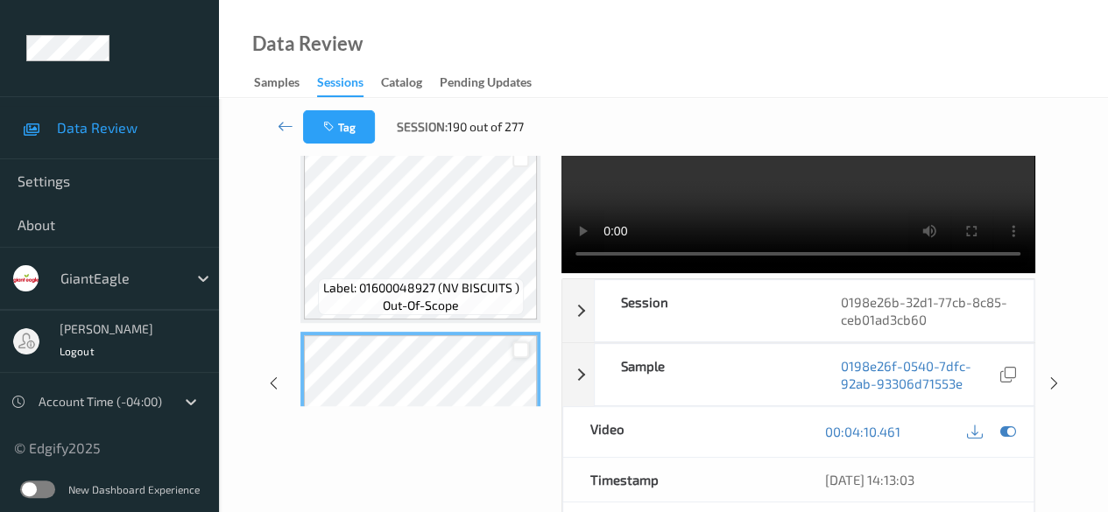
click at [518, 342] on div at bounding box center [520, 350] width 17 height 17
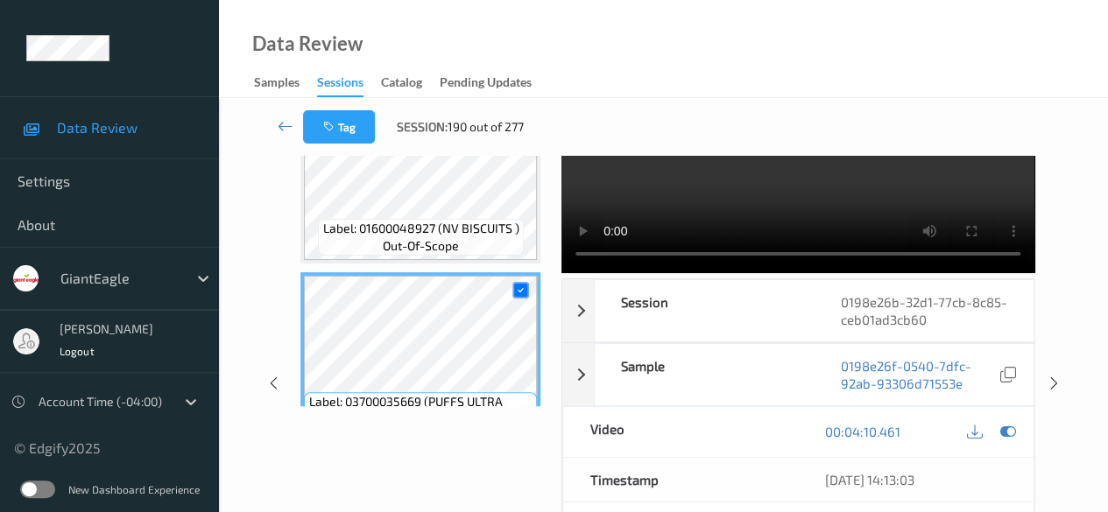
scroll to position [2205, 0]
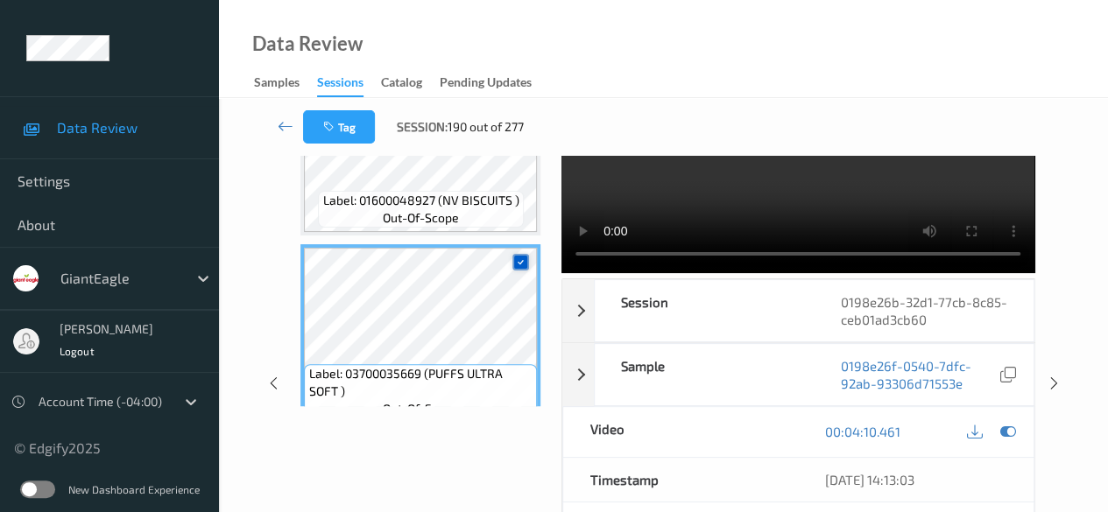
click at [522, 260] on icon at bounding box center [520, 262] width 11 height 11
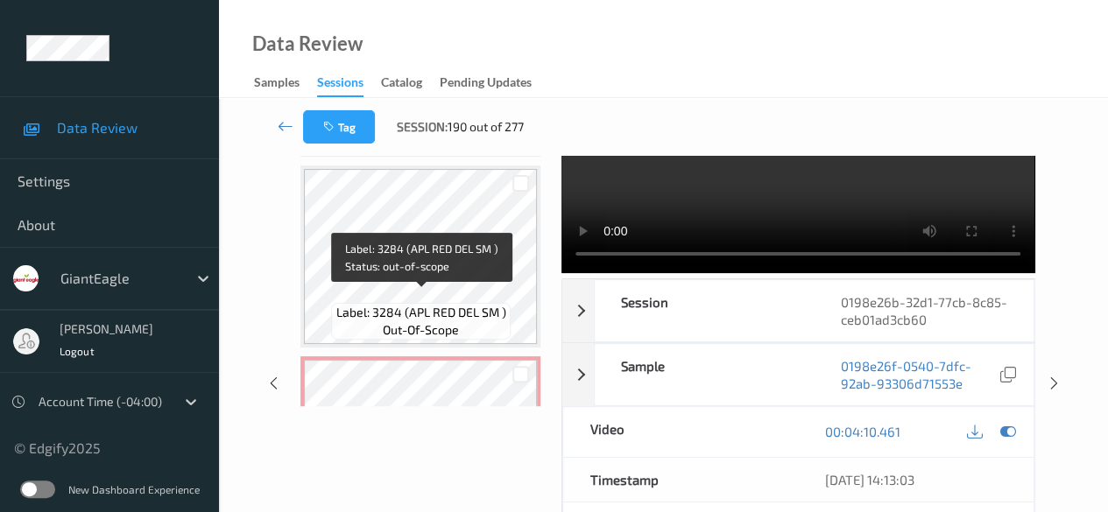
scroll to position [1226, 0]
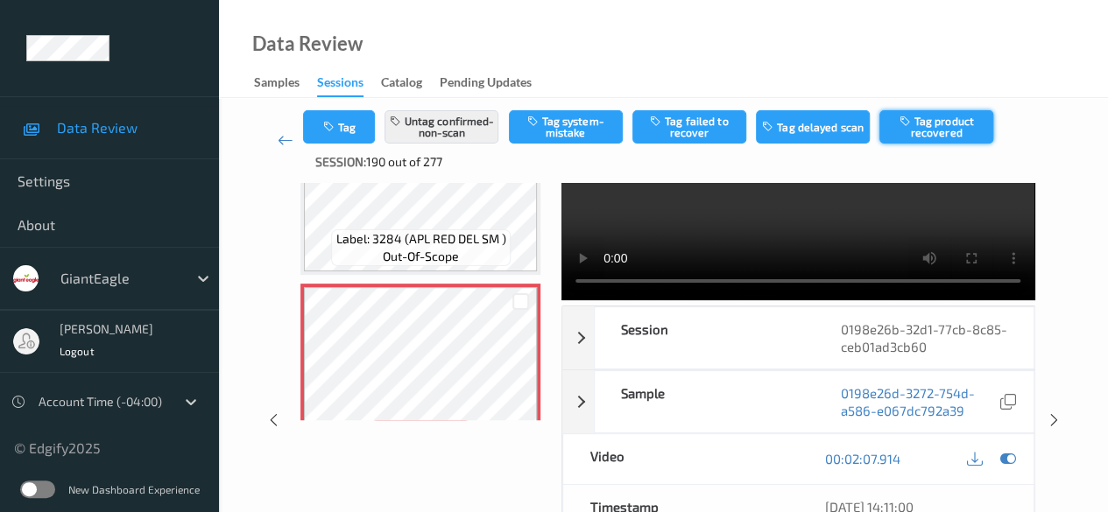
click at [925, 125] on button "Tag product recovered" at bounding box center [936, 126] width 114 height 33
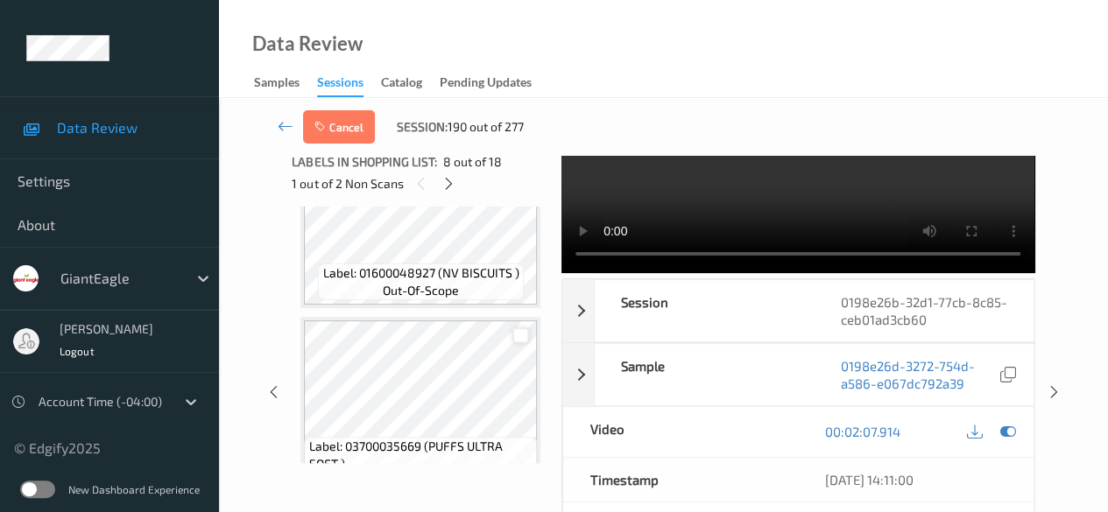
scroll to position [2277, 0]
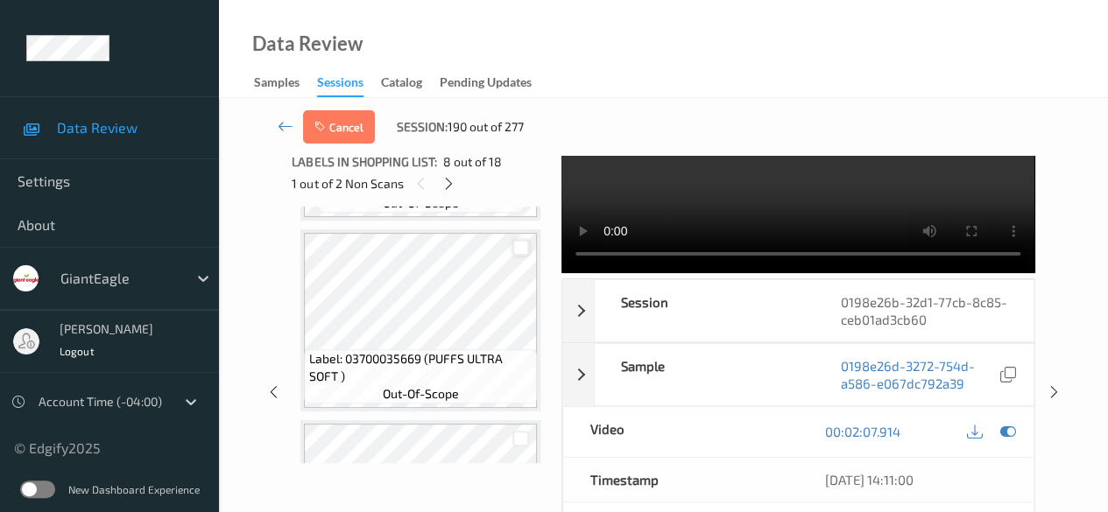
click at [520, 244] on div at bounding box center [520, 248] width 17 height 17
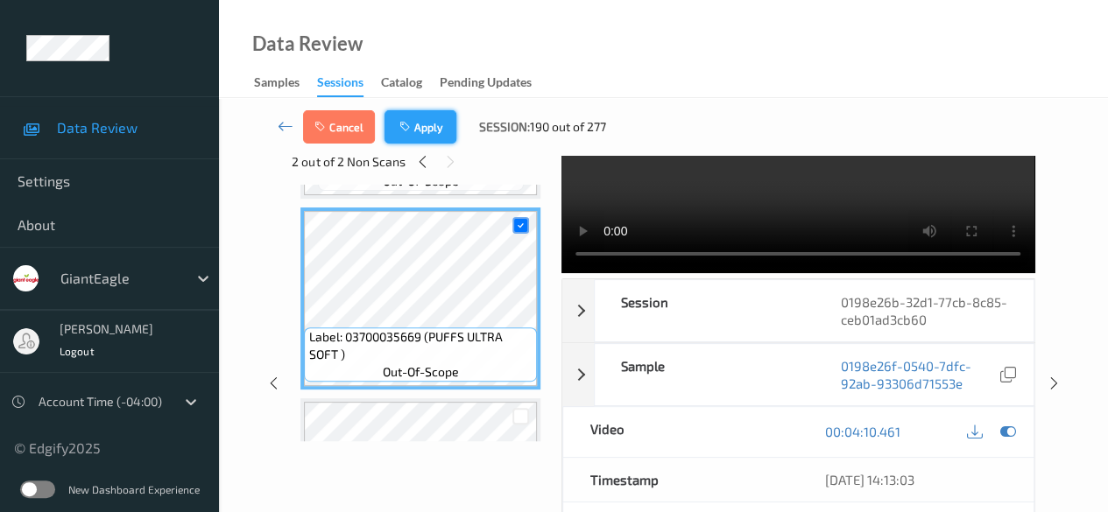
click at [423, 125] on button "Apply" at bounding box center [420, 126] width 72 height 33
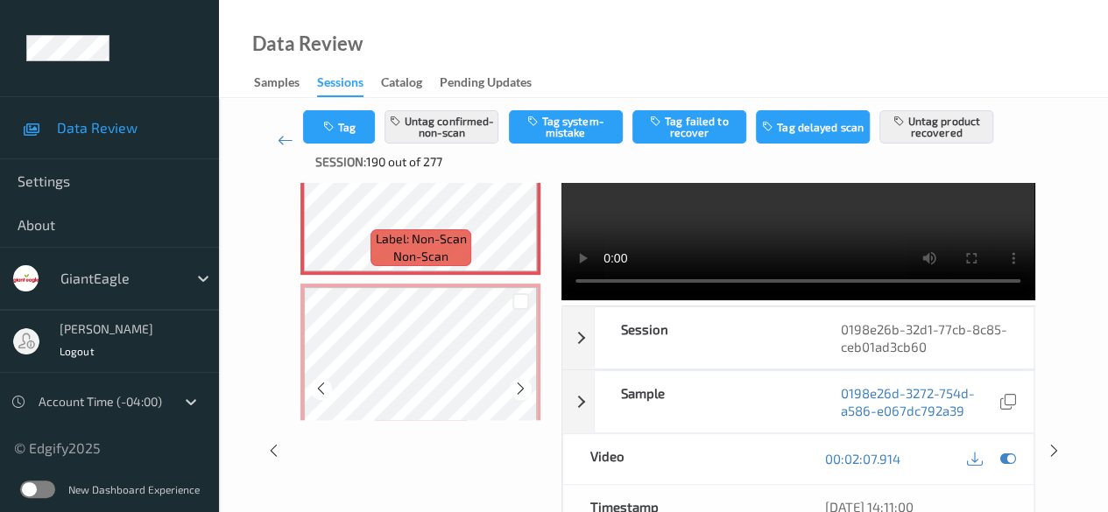
scroll to position [1504, 0]
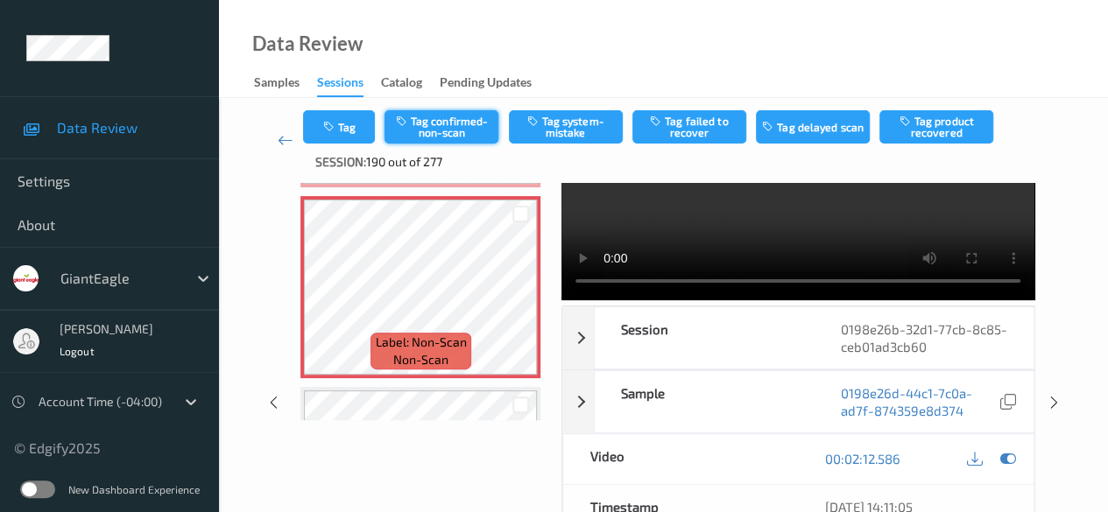
click at [457, 122] on button "Tag confirmed-non-scan" at bounding box center [441, 126] width 114 height 33
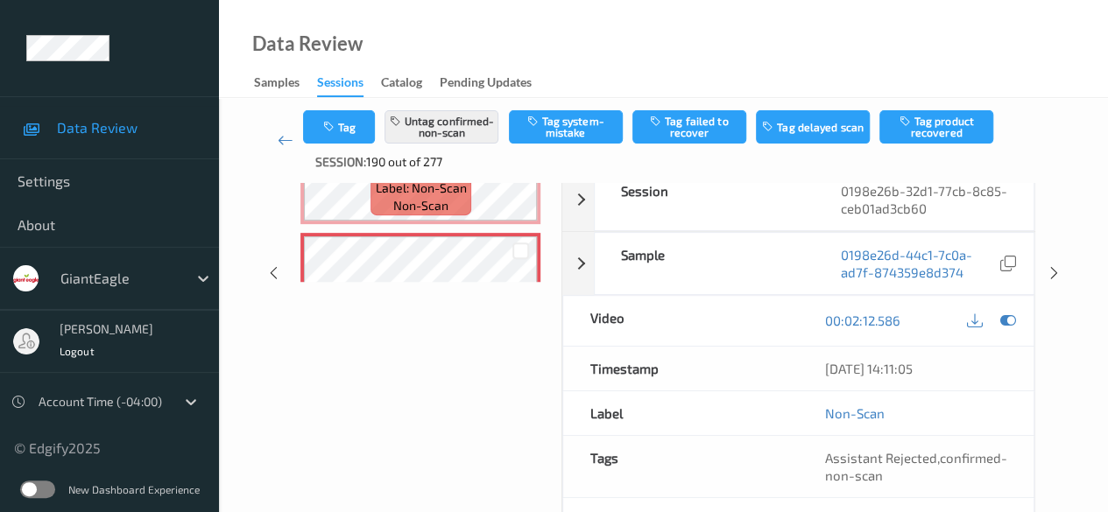
scroll to position [259, 0]
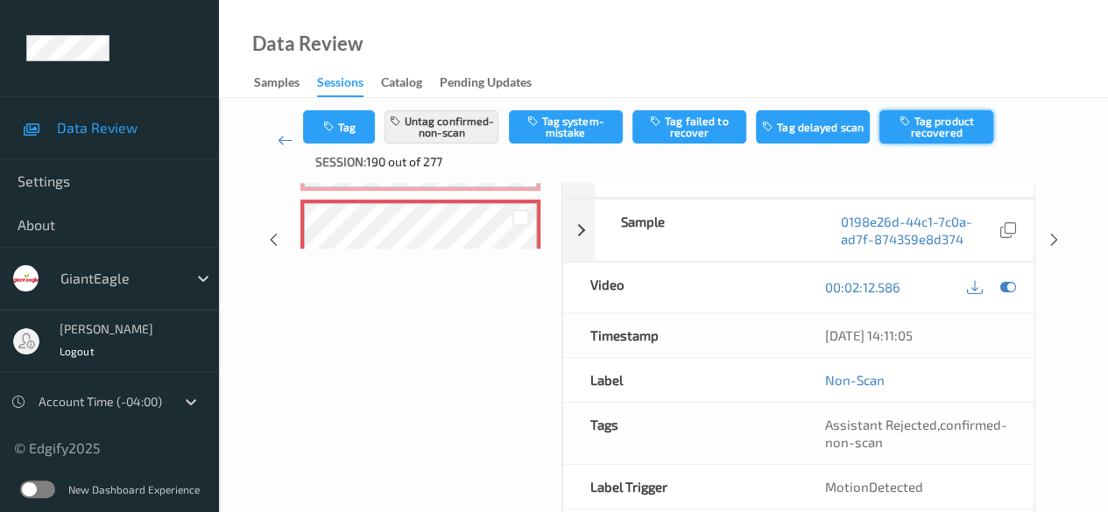
click at [928, 130] on button "Tag product recovered" at bounding box center [936, 126] width 114 height 33
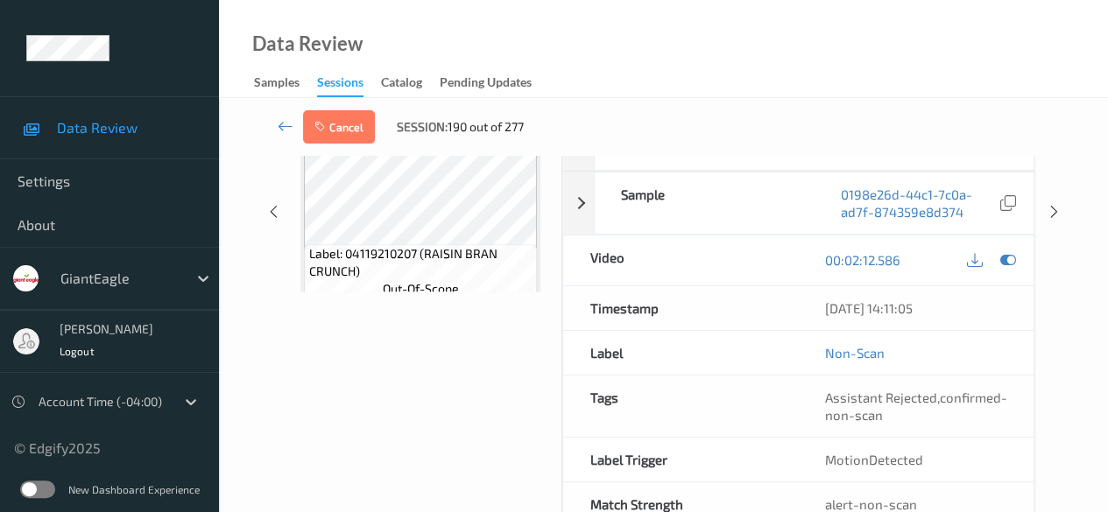
scroll to position [1855, 0]
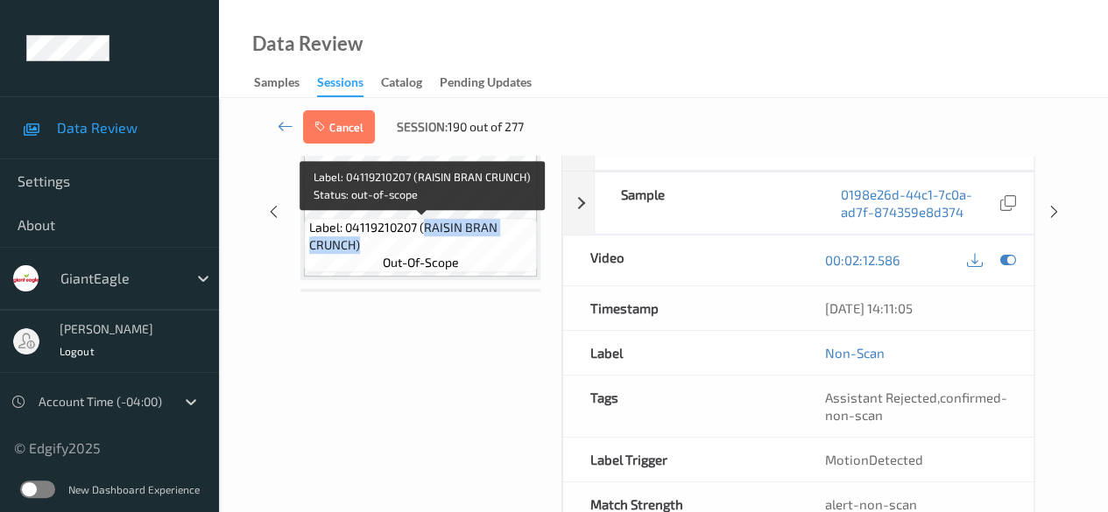
drag, startPoint x: 423, startPoint y: 229, endPoint x: 499, endPoint y: 243, distance: 77.5
click at [499, 243] on span "Label: 04119210207 (RAISIN BRAN CRUNCH)" at bounding box center [421, 236] width 224 height 35
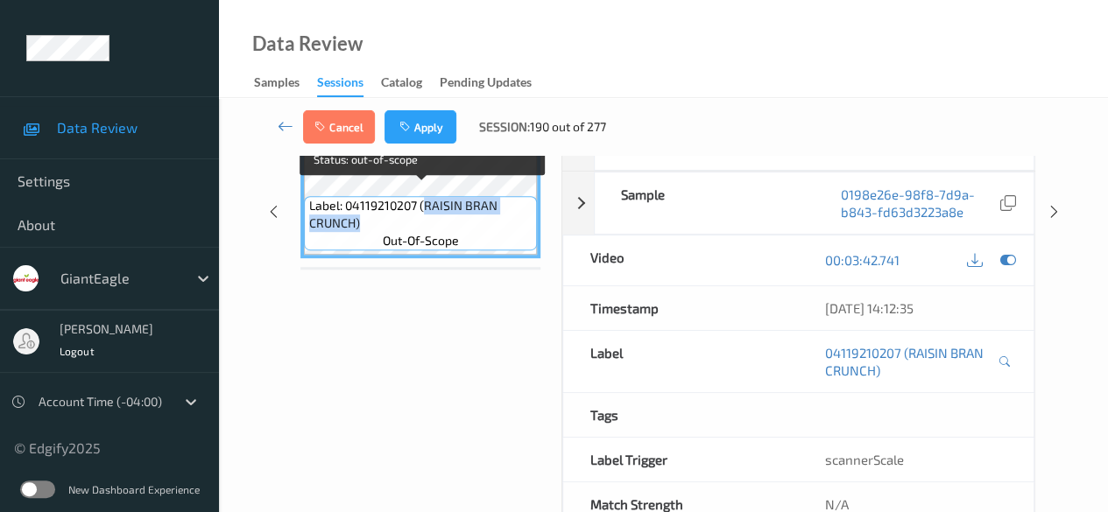
copy span "RAISIN BRAN CRUNCH)"
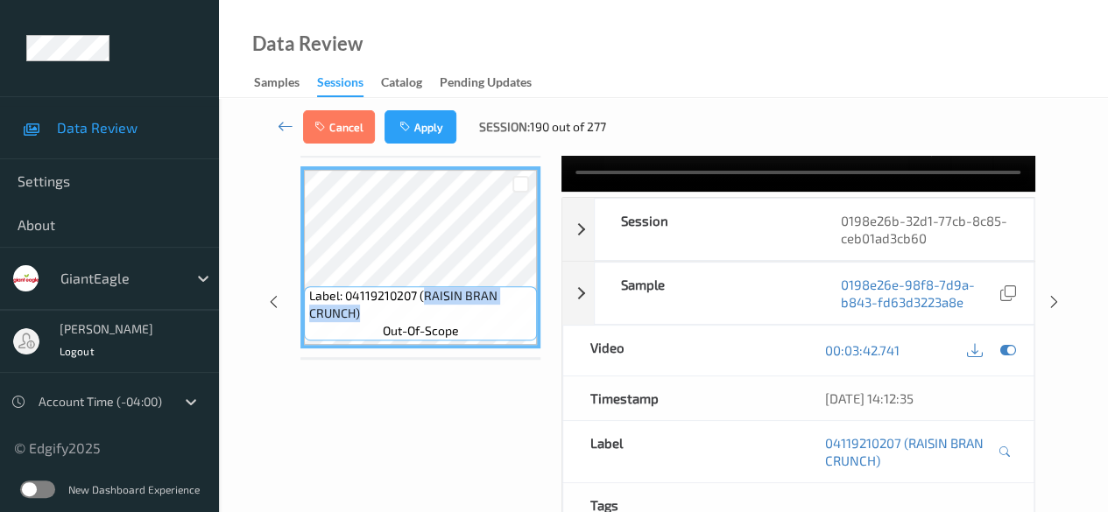
scroll to position [84, 0]
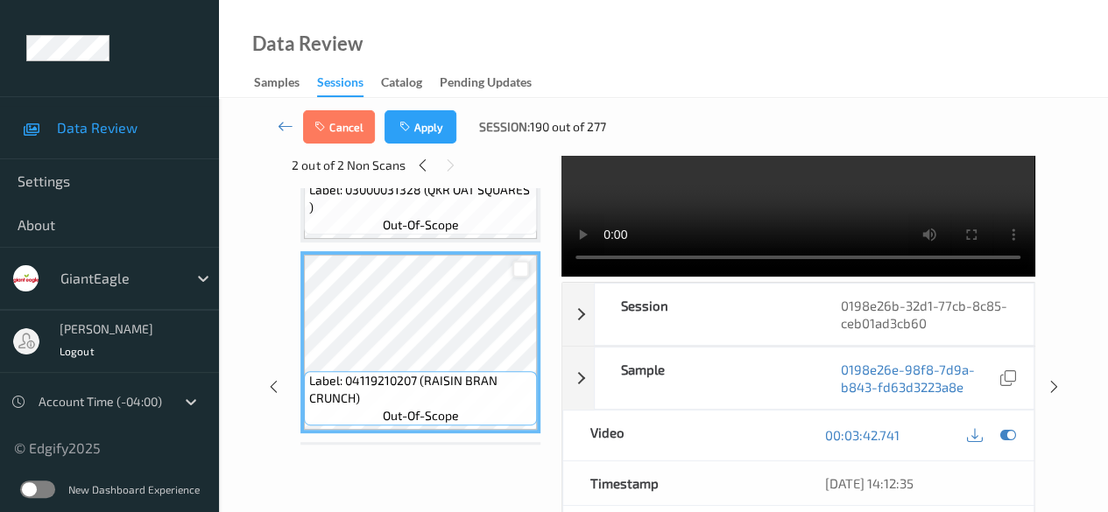
click at [514, 261] on div at bounding box center [520, 269] width 17 height 17
click at [418, 120] on button "Apply" at bounding box center [420, 126] width 72 height 33
